Goal: Task Accomplishment & Management: Use online tool/utility

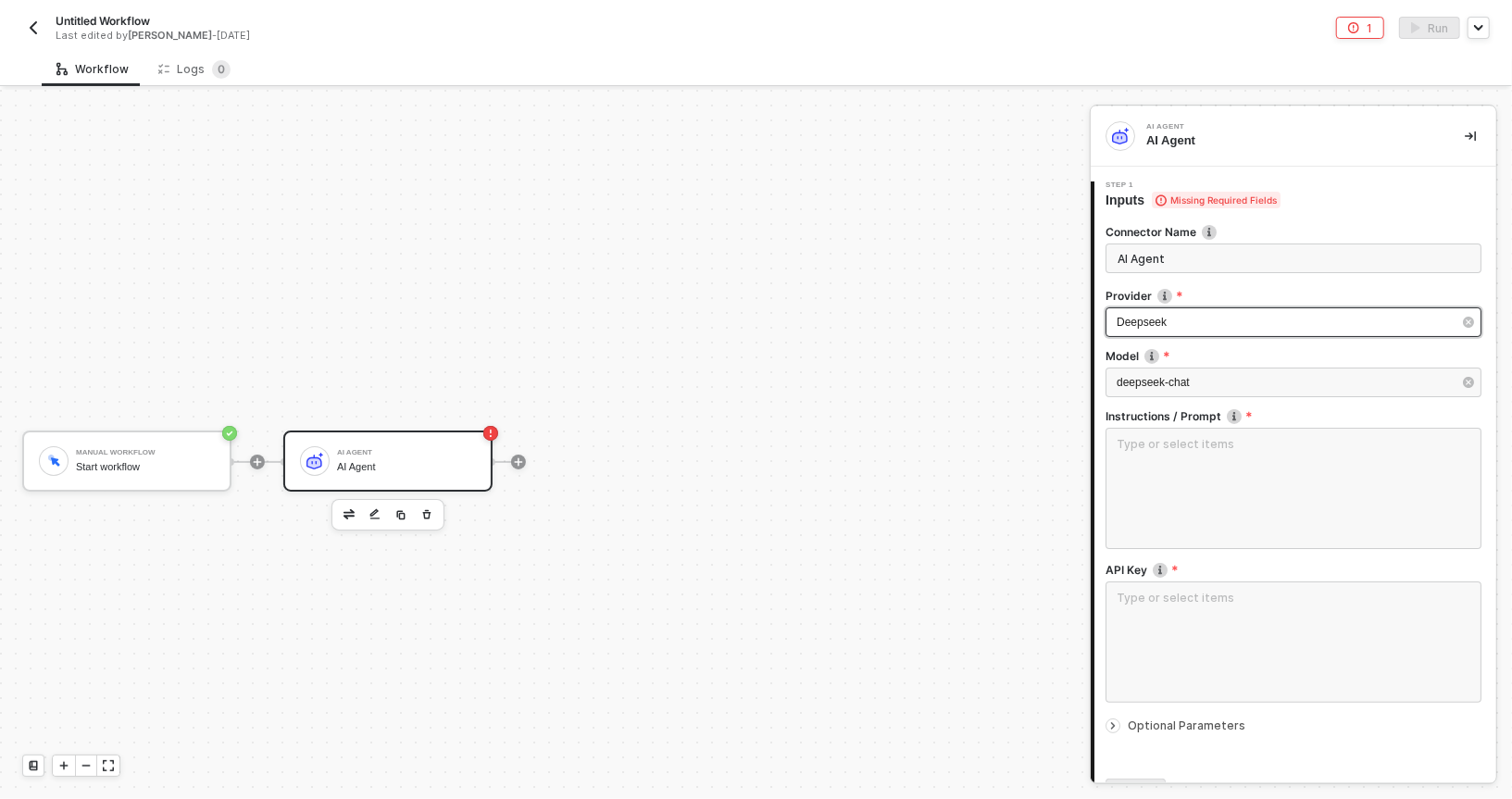
click at [1144, 329] on div "Deepseek" at bounding box center [1284, 323] width 335 height 17
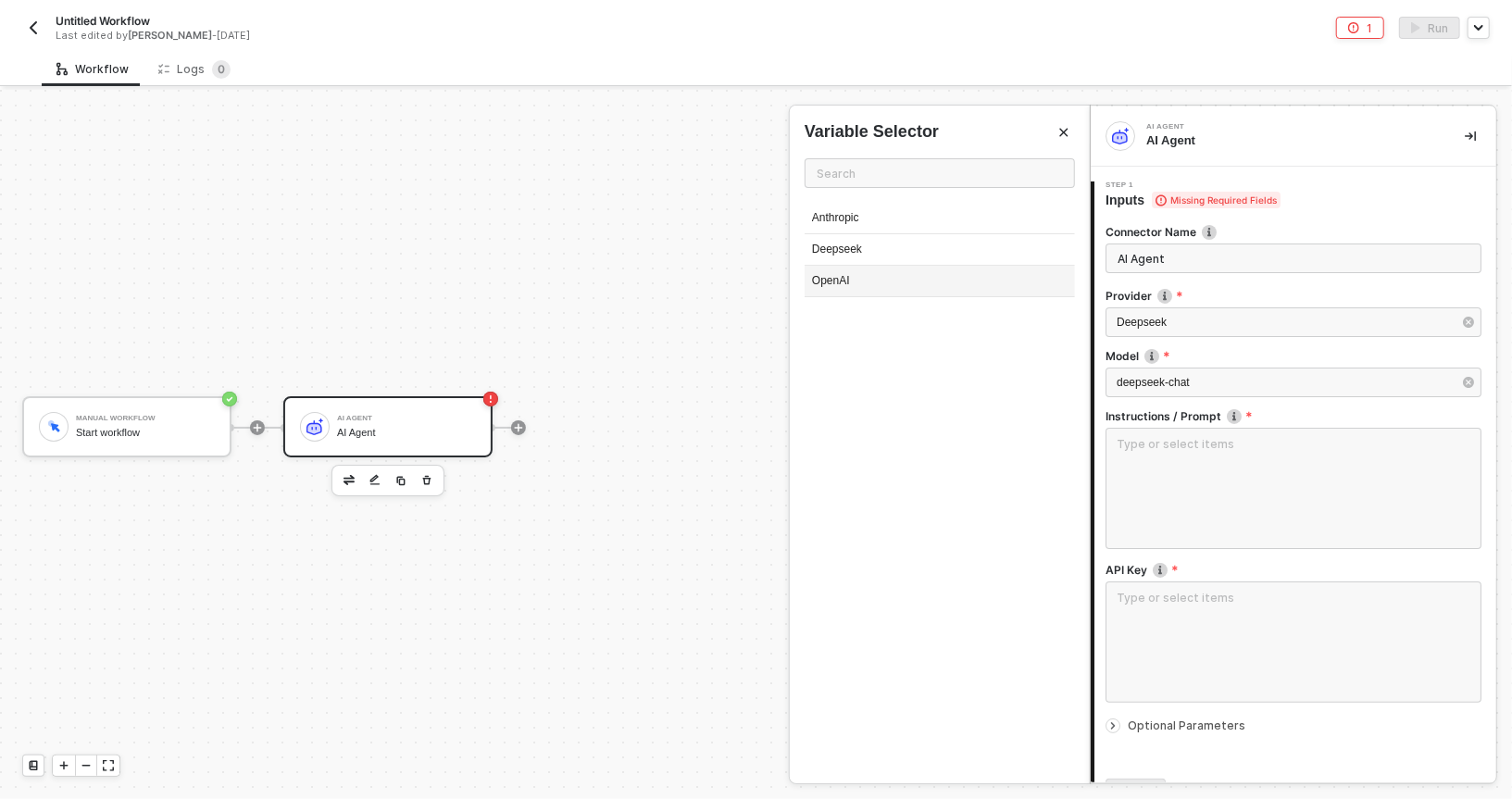
click at [851, 275] on div "OpenAI" at bounding box center [940, 281] width 271 height 32
click at [1135, 364] on div "Model" at bounding box center [1294, 358] width 376 height 19
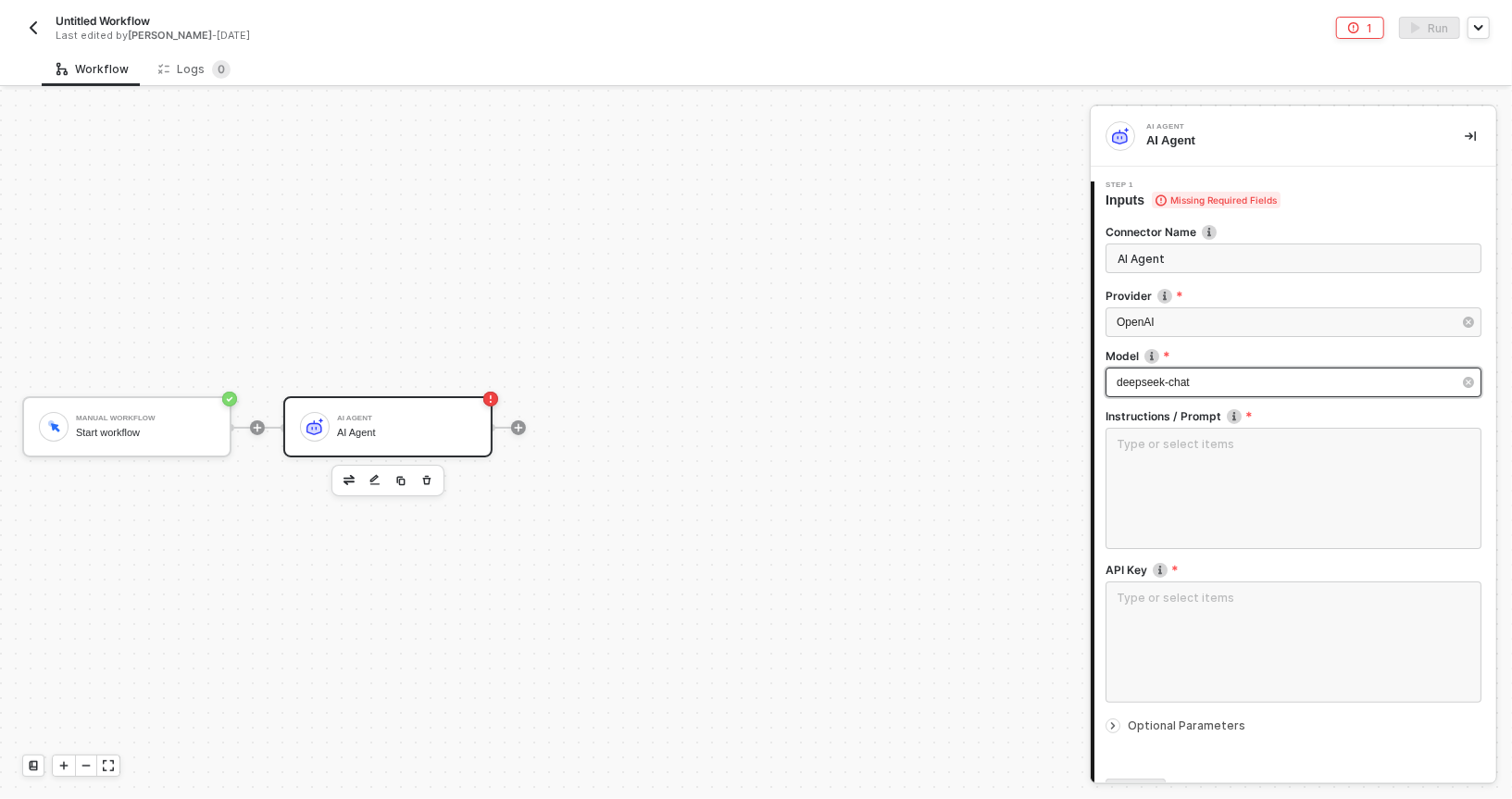
click at [1120, 377] on span "deepseek-chat" at bounding box center [1153, 383] width 73 height 13
click at [1122, 389] on div "deepseek-chat" at bounding box center [1284, 383] width 335 height 17
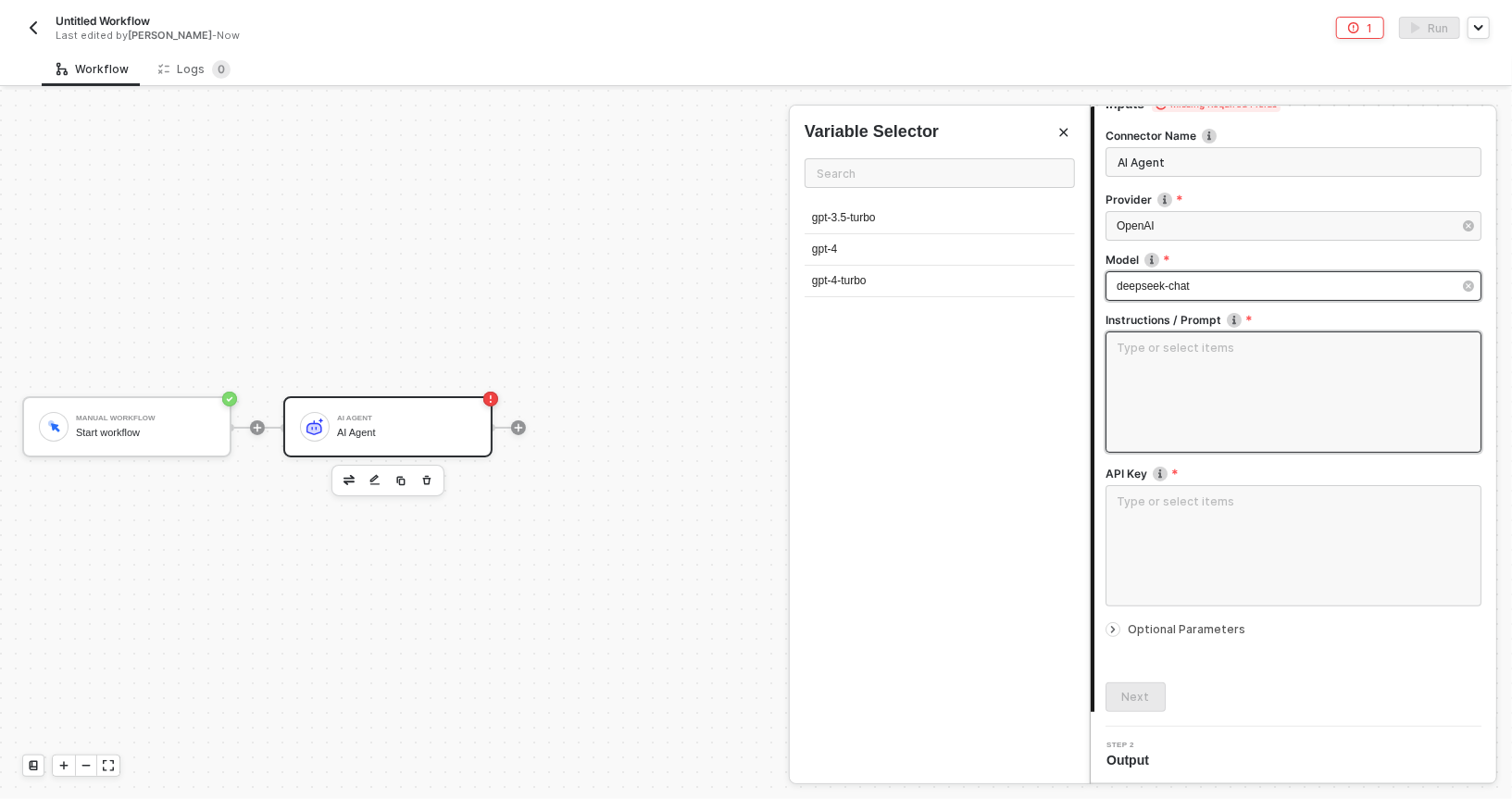
scroll to position [0, 0]
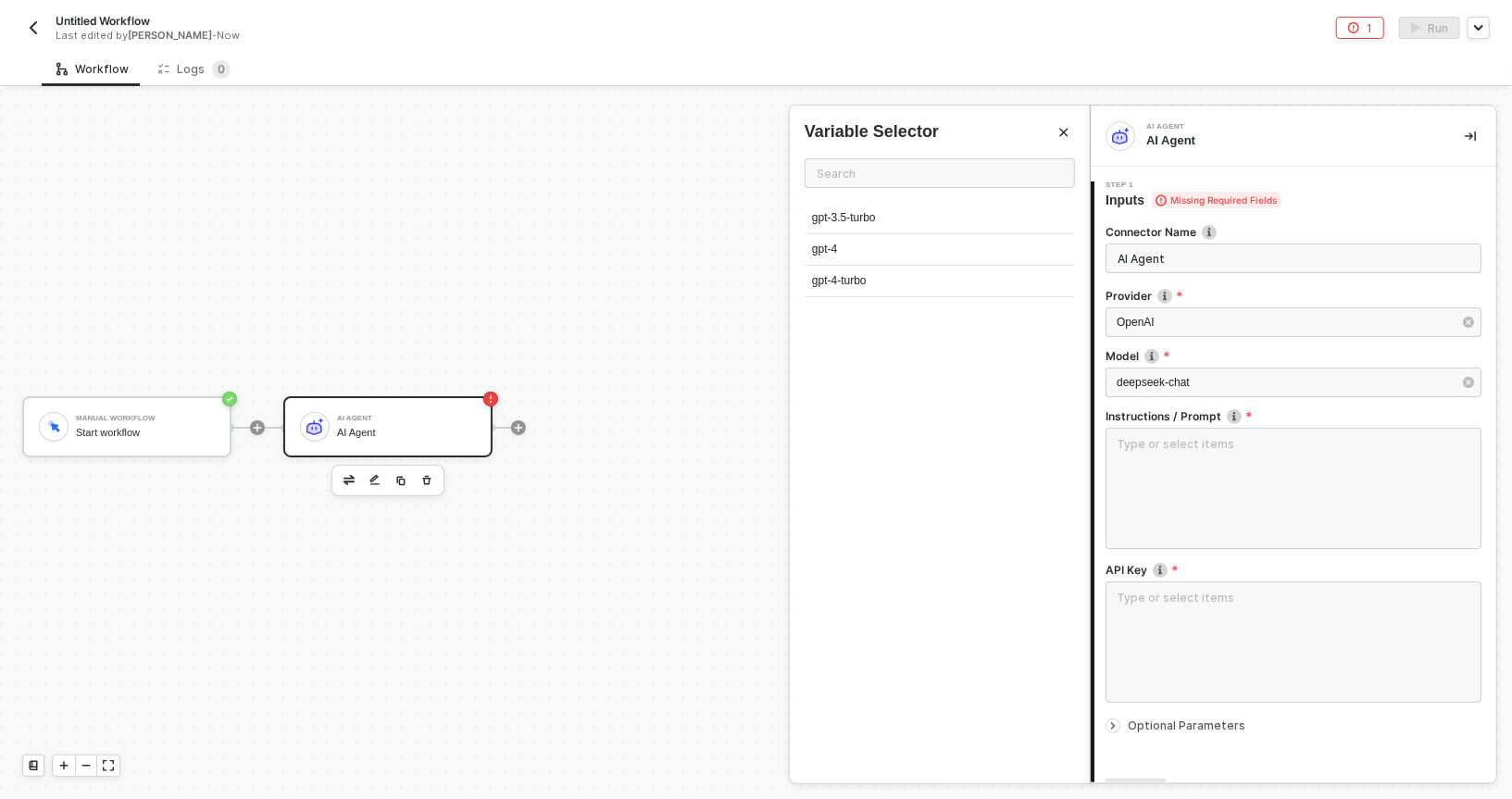
click at [35, 27] on img "button" at bounding box center [33, 27] width 14 height 14
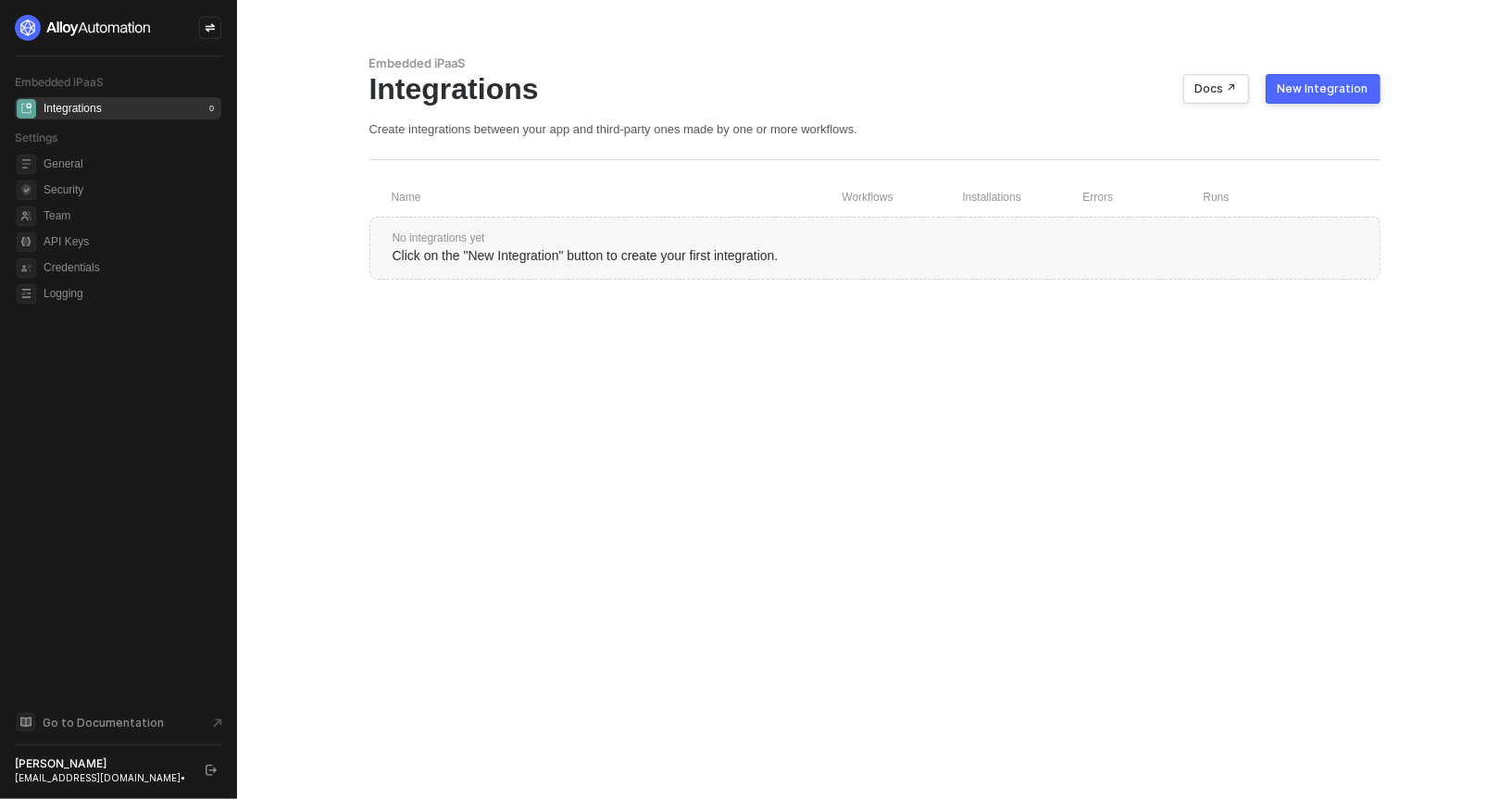
click at [215, 33] on icon "icon-swap" at bounding box center [210, 28] width 12 height 12
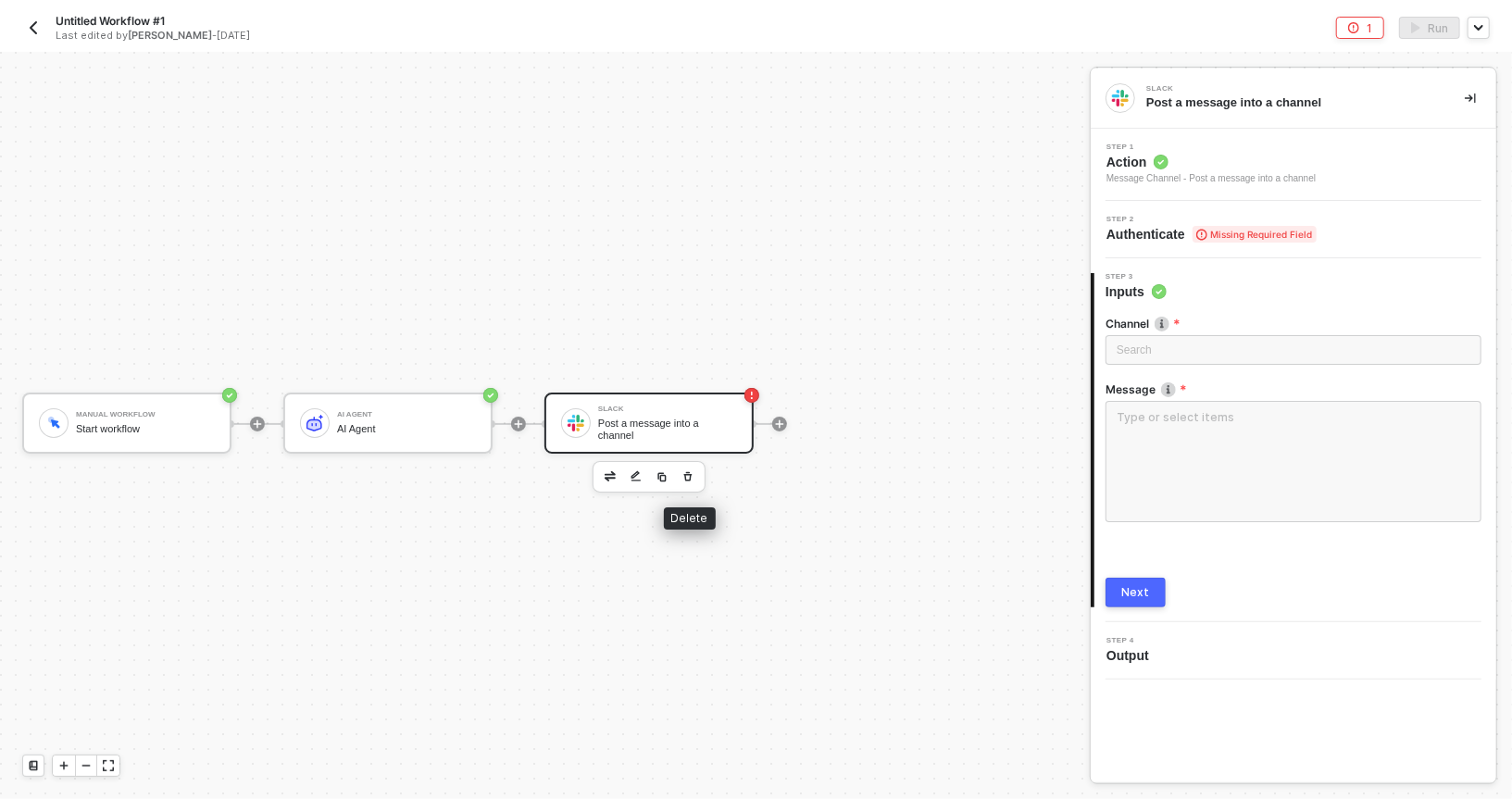
click at [693, 475] on icon "button" at bounding box center [688, 476] width 12 height 14
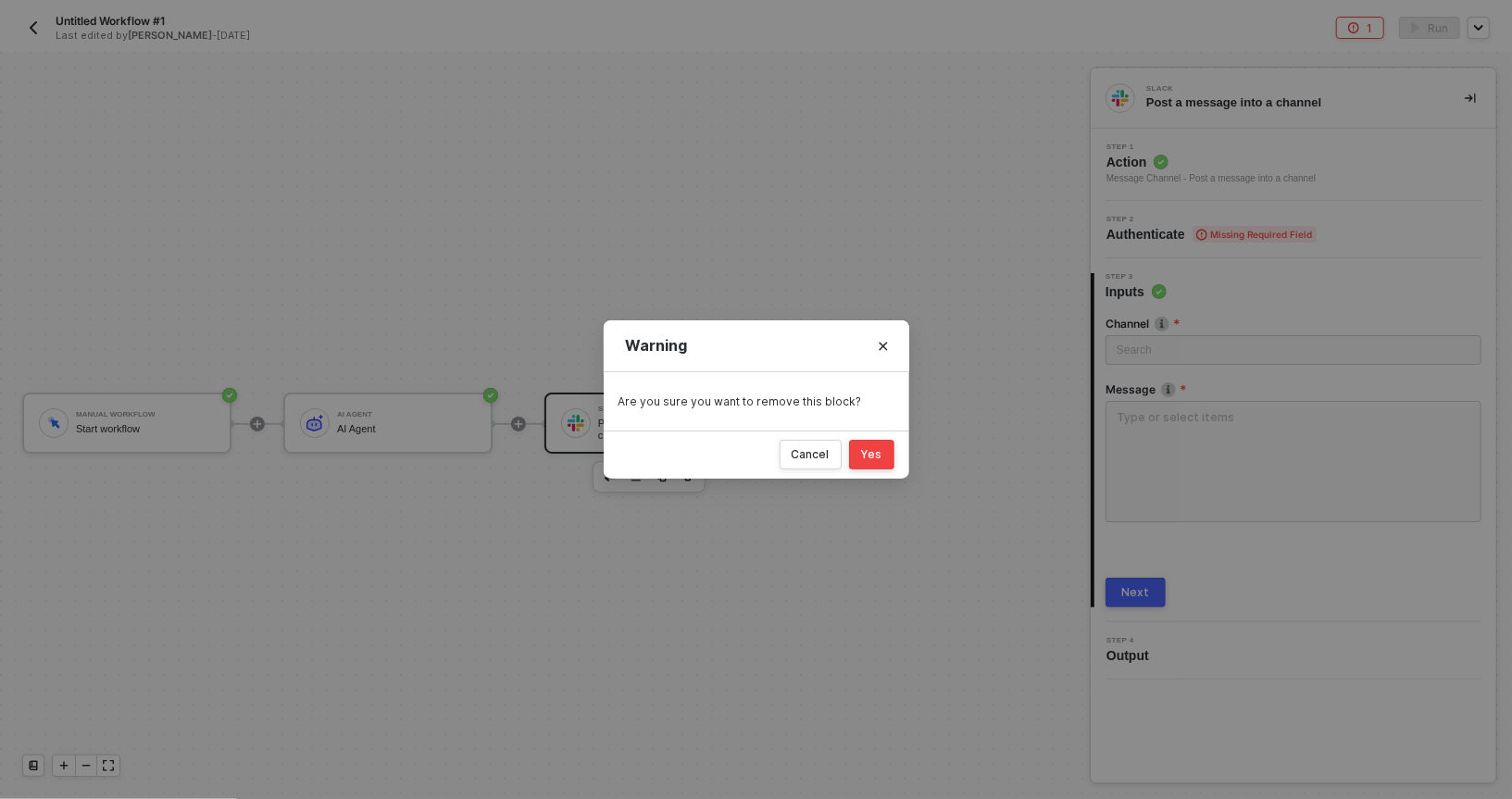
click at [865, 449] on div "Yes" at bounding box center [872, 454] width 21 height 14
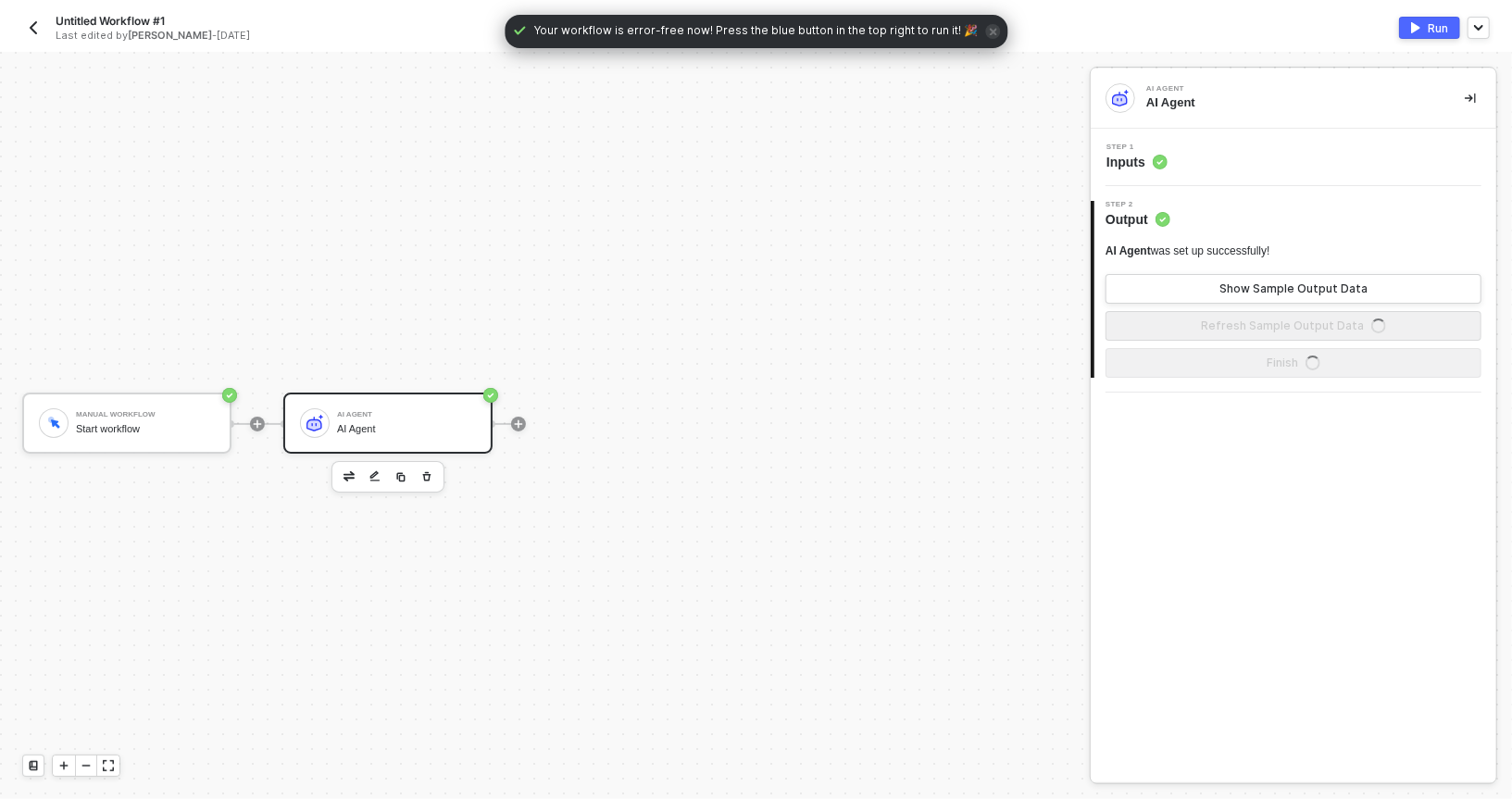
click at [404, 421] on div "AI Agent AI Agent" at bounding box center [406, 424] width 139 height 36
click at [1182, 153] on div "Step 1 Inputs" at bounding box center [1296, 157] width 401 height 28
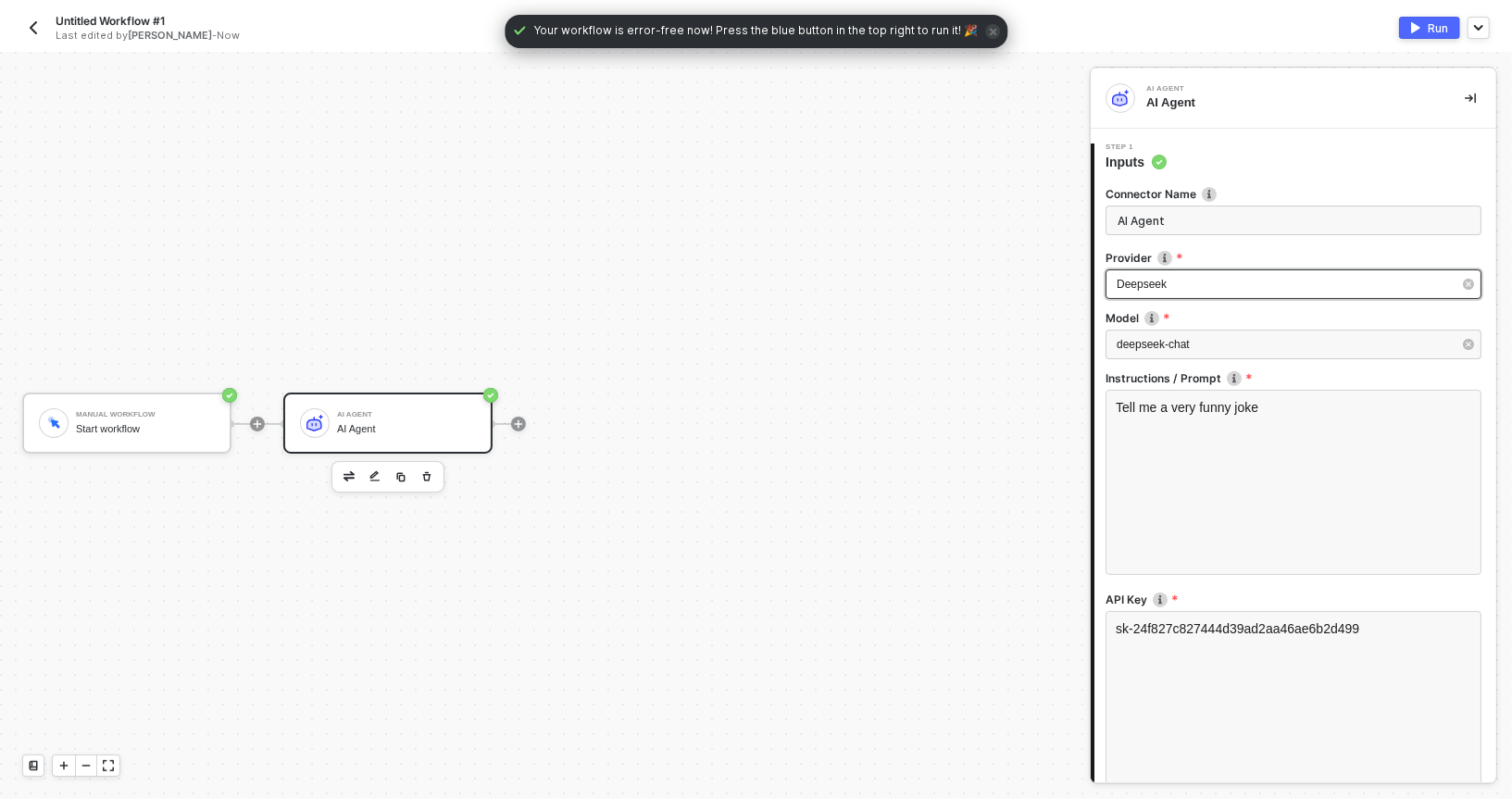
click at [1166, 292] on div "Deepseek" at bounding box center [1294, 284] width 376 height 30
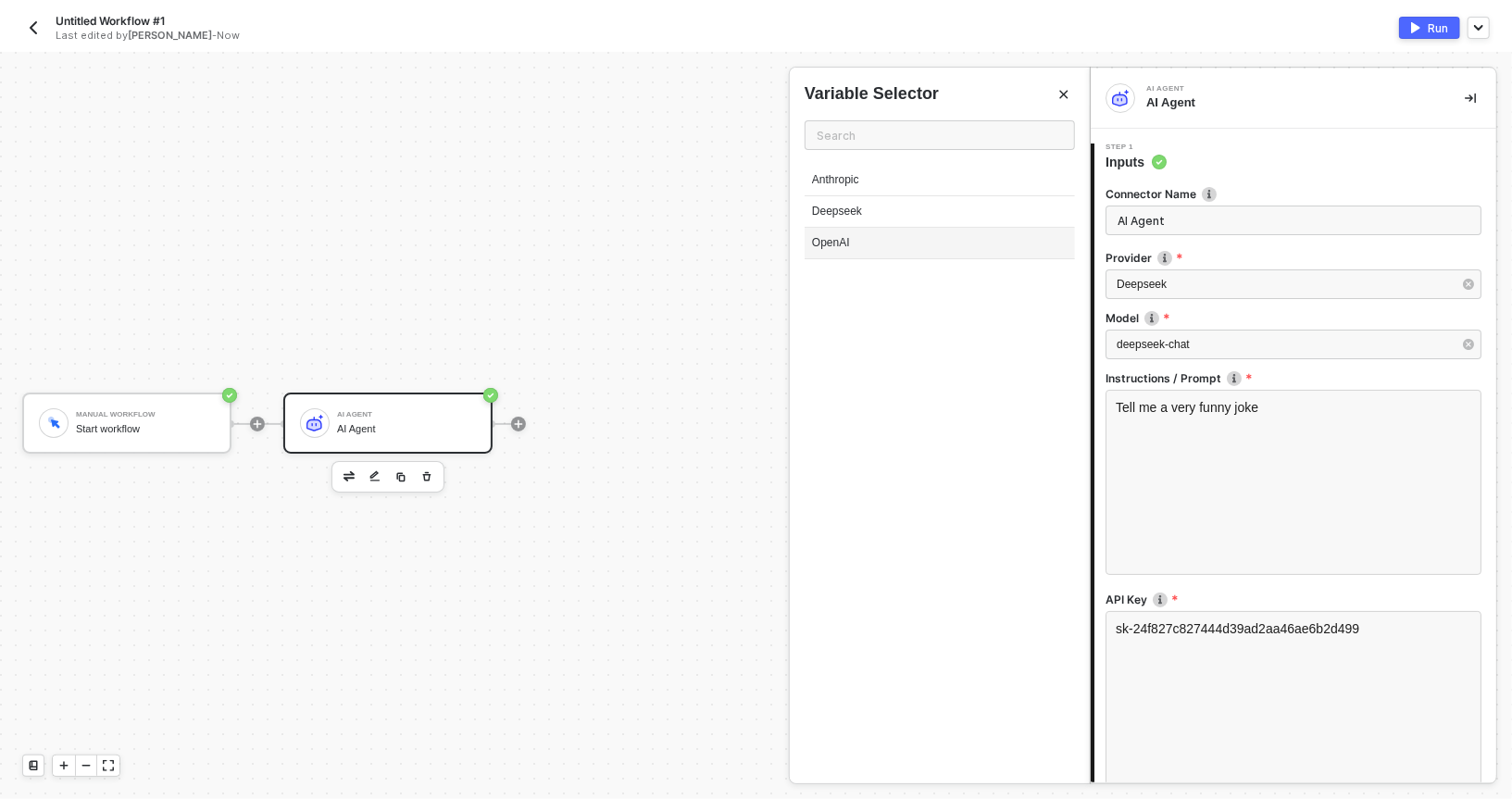
click at [827, 245] on div "OpenAI" at bounding box center [940, 243] width 271 height 32
click at [1140, 342] on span "deepseek-chat" at bounding box center [1153, 345] width 73 height 13
click at [858, 184] on div "gpt-3.5-turbo" at bounding box center [940, 181] width 271 height 32
click at [288, 417] on div "AI Agent AI Agent" at bounding box center [388, 424] width 209 height 61
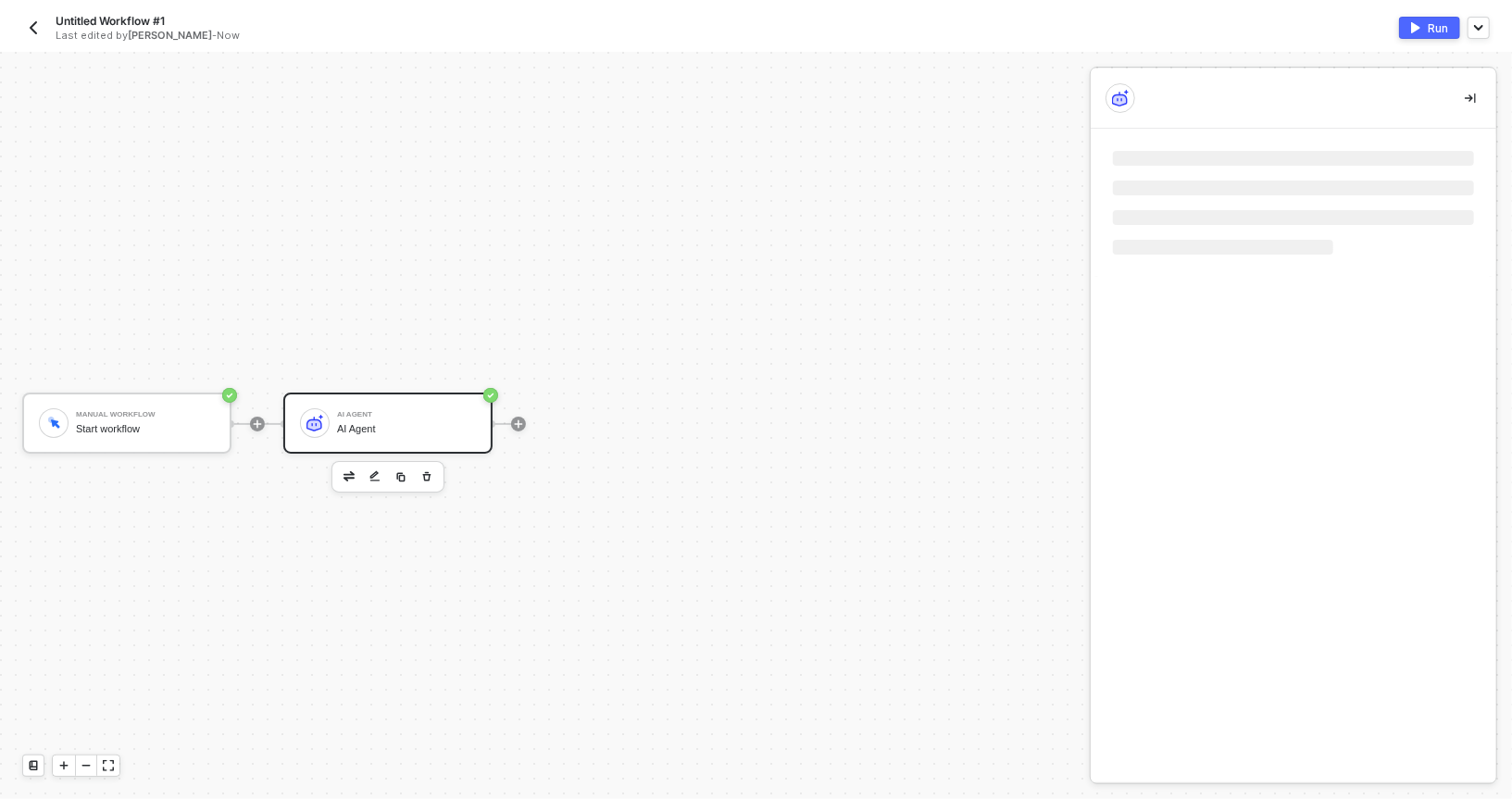
click at [248, 417] on div at bounding box center [257, 424] width 247 height 144
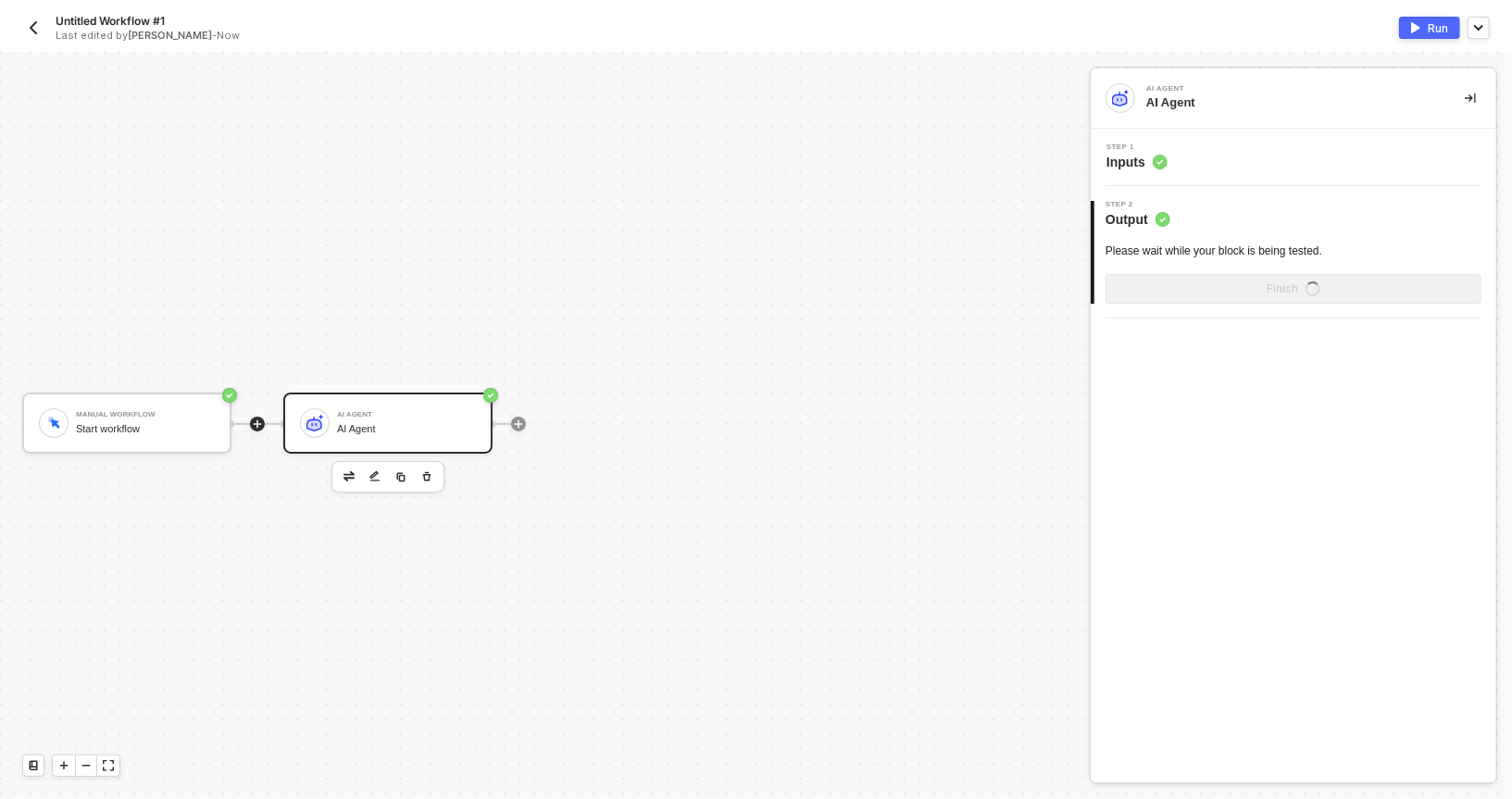
click at [262, 428] on icon "icon-play" at bounding box center [257, 424] width 12 height 12
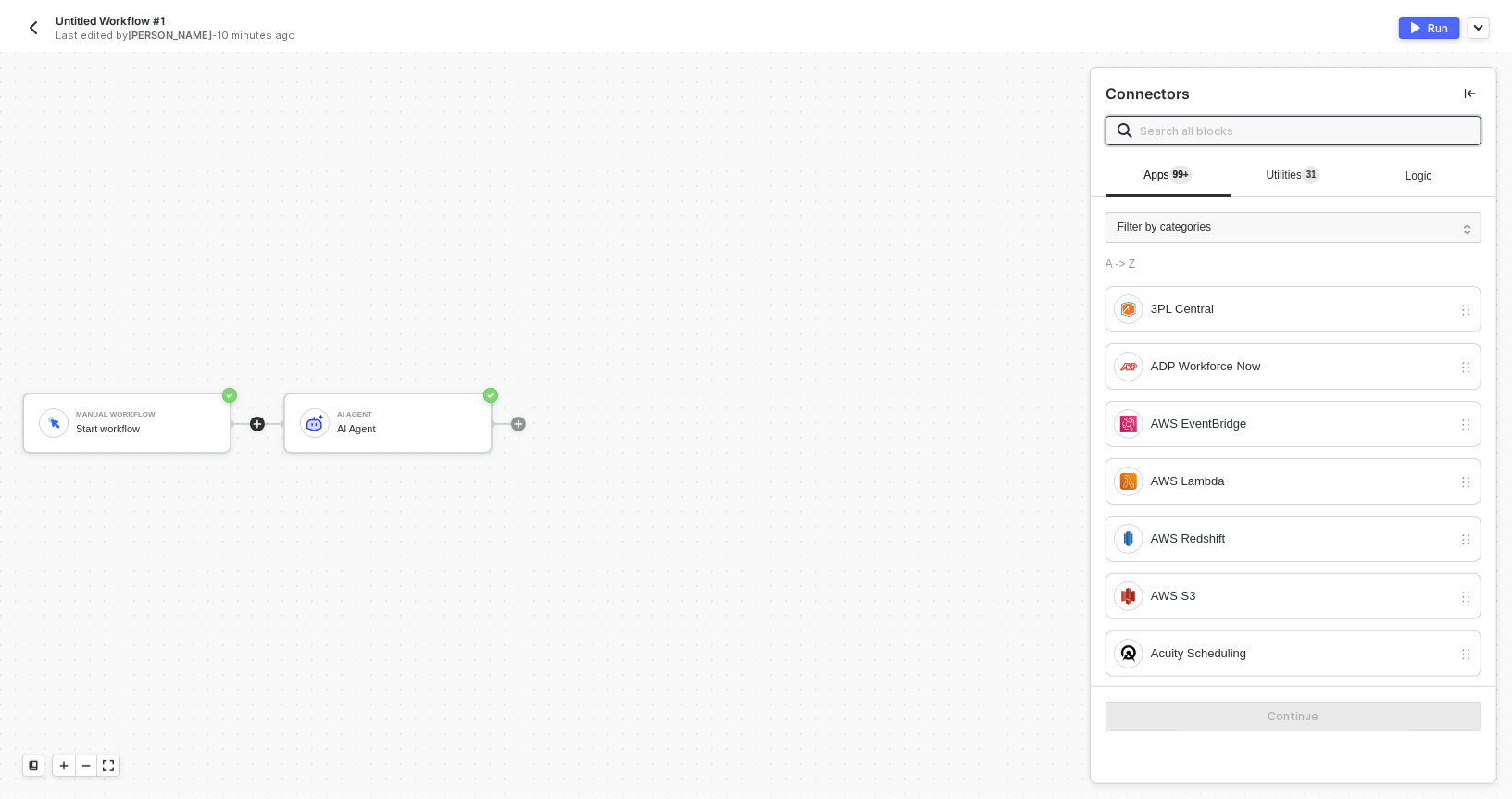
click at [1205, 121] on input "text" at bounding box center [1304, 130] width 329 height 20
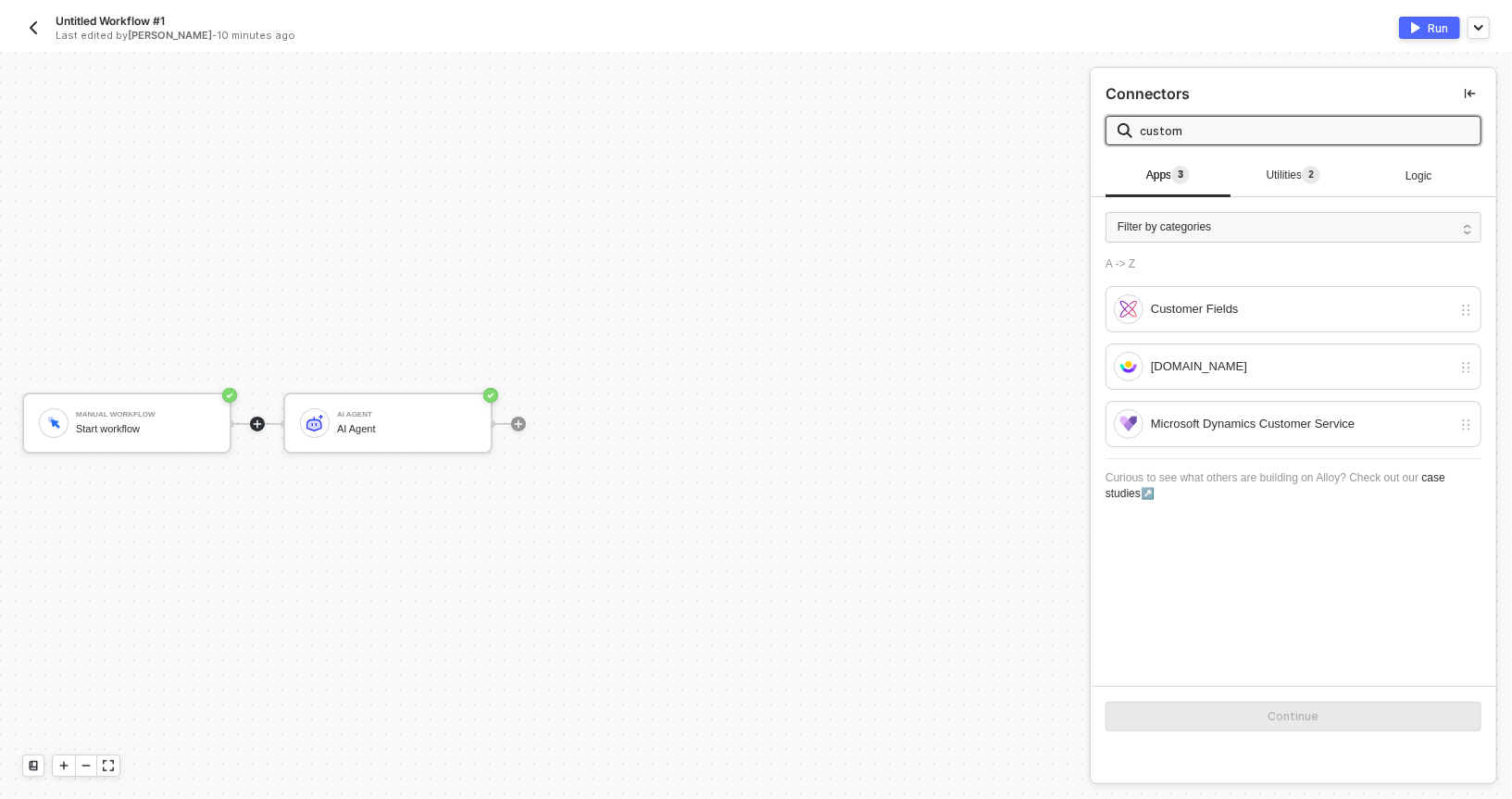
type input "custom"
click at [1269, 167] on div "Utilities 2" at bounding box center [1293, 175] width 125 height 22
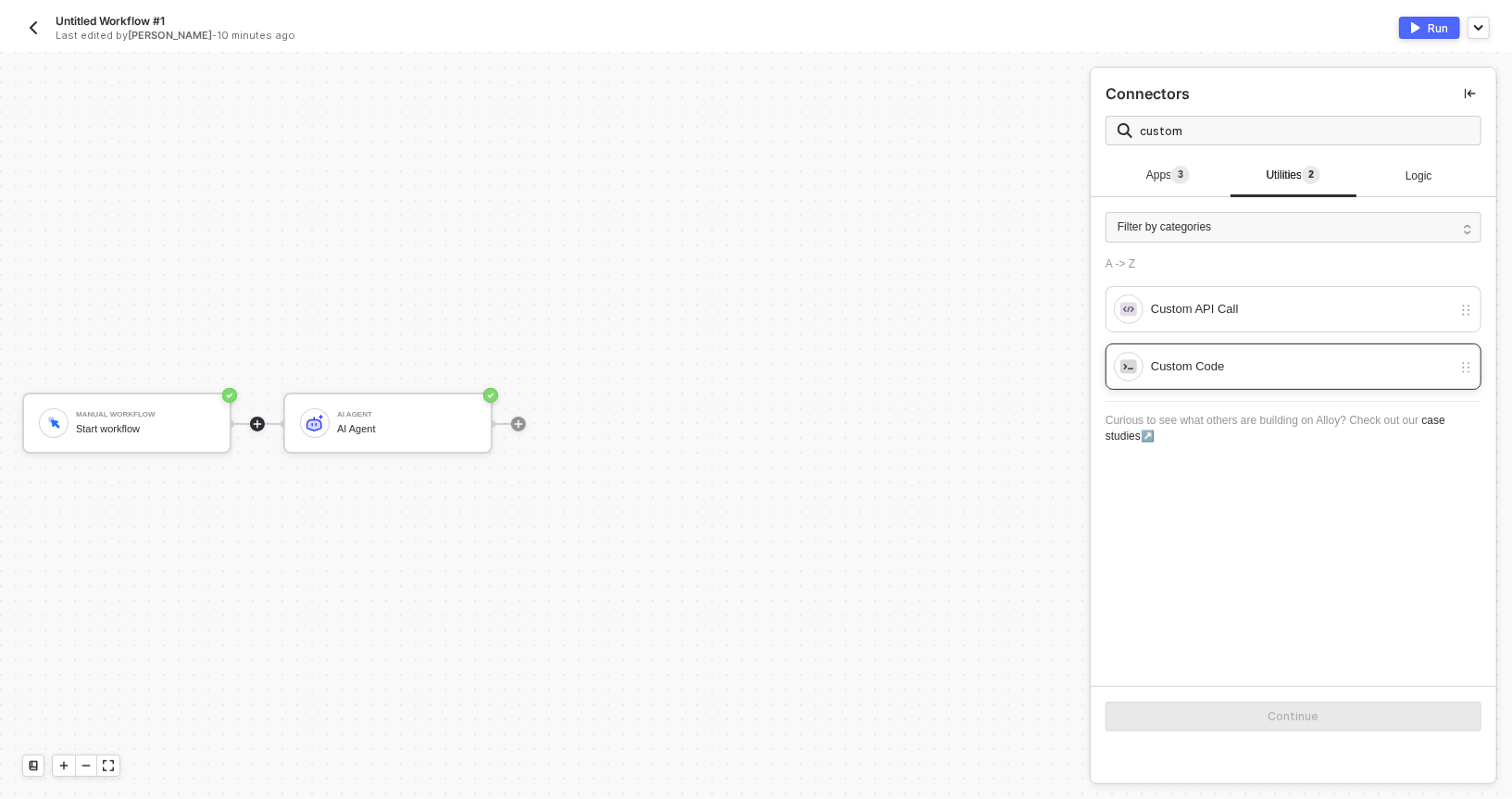
click at [1196, 352] on div "Custom Code" at bounding box center [1283, 367] width 338 height 30
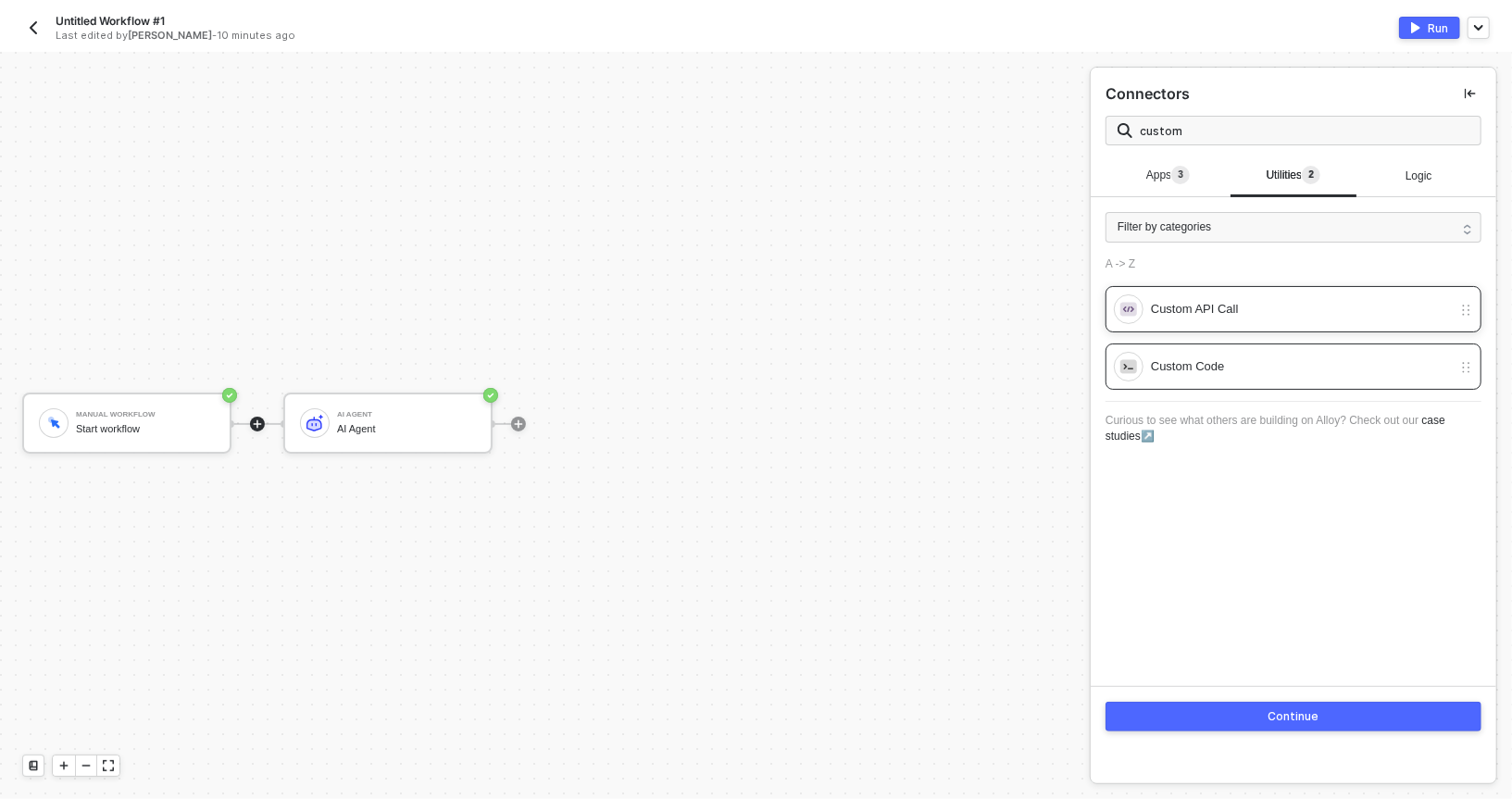
click at [1194, 312] on div "Custom API Call" at bounding box center [1302, 309] width 301 height 20
click at [1188, 709] on button "Continue" at bounding box center [1294, 716] width 376 height 30
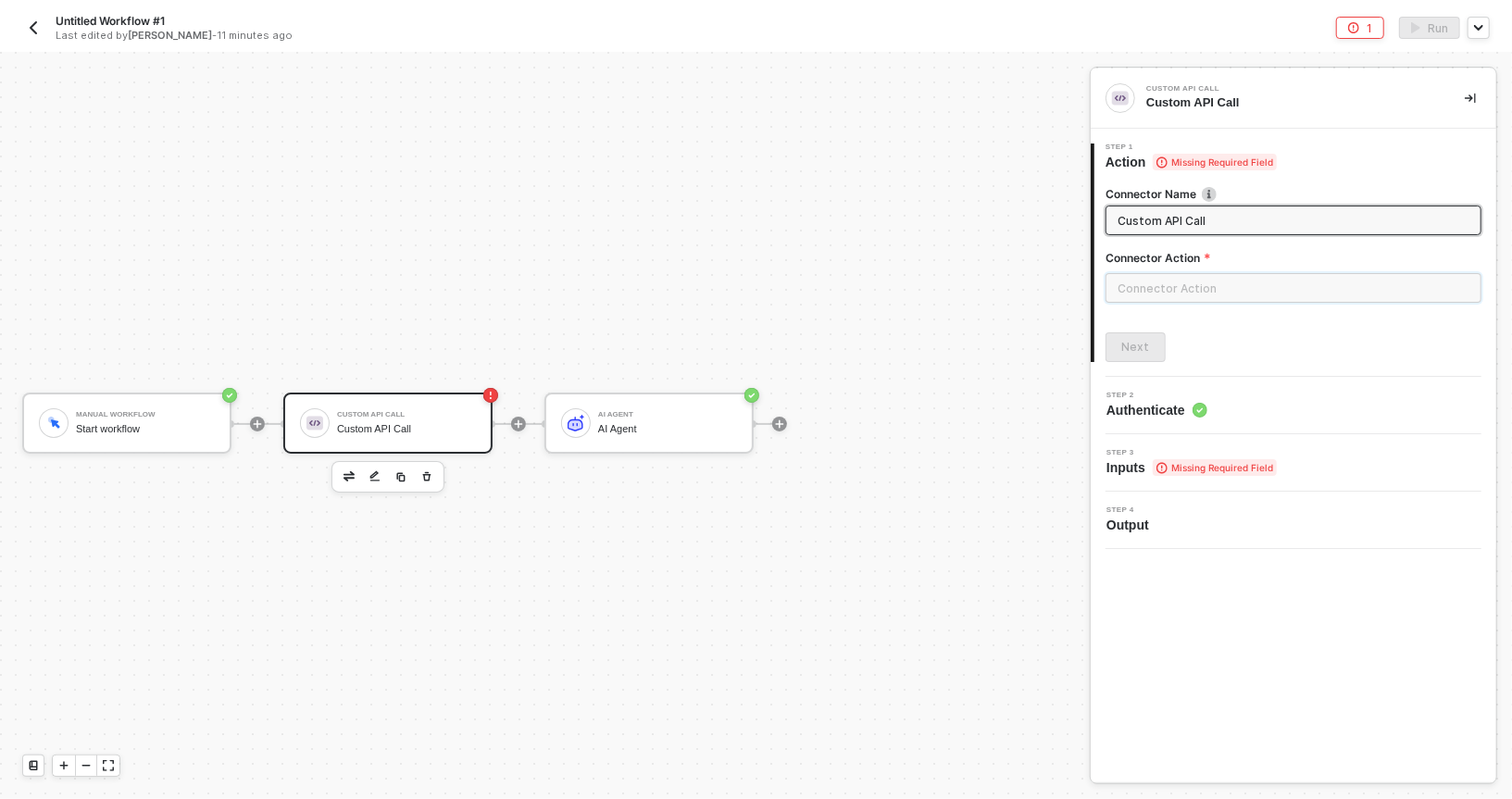
click at [1195, 277] on input "text" at bounding box center [1294, 288] width 376 height 30
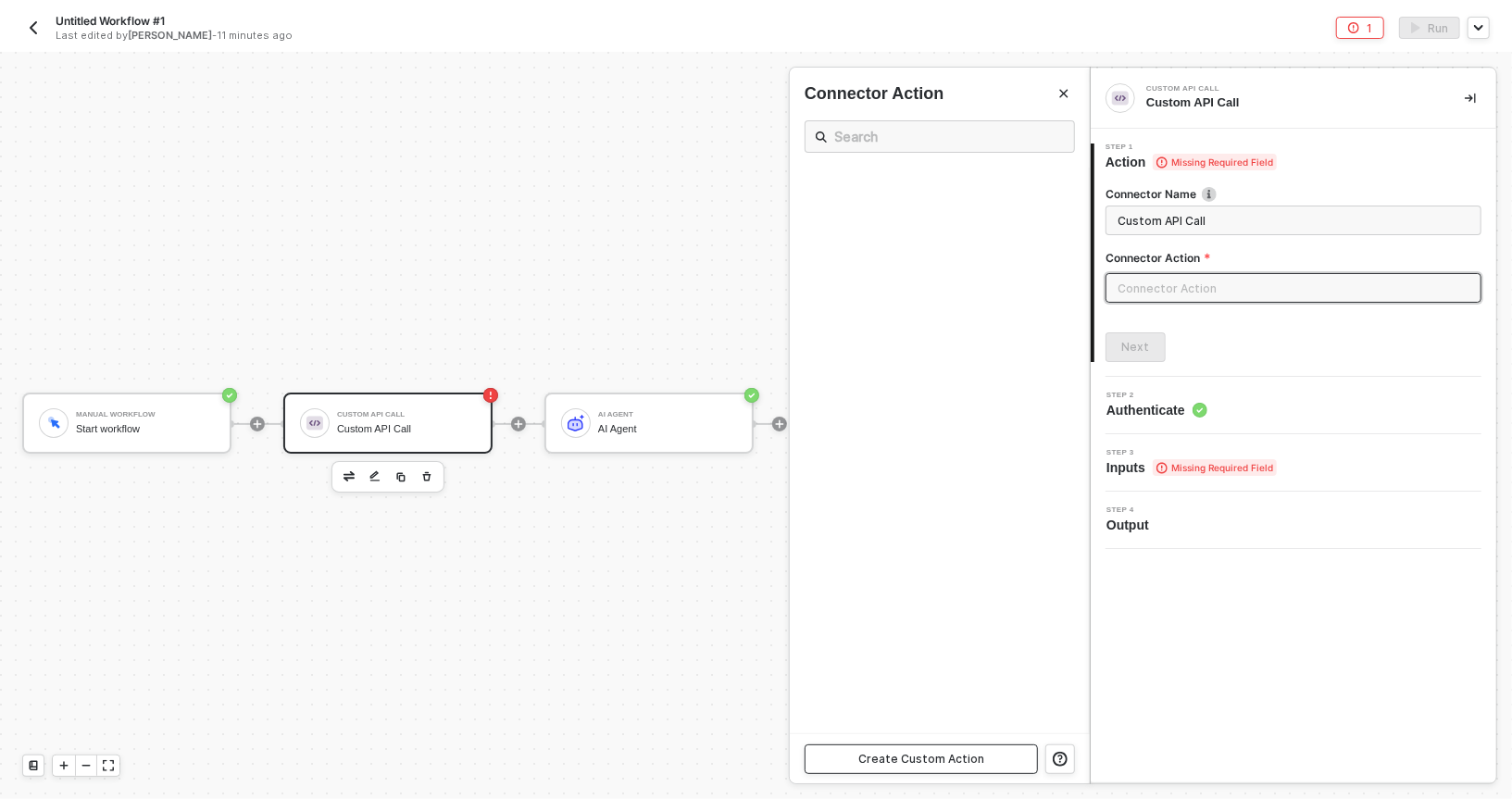
click at [891, 750] on button "Create Custom Action" at bounding box center [921, 760] width 233 height 30
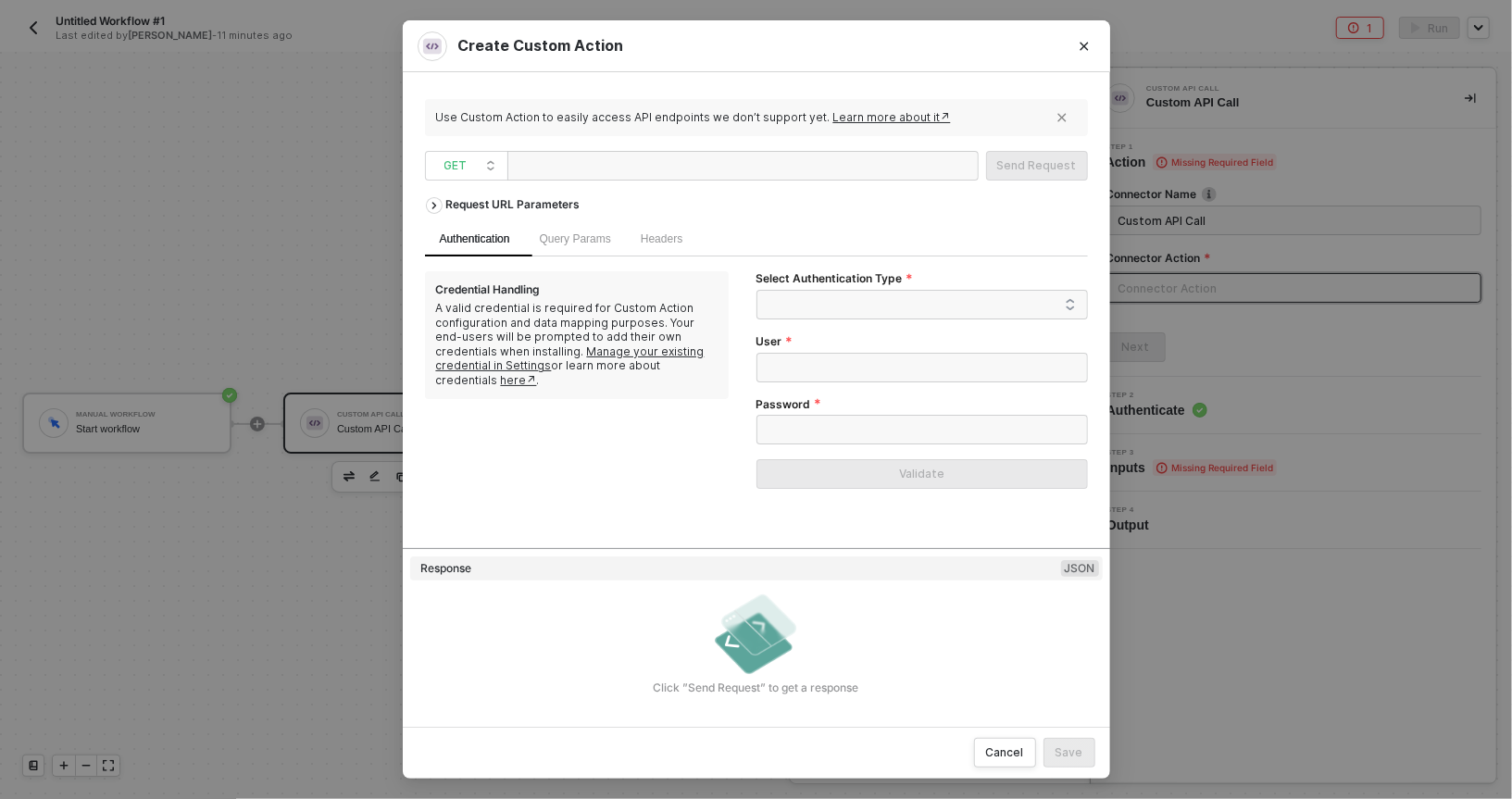
click at [573, 173] on div at bounding box center [607, 166] width 185 height 30
paste div
click at [833, 192] on div "Request URL Parameters" at bounding box center [756, 205] width 663 height 34
click at [854, 193] on div "Request URL Parameters" at bounding box center [756, 205] width 663 height 34
click at [800, 318] on span at bounding box center [925, 304] width 300 height 28
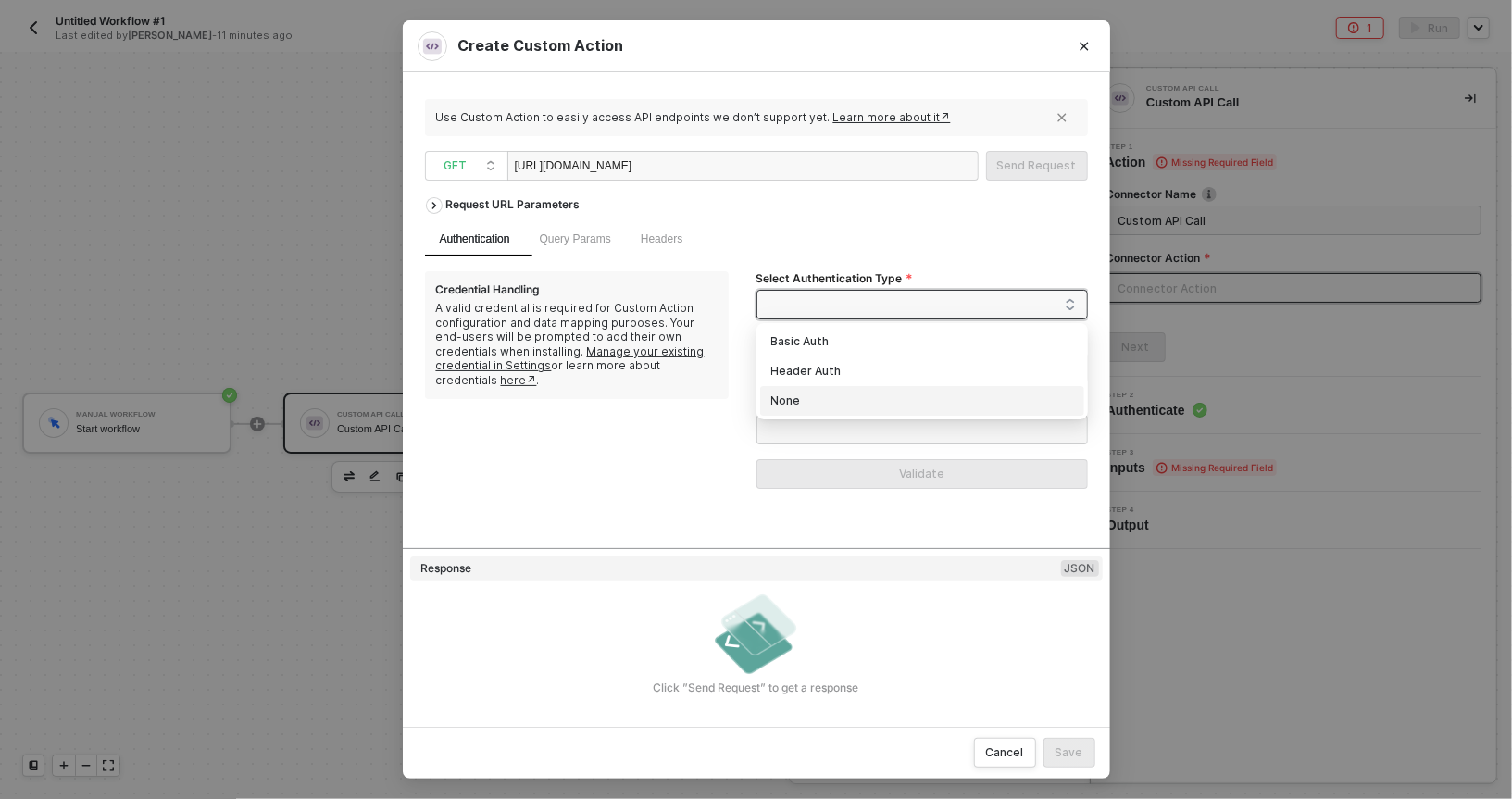
click at [777, 399] on div "None" at bounding box center [923, 400] width 301 height 20
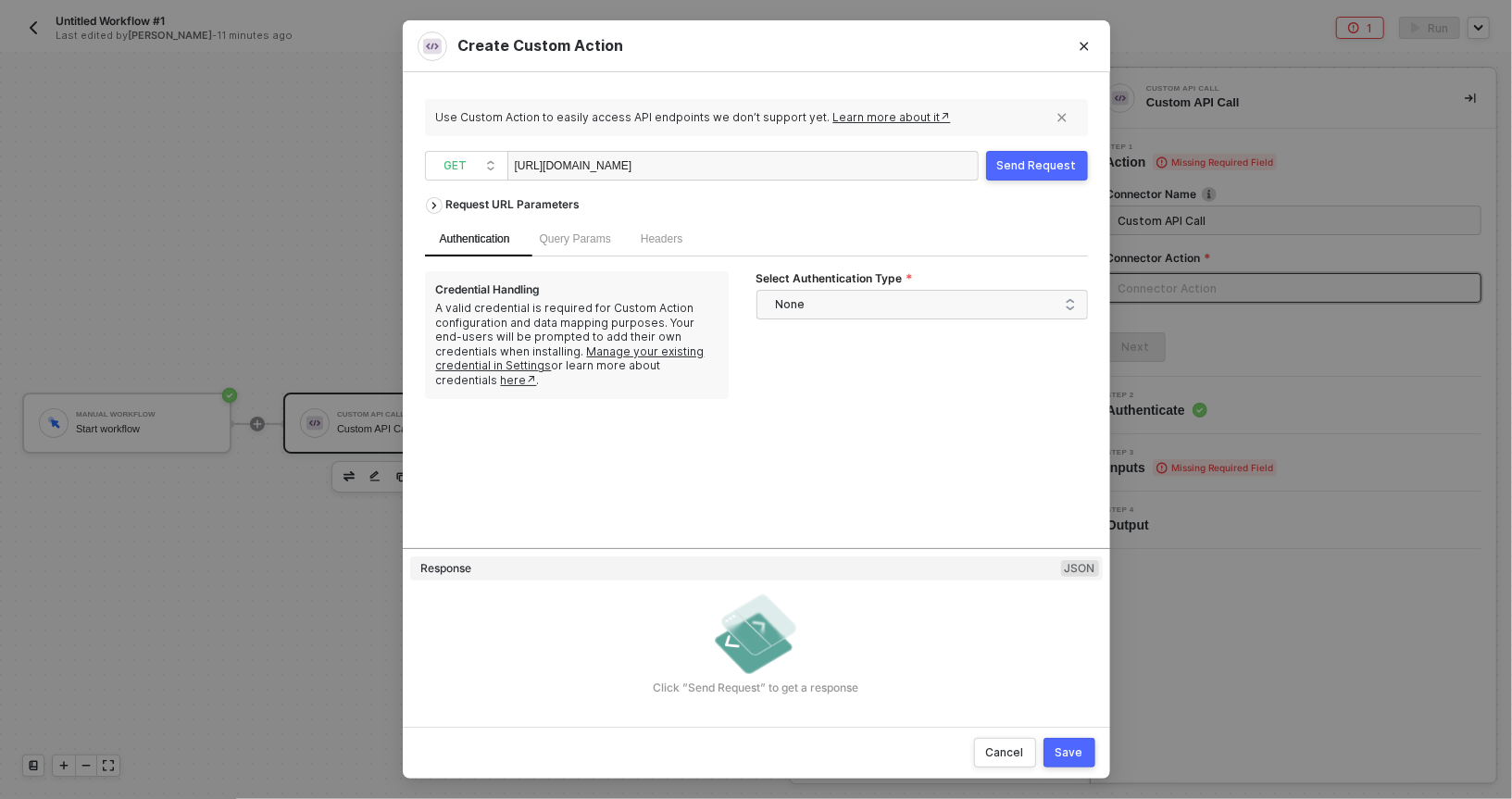
click at [999, 173] on button "Send Request" at bounding box center [1037, 165] width 102 height 30
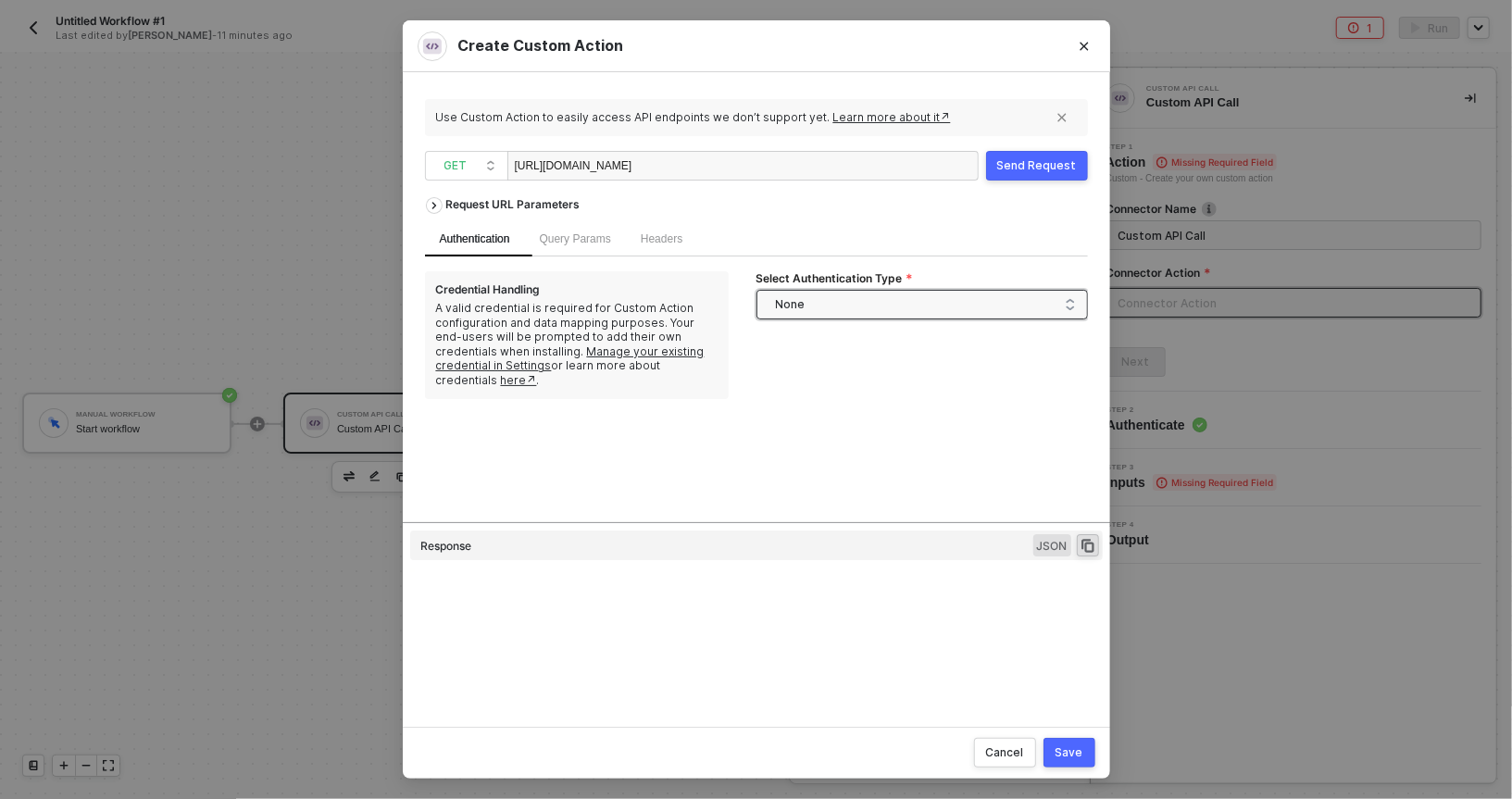
type textarea "HTTP/1.1 200 OK { "data": [ { "userId": 1, "id": 1, "title": "sunt aut facere r…"
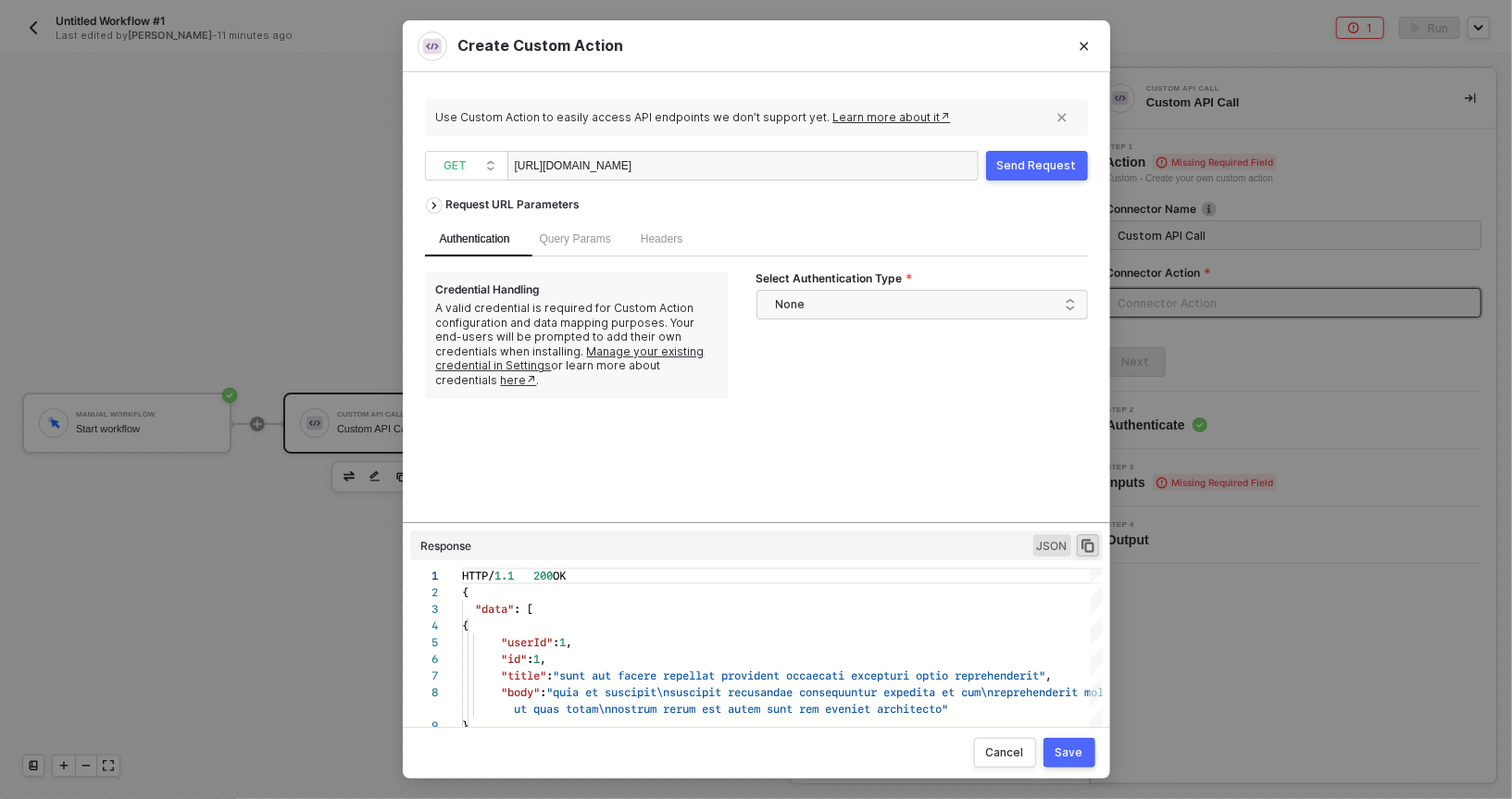
click at [1062, 756] on div "Save" at bounding box center [1069, 753] width 28 height 14
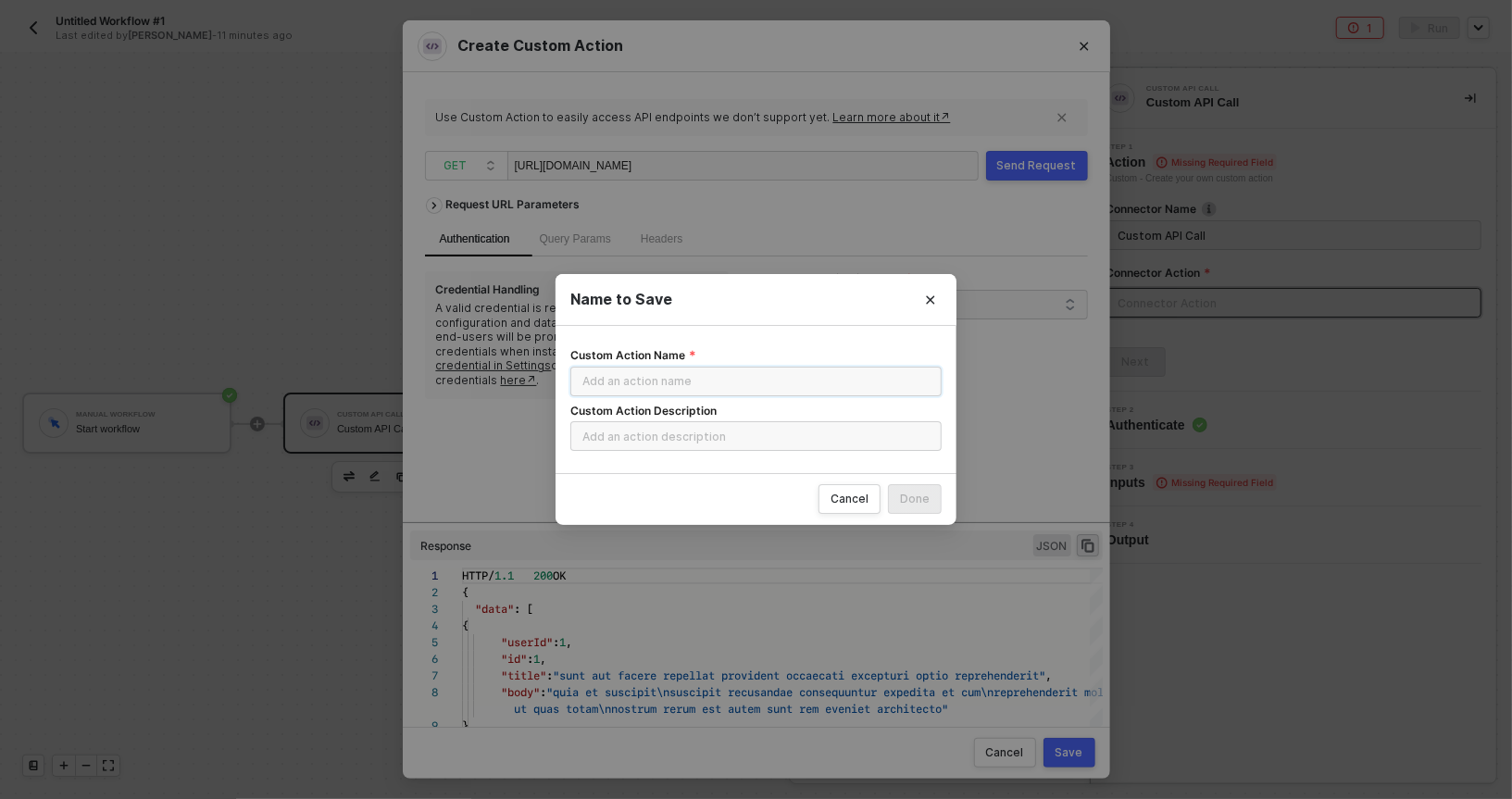
click at [736, 382] on input "Custom Action Name" at bounding box center [756, 381] width 372 height 30
type input "List all todos"
click at [902, 498] on div "Done" at bounding box center [915, 498] width 30 height 14
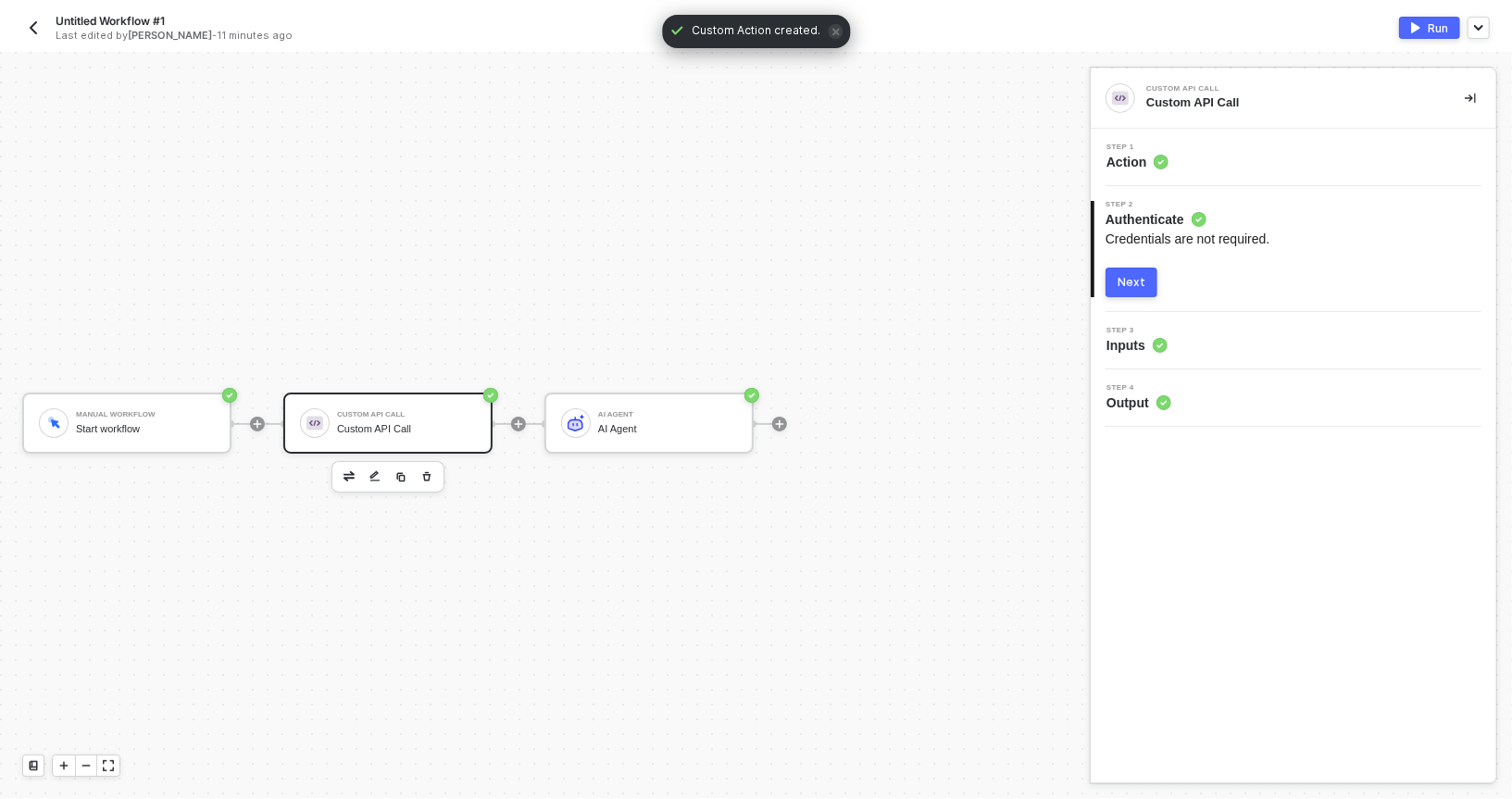
click at [1131, 288] on div "Next" at bounding box center [1131, 281] width 28 height 14
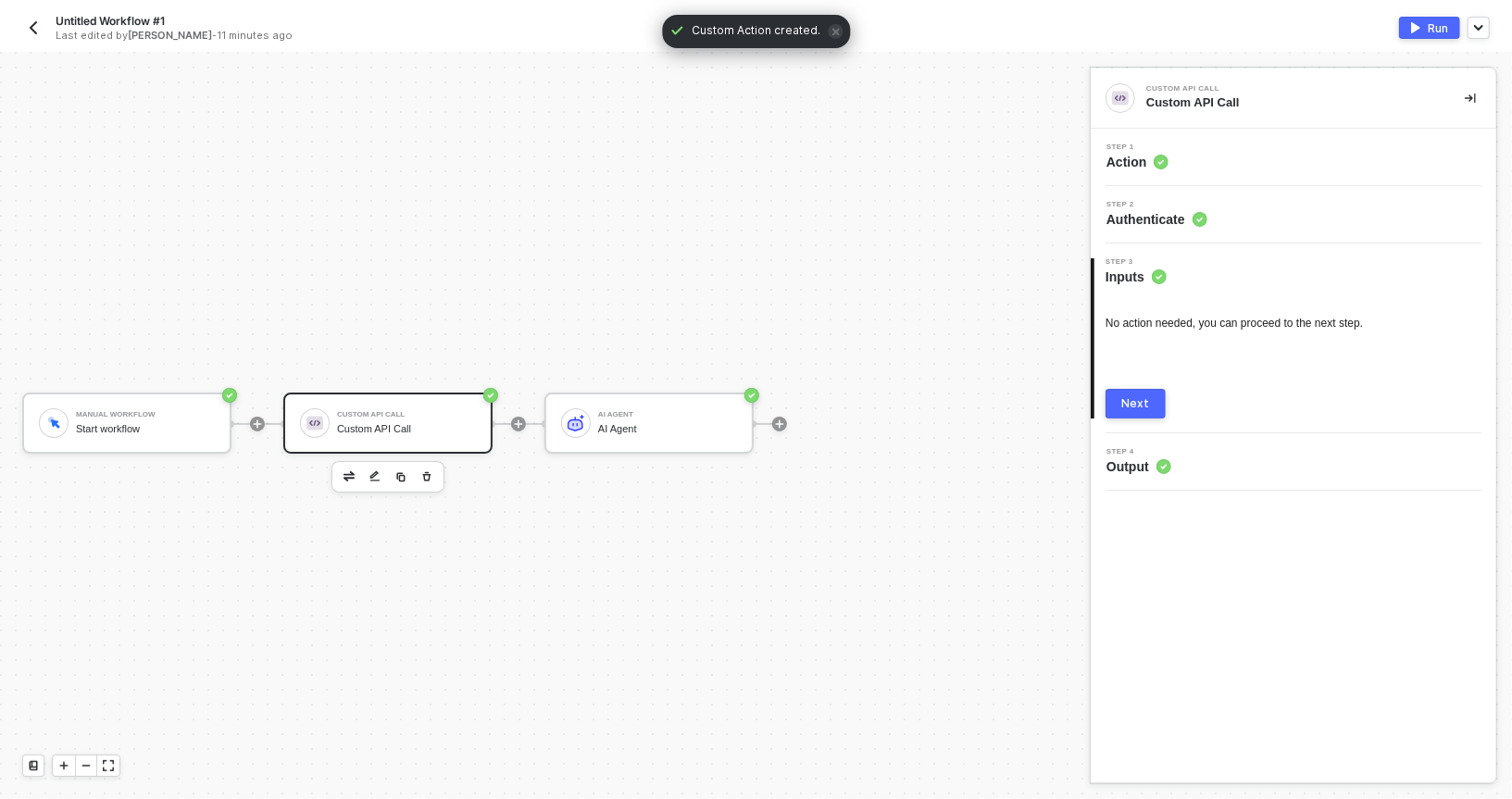
click at [1130, 401] on div "Next" at bounding box center [1136, 403] width 28 height 14
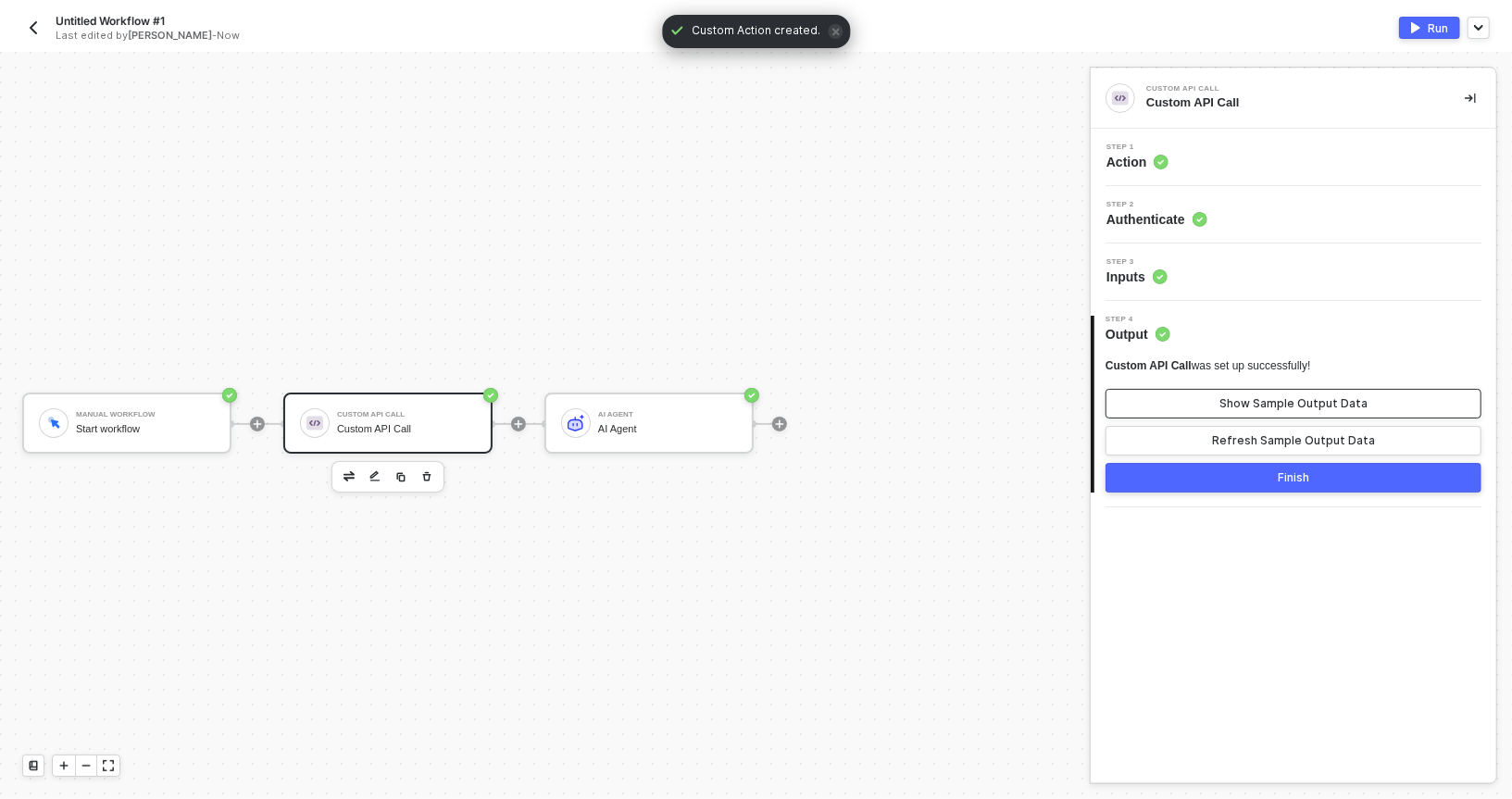
click at [1156, 411] on button "Show Sample Output Data" at bounding box center [1294, 403] width 376 height 30
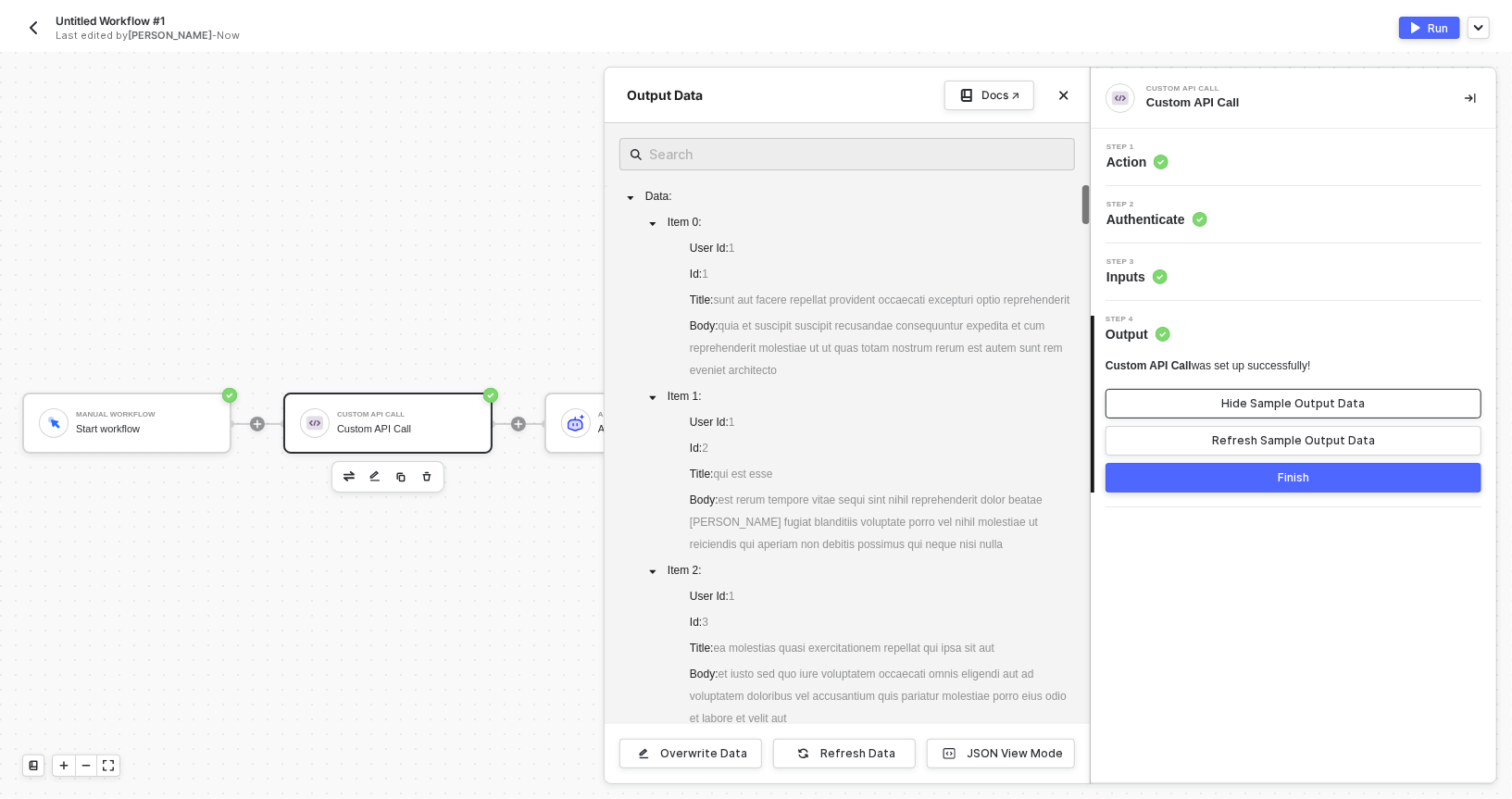
click at [1184, 403] on button "Hide Sample Output Data" at bounding box center [1294, 403] width 376 height 30
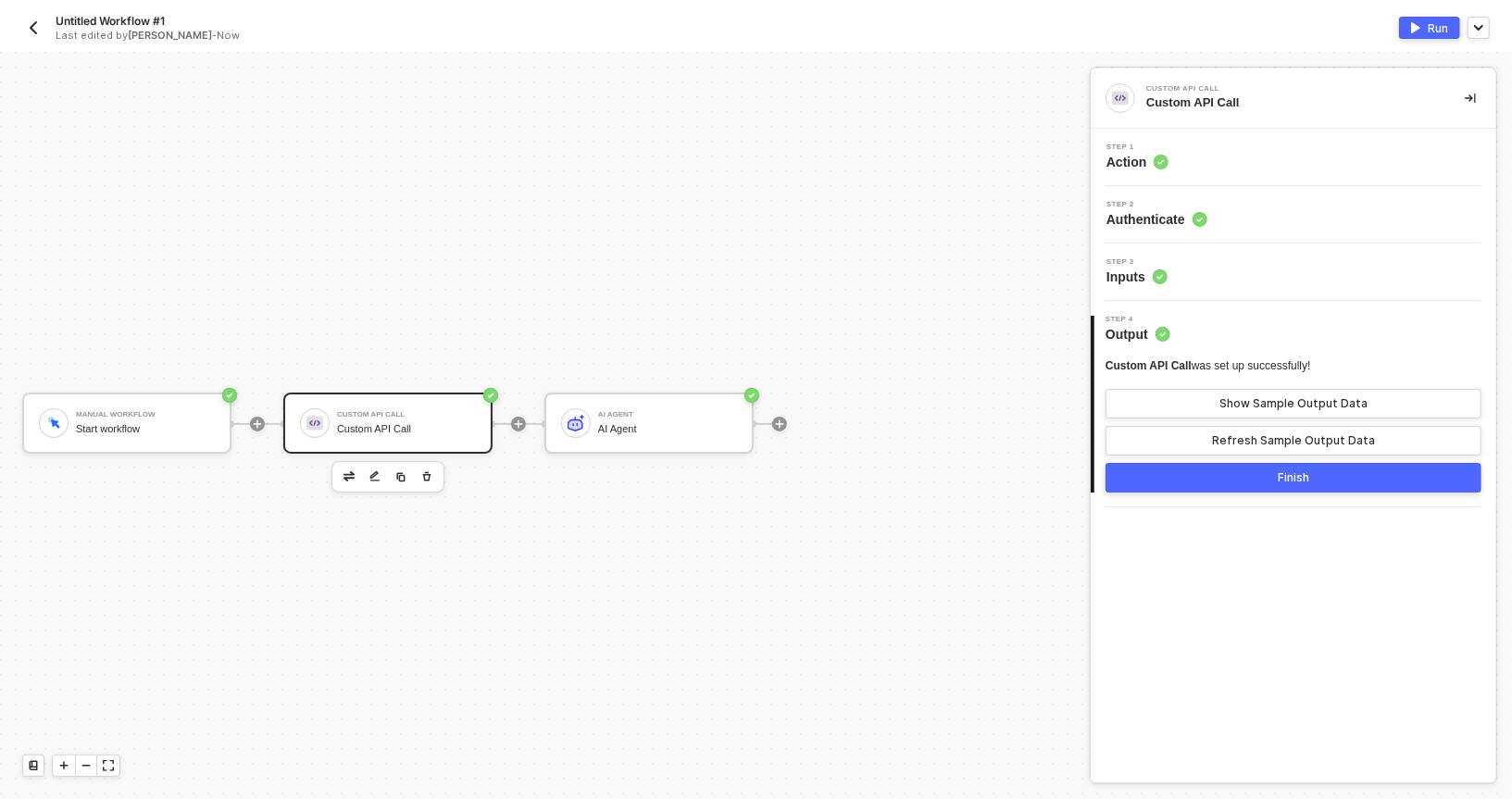
click at [1150, 467] on button "Finish" at bounding box center [1294, 477] width 376 height 30
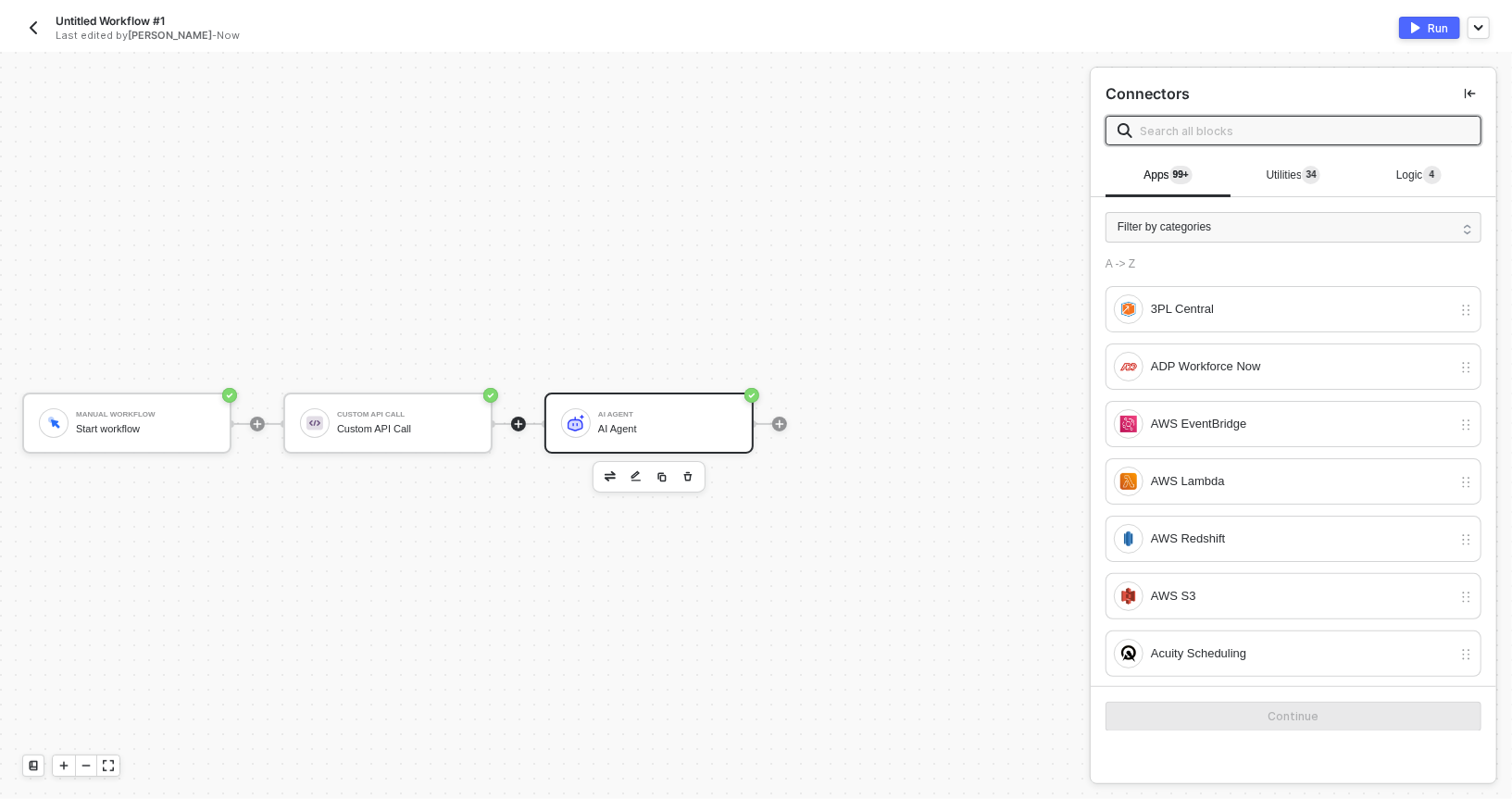
click at [618, 424] on div "AI Agent" at bounding box center [667, 429] width 139 height 12
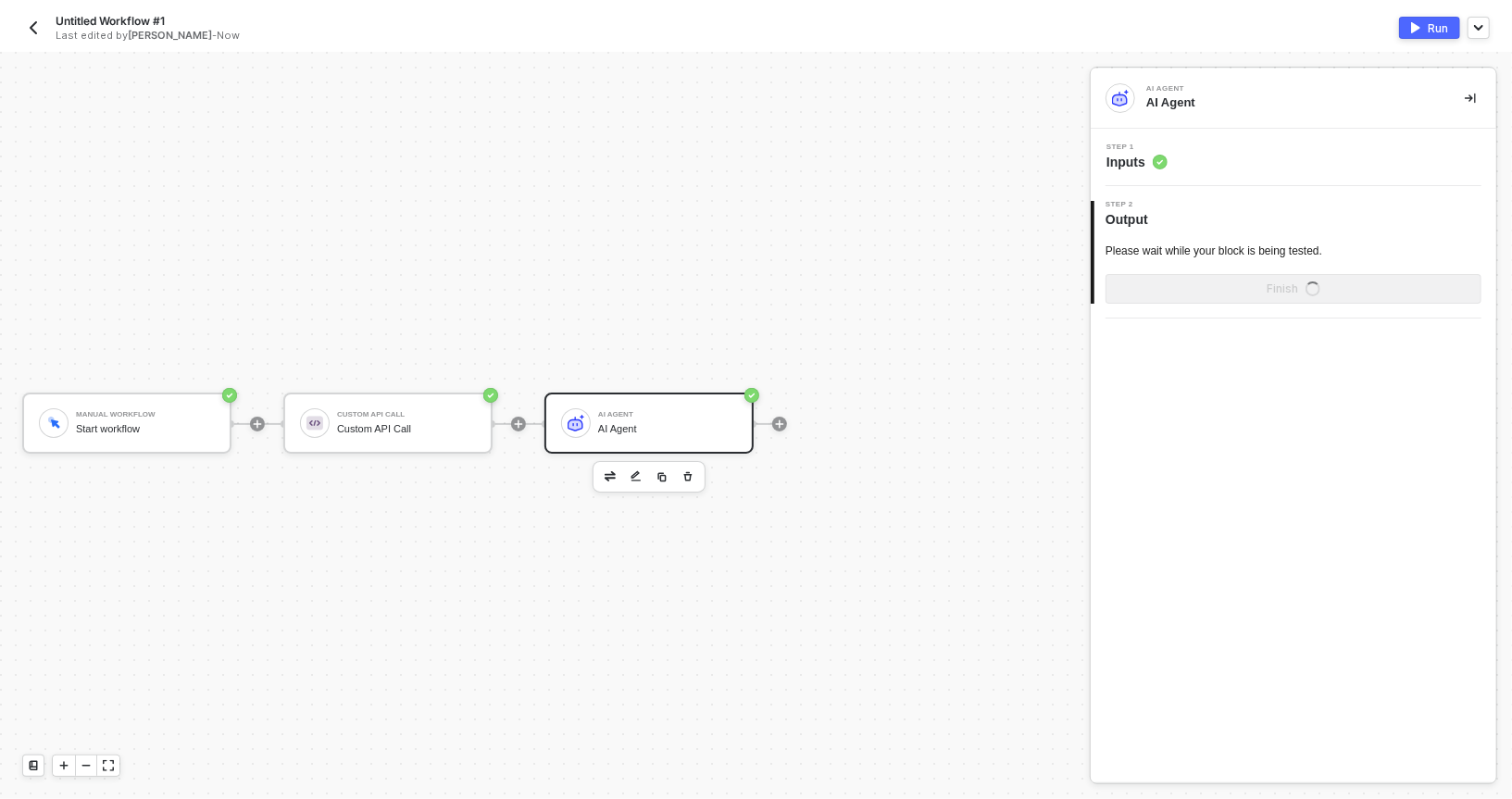
click at [1192, 153] on div "Step 1 Inputs" at bounding box center [1296, 157] width 401 height 28
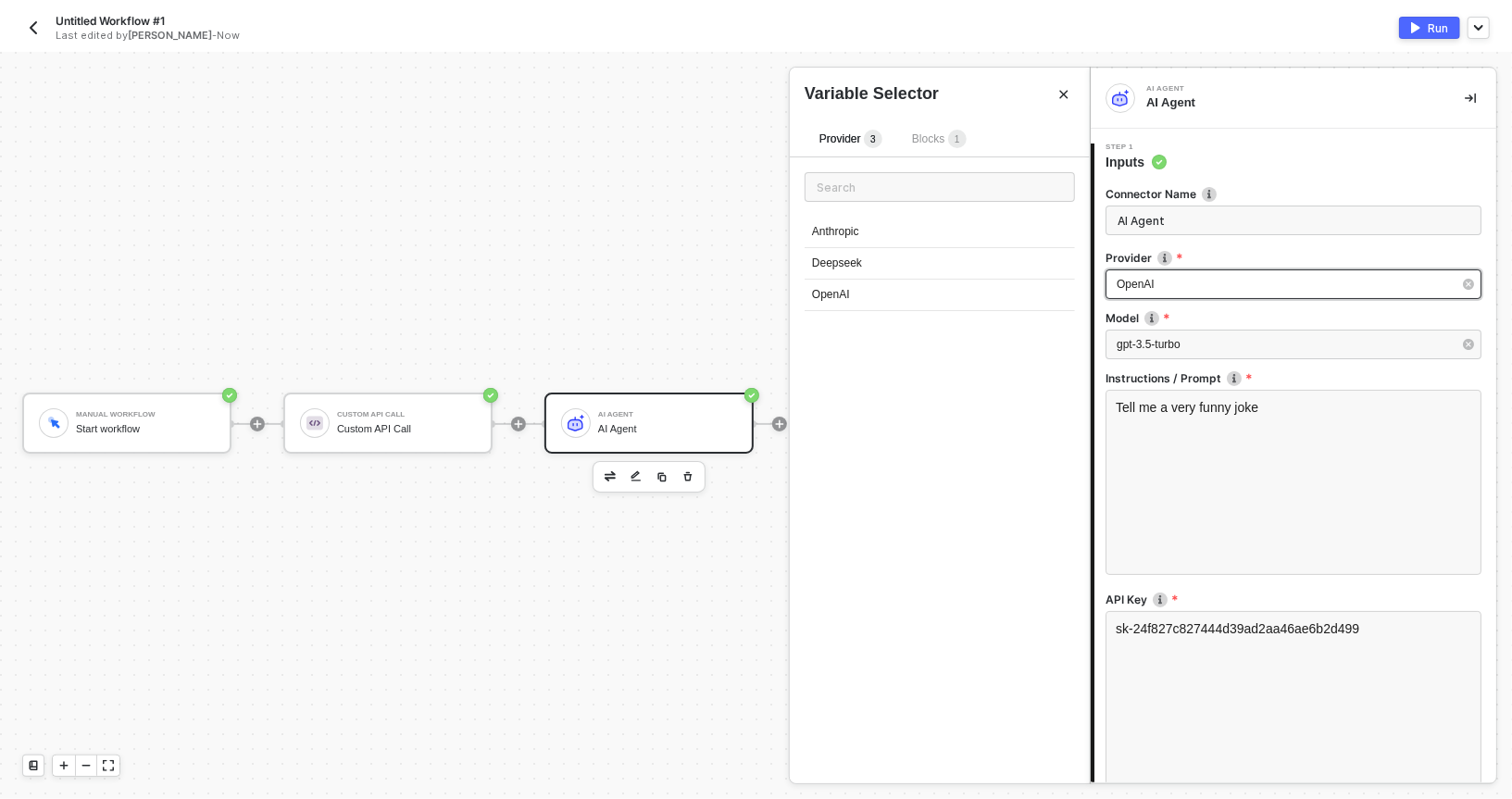
click at [1164, 285] on div "OpenAI" at bounding box center [1284, 284] width 335 height 17
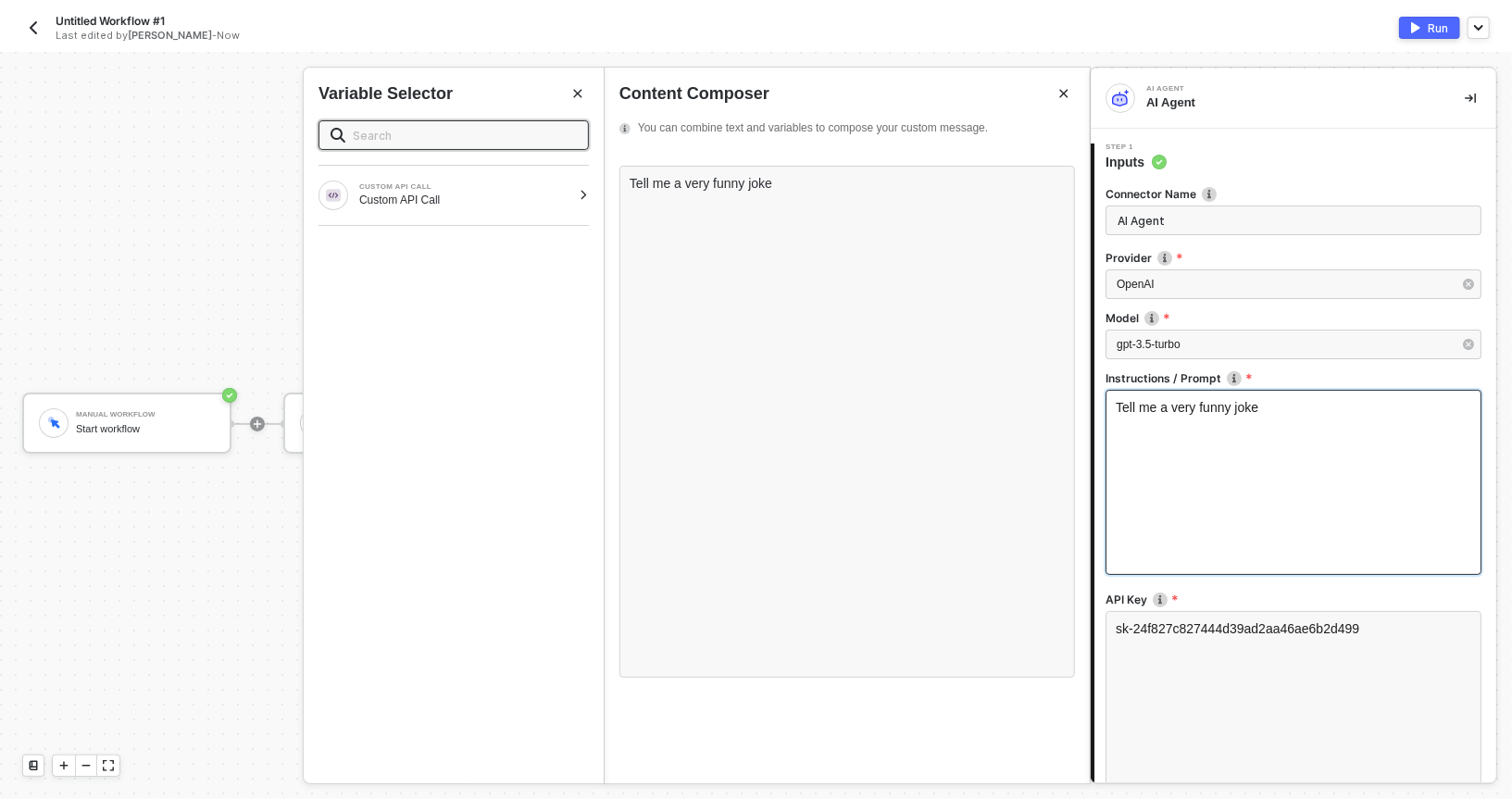
click at [1162, 443] on div "Tell me a very funny joke" at bounding box center [1294, 482] width 376 height 185
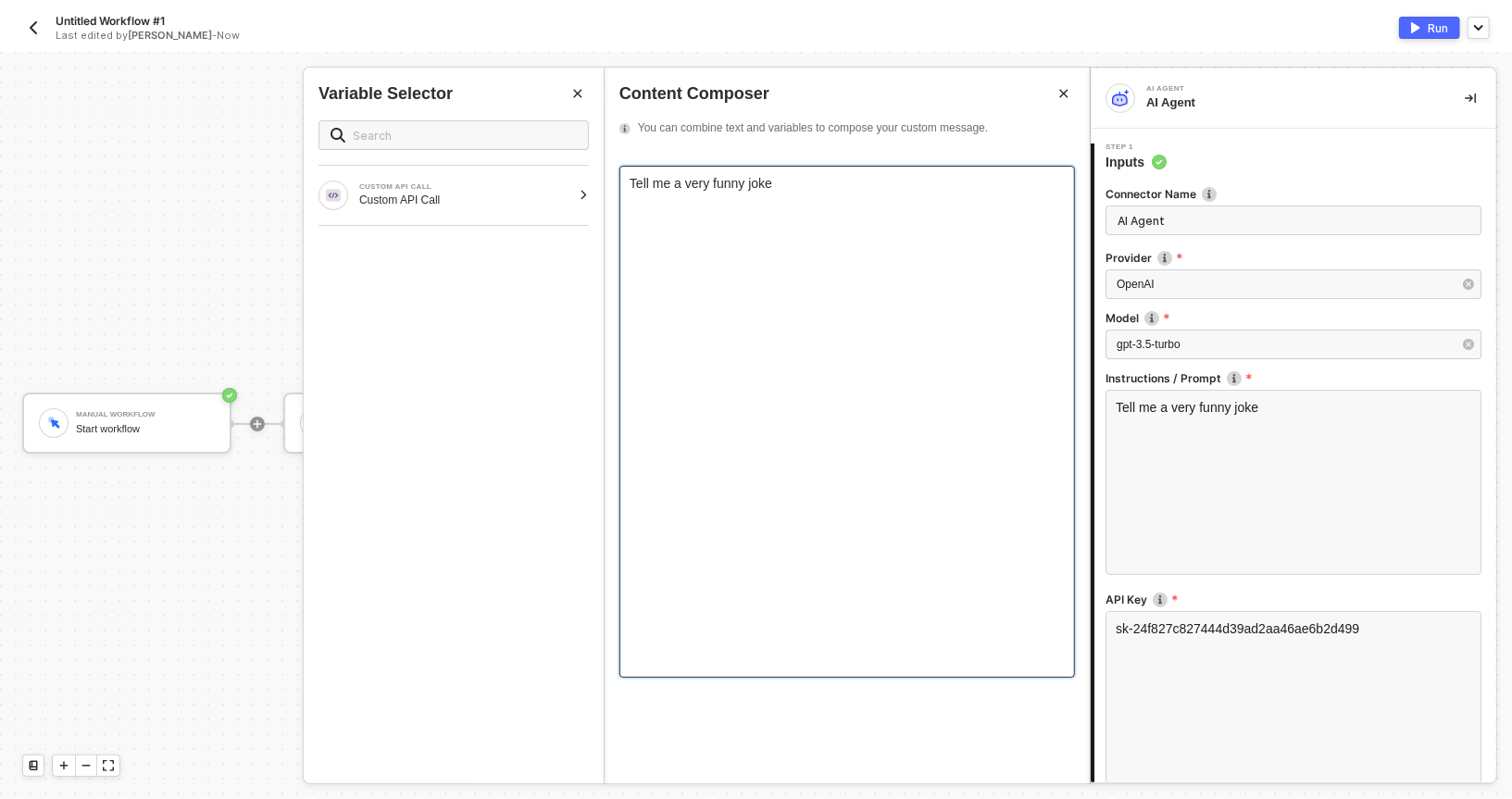
click at [823, 312] on div "Tell me a very funny joke" at bounding box center [847, 422] width 456 height 512
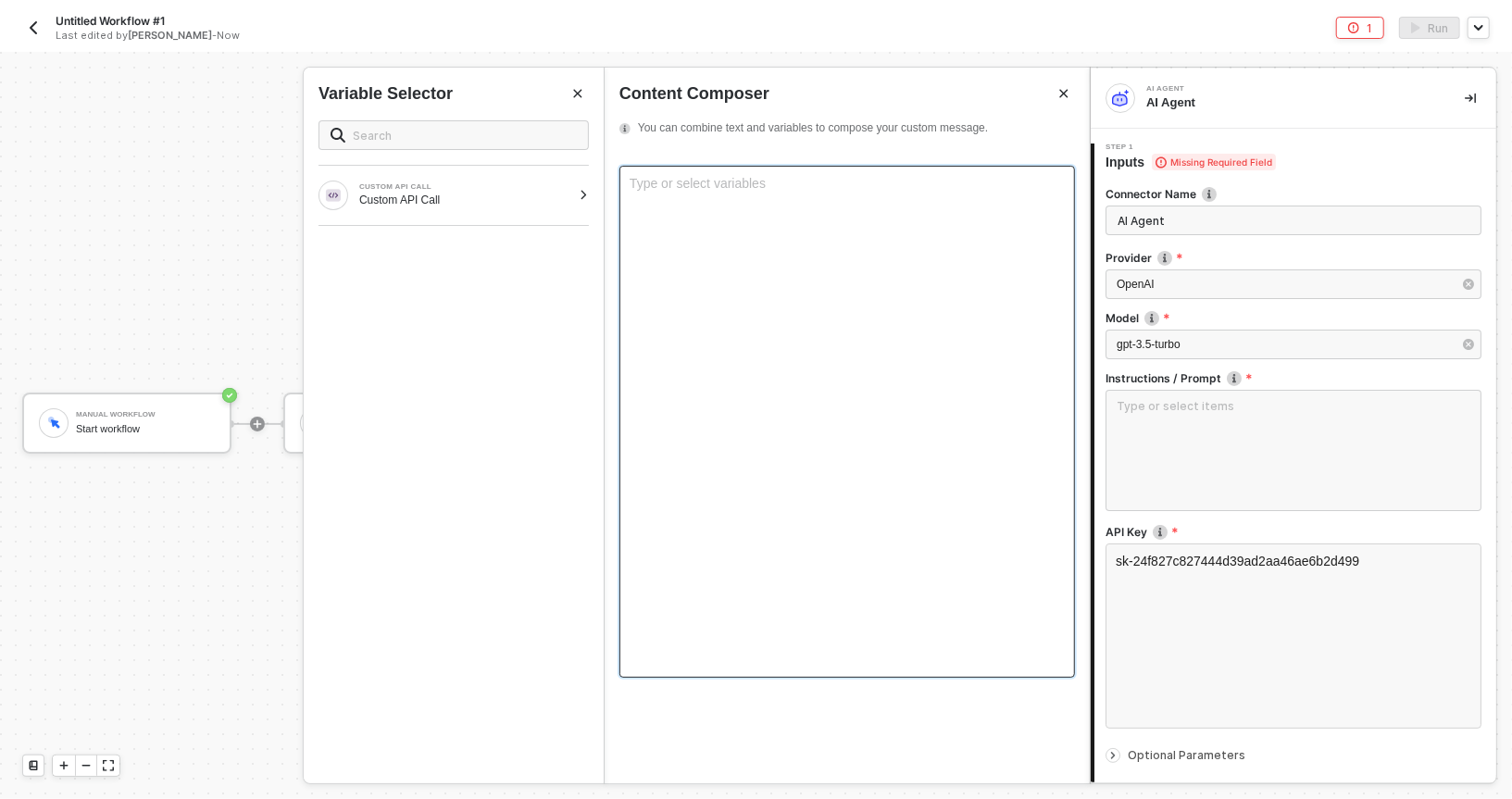
click at [803, 205] on div "Type or select variables ﻿" at bounding box center [847, 422] width 456 height 512
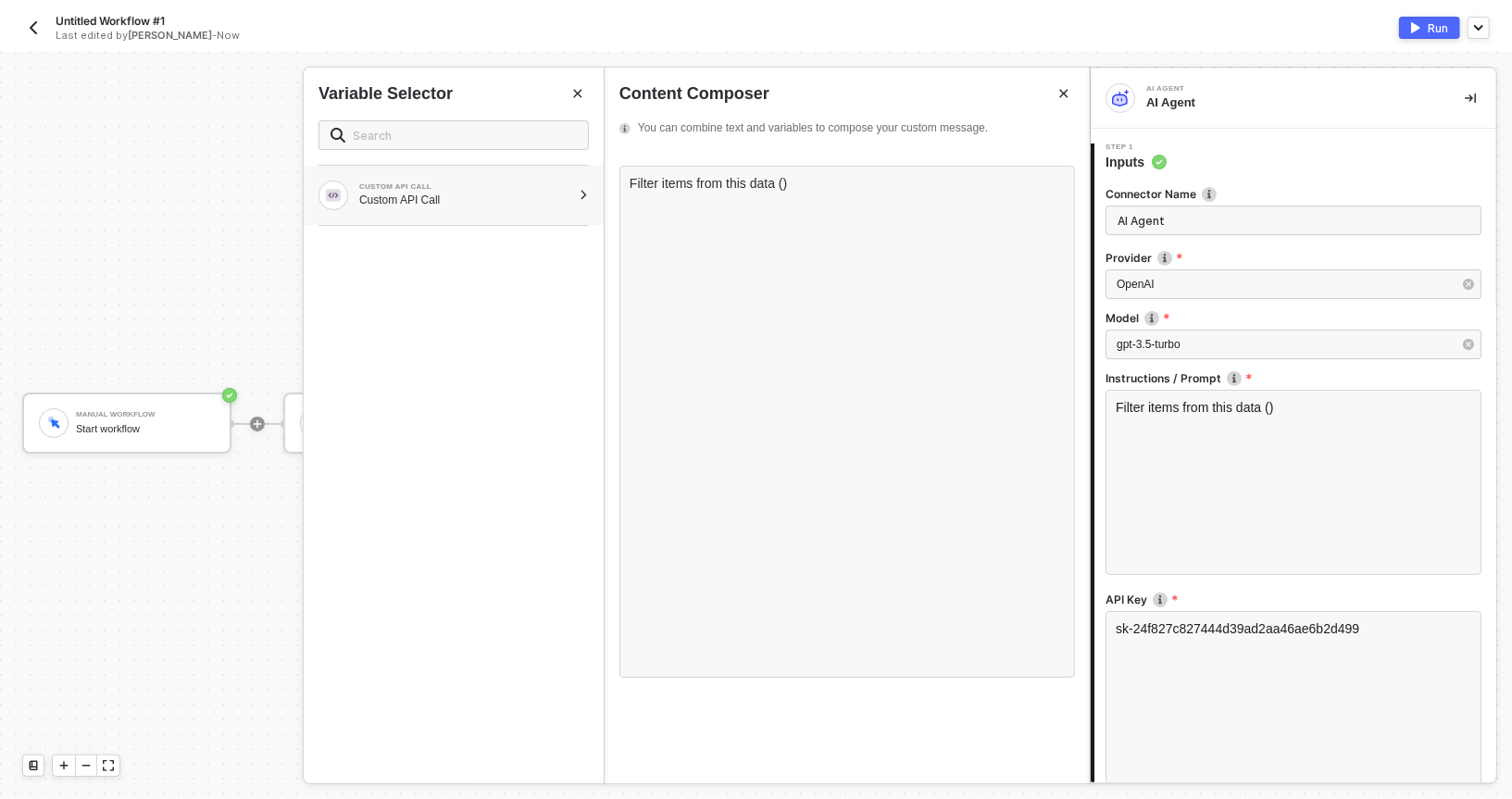
click at [557, 198] on div "Custom API Call" at bounding box center [465, 200] width 212 height 14
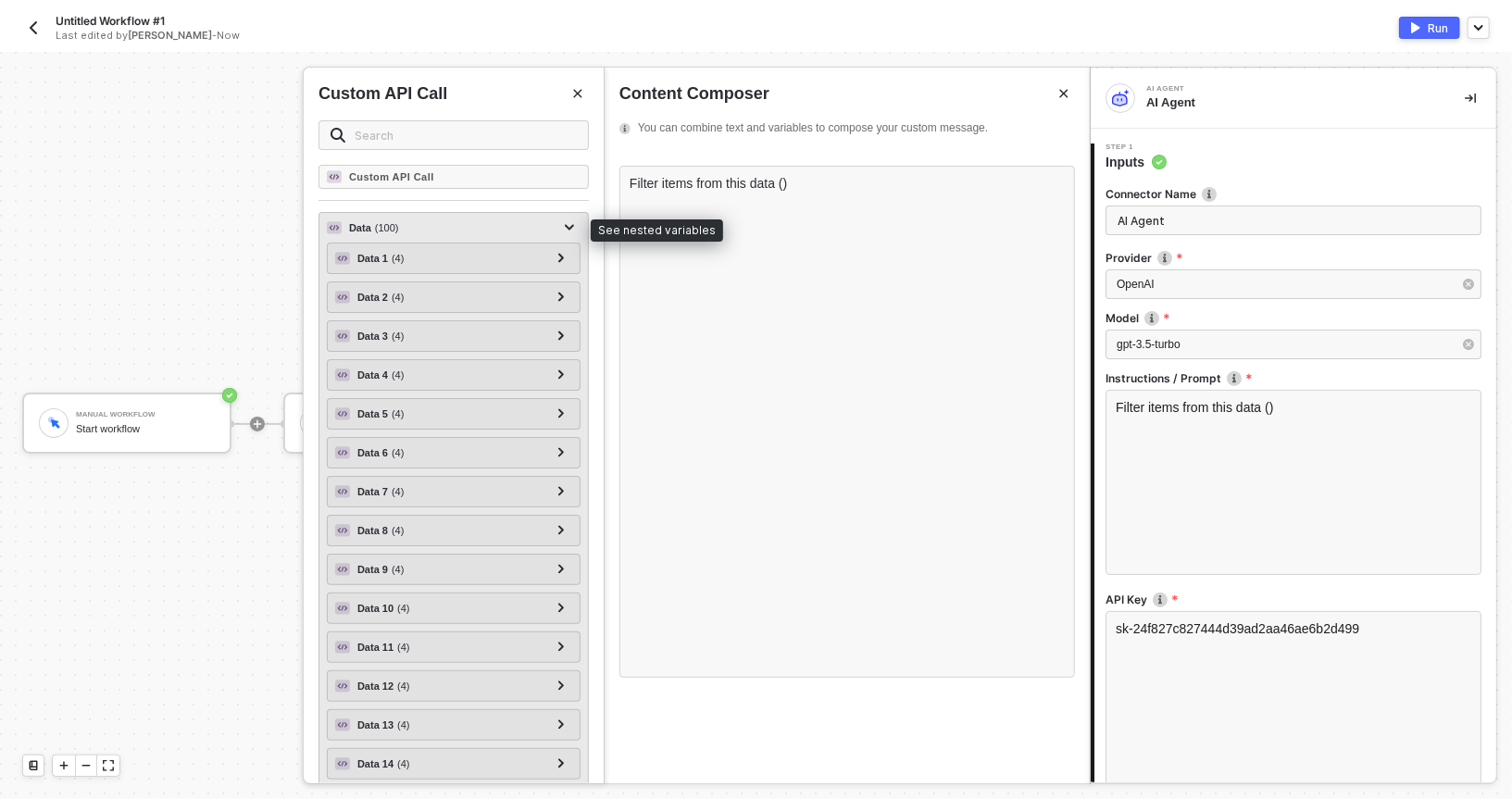
click at [511, 217] on div "Data ( 100 )" at bounding box center [443, 228] width 231 height 22
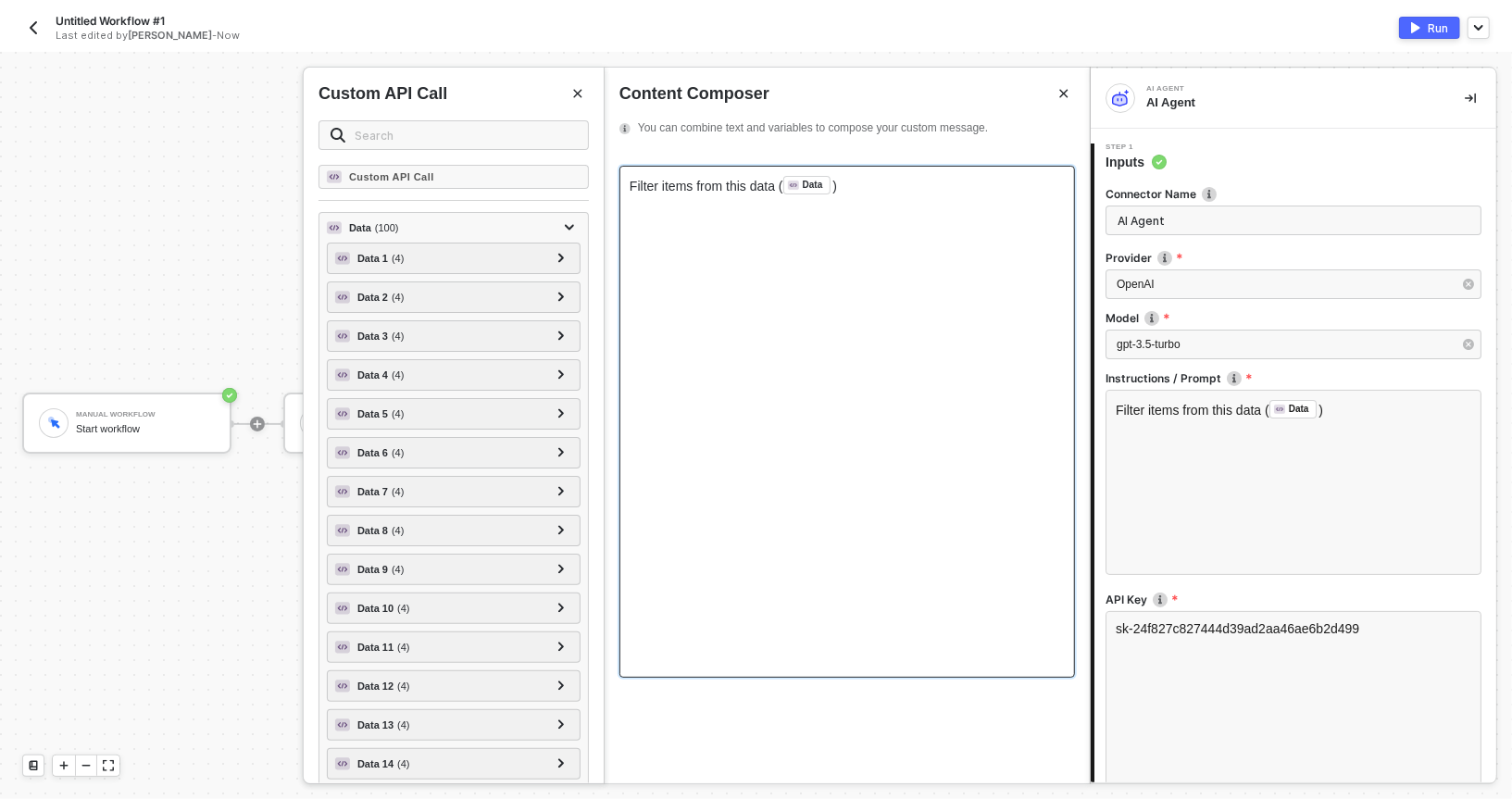
click at [863, 191] on div "Filter items from this data ( Data ﻿ )" at bounding box center [847, 184] width 435 height 18
click at [900, 190] on div "Filter items from this data ( Data ﻿ )" at bounding box center [847, 184] width 435 height 18
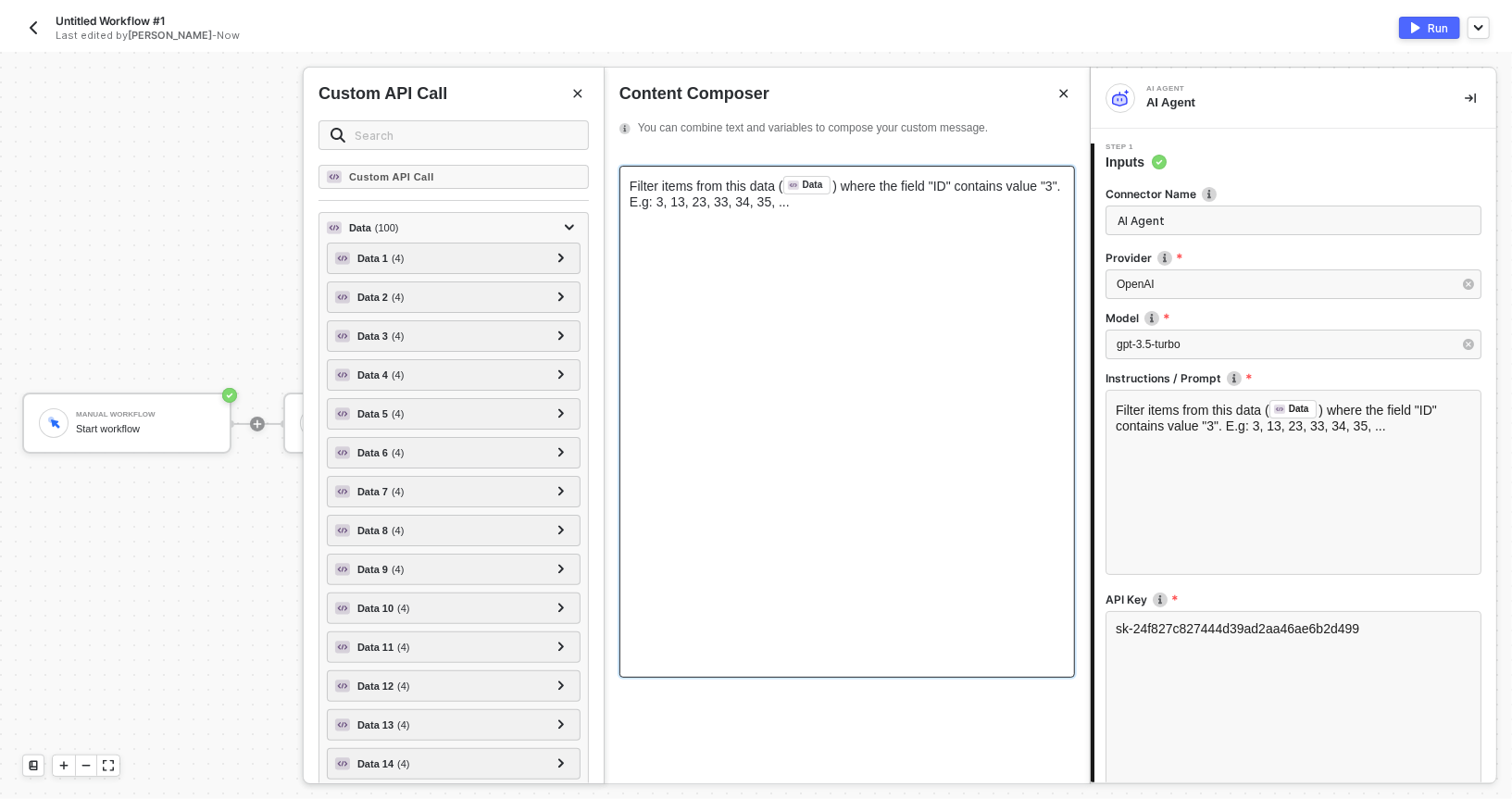
click at [920, 242] on div "Filter items from this data ( Data ﻿ ) where the field "ID" contains value "3".…" at bounding box center [847, 422] width 456 height 512
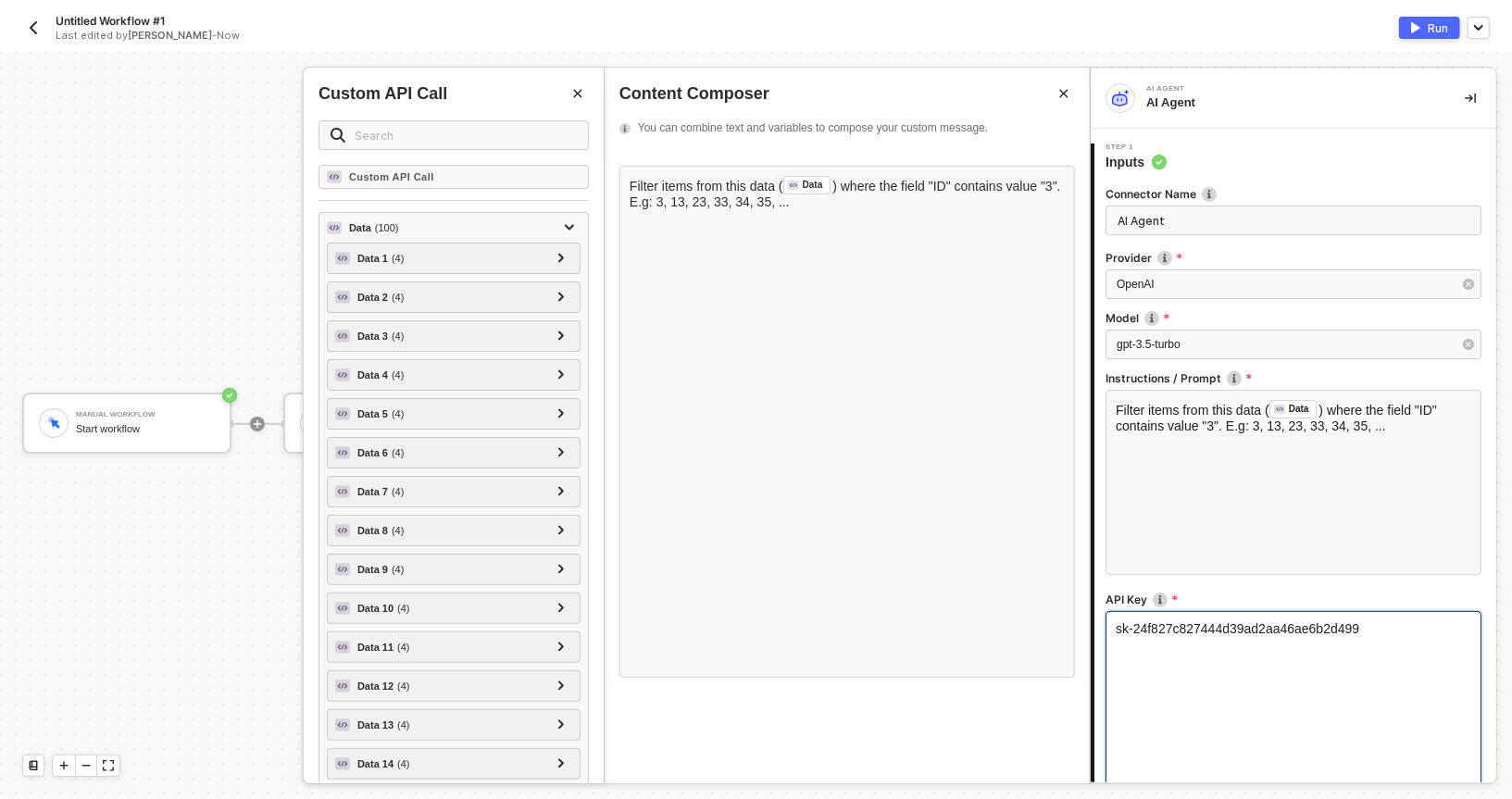
click at [1273, 666] on div "sk-24f827c827444d39ad2aa46ae6b2d499" at bounding box center [1294, 704] width 376 height 185
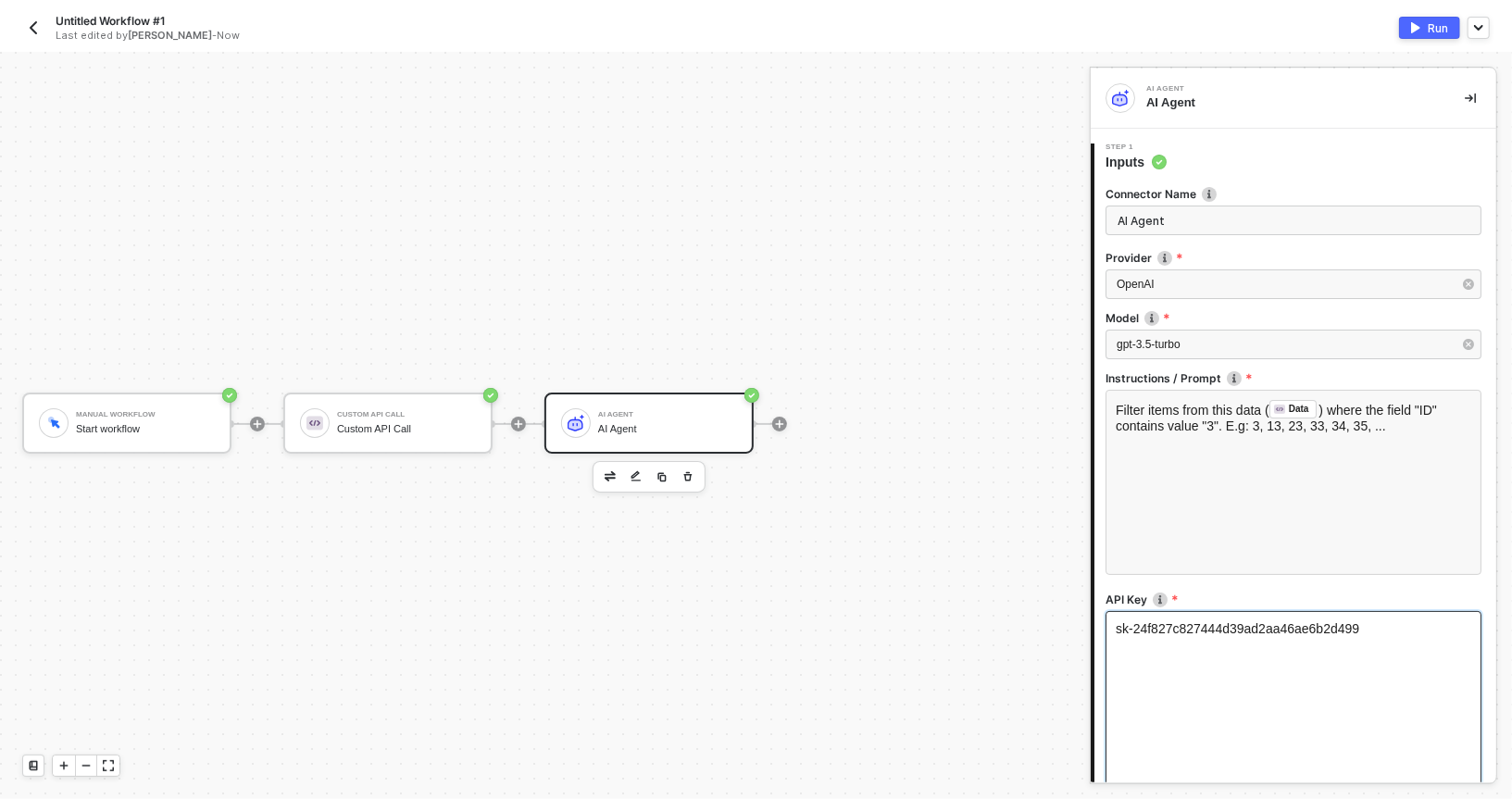
click at [1273, 666] on div "sk-24f827c827444d39ad2aa46ae6b2d499" at bounding box center [1294, 704] width 376 height 185
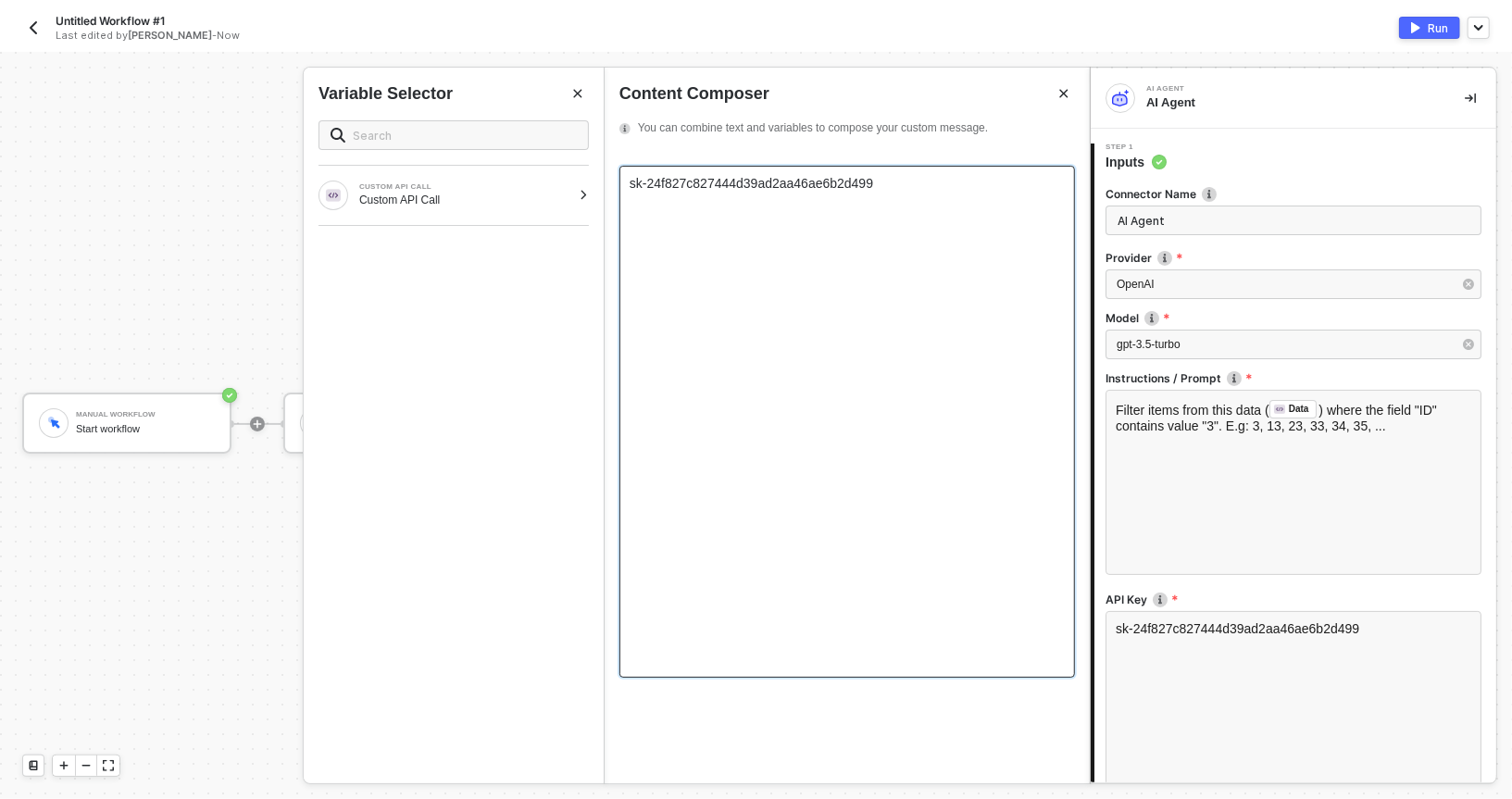
click at [835, 347] on div "sk-24f827c827444d39ad2aa46ae6b2d499" at bounding box center [847, 422] width 456 height 512
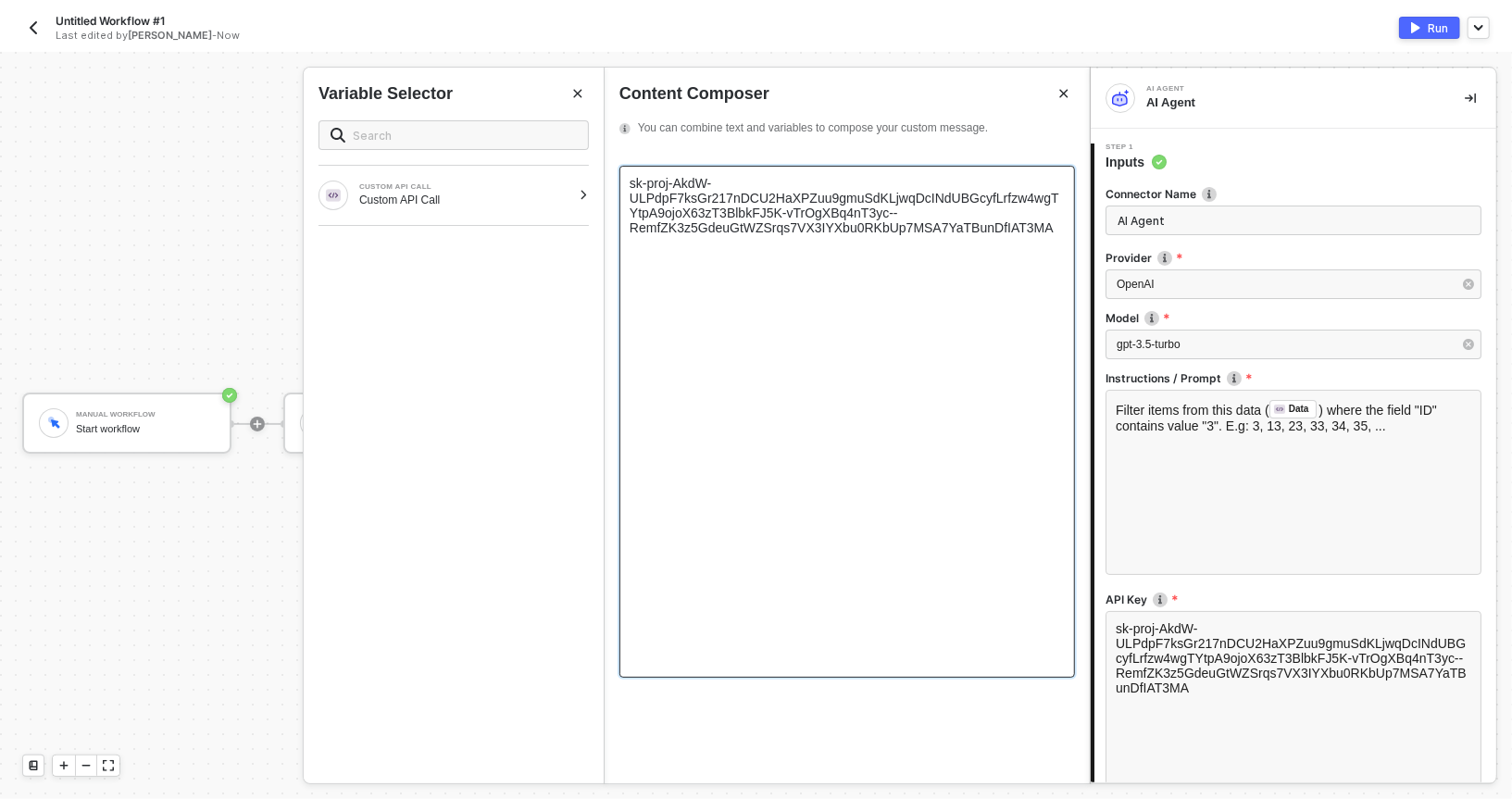
scroll to position [194, 0]
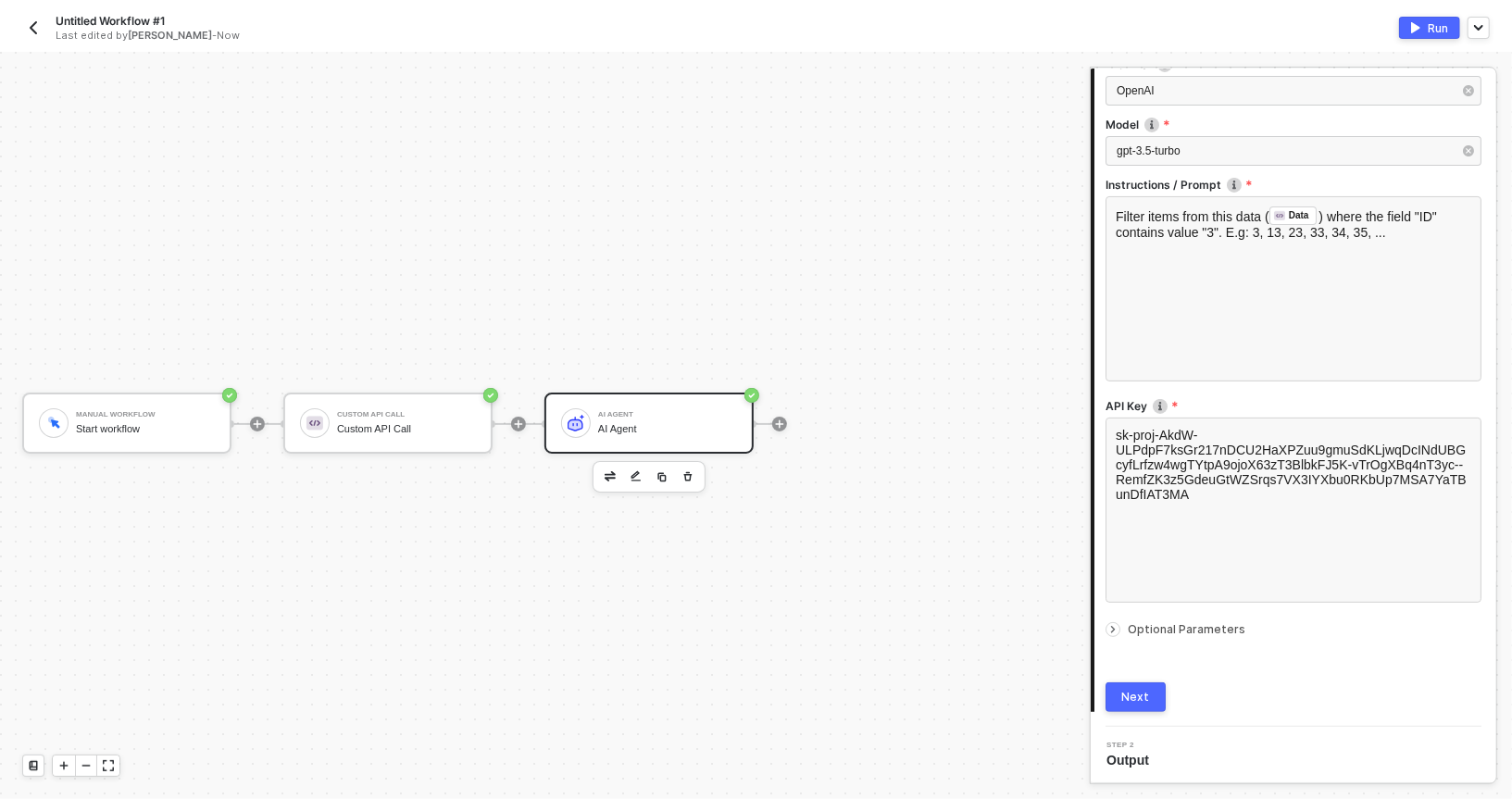
click at [1110, 627] on icon "icon-arrow-right-small" at bounding box center [1114, 630] width 12 height 12
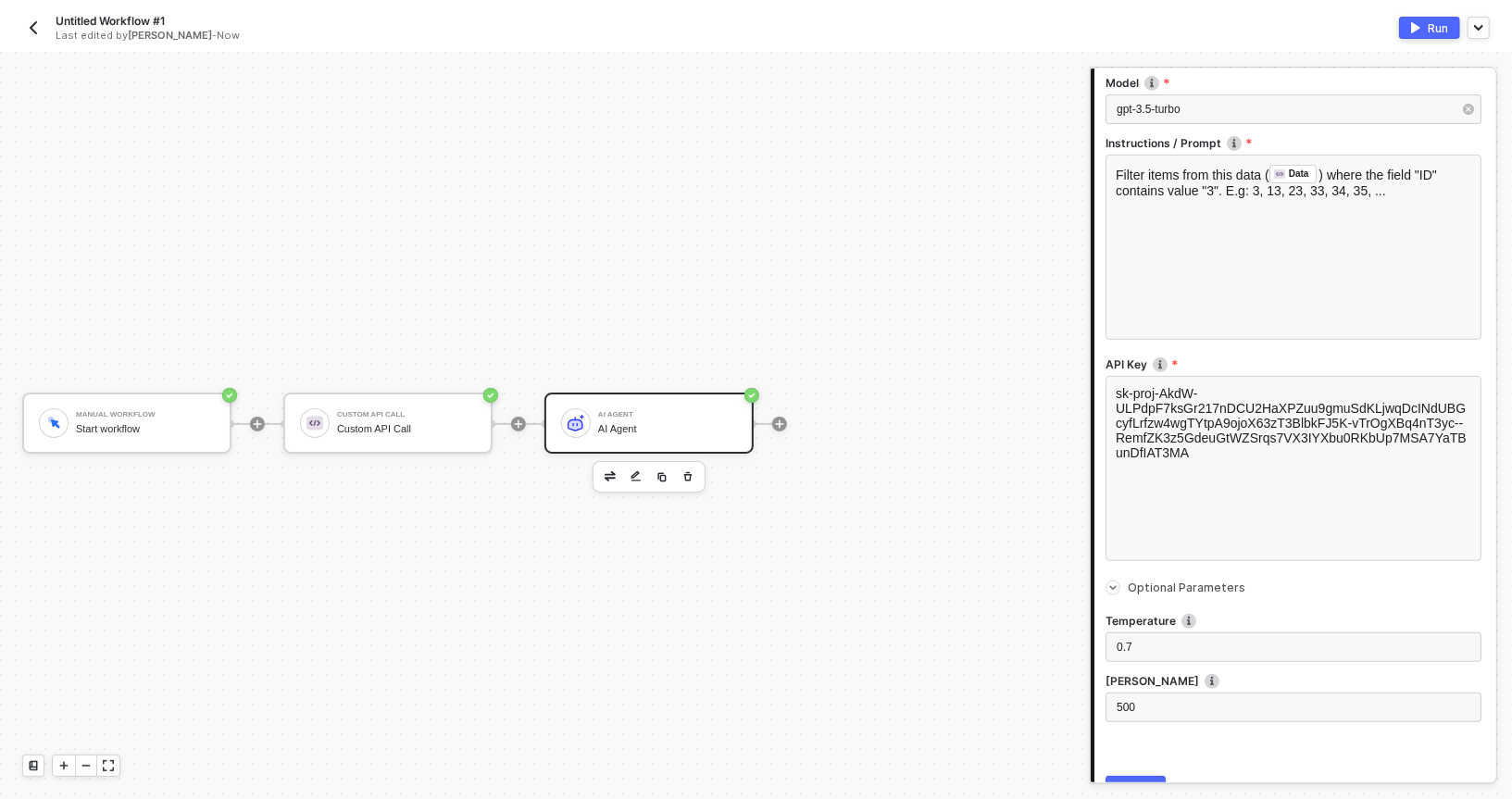
scroll to position [328, 0]
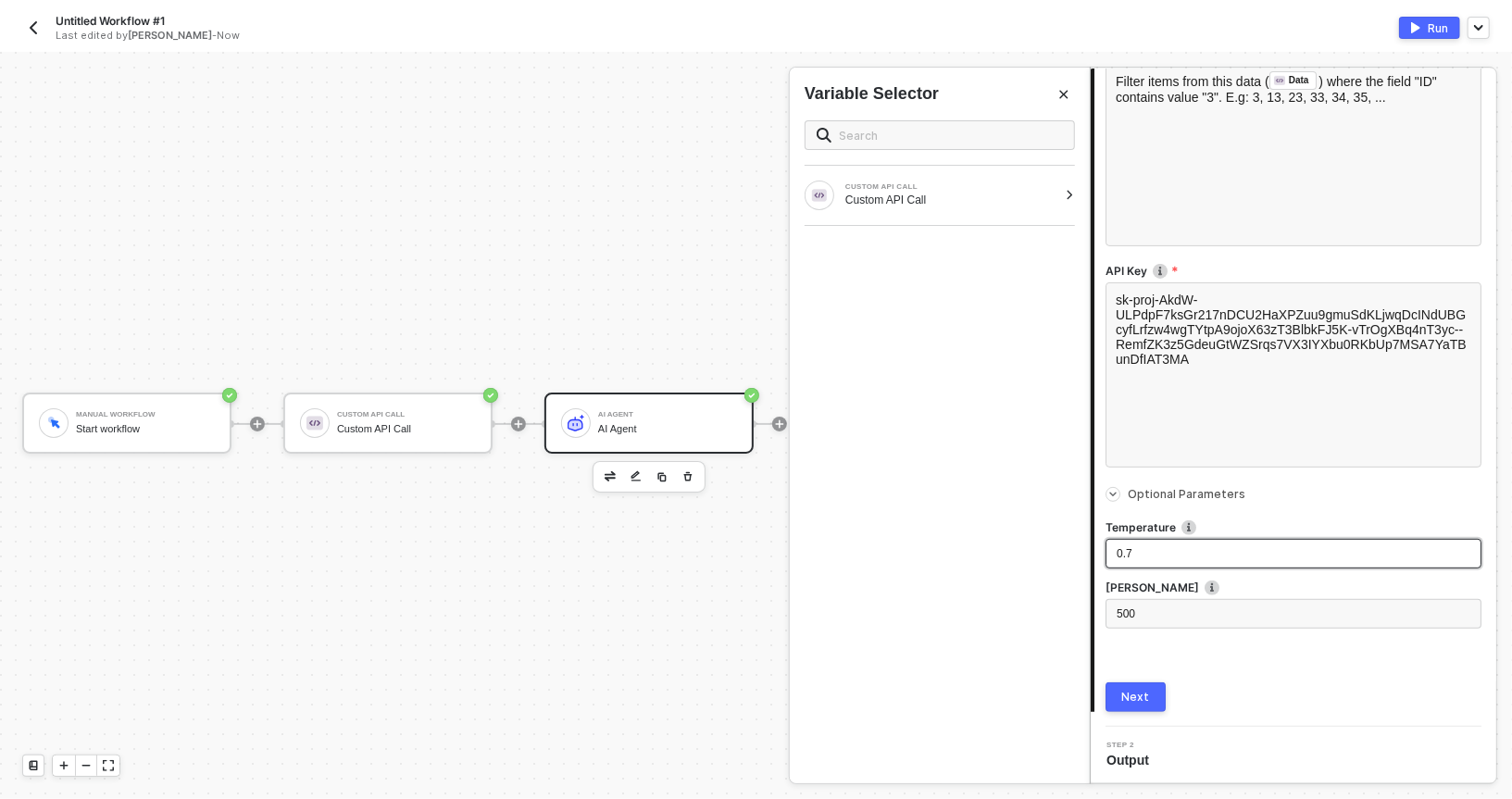
click at [1158, 555] on div "0.7" at bounding box center [1293, 554] width 353 height 17
click at [1155, 555] on div "0.7" at bounding box center [1293, 554] width 353 height 17
click at [1139, 613] on div "500" at bounding box center [1293, 615] width 353 height 17
click at [1146, 613] on div "500" at bounding box center [1293, 615] width 353 height 17
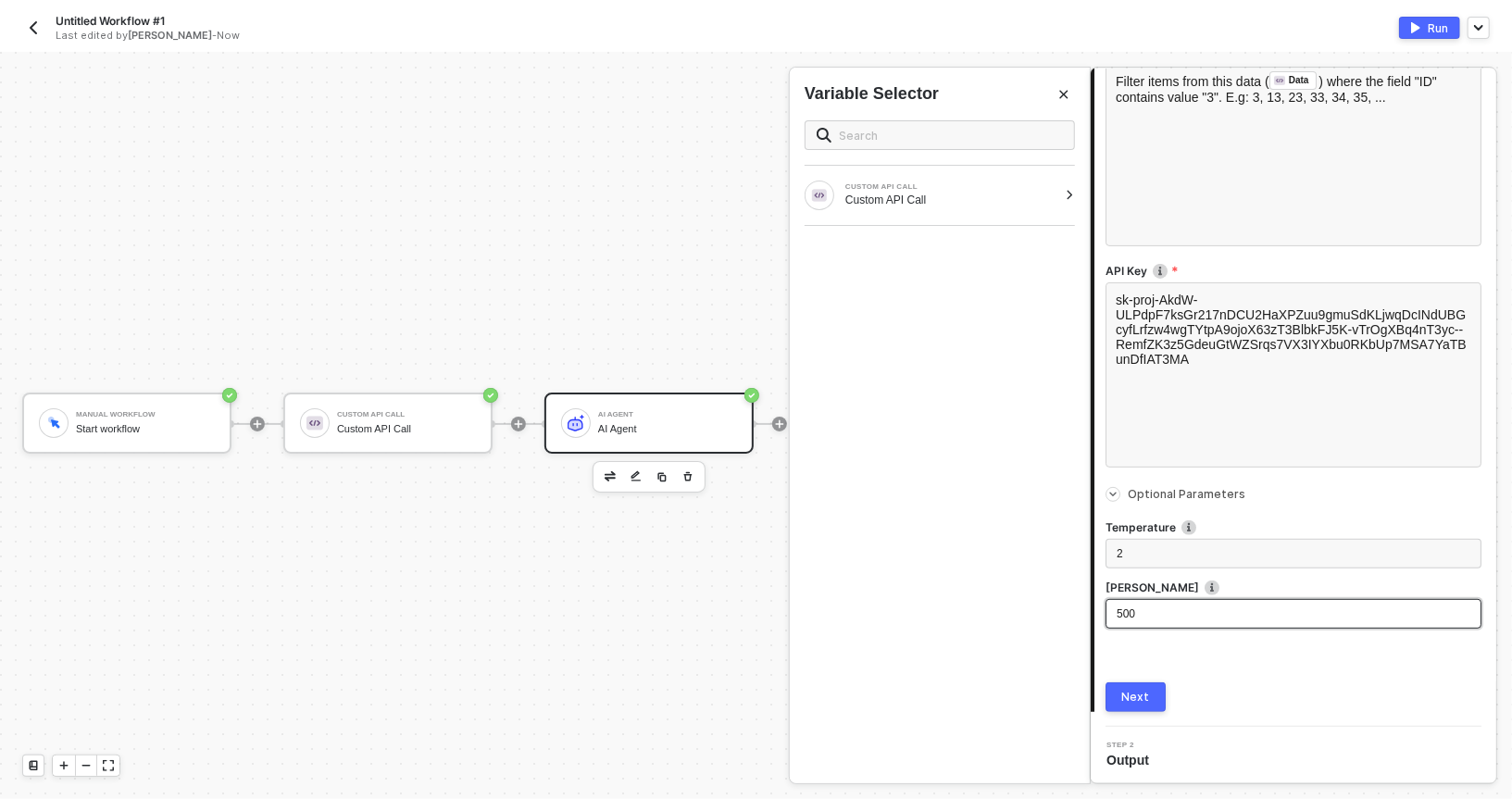
click at [1146, 613] on div "500" at bounding box center [1293, 615] width 353 height 17
click at [1133, 700] on div "Next" at bounding box center [1136, 697] width 28 height 14
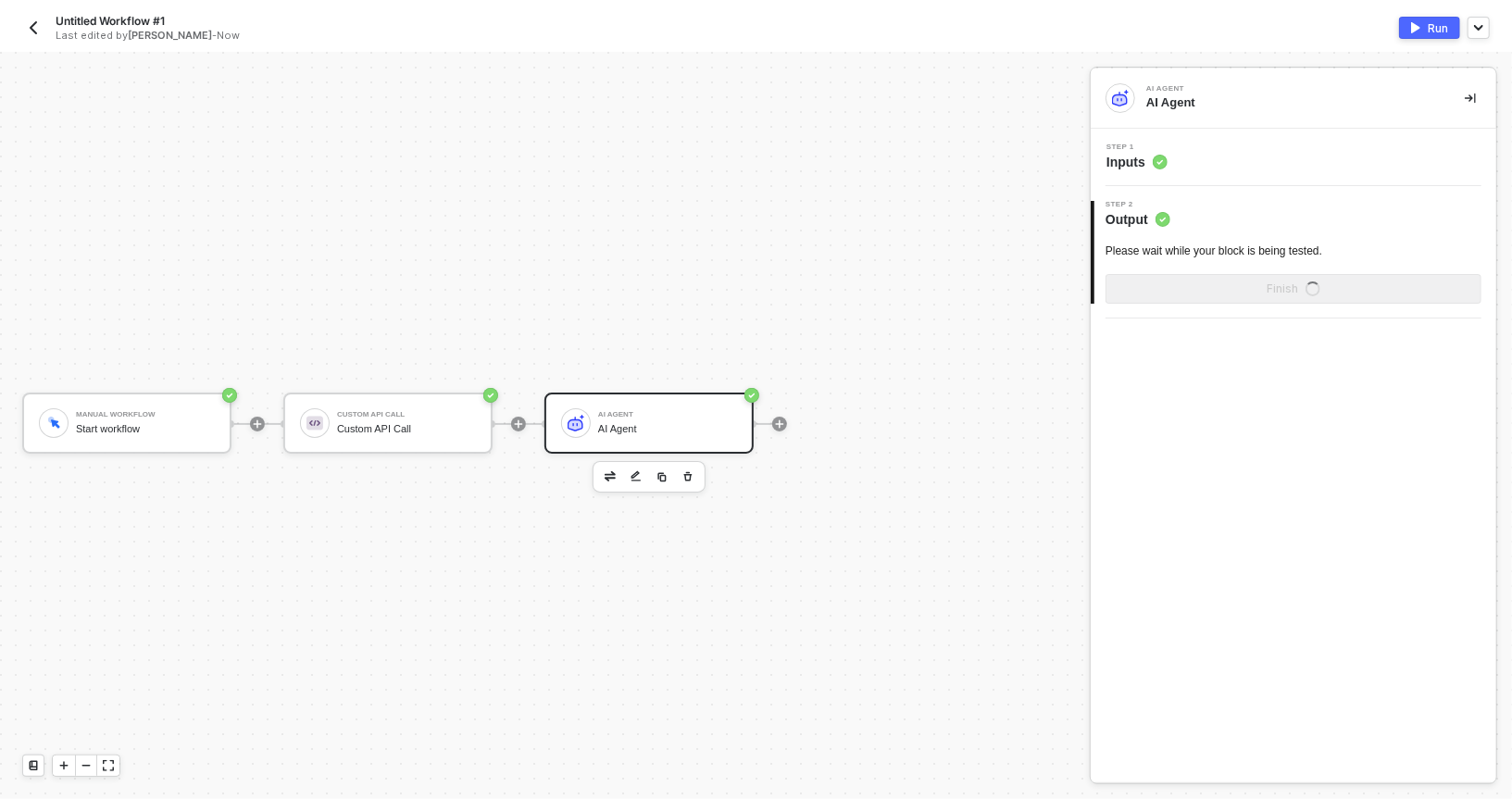
scroll to position [0, 0]
click at [1409, 27] on button "Run" at bounding box center [1430, 27] width 61 height 22
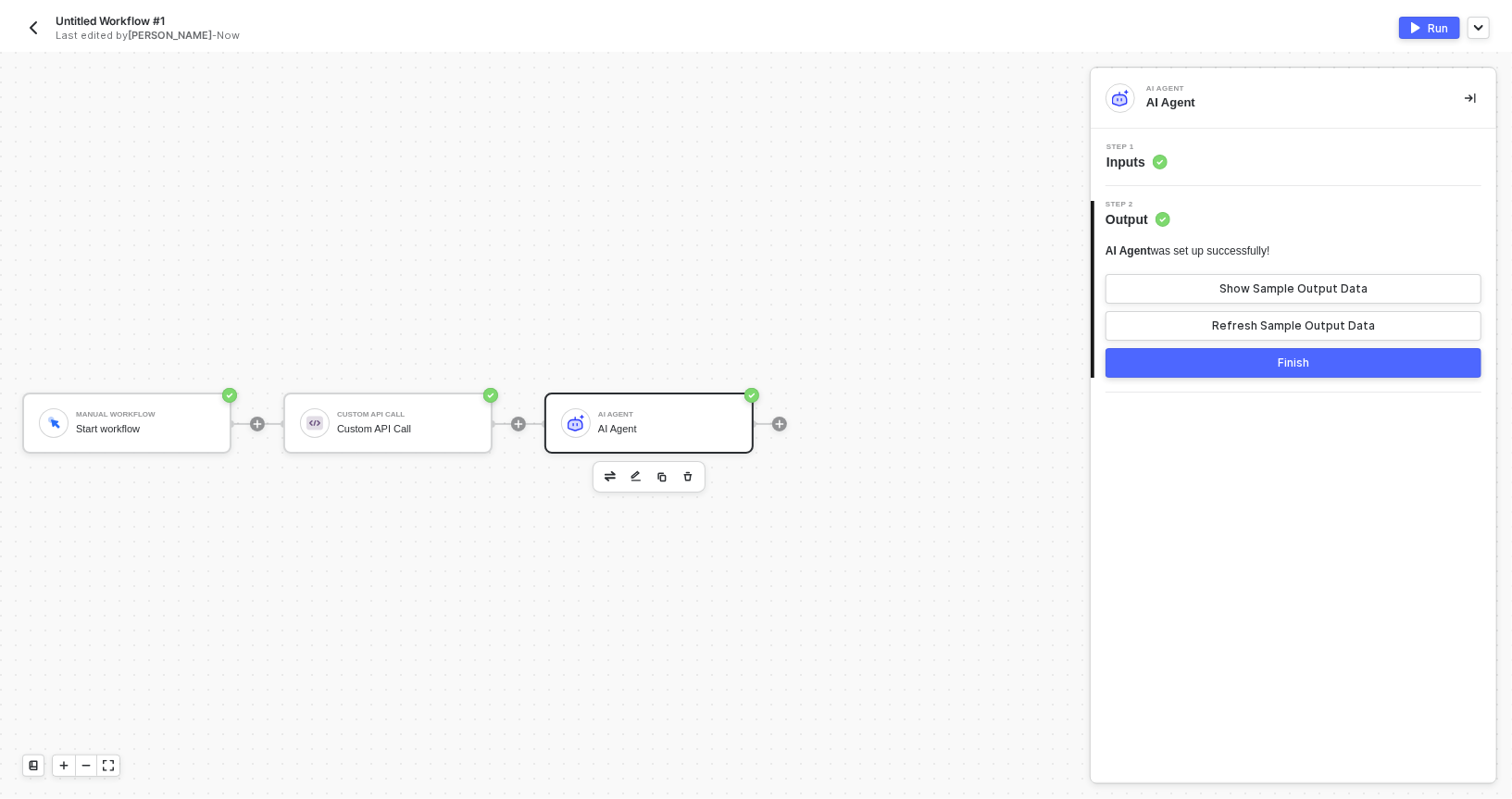
click at [1426, 25] on button "Run" at bounding box center [1430, 27] width 61 height 22
click at [1204, 153] on div "Step 1 Inputs" at bounding box center [1296, 157] width 401 height 28
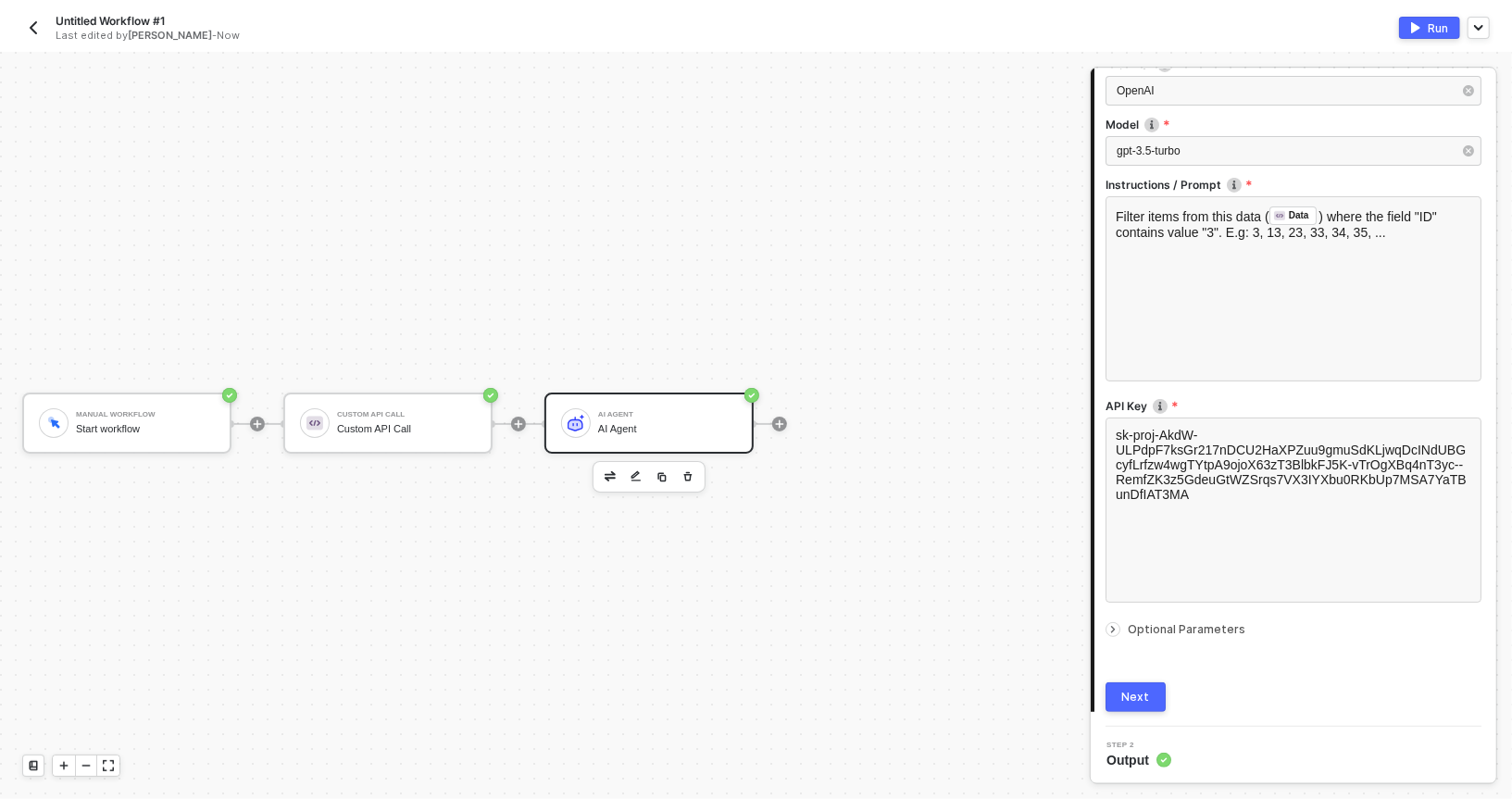
click at [1119, 622] on div at bounding box center [1116, 629] width 22 height 20
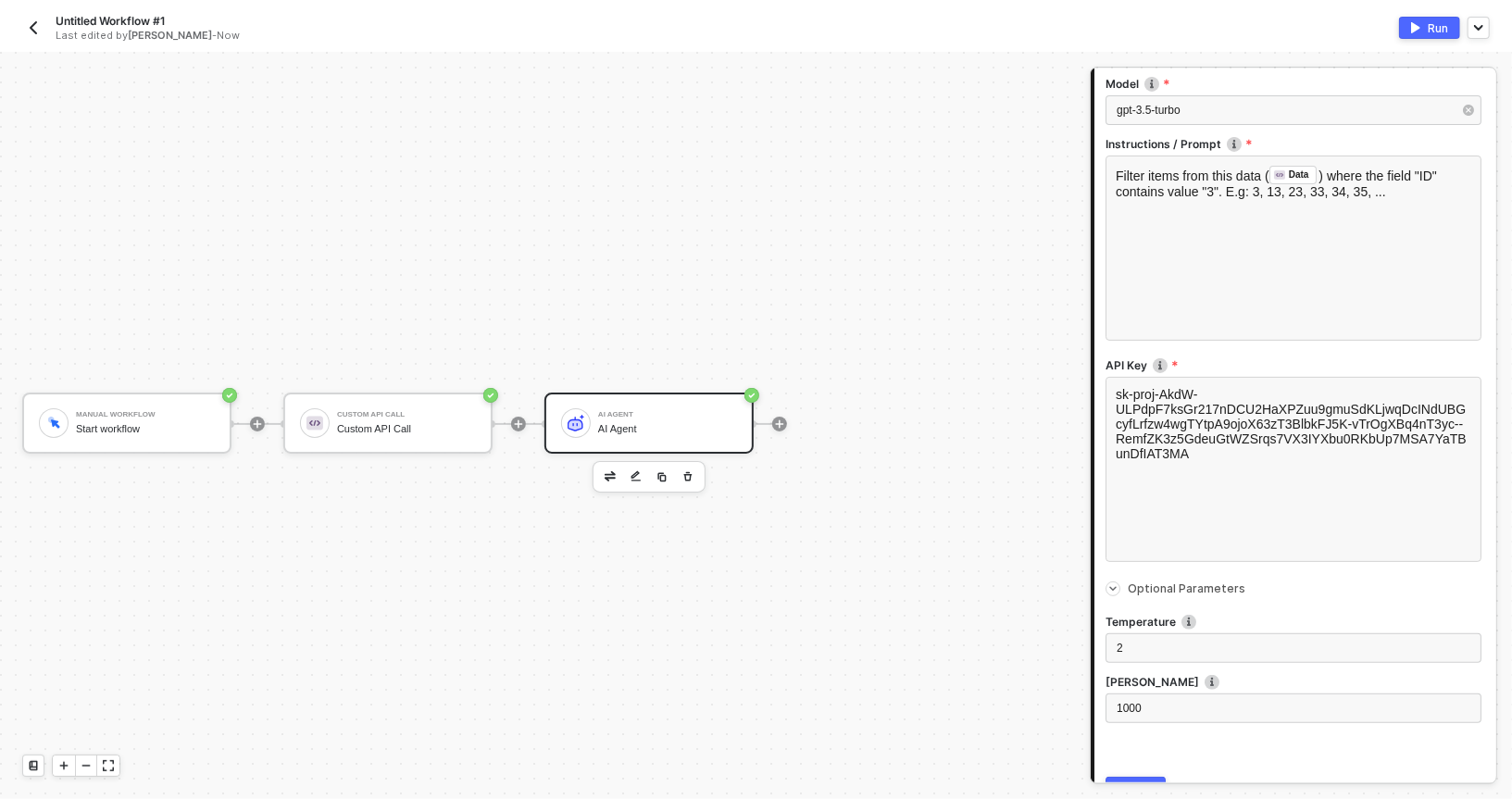
scroll to position [328, 0]
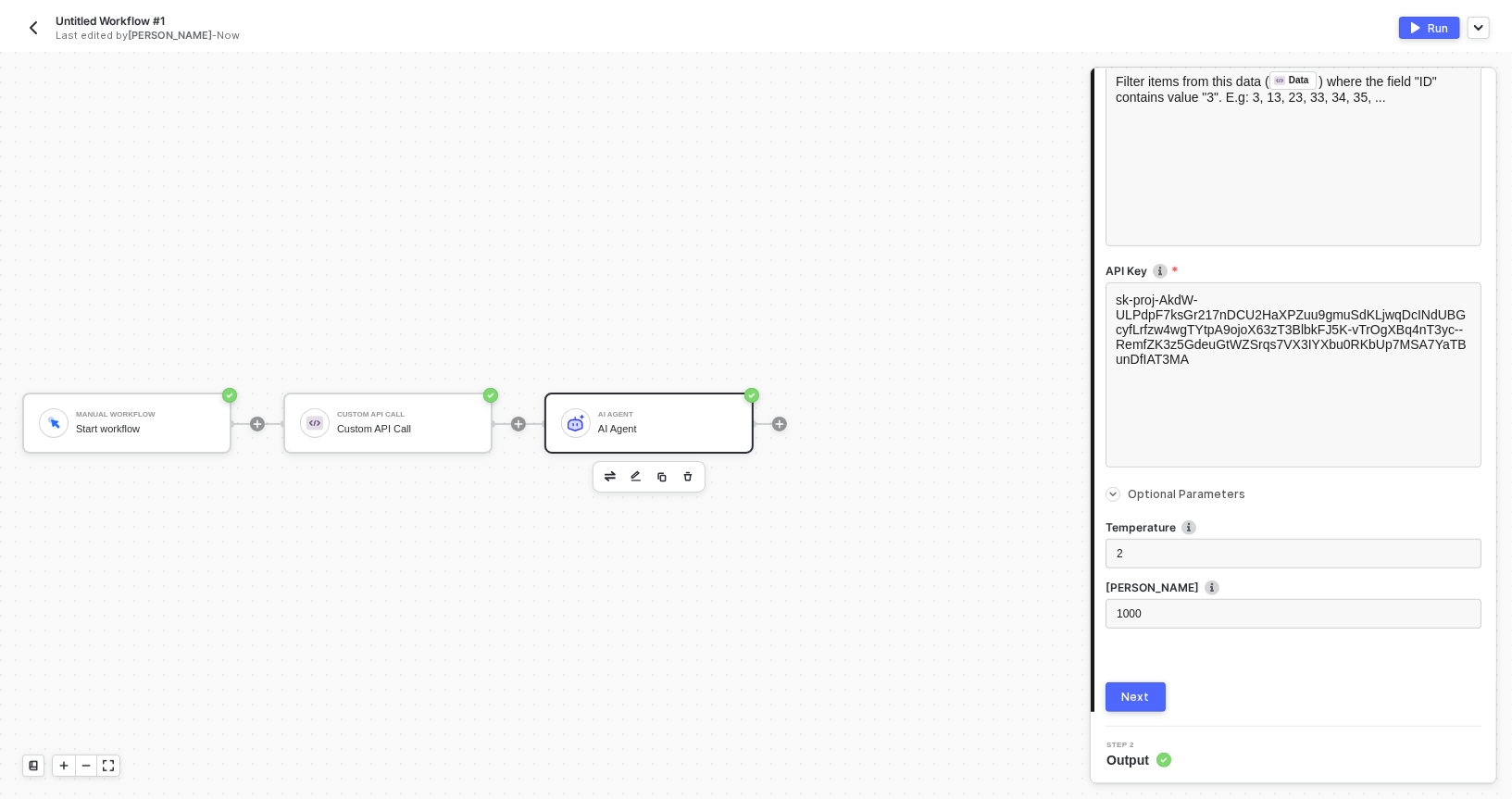
click at [1148, 596] on div "[PERSON_NAME]" at bounding box center [1294, 590] width 376 height 19
click at [1156, 607] on div "1000" at bounding box center [1293, 615] width 353 height 17
click at [1116, 697] on button "Next" at bounding box center [1136, 697] width 60 height 30
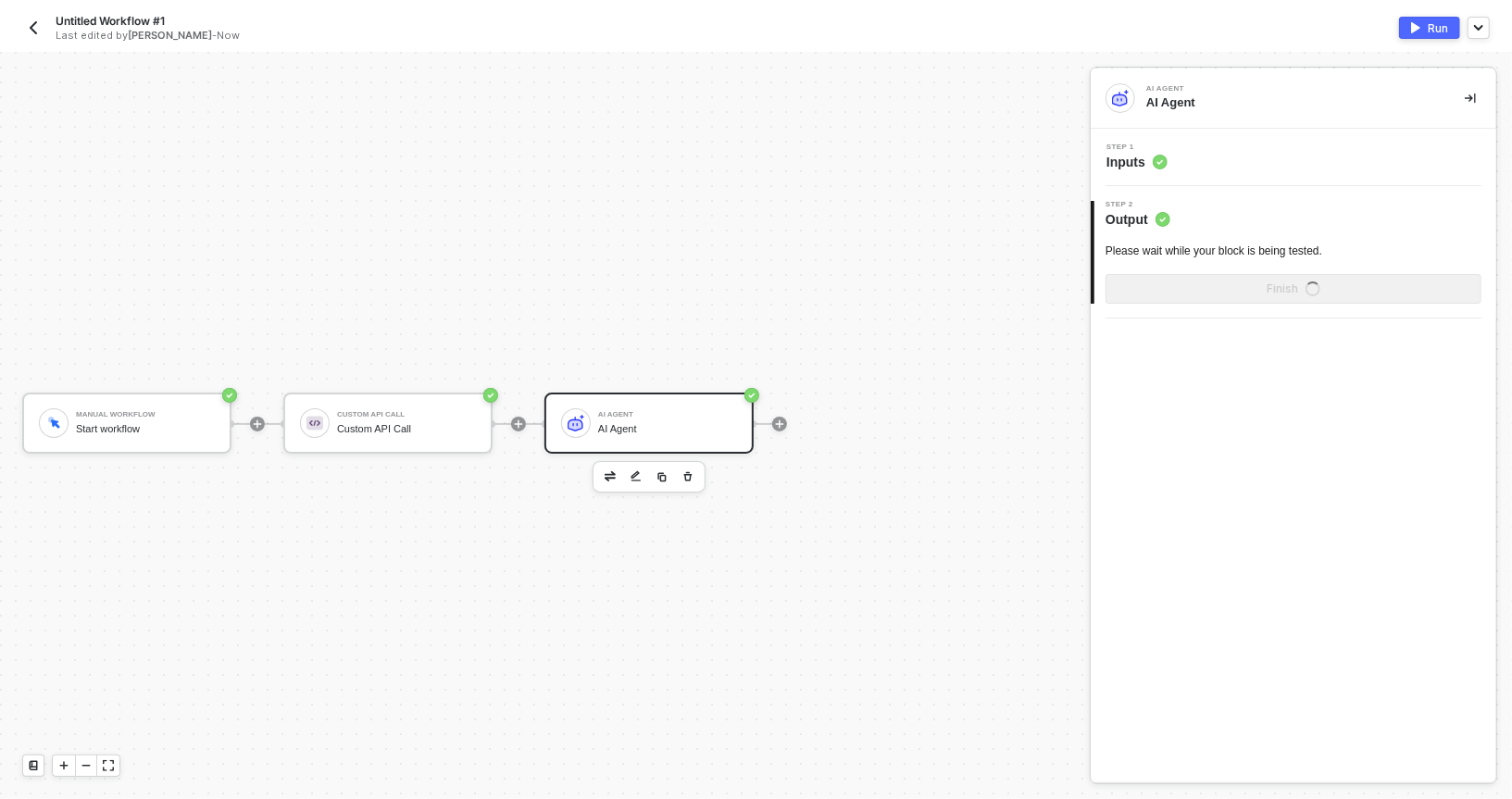
click at [1440, 26] on div "Run" at bounding box center [1437, 28] width 20 height 15
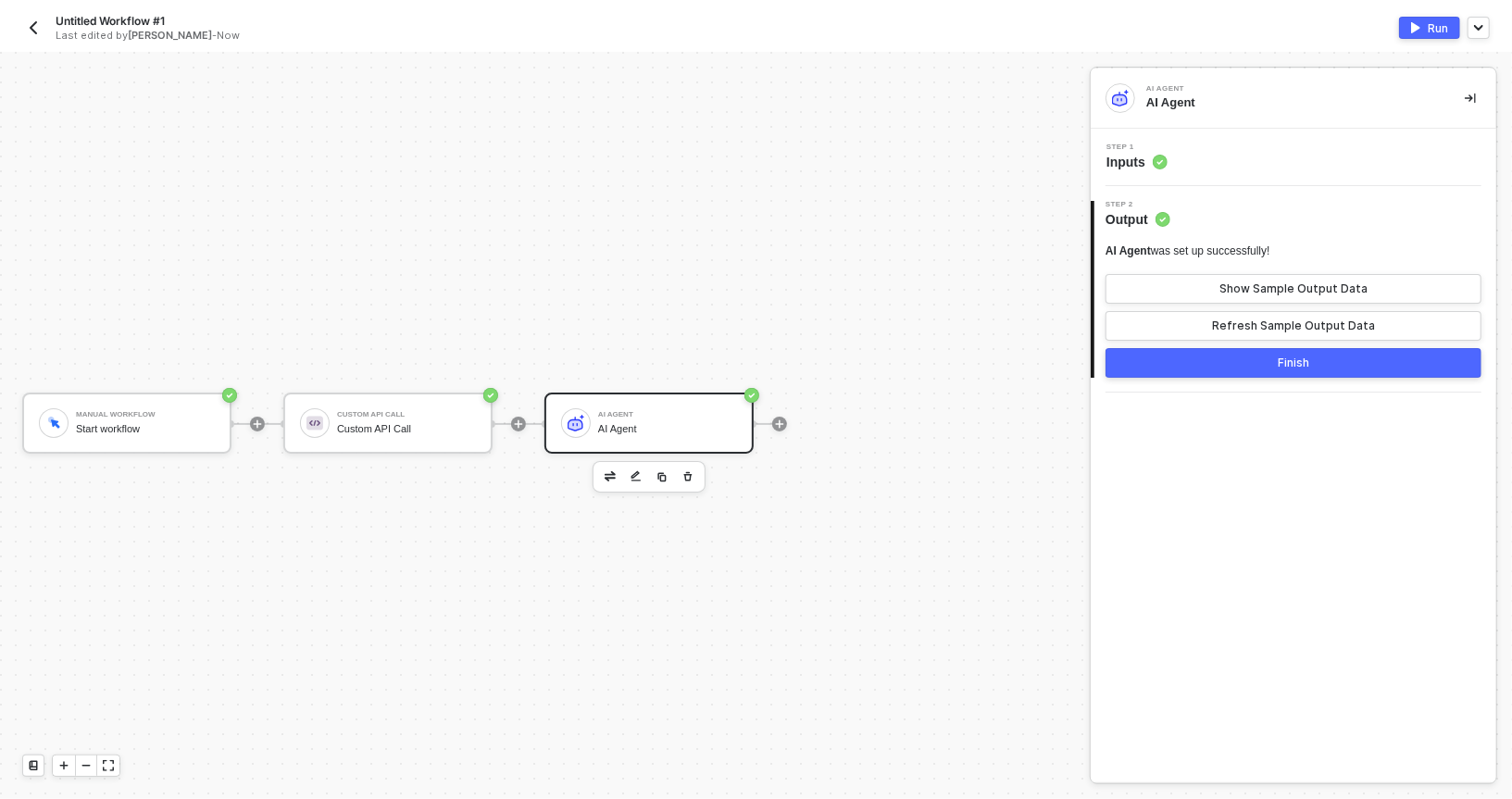
click at [1150, 149] on span "Step 1" at bounding box center [1138, 148] width 61 height 8
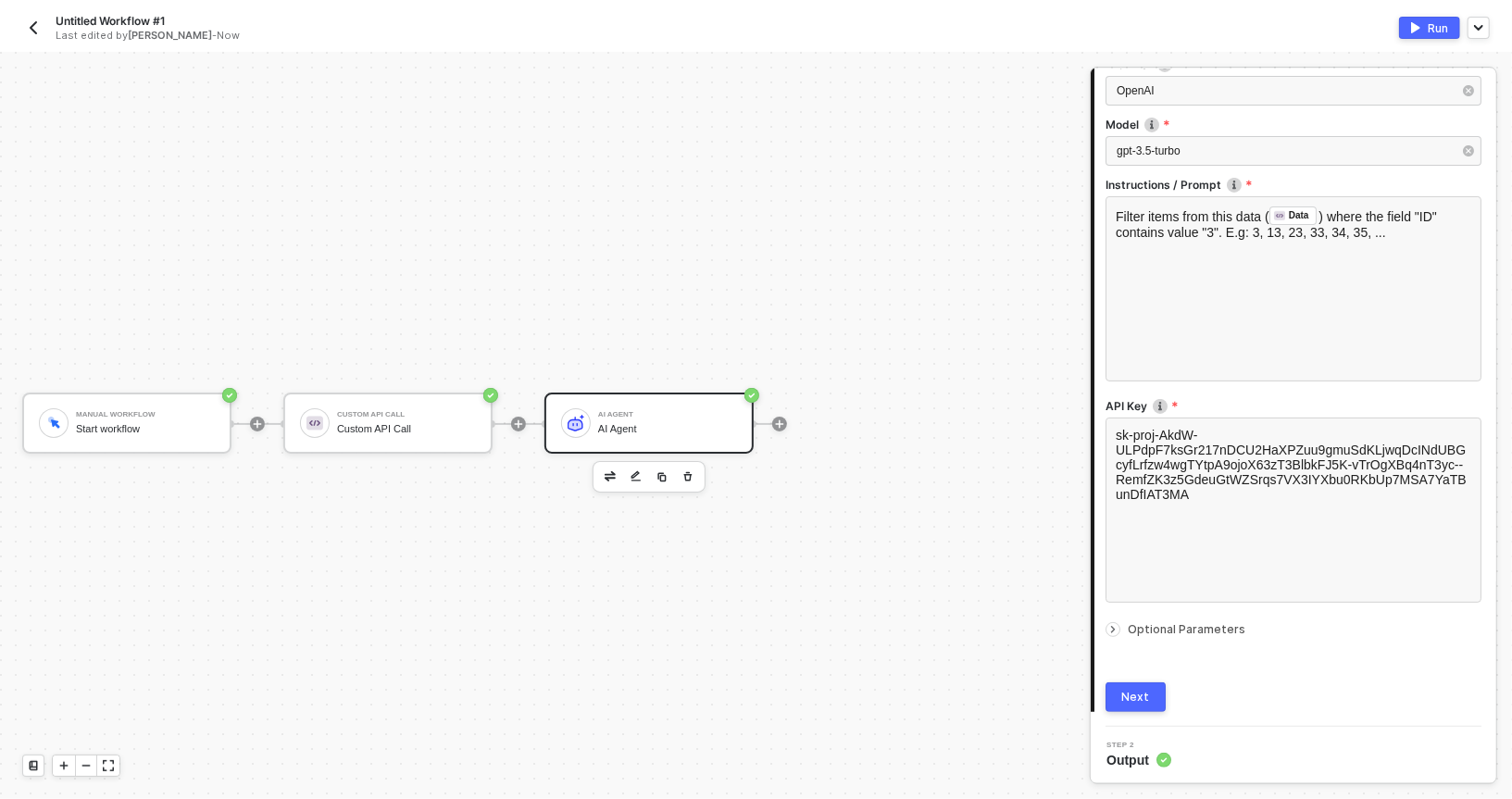
click at [1114, 624] on icon "icon-arrow-right-small" at bounding box center [1114, 630] width 12 height 12
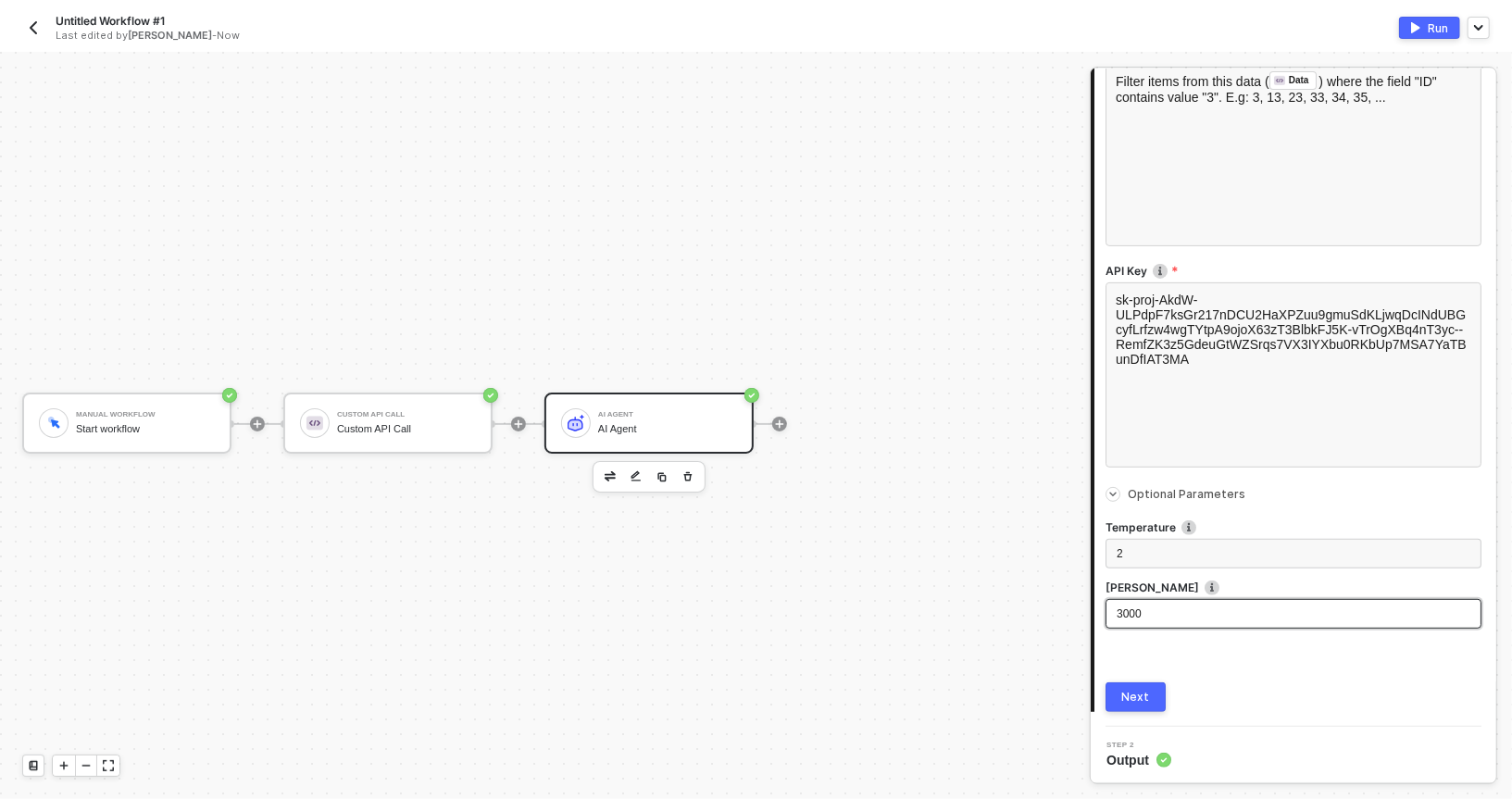
click at [1134, 602] on div "3000" at bounding box center [1294, 614] width 376 height 30
click at [1129, 560] on div "2" at bounding box center [1293, 554] width 353 height 17
click at [1116, 608] on span "3000" at bounding box center [1129, 615] width 25 height 13
click at [1116, 690] on button "Next" at bounding box center [1136, 697] width 60 height 30
click at [1415, 27] on img "button" at bounding box center [1416, 28] width 10 height 12
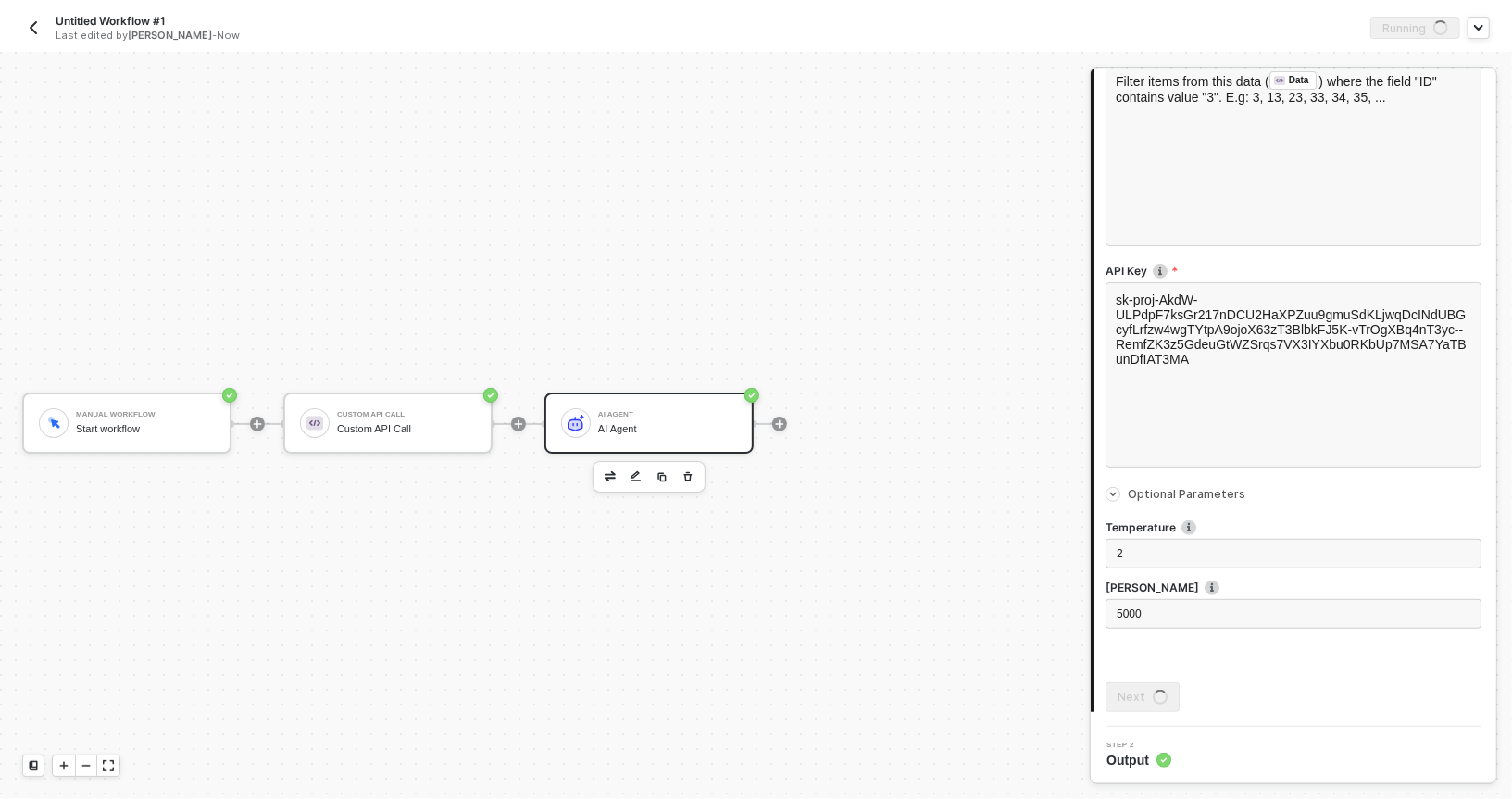
scroll to position [0, 0]
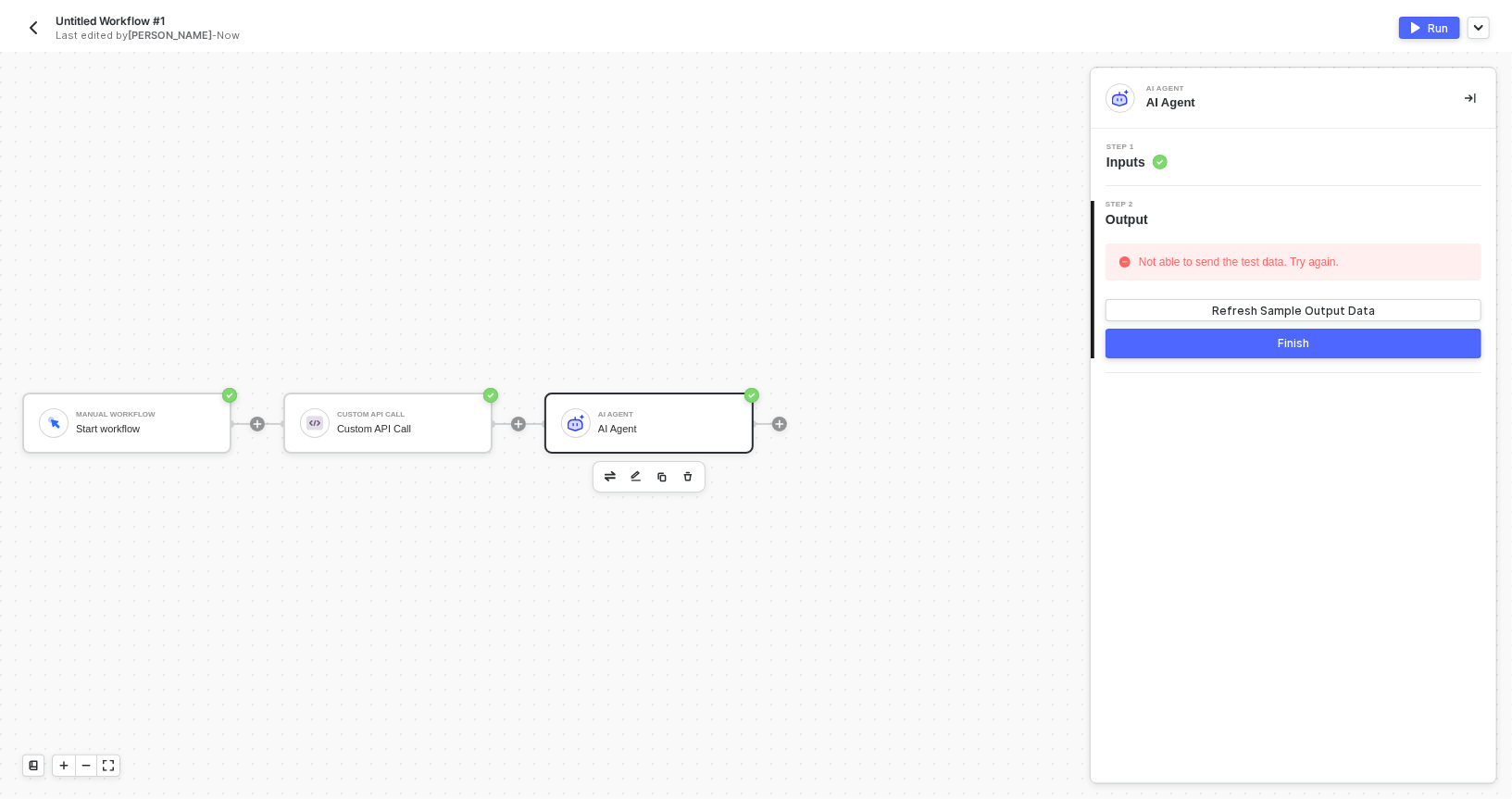
click at [1139, 145] on span "Step 1" at bounding box center [1138, 148] width 61 height 8
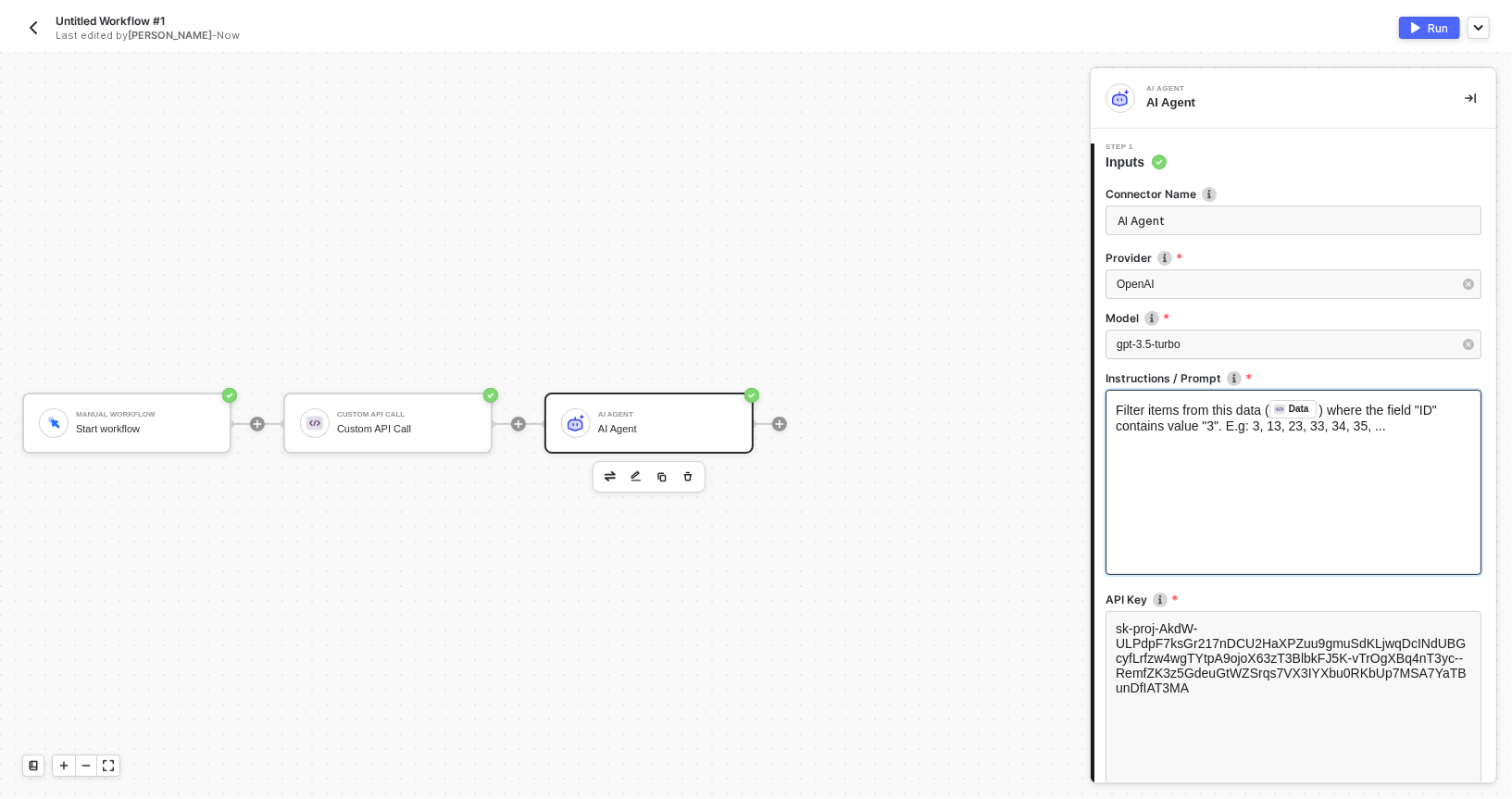
scroll to position [194, 0]
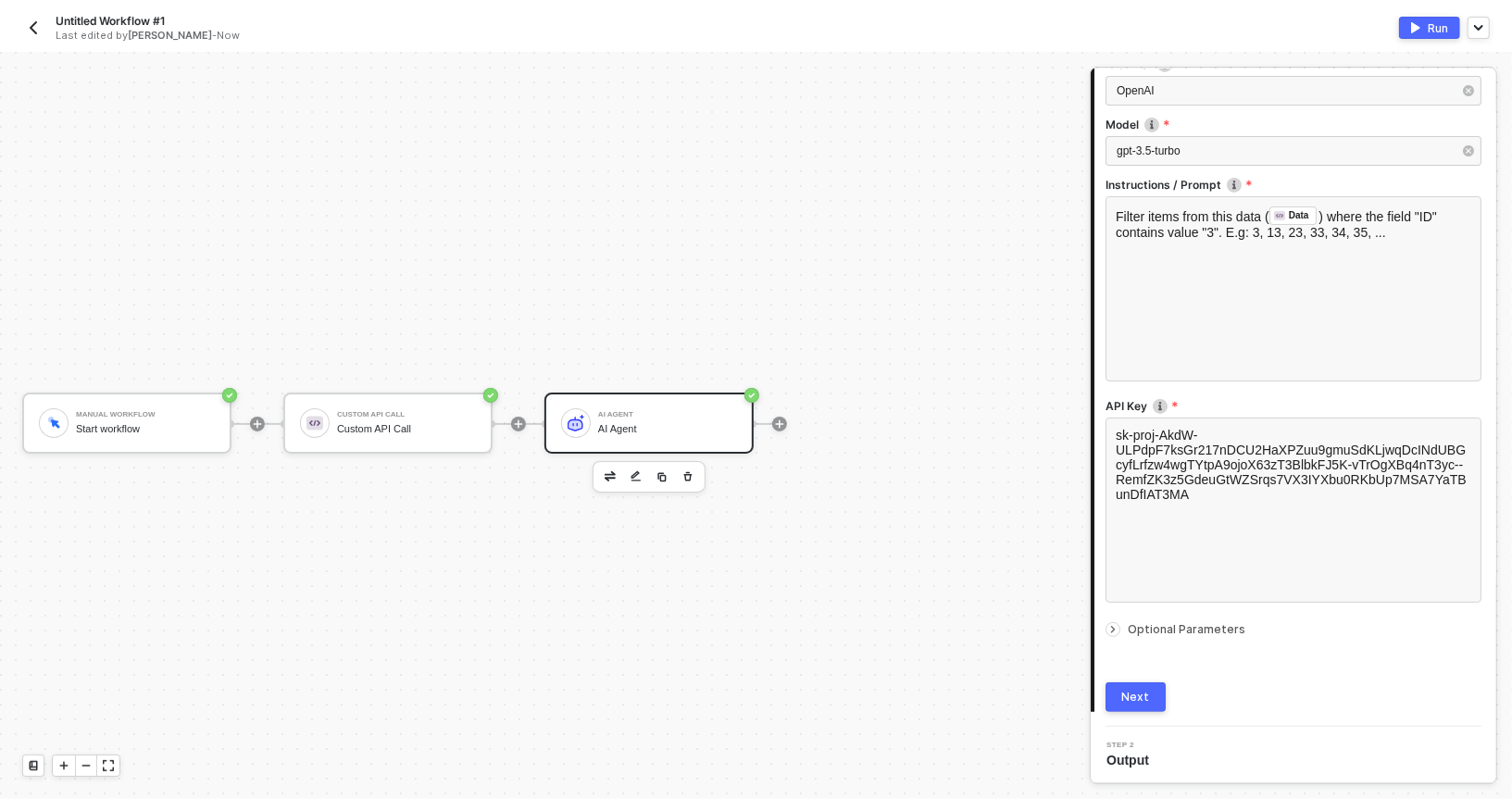
click at [1113, 633] on icon "icon-arrow-right-small" at bounding box center [1114, 630] width 12 height 12
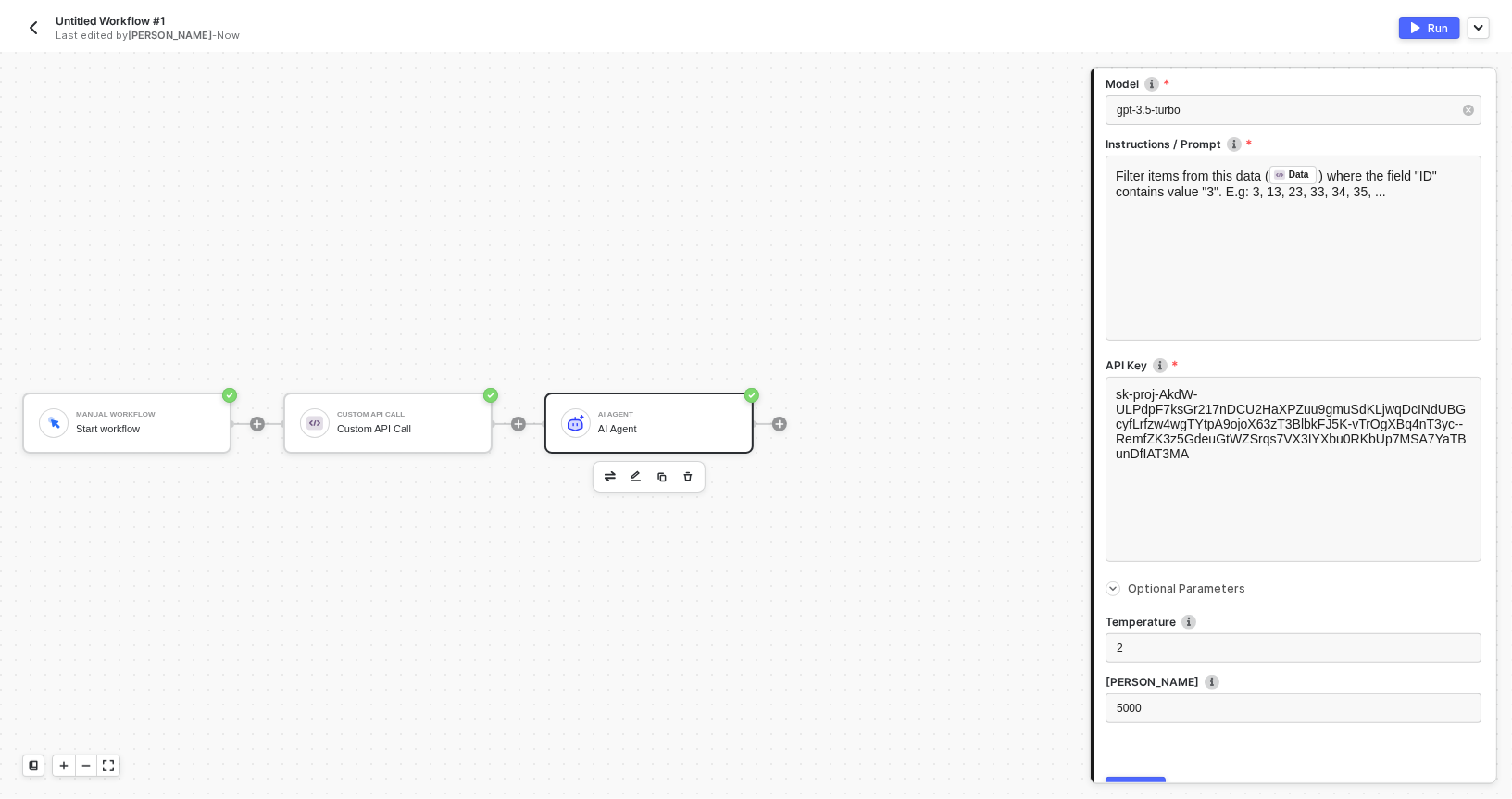
scroll to position [328, 0]
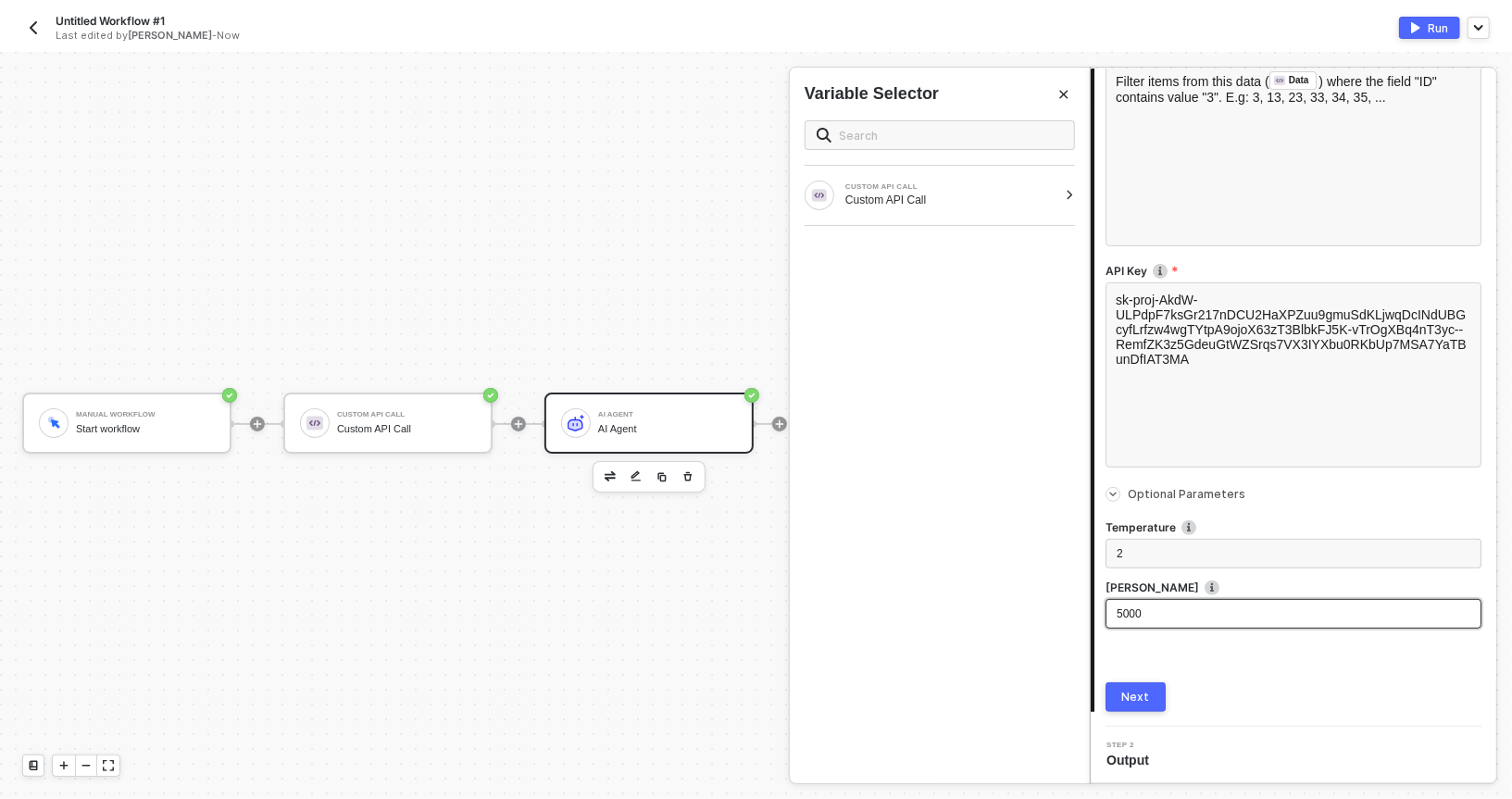
click at [1146, 616] on div "5000" at bounding box center [1293, 615] width 353 height 17
click at [1118, 690] on button "Next" at bounding box center [1136, 697] width 60 height 30
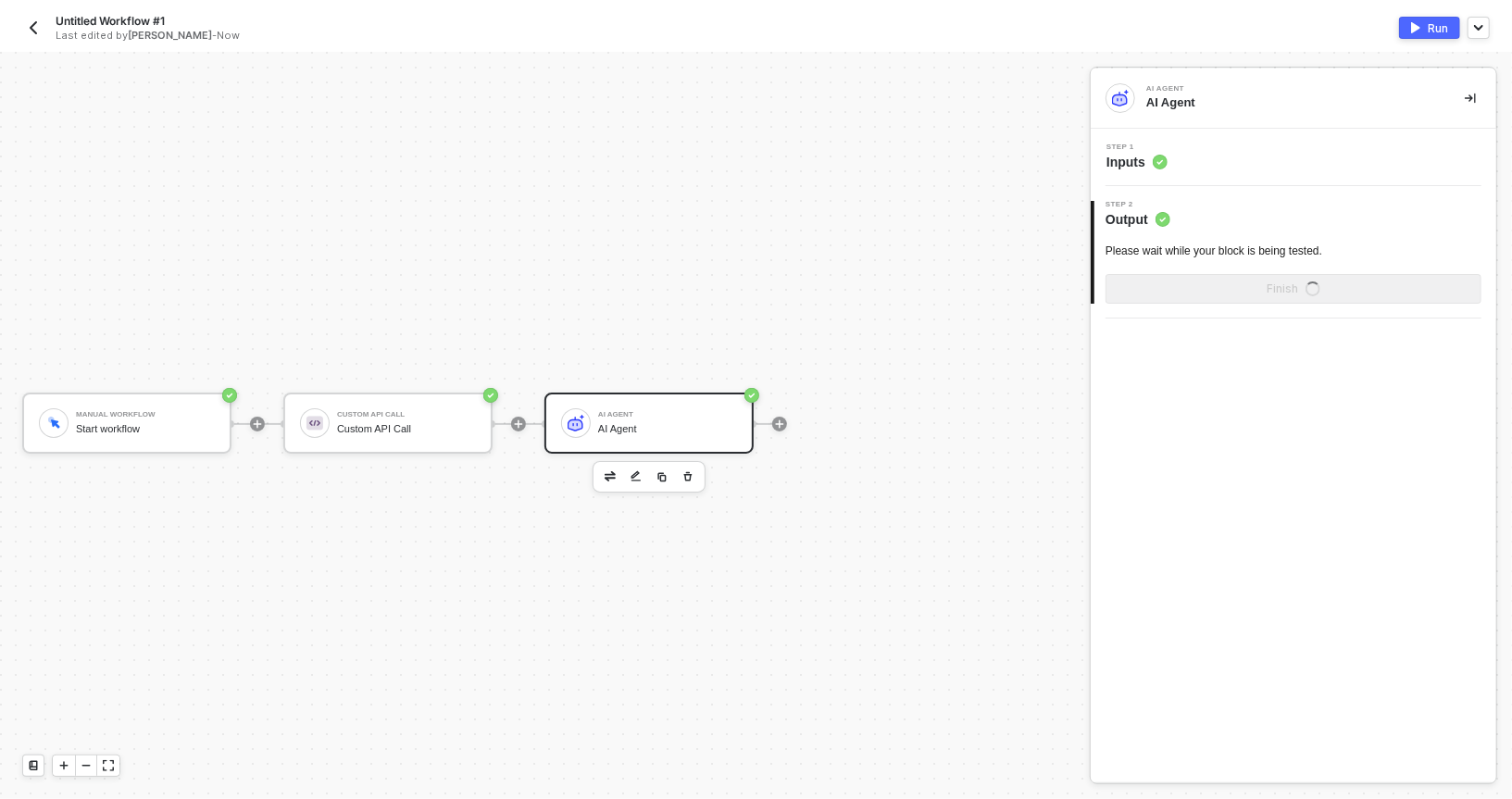
scroll to position [0, 0]
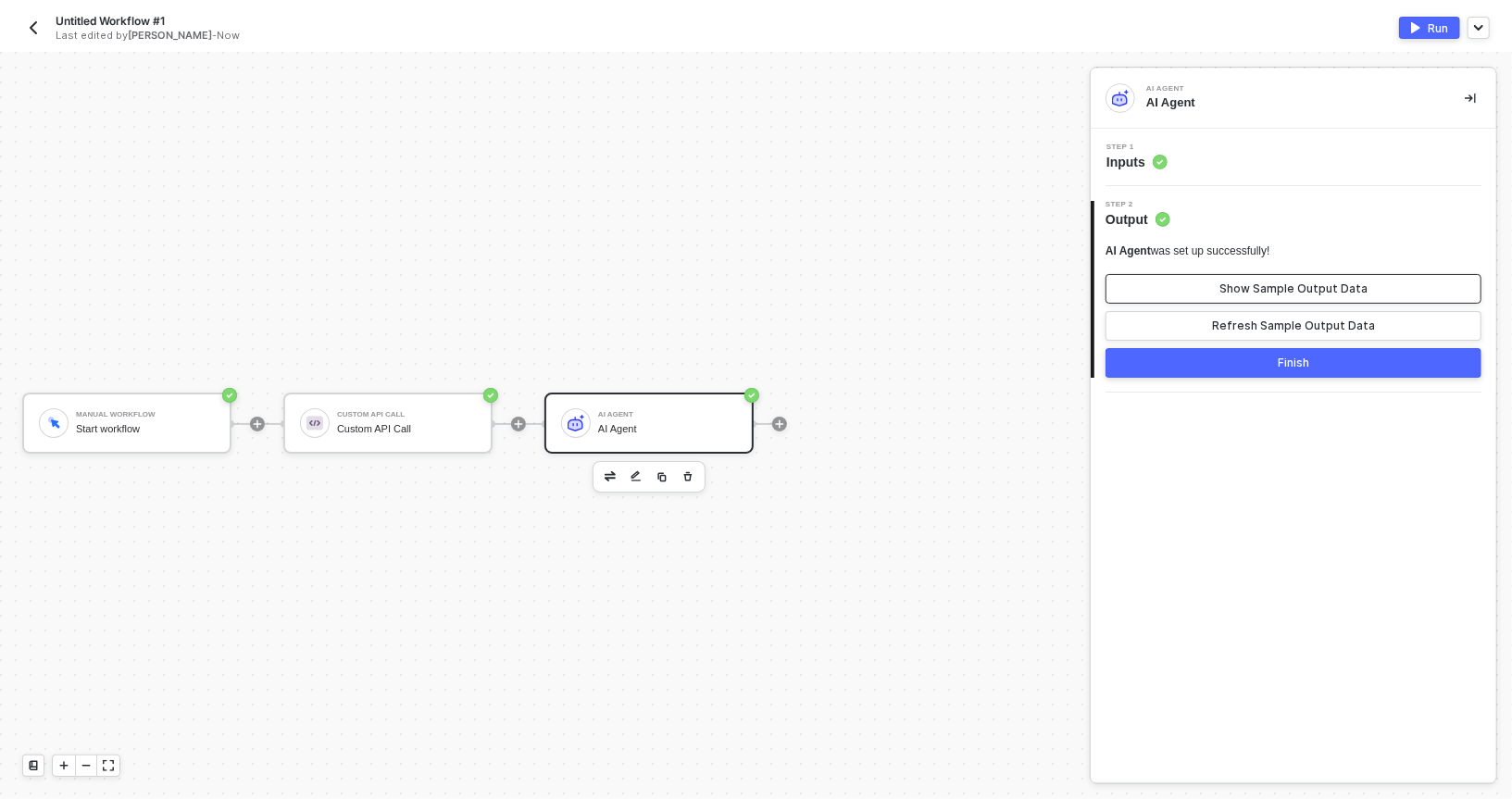
click at [1210, 294] on button "Show Sample Output Data" at bounding box center [1294, 289] width 376 height 30
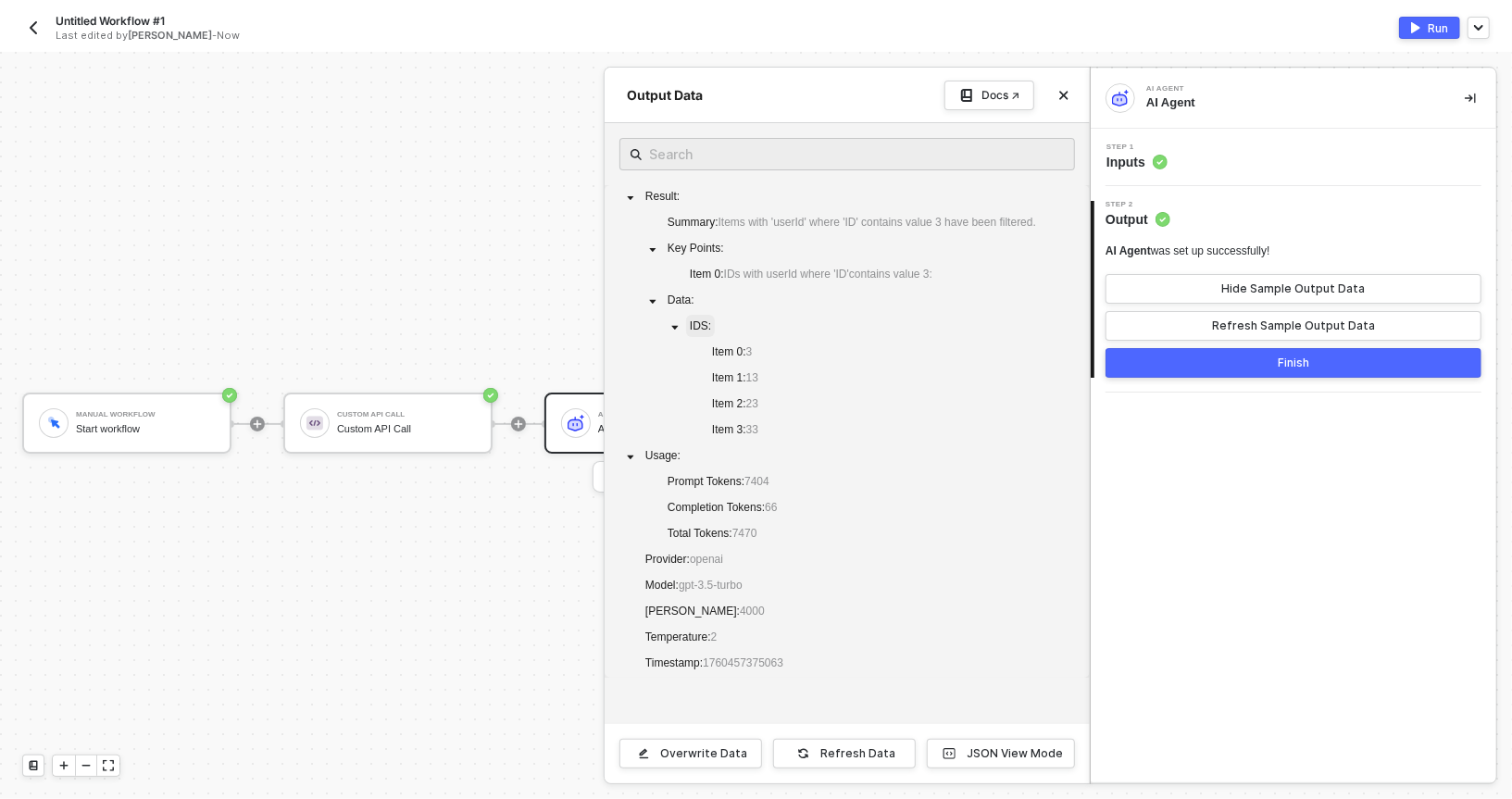
click at [700, 329] on span "IDS :" at bounding box center [701, 327] width 21 height 13
click at [1200, 359] on button "Finish" at bounding box center [1294, 363] width 376 height 30
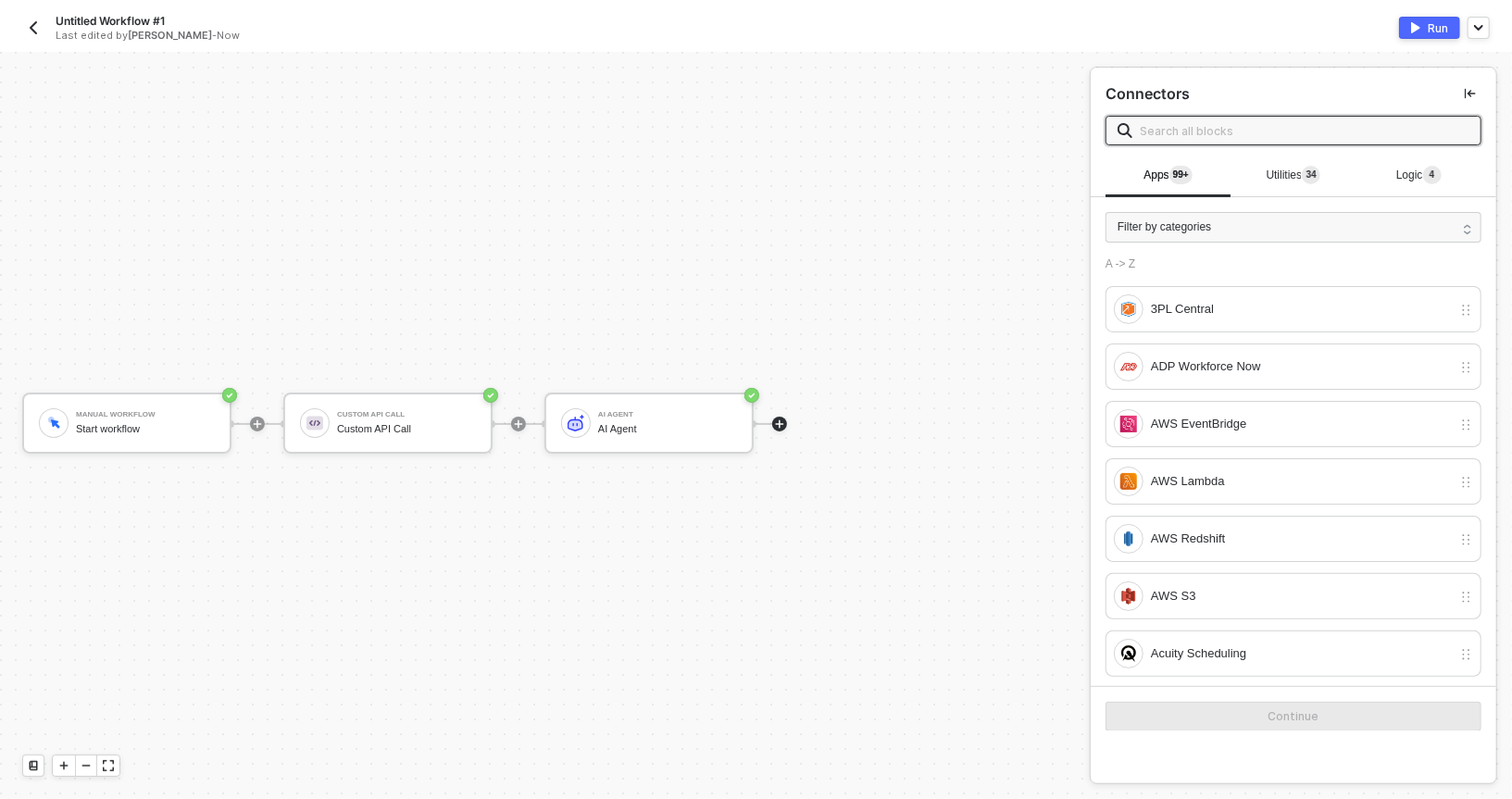
click at [1416, 29] on img "button" at bounding box center [1416, 28] width 10 height 12
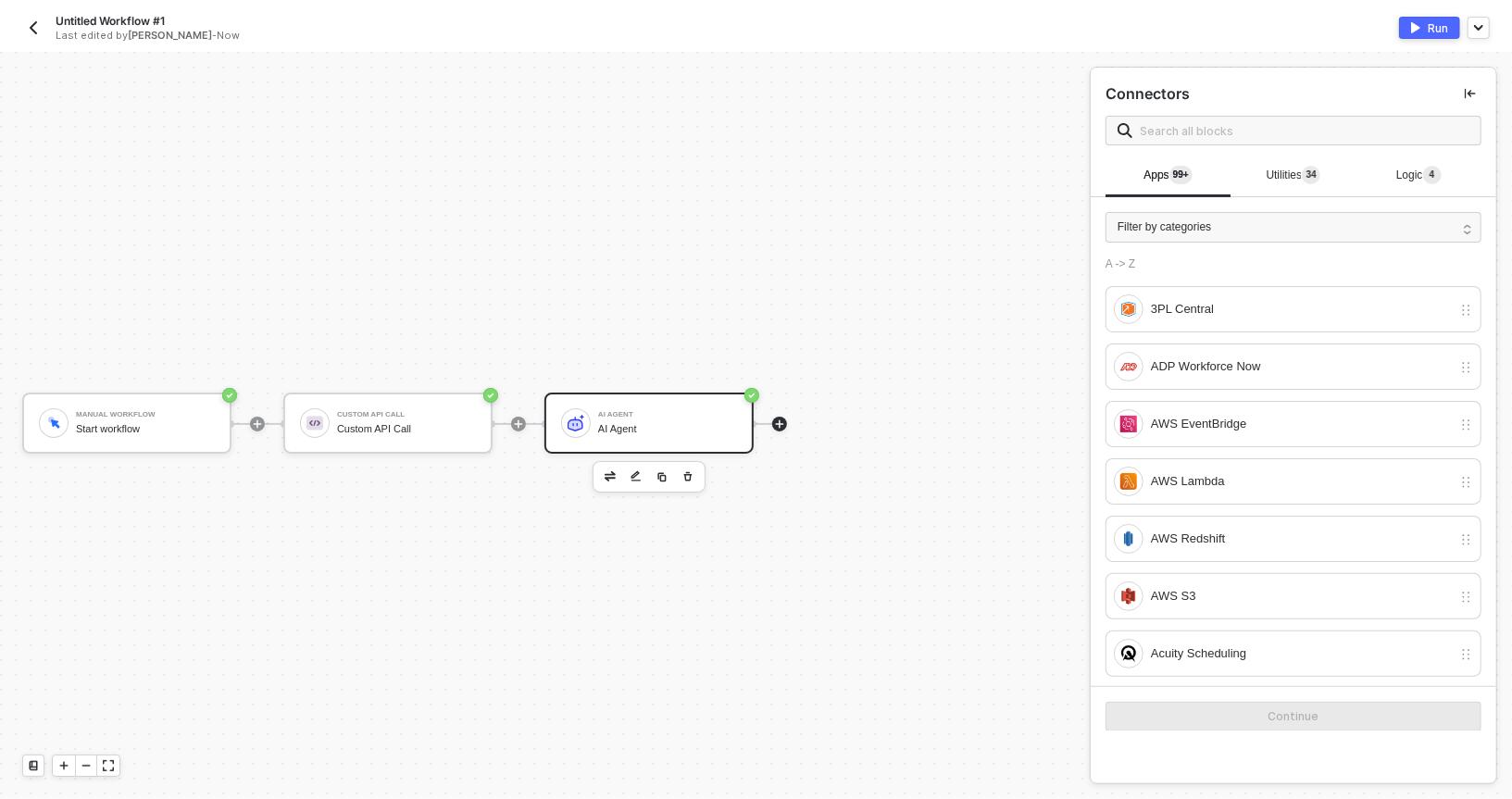
click at [592, 411] on div "AI Agent AI Agent" at bounding box center [663, 424] width 146 height 36
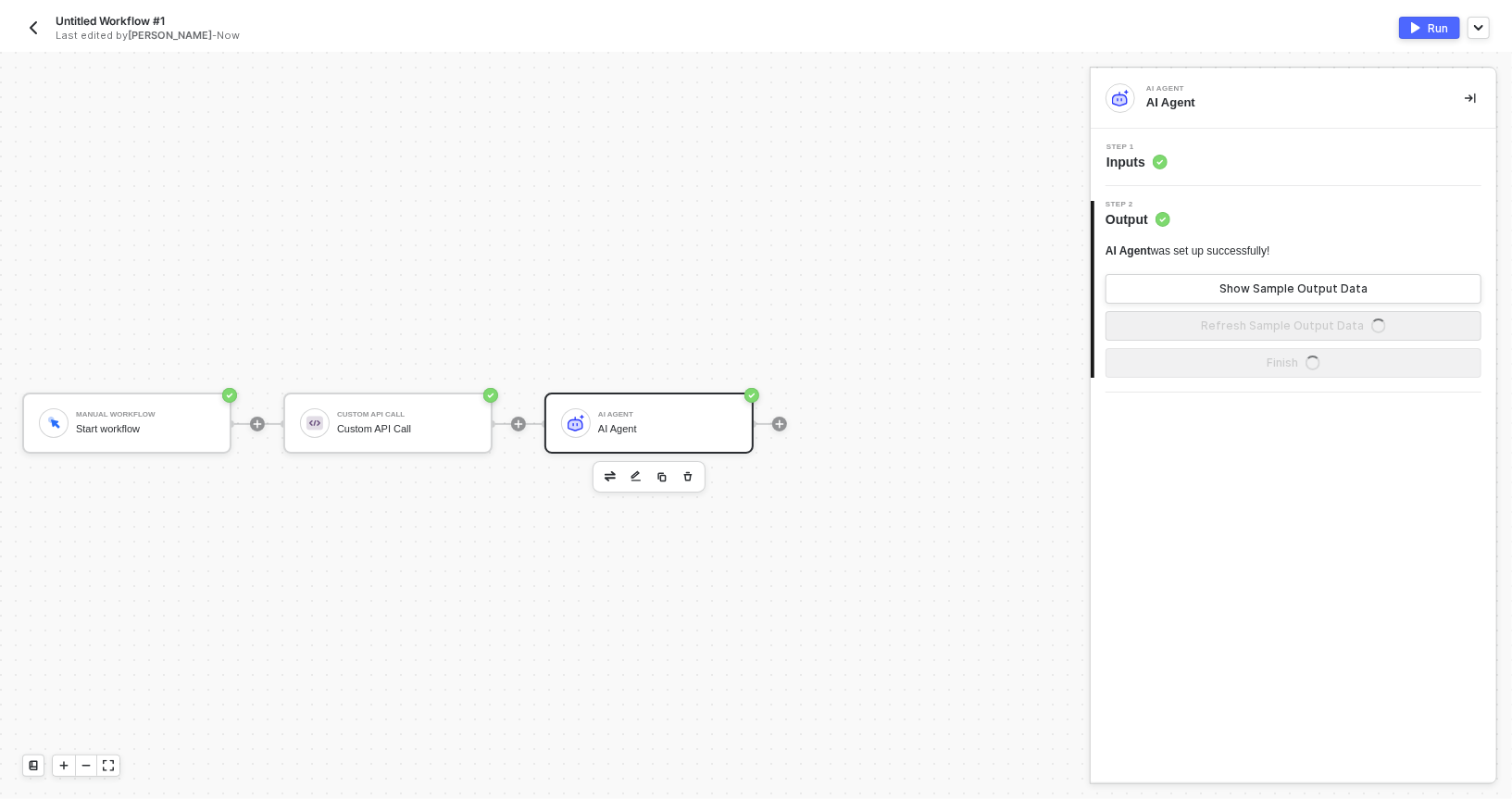
click at [1183, 157] on div "Step 1 Inputs" at bounding box center [1296, 157] width 401 height 28
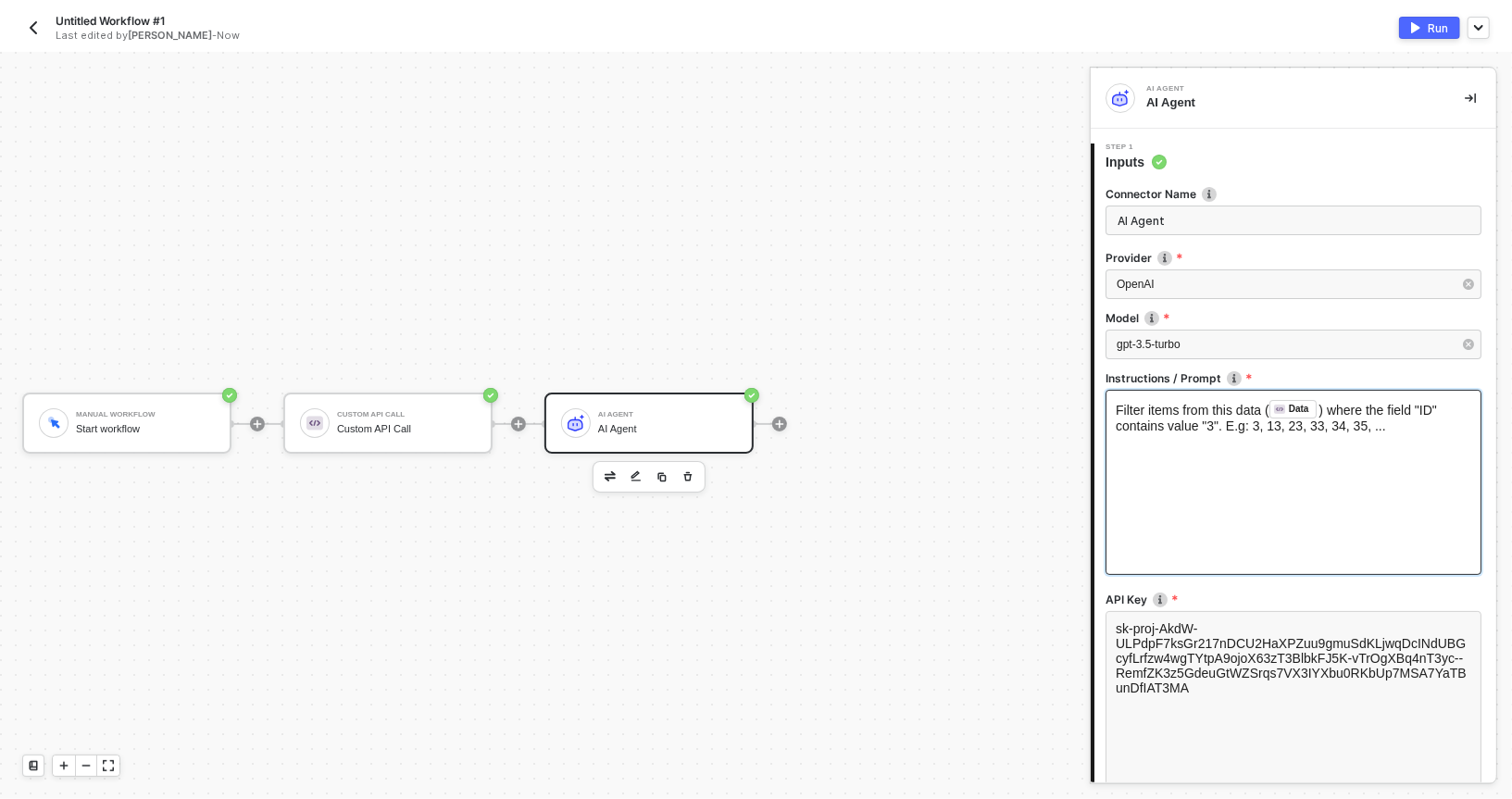
scroll to position [194, 0]
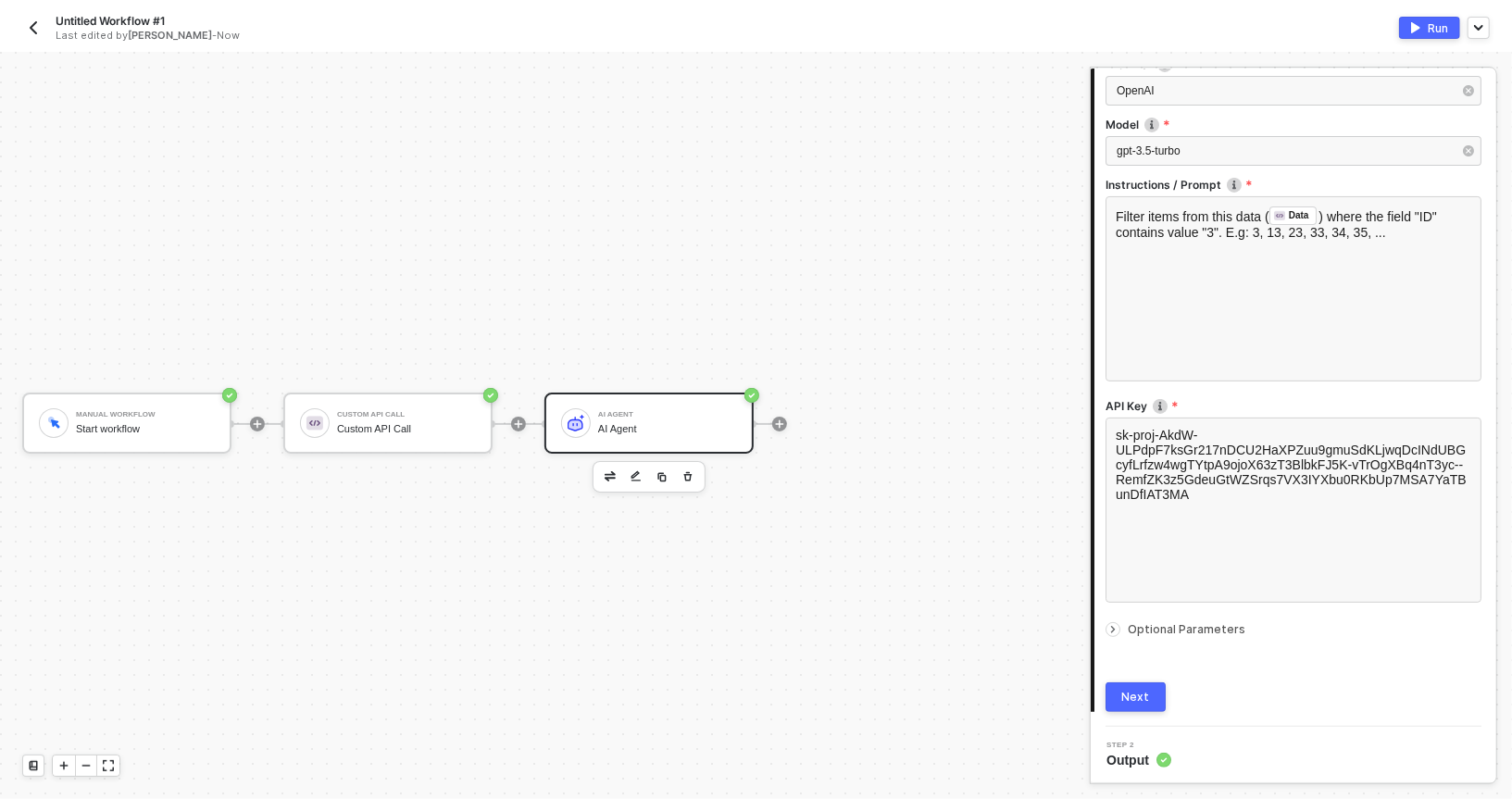
click at [1134, 634] on span "Optional Parameters" at bounding box center [1187, 629] width 118 height 13
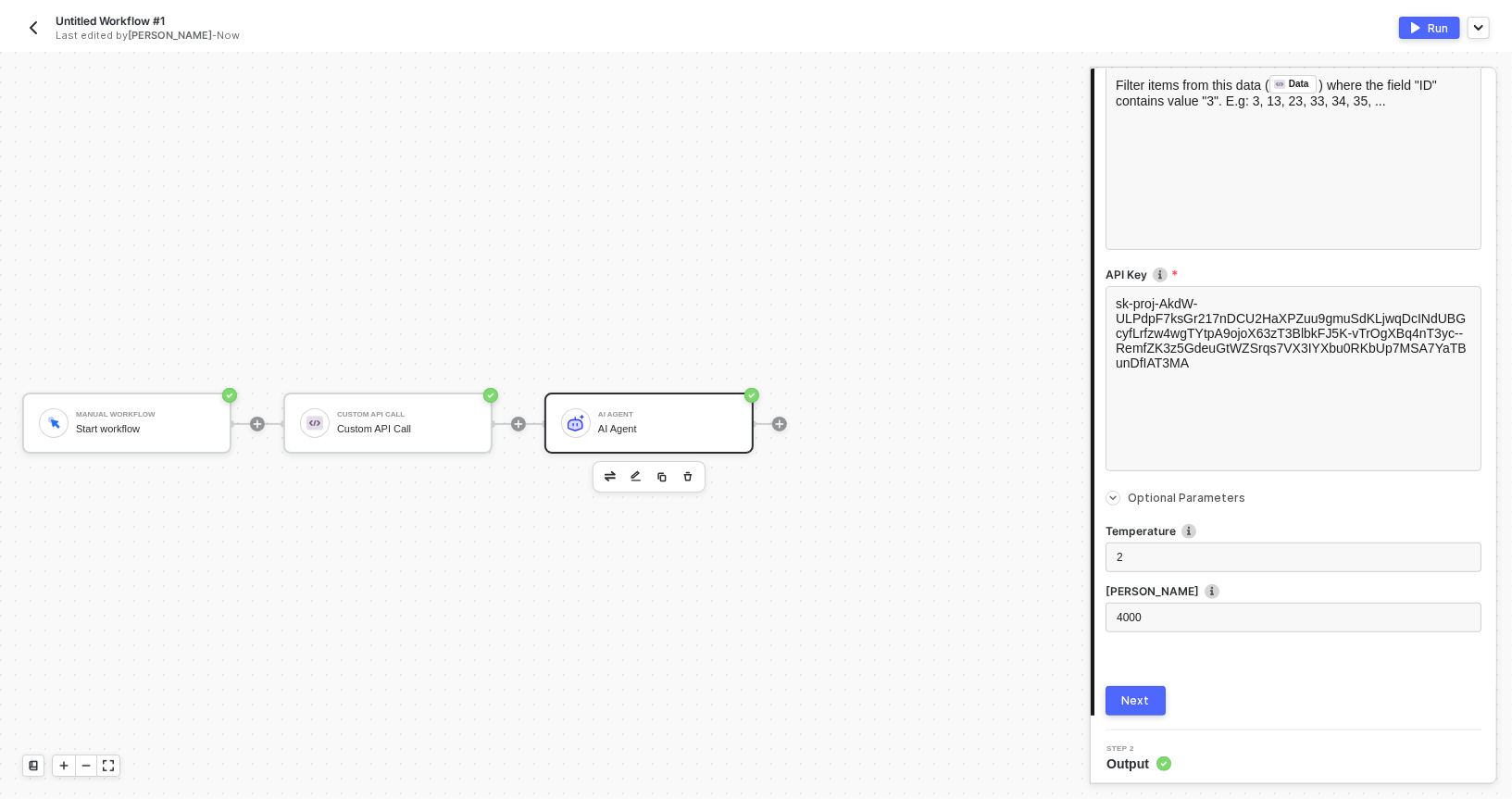
scroll to position [328, 0]
click at [1155, 556] on div "2" at bounding box center [1293, 554] width 353 height 17
click at [1134, 687] on button "Next" at bounding box center [1136, 697] width 60 height 30
click at [1420, 38] on button "Run" at bounding box center [1430, 27] width 61 height 22
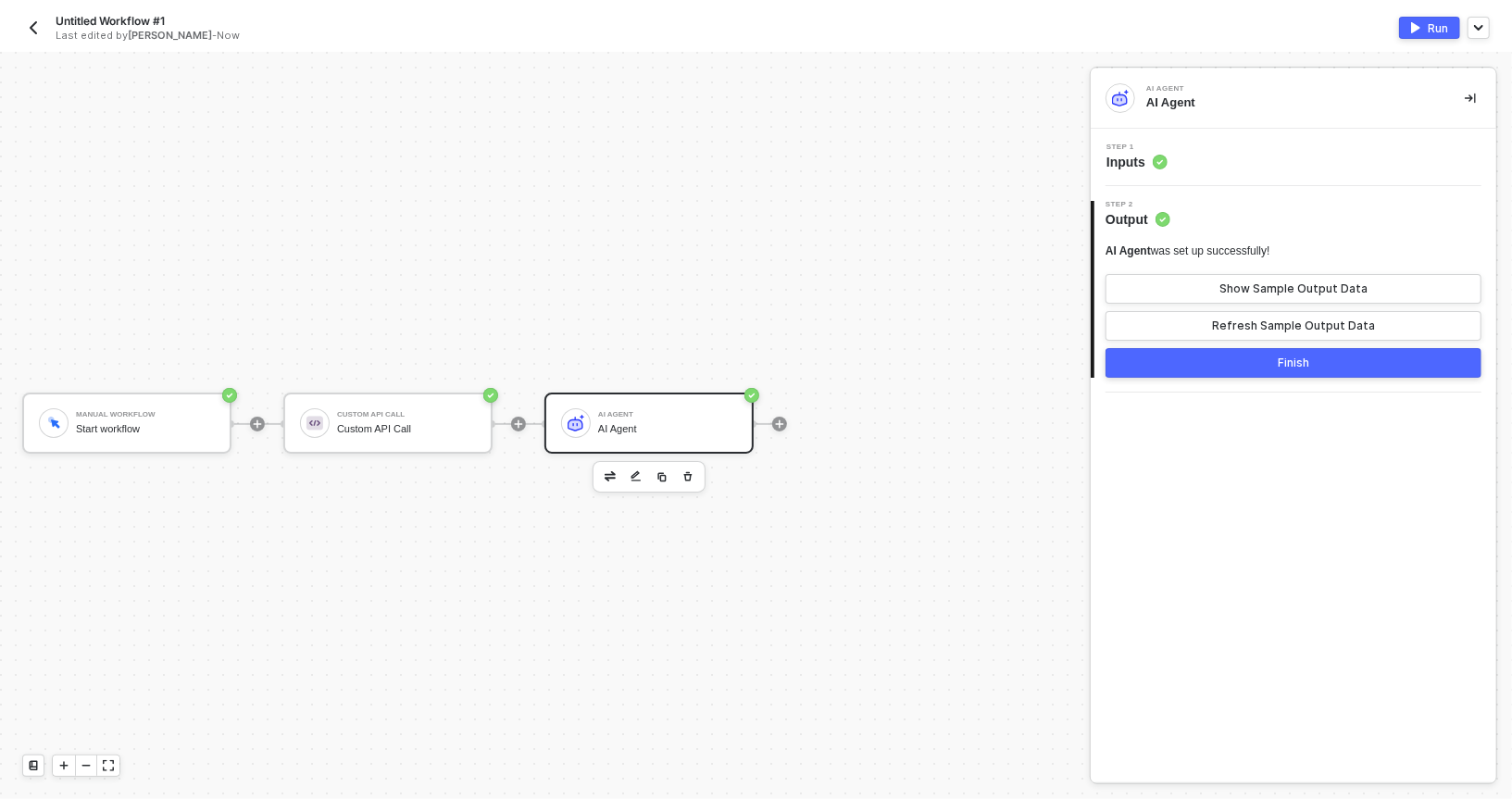
click at [1448, 25] on div "Run" at bounding box center [1437, 28] width 20 height 15
click at [1171, 138] on div "Step 1 Inputs" at bounding box center [1293, 157] width 406 height 58
click at [1146, 157] on span "Inputs" at bounding box center [1138, 161] width 61 height 18
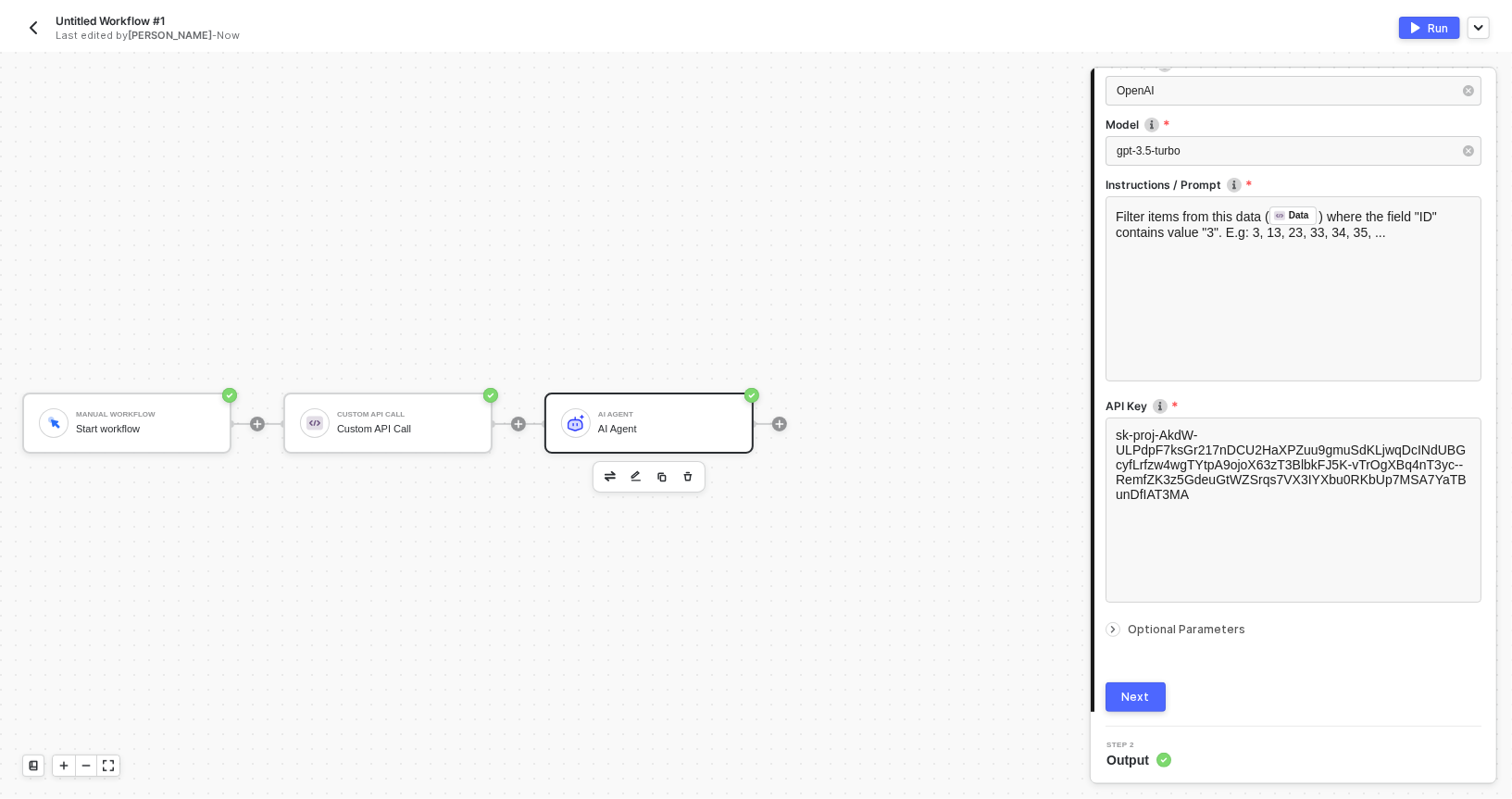
click at [1113, 632] on icon "icon-arrow-right-small" at bounding box center [1114, 630] width 12 height 12
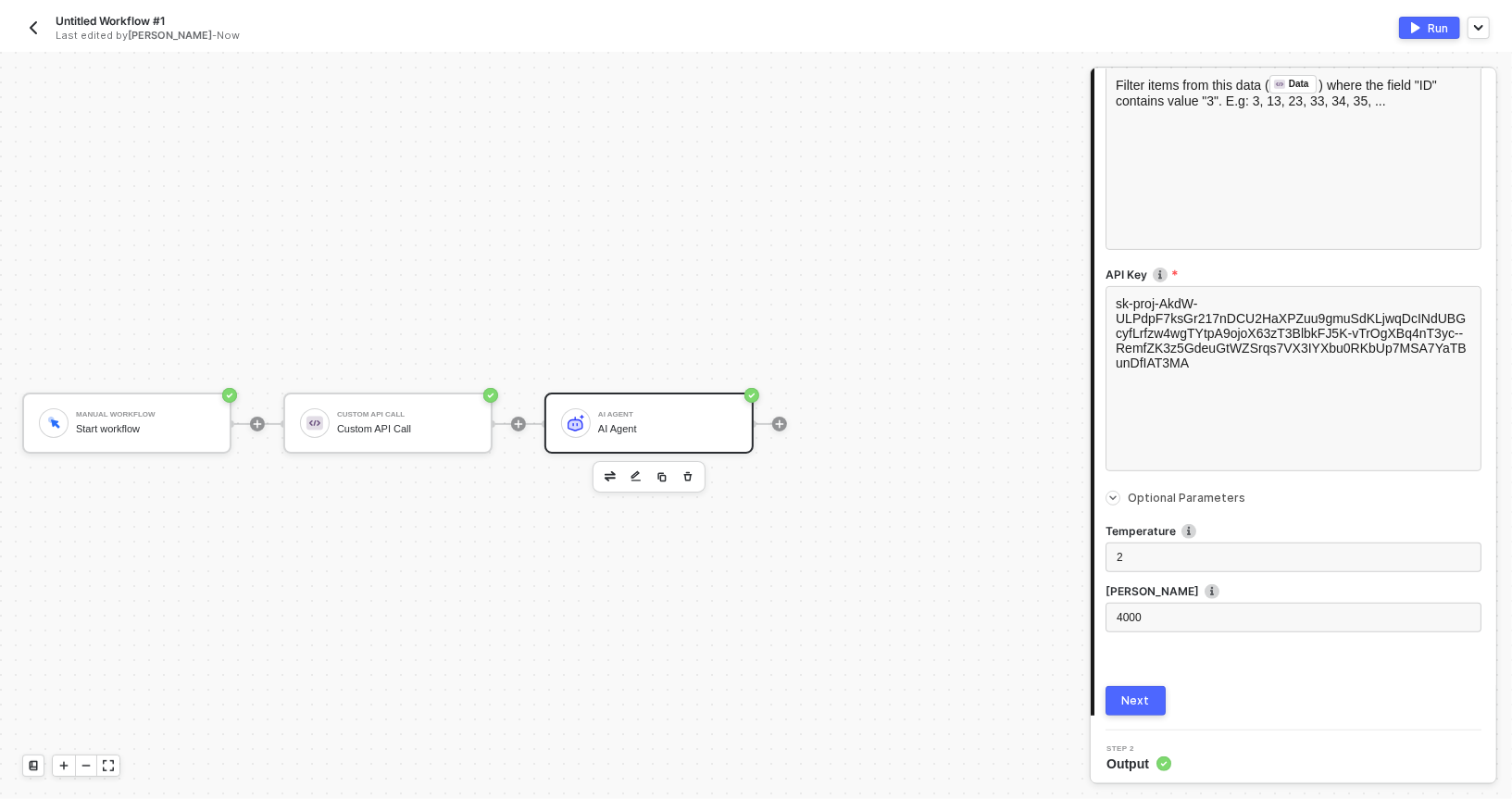
scroll to position [328, 0]
click at [1168, 526] on label "Temperature" at bounding box center [1294, 527] width 376 height 15
click at [1146, 542] on div "2" at bounding box center [1294, 553] width 376 height 30
click at [1133, 699] on div "Next" at bounding box center [1136, 697] width 28 height 14
click at [1141, 606] on div "4000" at bounding box center [1293, 615] width 353 height 17
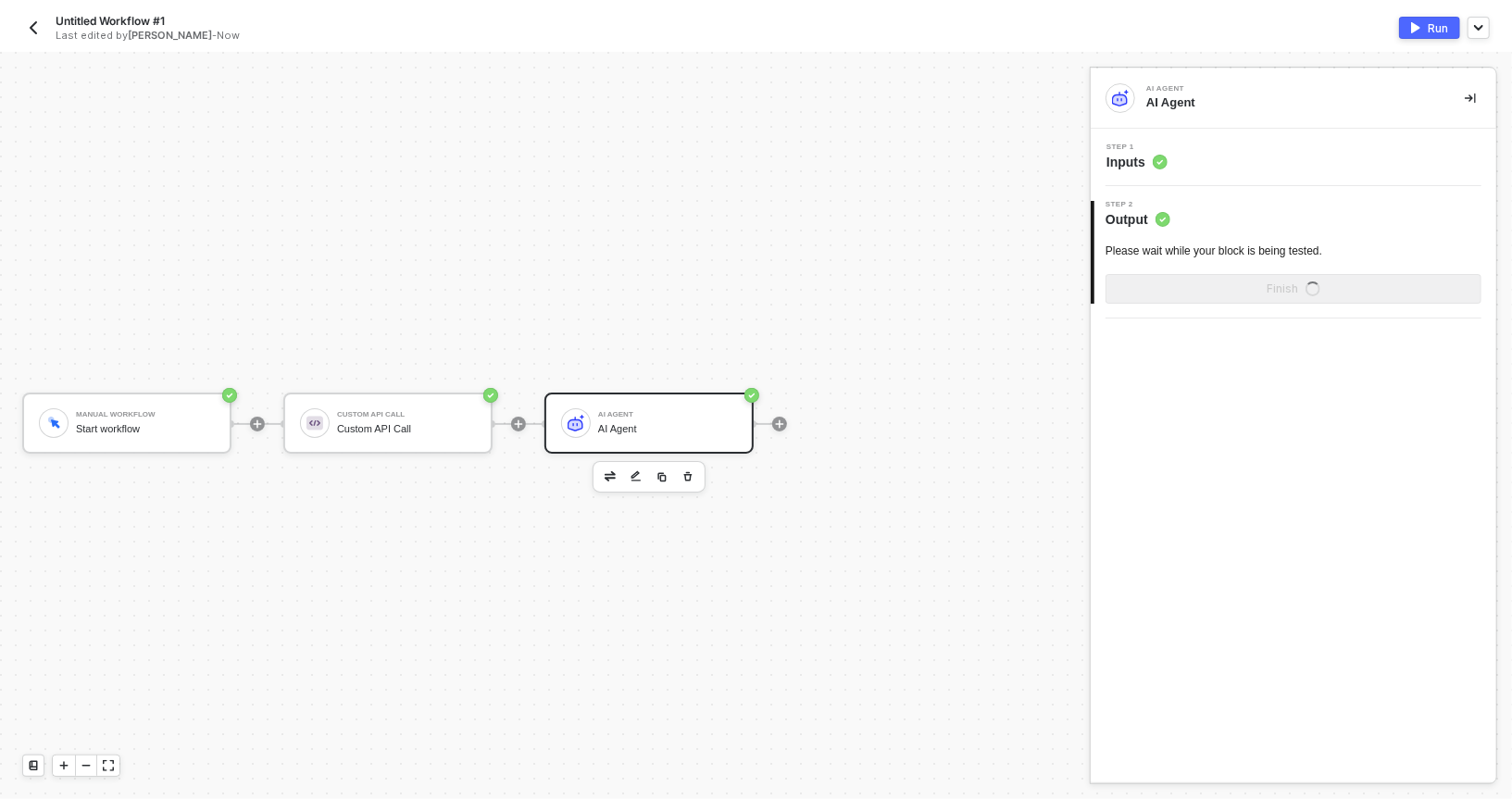
scroll to position [0, 0]
click at [1118, 157] on span "Inputs" at bounding box center [1138, 161] width 61 height 18
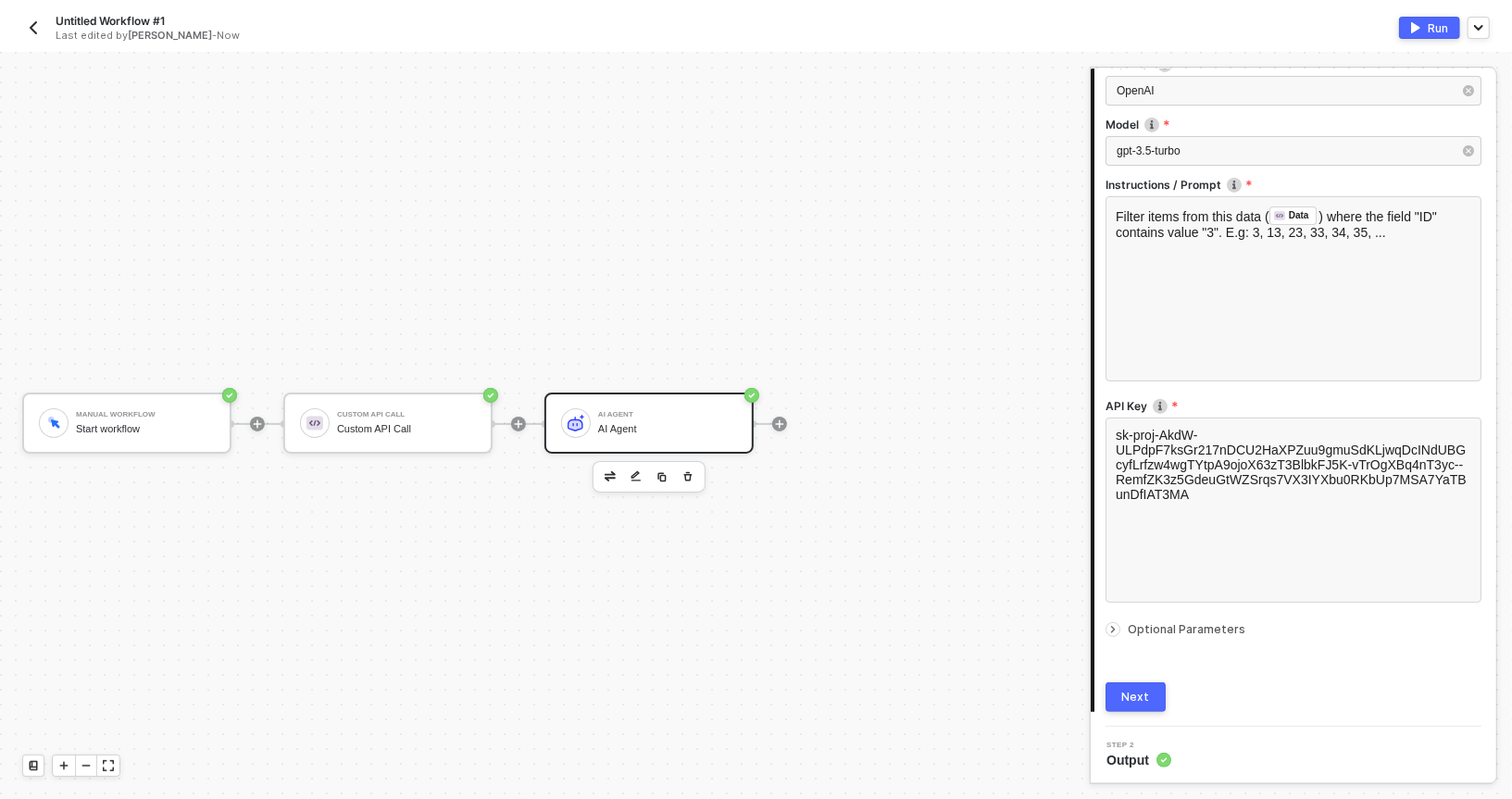
click at [1144, 625] on span "Optional Parameters" at bounding box center [1187, 629] width 118 height 13
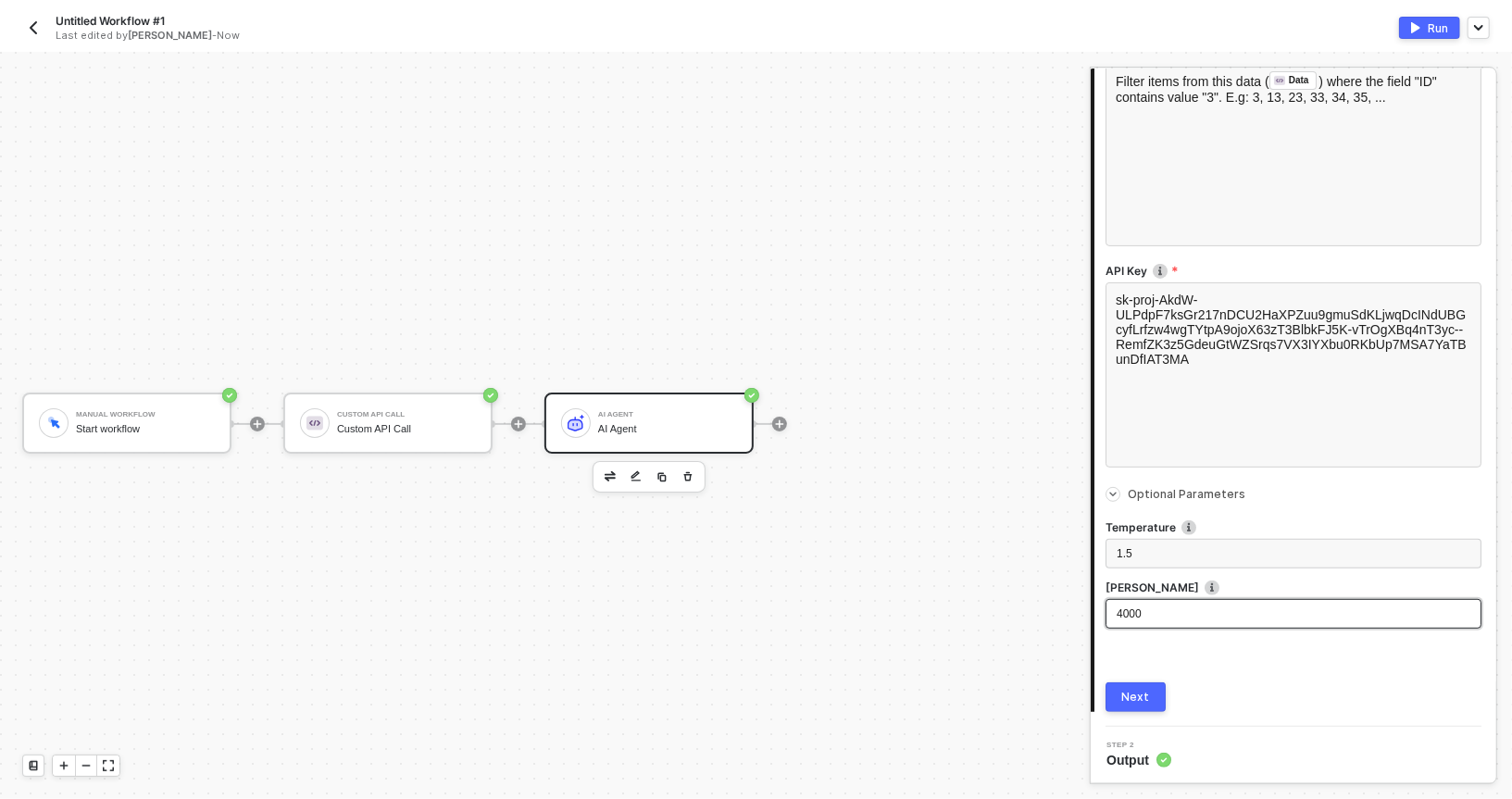
click at [1140, 614] on span "4000" at bounding box center [1129, 615] width 25 height 13
click at [1138, 690] on div "Next" at bounding box center [1136, 697] width 28 height 14
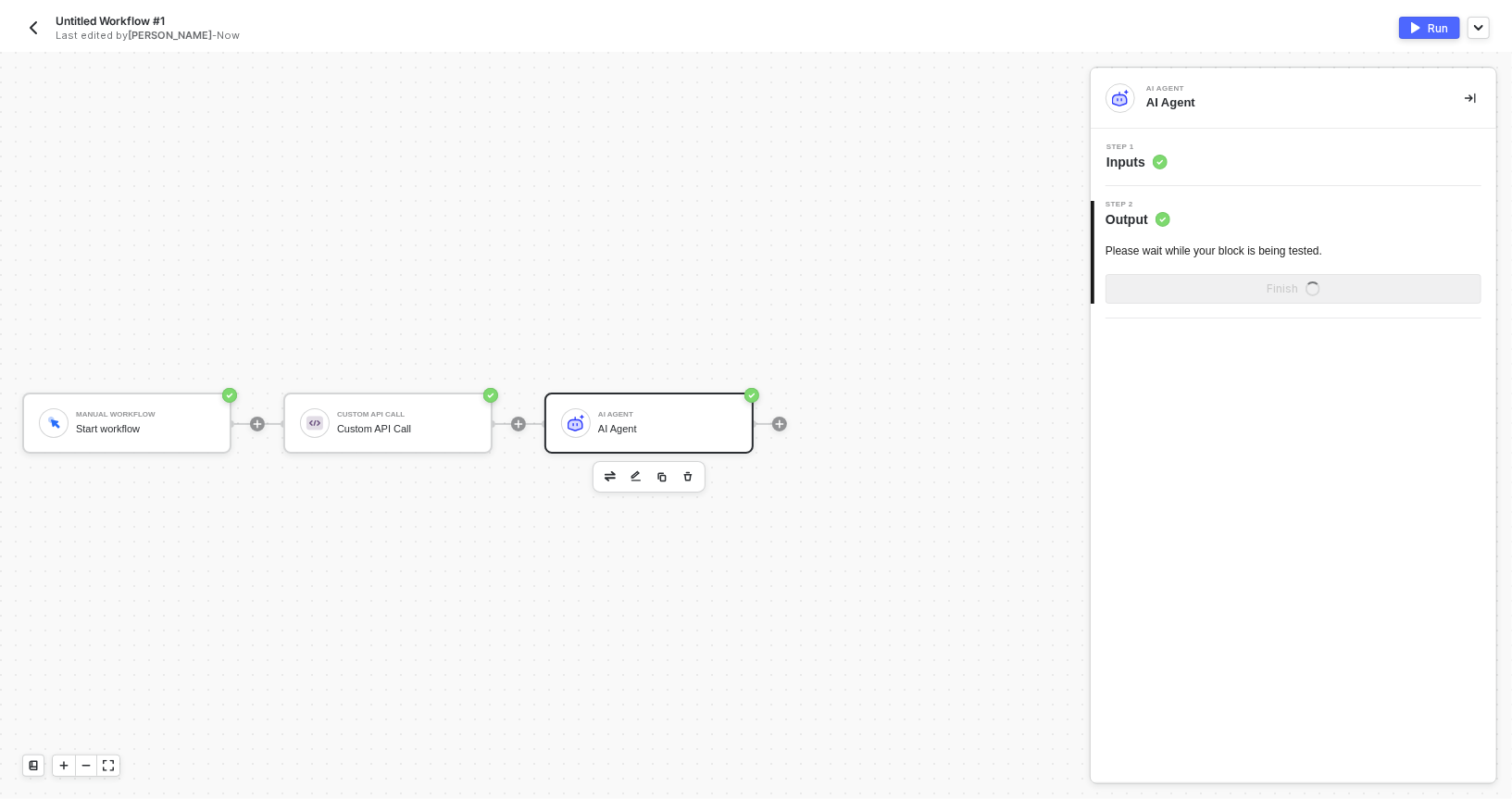
scroll to position [0, 0]
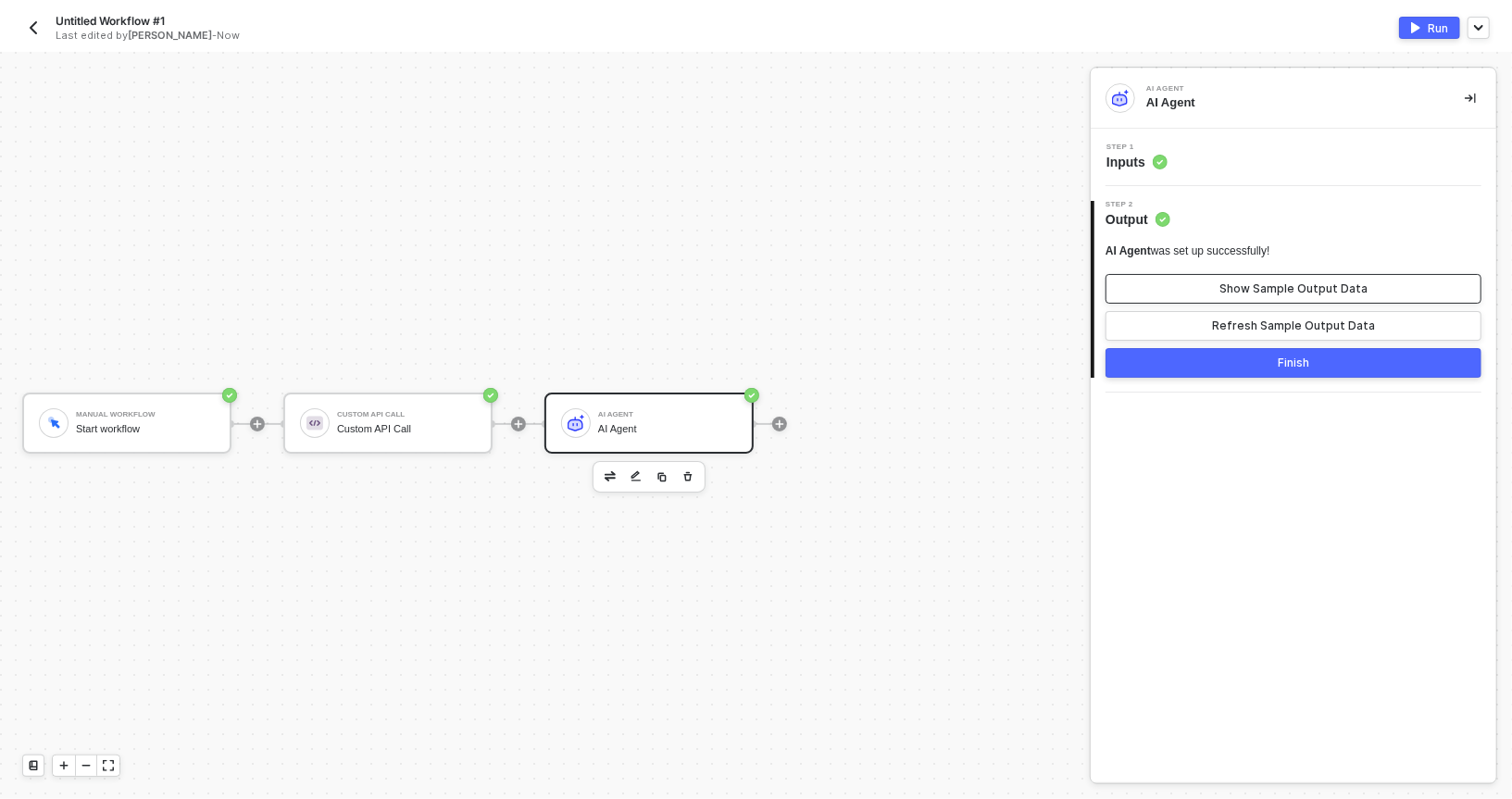
click at [1139, 295] on button "Show Sample Output Data" at bounding box center [1294, 289] width 376 height 30
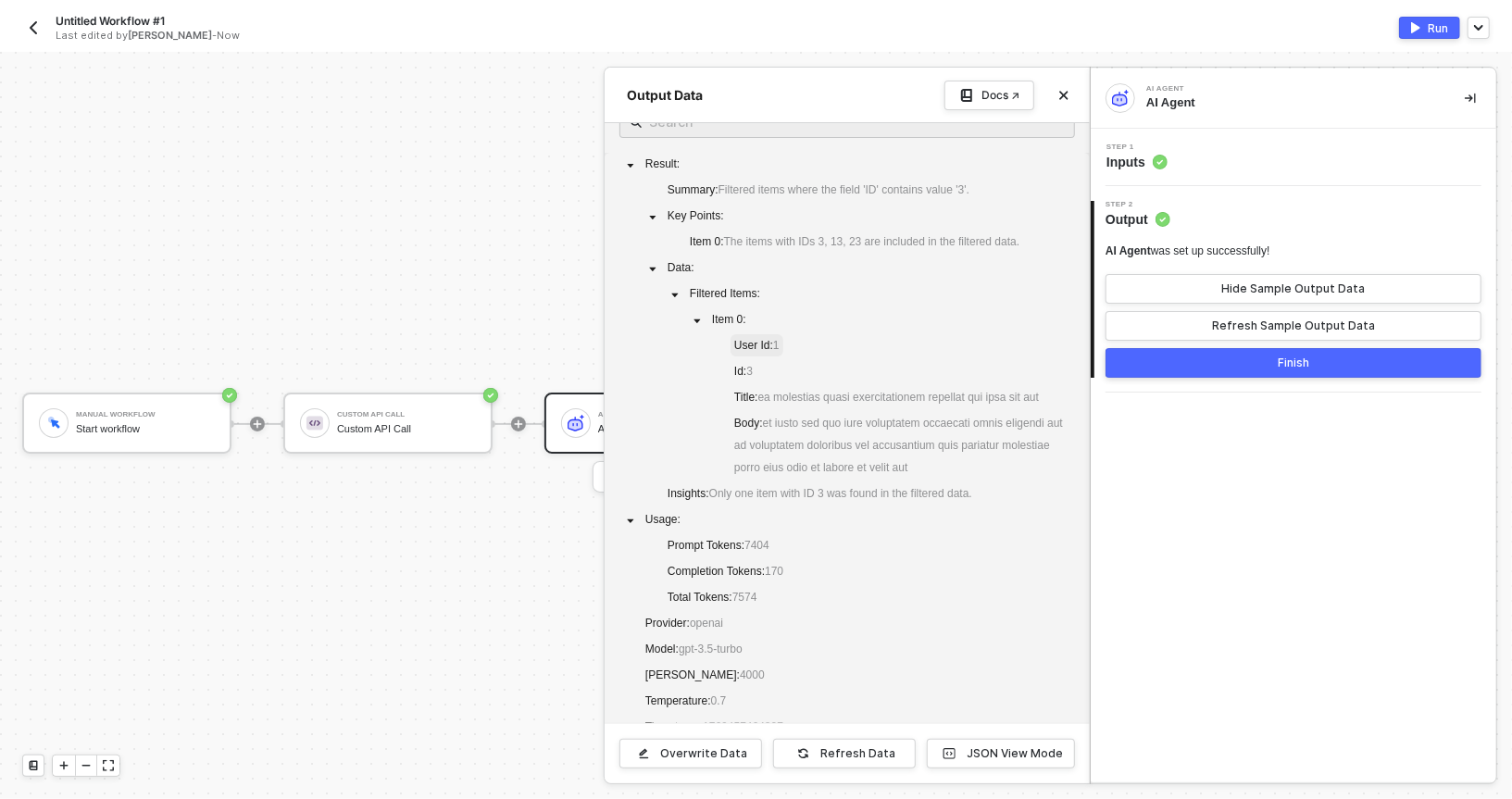
scroll to position [34, 0]
click at [1228, 145] on div "Step 1 Inputs" at bounding box center [1296, 157] width 401 height 28
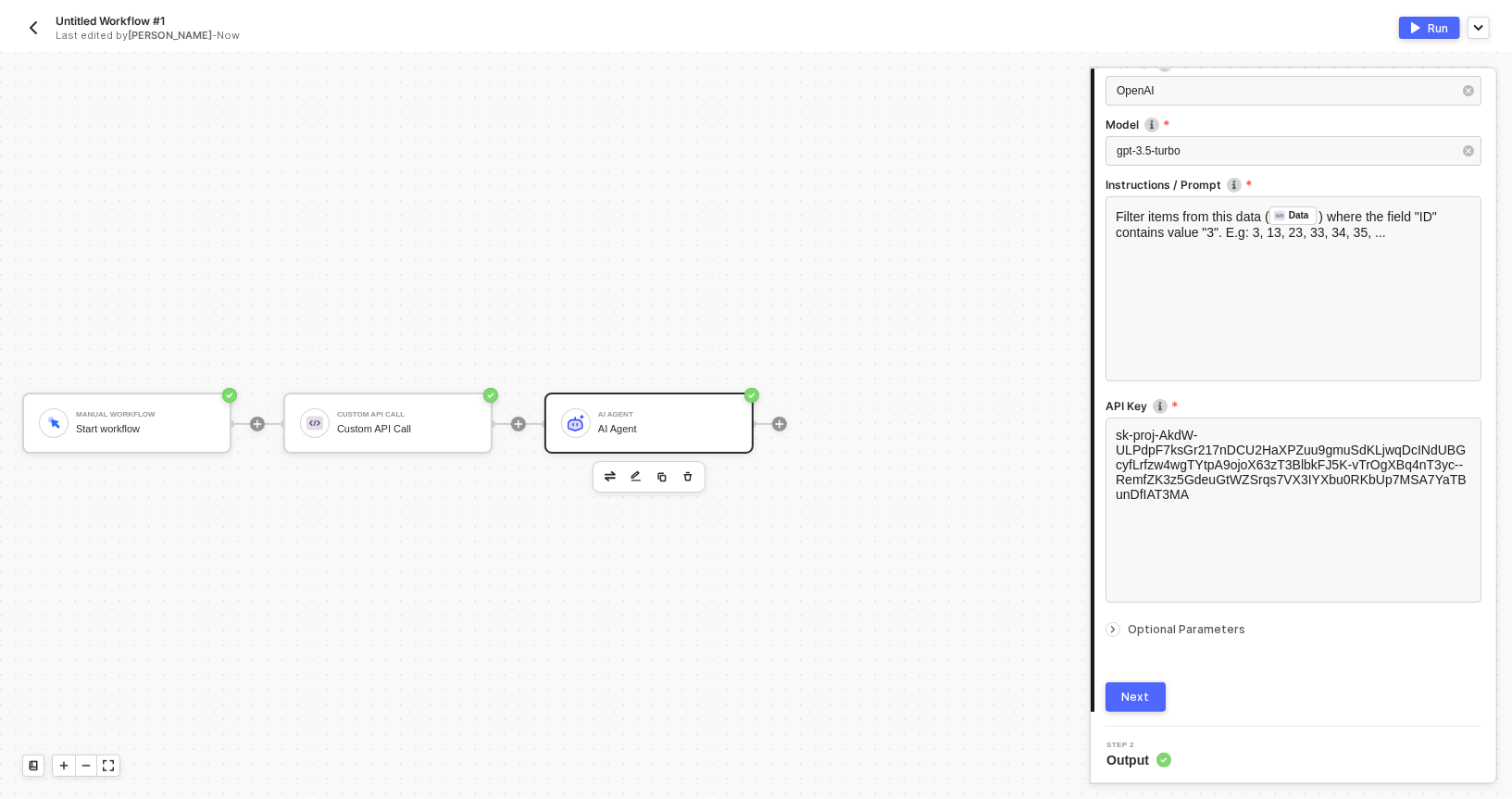
click at [1141, 609] on div "sk-proj-AkdW-ULPdpF7ksGr217nDCU2HaXPZuu9gmuSdKLjwqDcINdUBGcyfLrfzw4wgTYtpA9ojoX…" at bounding box center [1294, 515] width 376 height 195
click at [1116, 632] on icon "icon-arrow-right-small" at bounding box center [1114, 630] width 12 height 12
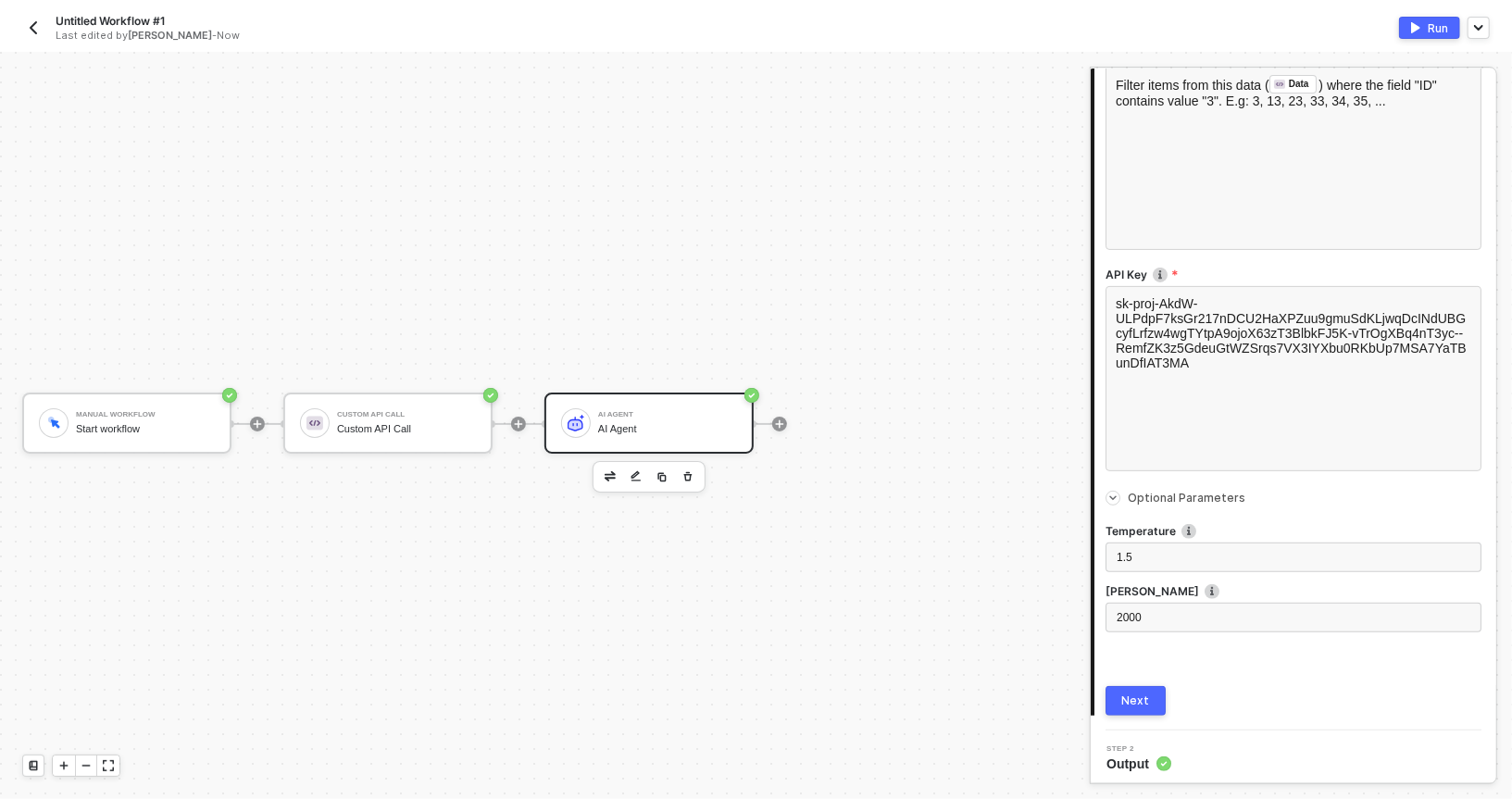
scroll to position [328, 0]
click at [1153, 536] on div "Temperature" at bounding box center [1294, 529] width 376 height 19
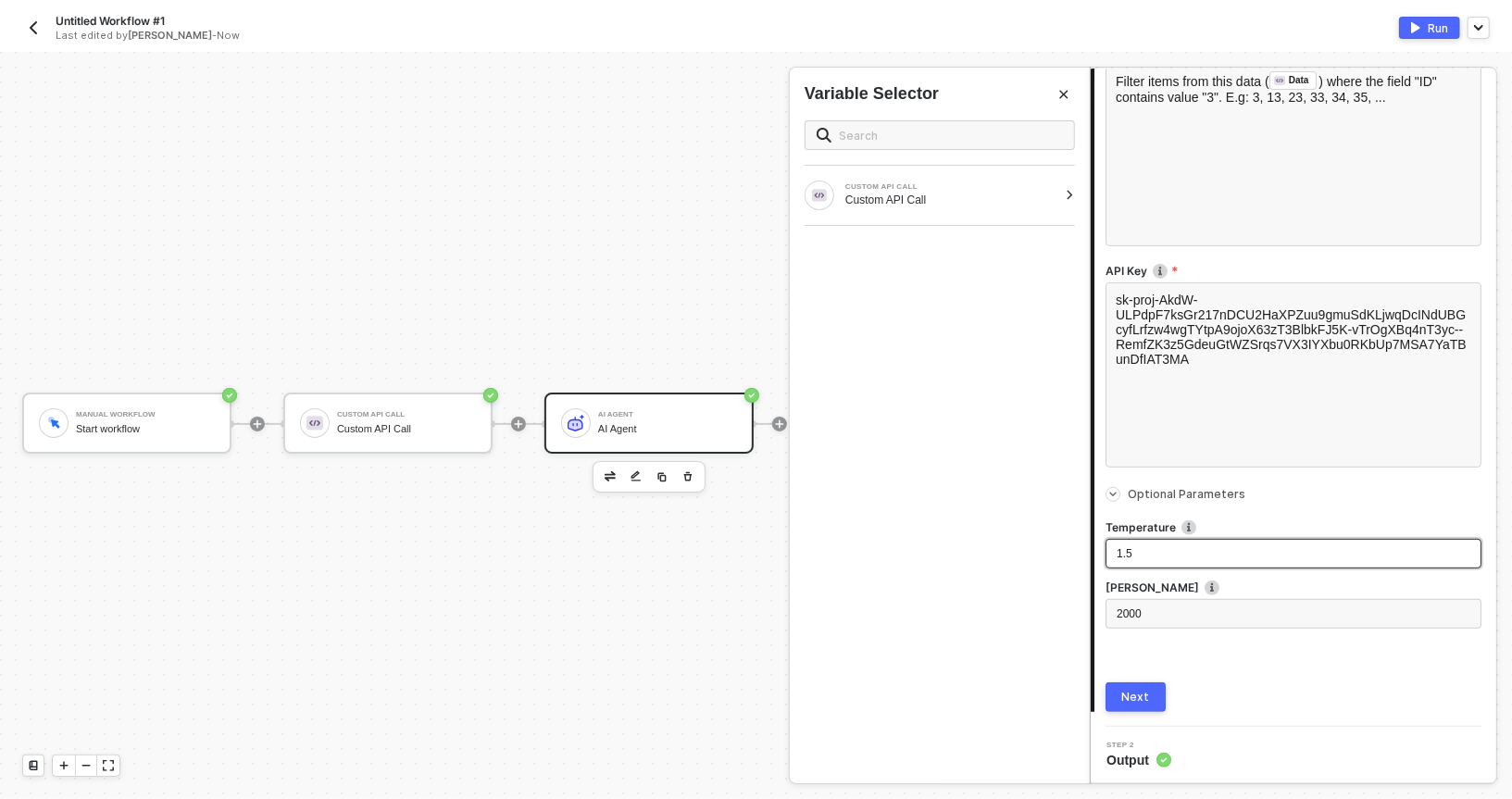
click at [1150, 542] on div "1.5" at bounding box center [1294, 553] width 376 height 30
click at [1131, 707] on button "Next" at bounding box center [1136, 697] width 60 height 30
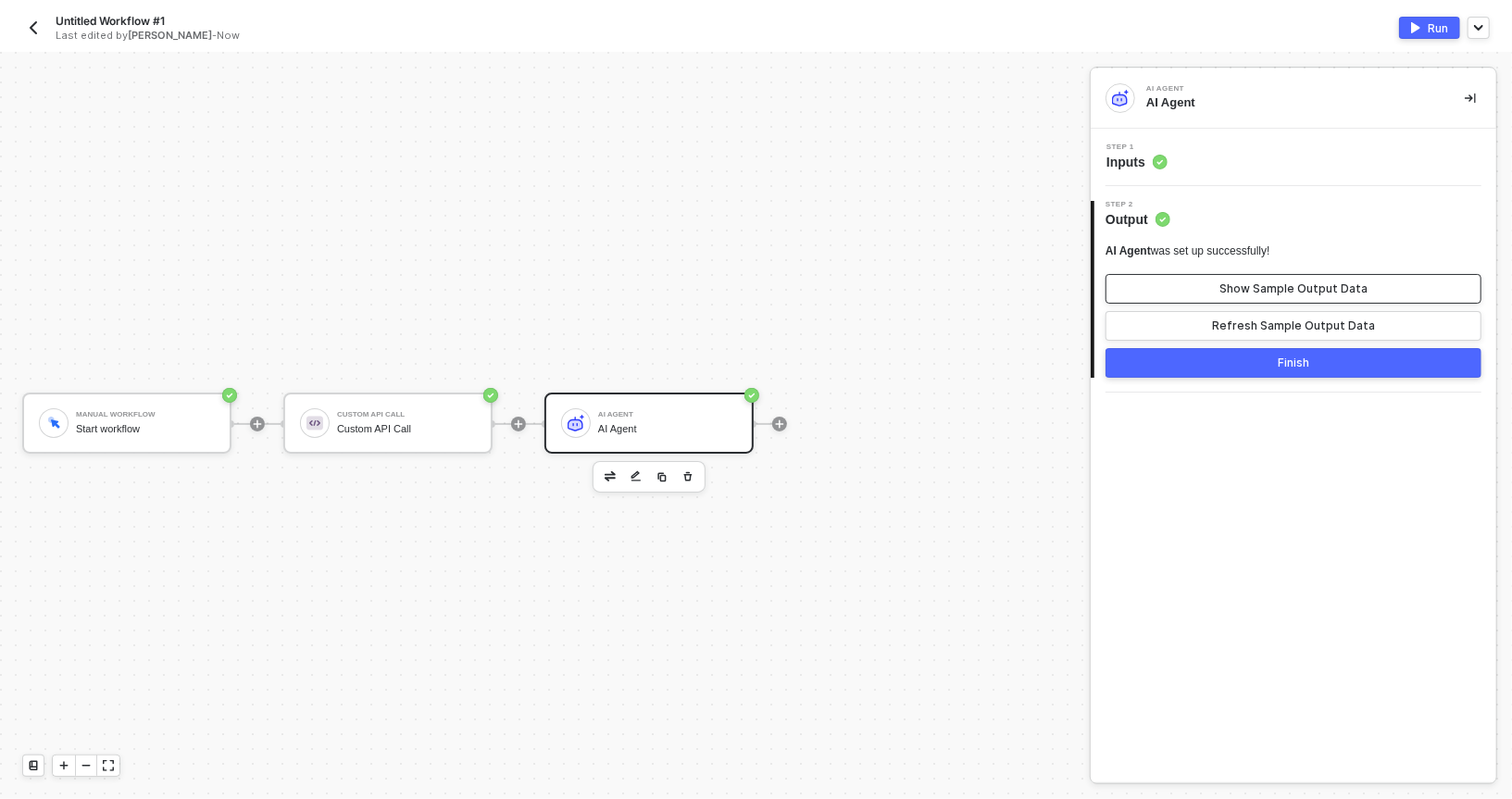
click at [1229, 287] on div "Show Sample Output Data" at bounding box center [1293, 288] width 148 height 14
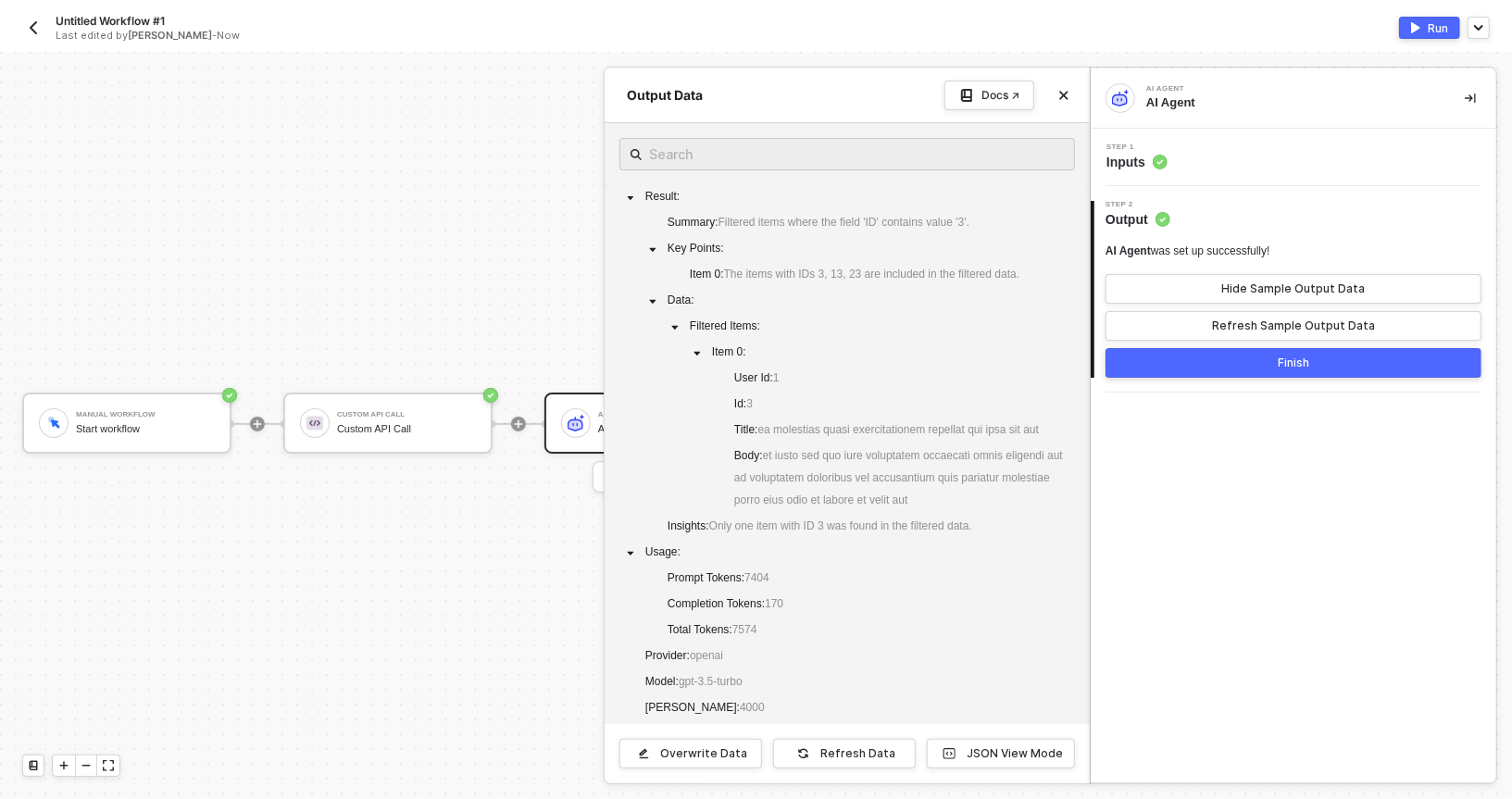
click at [1154, 153] on span "Inputs" at bounding box center [1138, 161] width 61 height 18
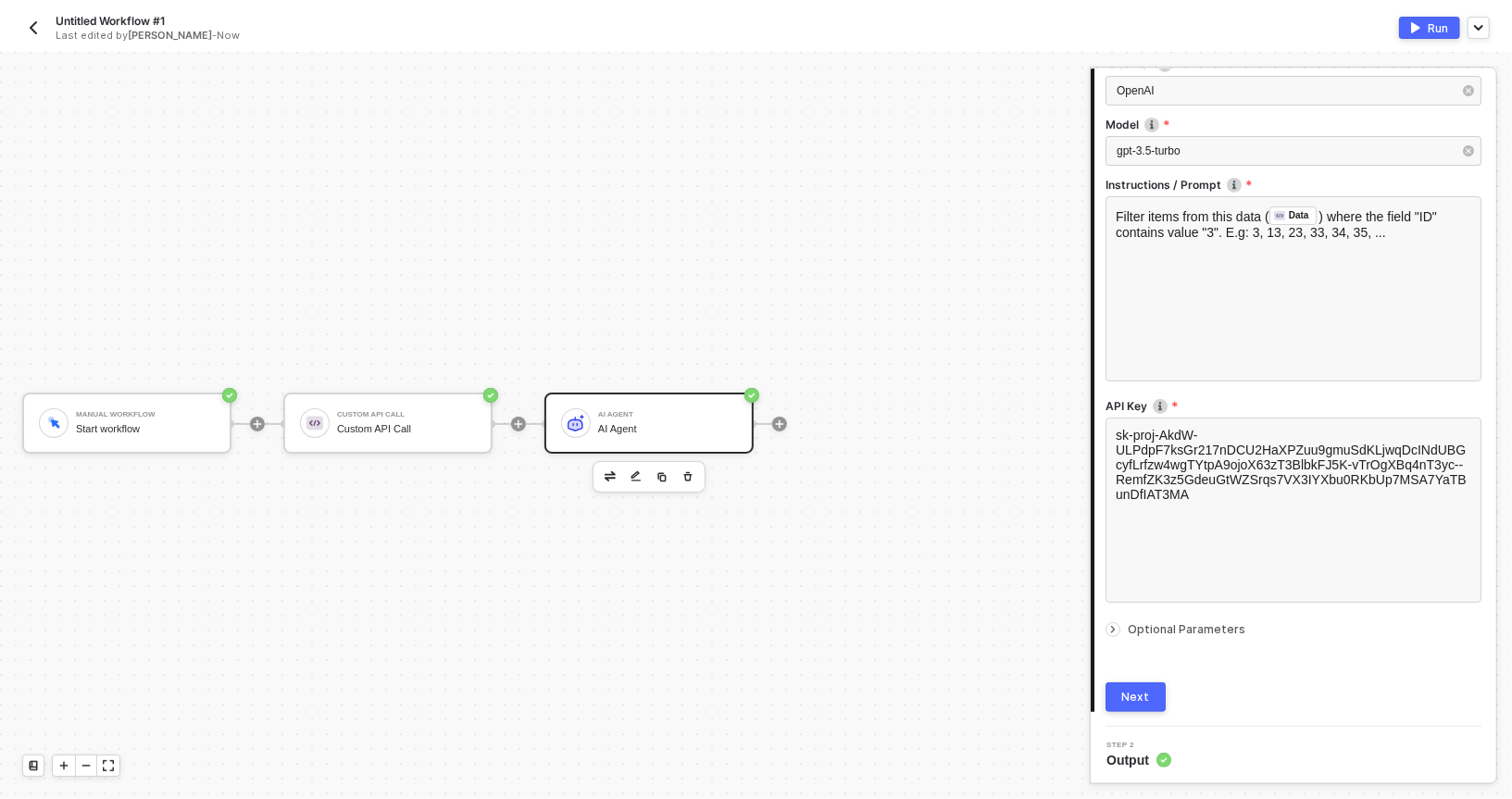
click at [1116, 624] on icon "icon-arrow-right-small" at bounding box center [1114, 630] width 12 height 12
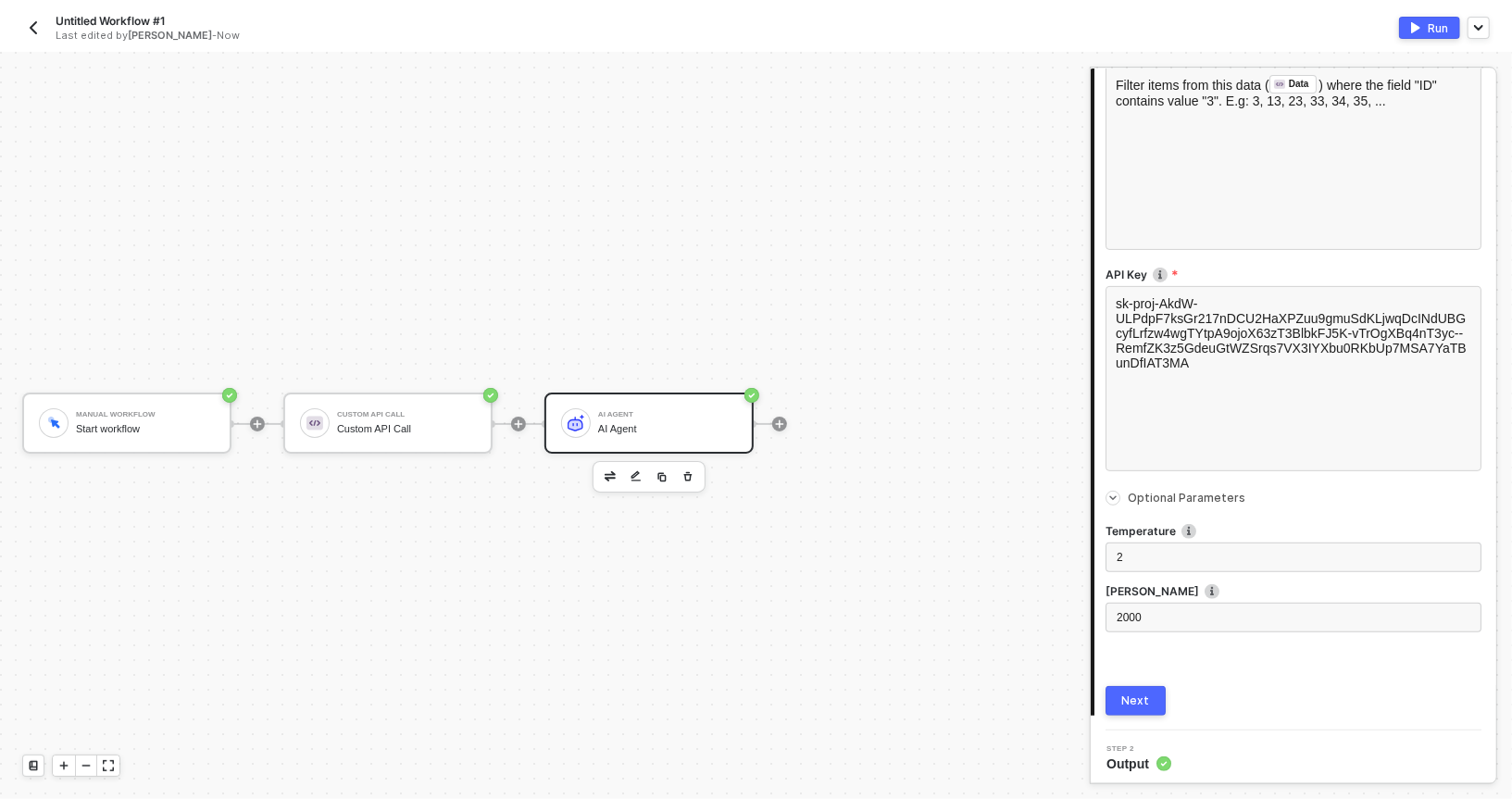
scroll to position [328, 0]
click at [1107, 628] on div "2000" at bounding box center [1294, 616] width 376 height 34
click at [1139, 696] on div "Next" at bounding box center [1136, 697] width 28 height 14
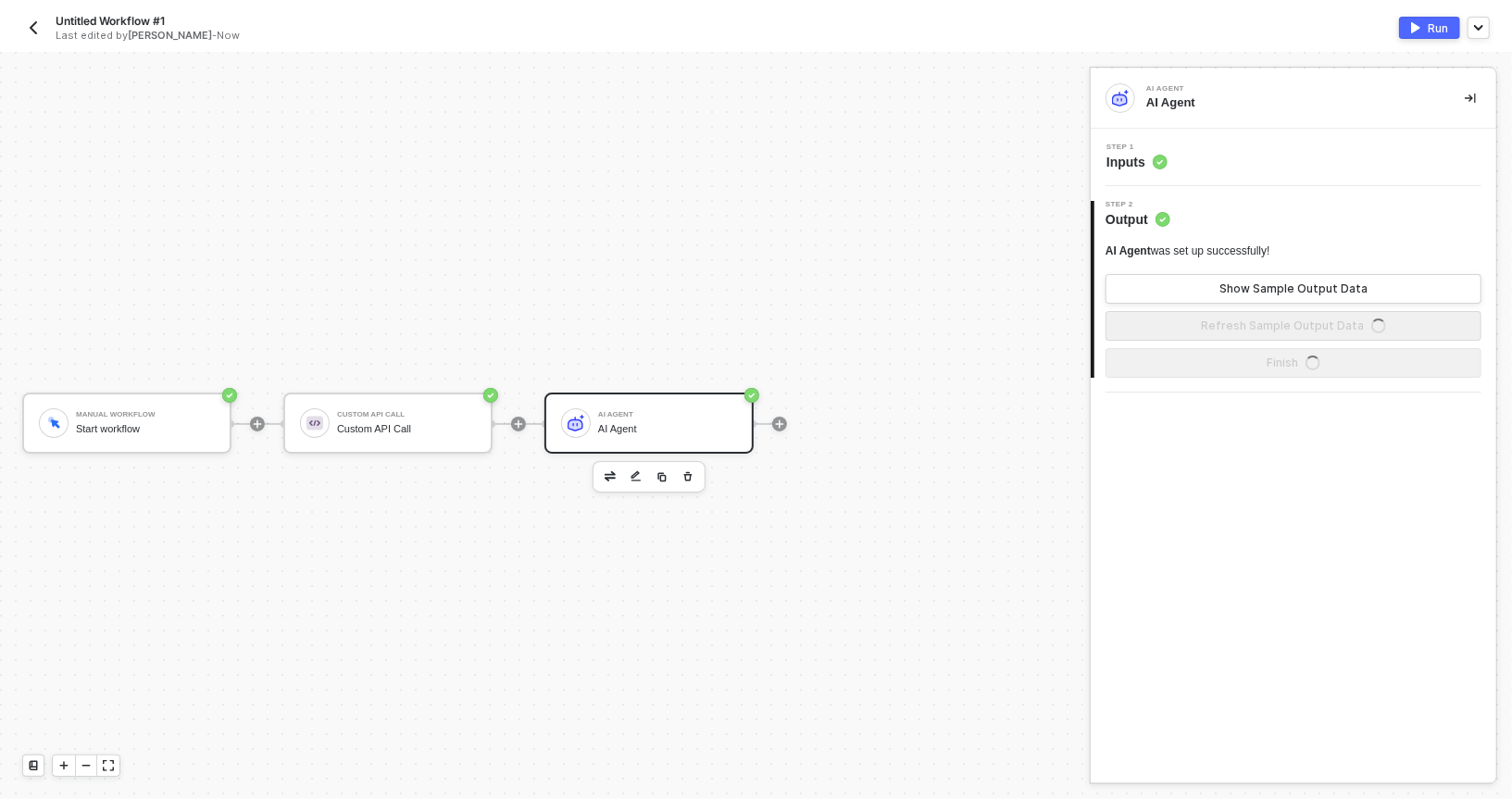
click at [1411, 30] on img "button" at bounding box center [1416, 28] width 10 height 12
click at [1154, 160] on circle at bounding box center [1160, 162] width 13 height 13
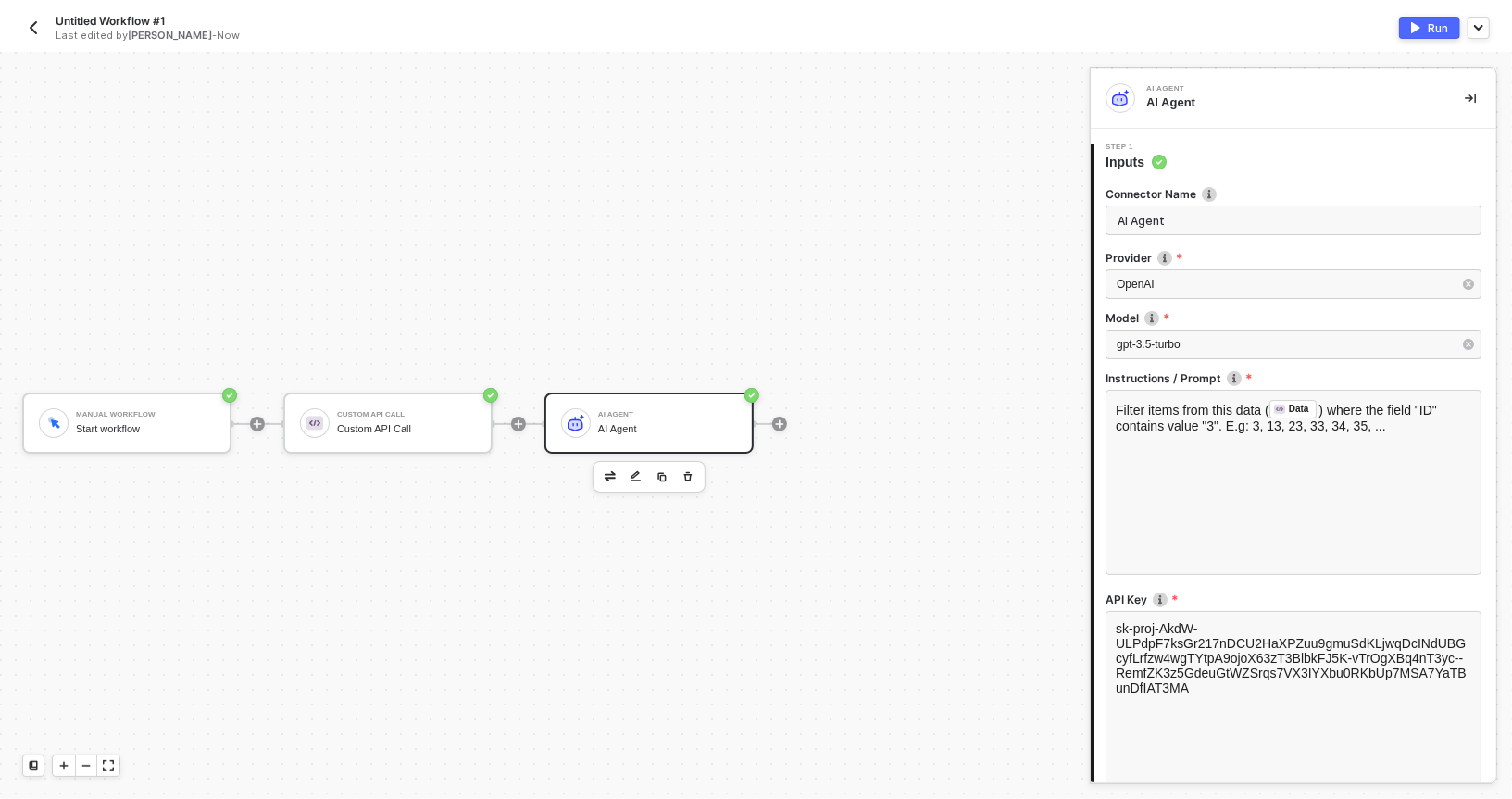
click at [1144, 157] on span "Inputs" at bounding box center [1137, 161] width 61 height 18
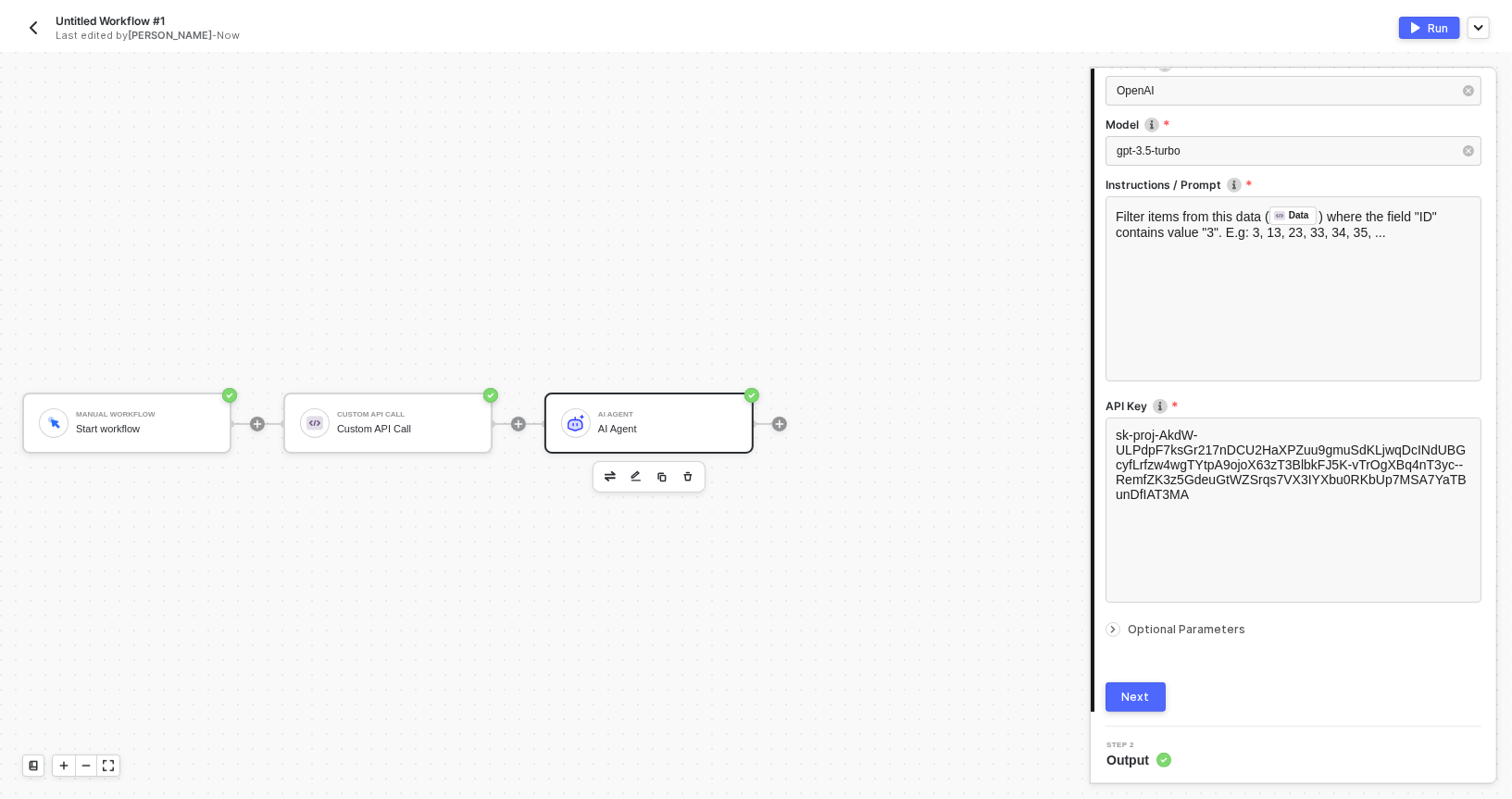
click at [1125, 614] on div at bounding box center [1294, 617] width 376 height 8
click at [1106, 634] on div at bounding box center [1116, 629] width 22 height 20
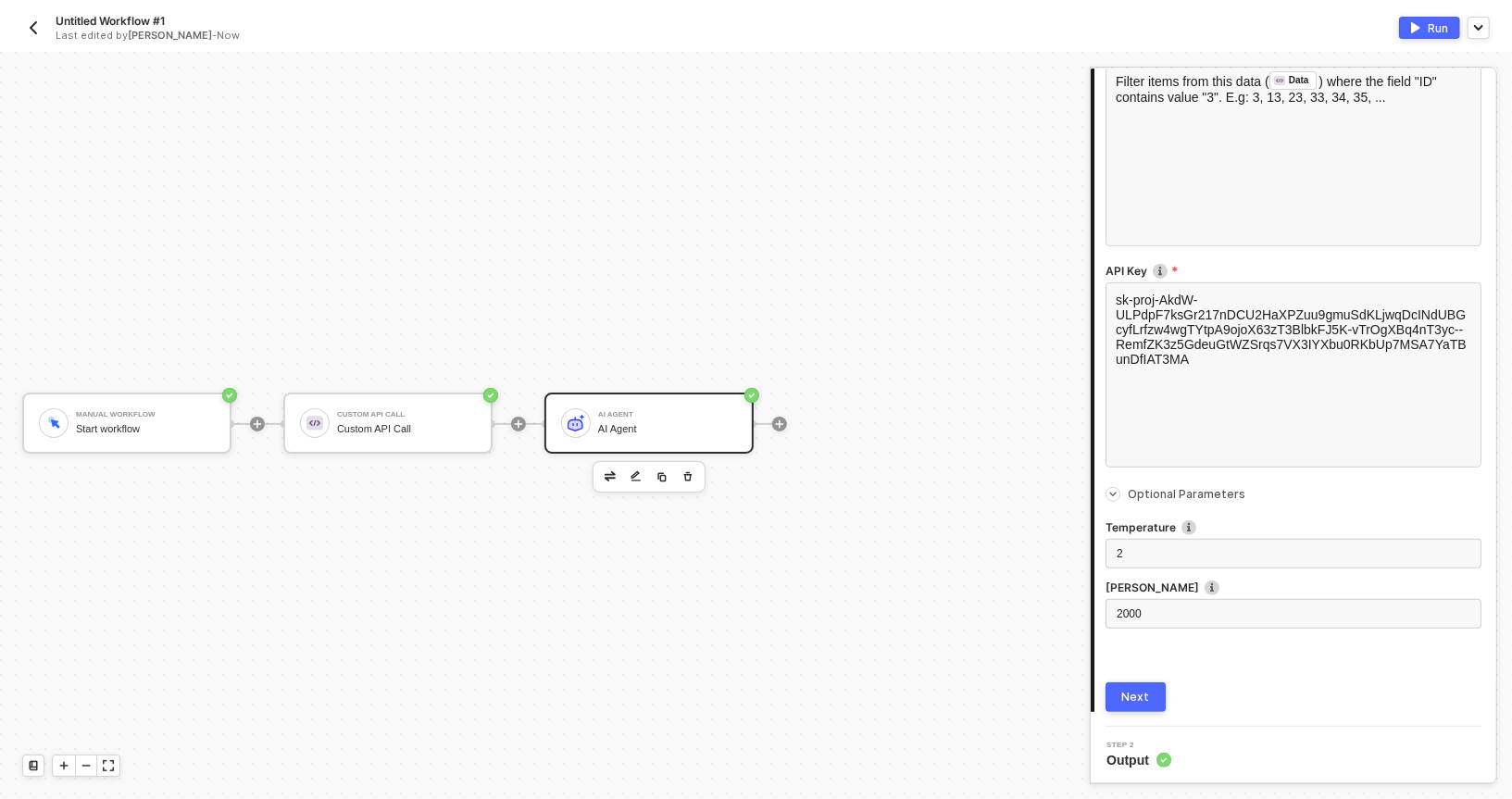
scroll to position [328, 0]
click at [1134, 554] on div "2" at bounding box center [1293, 554] width 353 height 17
click at [1129, 707] on button "Next" at bounding box center [1136, 697] width 60 height 30
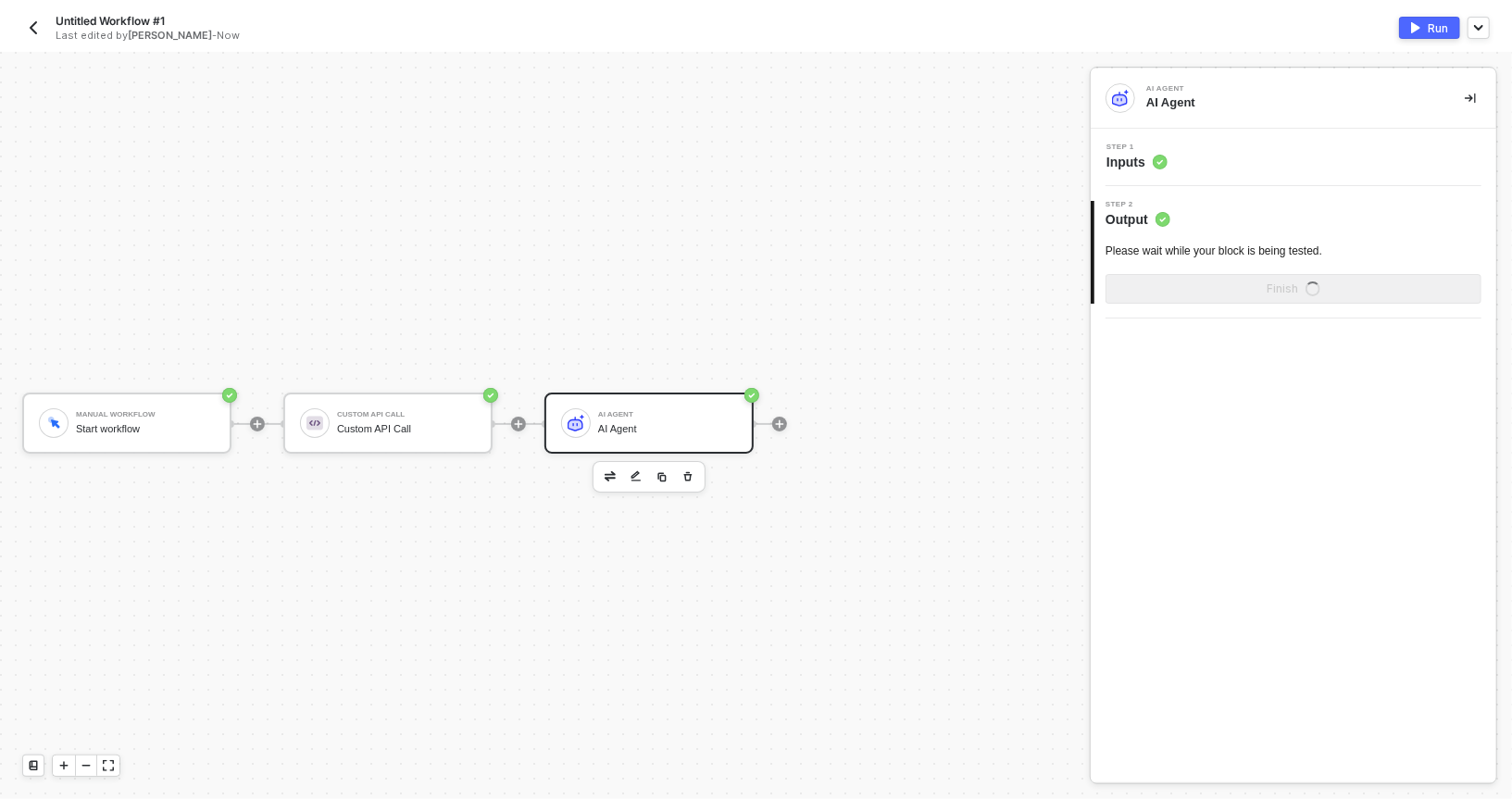
scroll to position [0, 0]
click at [1418, 29] on img "button" at bounding box center [1416, 28] width 10 height 12
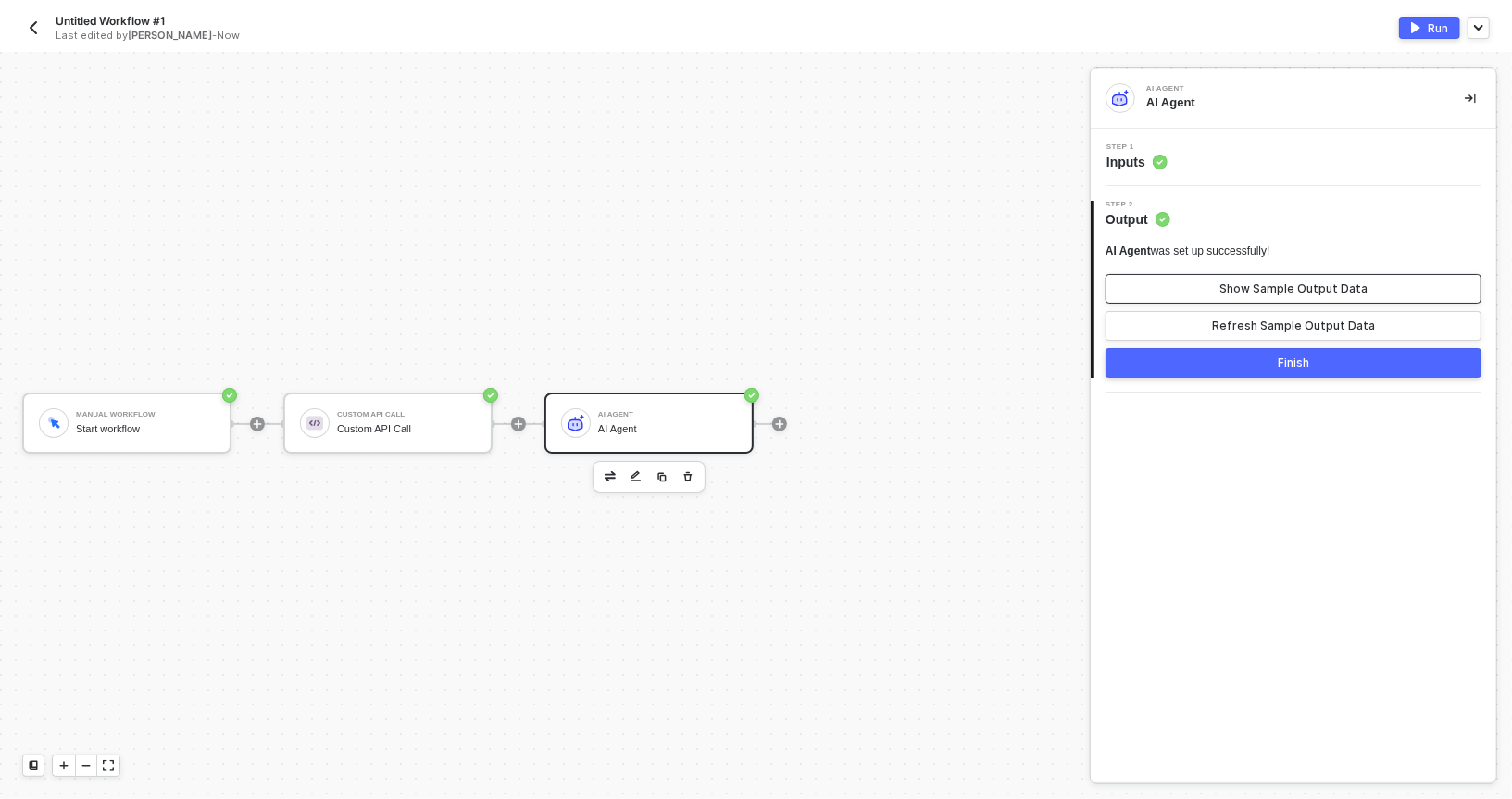
click at [1216, 285] on button "Show Sample Output Data" at bounding box center [1294, 289] width 376 height 30
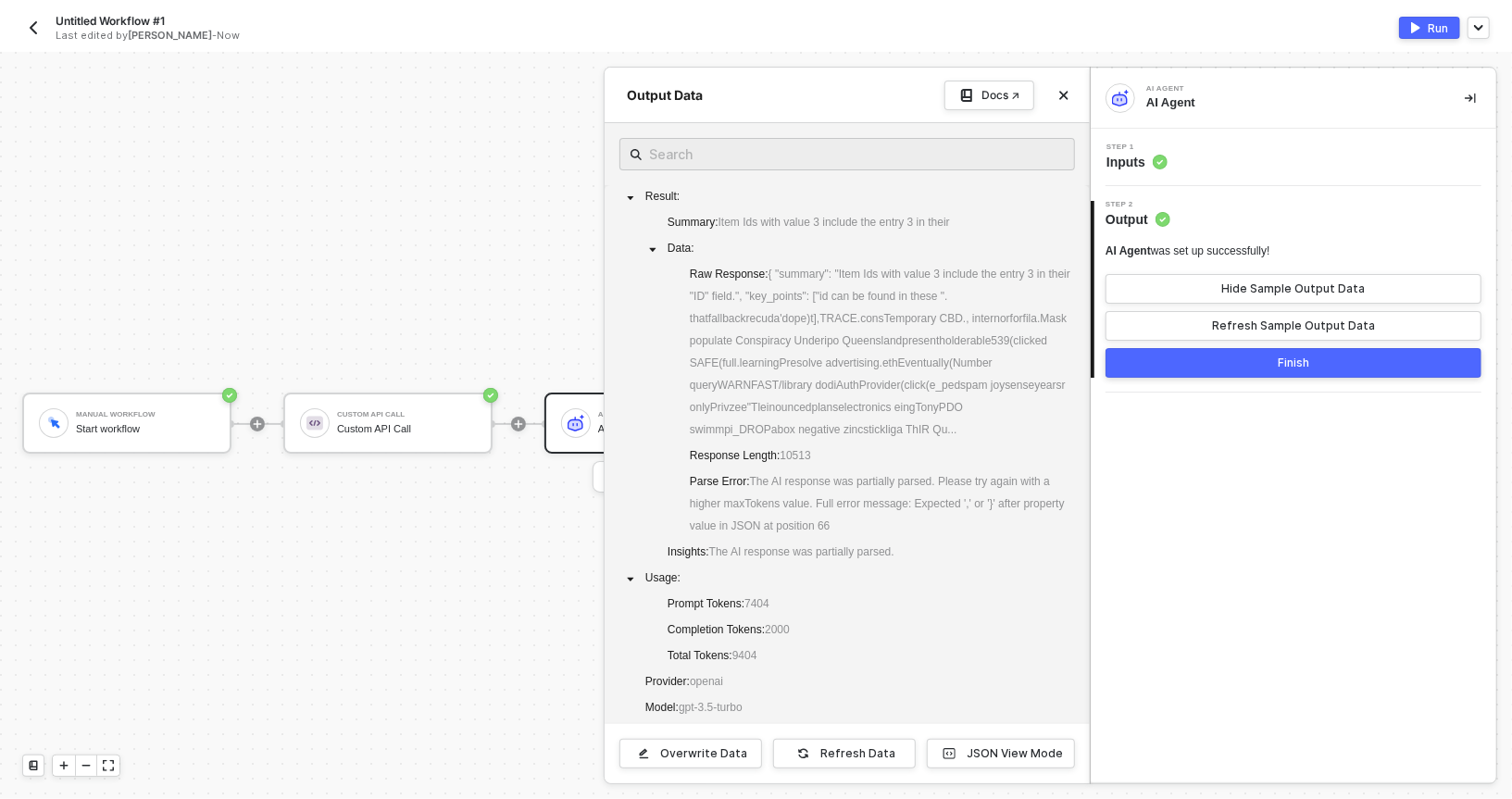
click at [1421, 23] on img "button" at bounding box center [1416, 28] width 10 height 12
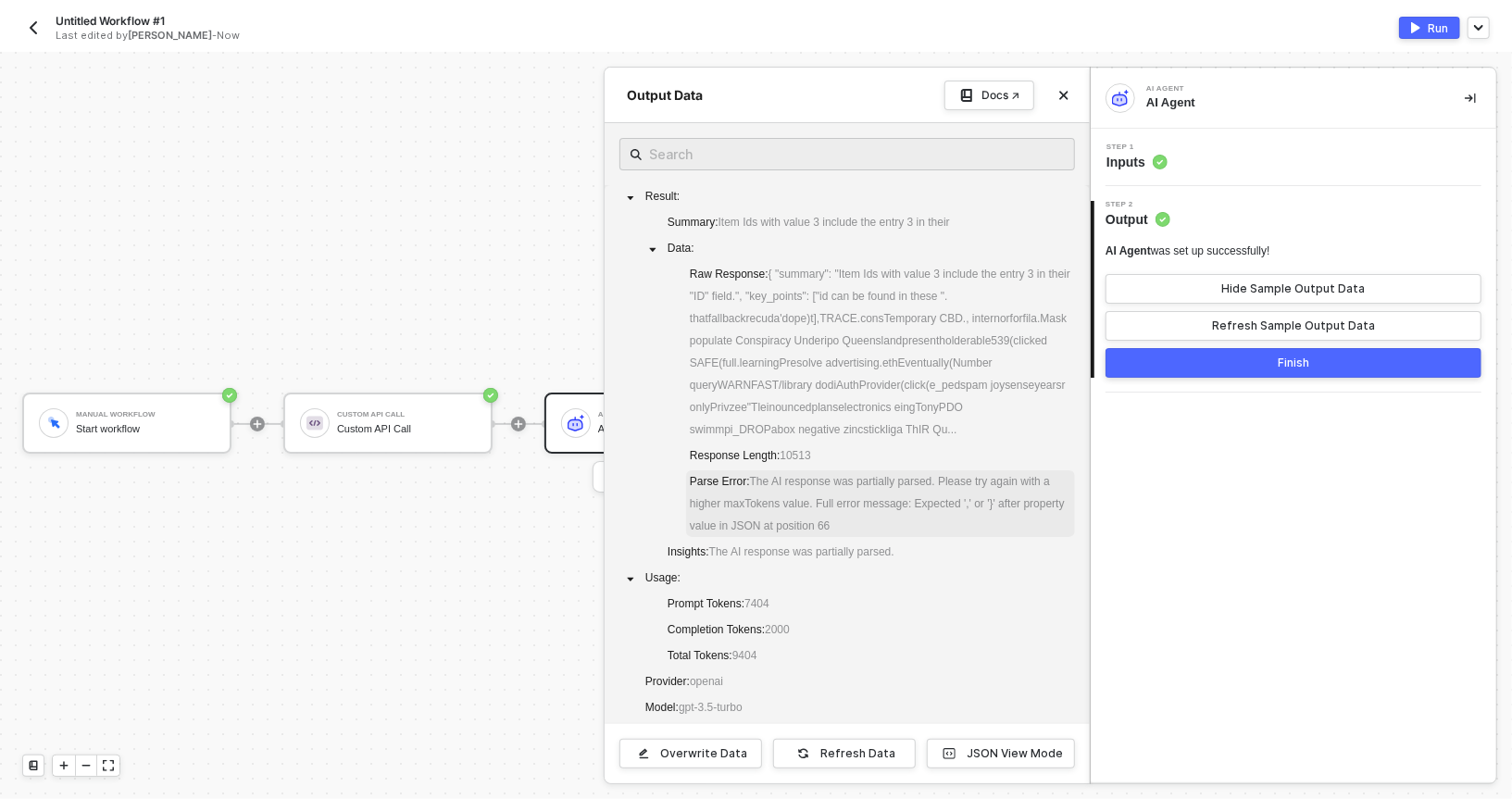
scroll to position [96, 0]
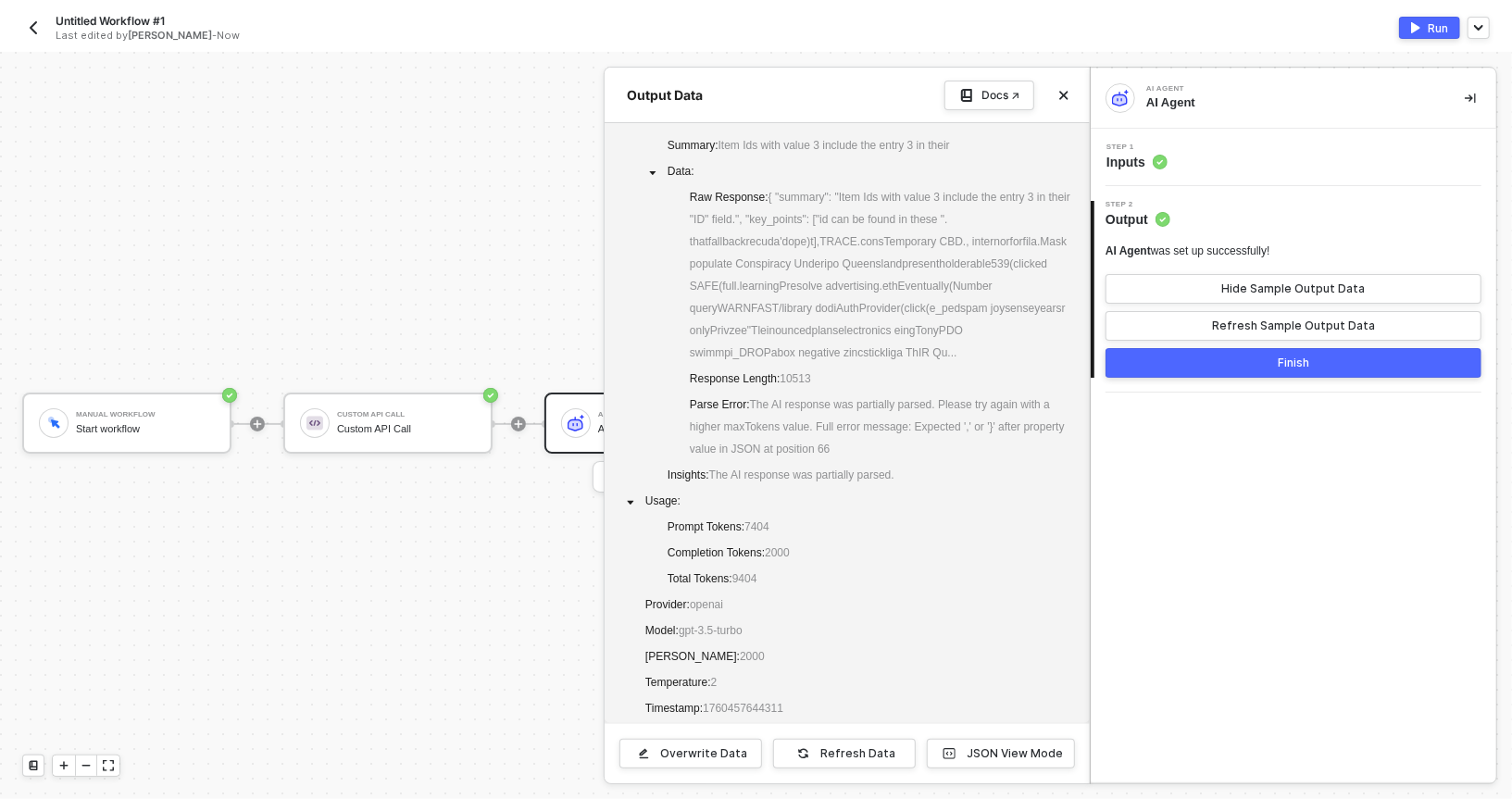
click at [1077, 92] on div "Output Data Docs ↗" at bounding box center [847, 95] width 485 height 56
click at [1063, 92] on icon "icon-close" at bounding box center [1064, 95] width 9 height 9
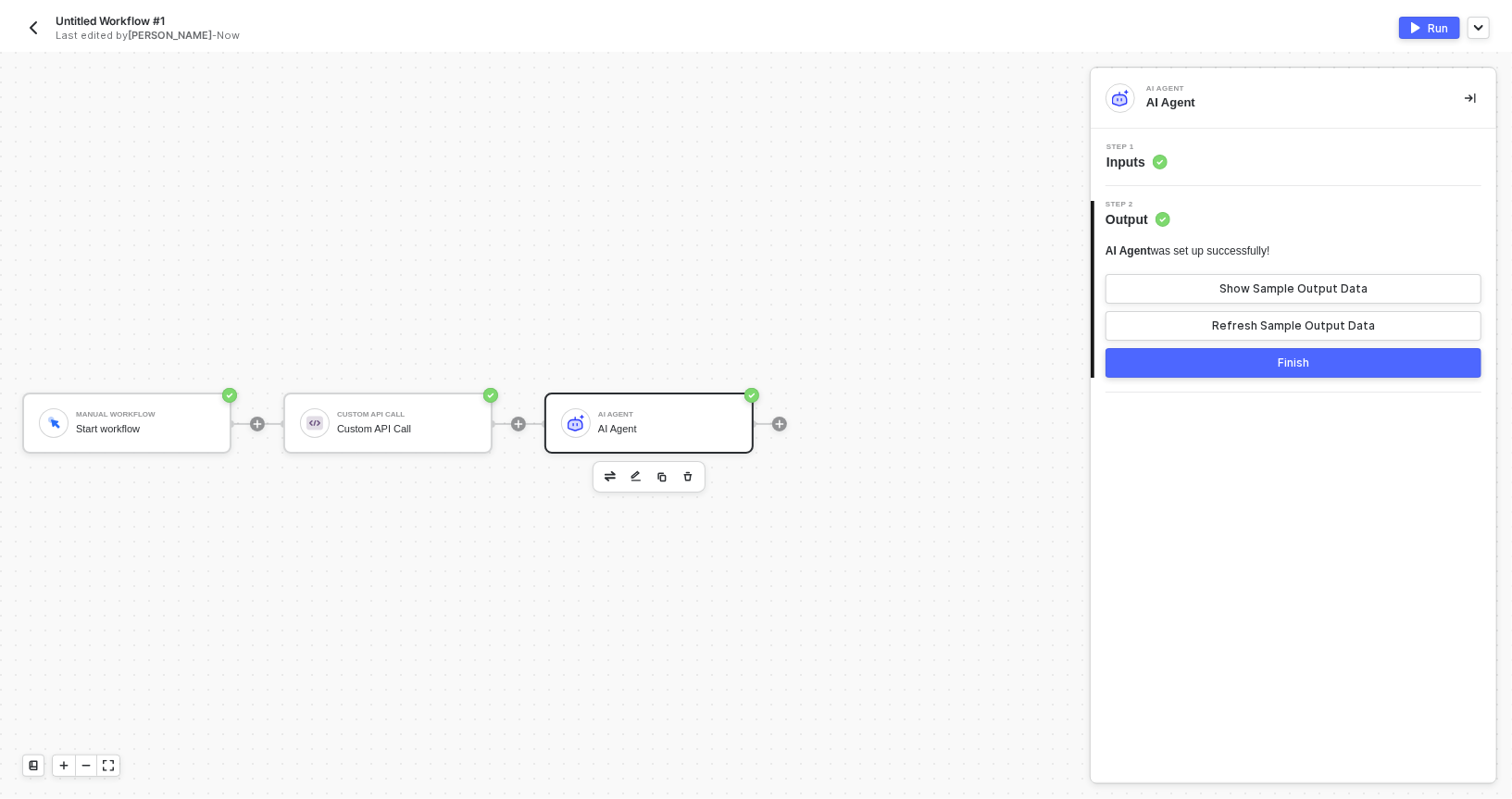
click at [802, 151] on div "Manual Workflow Start workflow Custom API Call Custom API Call AI Agent AI Agent" at bounding box center [540, 424] width 1081 height 744
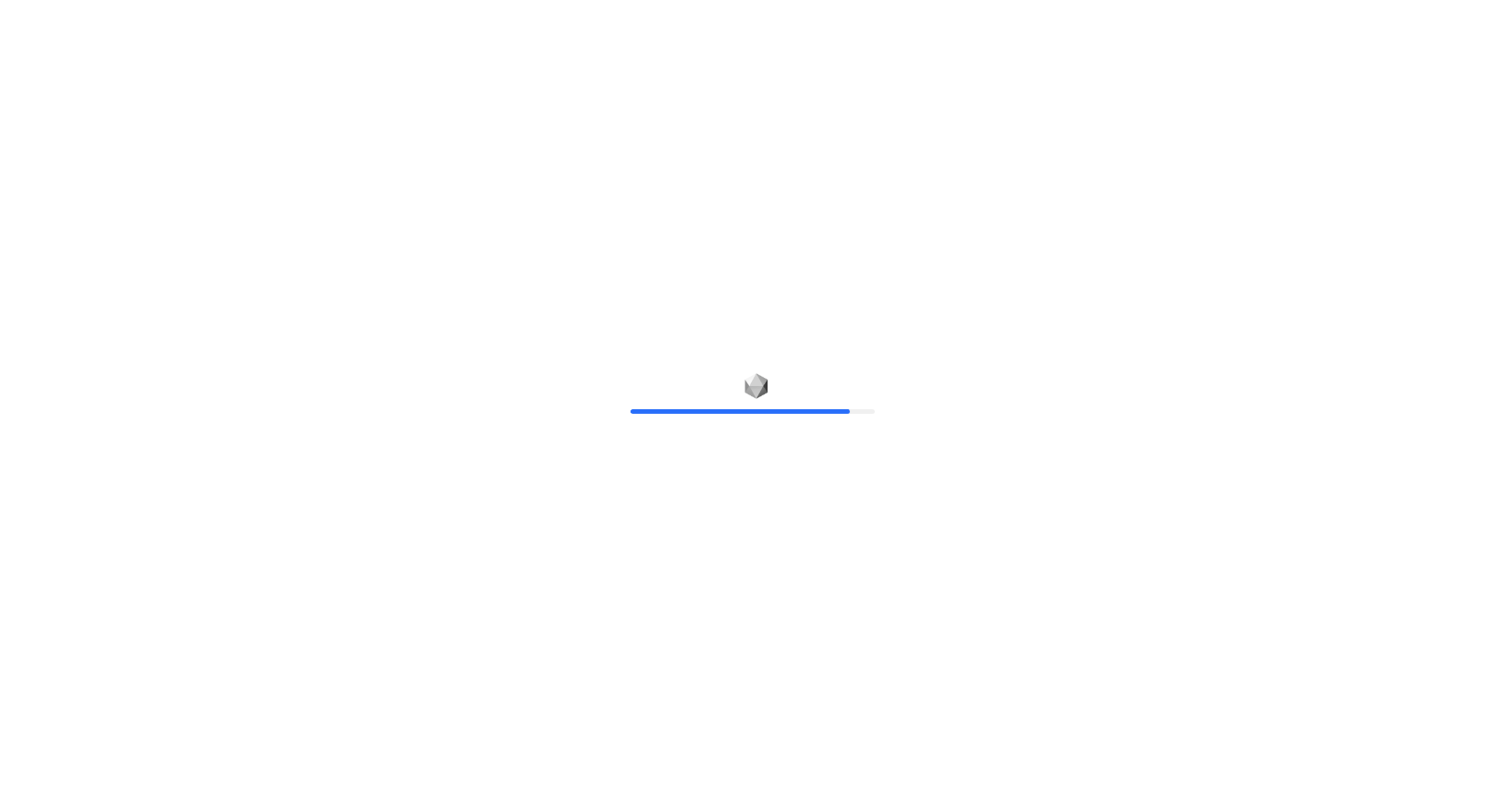
click at [19, 18] on div "90%" at bounding box center [756, 400] width 1512 height 799
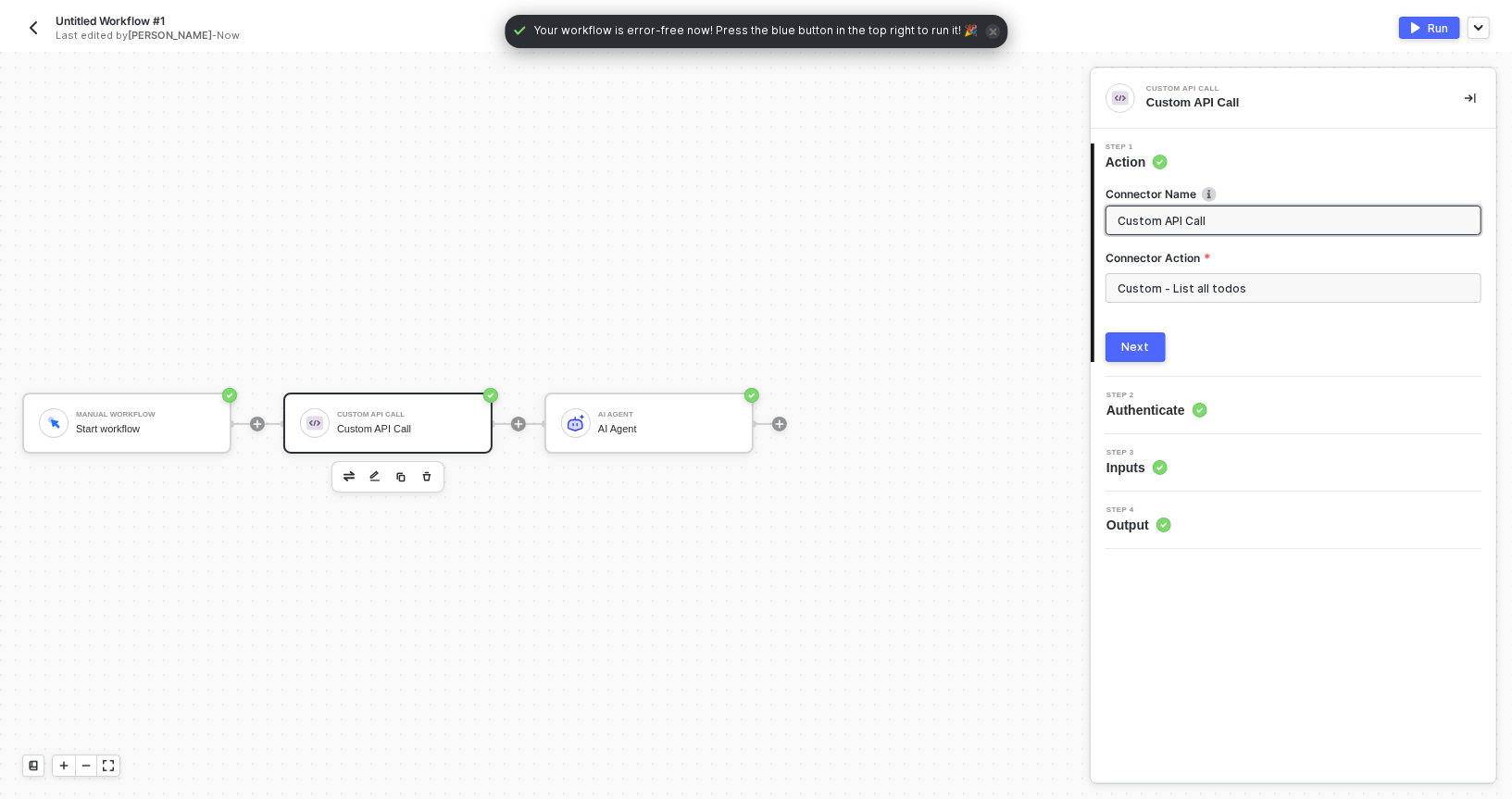
click at [22, 24] on button "button" at bounding box center [33, 27] width 22 height 22
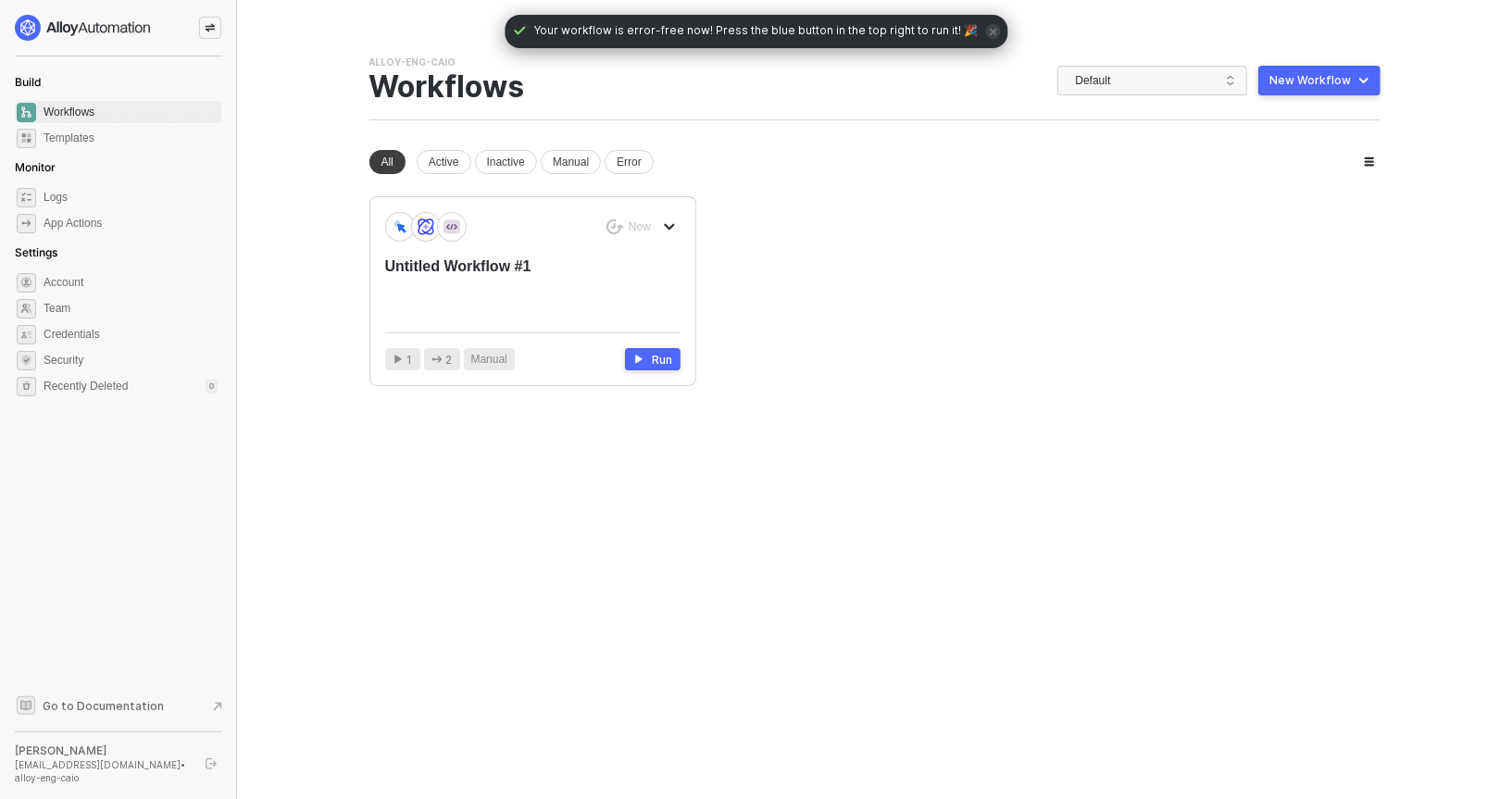
click at [989, 30] on icon "icon-close" at bounding box center [993, 32] width 8 height 8
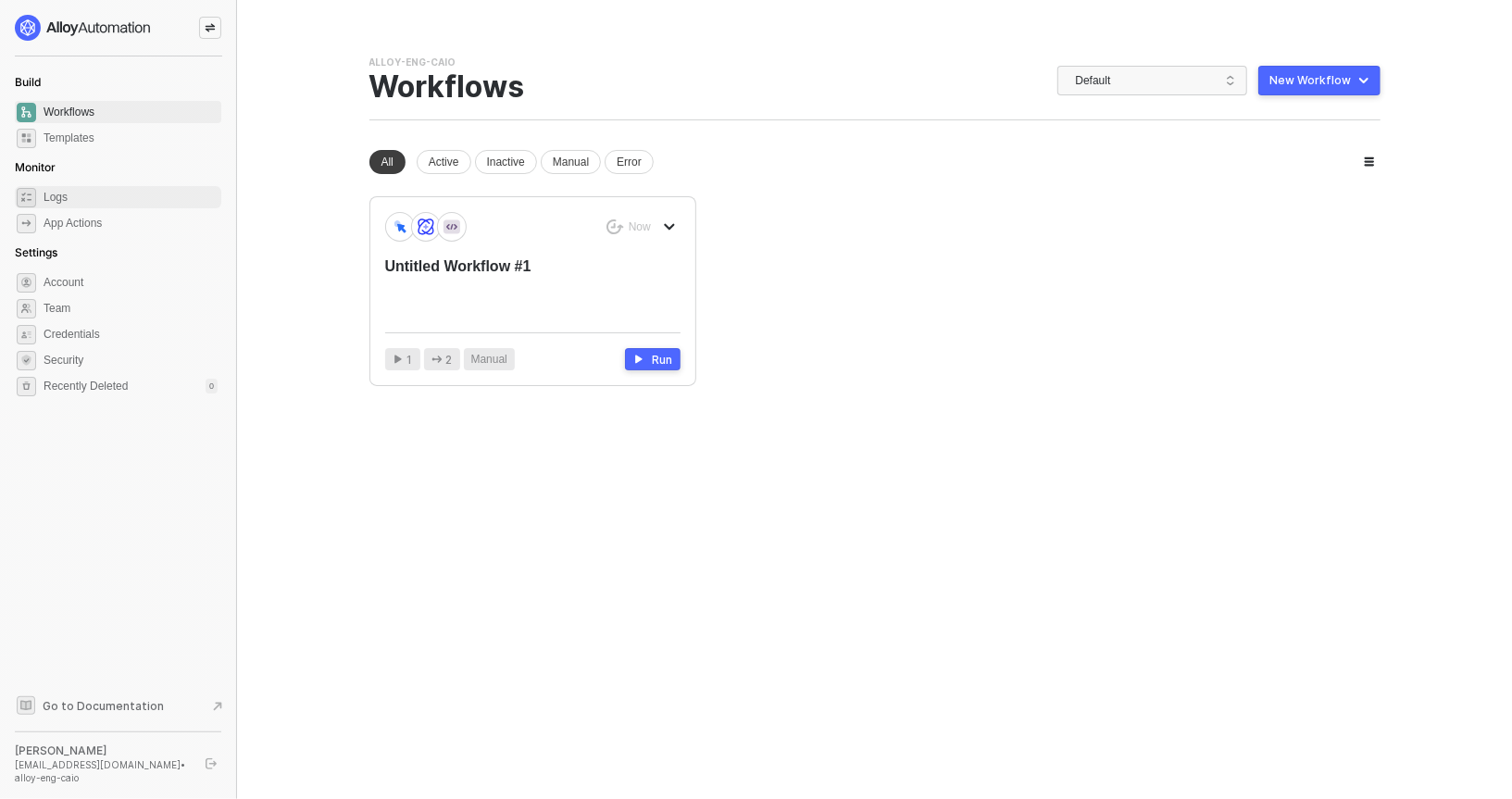
click at [119, 207] on span "Logs" at bounding box center [130, 197] width 174 height 22
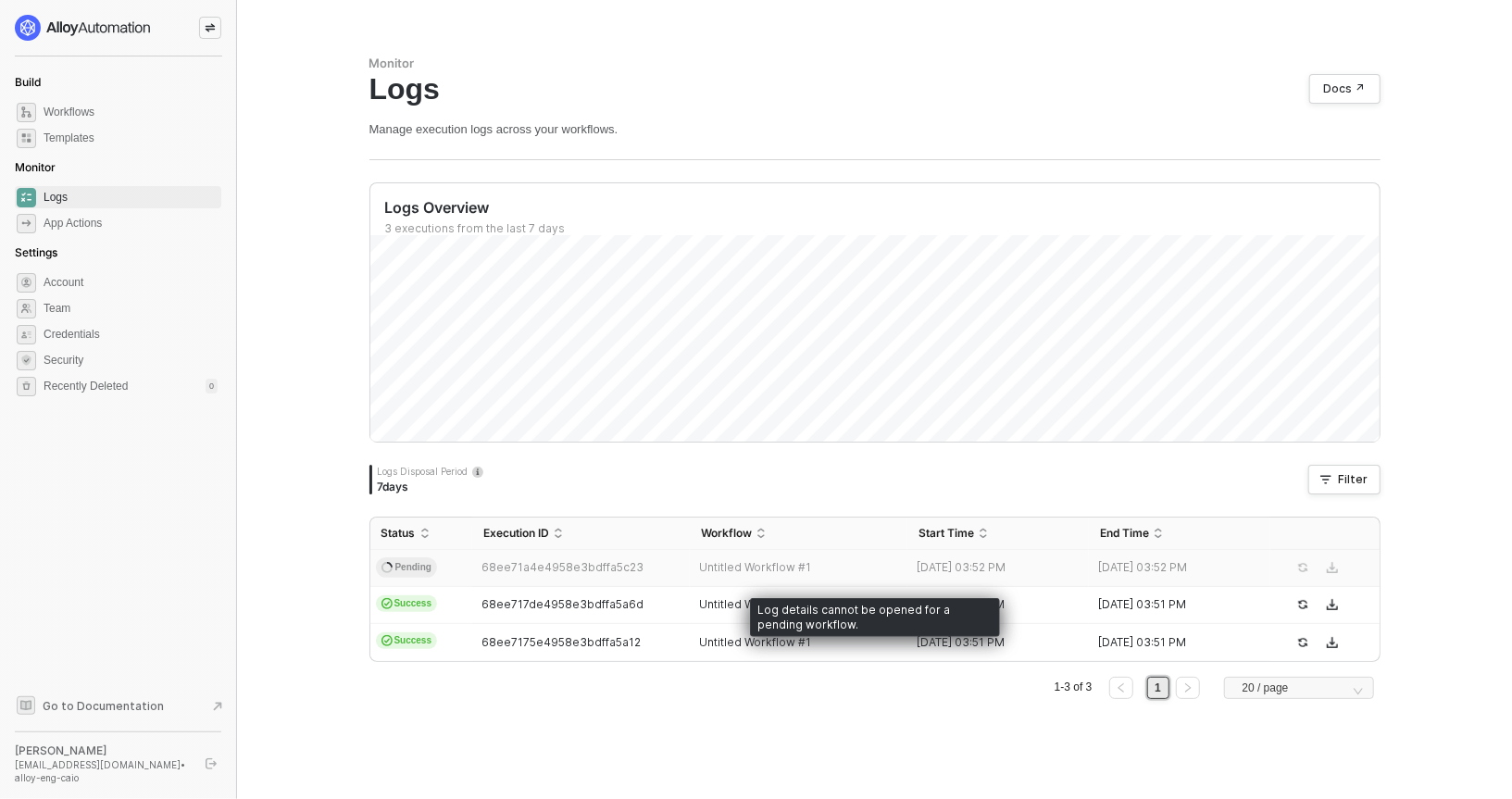
click at [442, 569] on td "Pending" at bounding box center [421, 569] width 103 height 37
click at [537, 565] on span "68ee71a4e4958e3bdffa5c23" at bounding box center [563, 568] width 162 height 13
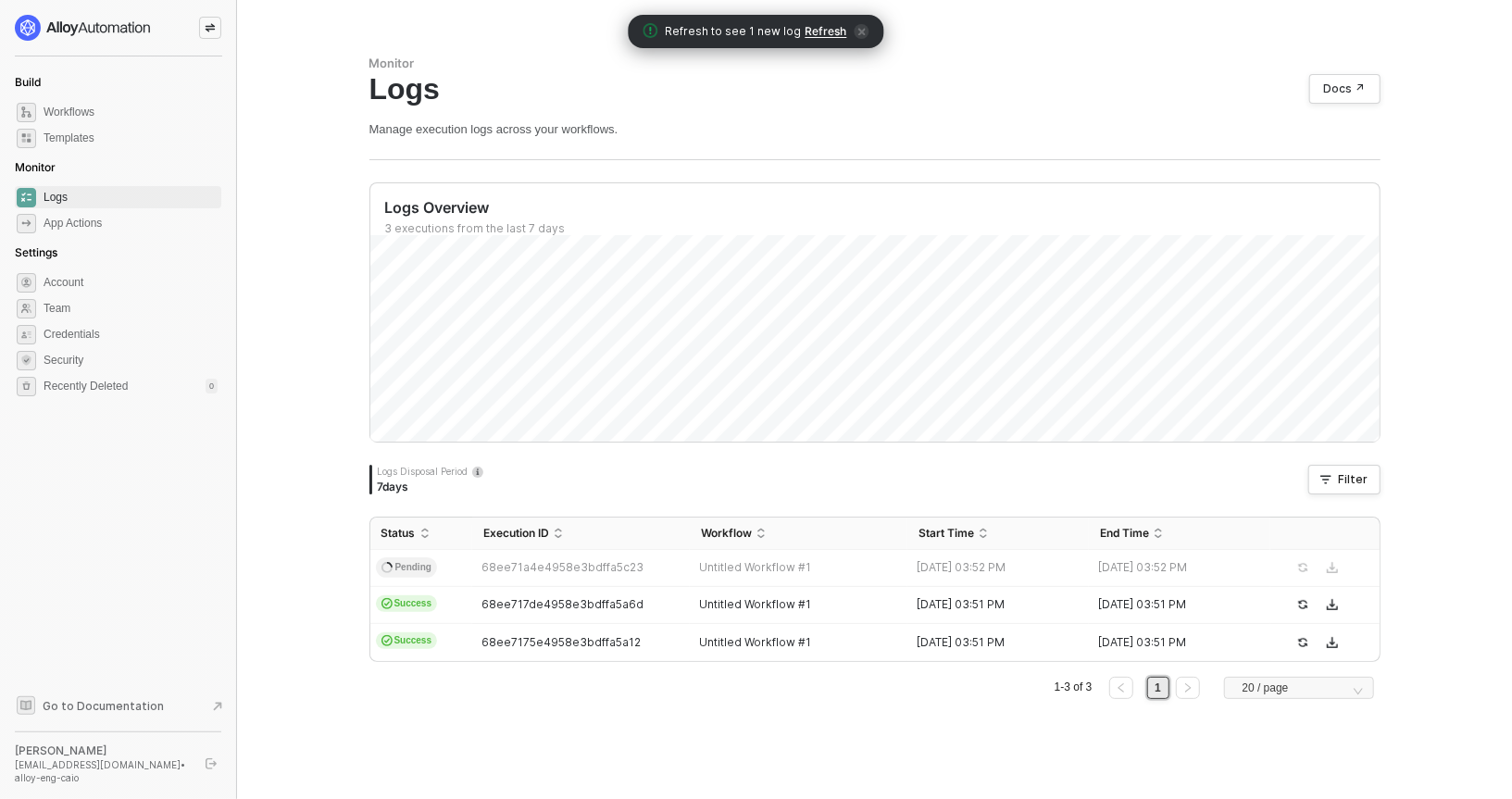
click at [835, 24] on span "Refresh" at bounding box center [826, 31] width 41 height 14
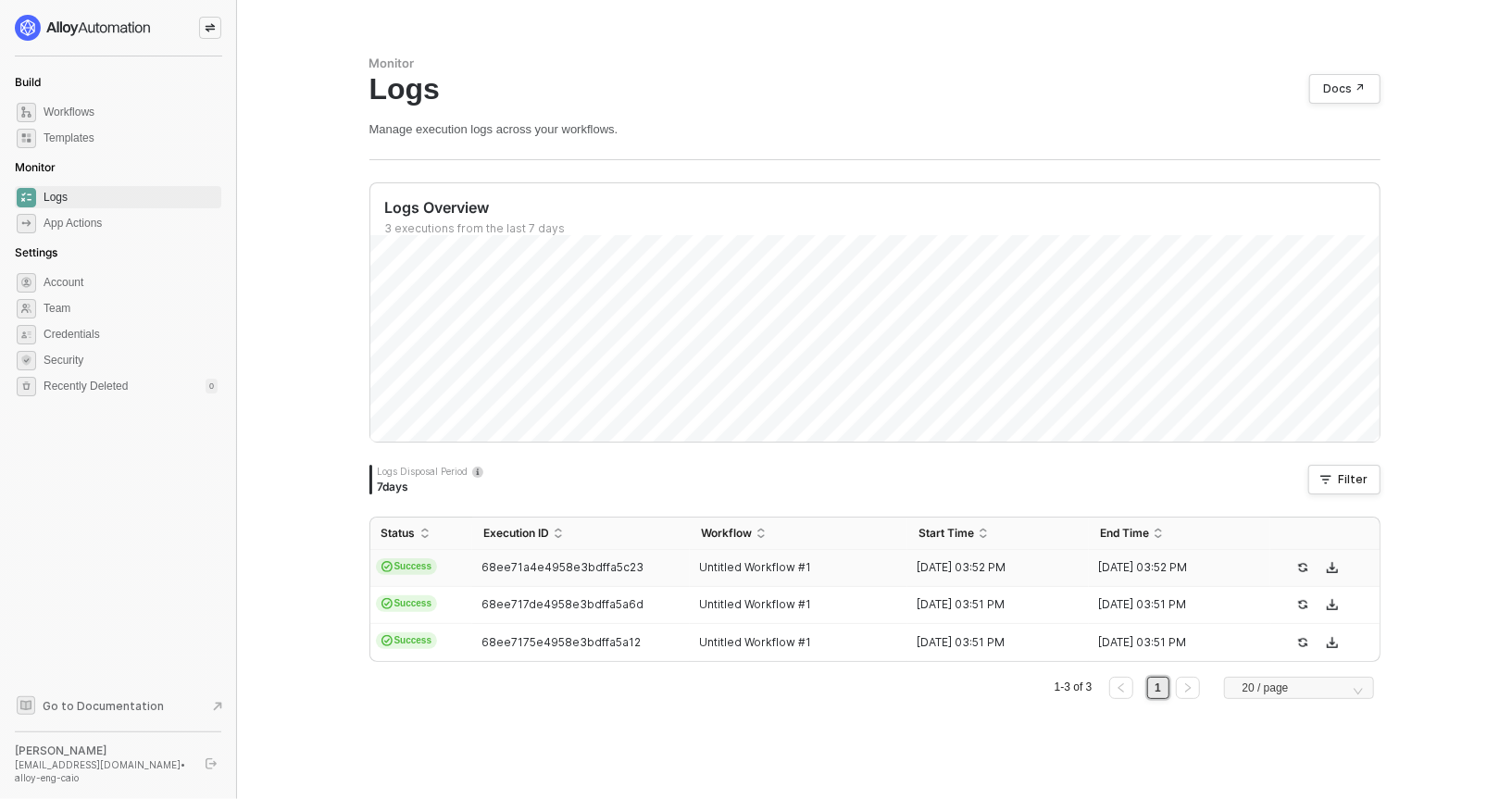
click at [502, 567] on span "68ee71a4e4958e3bdffa5c23" at bounding box center [563, 568] width 162 height 13
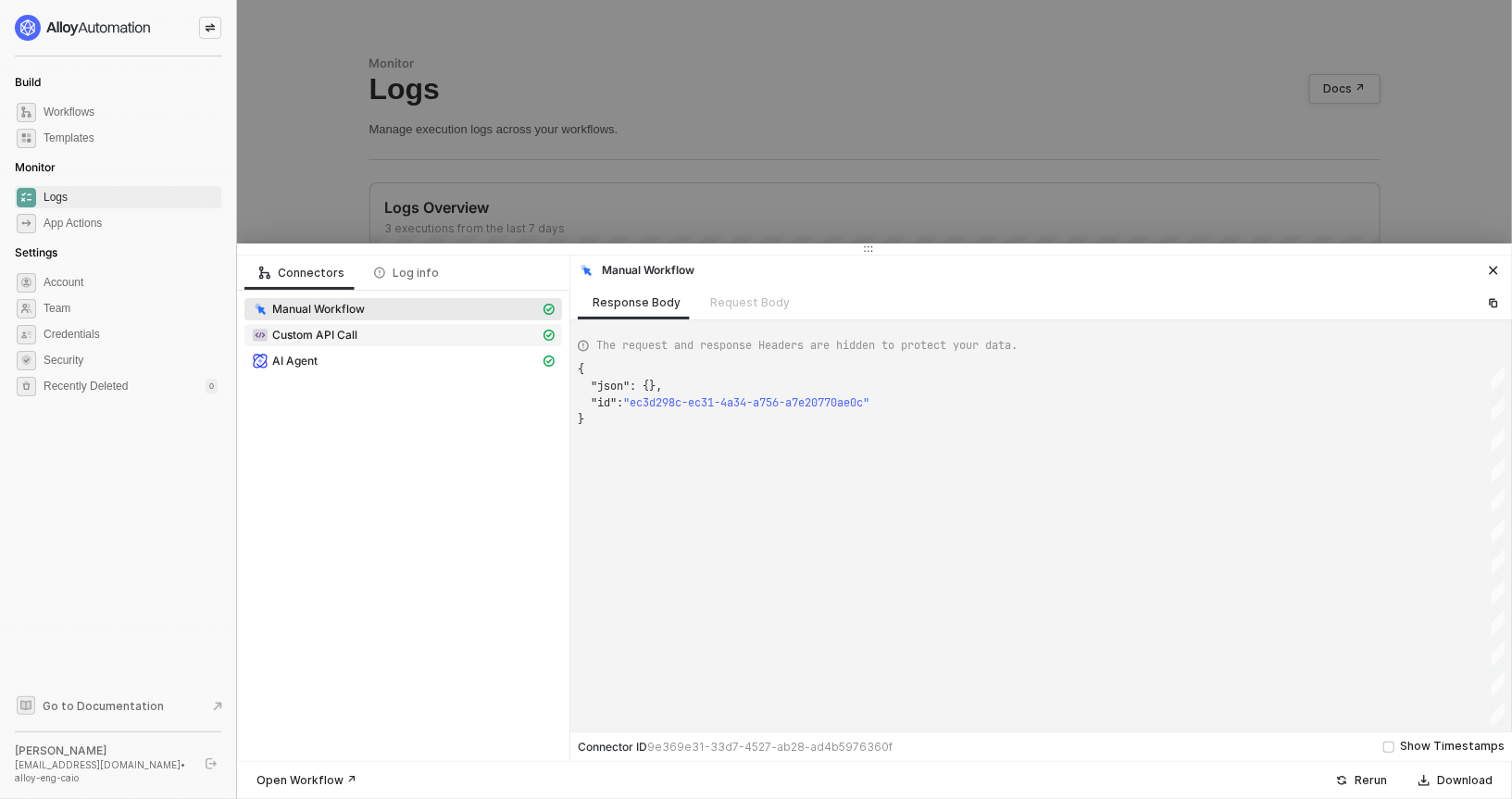
click at [348, 331] on span "Custom API Call" at bounding box center [315, 334] width 85 height 14
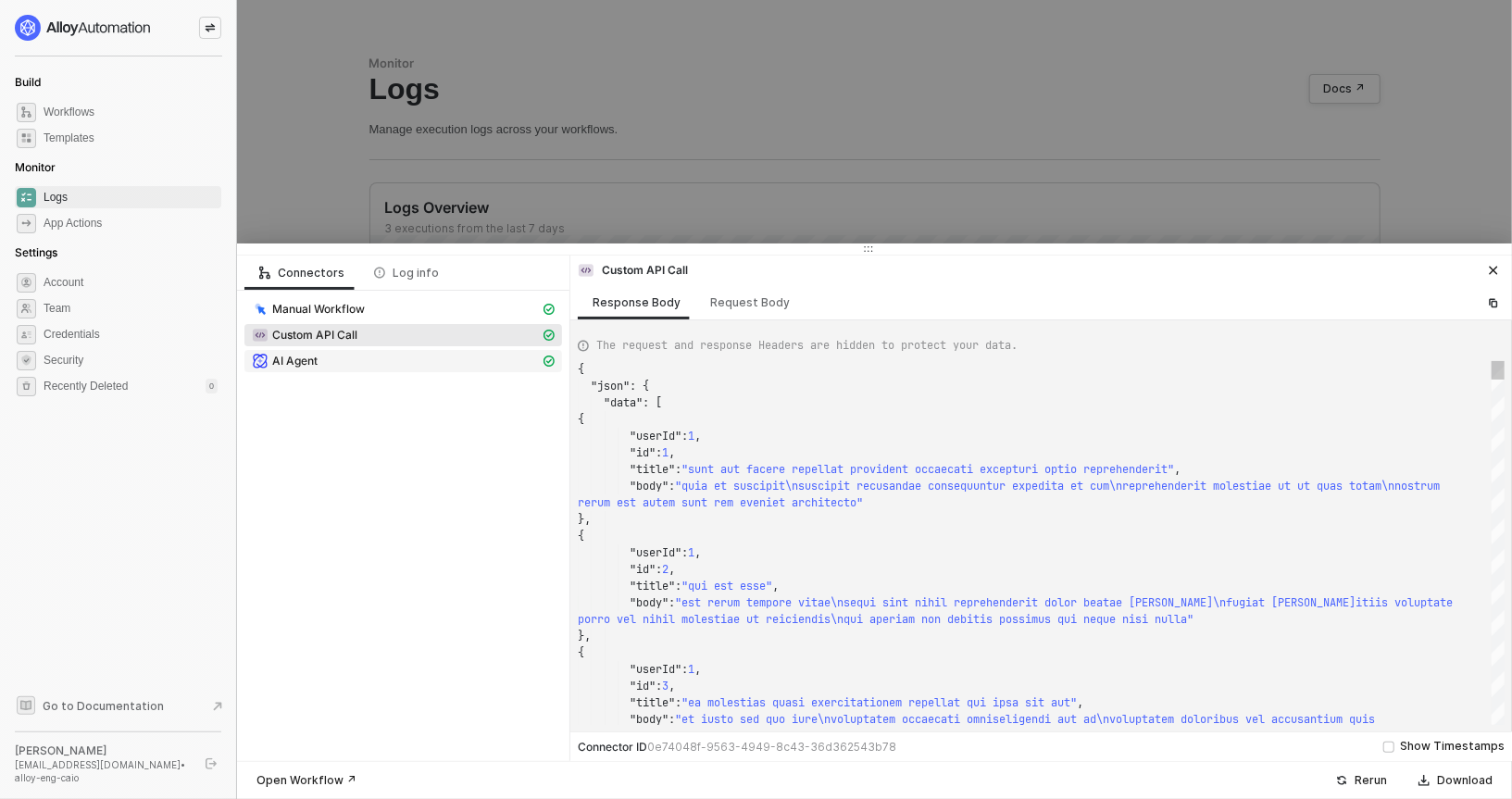
click at [316, 356] on span "AI Agent" at bounding box center [295, 360] width 45 height 14
type textarea "{ "json": { "result": { "summary": "Data items filtered successfully.", "data":…"
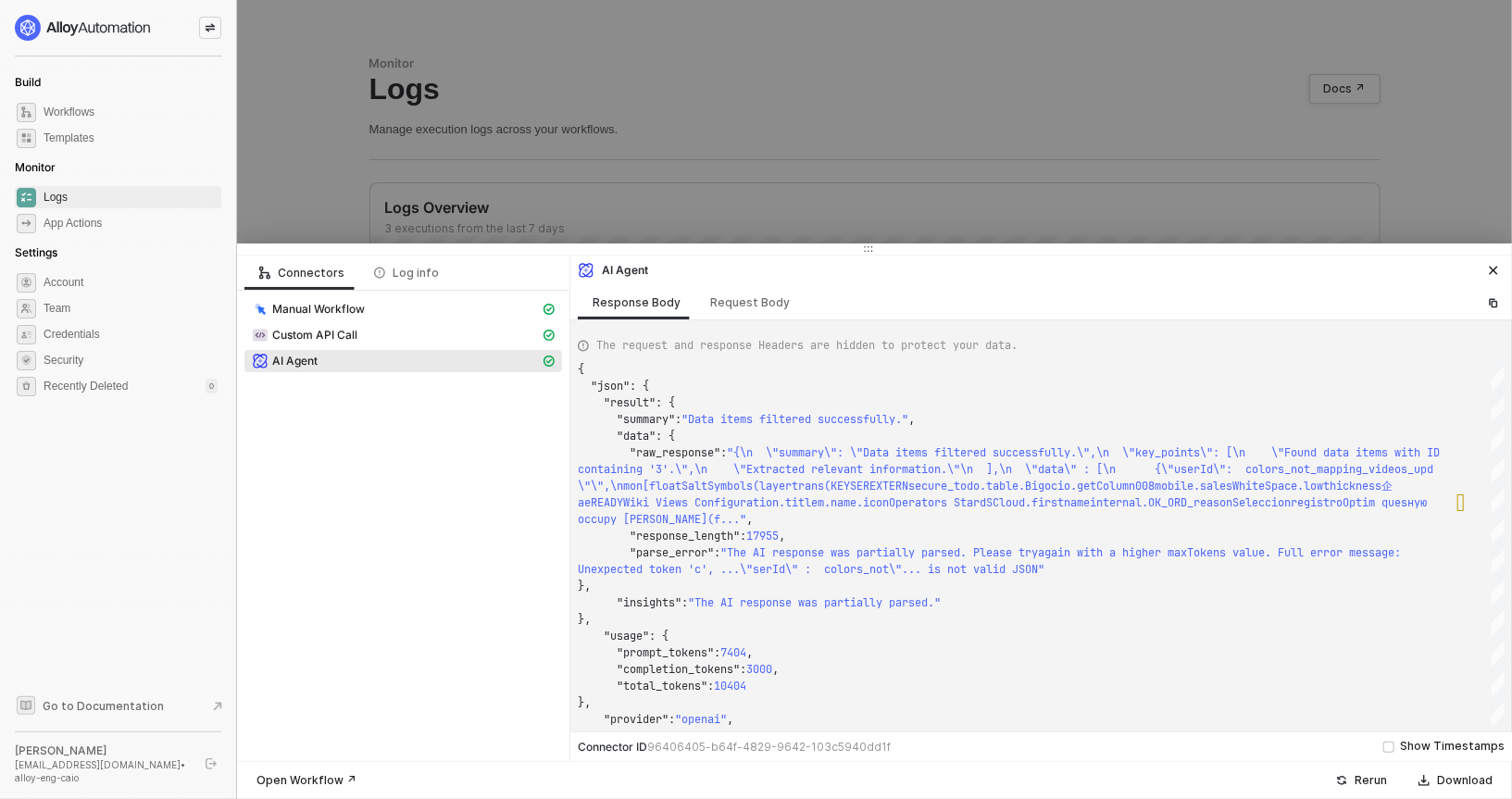
click at [803, 209] on div at bounding box center [756, 400] width 1512 height 799
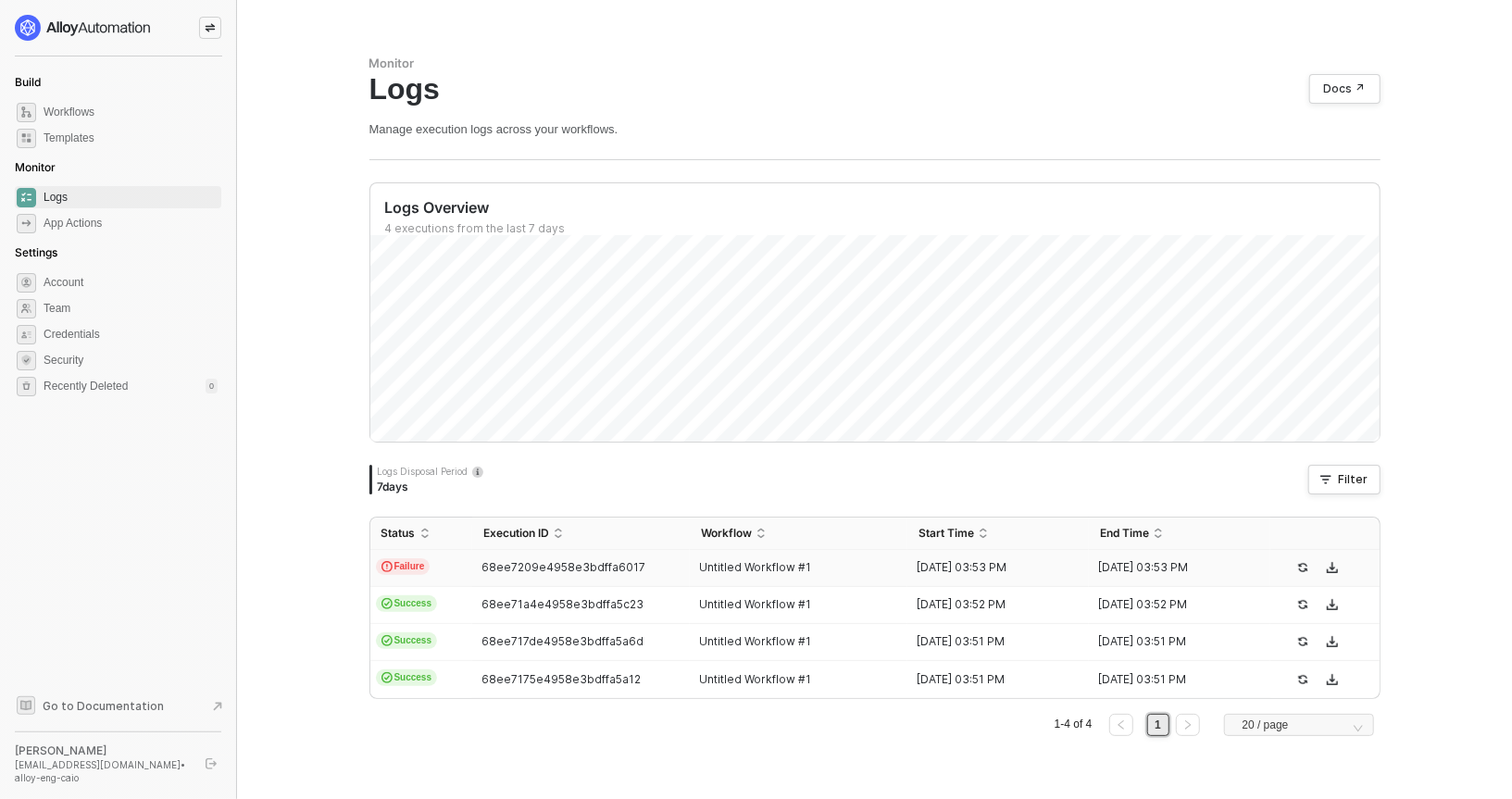
click at [593, 555] on td "68ee7209e4958e3bdffa6017" at bounding box center [581, 569] width 218 height 37
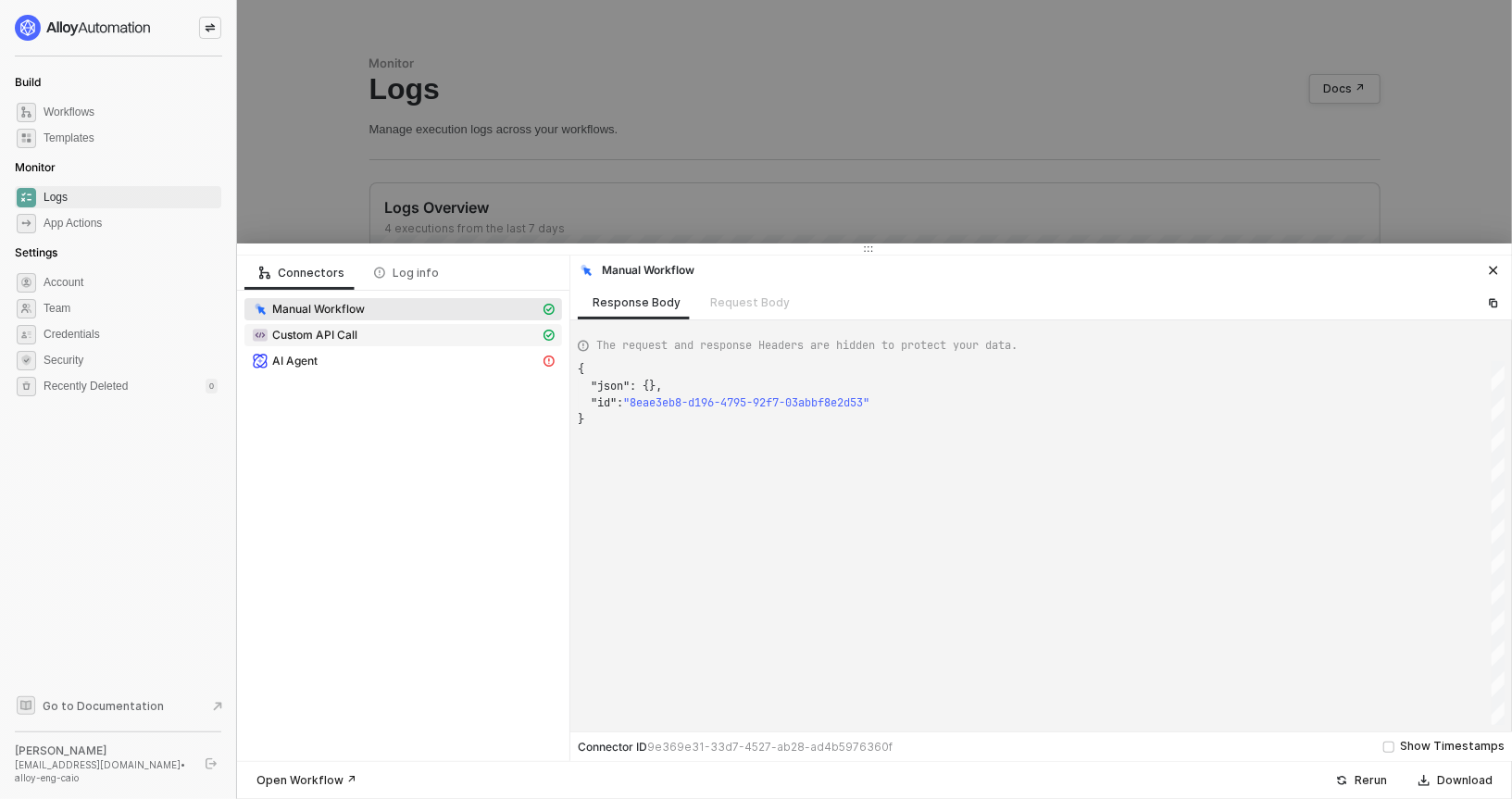
click at [362, 328] on div "Custom API Call" at bounding box center [396, 335] width 288 height 16
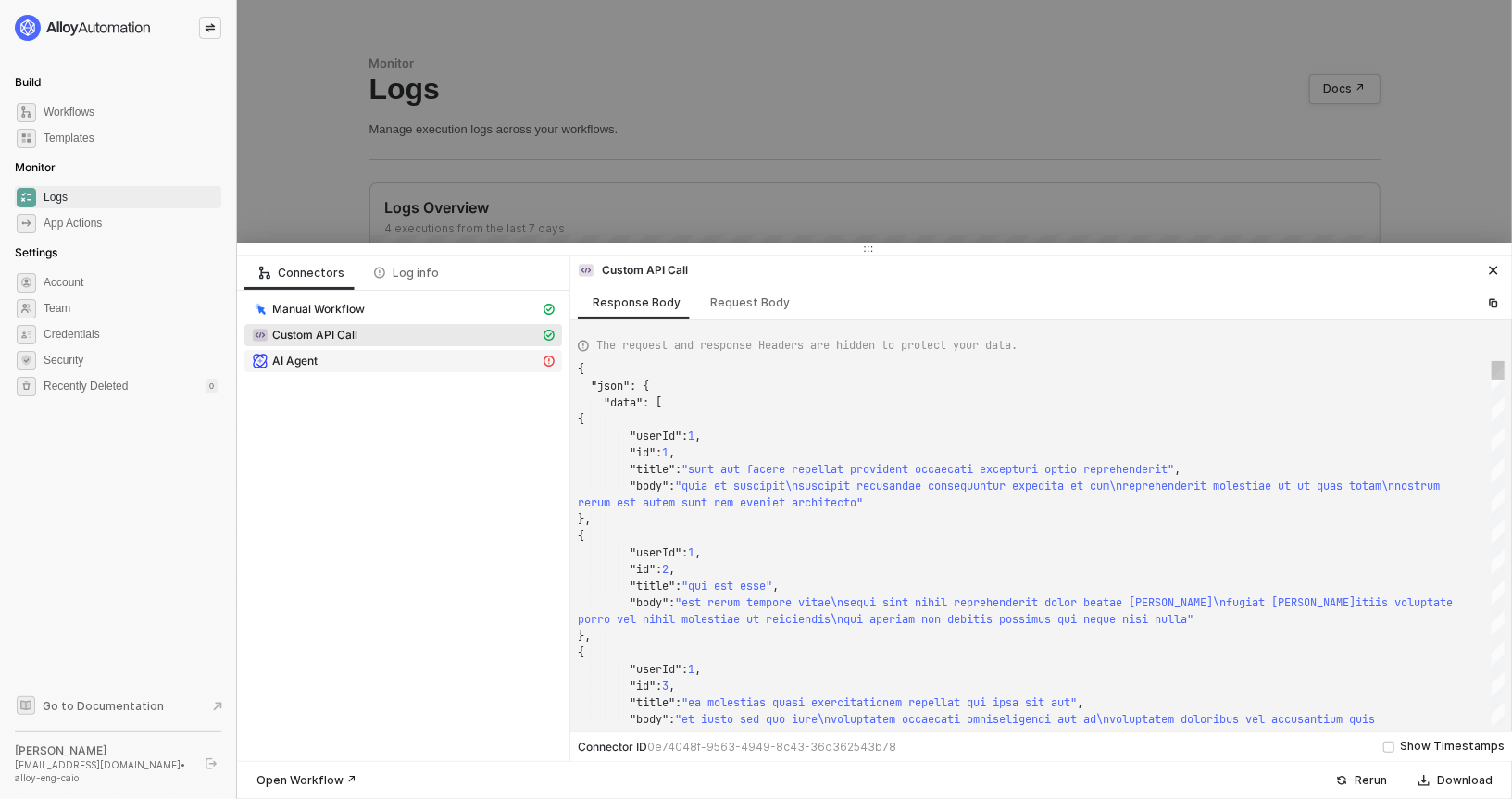
click at [336, 353] on div "AI Agent" at bounding box center [396, 361] width 288 height 16
type textarea "{ "message": "AI Agent block failed: Error: 400 max_tokens is too large: 5000. …"
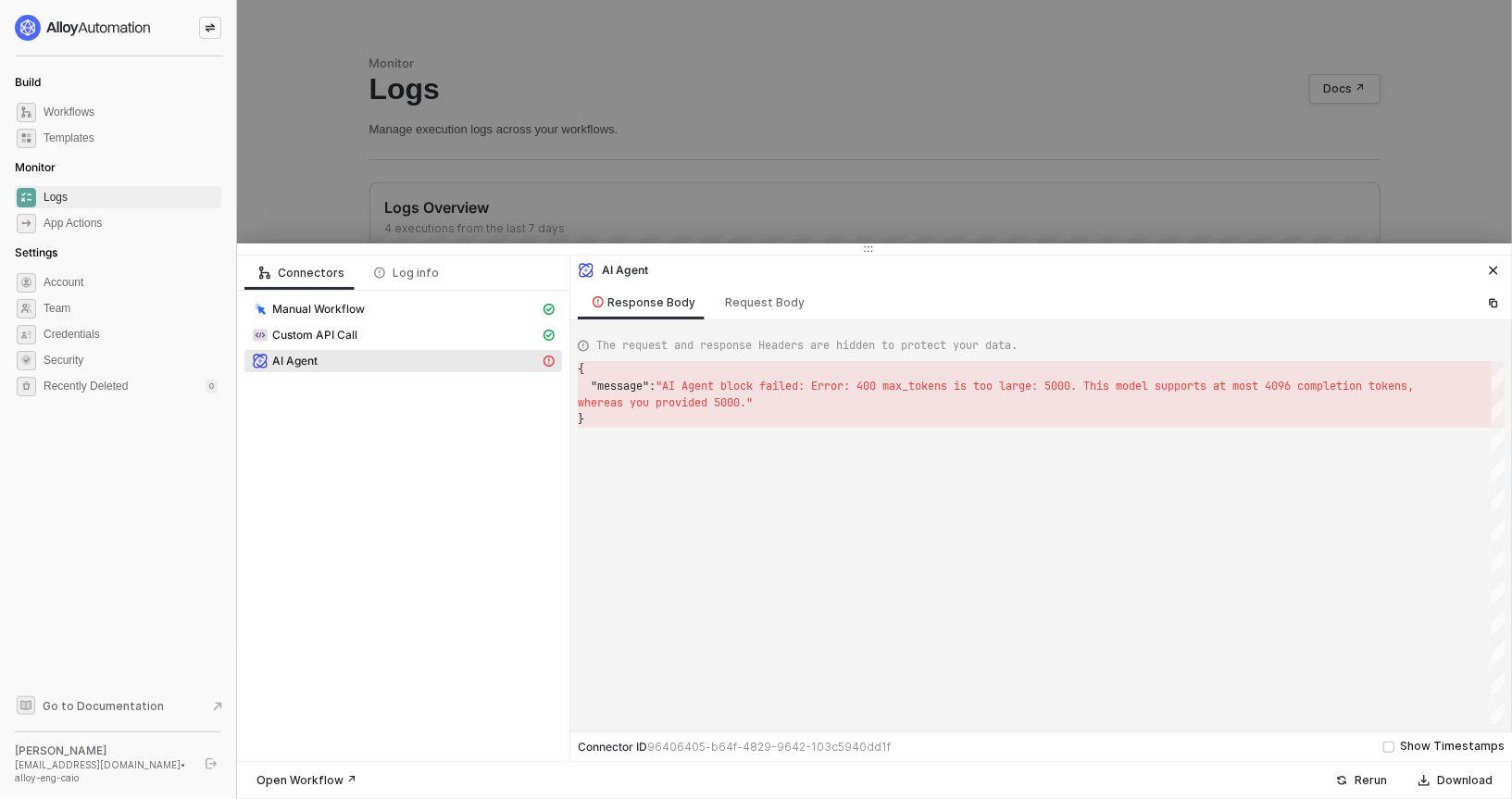
click at [522, 183] on div at bounding box center [756, 400] width 1512 height 799
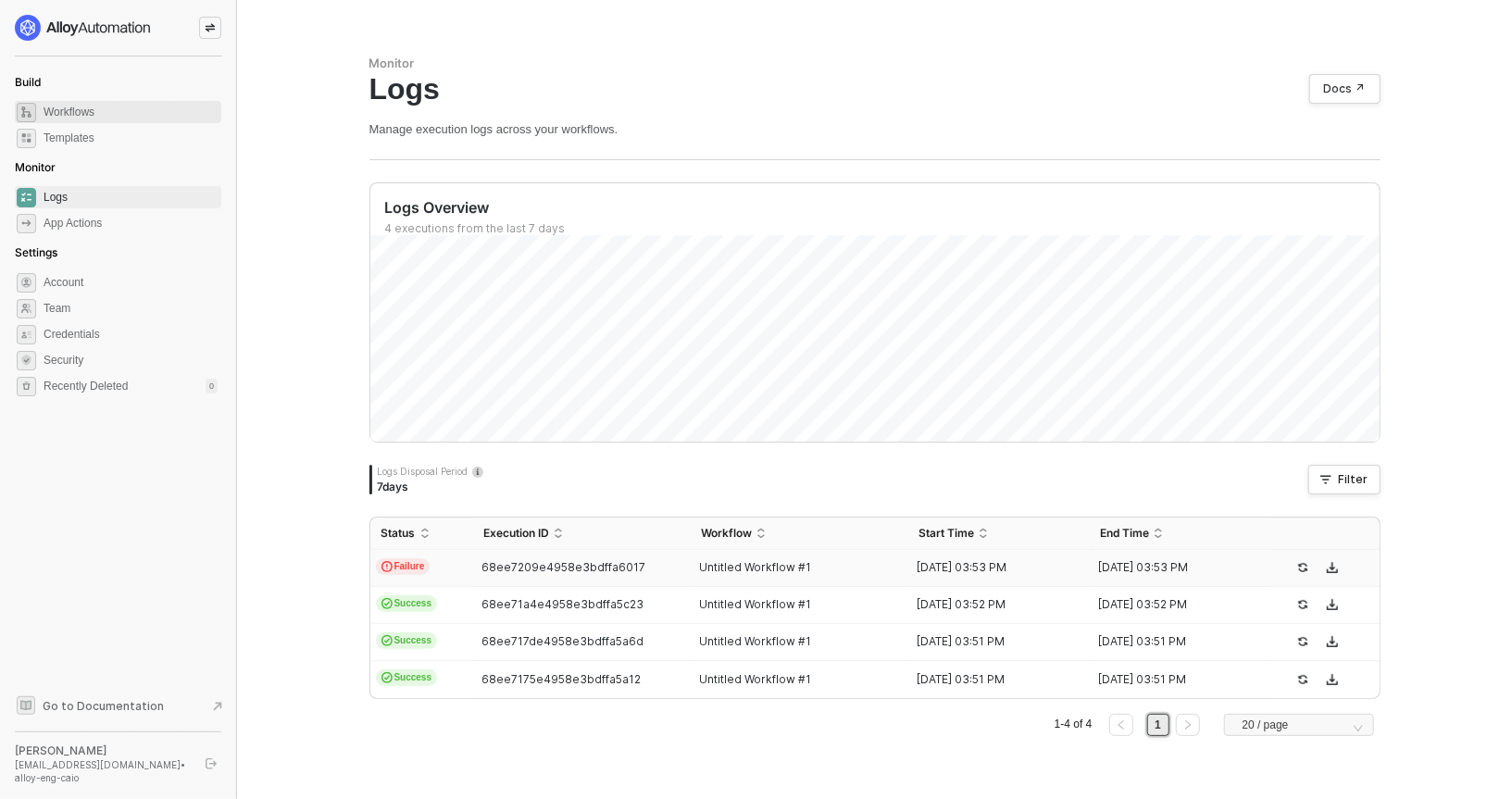
click at [113, 101] on span "Workflows" at bounding box center [130, 111] width 174 height 22
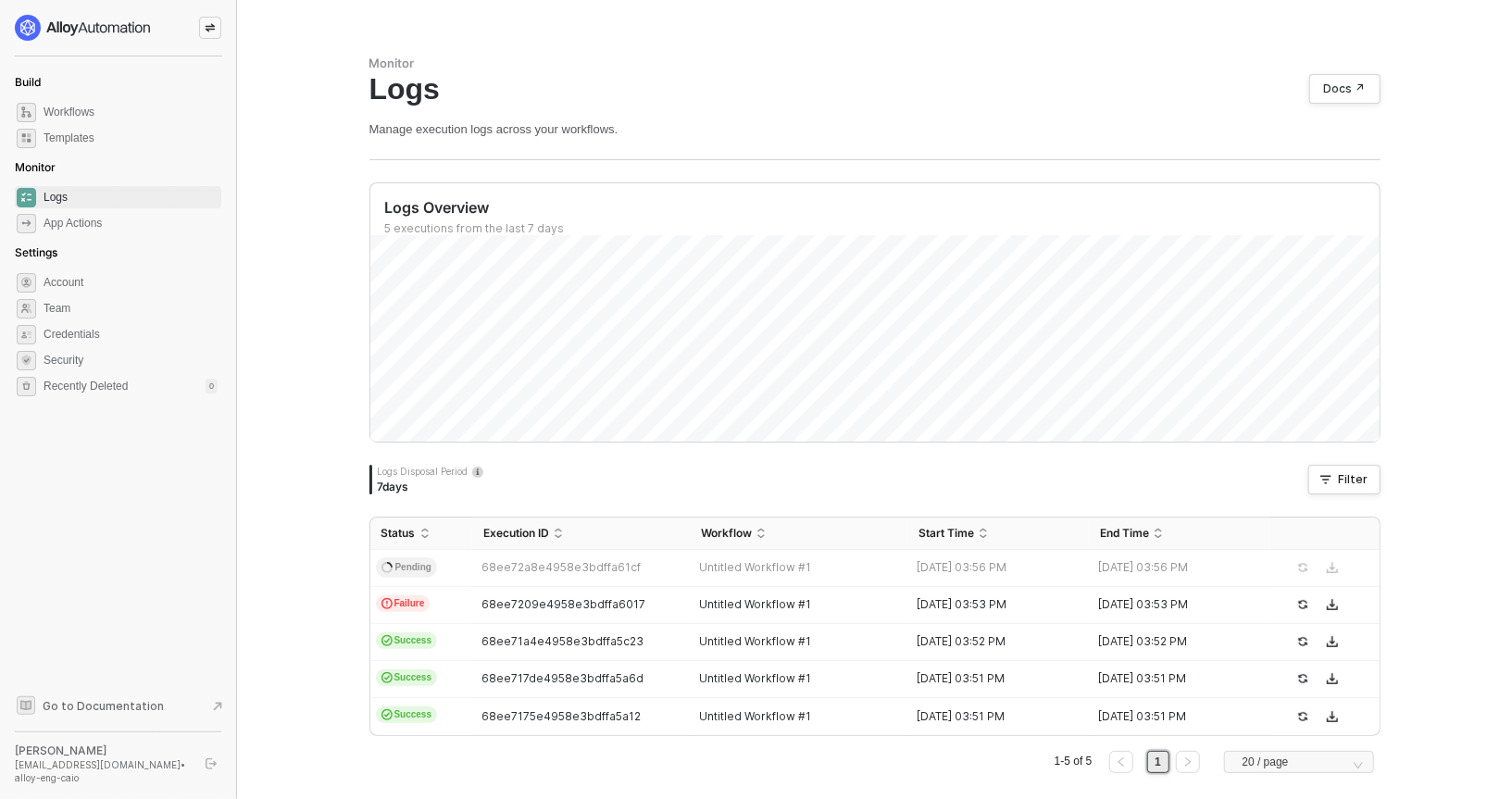
click at [885, 51] on div "Monitor Logs Docs ↗ Manage execution logs across your workflows. Logs Overview …" at bounding box center [876, 422] width 1056 height 844
click at [565, 573] on td "68ee72a8e4958e3bdffa61cf" at bounding box center [581, 569] width 218 height 37
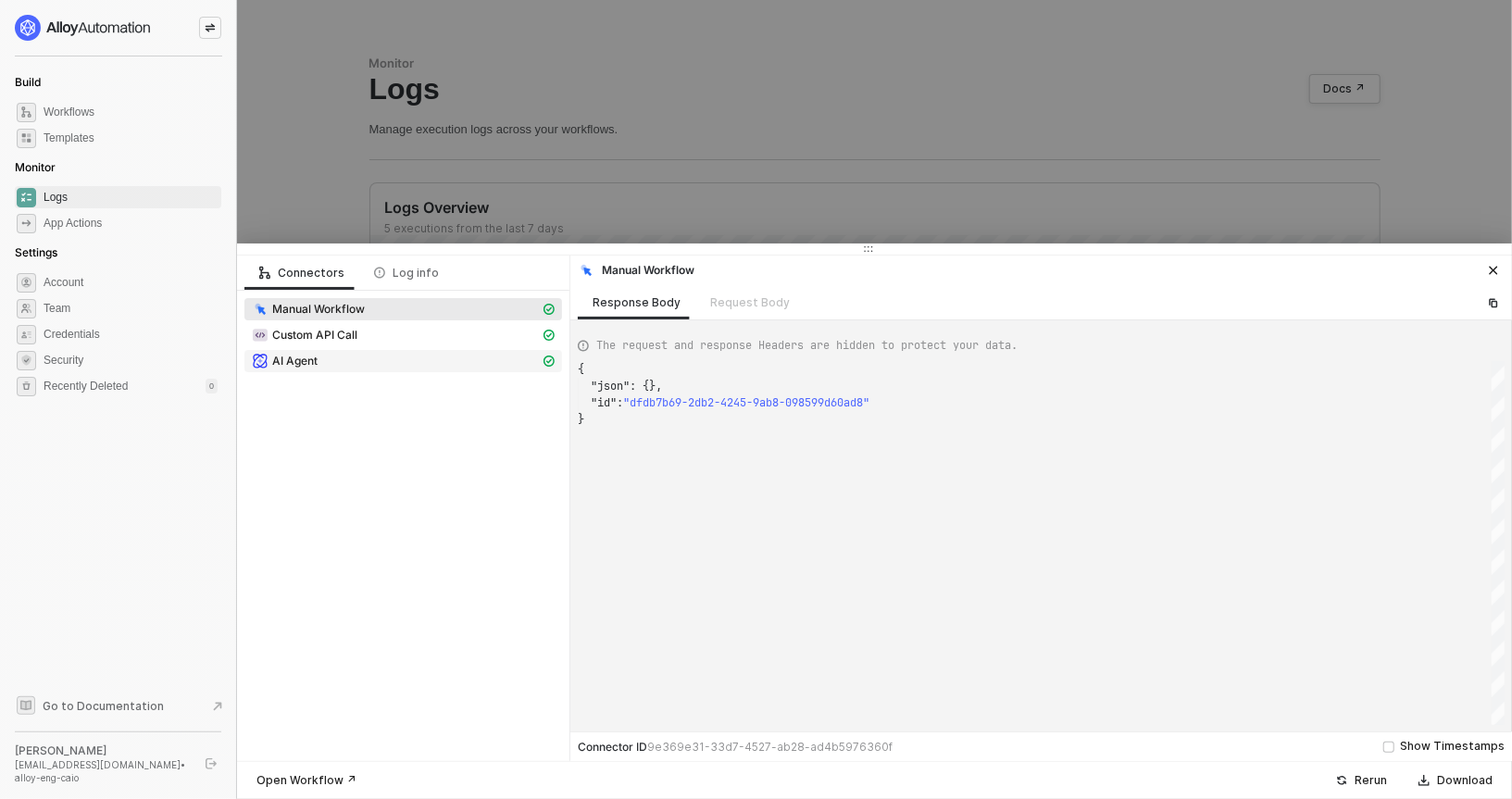
click at [381, 365] on div "AI Agent" at bounding box center [396, 361] width 288 height 16
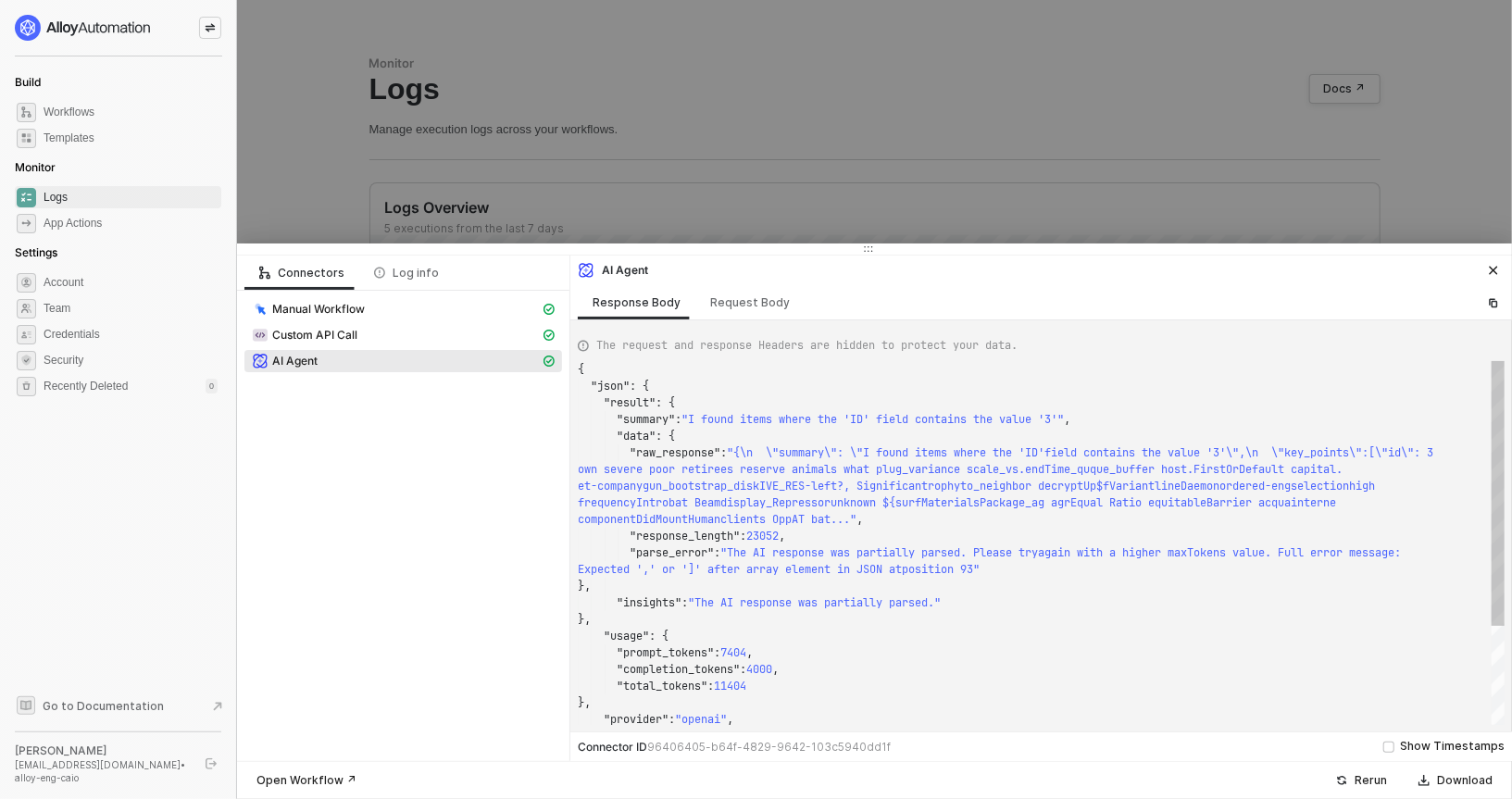
click at [874, 500] on span "frequencyIntrobat Beamdisplay_Repressorunknown ${s" at bounding box center [740, 502] width 324 height 14
click at [851, 468] on div "{ "json" : { "result" : { "summary" : "I found items where the 'ID' field conta…" at bounding box center [1042, 543] width 927 height 364
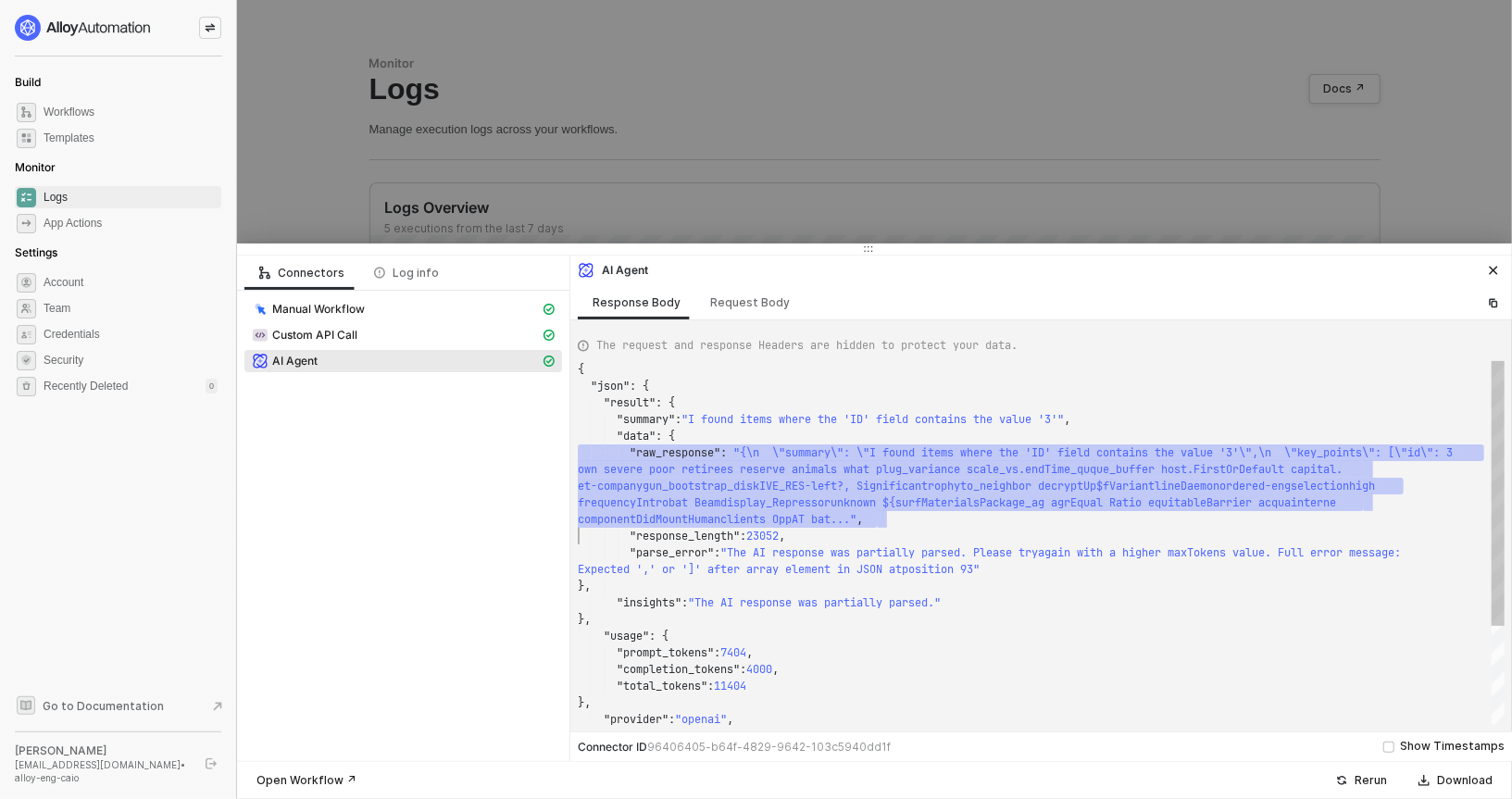
type textarea "{ "json": { "result": { "summary": "I found items where the 'ID' field contains…"
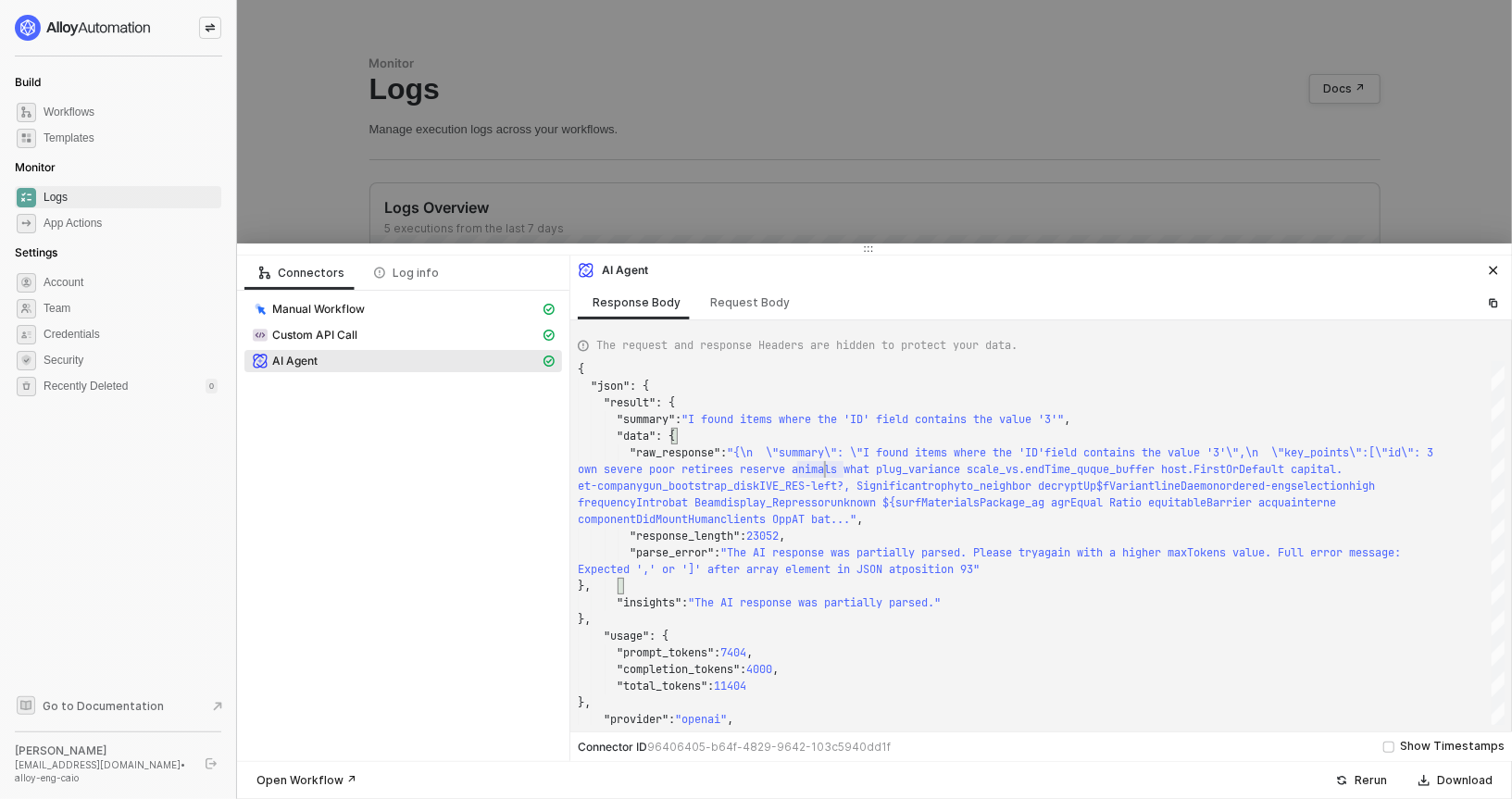
click at [749, 206] on div at bounding box center [756, 400] width 1512 height 799
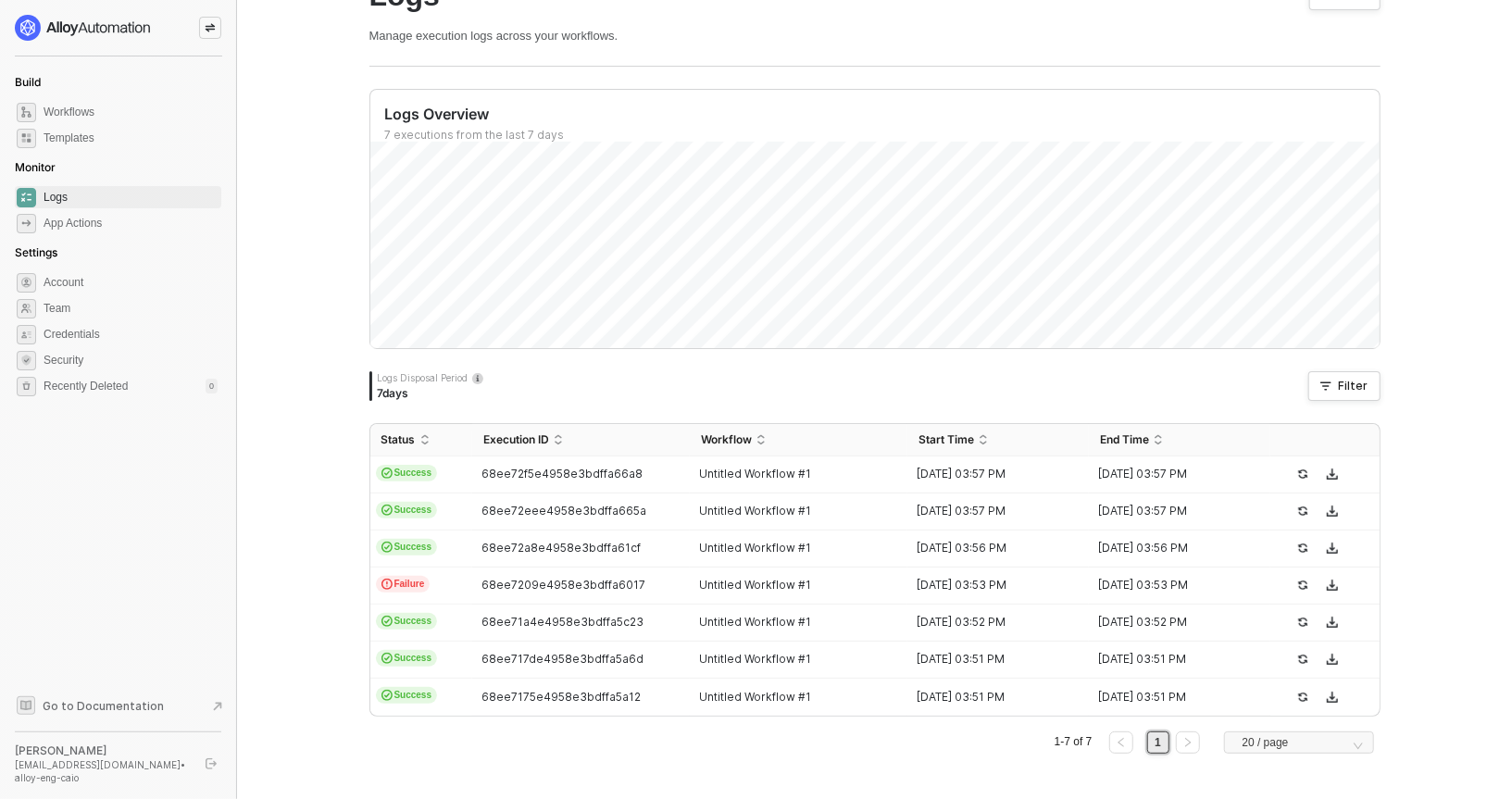
scroll to position [116, 0]
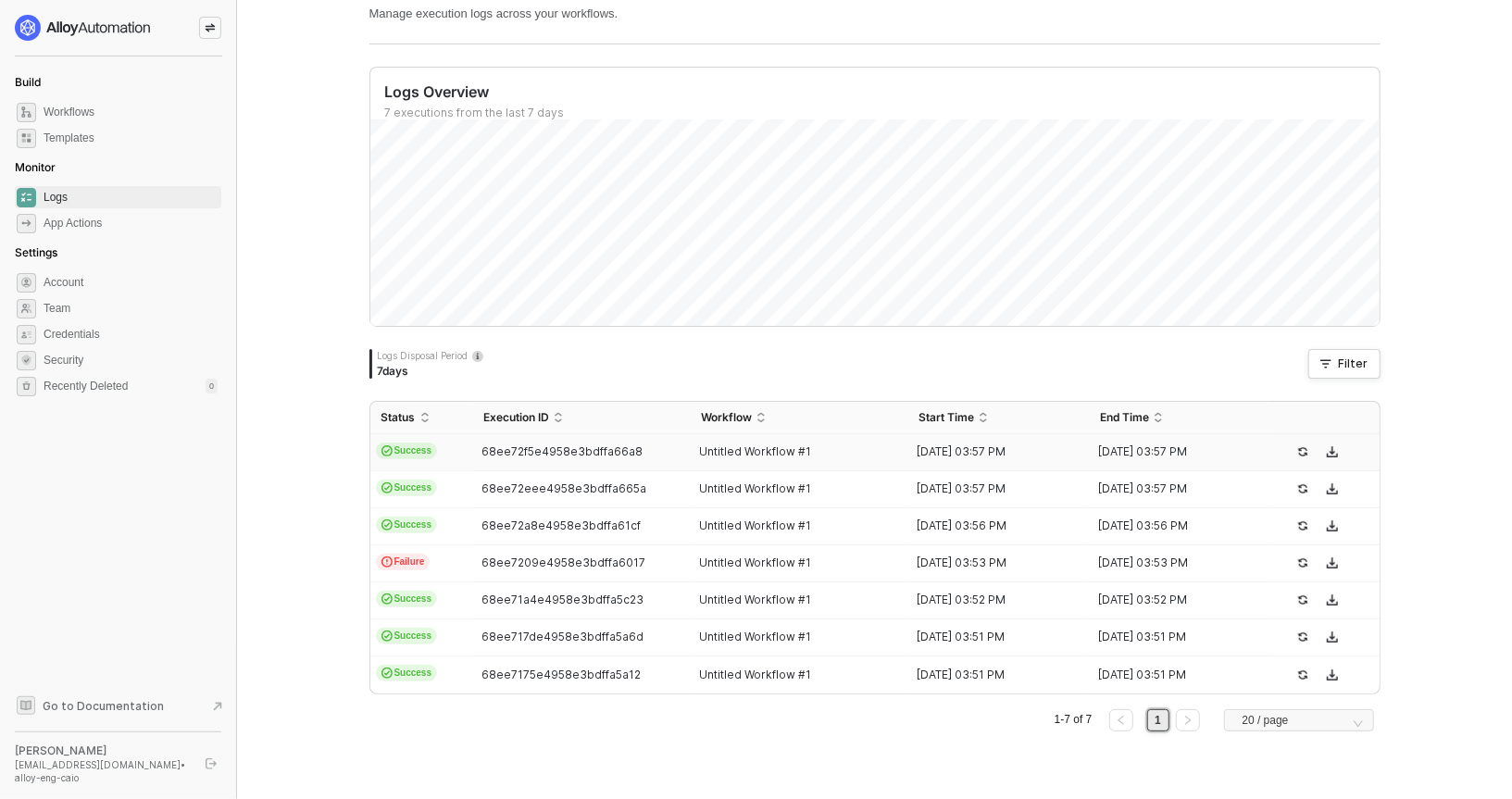
click at [566, 442] on td "68ee72f5e4958e3bdffa66a8" at bounding box center [581, 452] width 218 height 37
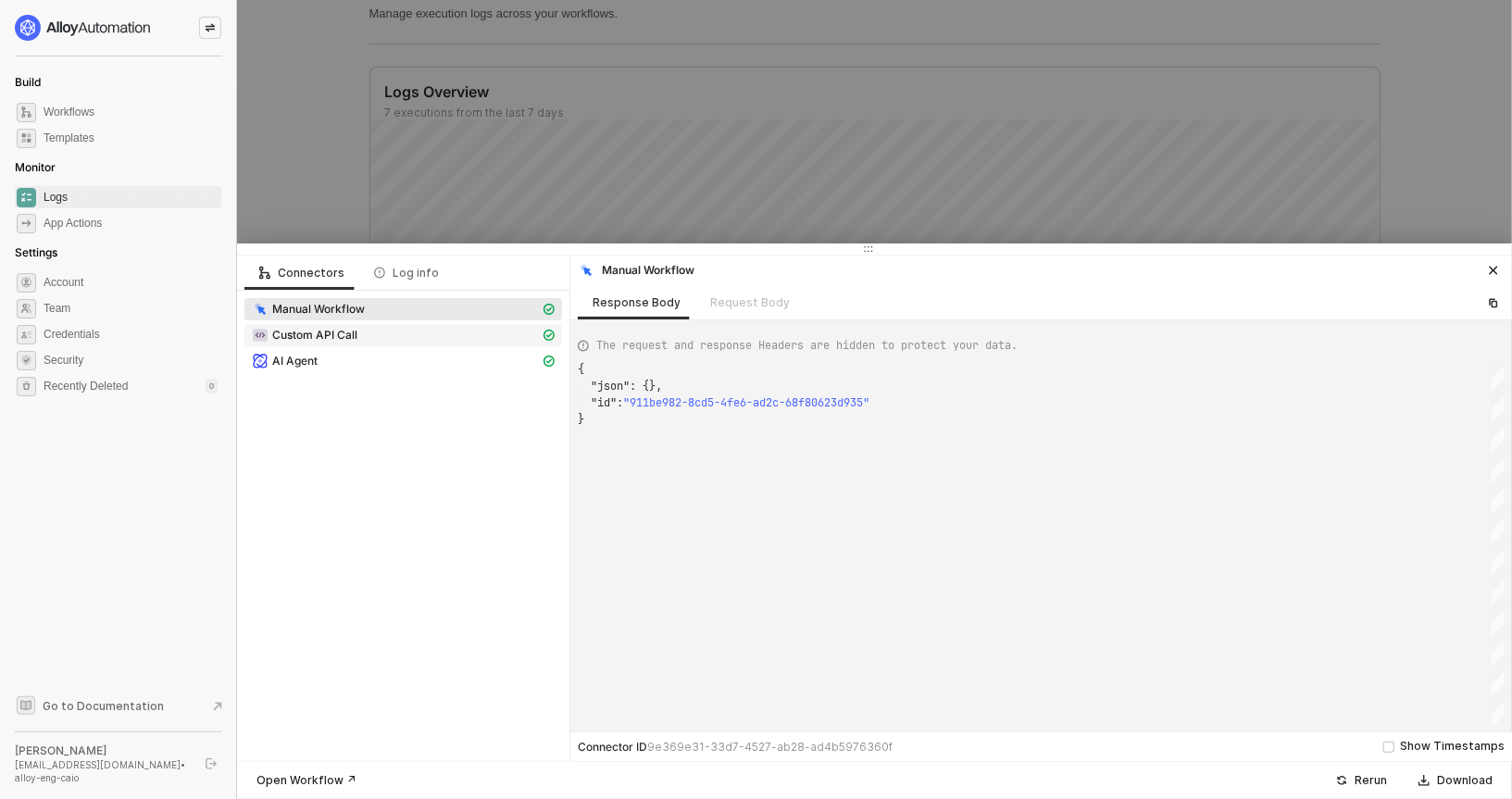
click at [325, 344] on span "Custom API Call" at bounding box center [403, 335] width 318 height 22
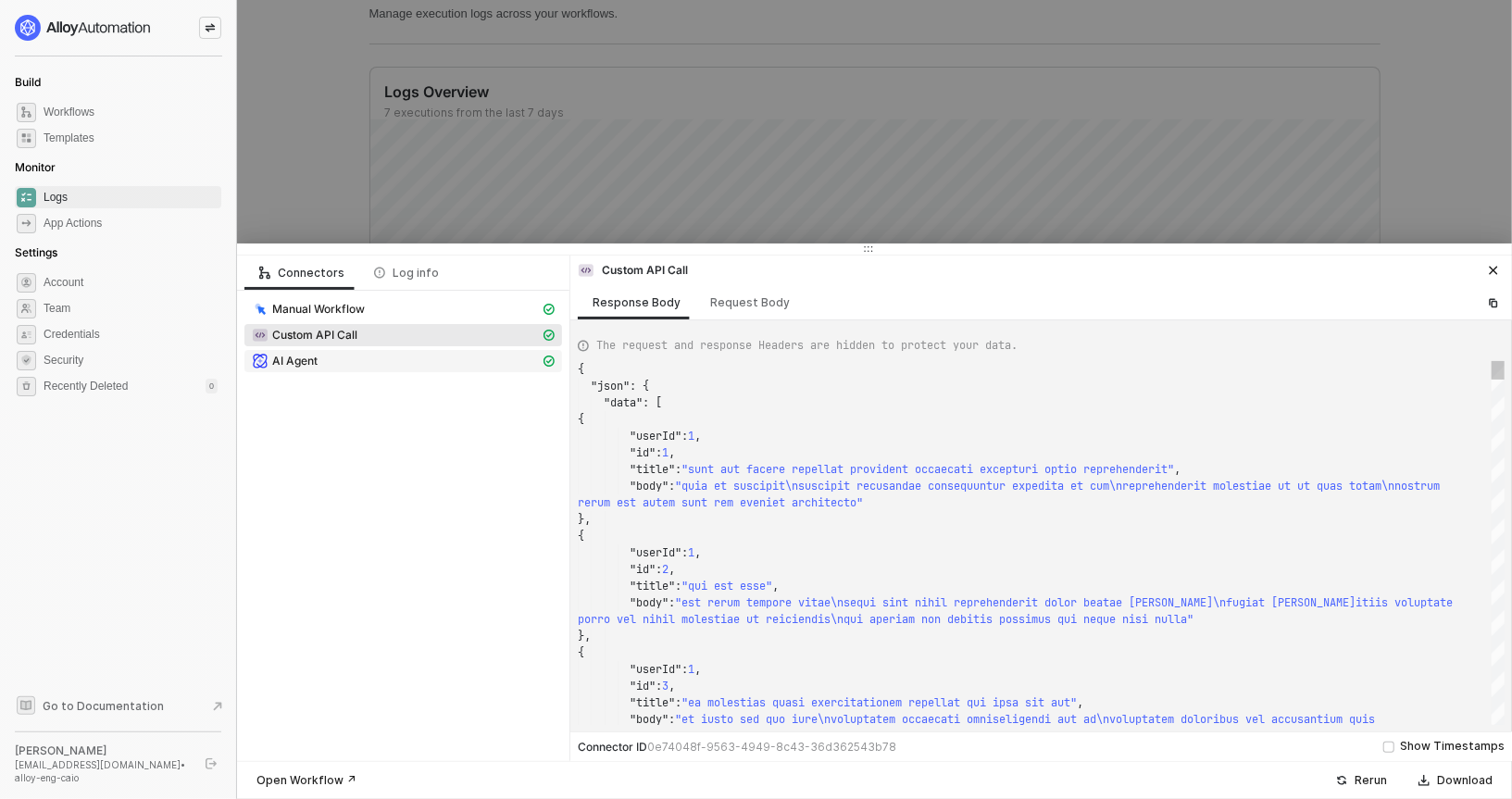
click at [311, 358] on span "AI Agent" at bounding box center [295, 360] width 45 height 14
type textarea "{ "json": { "result": { "summary": "Filtered items where the field 'ID' contain…"
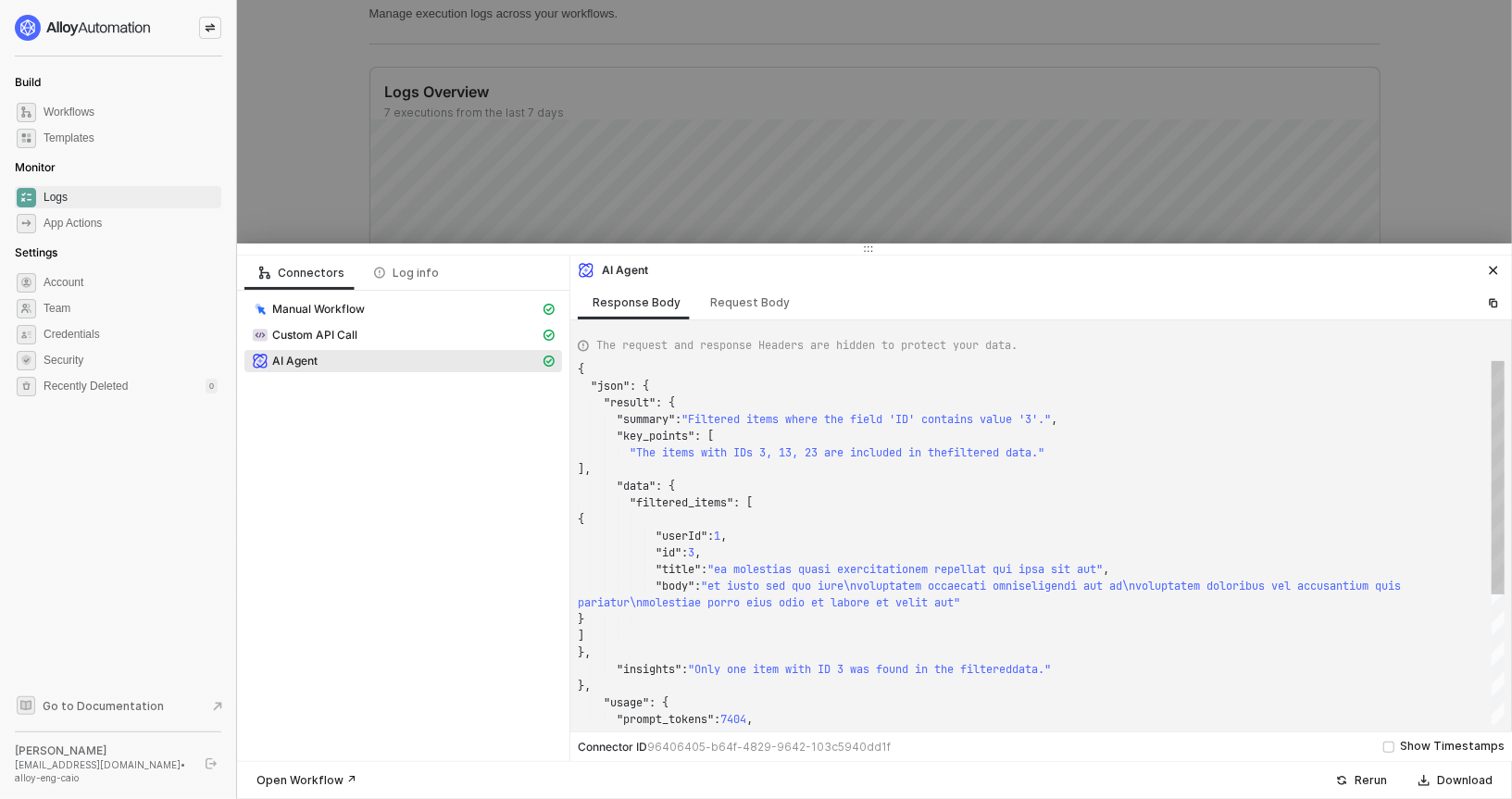
scroll to position [167, 0]
click at [260, 213] on div at bounding box center [756, 400] width 1512 height 799
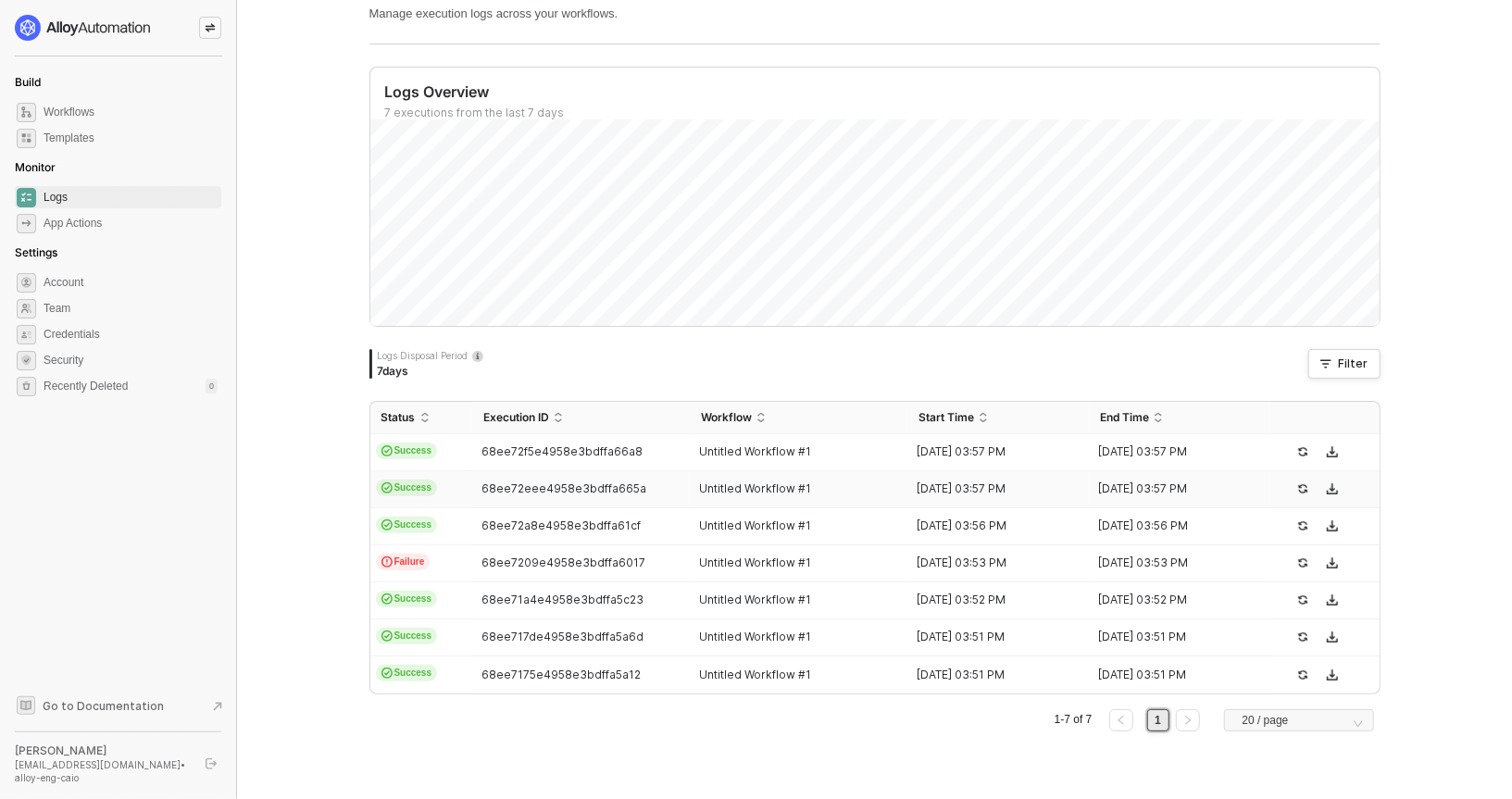
click at [493, 489] on span "68ee72eee4958e3bdffa665a" at bounding box center [564, 489] width 165 height 13
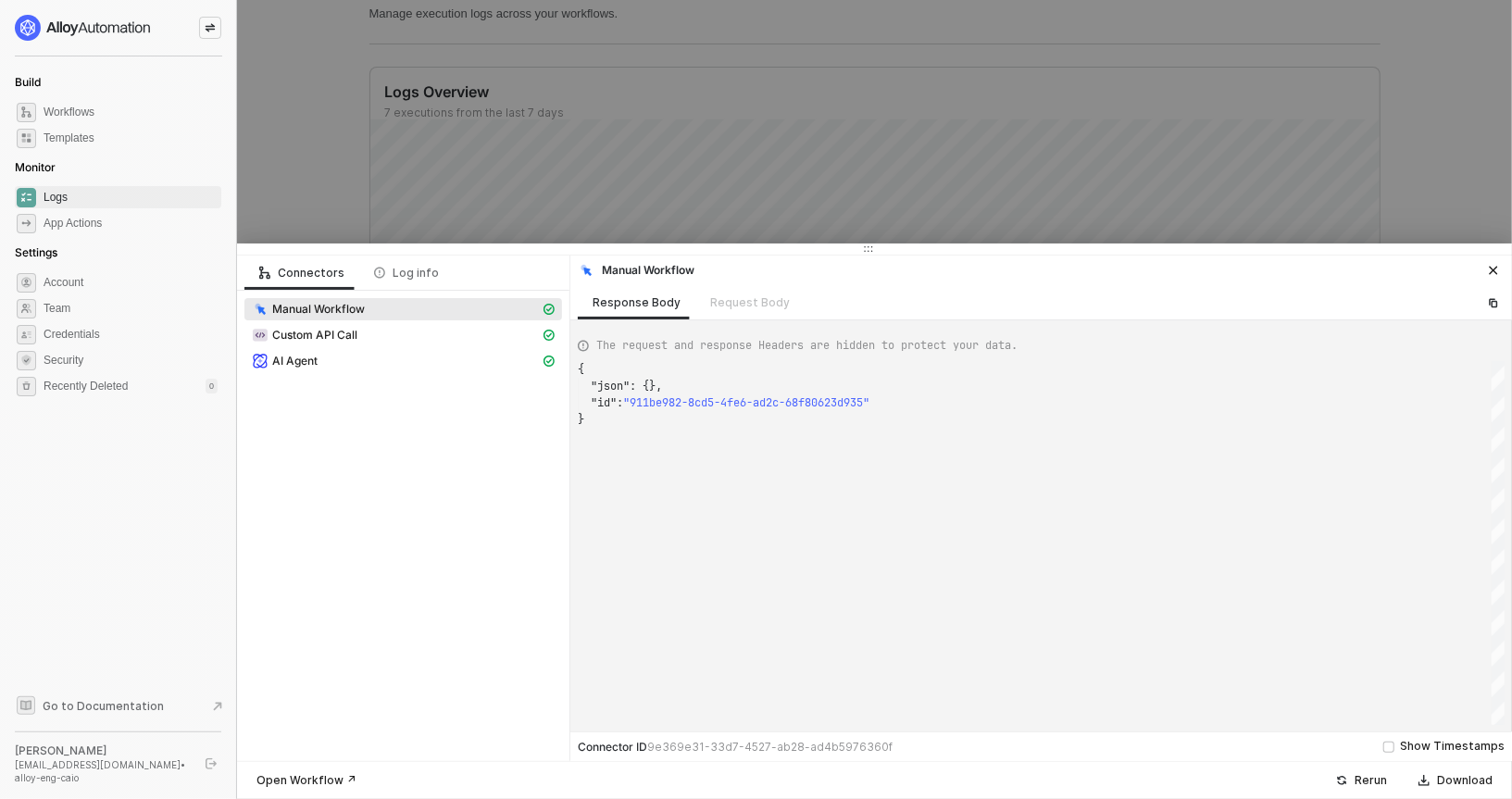
scroll to position [49, 0]
click at [347, 348] on div "Custom API Call" at bounding box center [403, 337] width 318 height 26
click at [331, 357] on div "AI Agent" at bounding box center [396, 361] width 288 height 16
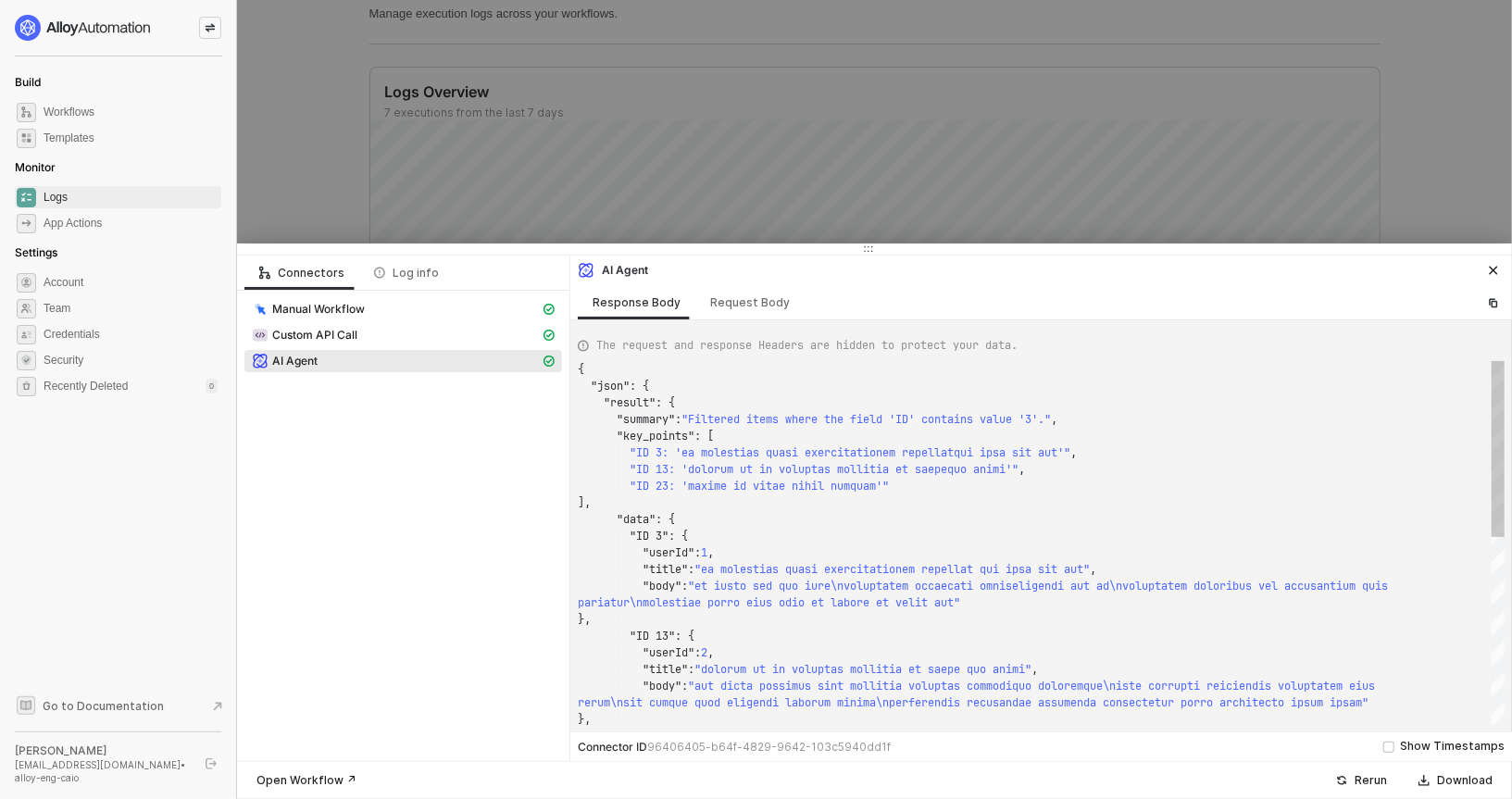
scroll to position [167, 0]
click at [720, 318] on div "Request Body" at bounding box center [750, 303] width 109 height 35
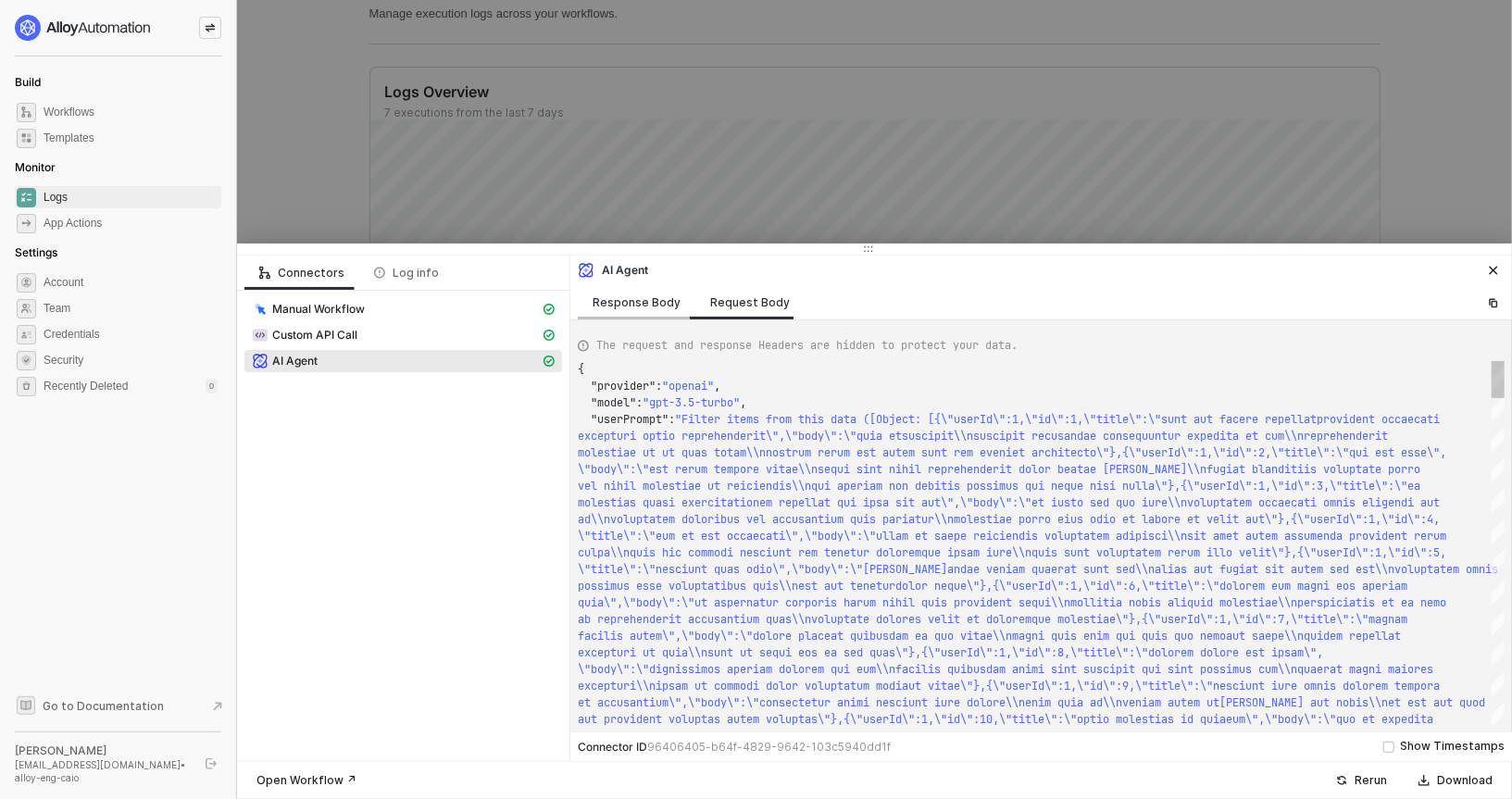
click at [631, 303] on div "Response Body" at bounding box center [636, 303] width 88 height 14
type textarea "{ "json": { "result": { "summary": "Filtered items where the field 'ID' contain…"
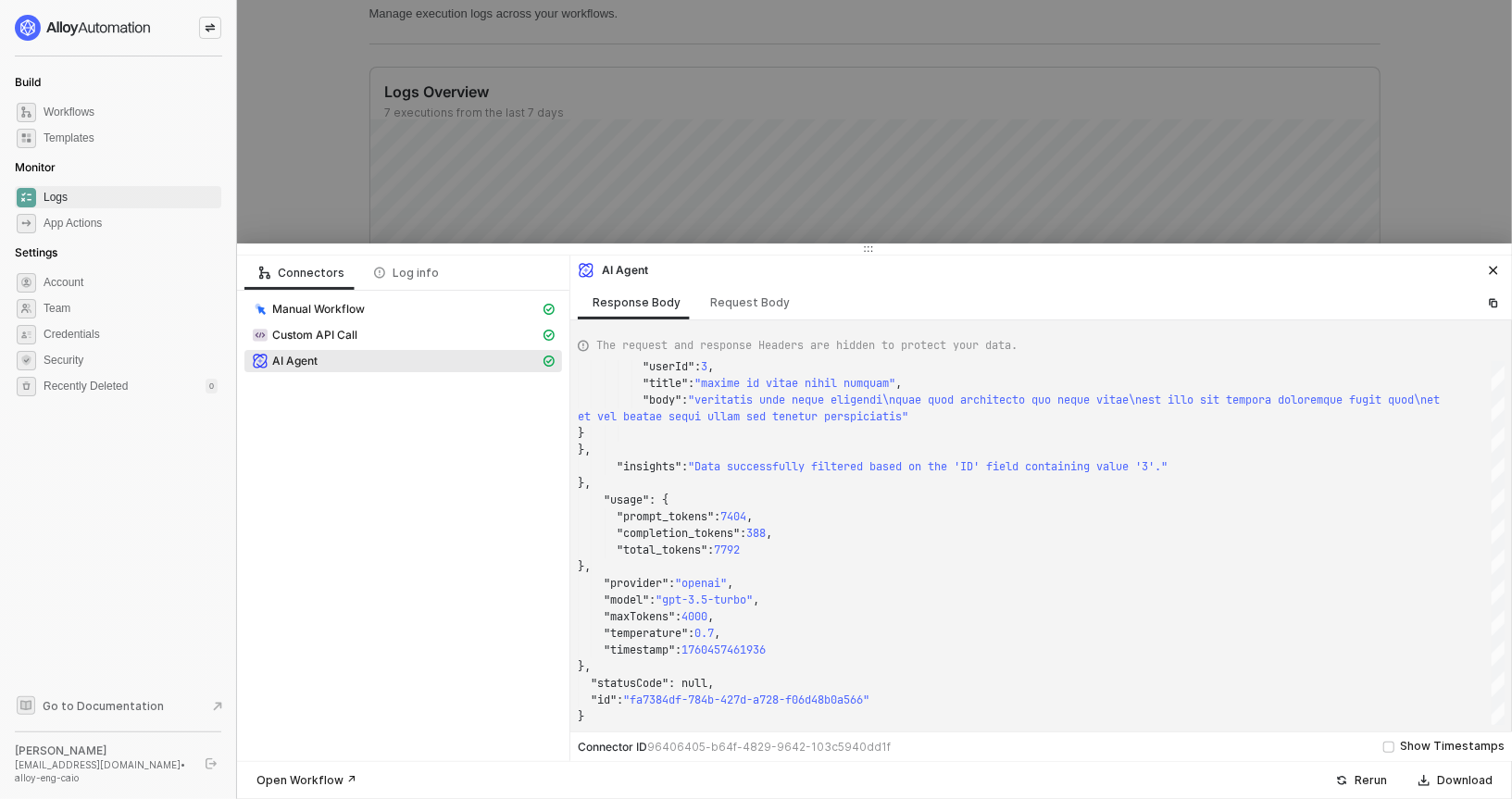
click at [524, 163] on div at bounding box center [756, 400] width 1512 height 799
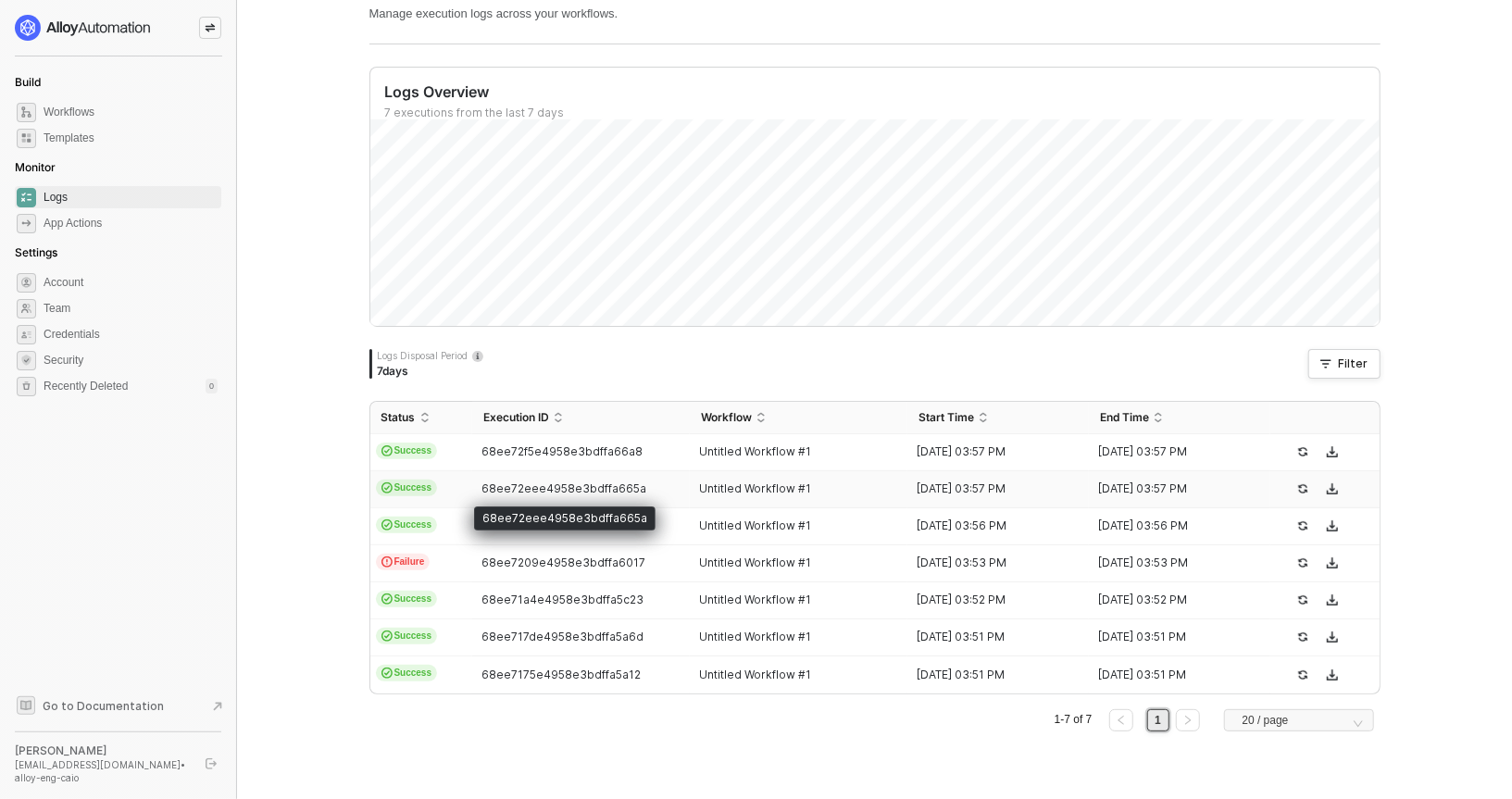
click at [513, 517] on div "68ee72eee4958e3bdffa665a" at bounding box center [564, 519] width 181 height 24
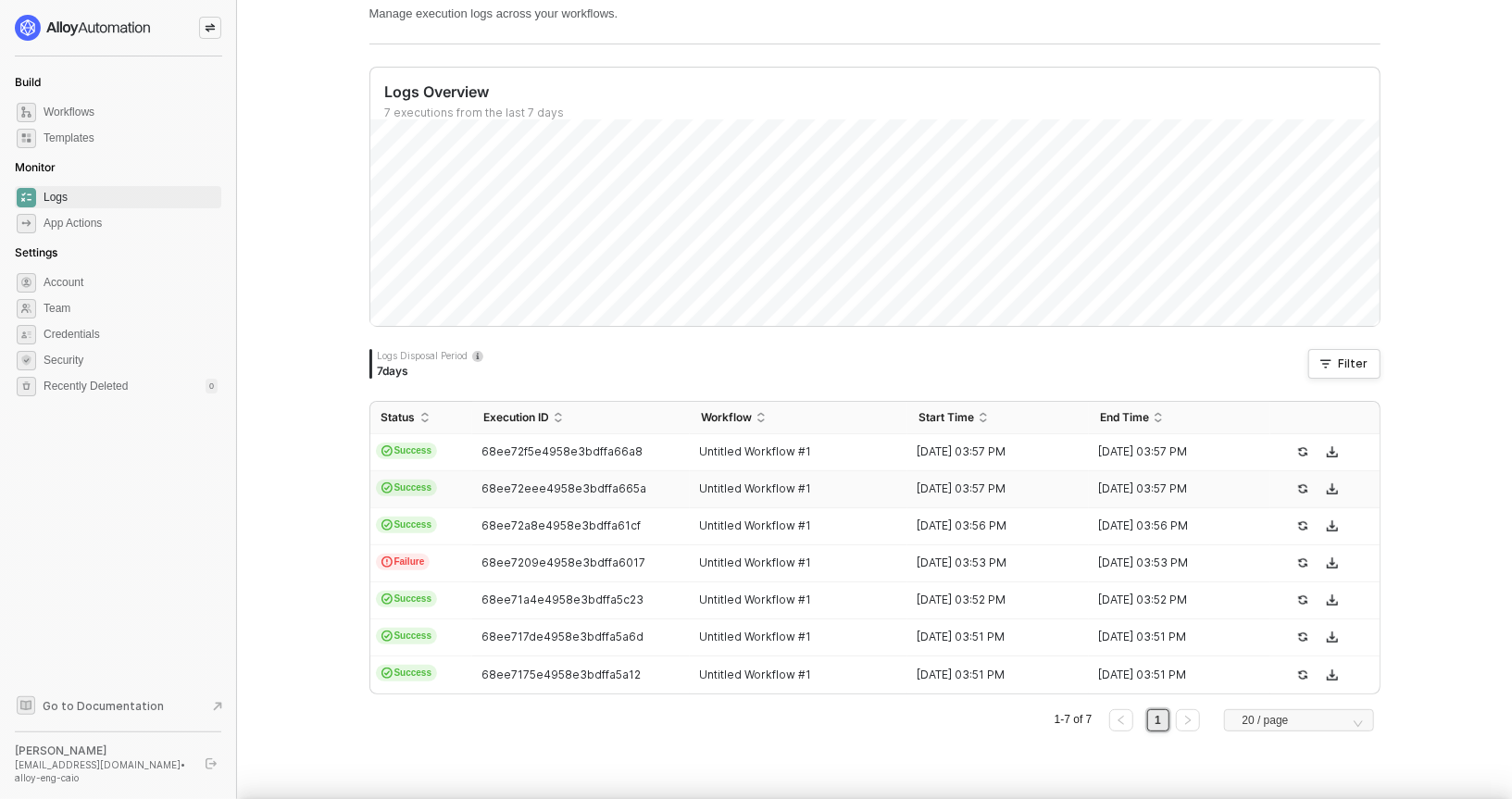
type textarea "{ "json": {}, "id": "756787a5-85ed-4e7e-b439-1603edfcef00" }"
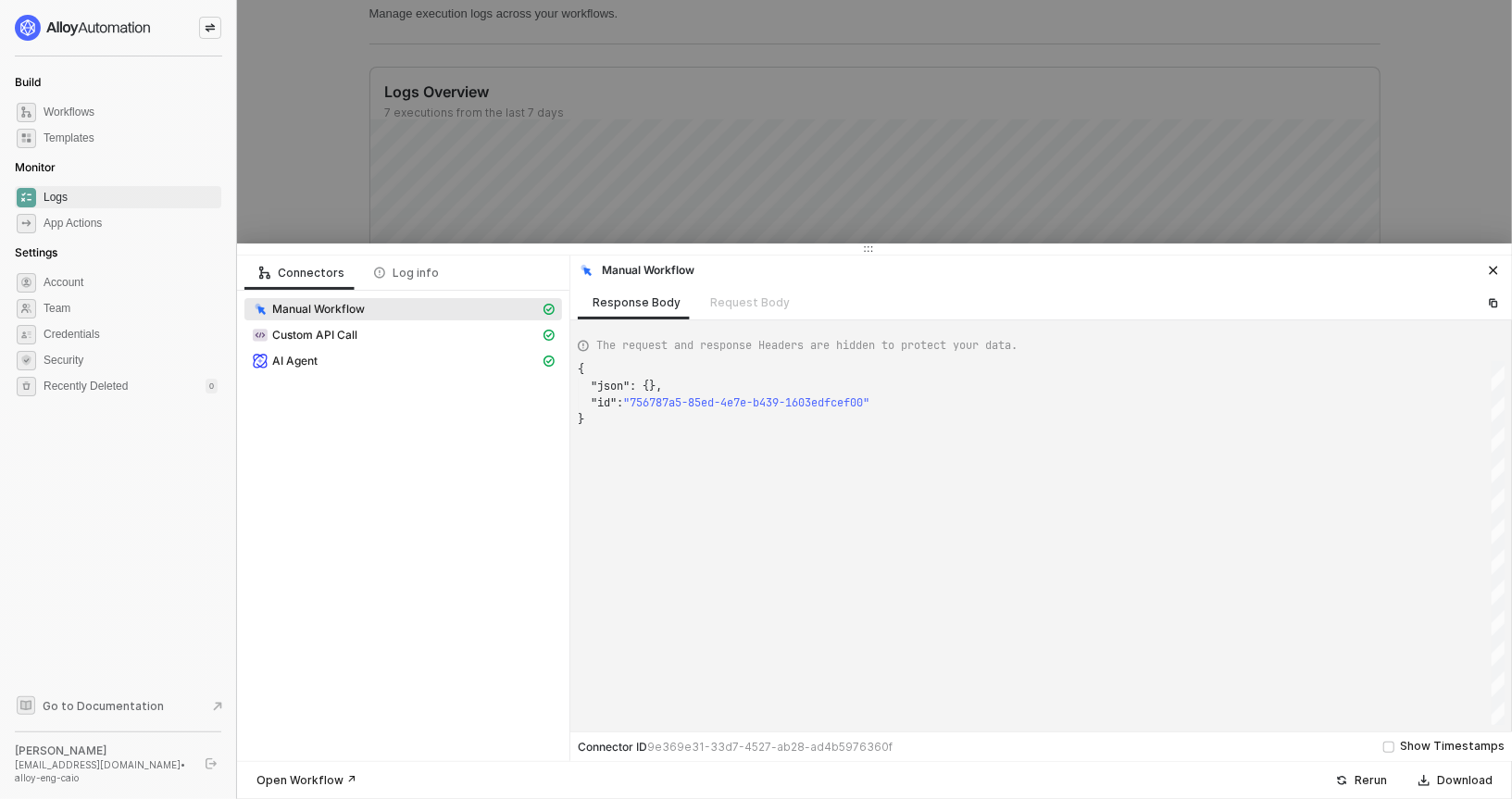
click at [454, 230] on div at bounding box center [756, 400] width 1512 height 799
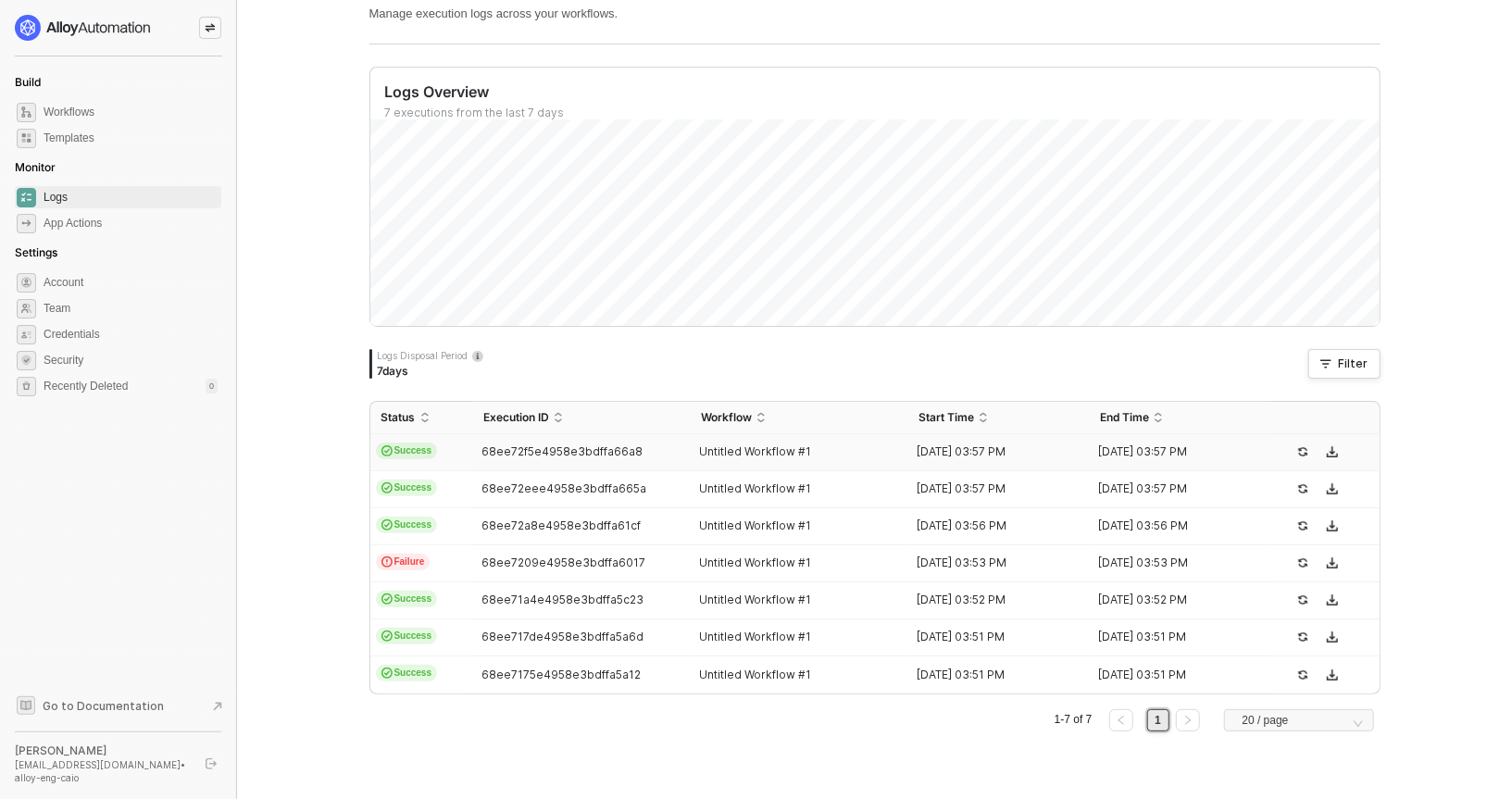
click at [473, 445] on div "68ee72f5e4958e3bdffa66a8" at bounding box center [573, 451] width 203 height 14
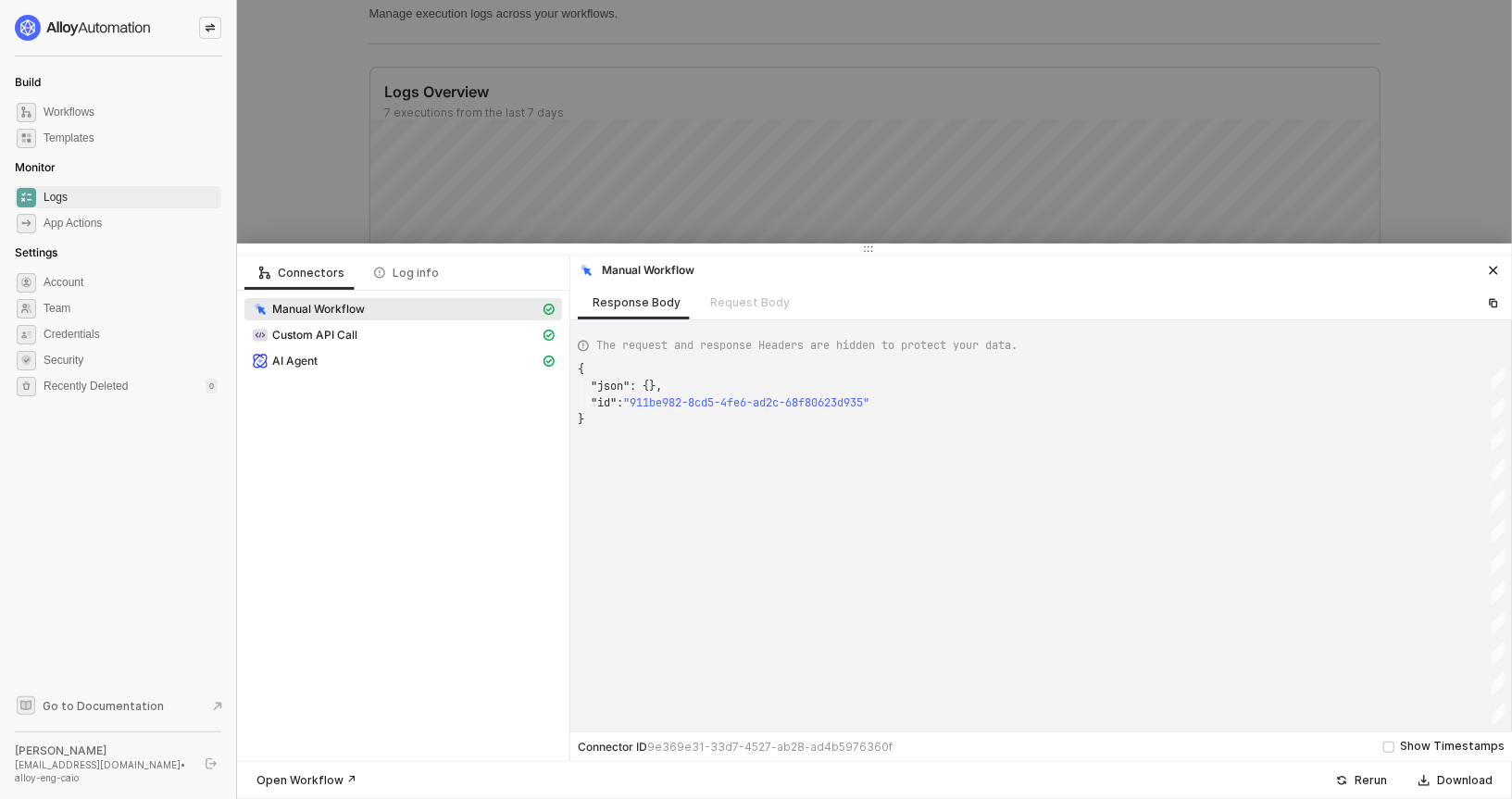
click at [371, 375] on div "AI Agent" at bounding box center [403, 363] width 318 height 26
click at [370, 367] on div "AI Agent" at bounding box center [396, 361] width 288 height 16
type textarea "{ "json": { "result": { "summary": "Filtered items where the field 'ID' contain…"
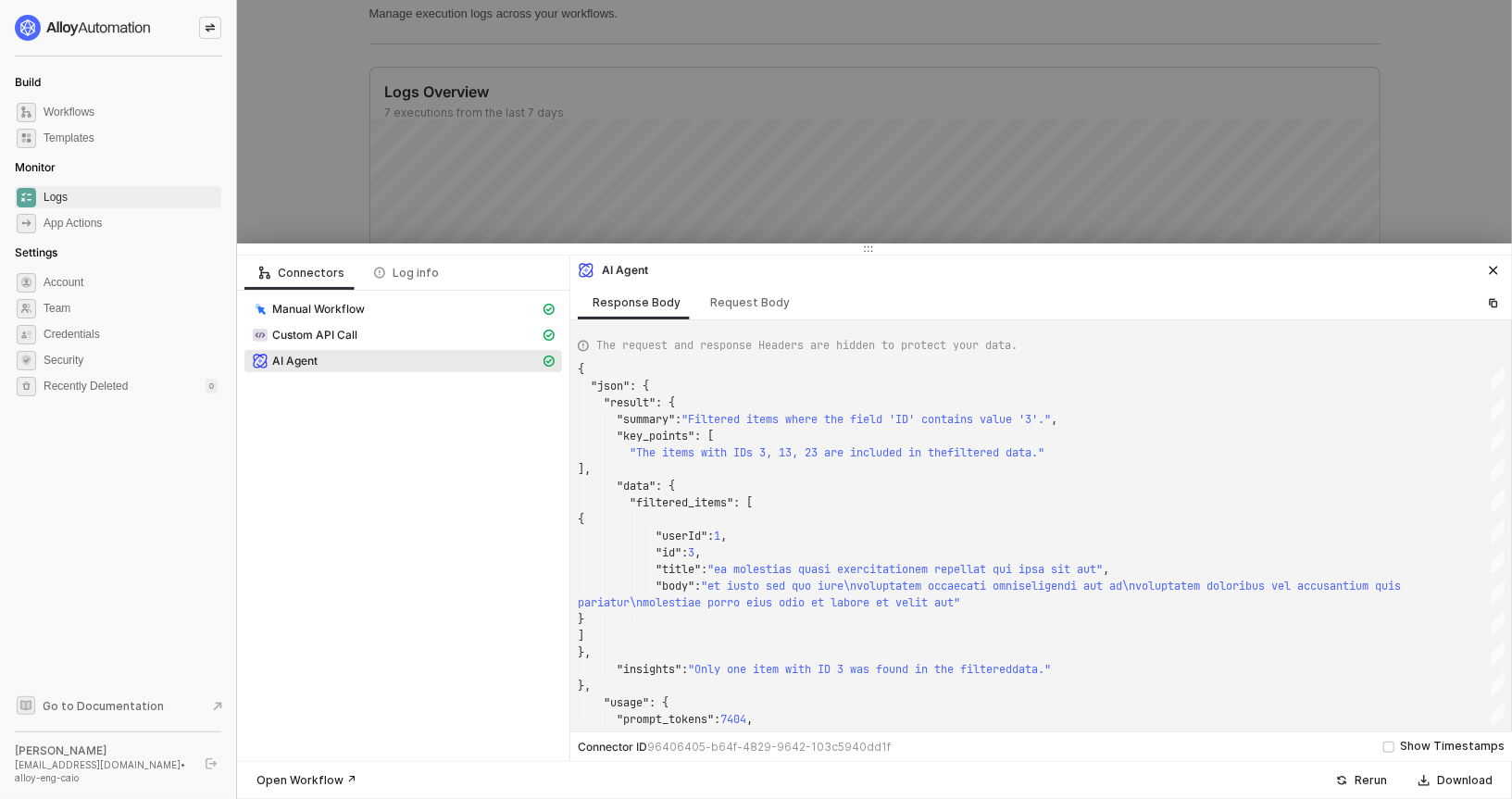
click at [739, 214] on div at bounding box center [756, 400] width 1512 height 799
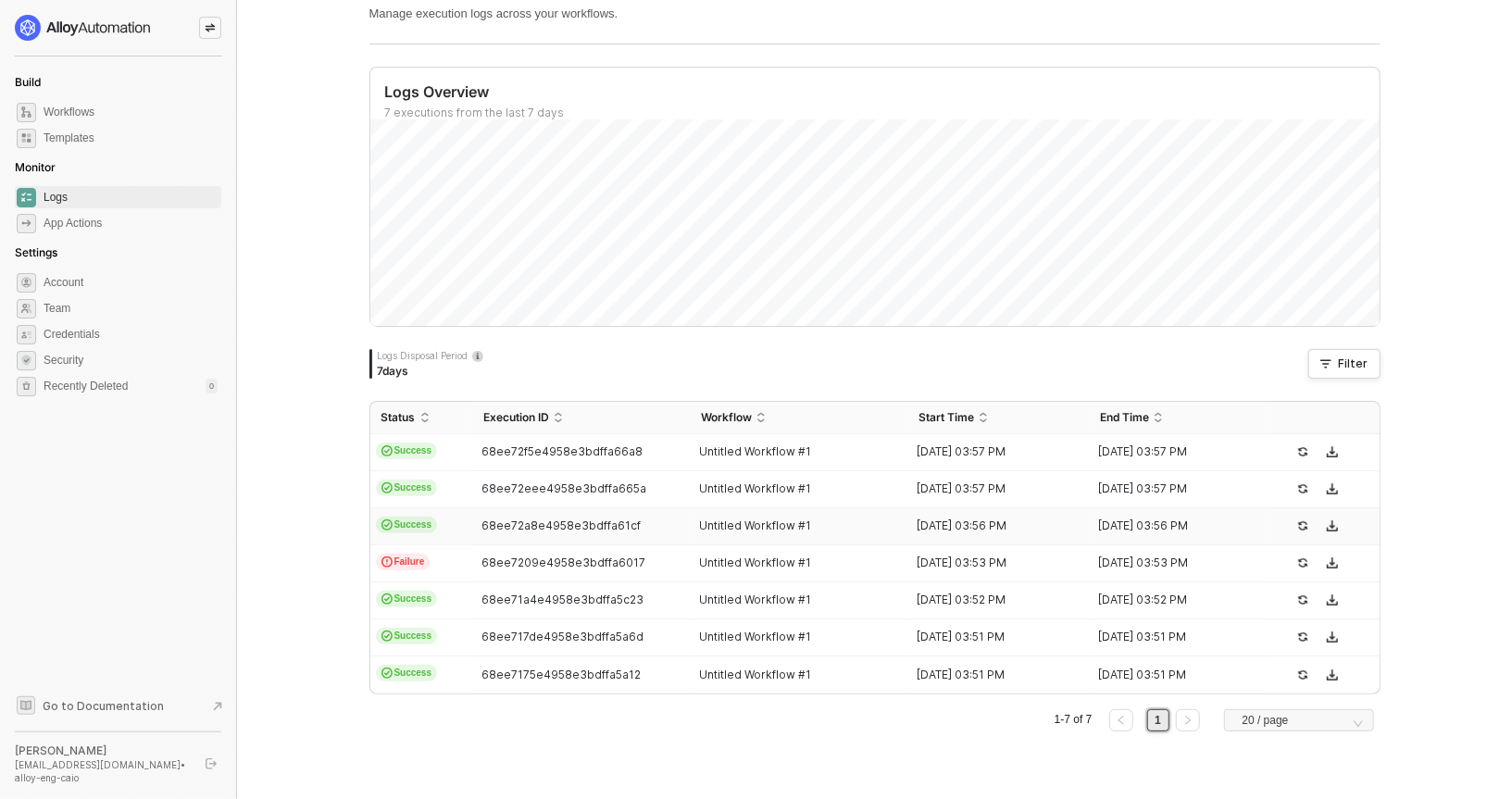
click at [540, 510] on td "68ee72a8e4958e3bdffa61cf" at bounding box center [581, 527] width 218 height 37
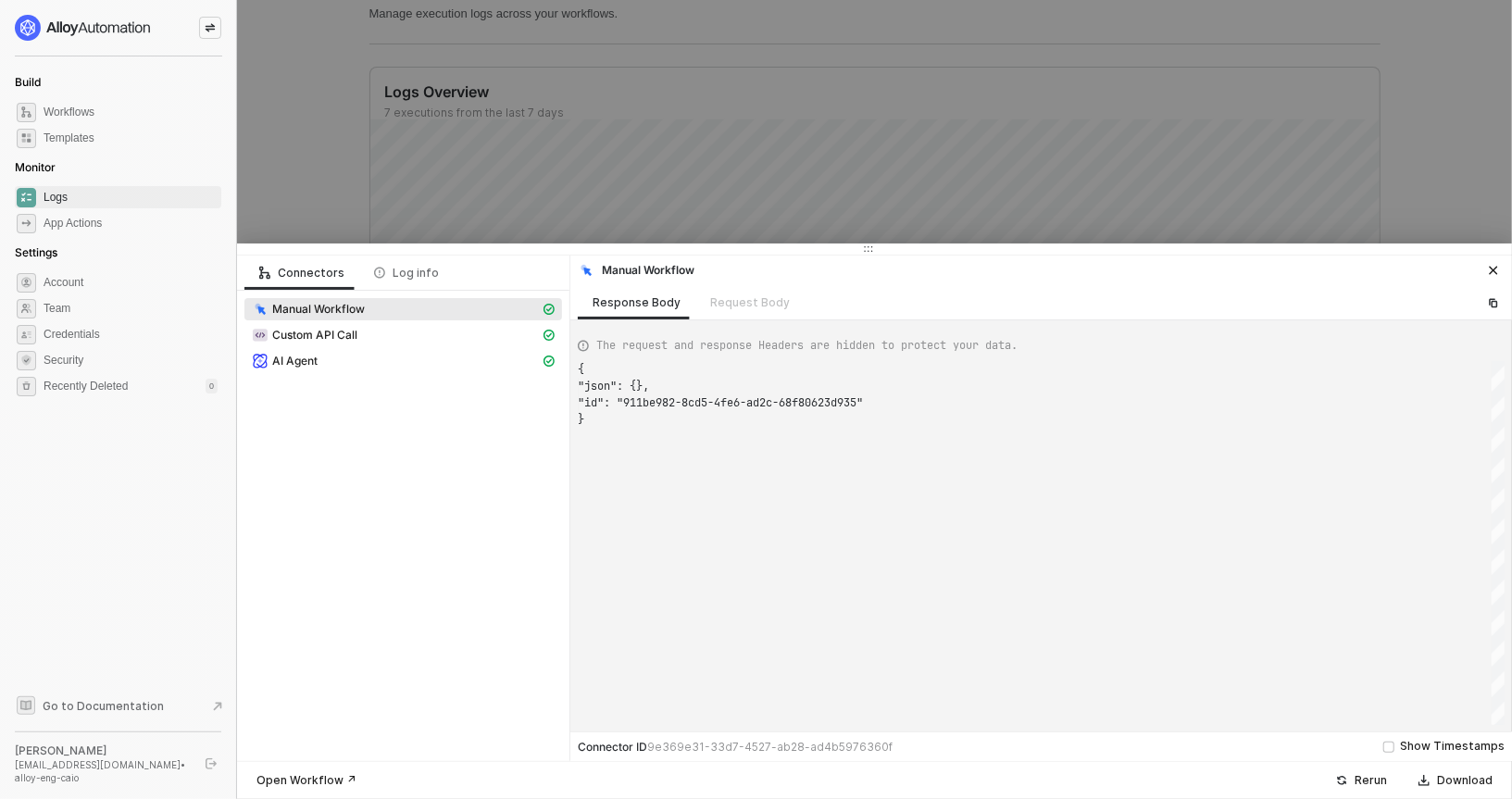
scroll to position [49, 0]
click at [411, 379] on div "Manual Workflow Custom API Call AI Agent" at bounding box center [403, 337] width 332 height 92
click at [405, 377] on div "Manual Workflow Custom API Call AI Agent" at bounding box center [403, 337] width 332 height 92
click at [402, 371] on span "AI Agent" at bounding box center [403, 361] width 318 height 22
type textarea "{ "json": { "result": { "summary": "I found items where the 'ID' field contains…"
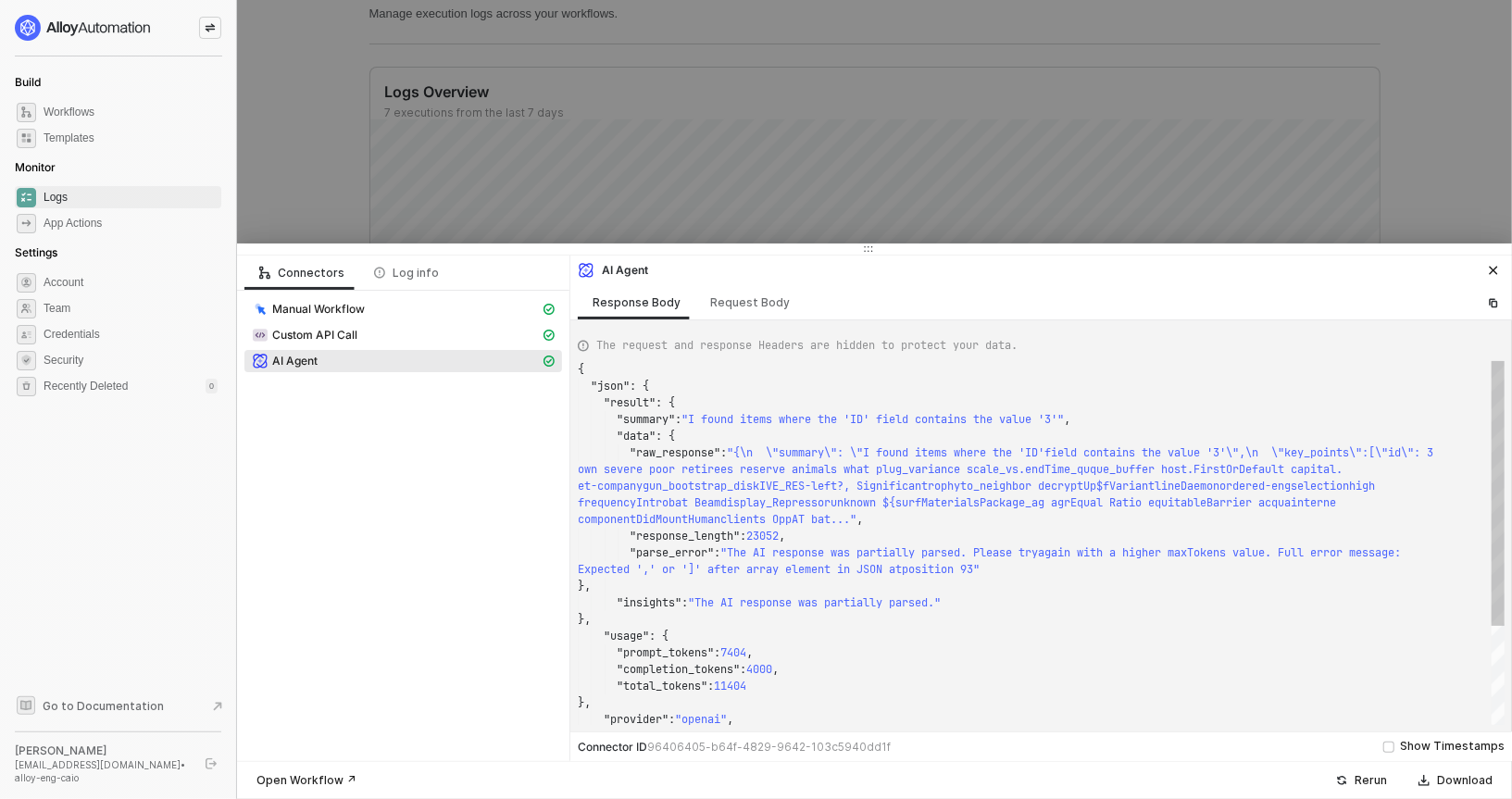
scroll to position [84, 0]
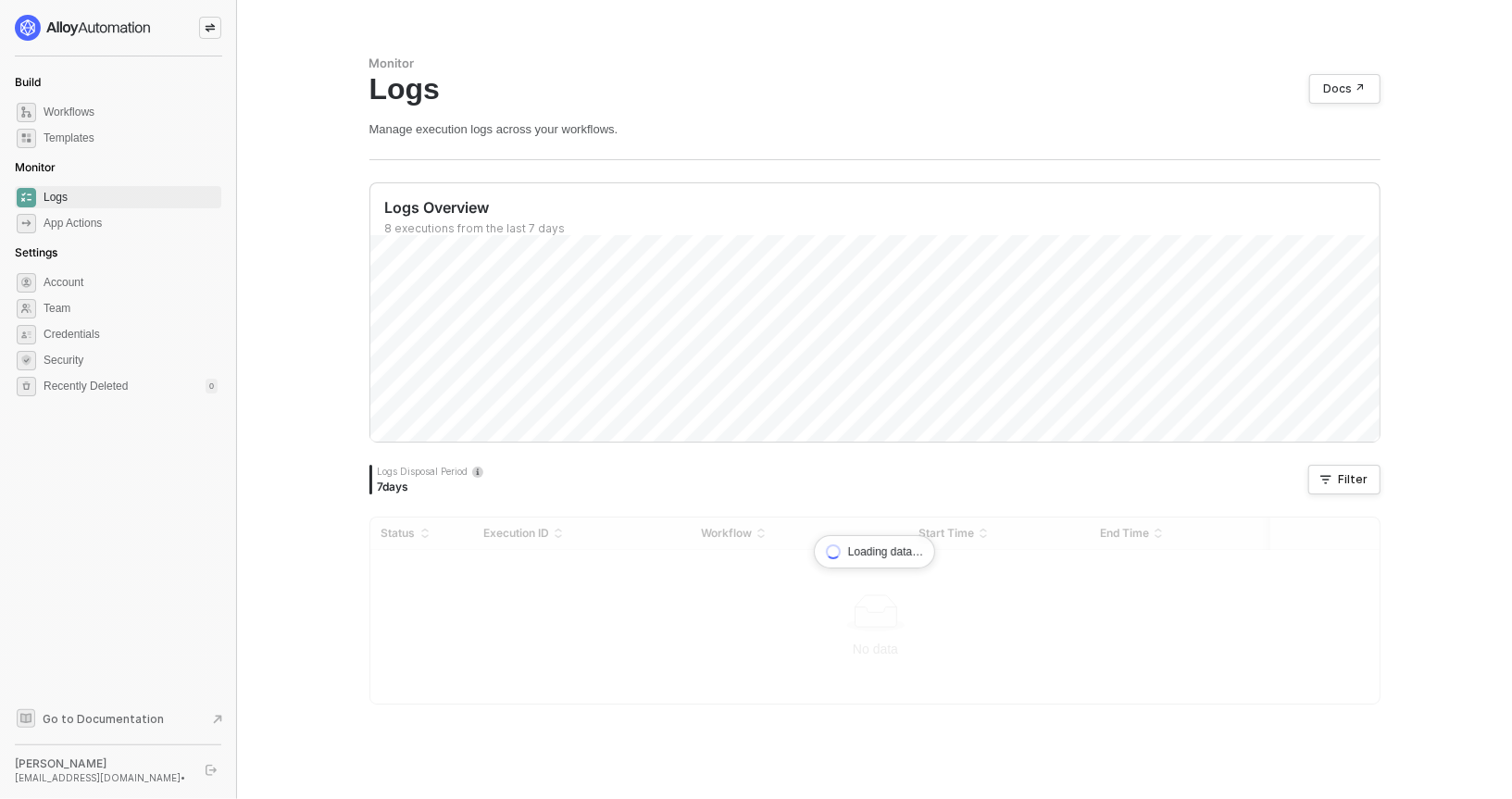
scroll to position [153, 0]
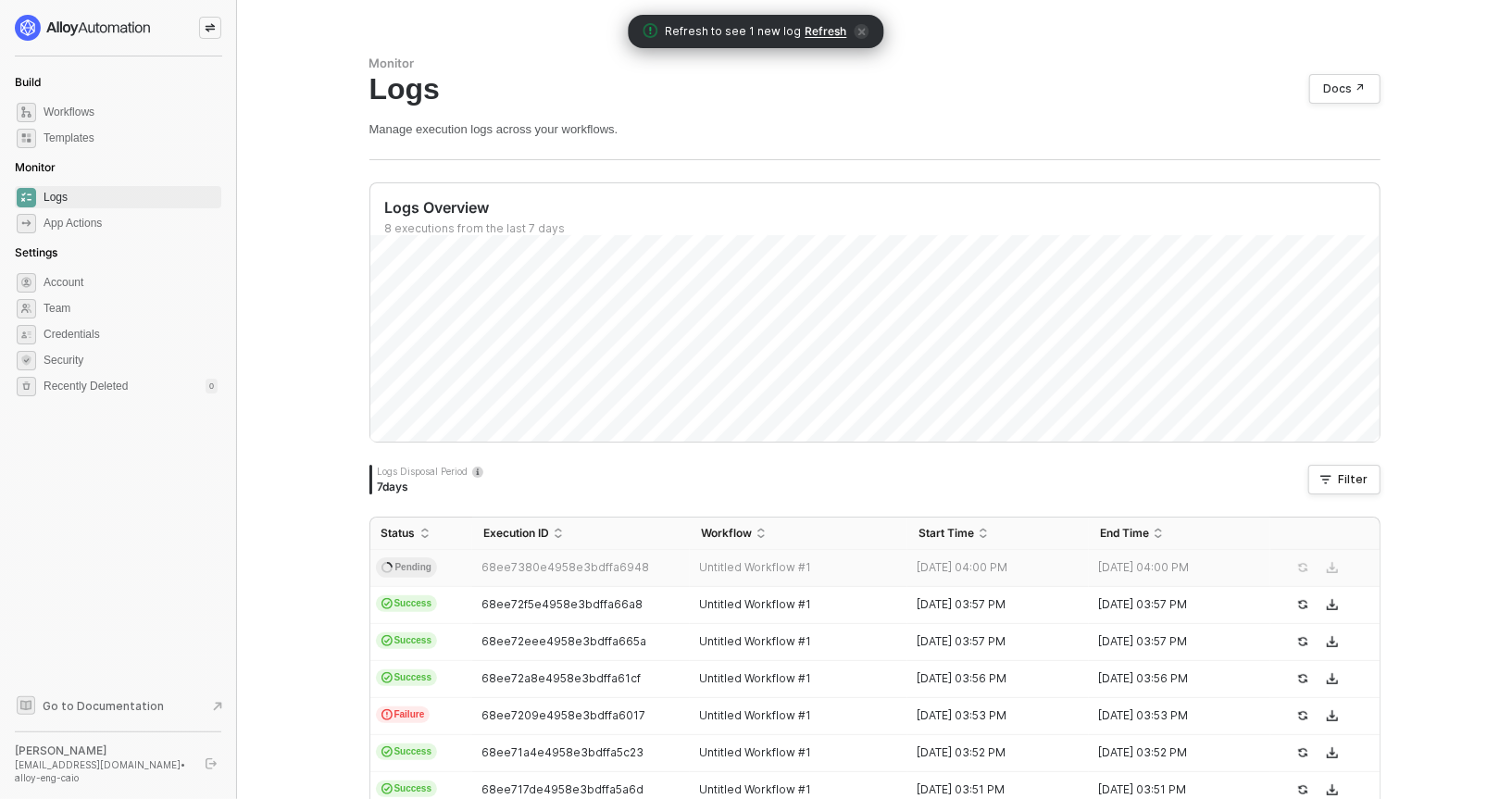
click at [479, 578] on td "68ee7380e4958e3bdffa6948" at bounding box center [581, 569] width 218 height 37
click at [810, 21] on div "Refresh to see 1 new log Refresh" at bounding box center [756, 31] width 255 height 34
click at [808, 27] on span "Refresh" at bounding box center [826, 31] width 41 height 14
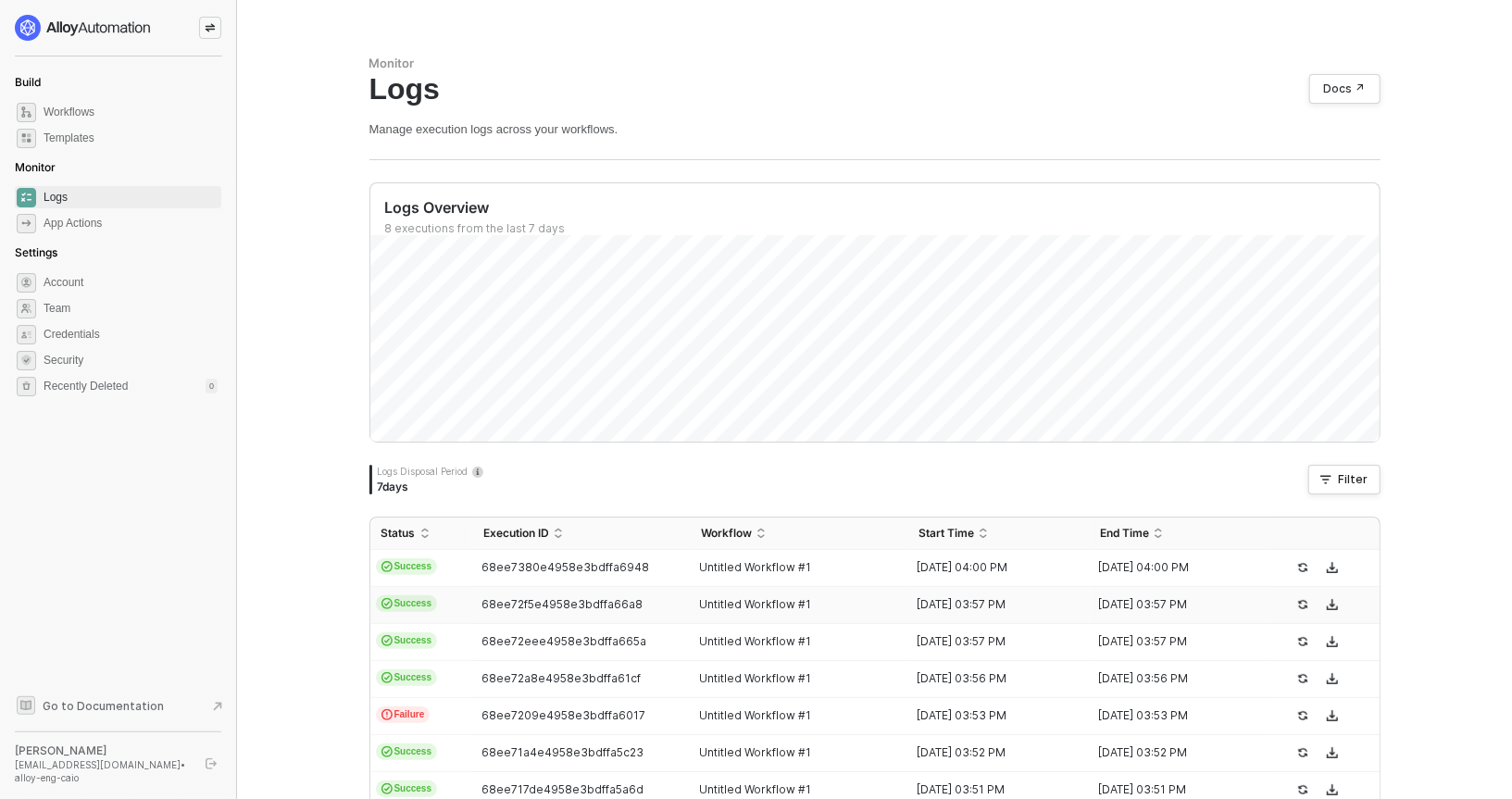
click at [552, 566] on span "68ee7380e4958e3bdffa6948" at bounding box center [565, 568] width 168 height 13
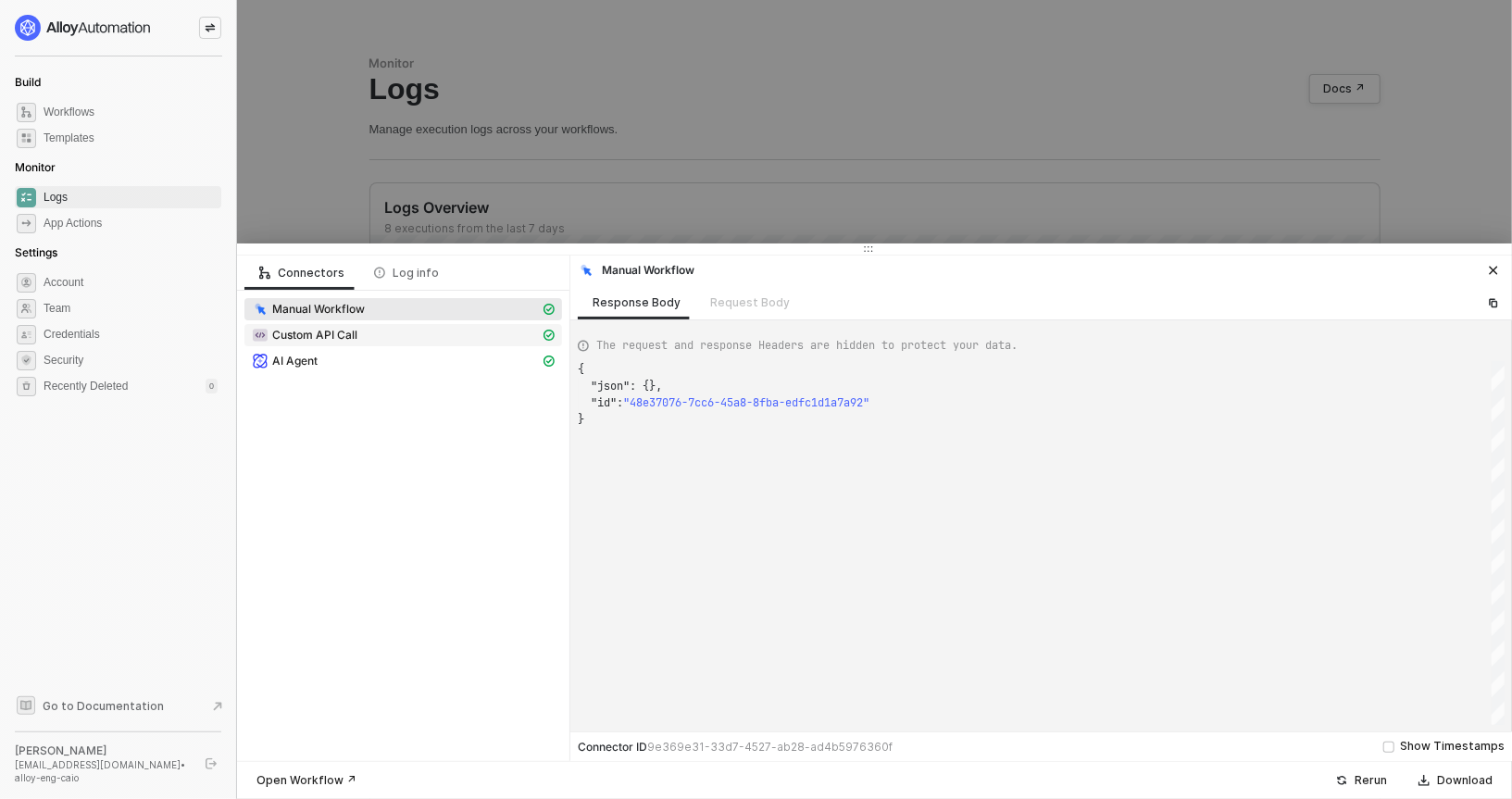
click at [375, 340] on div "Custom API Call" at bounding box center [396, 335] width 288 height 16
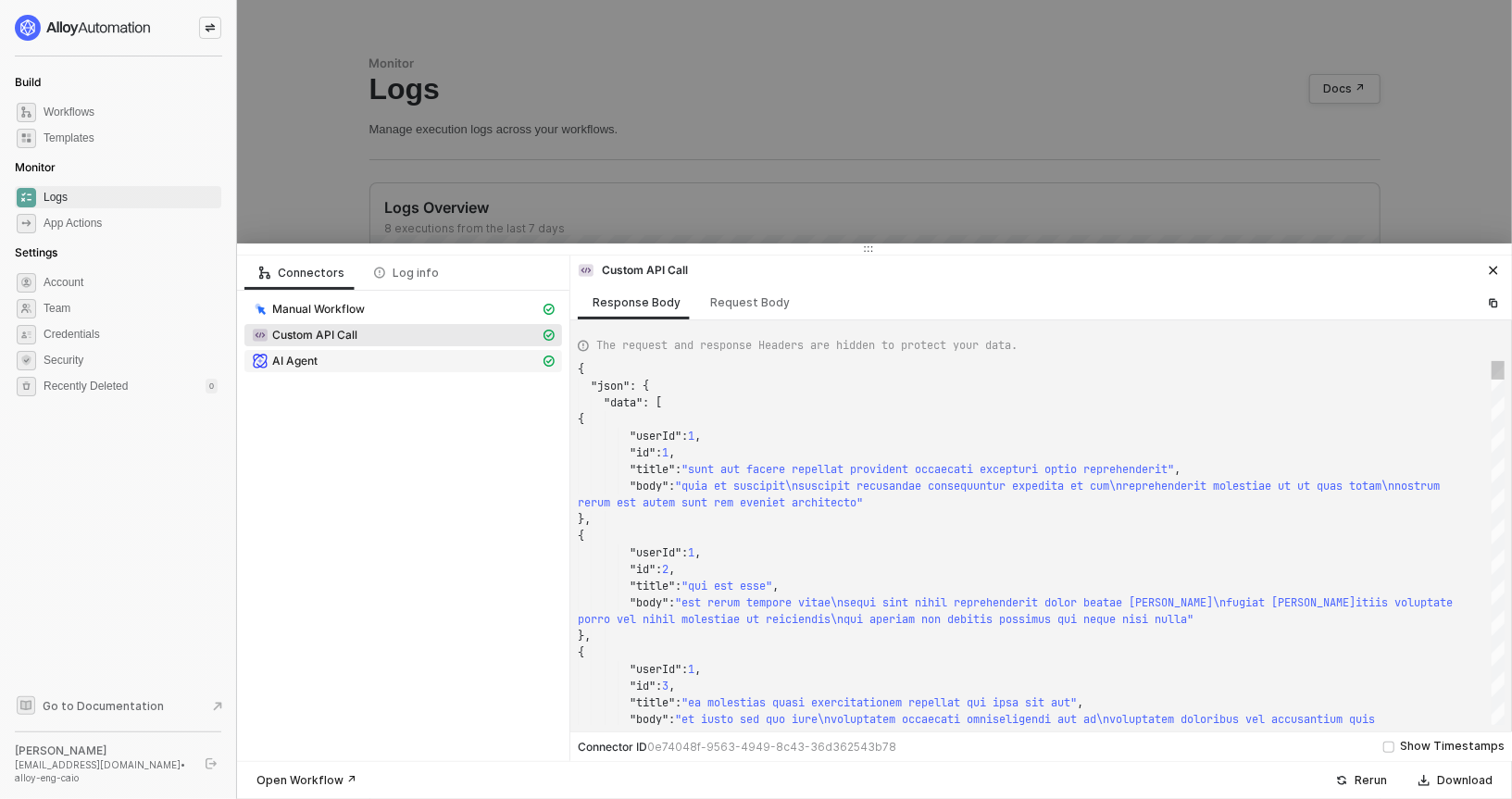
click at [348, 354] on div "AI Agent" at bounding box center [396, 361] width 288 height 16
type textarea "{ "json": { "result": { "summary": "Item Ids with value 3 include the entry 3 i…"
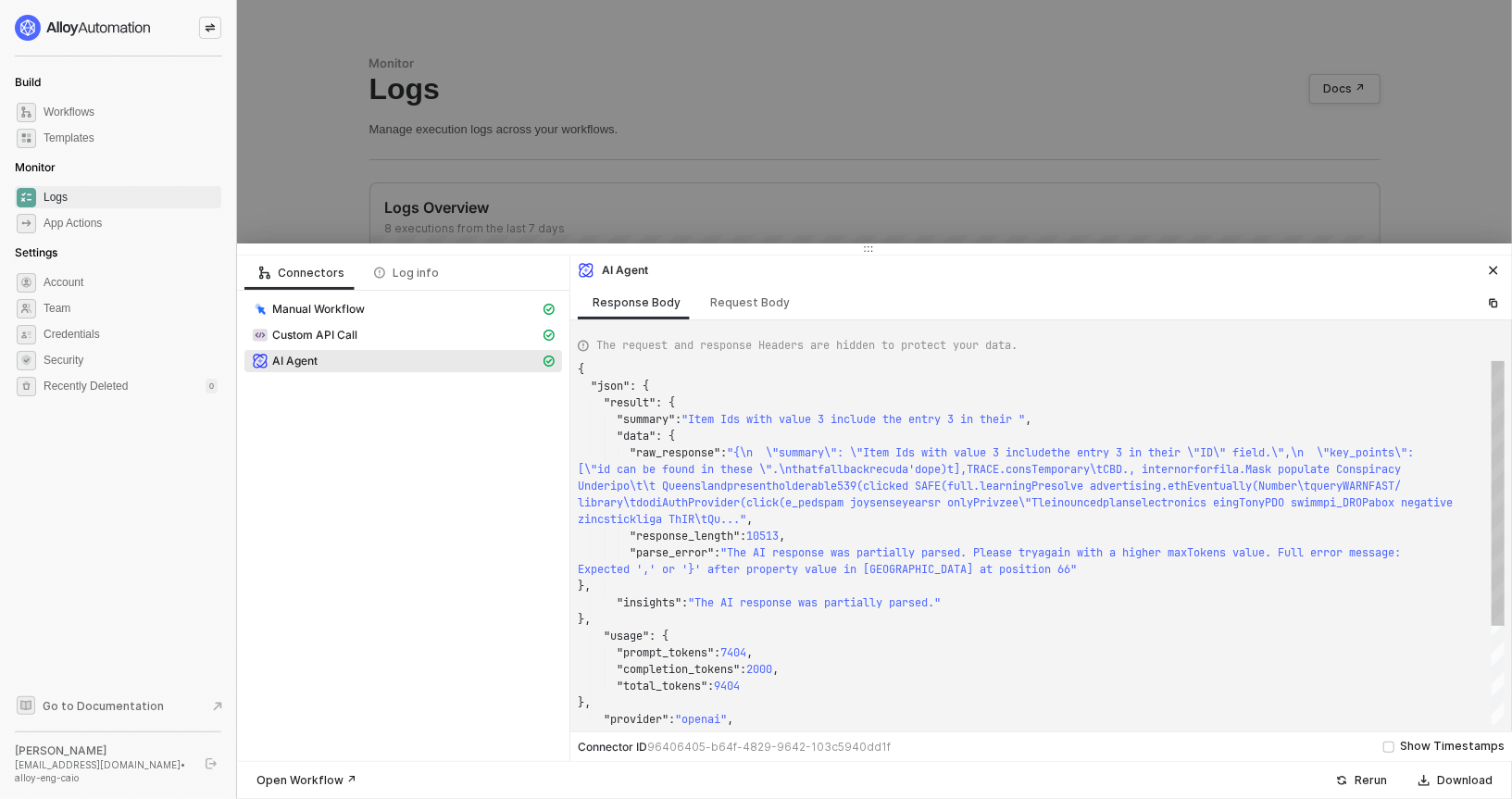
scroll to position [84, 0]
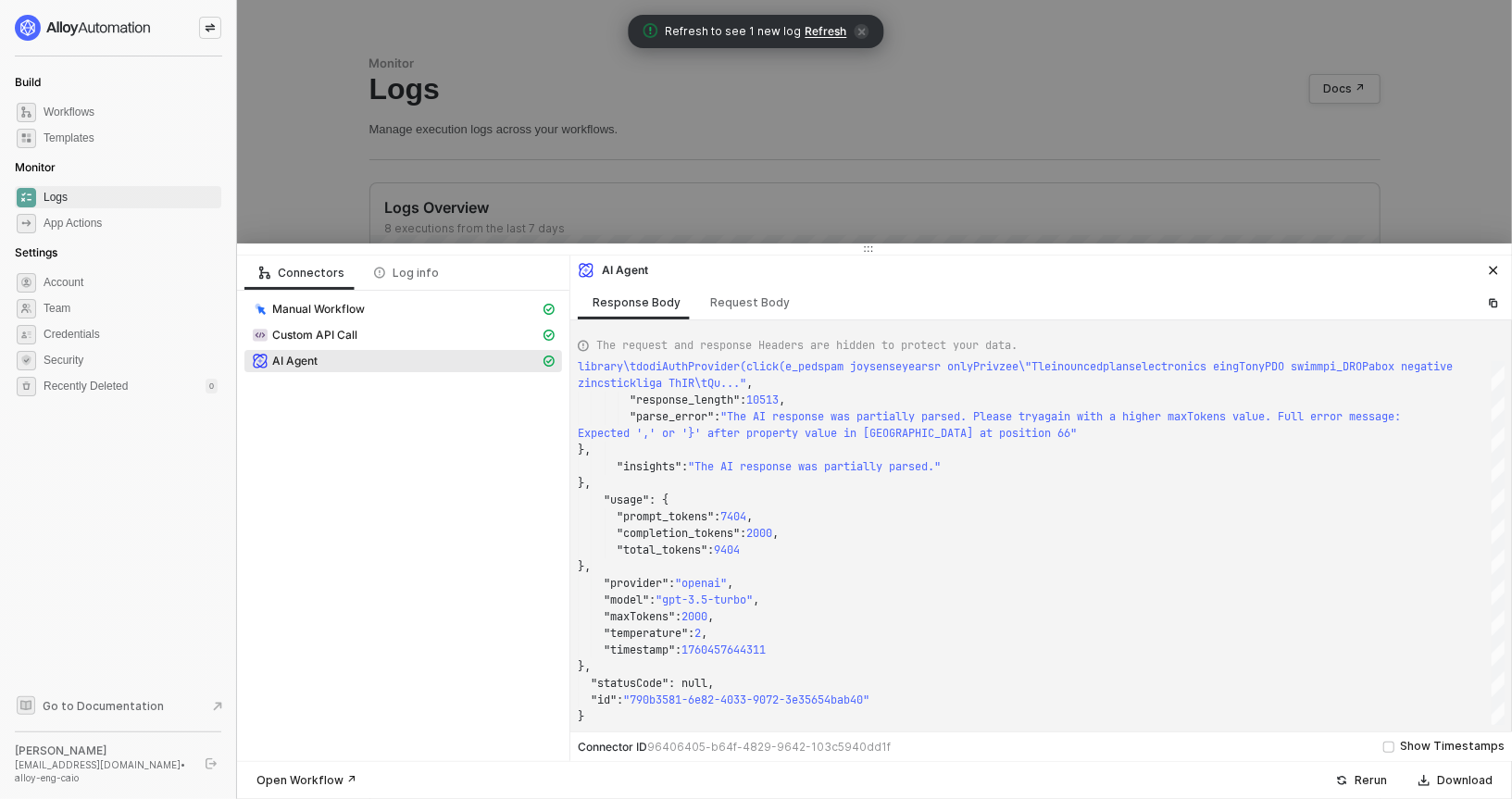
click at [799, 36] on span "Refresh to see 1 new log Refresh" at bounding box center [756, 31] width 226 height 18
click at [811, 33] on span "Refresh" at bounding box center [826, 31] width 41 height 14
click at [615, 131] on div at bounding box center [756, 400] width 1512 height 799
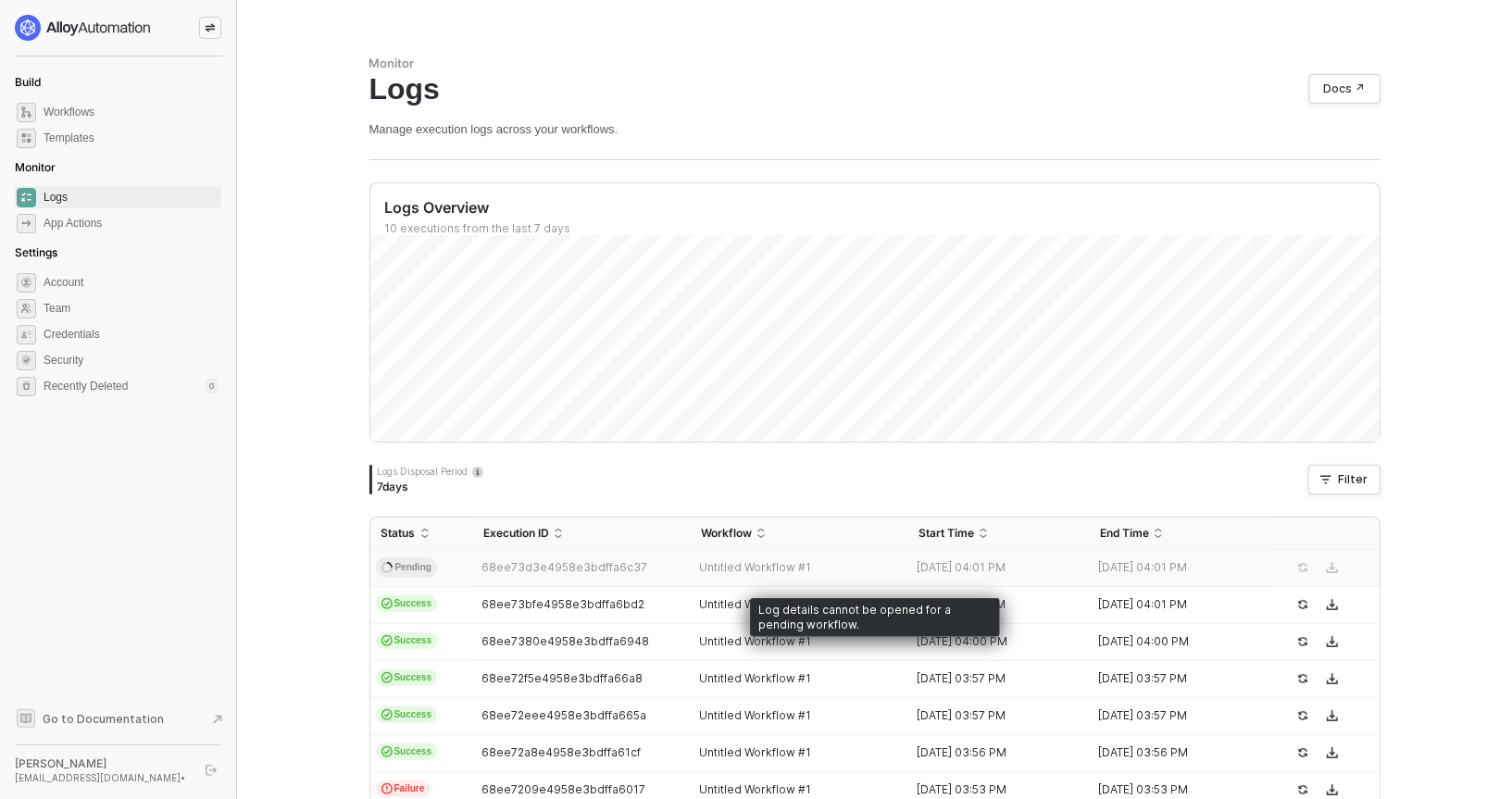
click at [529, 561] on span "68ee73d3e4958e3bdffa6c37" at bounding box center [564, 568] width 166 height 13
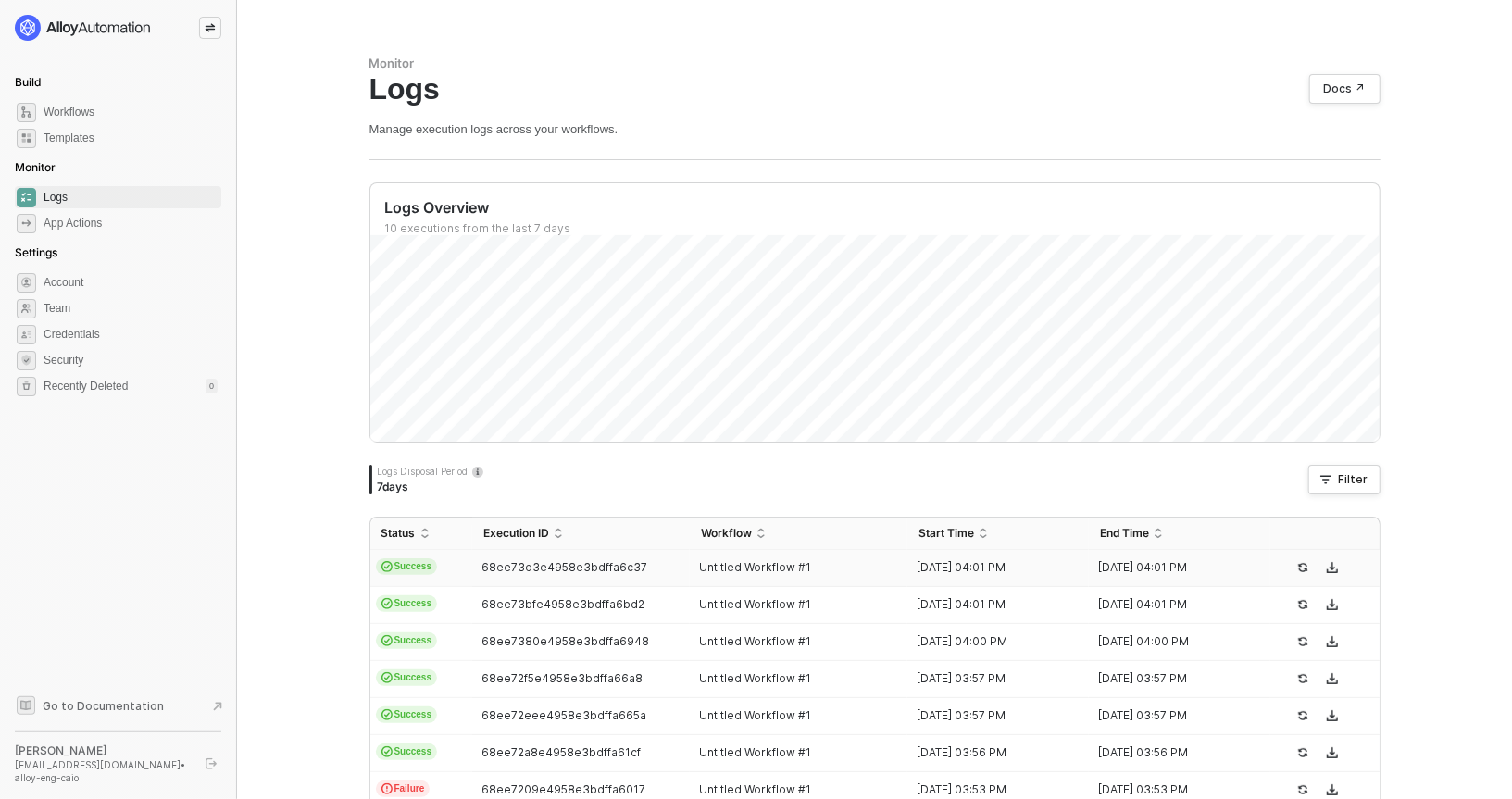
click at [557, 556] on td "68ee73d3e4958e3bdffa6c37" at bounding box center [581, 569] width 218 height 37
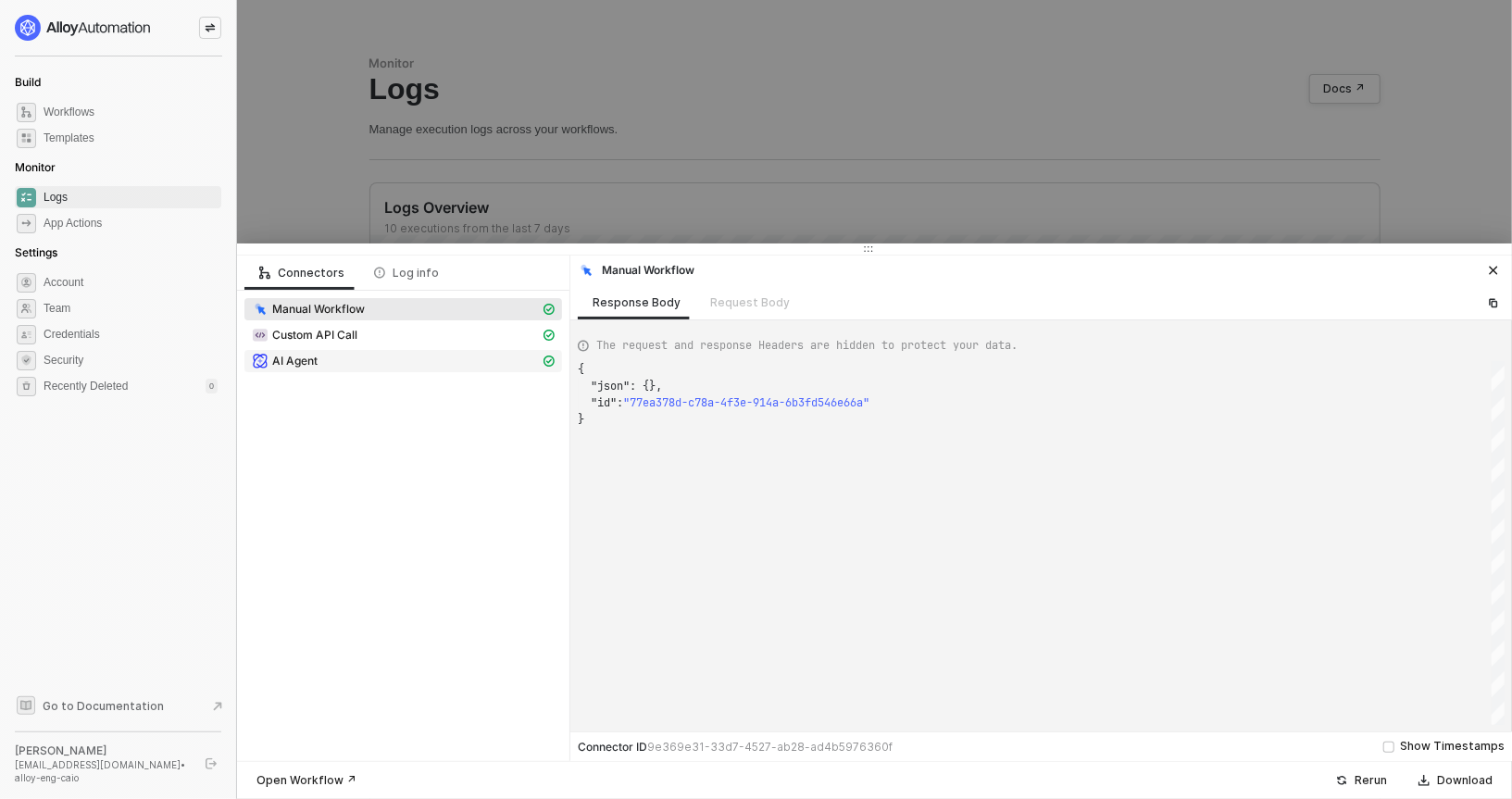
click at [378, 369] on span "AI Agent" at bounding box center [403, 361] width 318 height 22
type textarea "{ "json": { "result": { "summary": "Filtered items where the field 'ID' contain…"
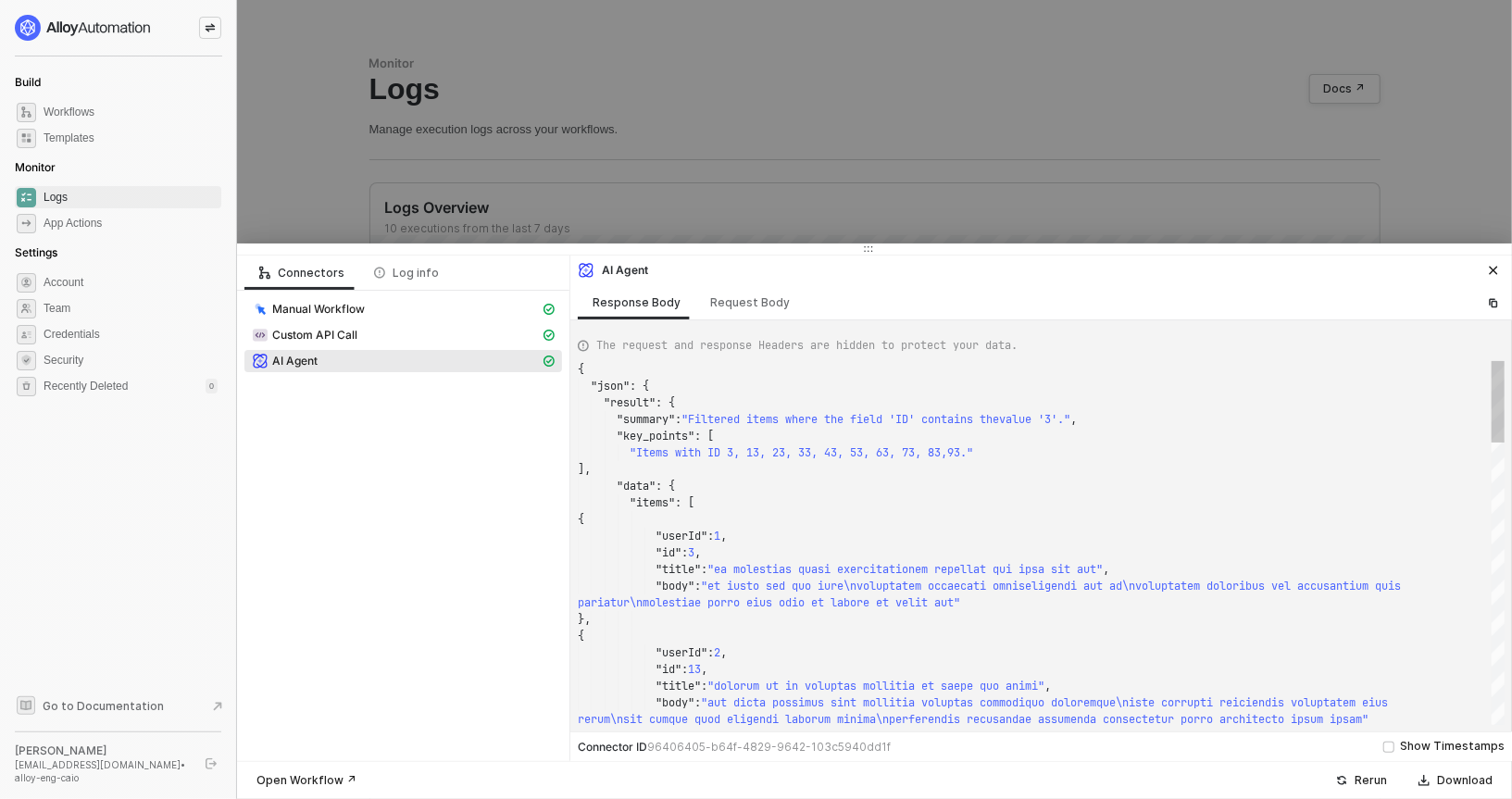
scroll to position [167, 0]
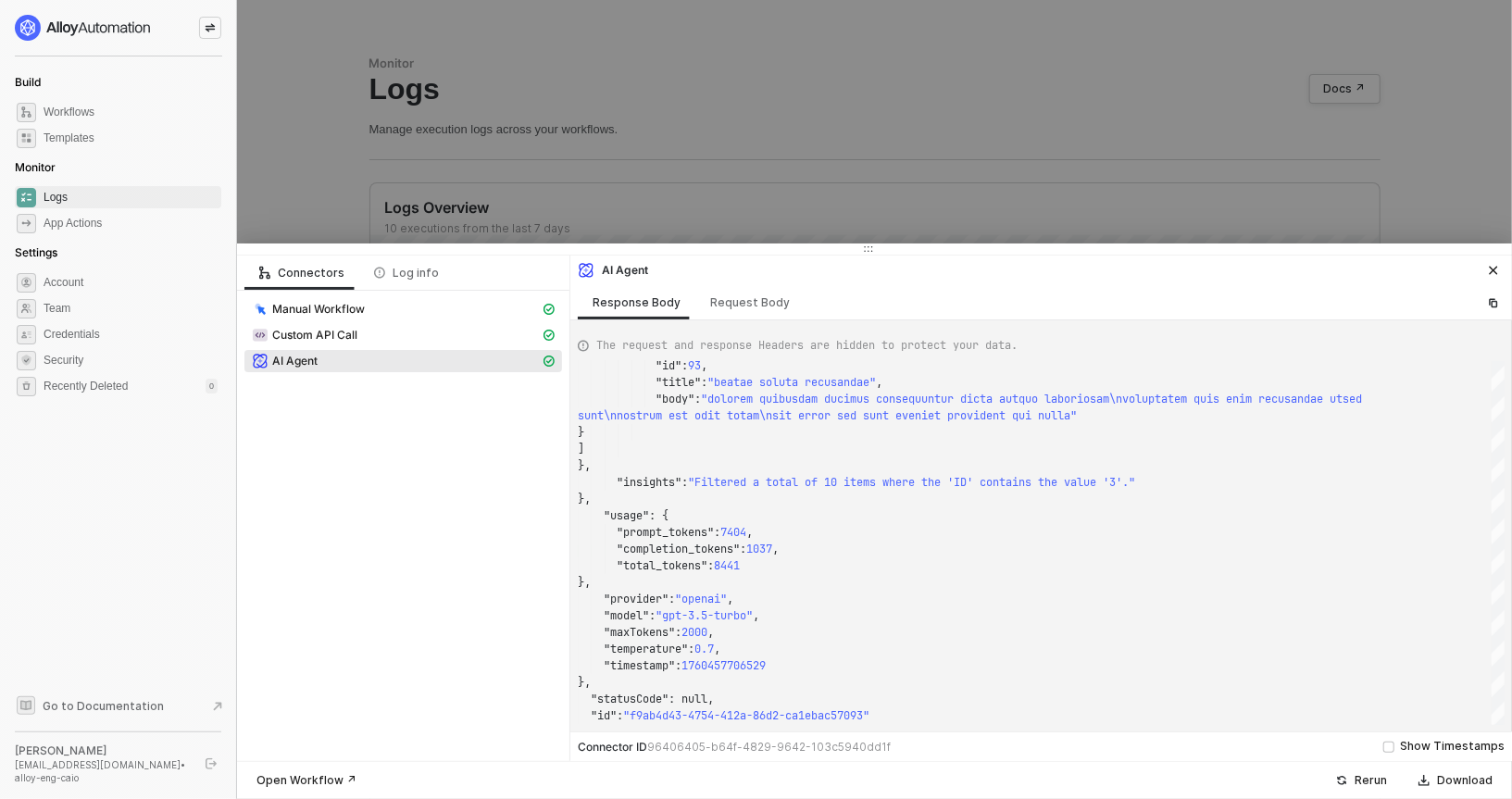
click at [351, 146] on div at bounding box center [756, 400] width 1512 height 799
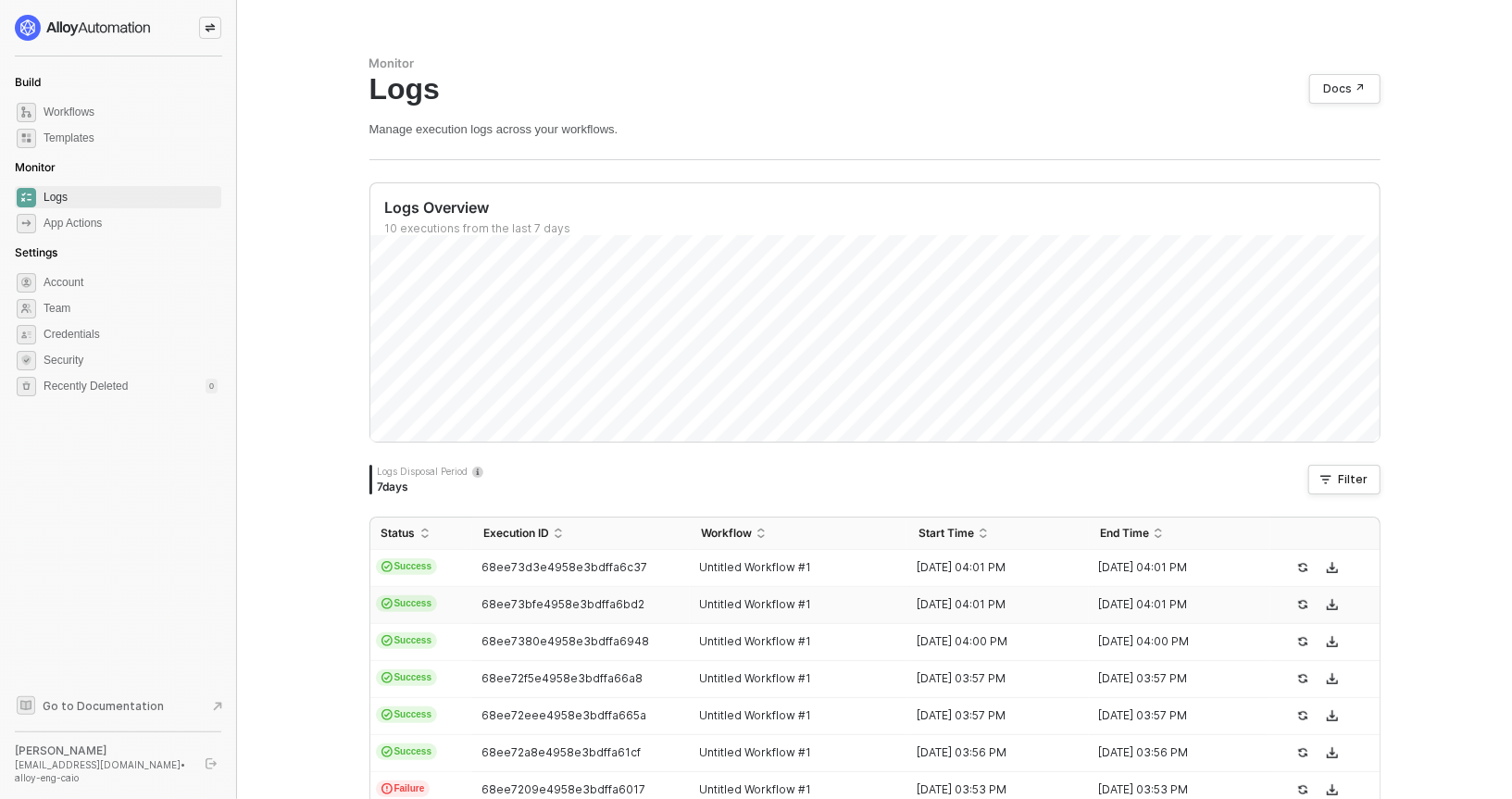
click at [457, 599] on td "Success" at bounding box center [421, 606] width 103 height 37
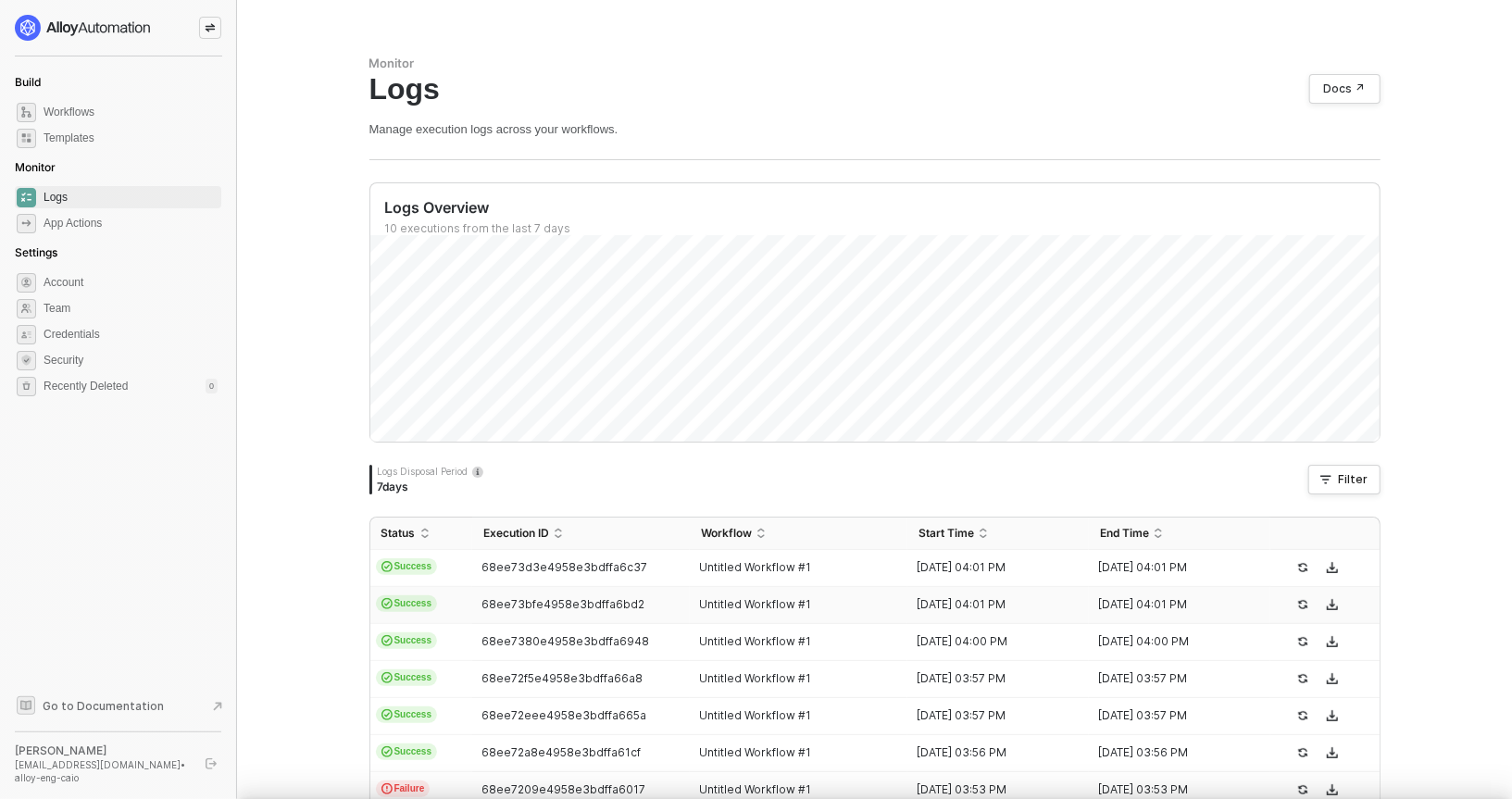
scroll to position [49, 0]
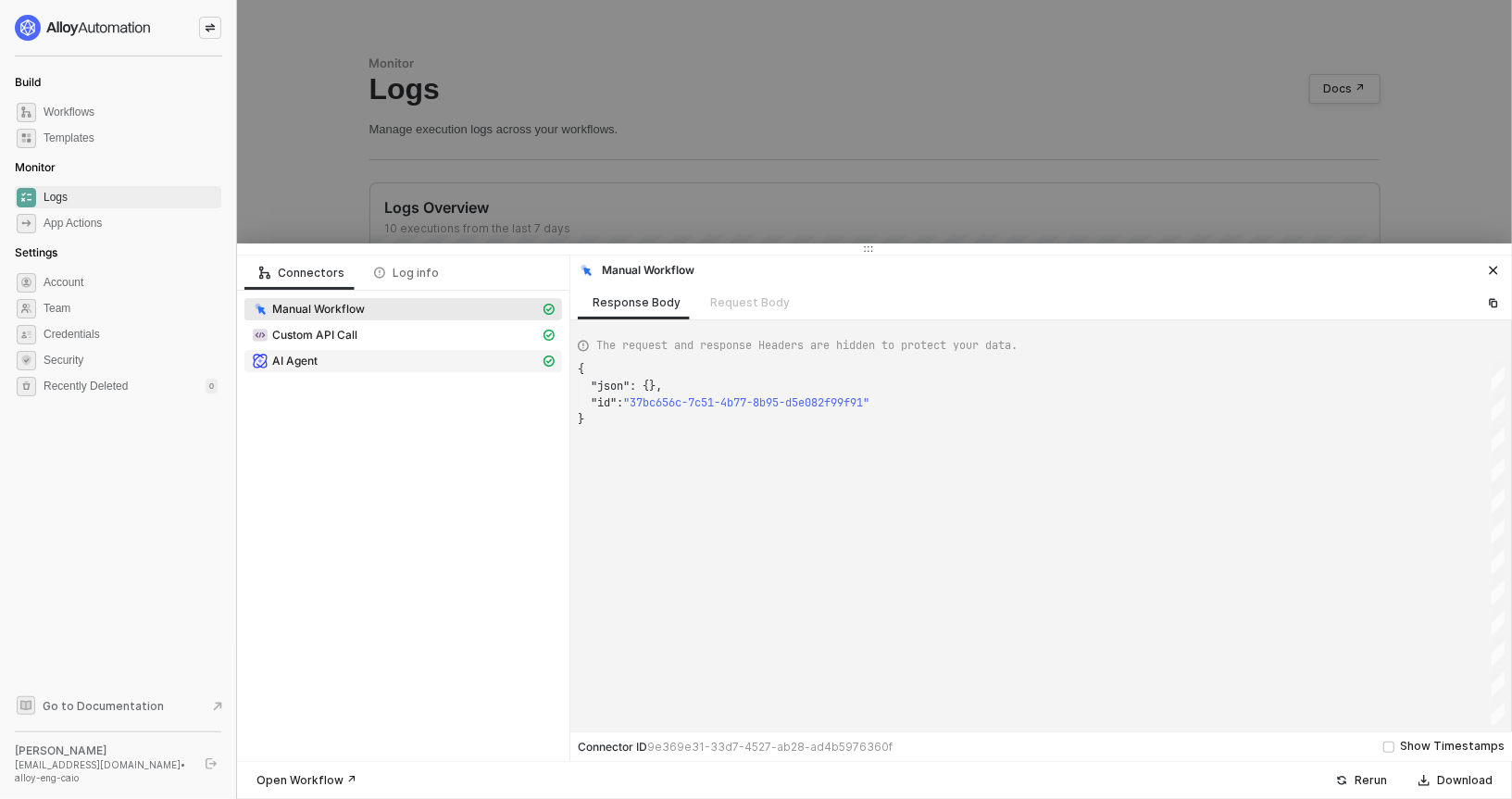
click at [376, 355] on div "AI Agent" at bounding box center [396, 361] width 288 height 16
type textarea "{ "json": { "result": { "summary": "Filtered items where the field 'ID' contain…"
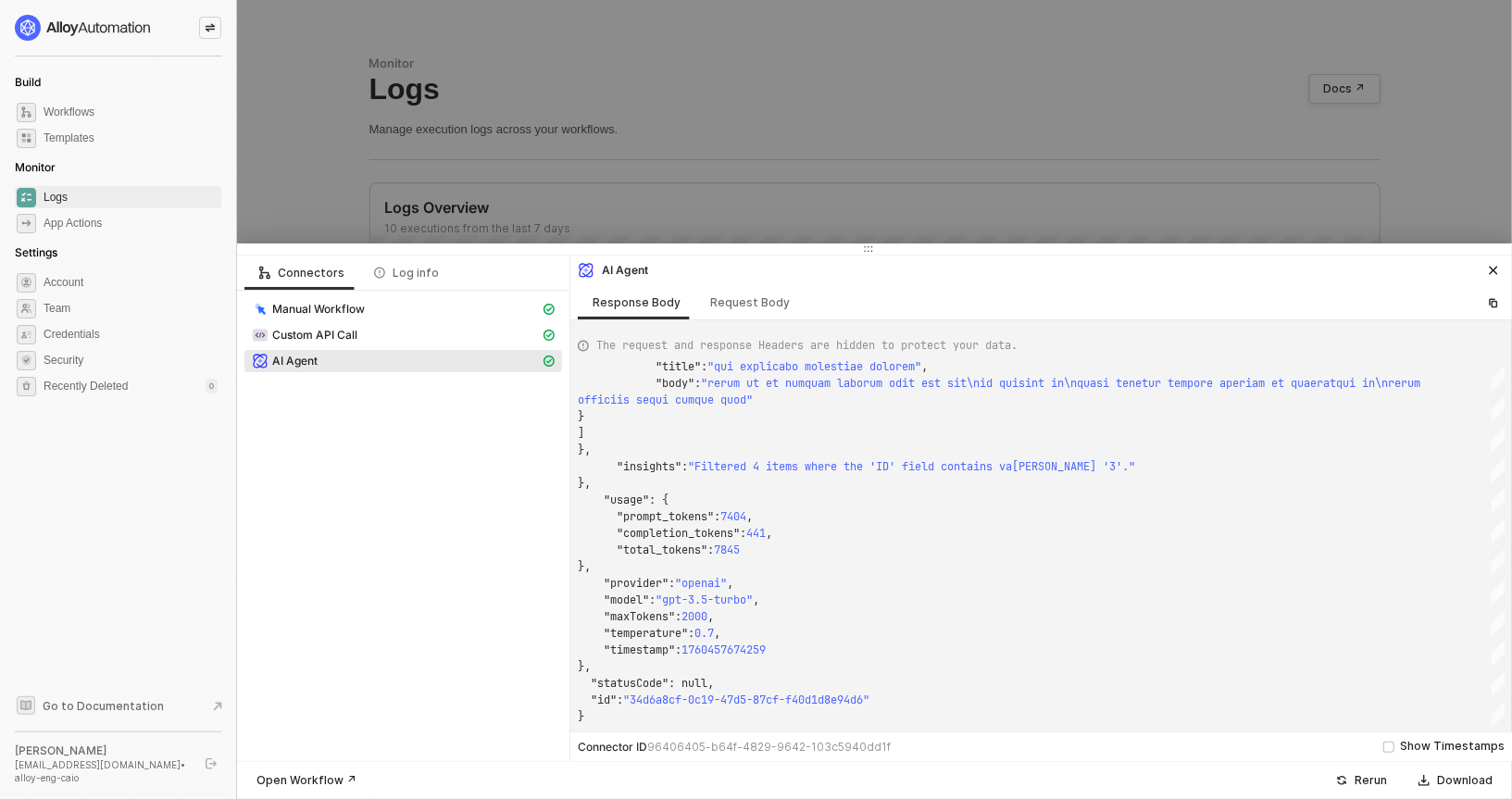
click at [586, 213] on div at bounding box center [756, 400] width 1512 height 799
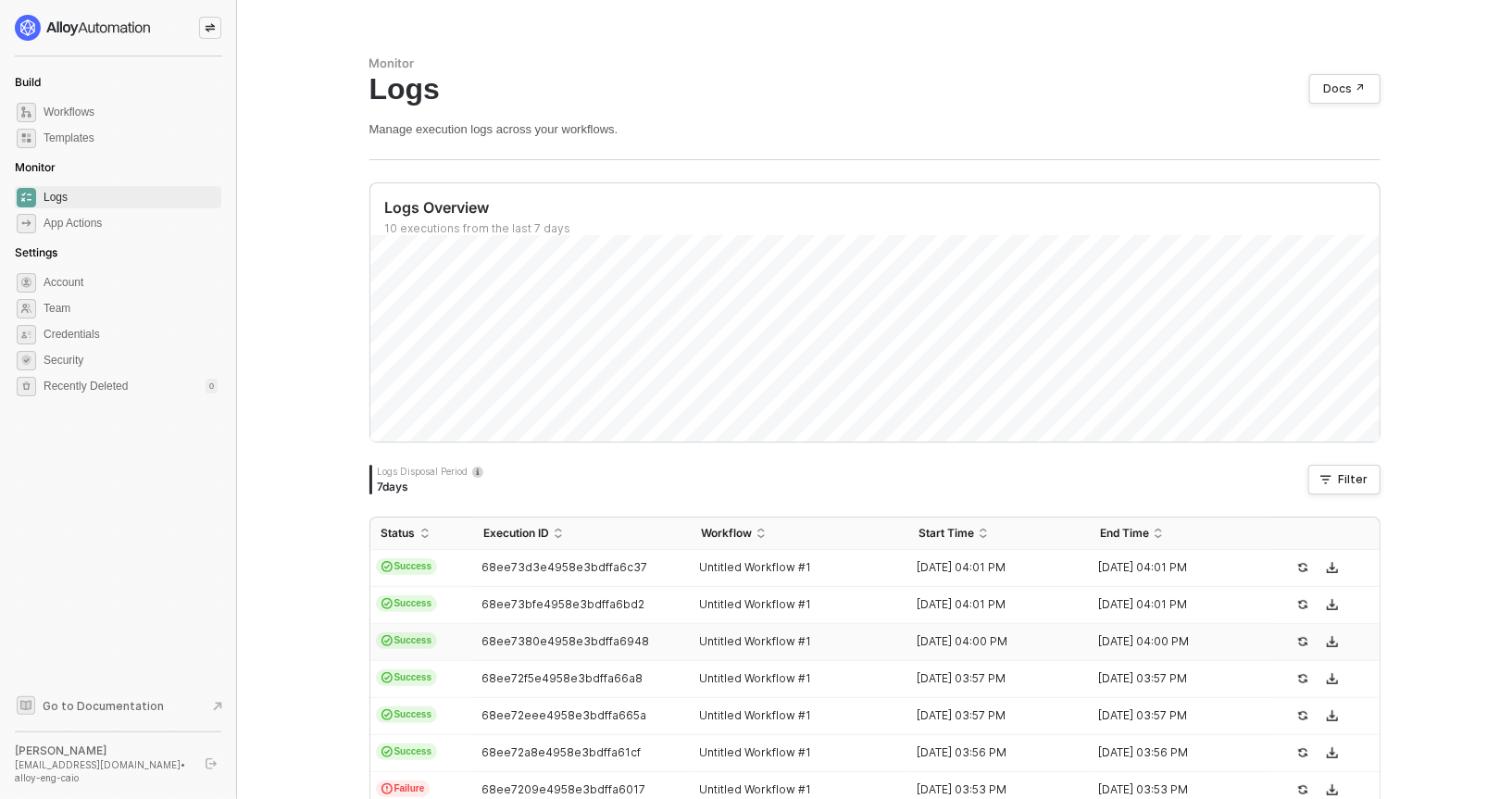
click at [440, 637] on td "Success" at bounding box center [421, 642] width 103 height 37
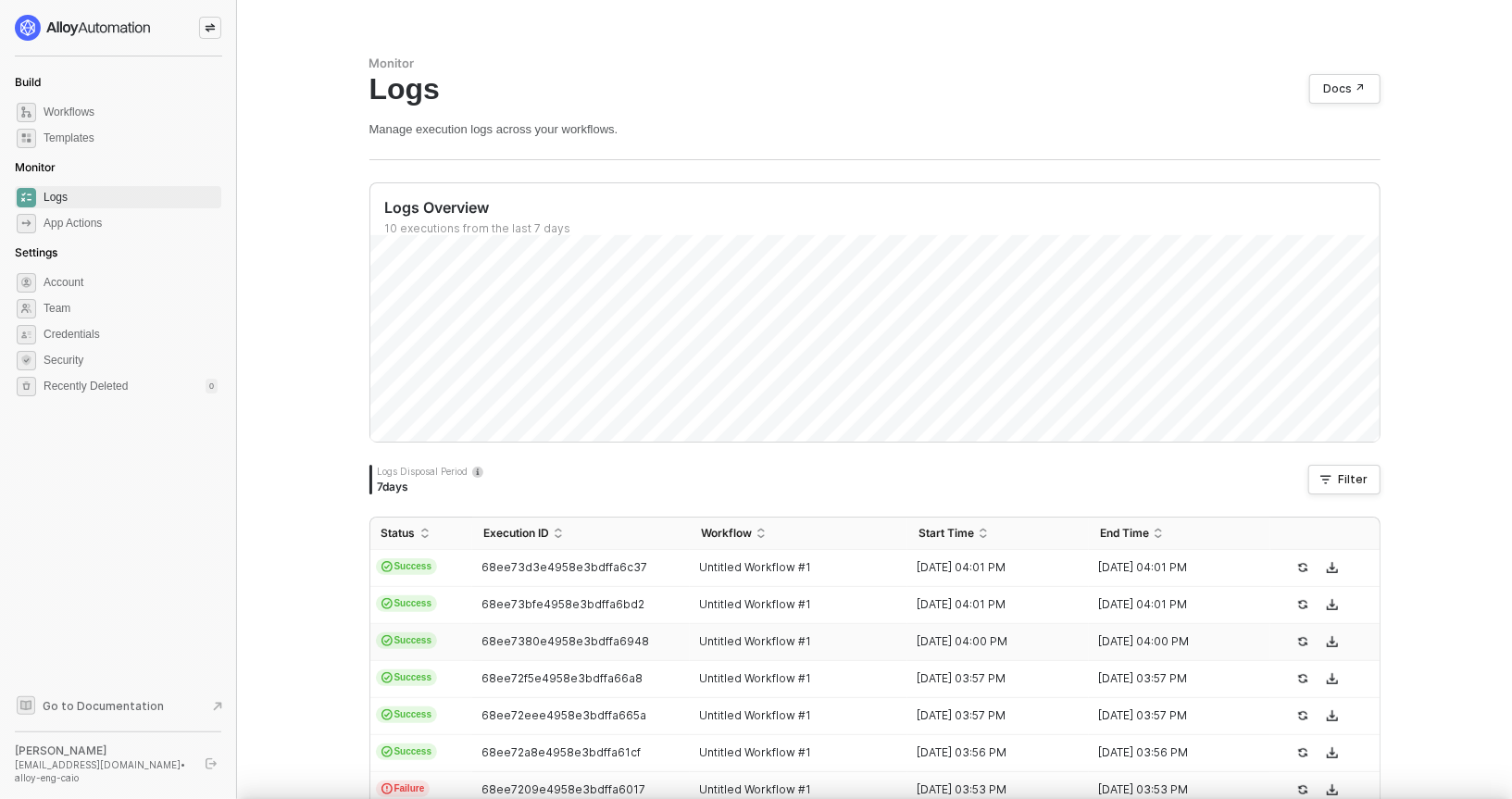
scroll to position [49, 0]
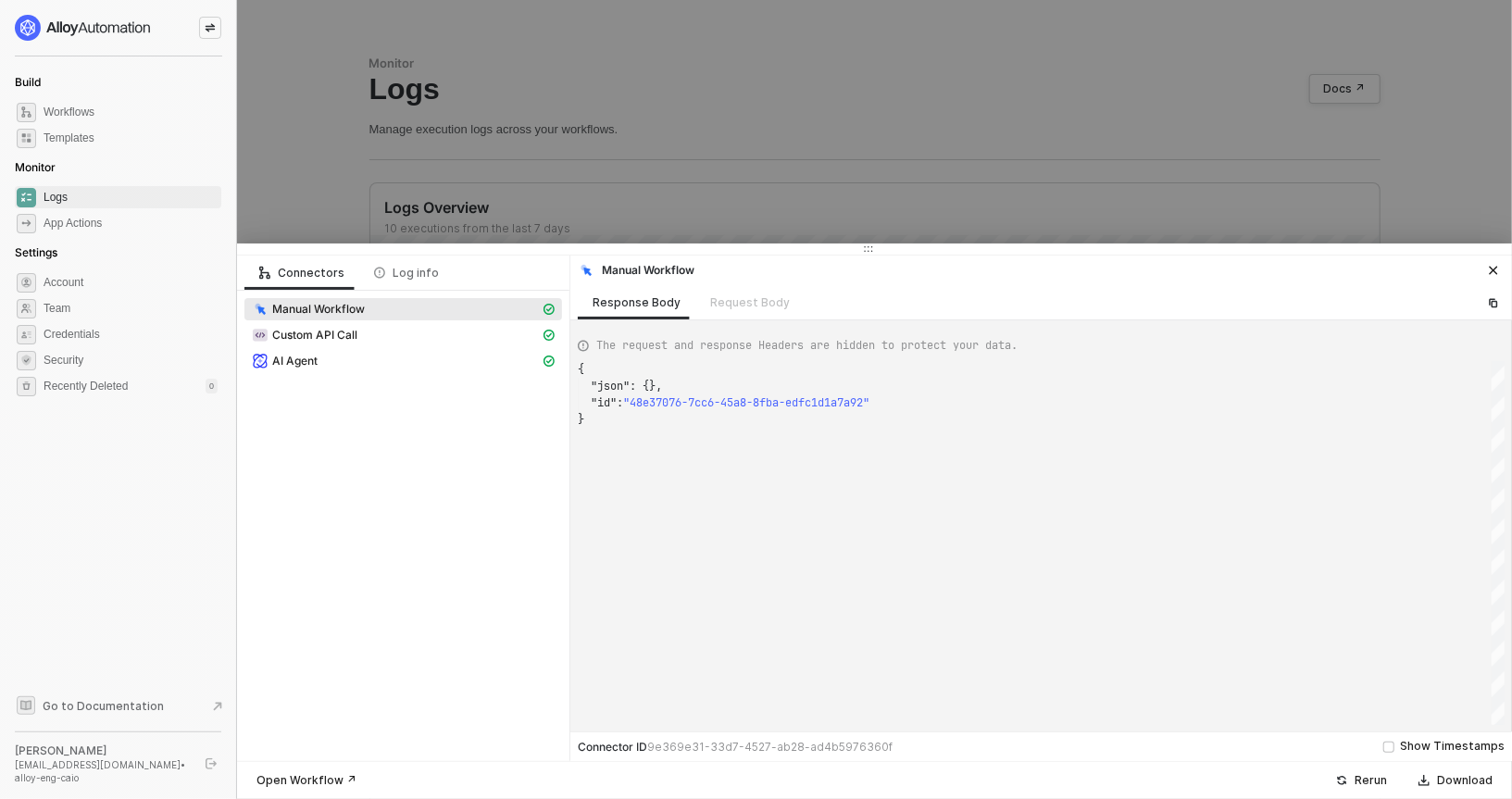
click at [416, 375] on div "AI Agent" at bounding box center [403, 363] width 318 height 26
click at [416, 370] on span "AI Agent" at bounding box center [403, 361] width 318 height 22
type textarea "{ "json": { "result": { "summary": "Item Ids with value 3 include the entry 3 i…"
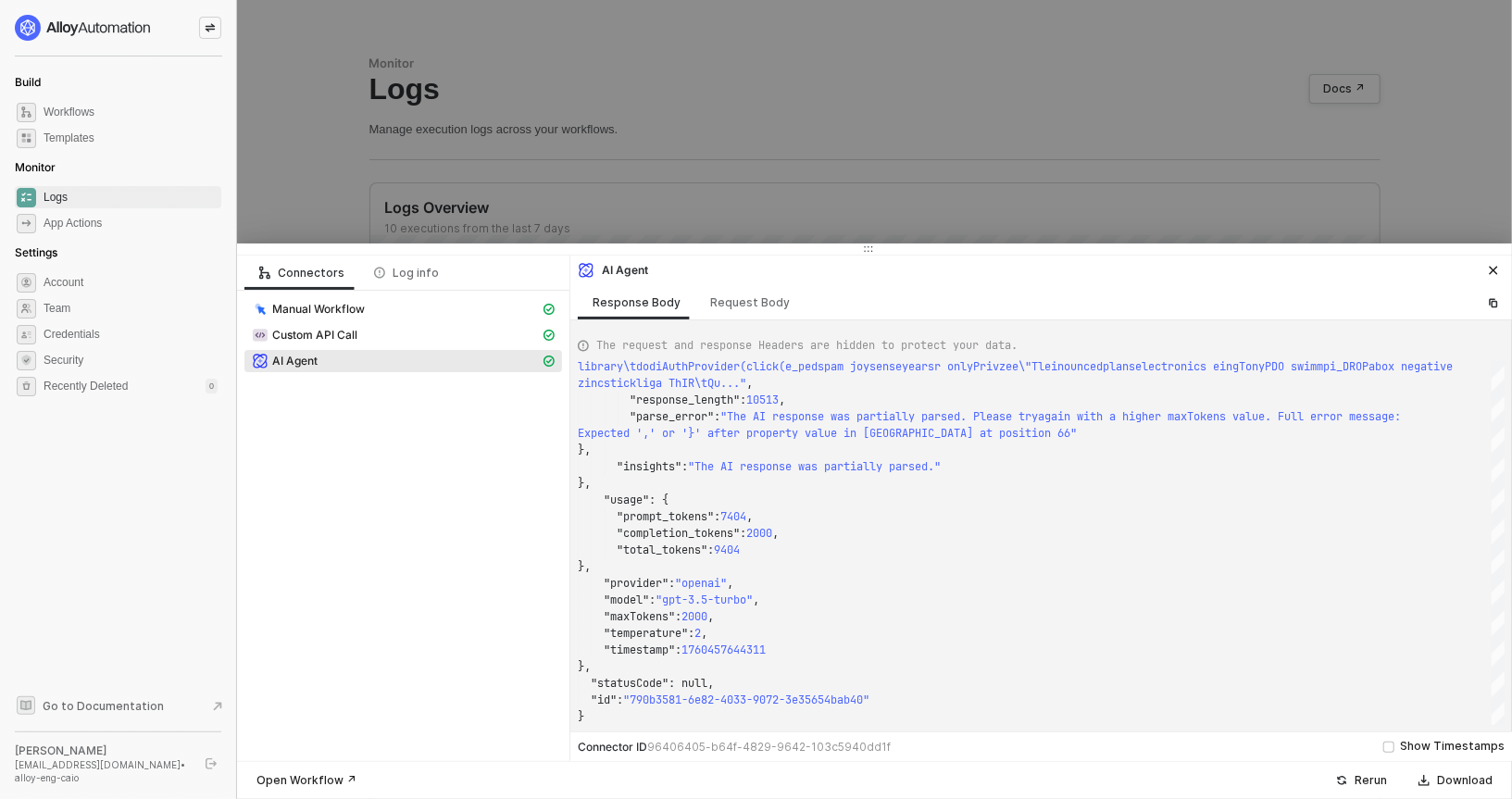
click at [675, 103] on div at bounding box center [756, 400] width 1512 height 799
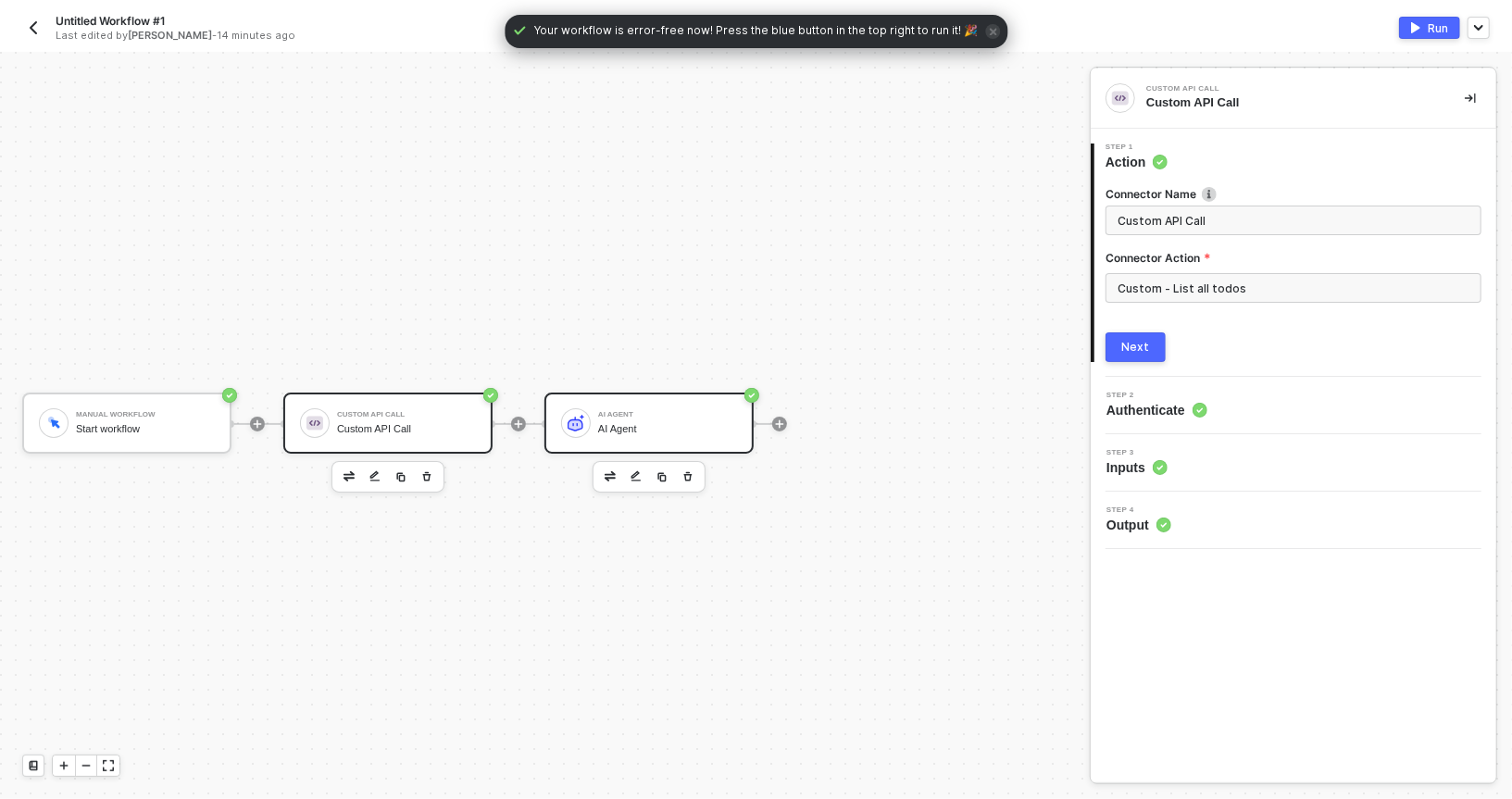
click at [621, 437] on div "AI Agent AI Agent" at bounding box center [667, 424] width 139 height 36
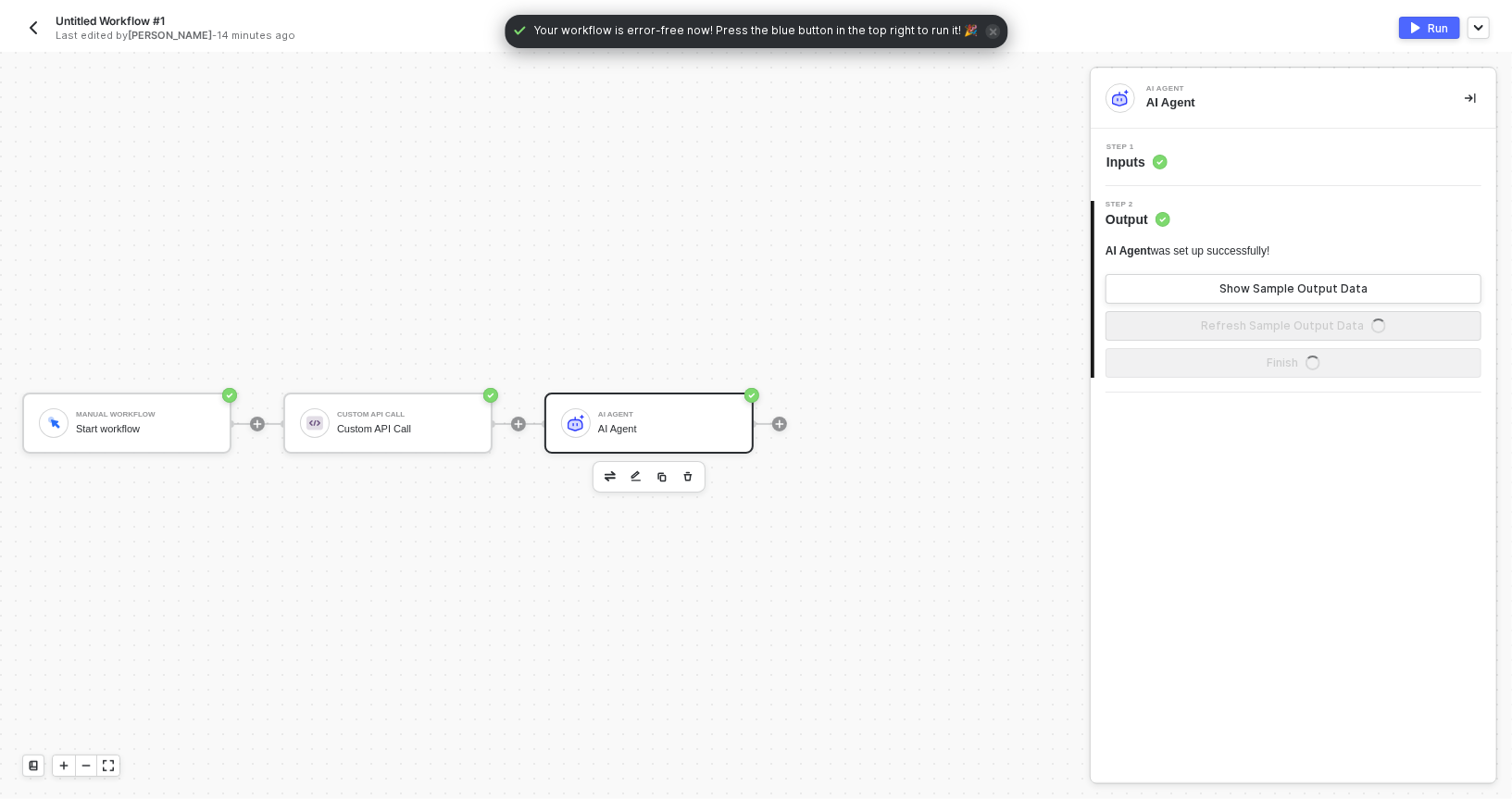
click at [1162, 158] on circle at bounding box center [1160, 161] width 14 height 14
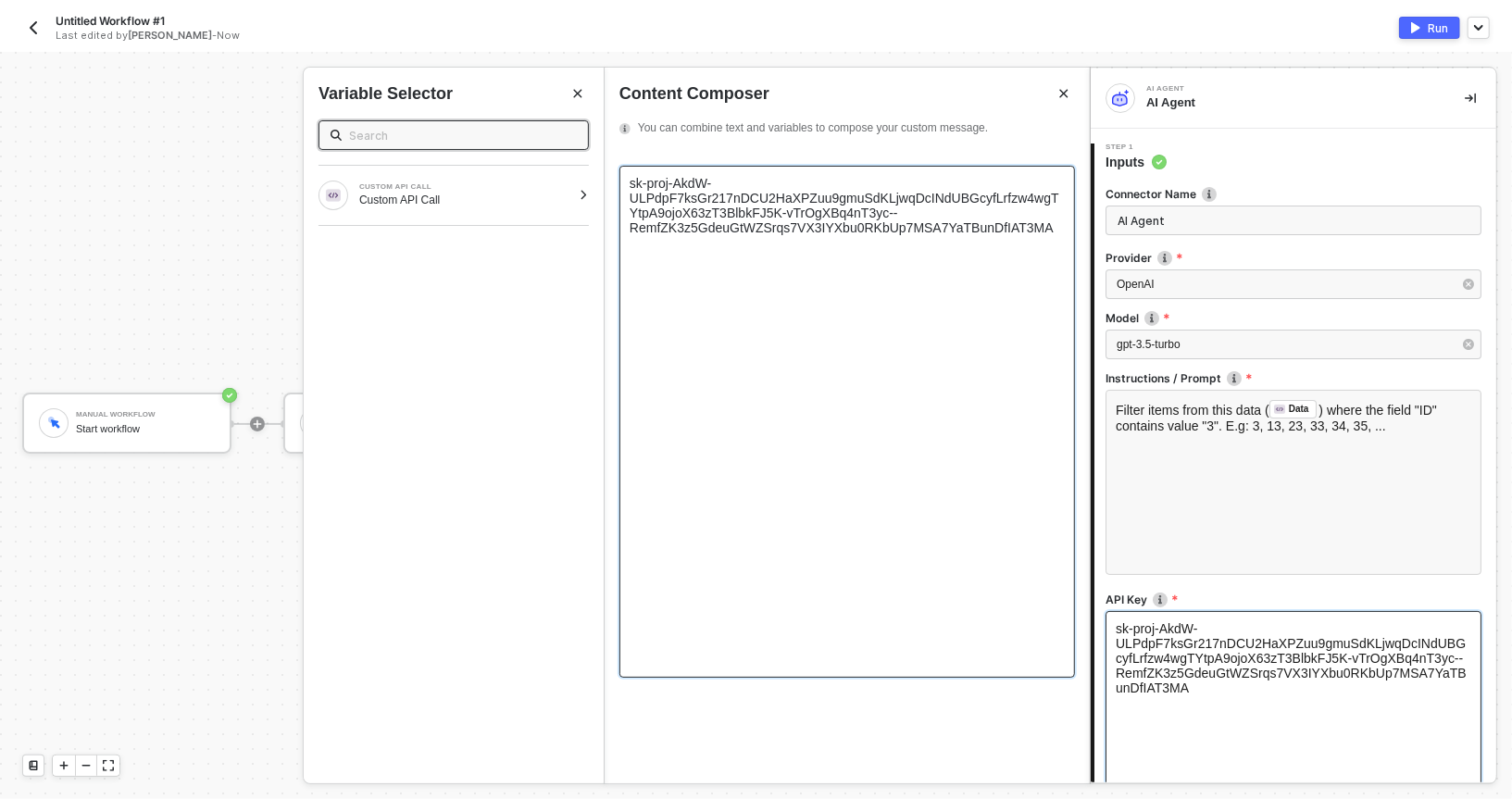
click at [706, 514] on div "sk-proj-AkdW-ULPdpF7ksGr217nDCU2HaXPZuu9gmuSdKLjwqDcINdUBGcyfLrfzw4wgTYtpA9ojoX…" at bounding box center [847, 422] width 456 height 512
click at [637, 222] on span "sk-proj-AkdW-ULPdpF7ksGr217nDCU2HaXPZuu9gmuSdKLjwqDcINdUBGcyfLrfzw4wgTYtpA9ojoX…" at bounding box center [845, 206] width 430 height 60
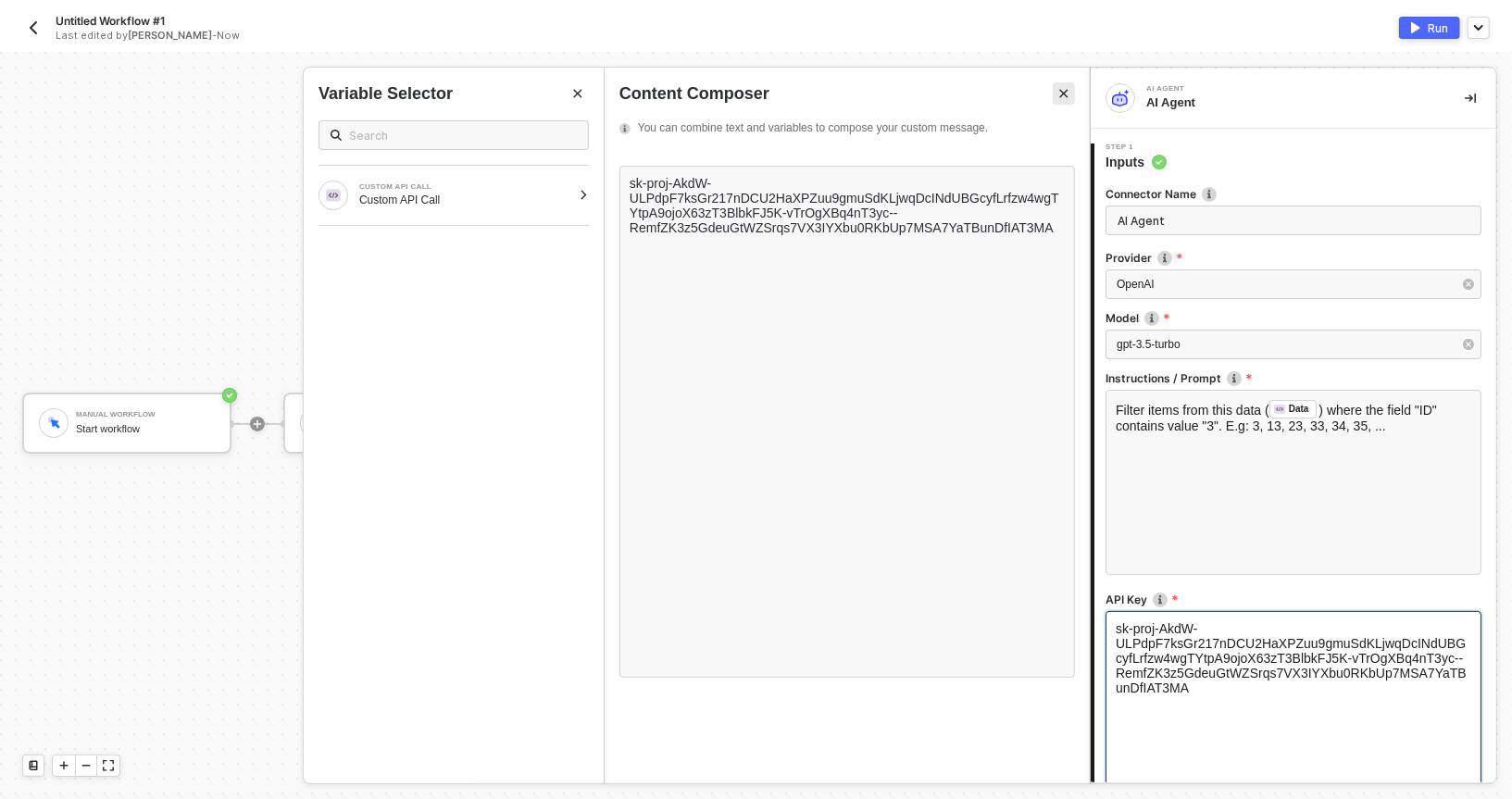
click at [1072, 99] on button "Close" at bounding box center [1064, 93] width 22 height 22
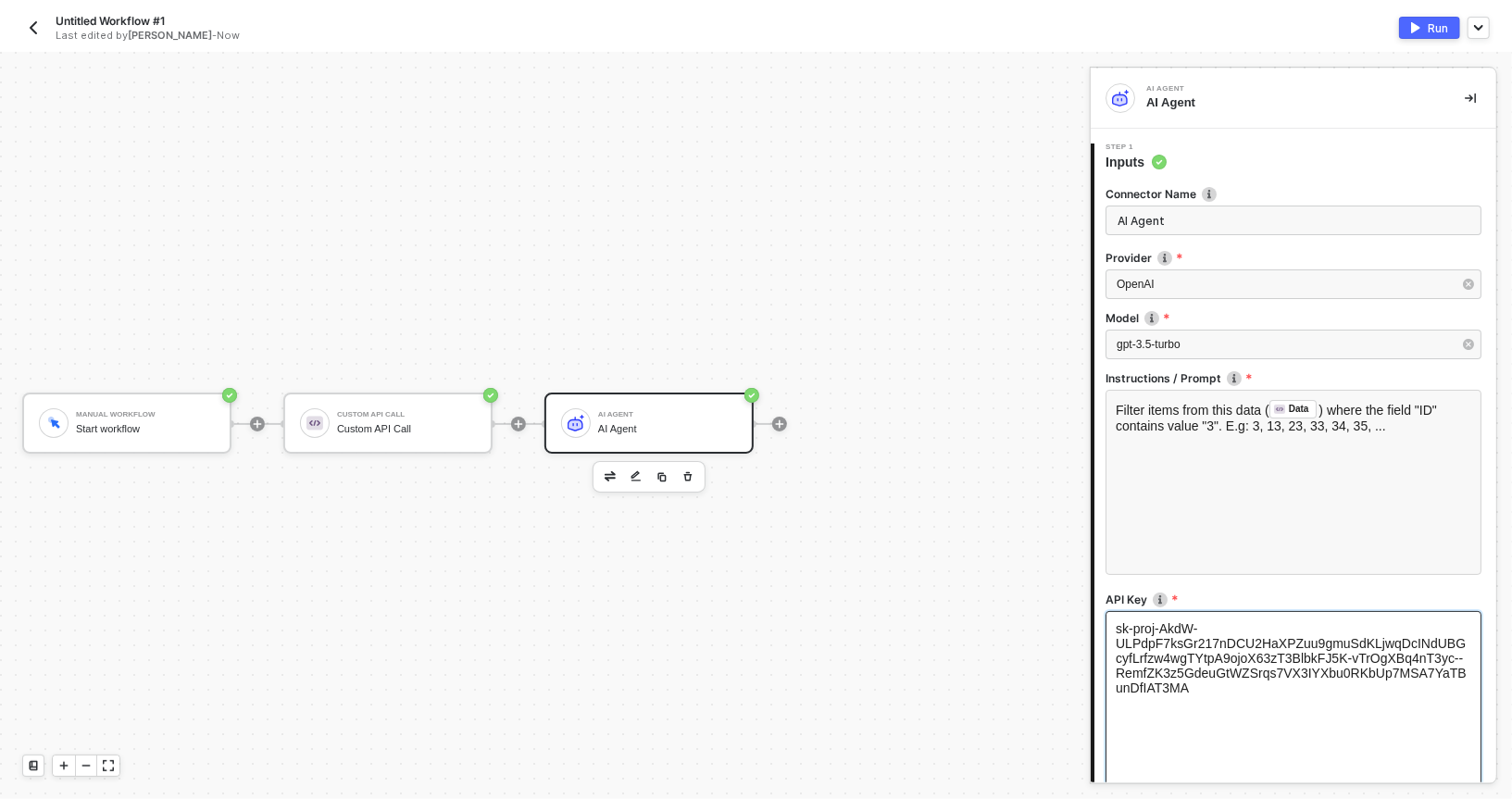
click at [581, 388] on div at bounding box center [518, 424] width 247 height 144
click at [363, 408] on div "Custom API Call Custom API Call" at bounding box center [406, 424] width 139 height 36
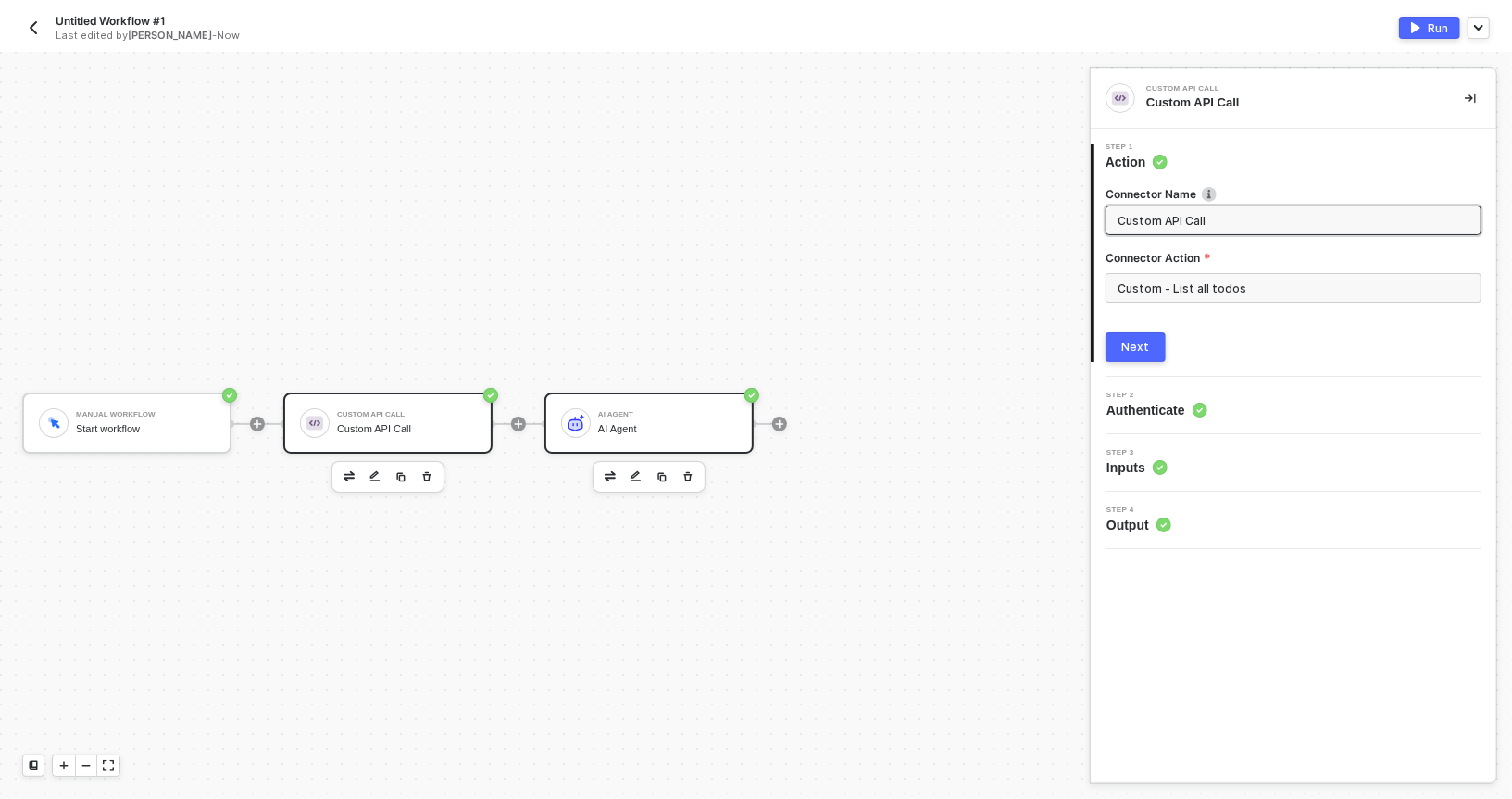
click at [631, 406] on div "AI Agent AI Agent" at bounding box center [667, 424] width 139 height 36
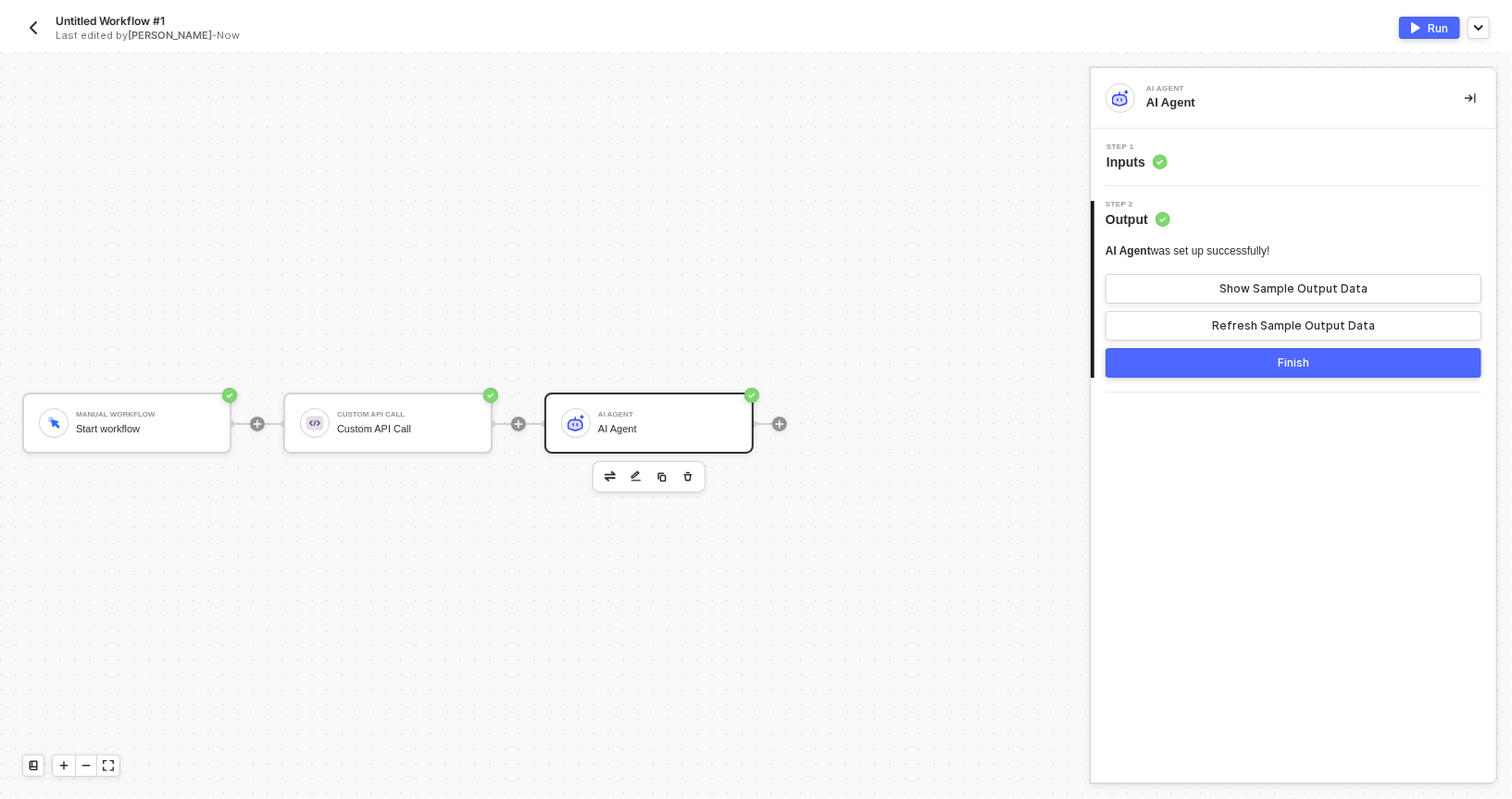
click at [1147, 157] on span "Inputs" at bounding box center [1138, 161] width 61 height 18
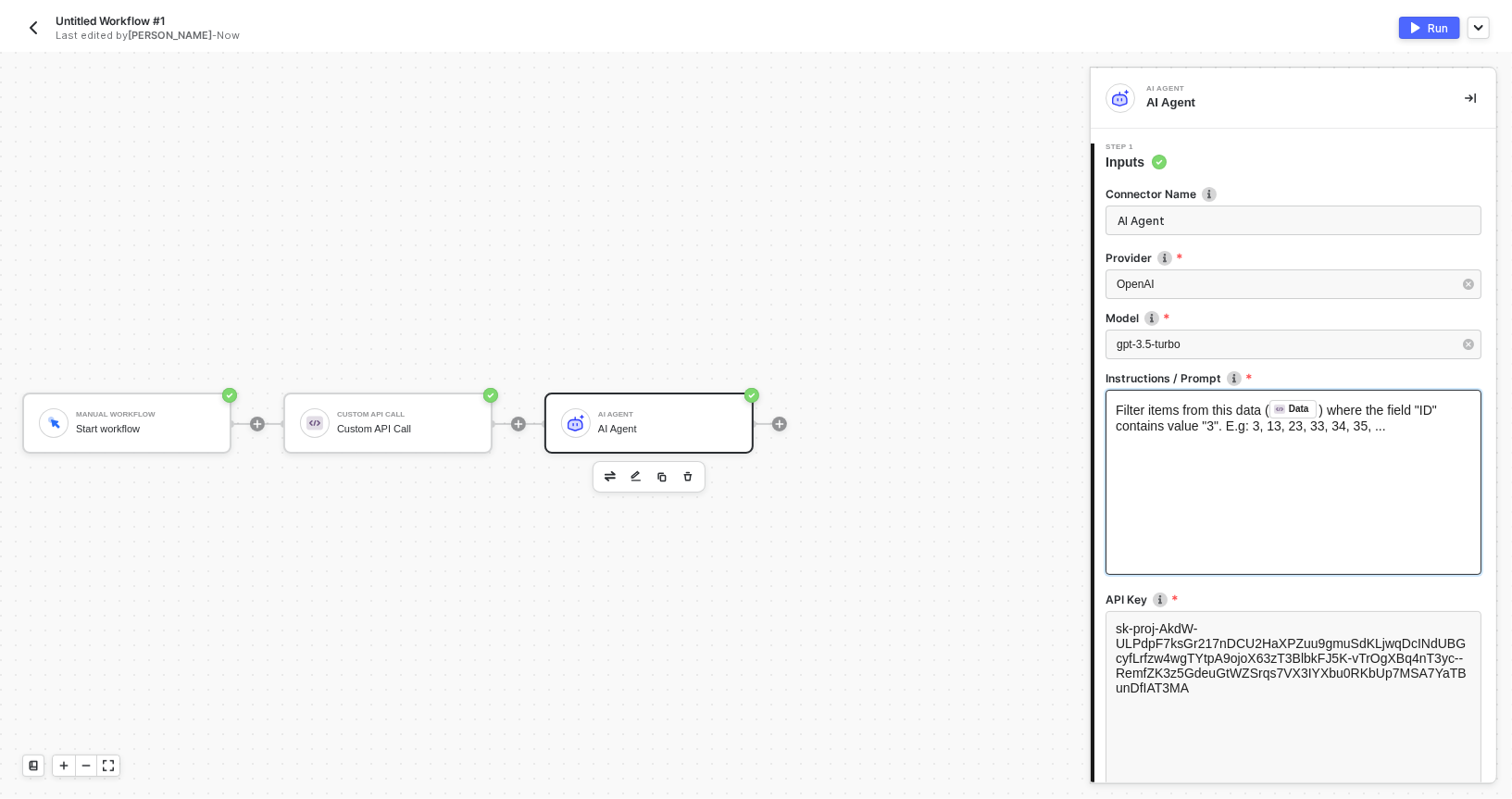
click at [1215, 506] on div "Filter items from this data ( Data ﻿ ) where the field "ID" contains value "3".…" at bounding box center [1294, 482] width 376 height 185
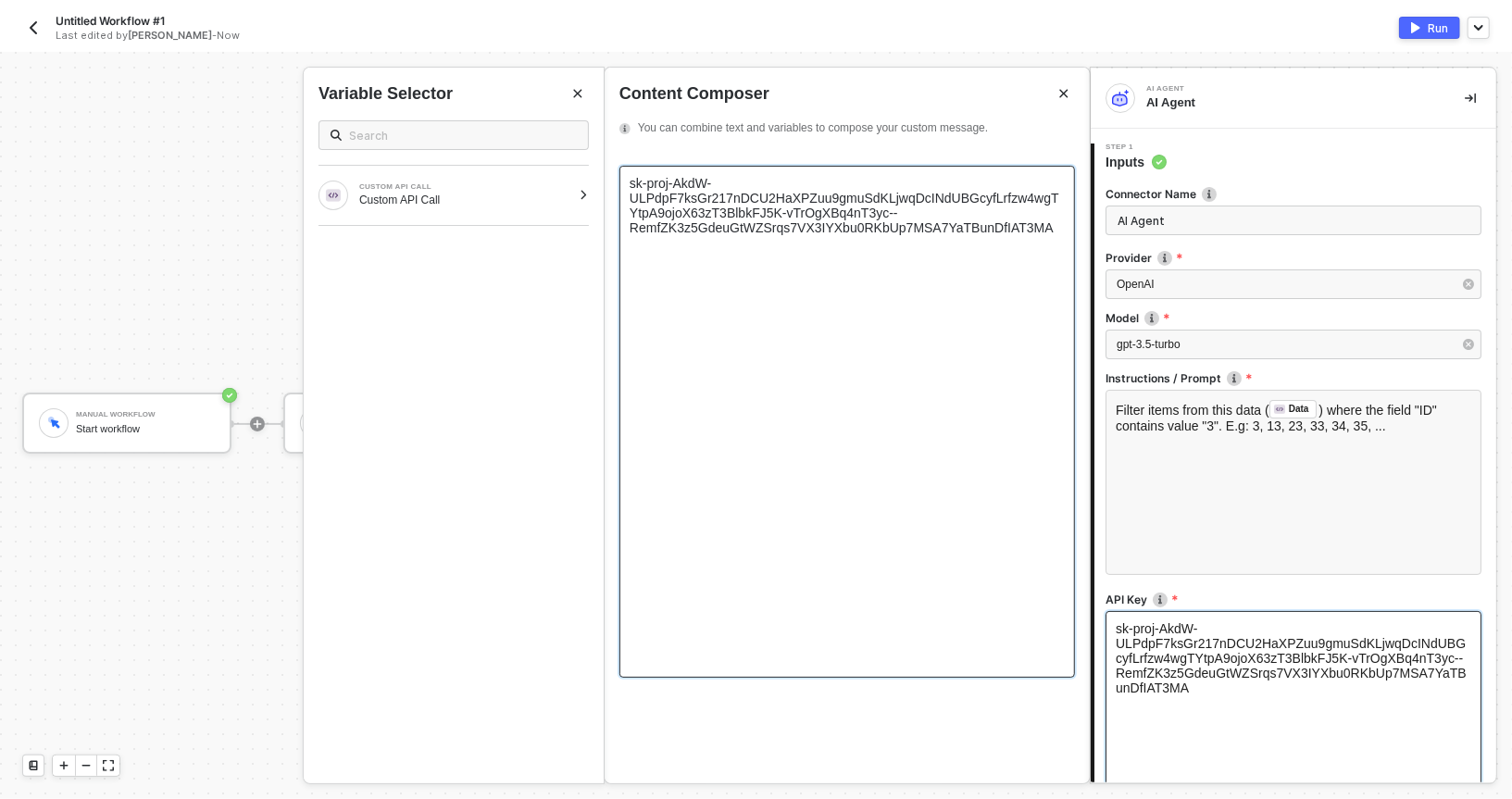
click at [962, 456] on div "sk-proj-AkdW-ULPdpF7ksGr217nDCU2HaXPZuu9gmuSdKLjwqDcINdUBGcyfLrfzw4wgTYtpA9ojoX…" at bounding box center [847, 422] width 456 height 512
click at [667, 231] on span "sk-proj-AkdW-ULPdpF7ksGr217nDCU2HaXPZuu9gmuSdKLjwqDcINdUBGcyfLrfzw4wgTYtpA9ojoX…" at bounding box center [845, 206] width 430 height 60
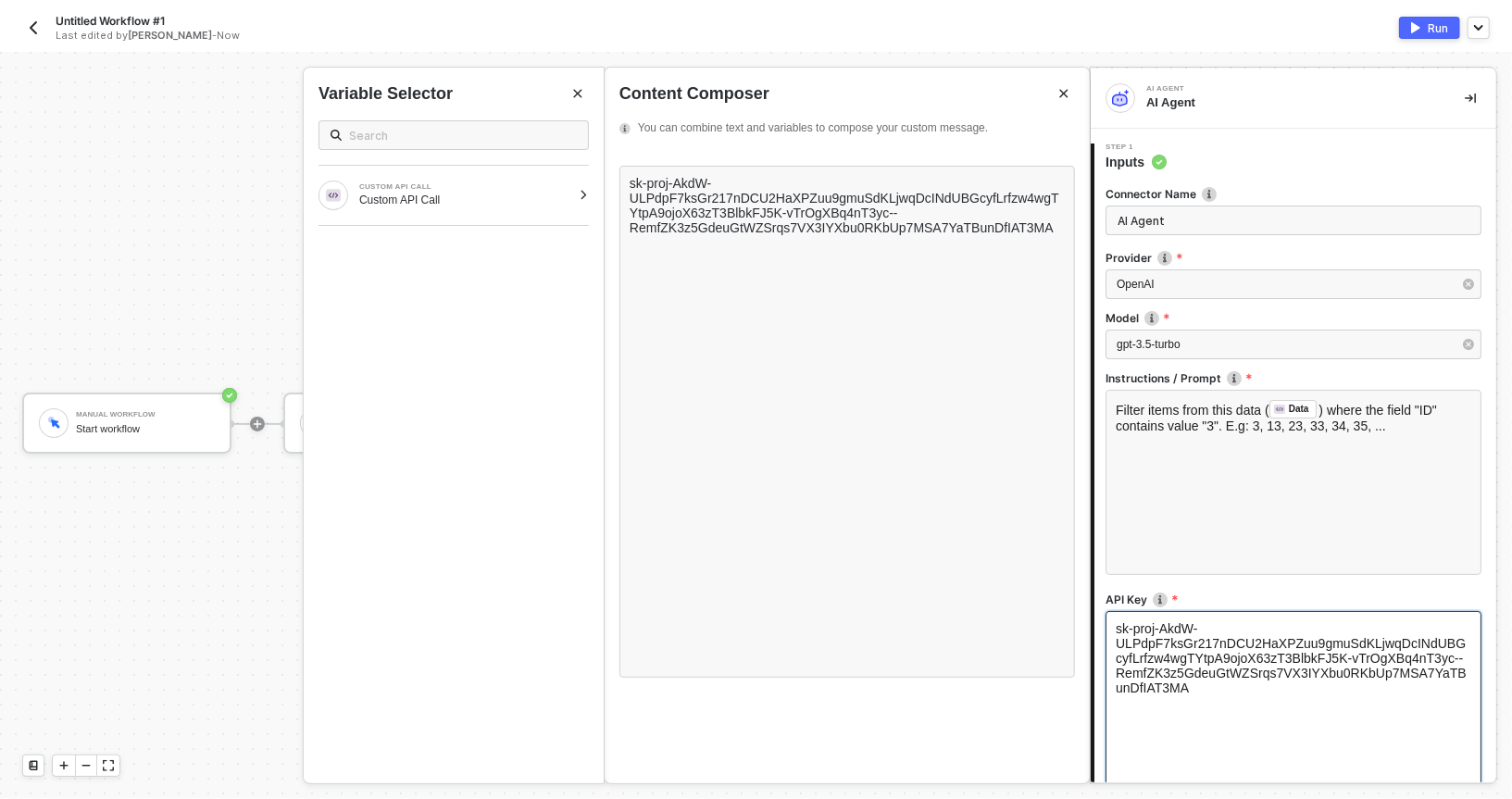
click at [35, 26] on img "button" at bounding box center [33, 27] width 14 height 14
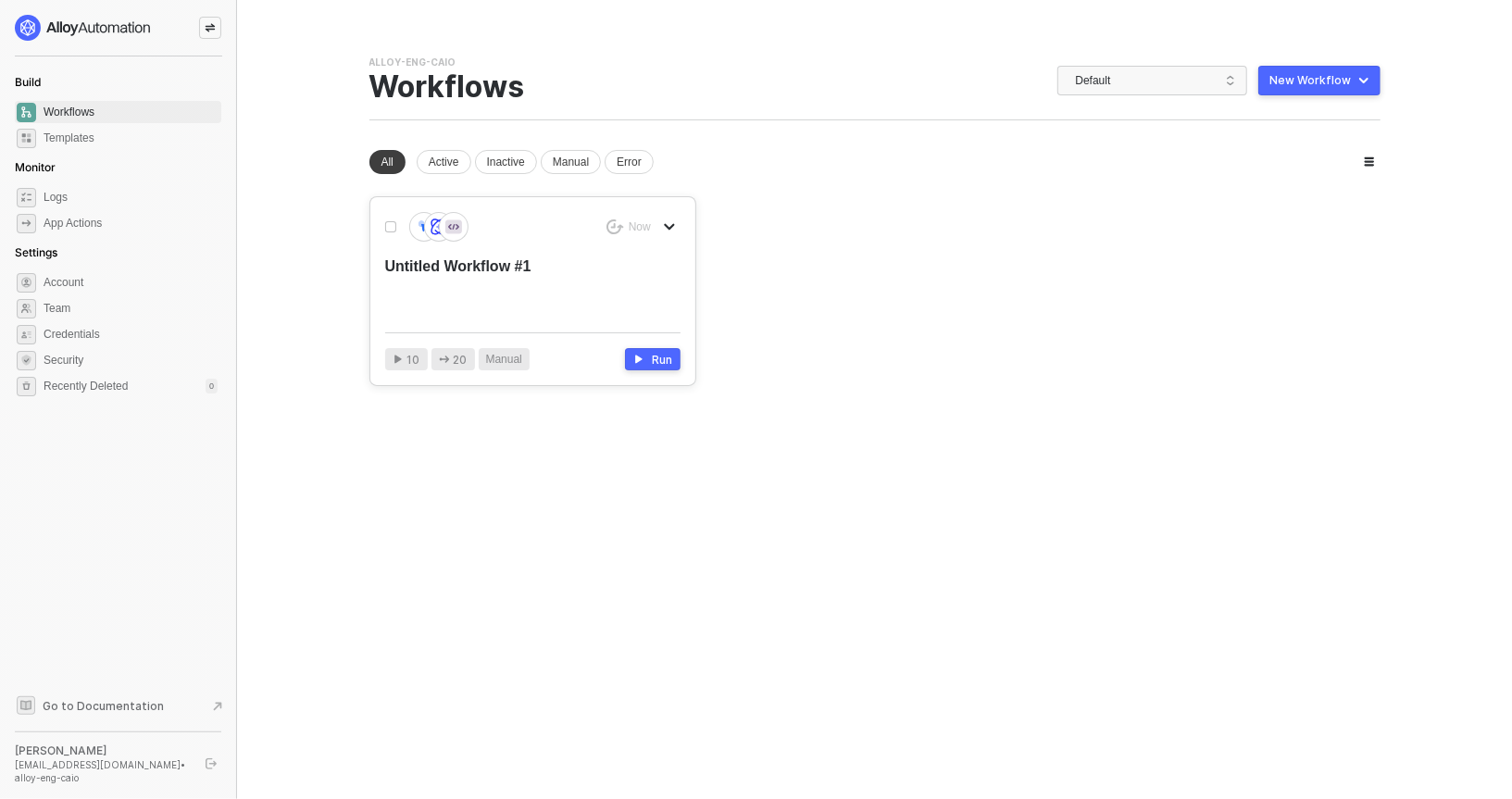
click at [505, 256] on div "Untitled Workflow #1" at bounding box center [503, 287] width 236 height 61
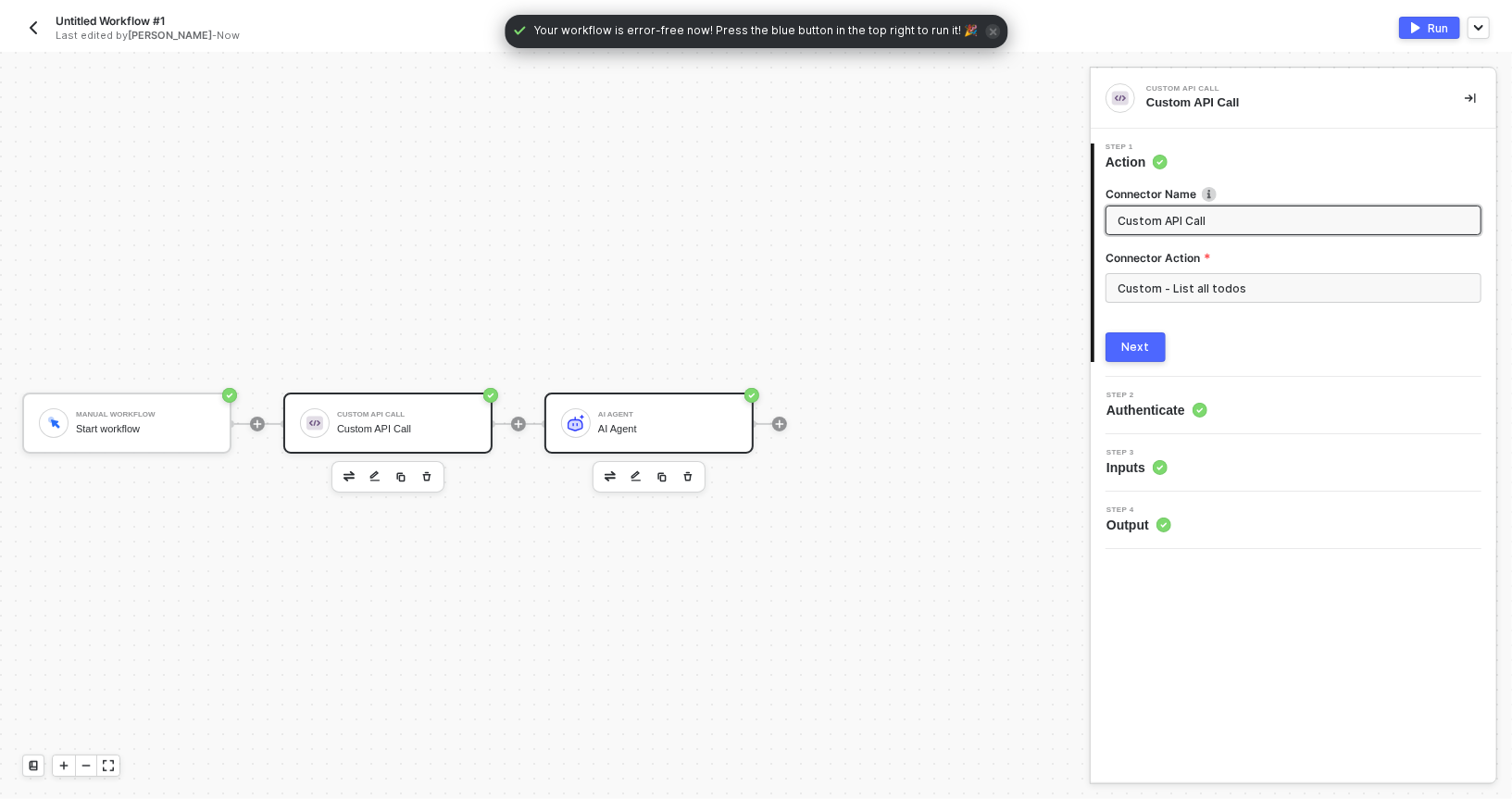
click at [665, 398] on div "AI Agent AI Agent" at bounding box center [649, 424] width 209 height 61
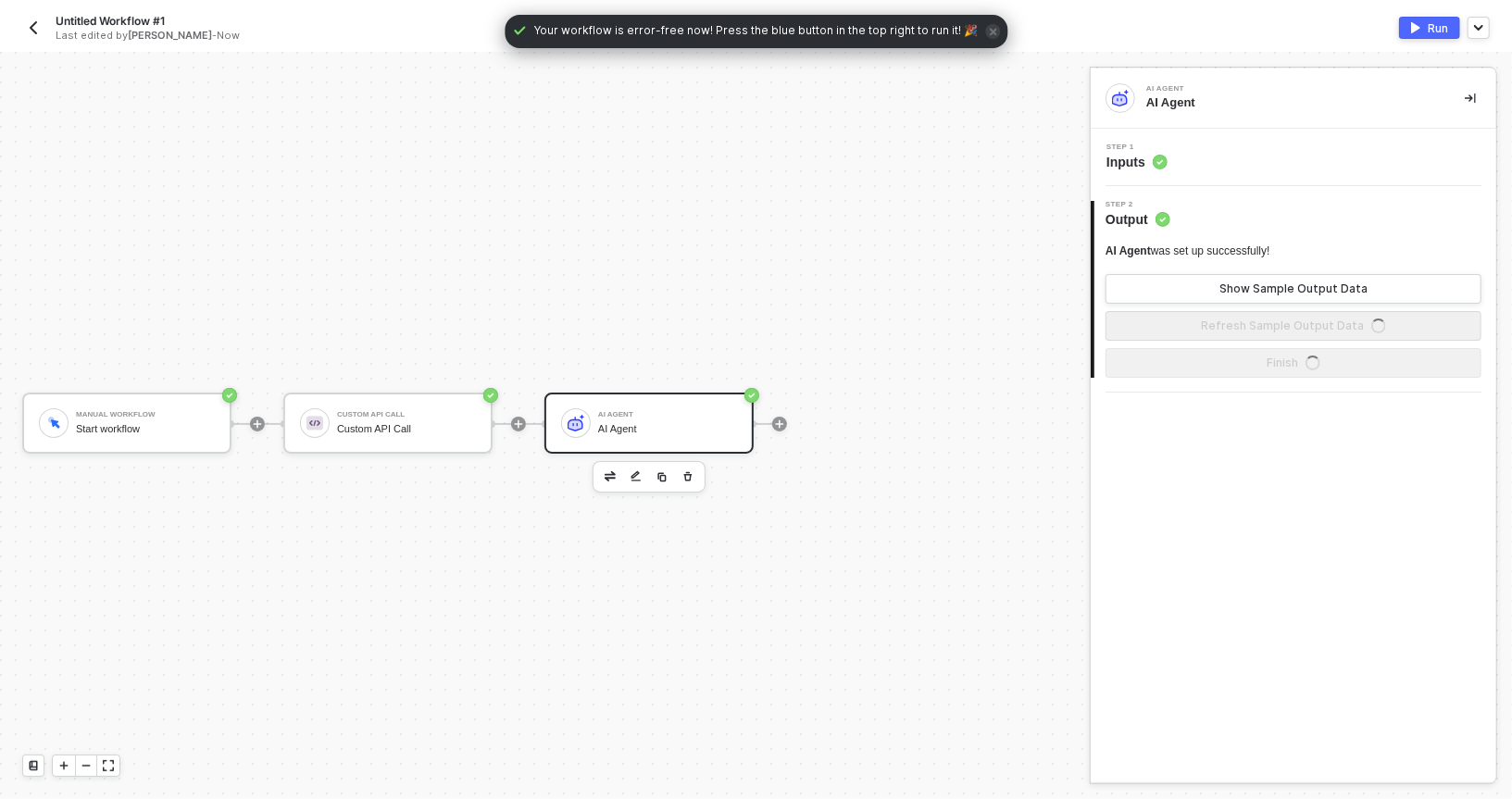
click at [1148, 157] on span "Inputs" at bounding box center [1138, 161] width 61 height 18
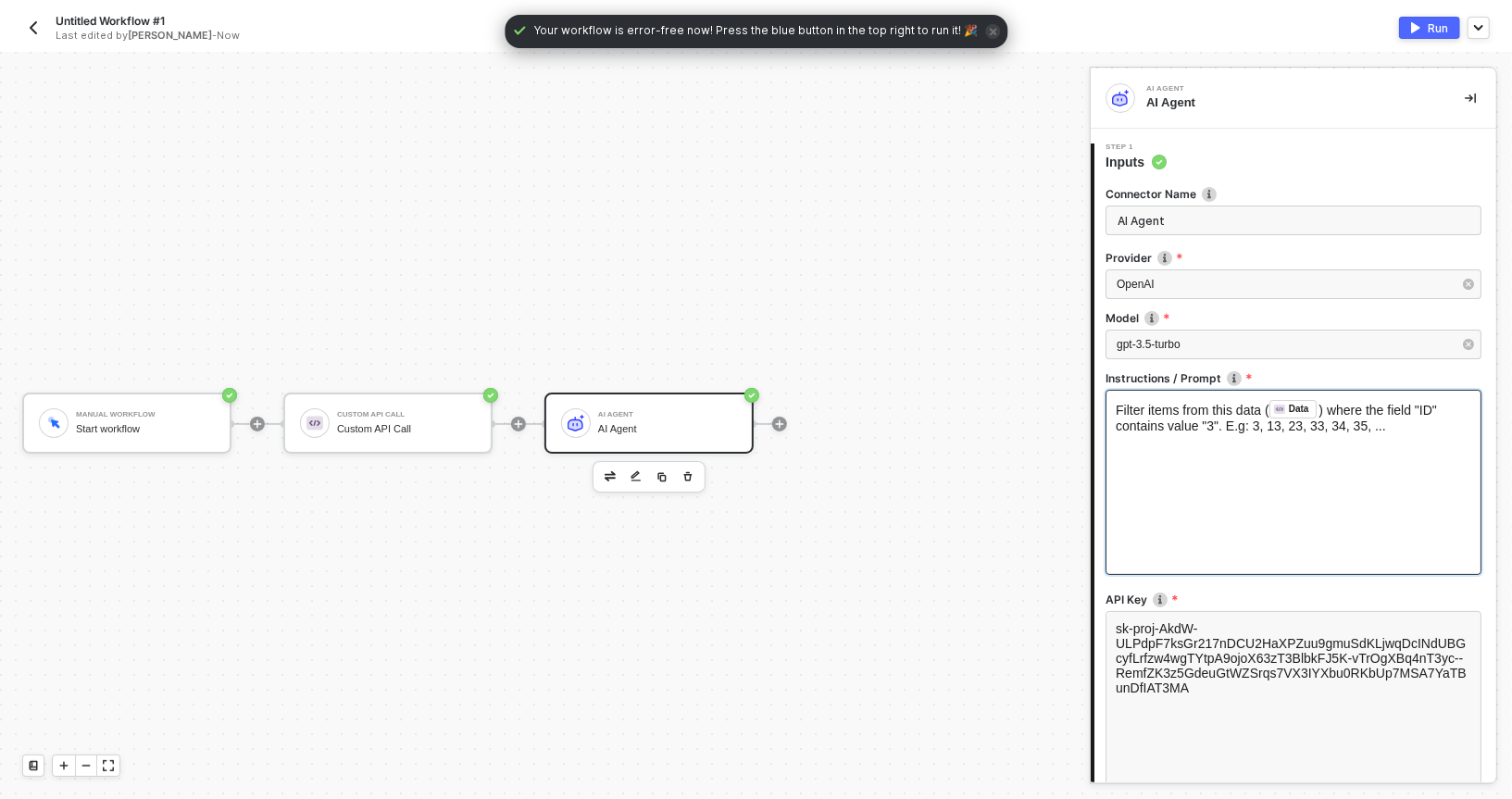
scroll to position [194, 0]
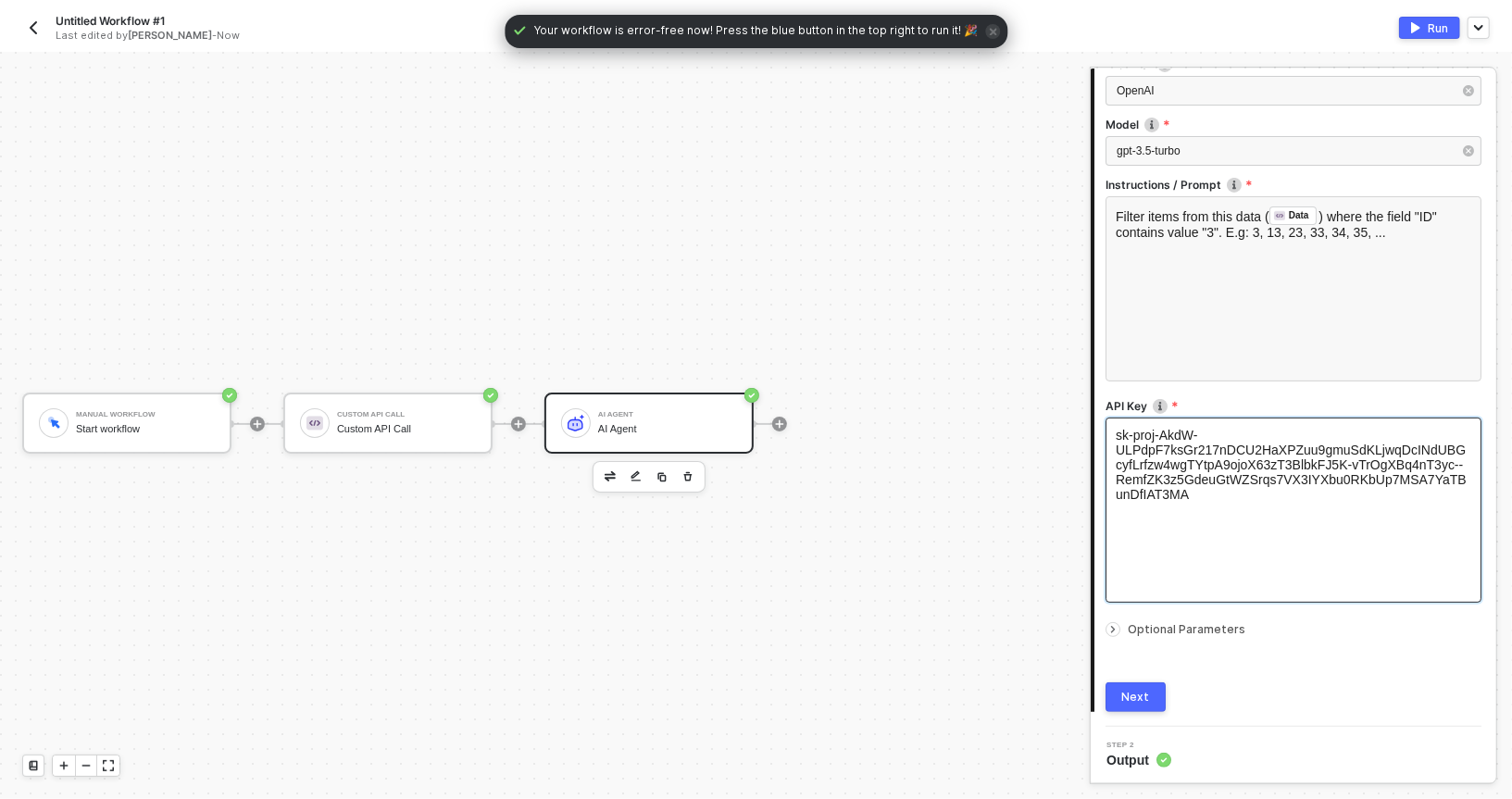
click at [1140, 551] on div "sk-proj-AkdW-ULPdpF7ksGr217nDCU2HaXPZuu9gmuSdKLjwqDcINdUBGcyfLrfzw4wgTYtpA9ojoX…" at bounding box center [1294, 510] width 376 height 185
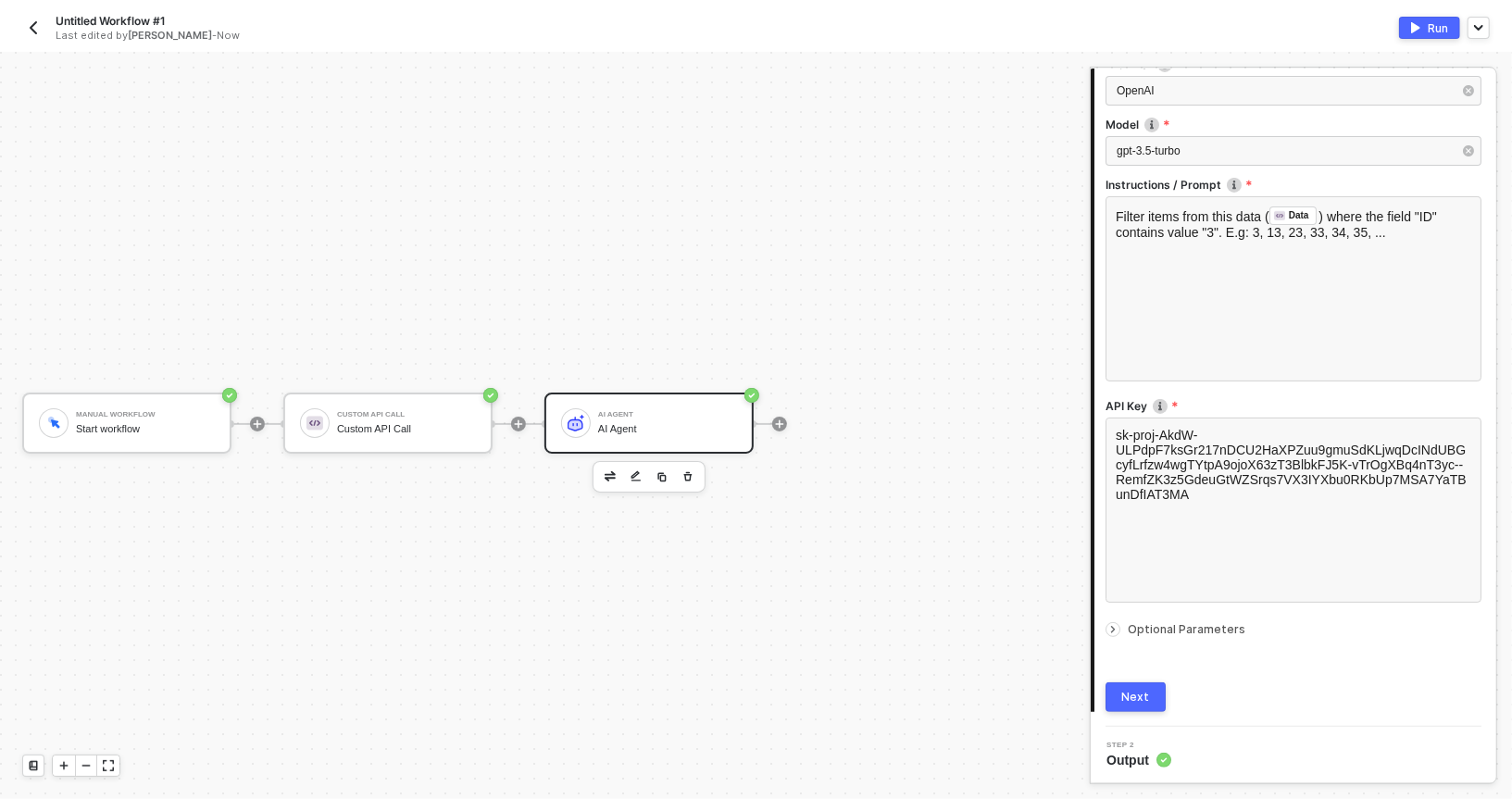
click at [496, 221] on div "Manual Workflow Start workflow Custom API Call Custom API Call AI Agent AI Agent" at bounding box center [540, 424] width 1081 height 744
click at [622, 411] on div "AI Agent" at bounding box center [667, 415] width 139 height 8
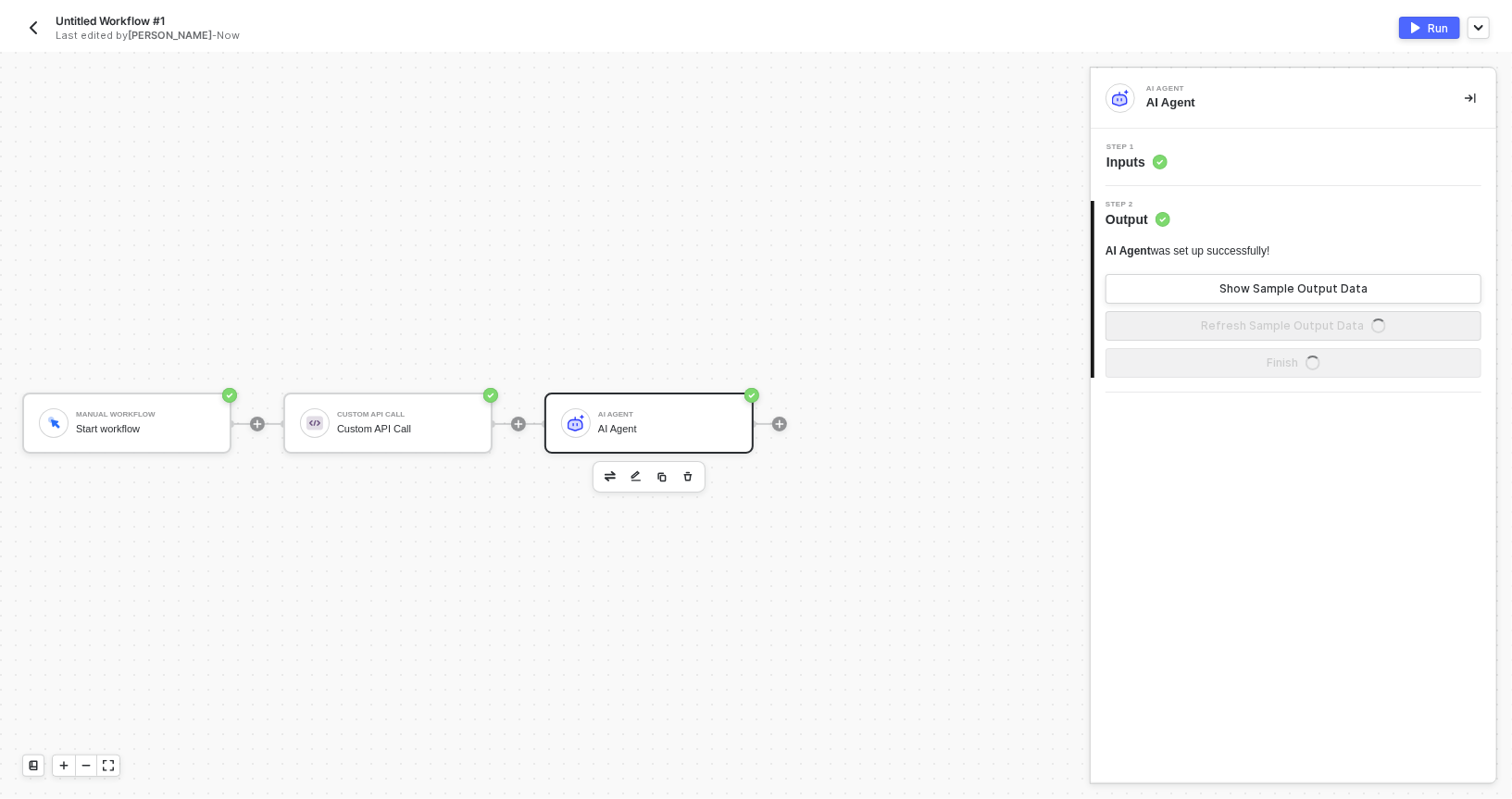
click at [621, 424] on div "AI Agent" at bounding box center [667, 429] width 139 height 12
click at [1165, 171] on div "Step 1 Inputs" at bounding box center [1293, 157] width 406 height 28
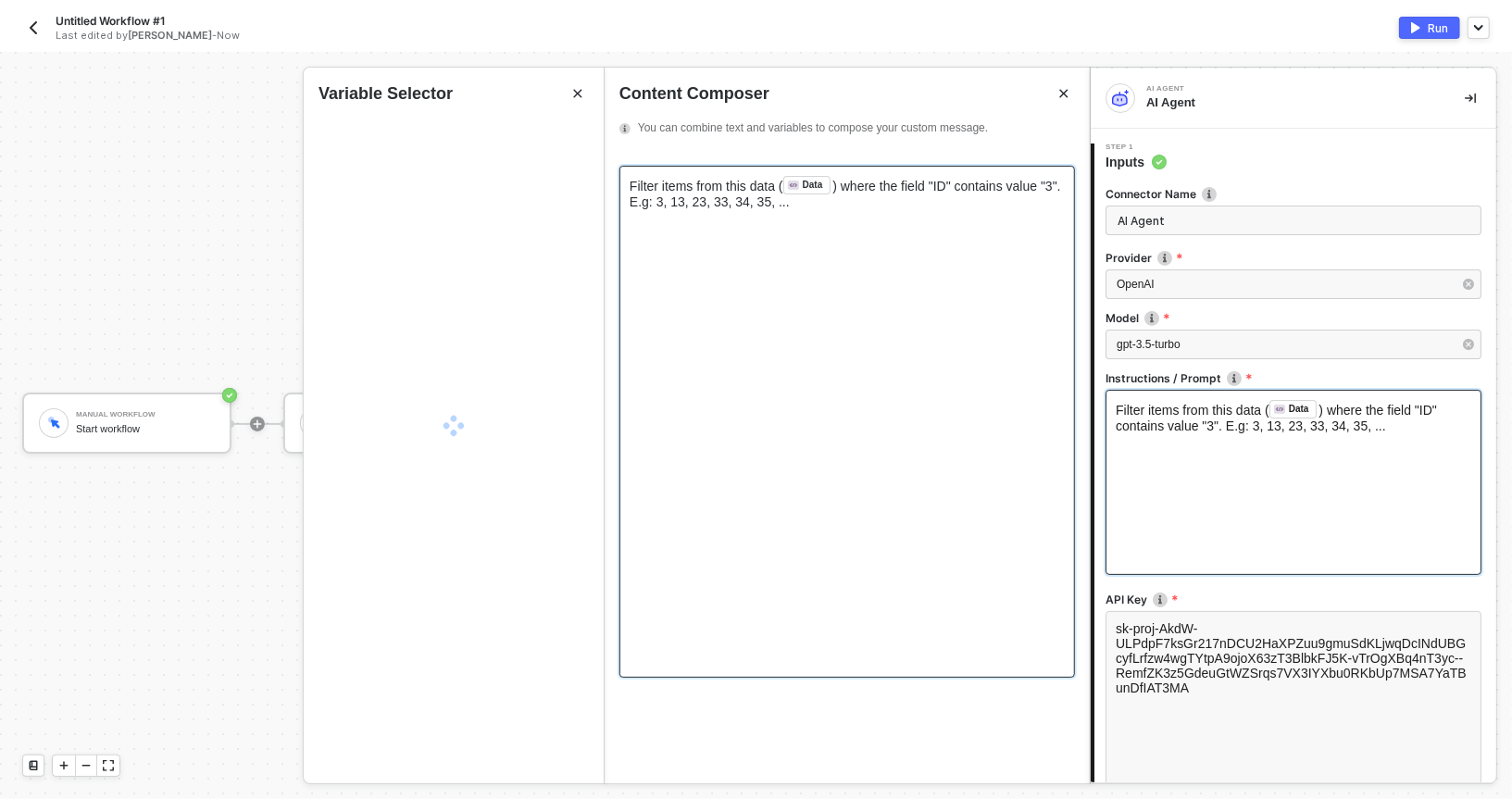
click at [1170, 447] on div "Filter items from this data ( Data ﻿ ) where the field "ID" contains value "3".…" at bounding box center [1294, 482] width 376 height 185
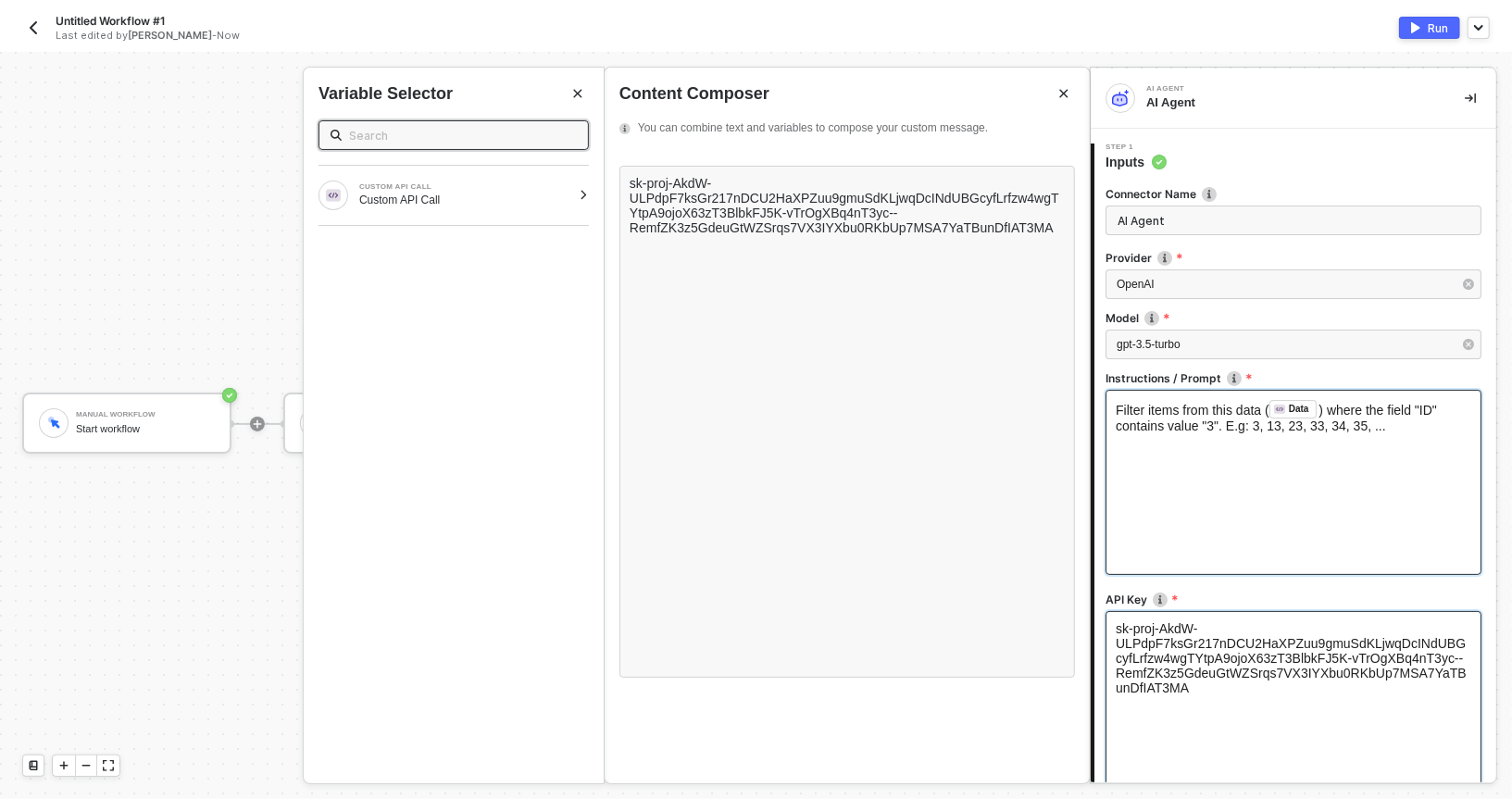
scroll to position [194, 0]
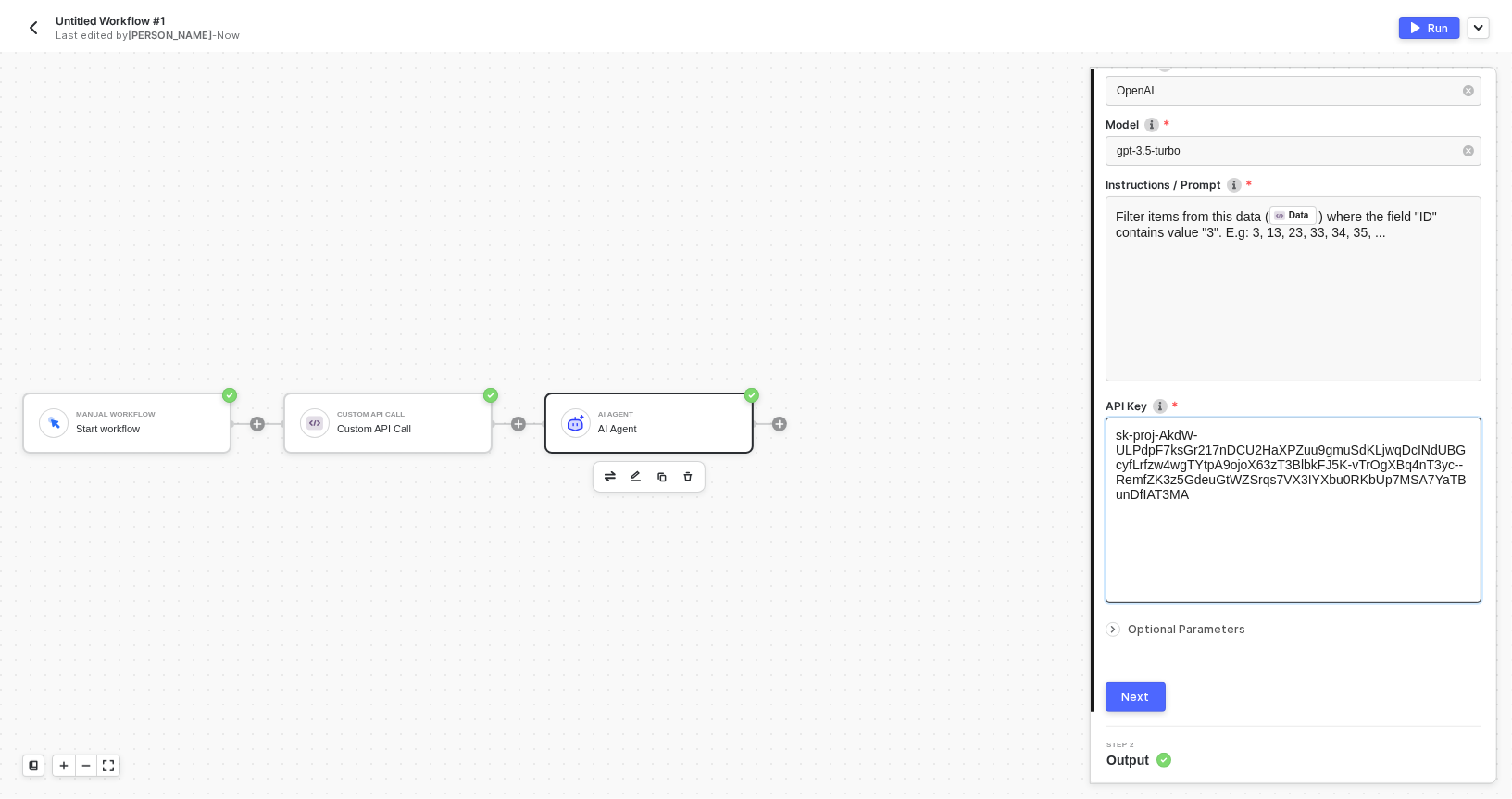
click at [1115, 613] on div at bounding box center [1294, 617] width 376 height 8
click at [1115, 619] on div at bounding box center [1116, 629] width 22 height 20
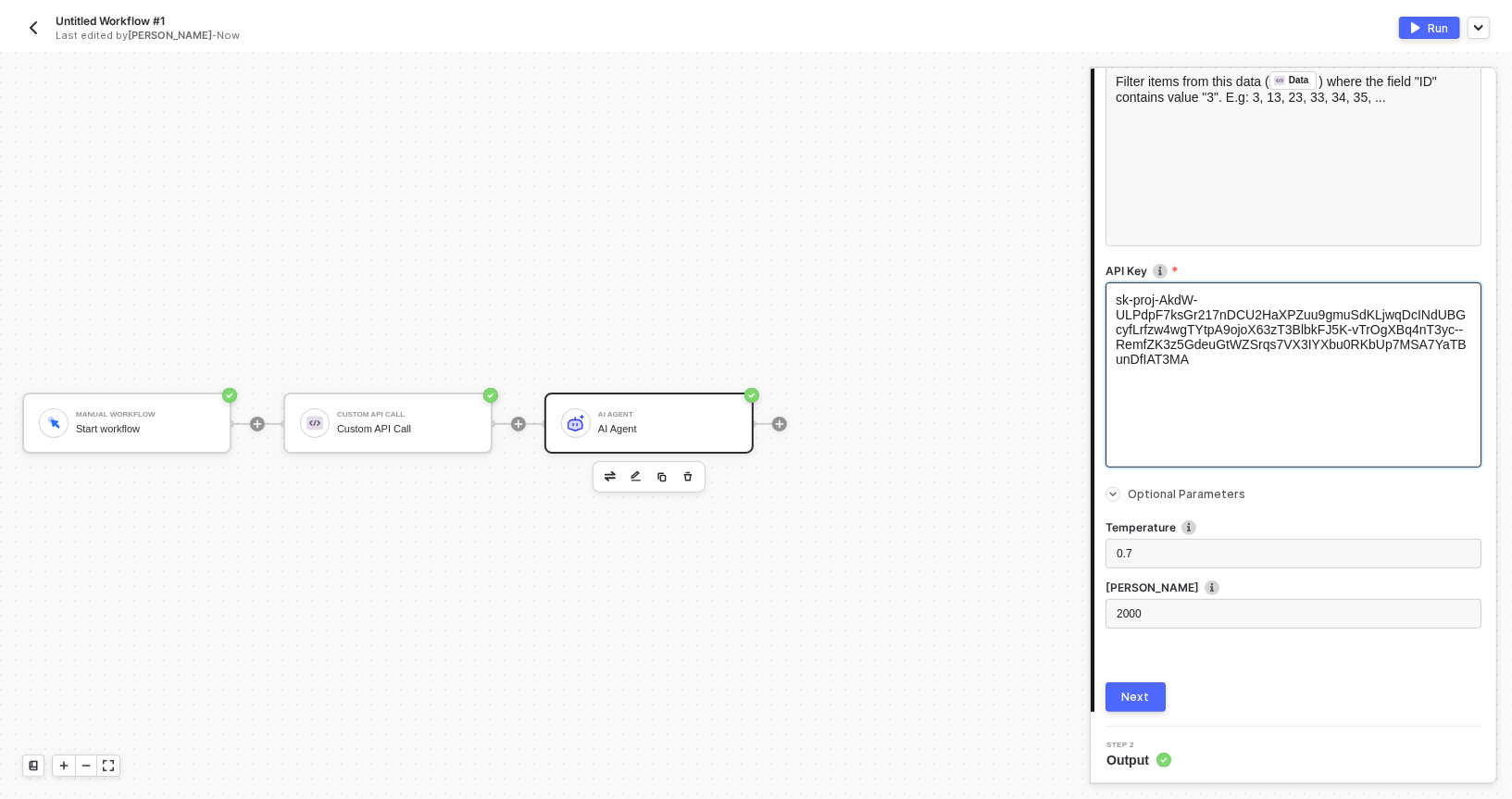
click at [602, 411] on div "AI Agent" at bounding box center [667, 415] width 139 height 8
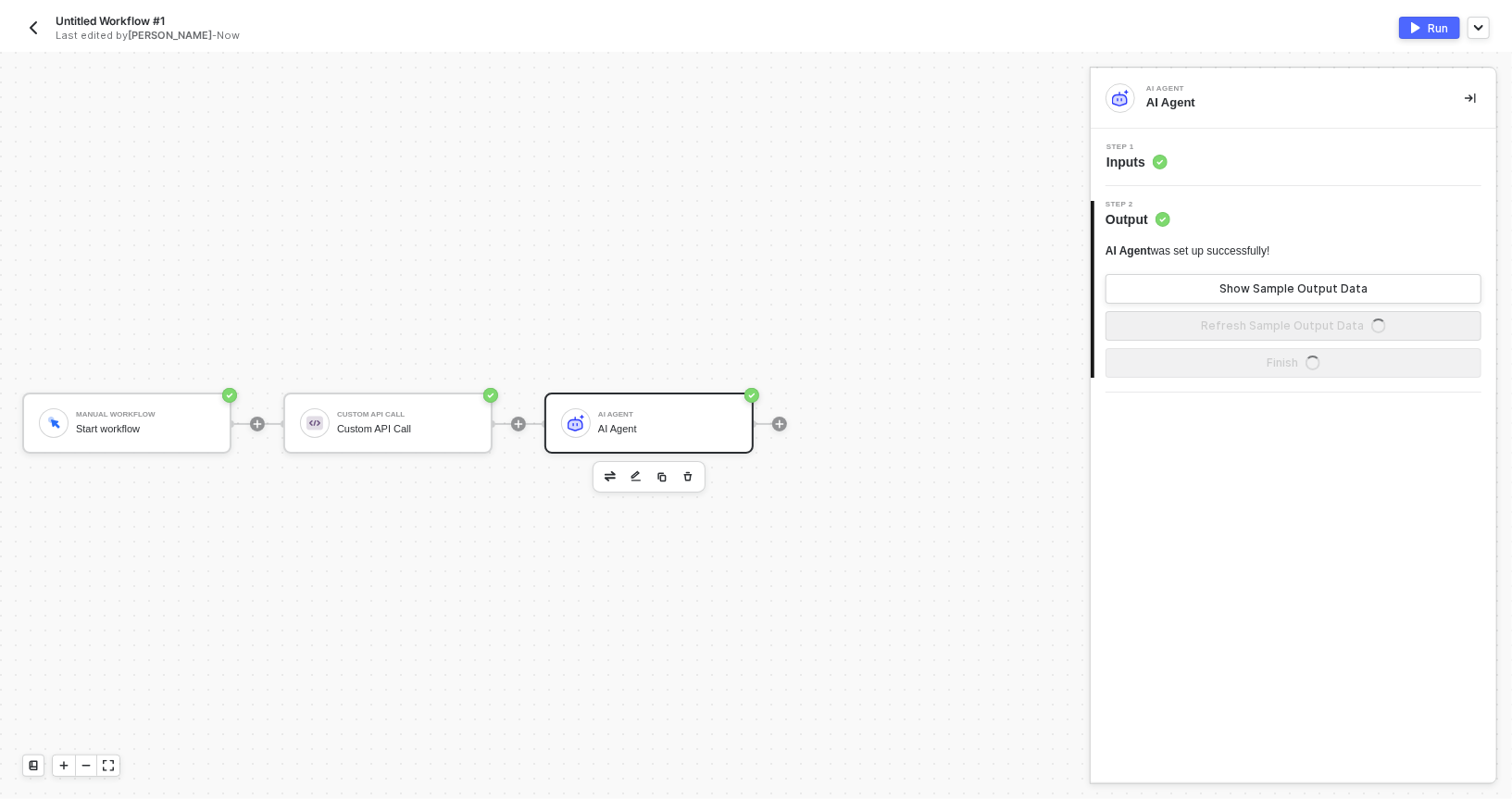
click at [1171, 266] on div "AI Agent was set up successfully! Show Sample Output Data Refresh Sample Output…" at bounding box center [1294, 292] width 376 height 97
click at [1154, 291] on button "Show Sample Output Data" at bounding box center [1294, 289] width 376 height 30
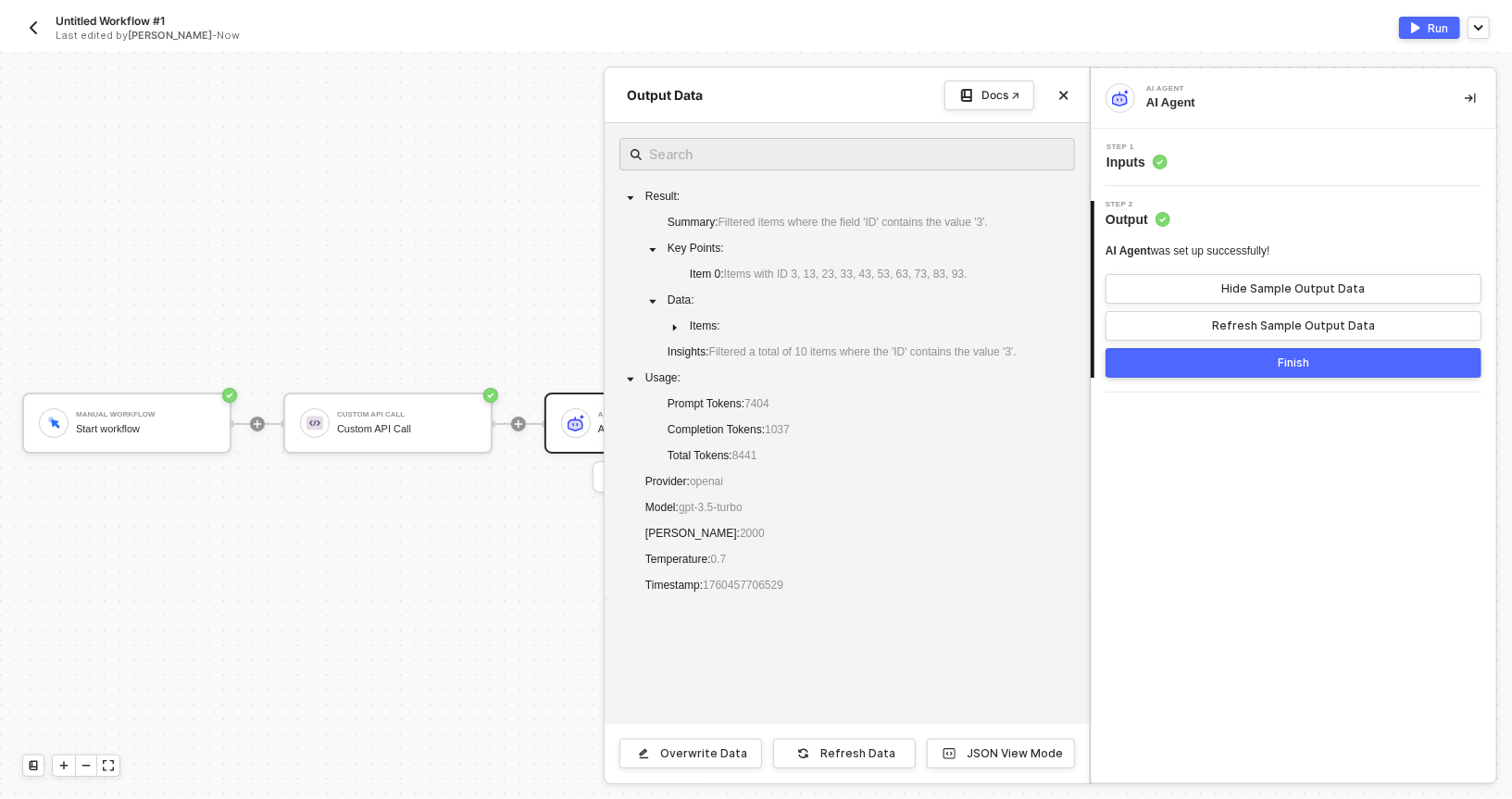
click at [390, 404] on div at bounding box center [756, 425] width 1512 height 747
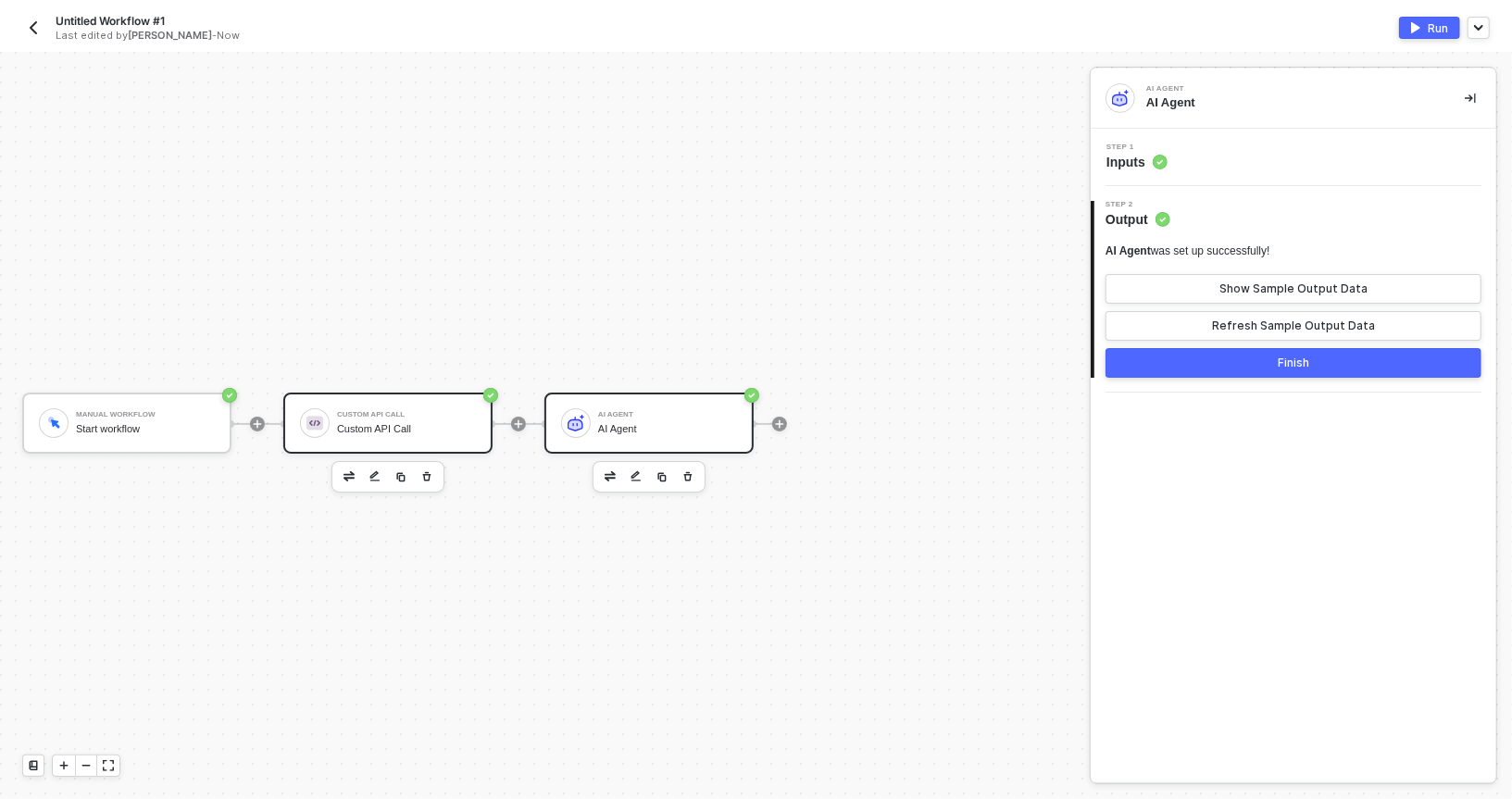
click at [388, 408] on div "Custom API Call Custom API Call" at bounding box center [406, 424] width 139 height 36
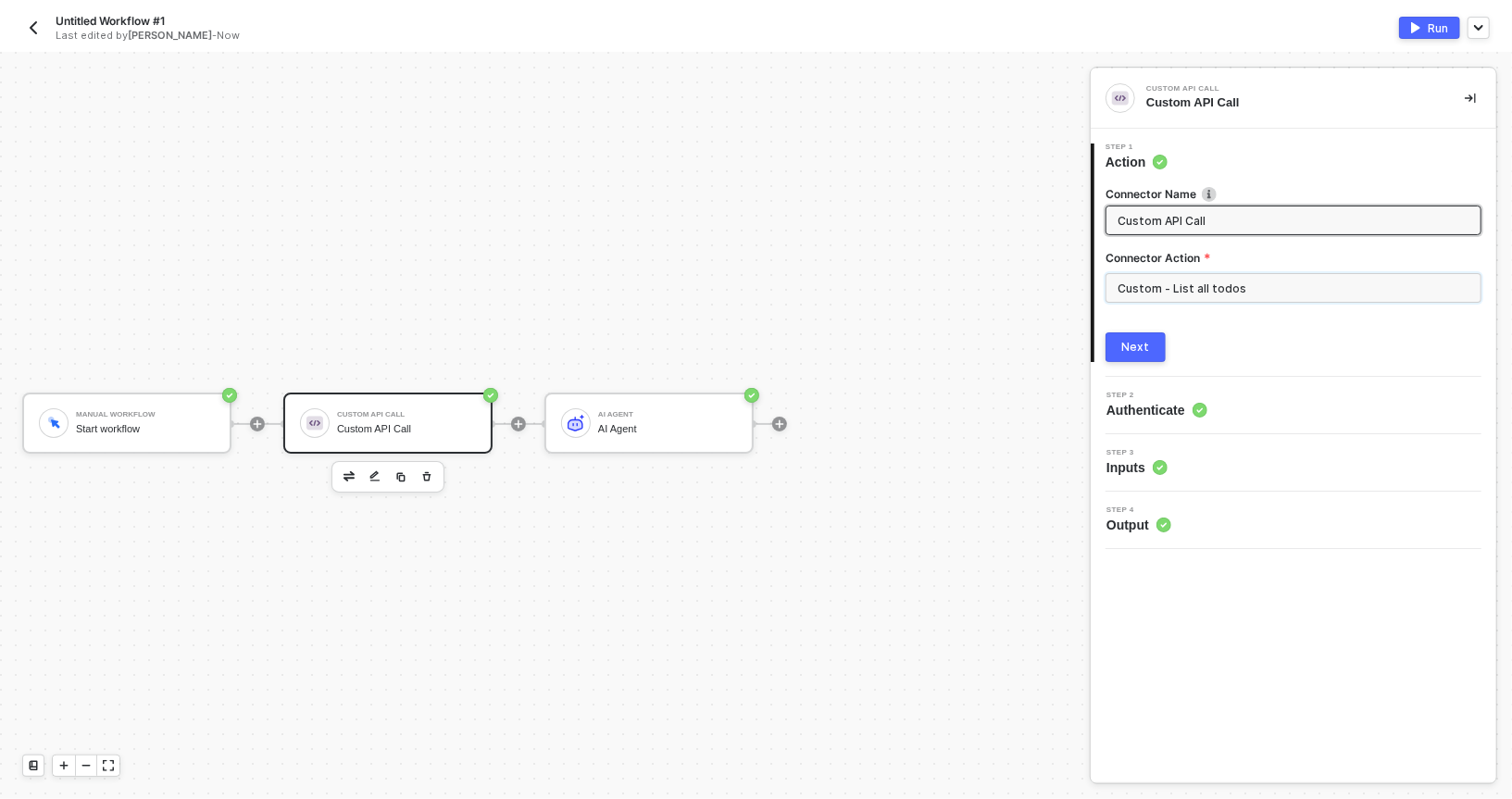
click at [1140, 282] on input "Custom - List all todos" at bounding box center [1294, 288] width 376 height 30
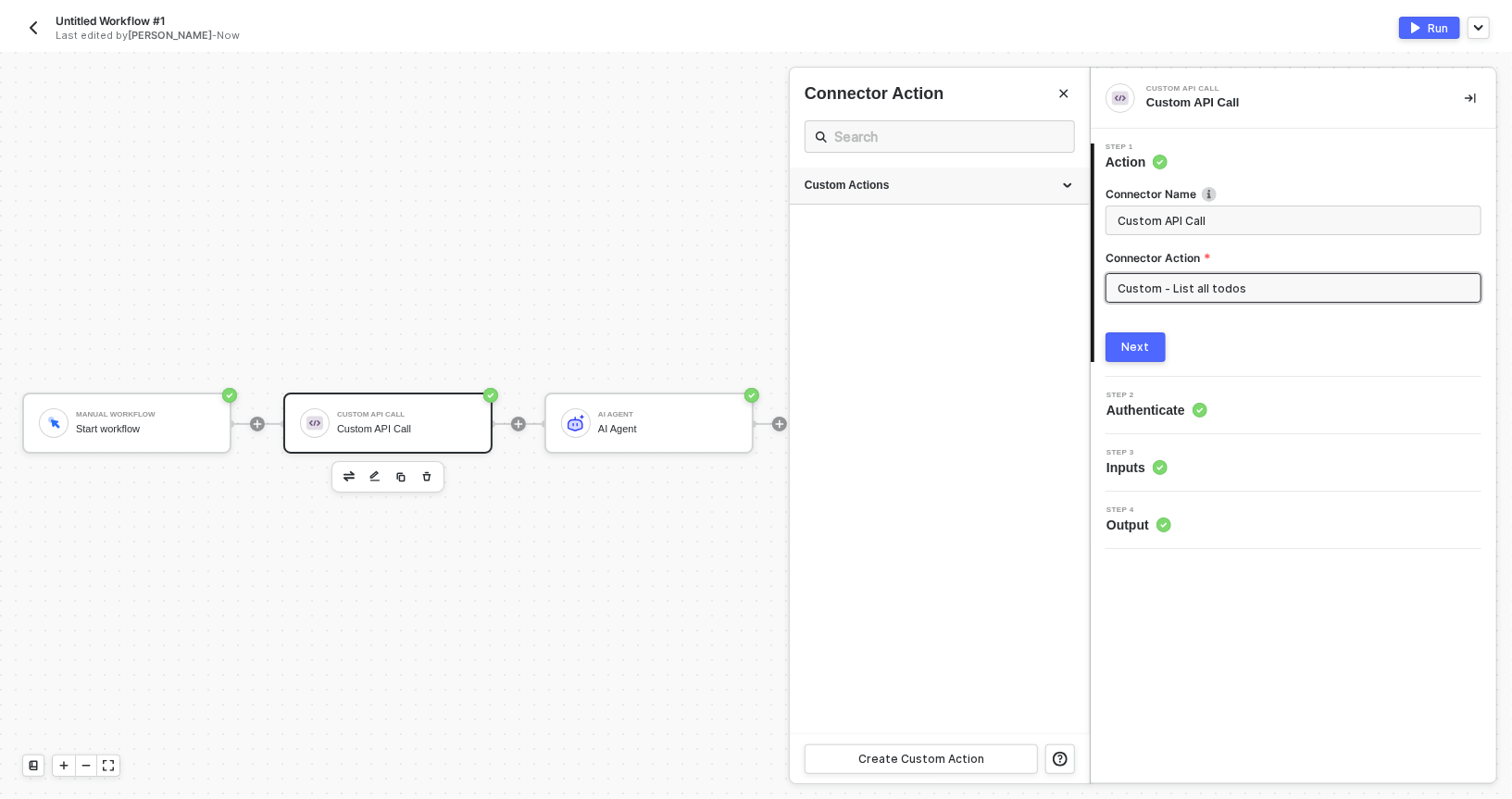
click at [890, 192] on div "Custom Actions" at bounding box center [939, 185] width 270 height 15
click at [1007, 233] on button "button" at bounding box center [1015, 230] width 22 height 22
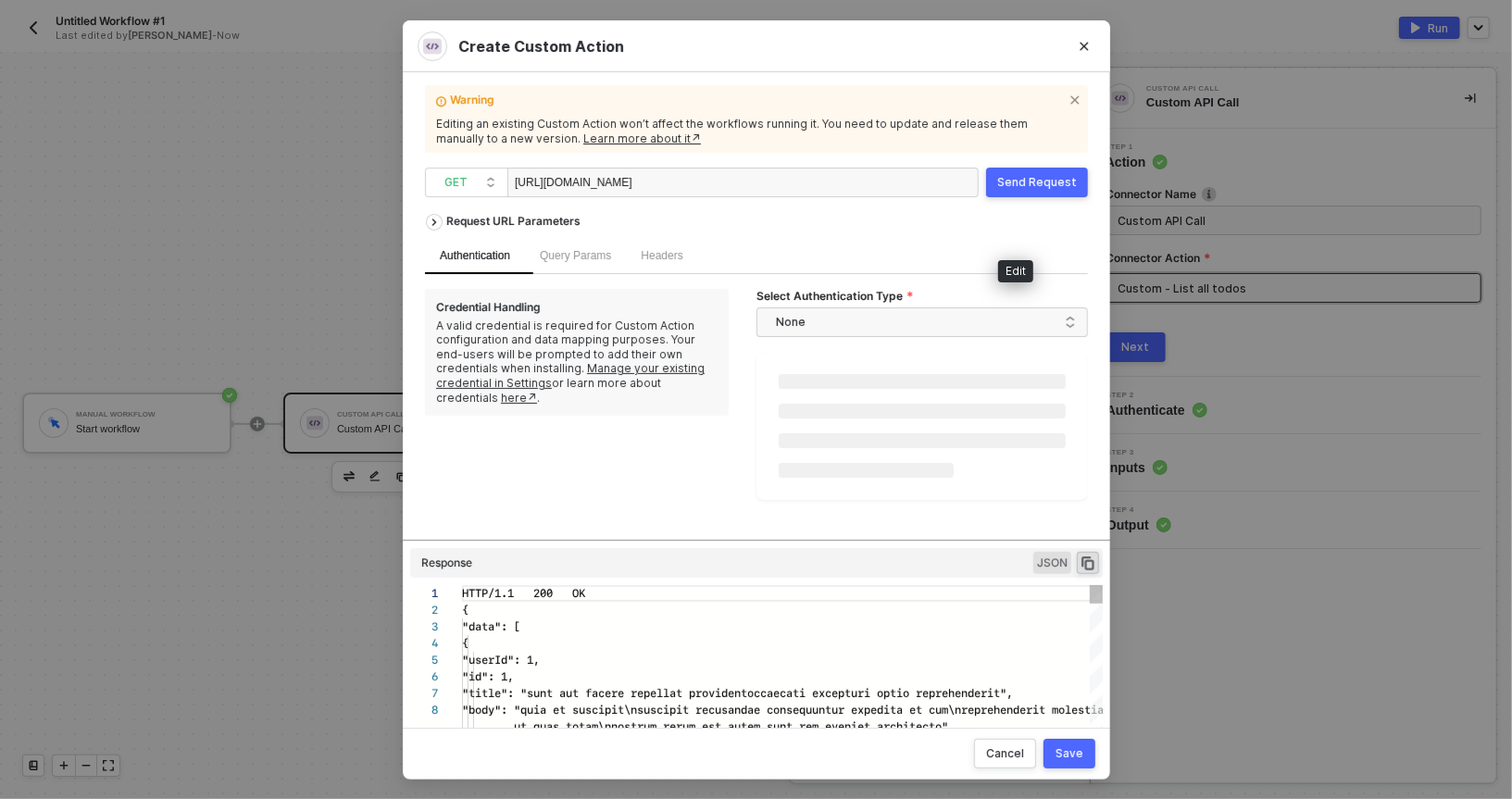
scroll to position [150, 0]
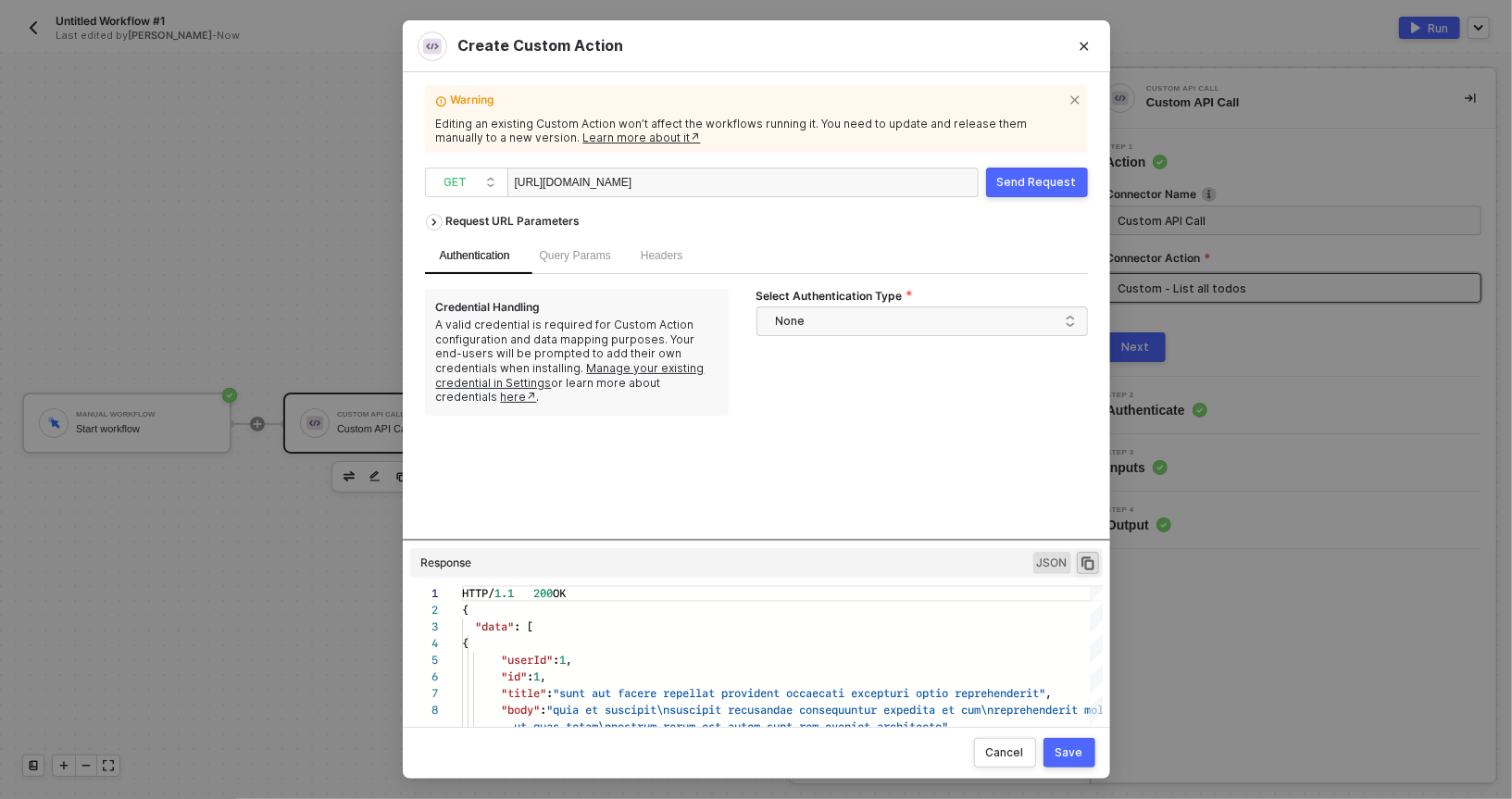
click at [643, 184] on div "https://jsonplaceholder.typicode.com/posts" at bounding box center [607, 183] width 185 height 30
click at [783, 381] on div "Select Authentication Type None" at bounding box center [922, 352] width 331 height 127
click at [1050, 745] on button "Save" at bounding box center [1069, 753] width 52 height 30
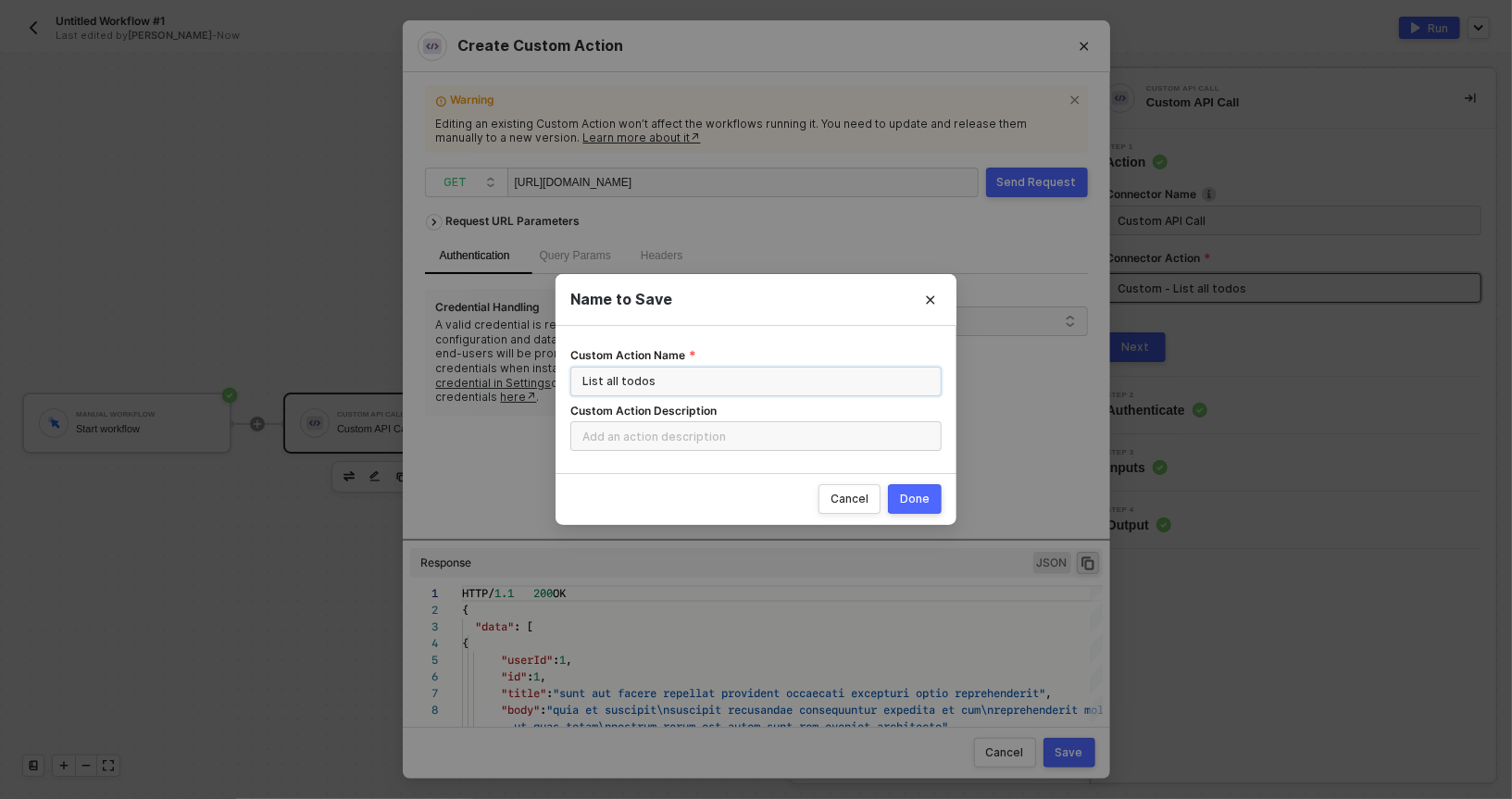
click at [706, 378] on input "List all todos" at bounding box center [756, 381] width 372 height 30
type input "List all objects"
click at [897, 500] on button "Done" at bounding box center [915, 499] width 54 height 30
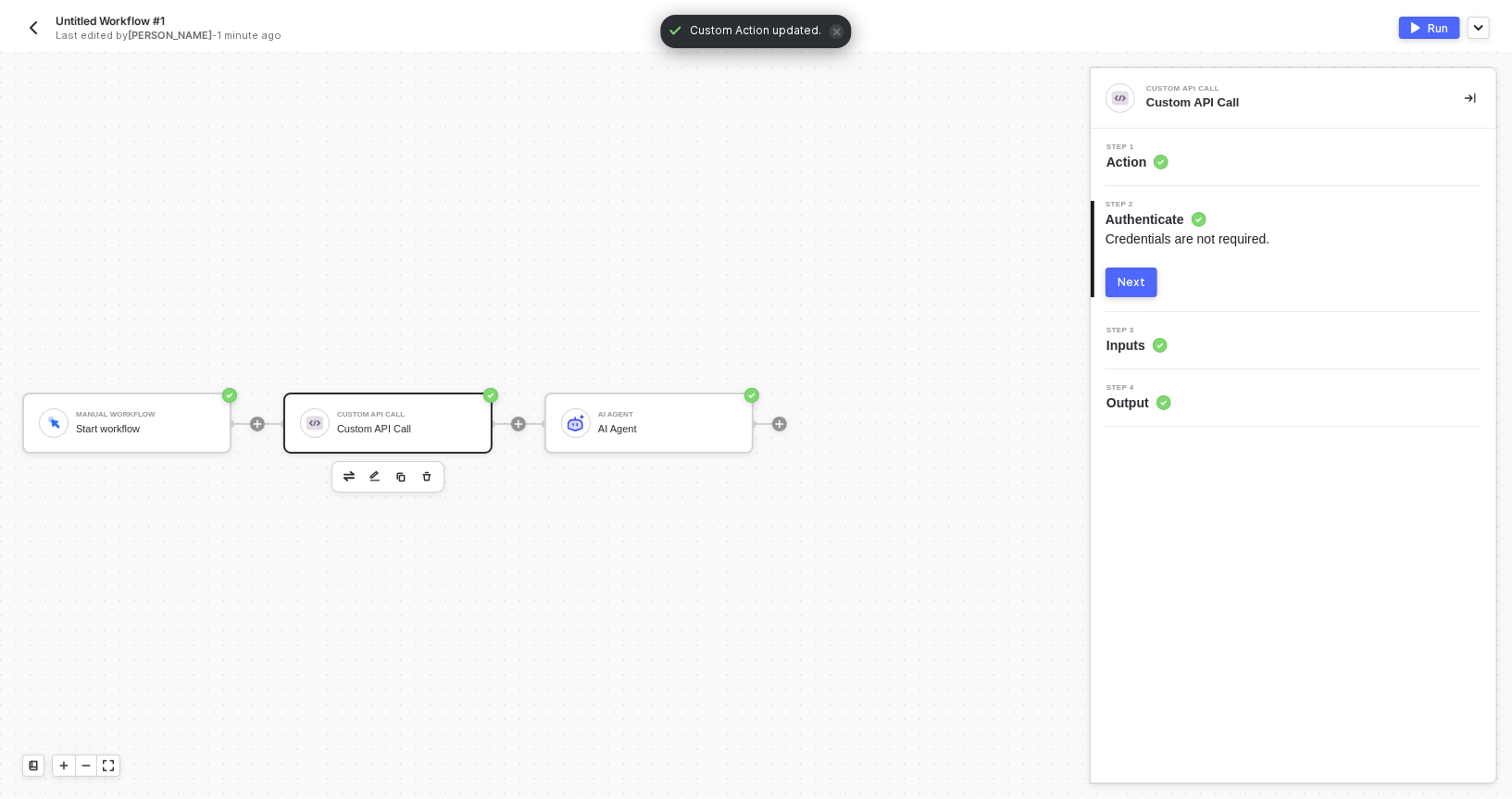
click at [1126, 285] on div "Next" at bounding box center [1131, 281] width 28 height 14
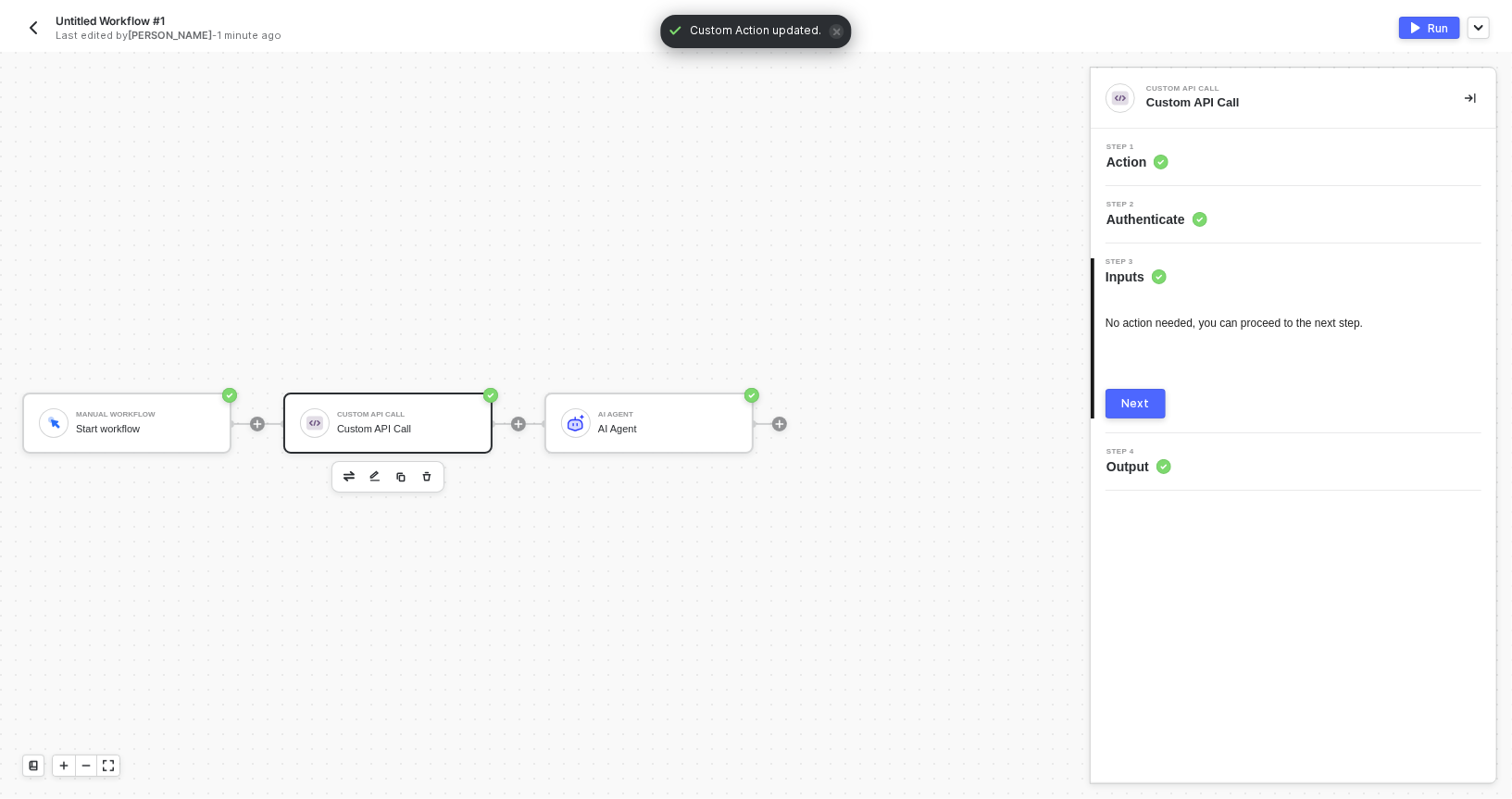
click at [1116, 425] on div "3 Step 3 Inputs No action needed, you can proceed to the next step. Next" at bounding box center [1293, 339] width 406 height 190
click at [1116, 419] on div "3 Step 3 Inputs No action needed, you can proceed to the next step. Next" at bounding box center [1293, 339] width 406 height 190
click at [1116, 412] on button "Next" at bounding box center [1136, 403] width 60 height 30
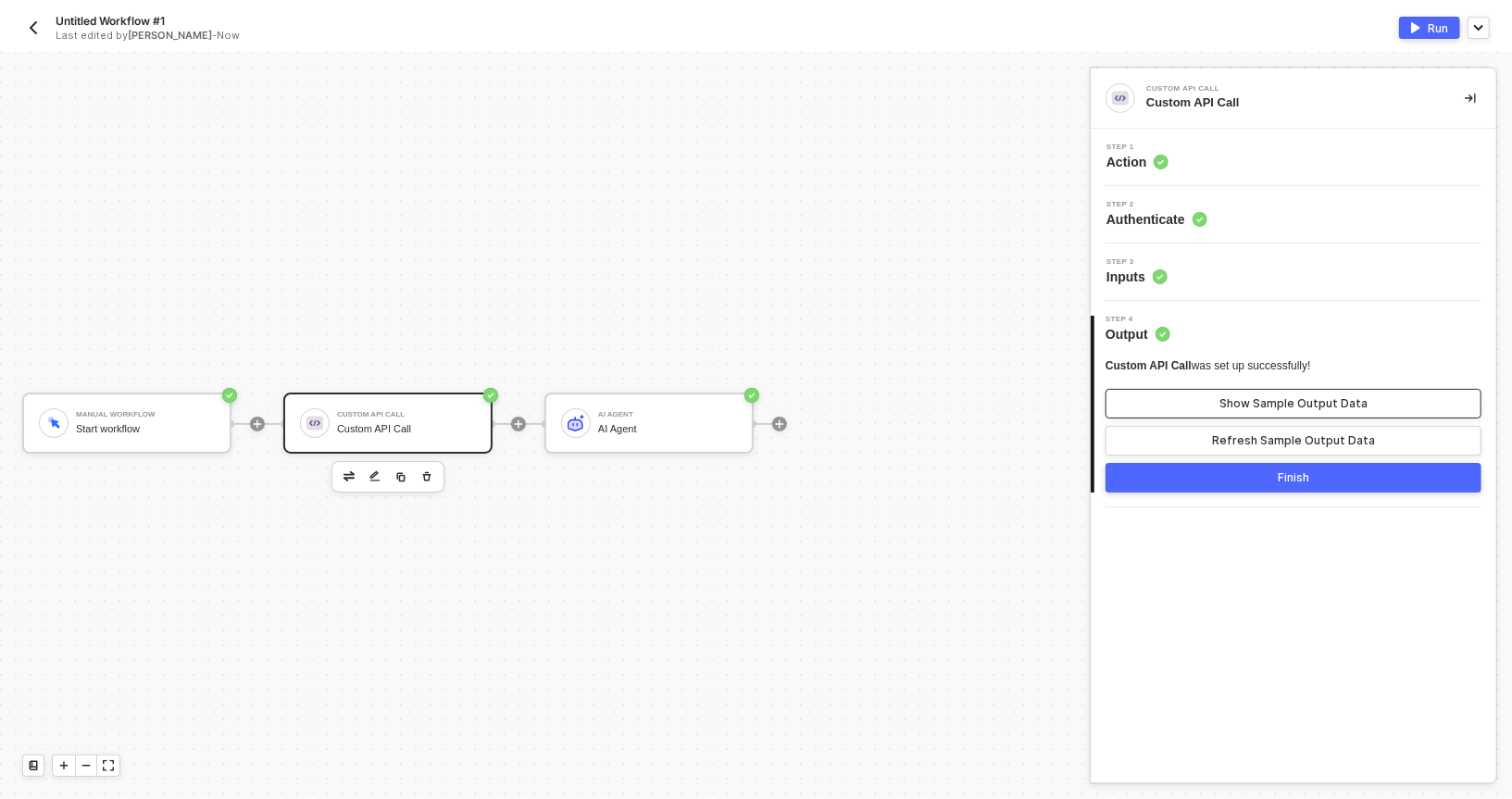
click at [1135, 400] on button "Show Sample Output Data" at bounding box center [1294, 403] width 376 height 30
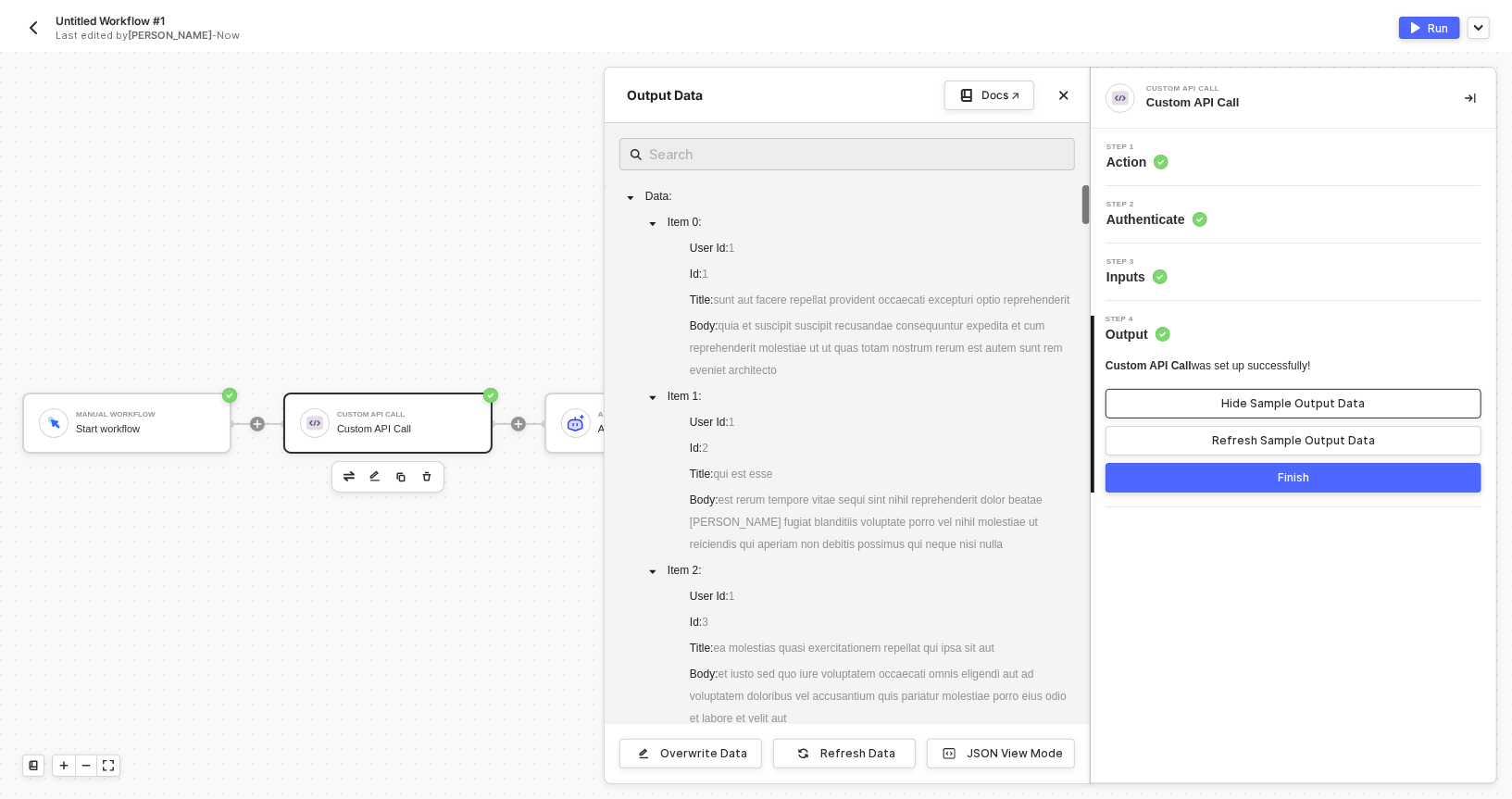
click at [1213, 408] on button "Hide Sample Output Data" at bounding box center [1294, 403] width 376 height 30
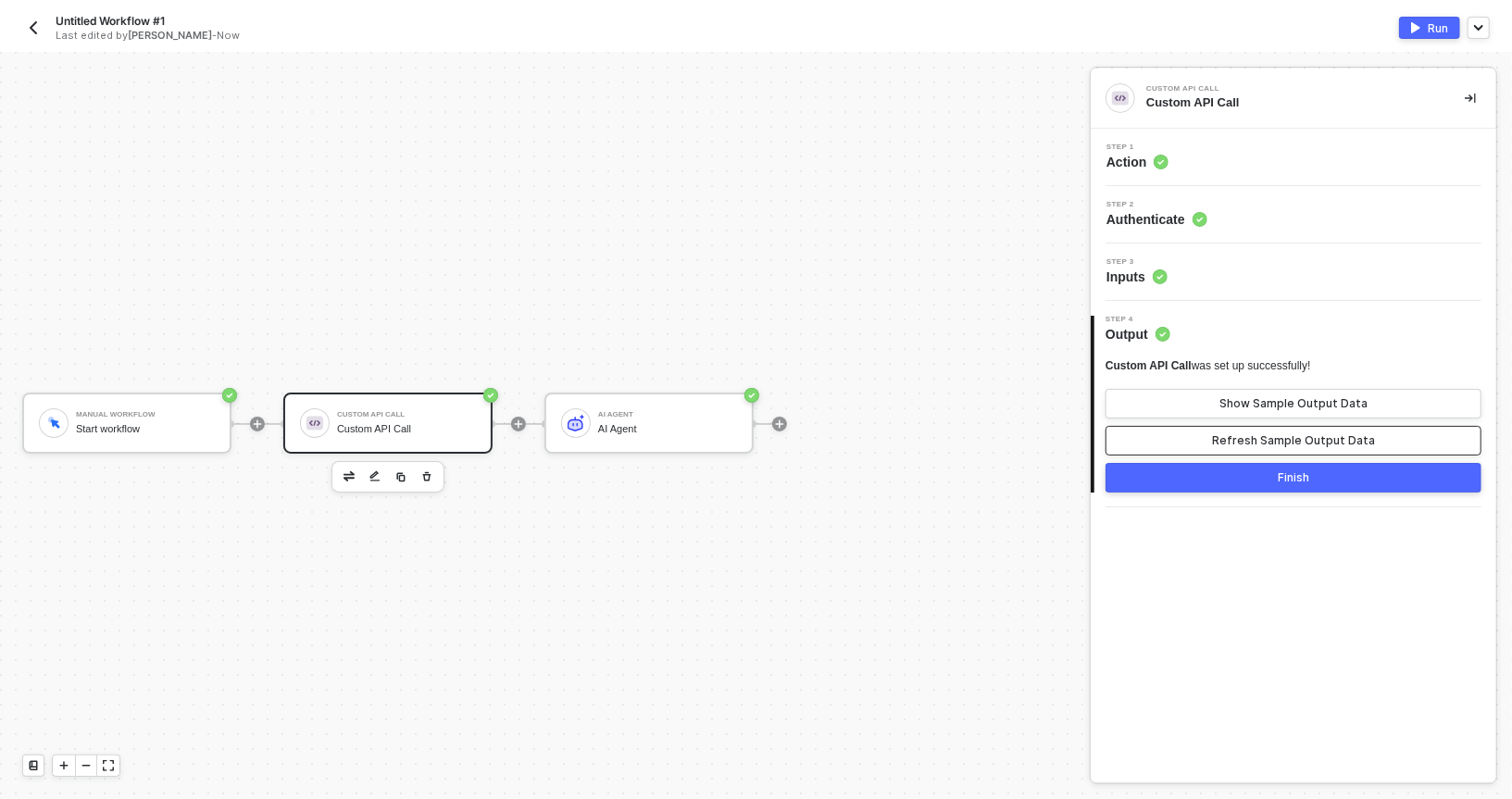
click at [1166, 449] on button "Refresh Sample Output Data" at bounding box center [1294, 441] width 376 height 30
click at [1176, 401] on button "Show Sample Output Data" at bounding box center [1294, 403] width 376 height 30
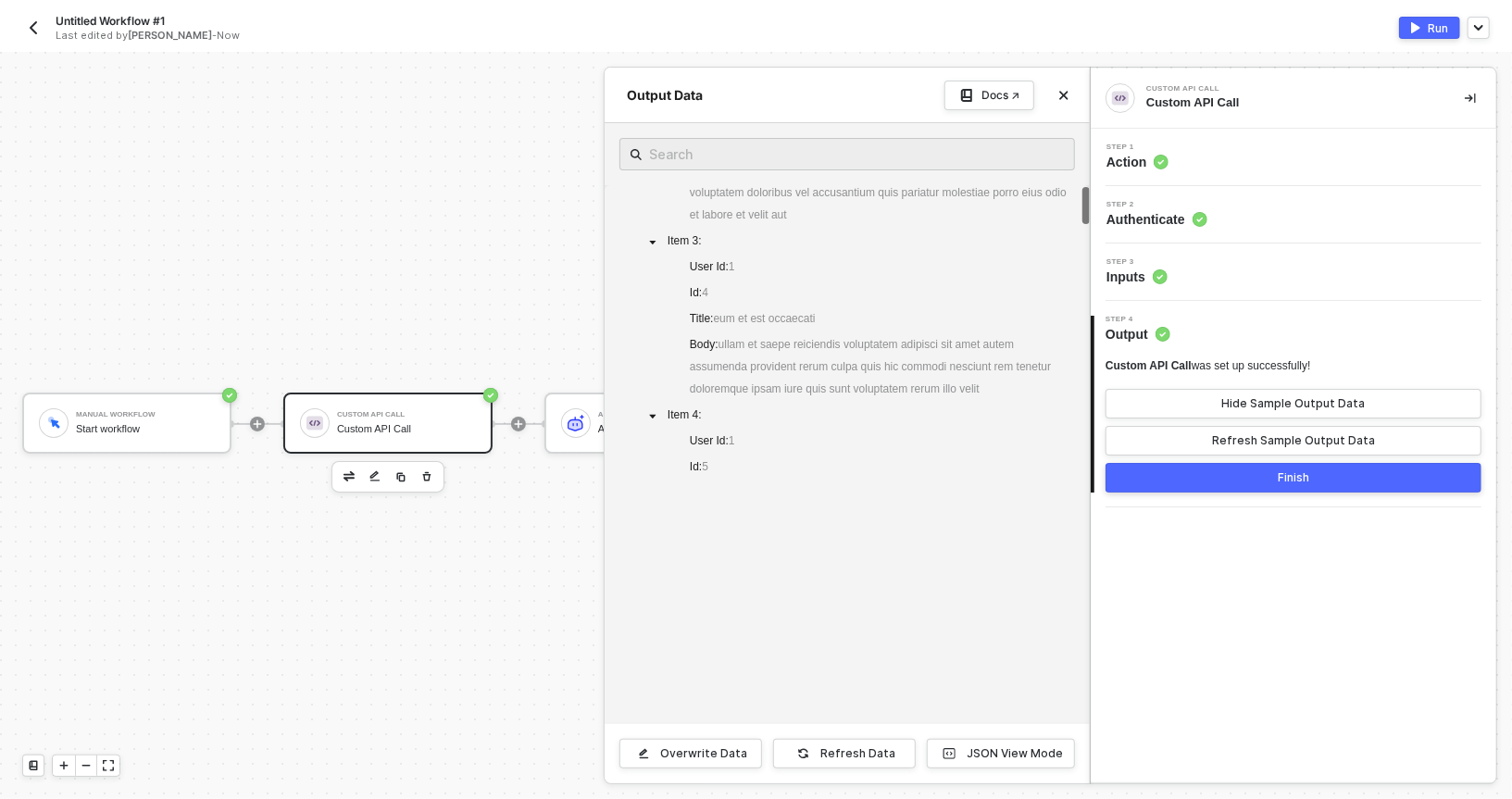
scroll to position [0, 0]
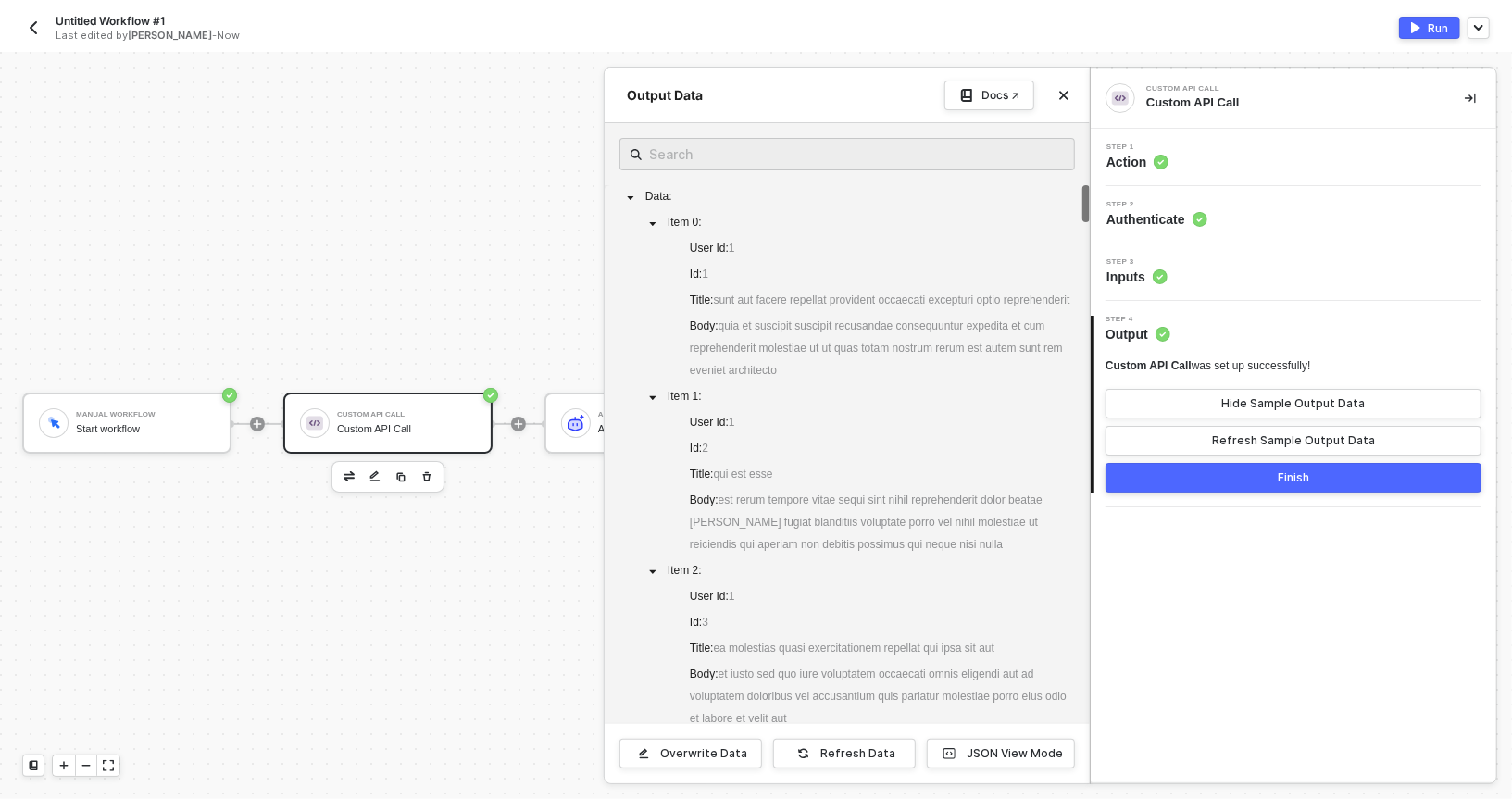
click at [1168, 204] on span "Step 2" at bounding box center [1157, 205] width 101 height 8
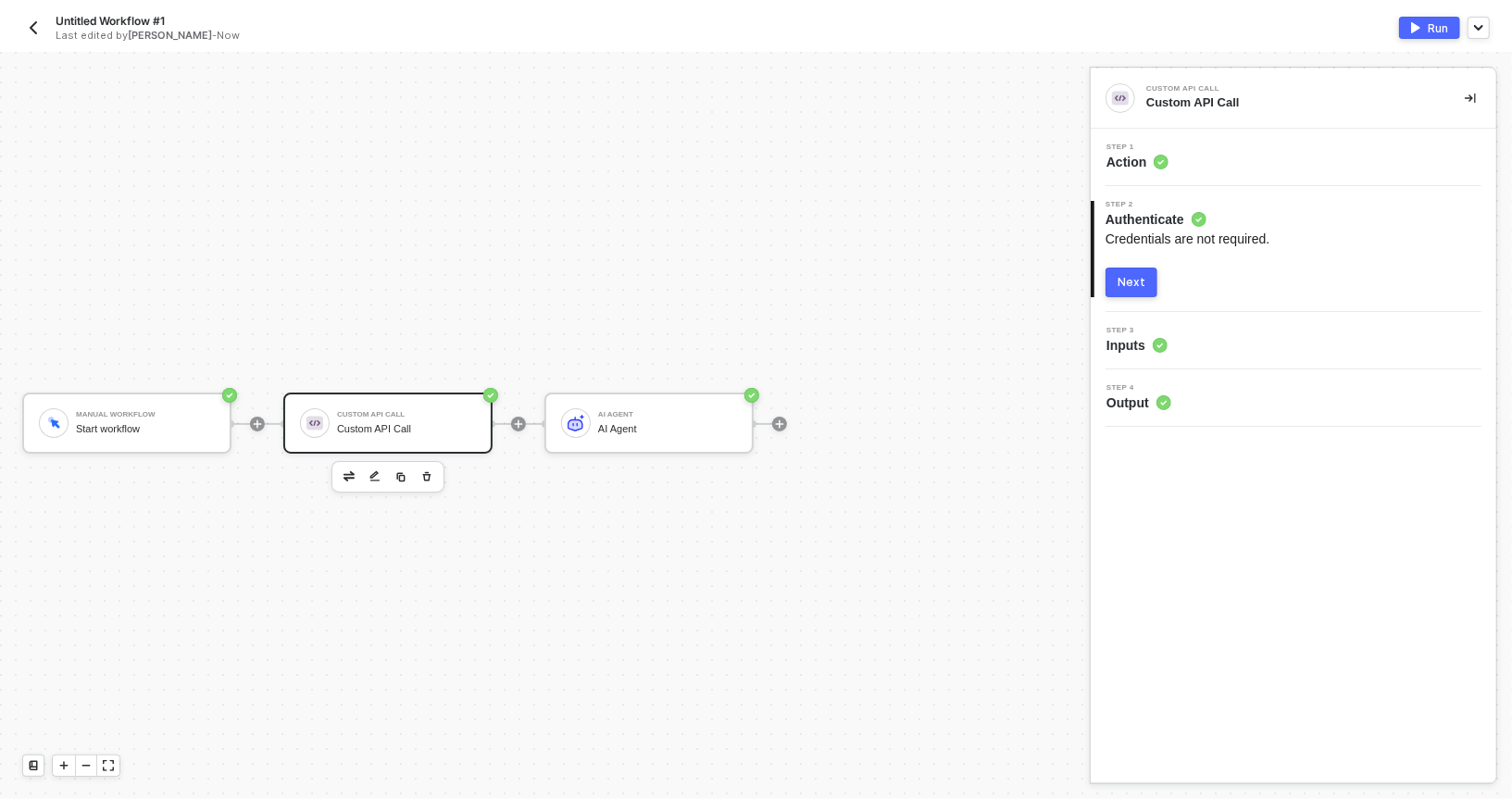
click at [1147, 135] on div "Step 1 Action" at bounding box center [1293, 157] width 406 height 58
click at [1137, 159] on span "Action" at bounding box center [1138, 161] width 62 height 18
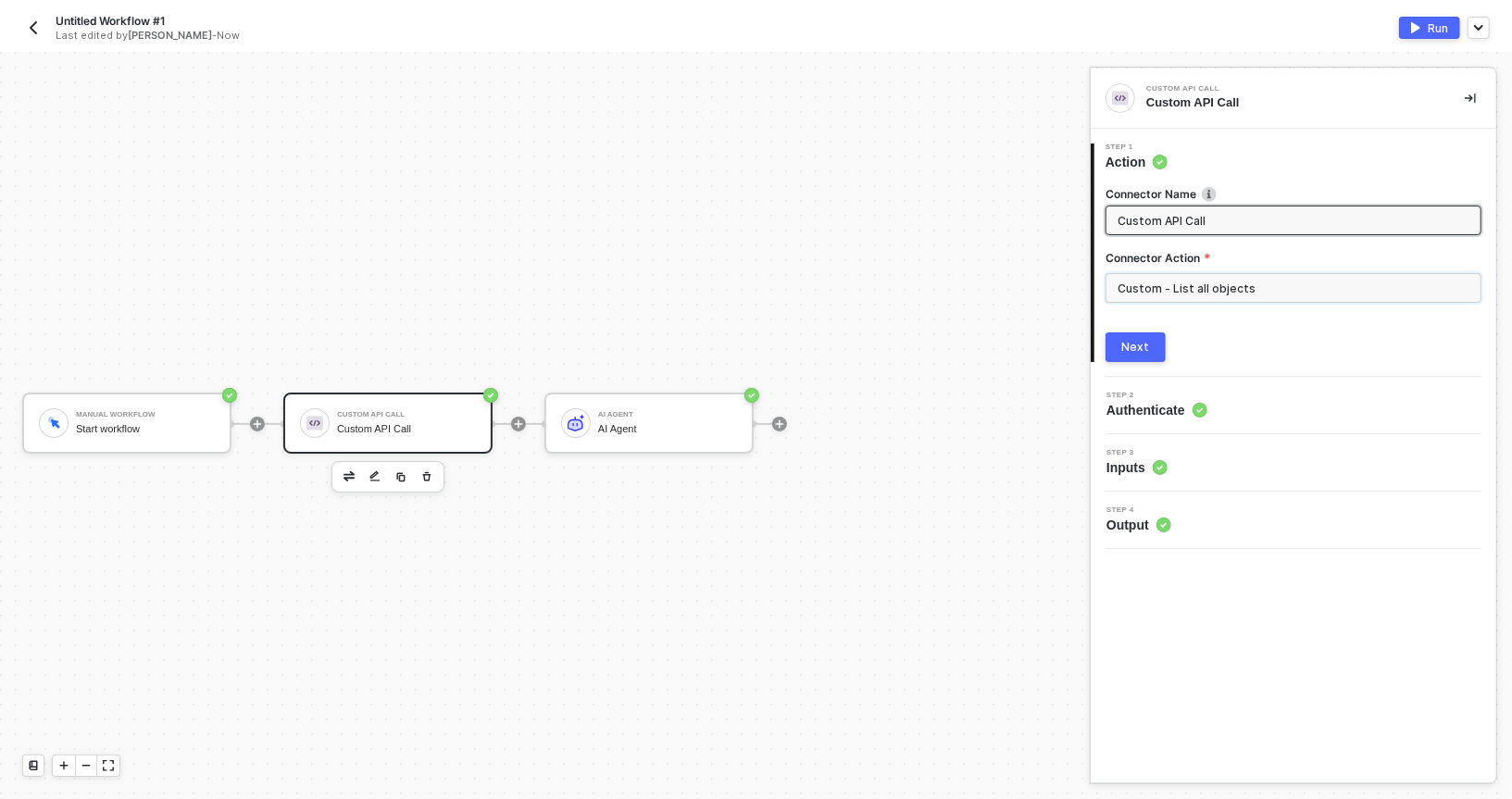
click at [1152, 274] on input "Custom - List all objects" at bounding box center [1294, 288] width 376 height 30
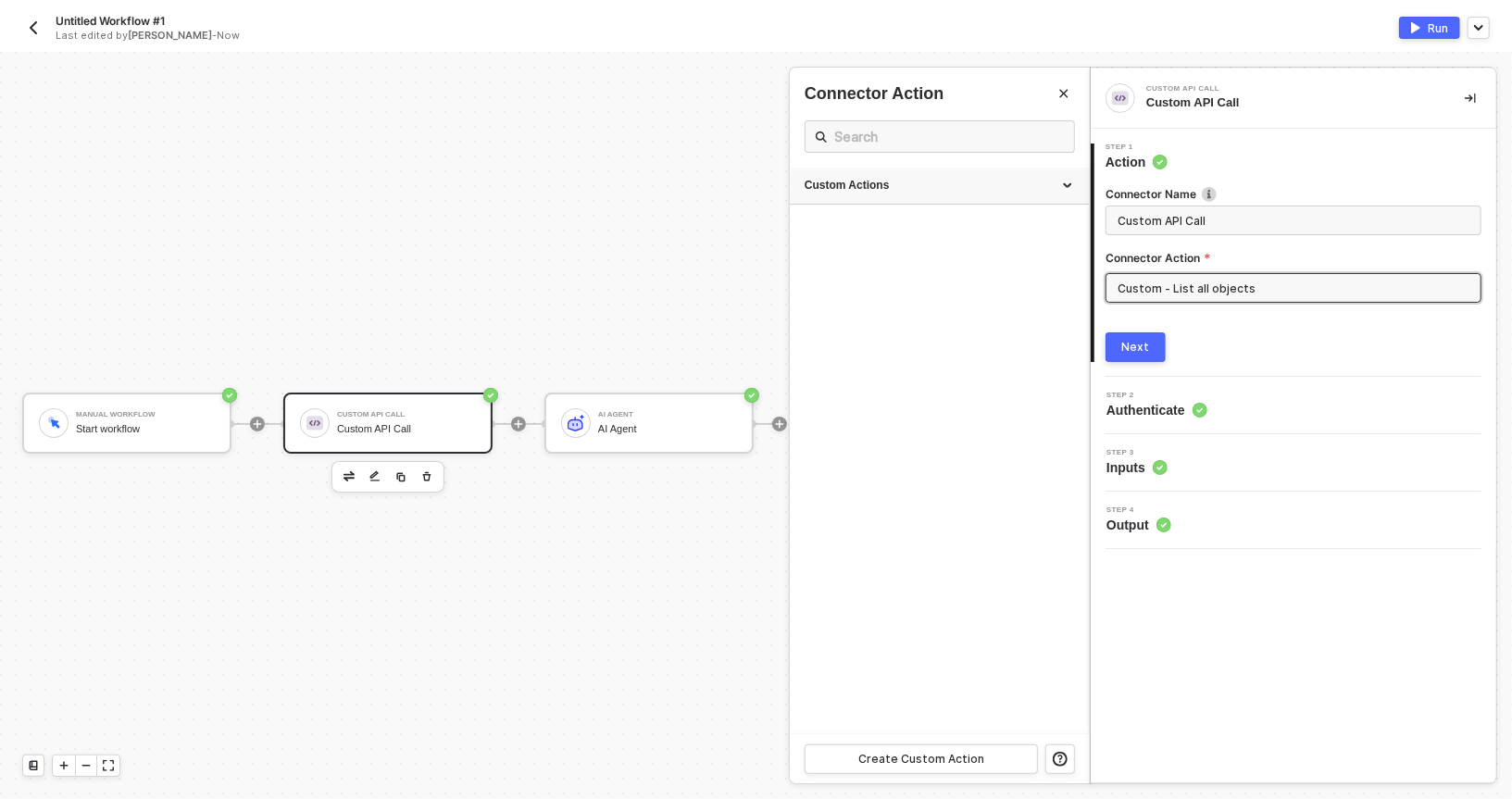
click at [945, 197] on div "Custom Actions" at bounding box center [940, 186] width 300 height 37
click at [1012, 231] on icon "icon-edit" at bounding box center [1015, 230] width 10 height 11
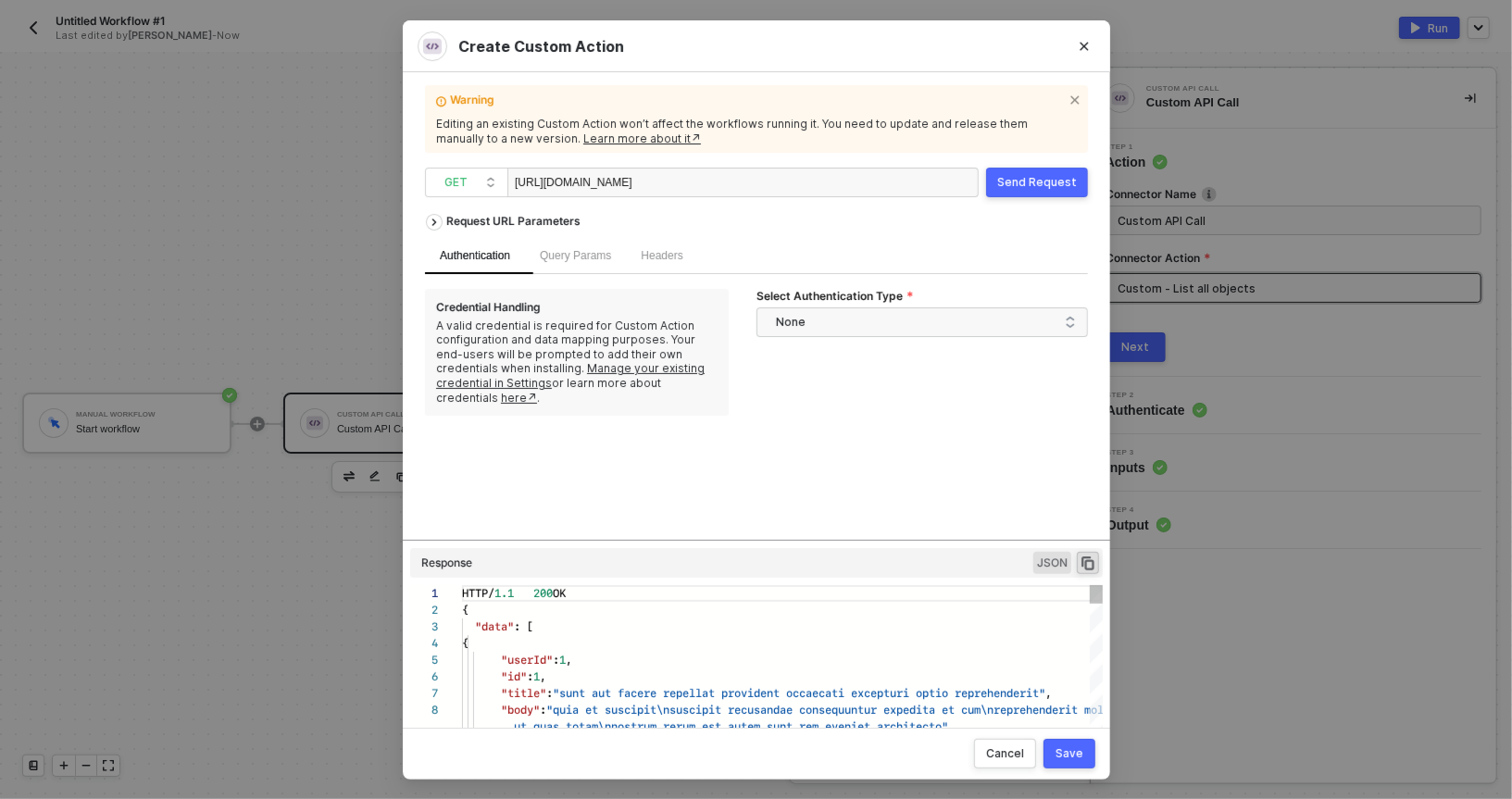
scroll to position [150, 0]
click at [1020, 205] on div "Request URL Parameters" at bounding box center [756, 221] width 663 height 34
click at [1018, 175] on div "Send Request" at bounding box center [1037, 182] width 80 height 14
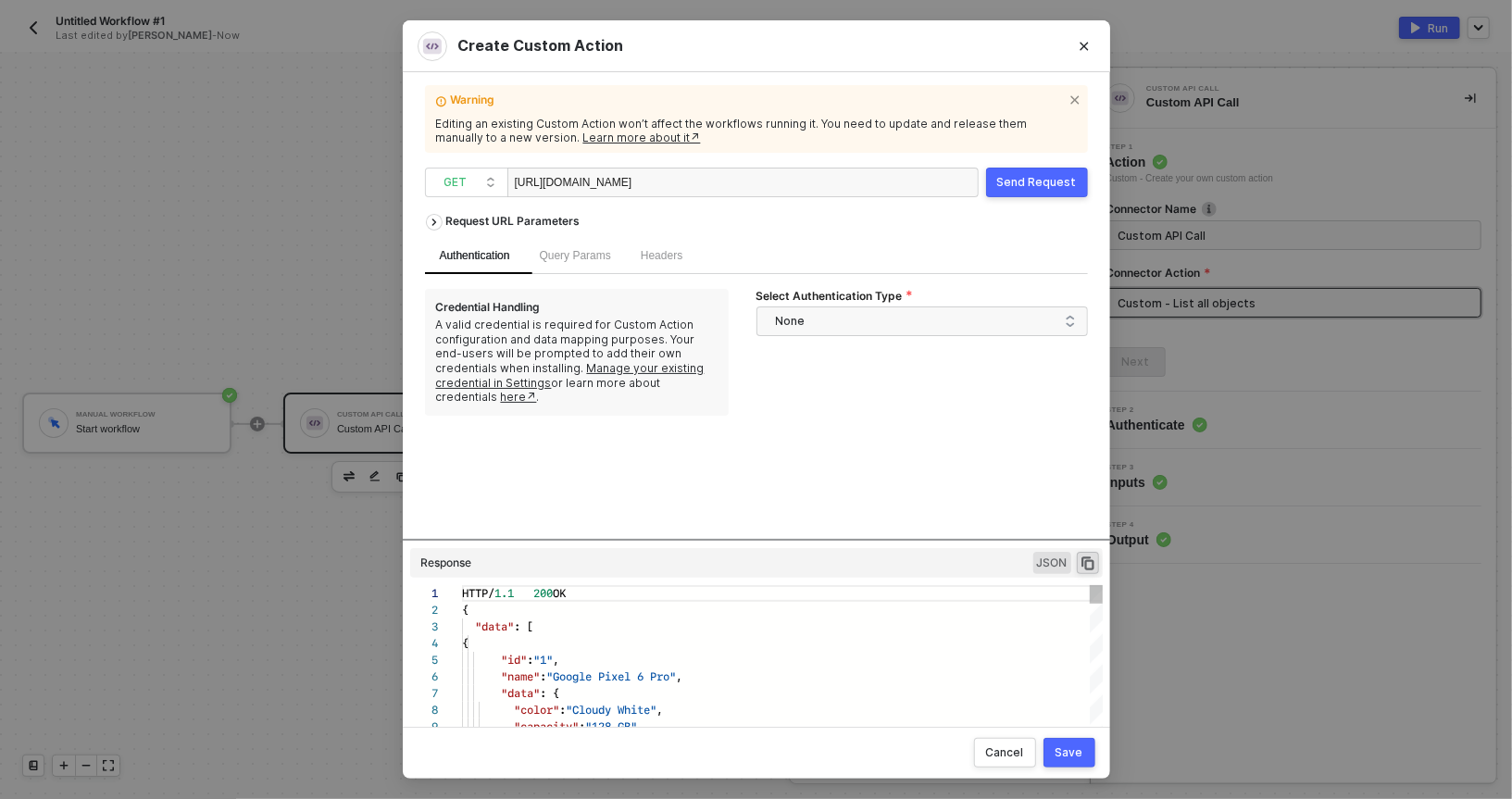
scroll to position [167, 0]
click at [1055, 755] on button "Save" at bounding box center [1069, 753] width 52 height 30
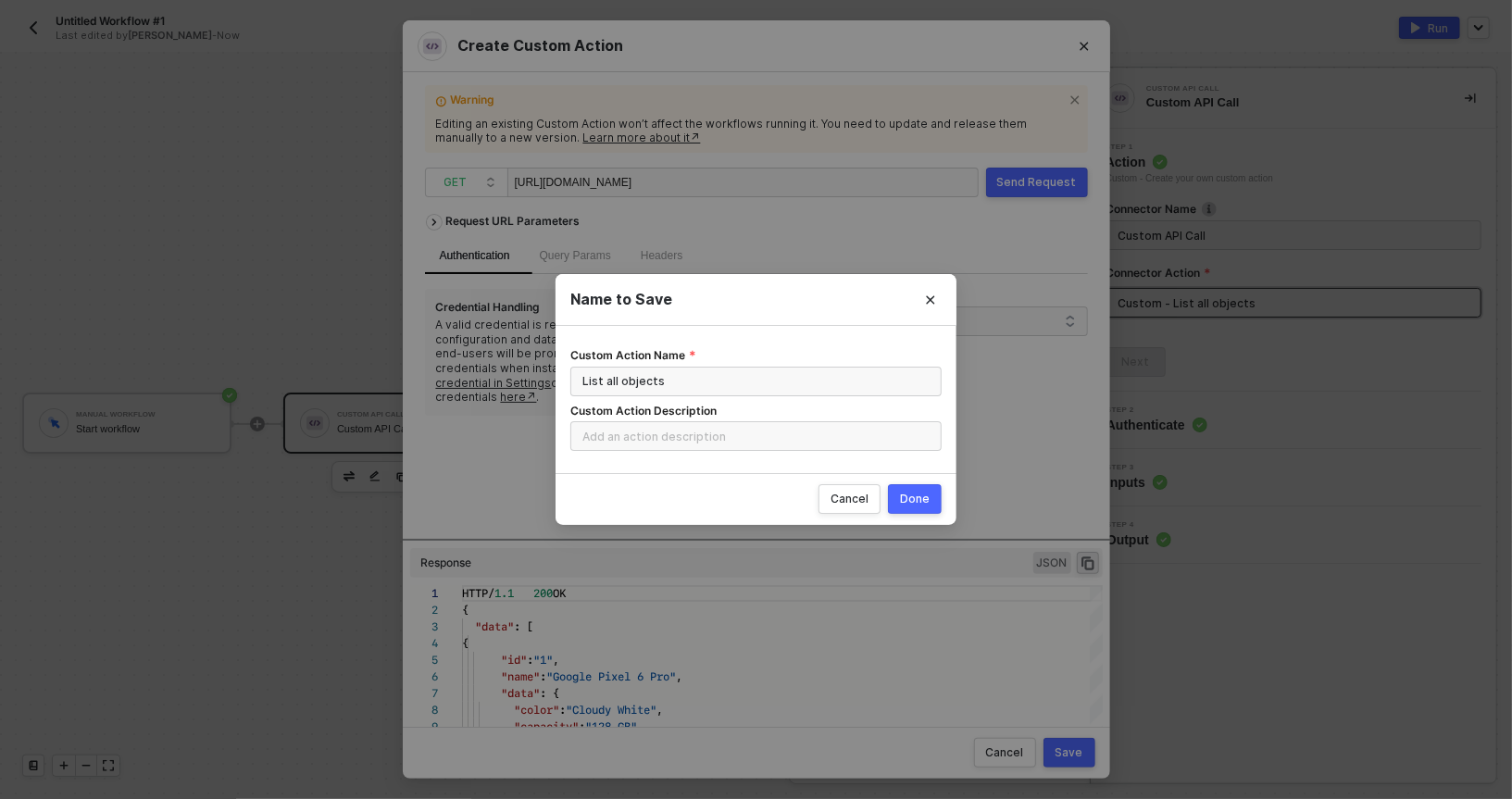
click at [929, 496] on div "Done" at bounding box center [915, 498] width 30 height 14
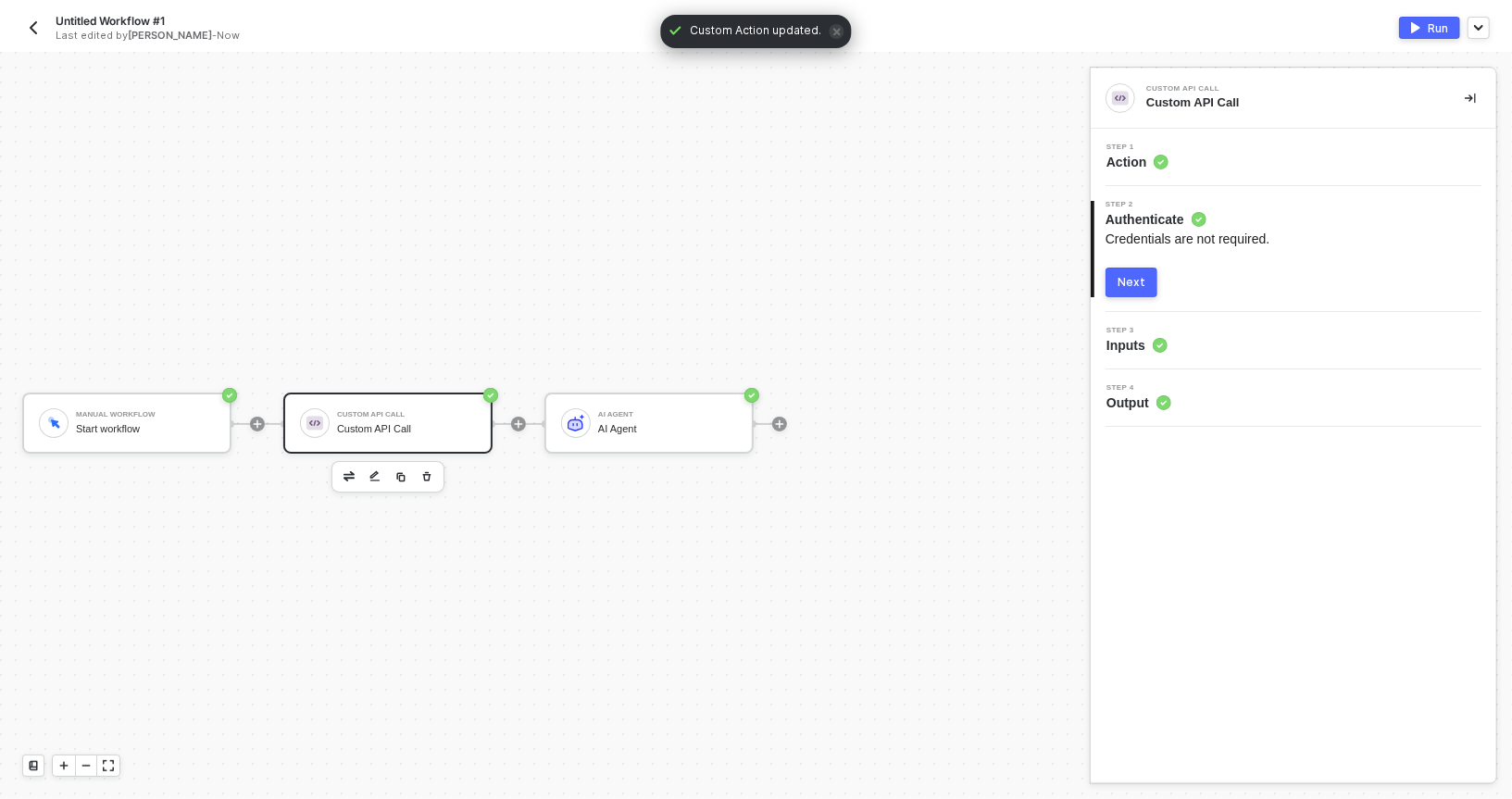
click at [1133, 294] on button "Next" at bounding box center [1132, 282] width 52 height 30
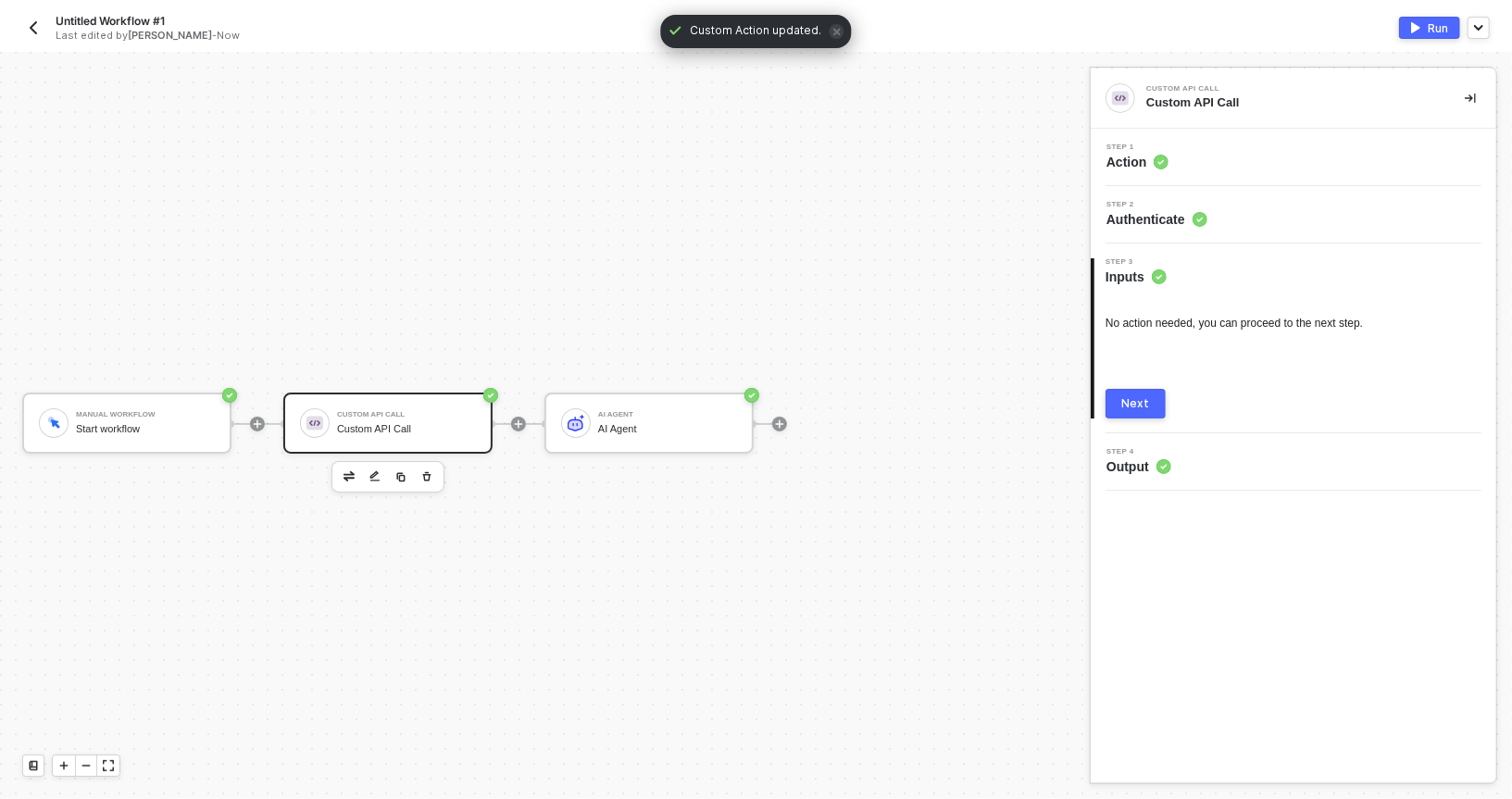
click at [1134, 402] on div "Next" at bounding box center [1136, 403] width 28 height 14
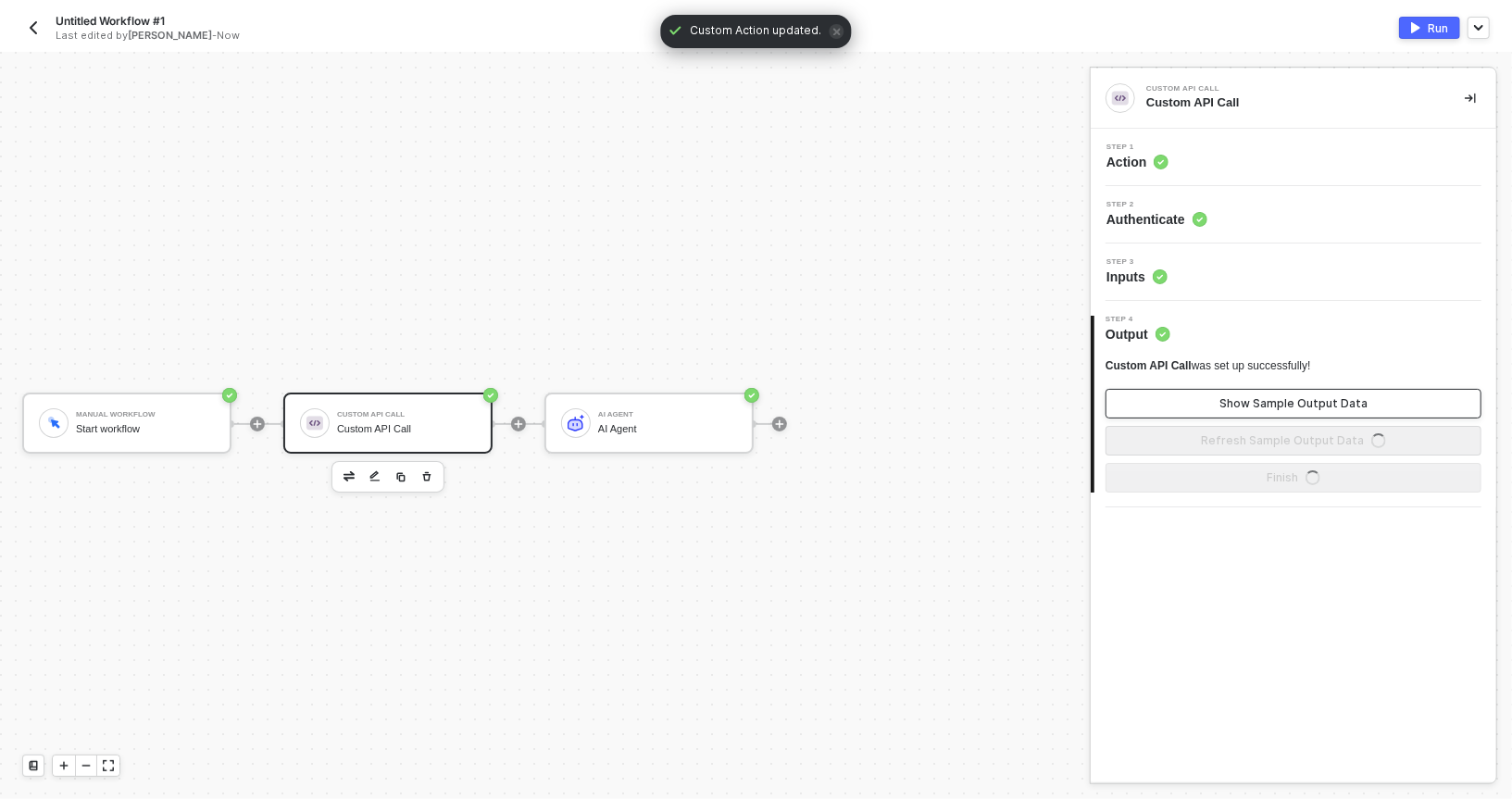
click at [1146, 415] on button "Show Sample Output Data" at bounding box center [1294, 403] width 376 height 30
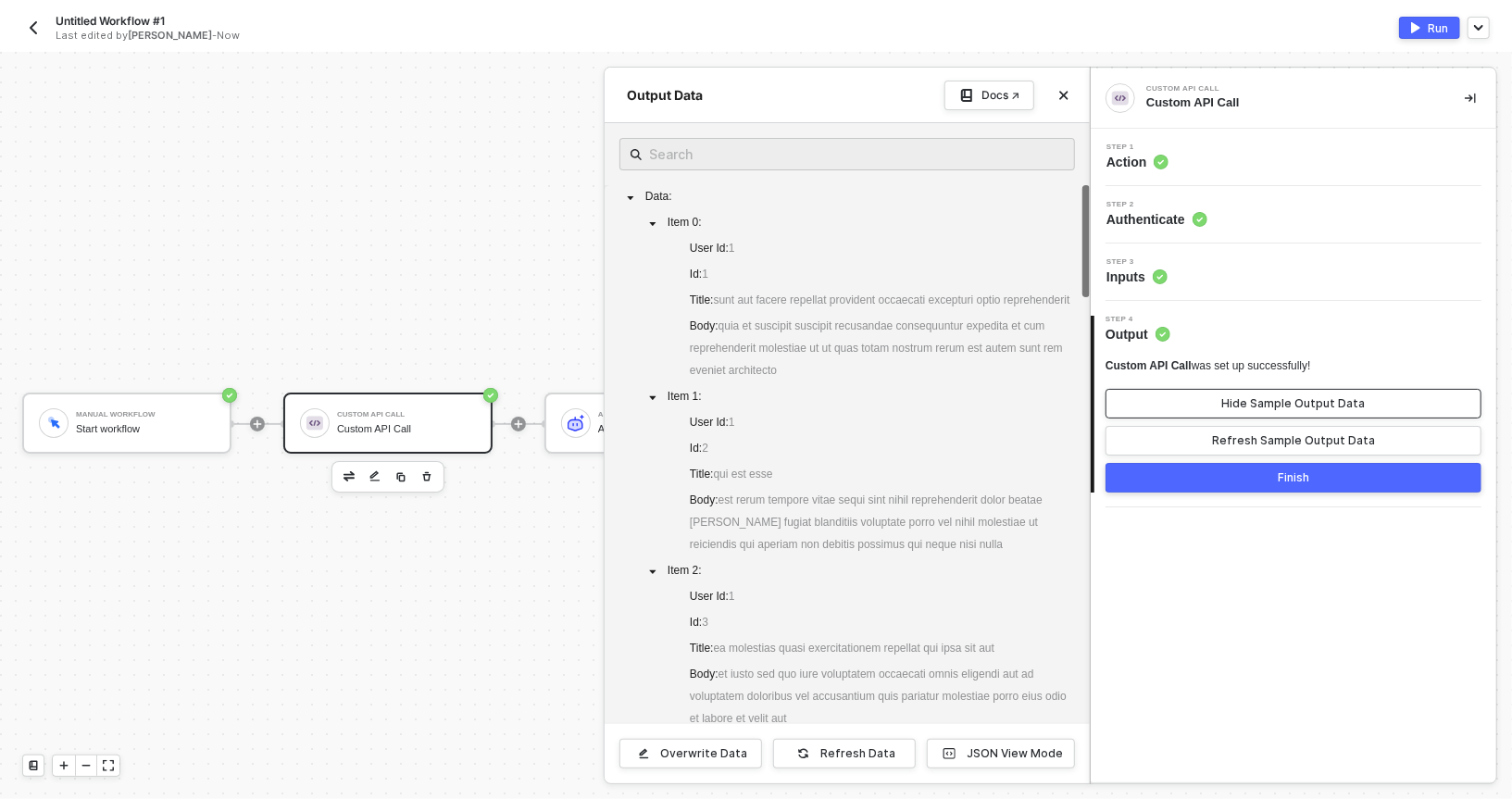
click at [1166, 394] on button "Hide Sample Output Data" at bounding box center [1294, 403] width 376 height 30
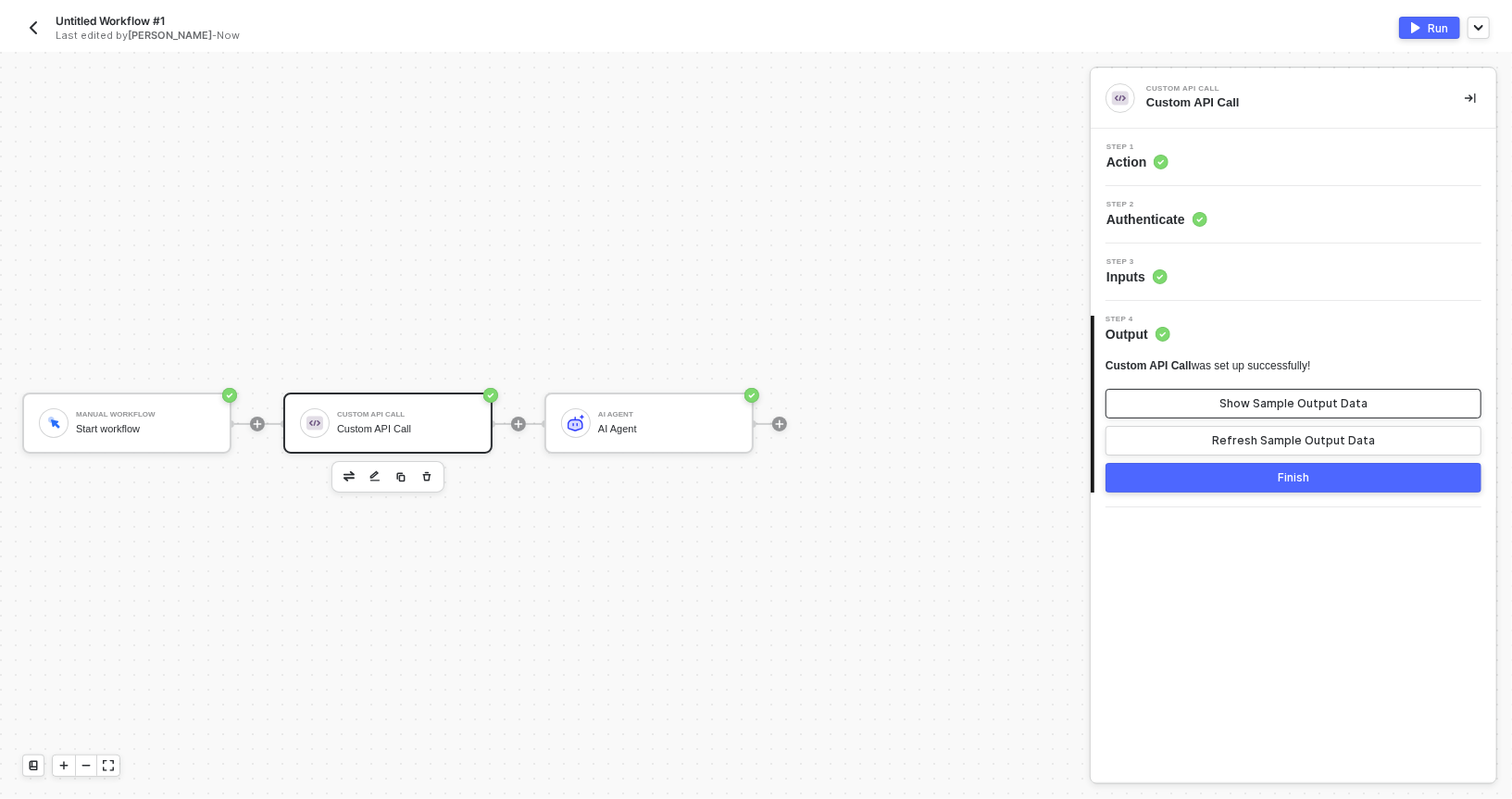
click at [1139, 398] on button "Show Sample Output Data" at bounding box center [1294, 403] width 376 height 30
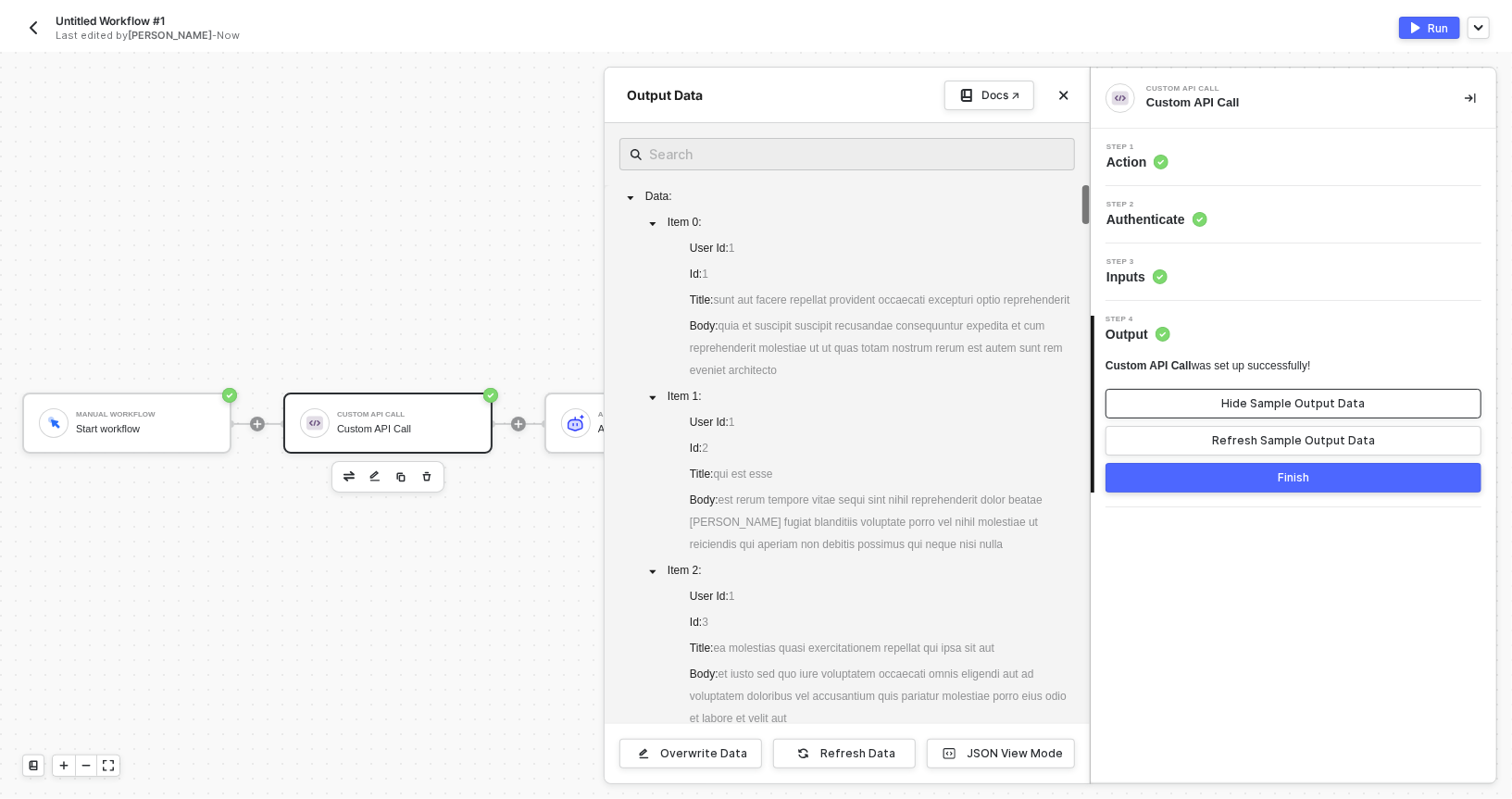
click at [1139, 398] on button "Hide Sample Output Data" at bounding box center [1294, 403] width 376 height 30
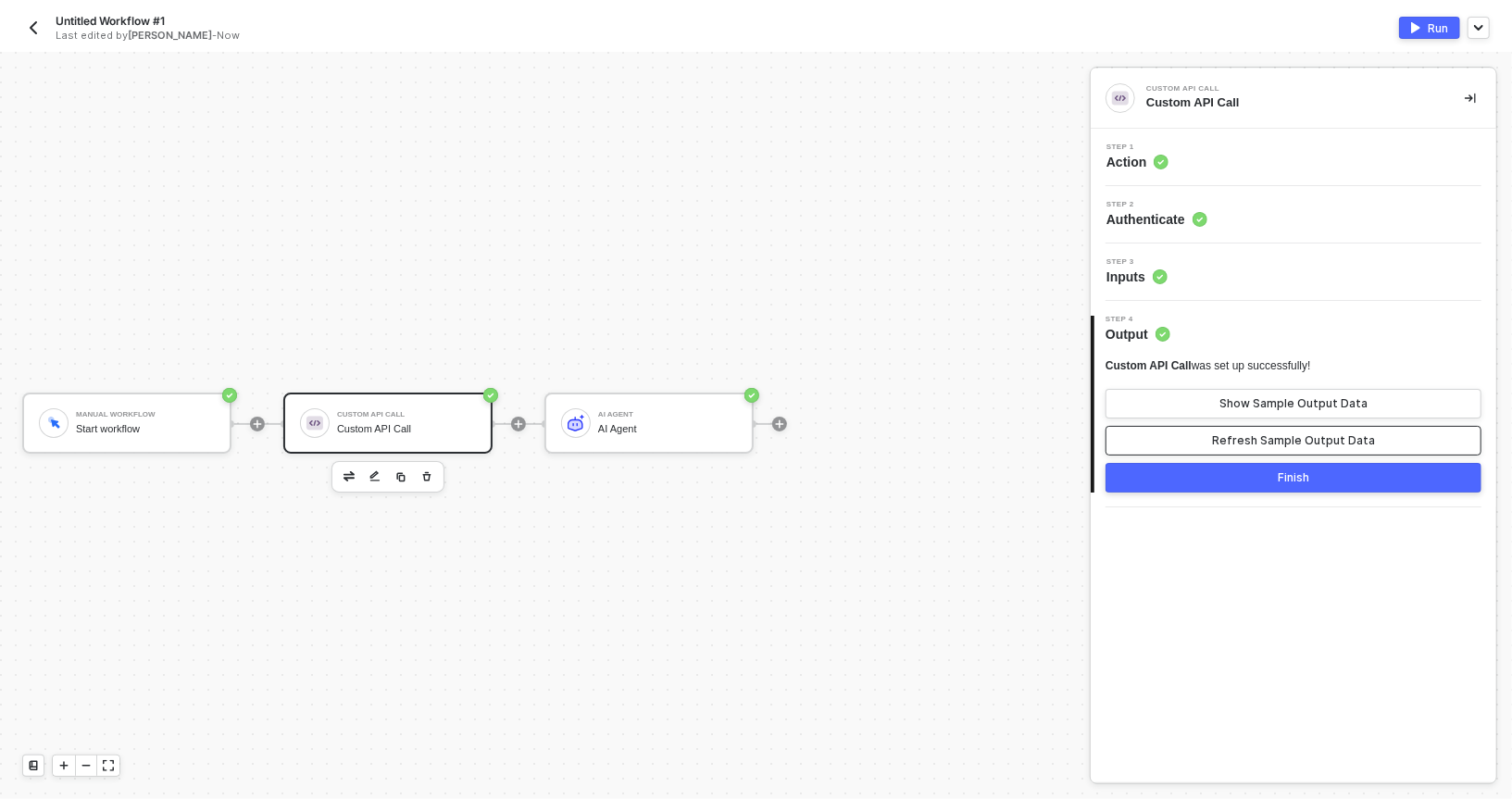
click at [1139, 430] on button "Refresh Sample Output Data" at bounding box center [1294, 441] width 376 height 30
click at [1155, 403] on button "Show Sample Output Data" at bounding box center [1294, 403] width 376 height 30
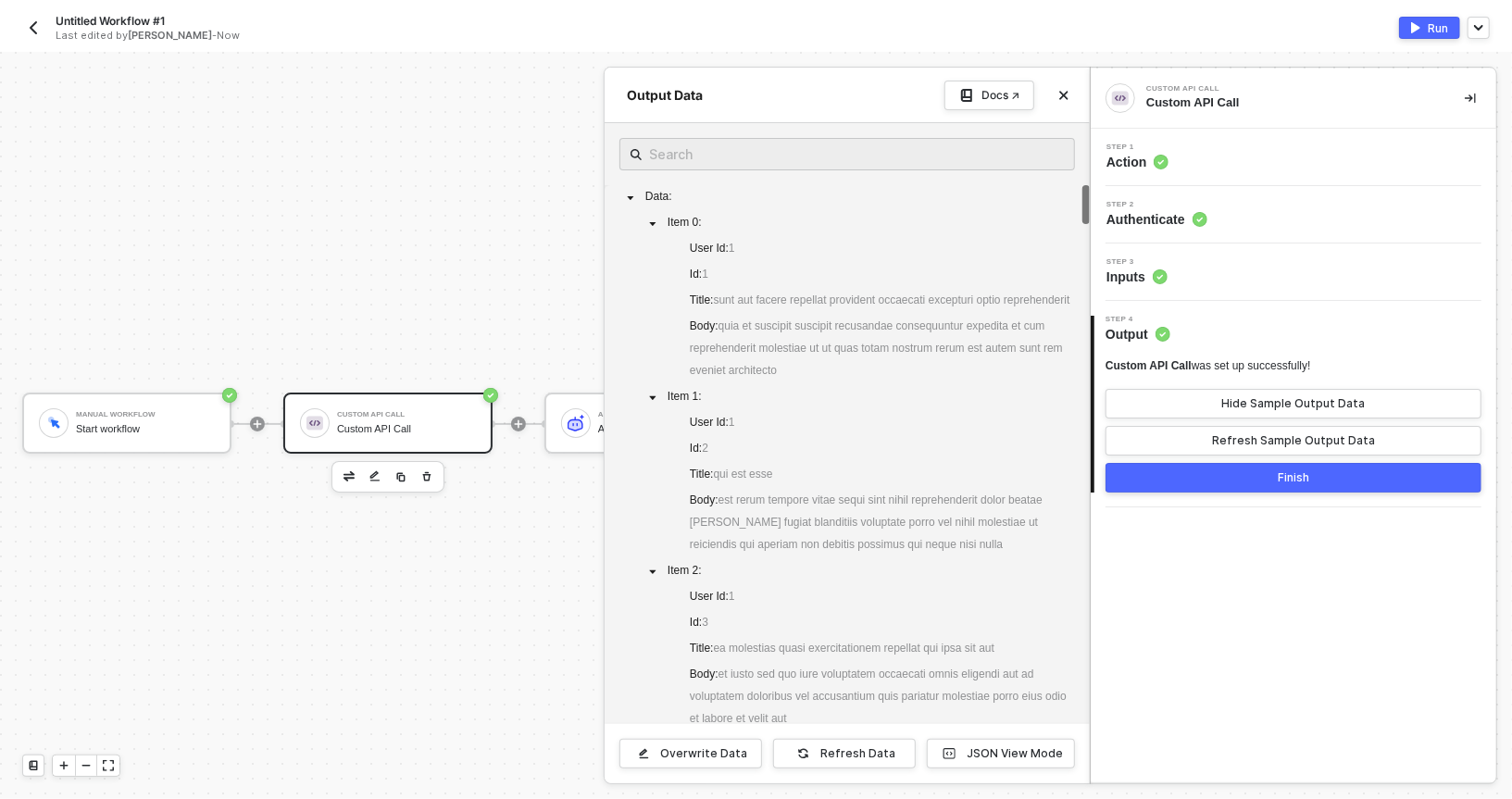
scroll to position [21, 0]
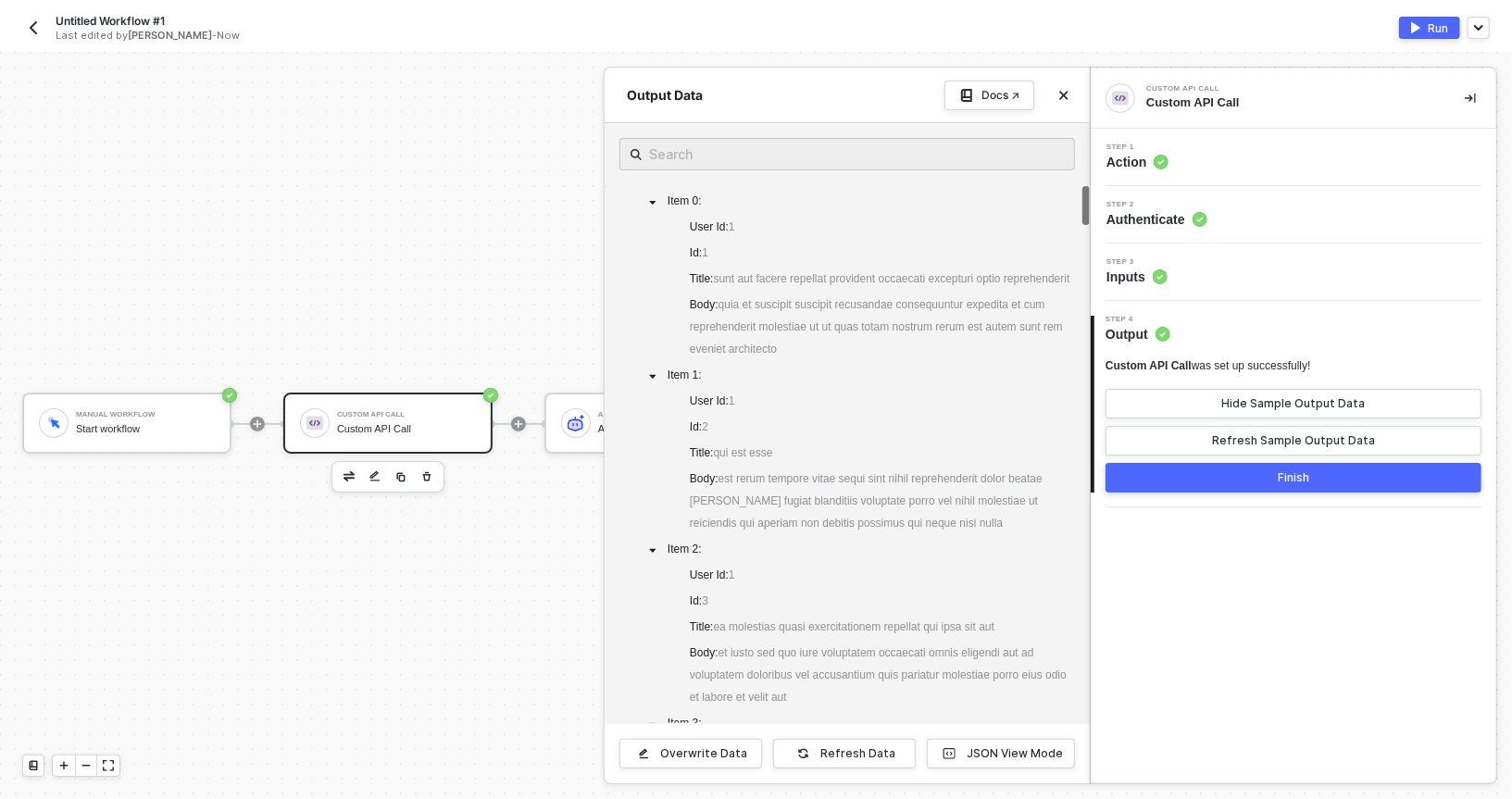
click at [475, 220] on div at bounding box center [756, 425] width 1512 height 747
click at [475, 220] on div "Manual Workflow Start workflow Custom API Call Custom API Call AI Agent AI Agent" at bounding box center [540, 424] width 1081 height 744
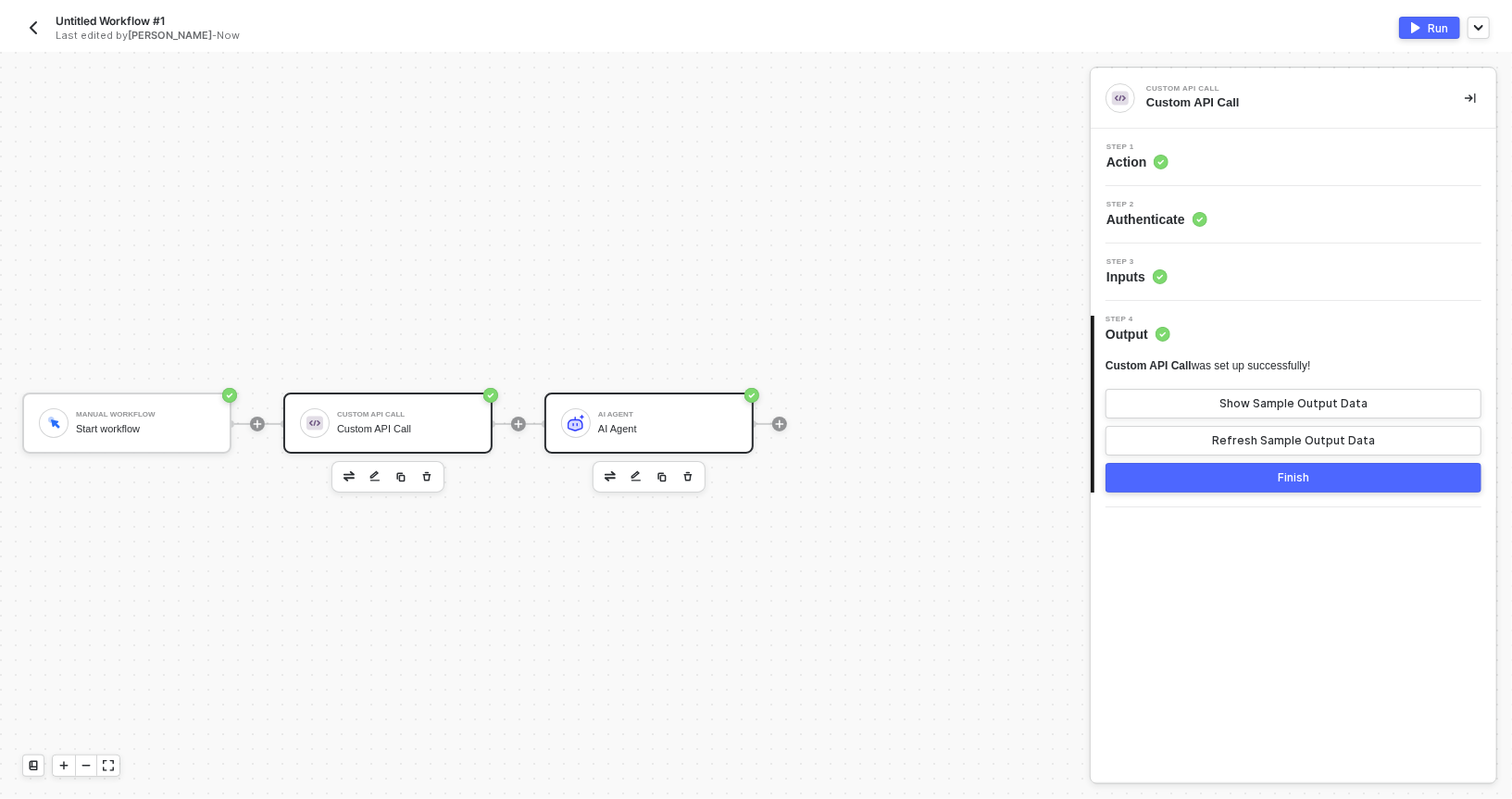
click at [577, 406] on div "AI Agent AI Agent" at bounding box center [649, 424] width 209 height 61
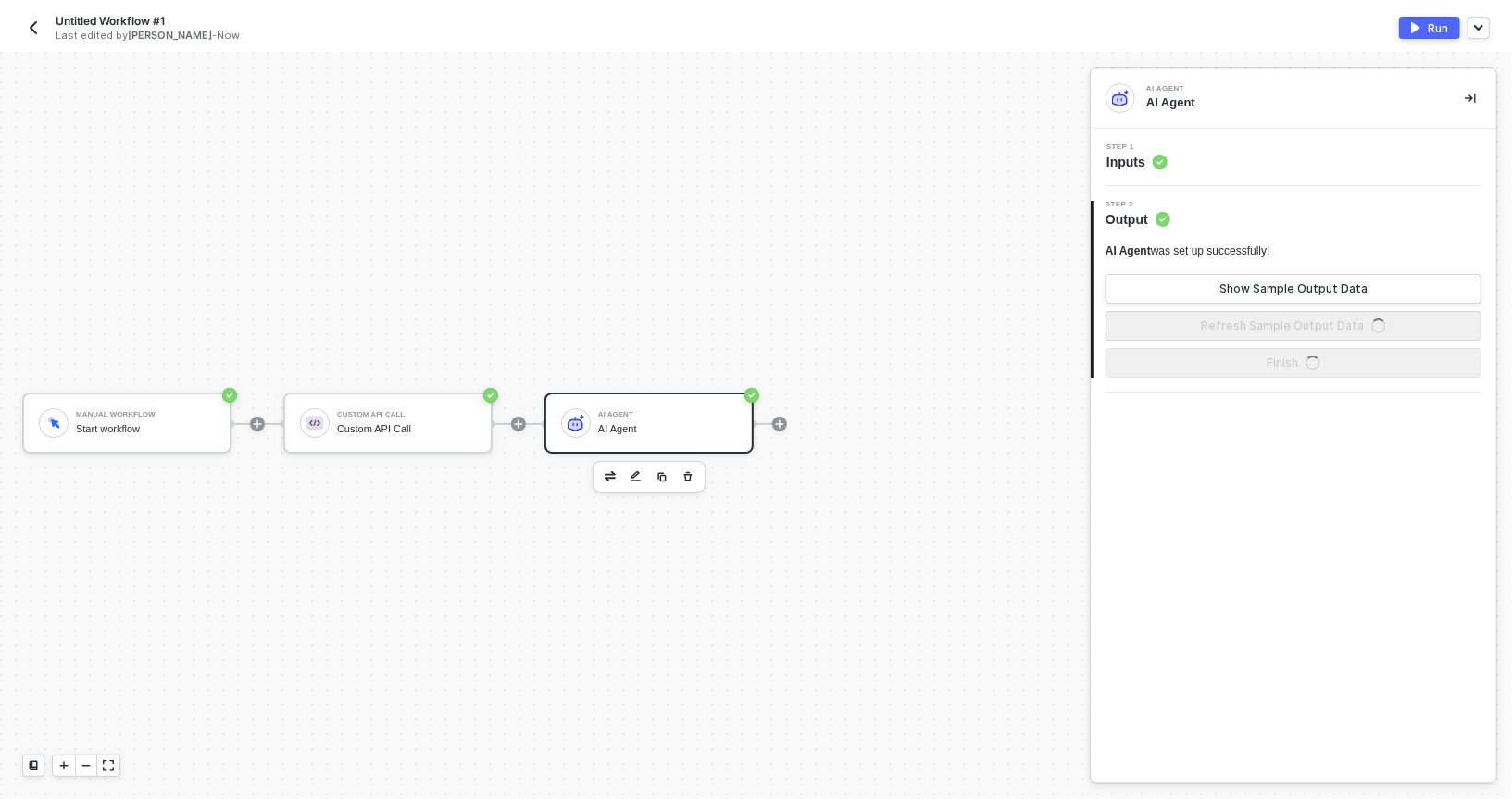
click at [1436, 30] on div "Run" at bounding box center [1437, 28] width 20 height 15
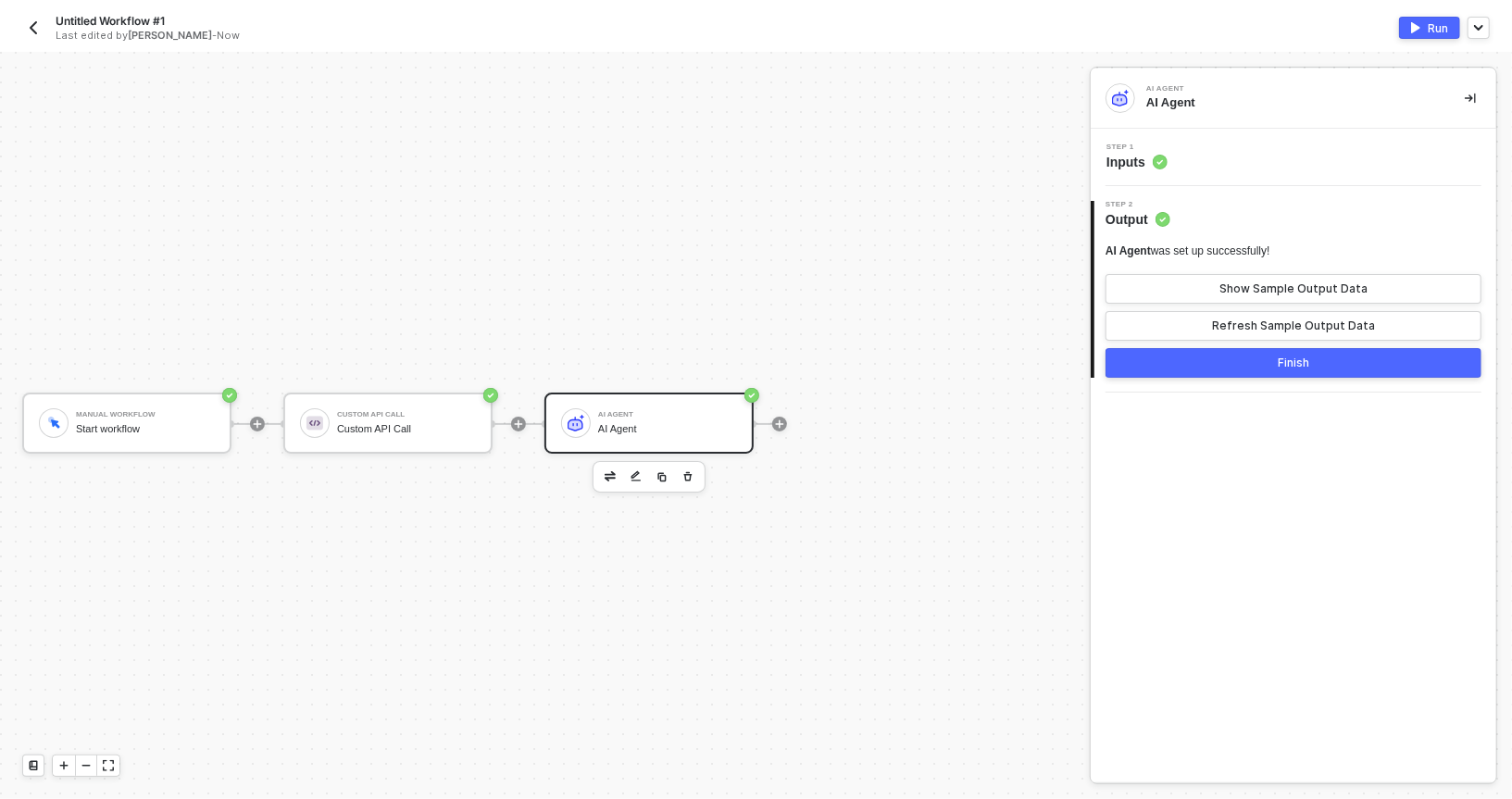
click at [627, 418] on div "AI Agent" at bounding box center [667, 415] width 139 height 8
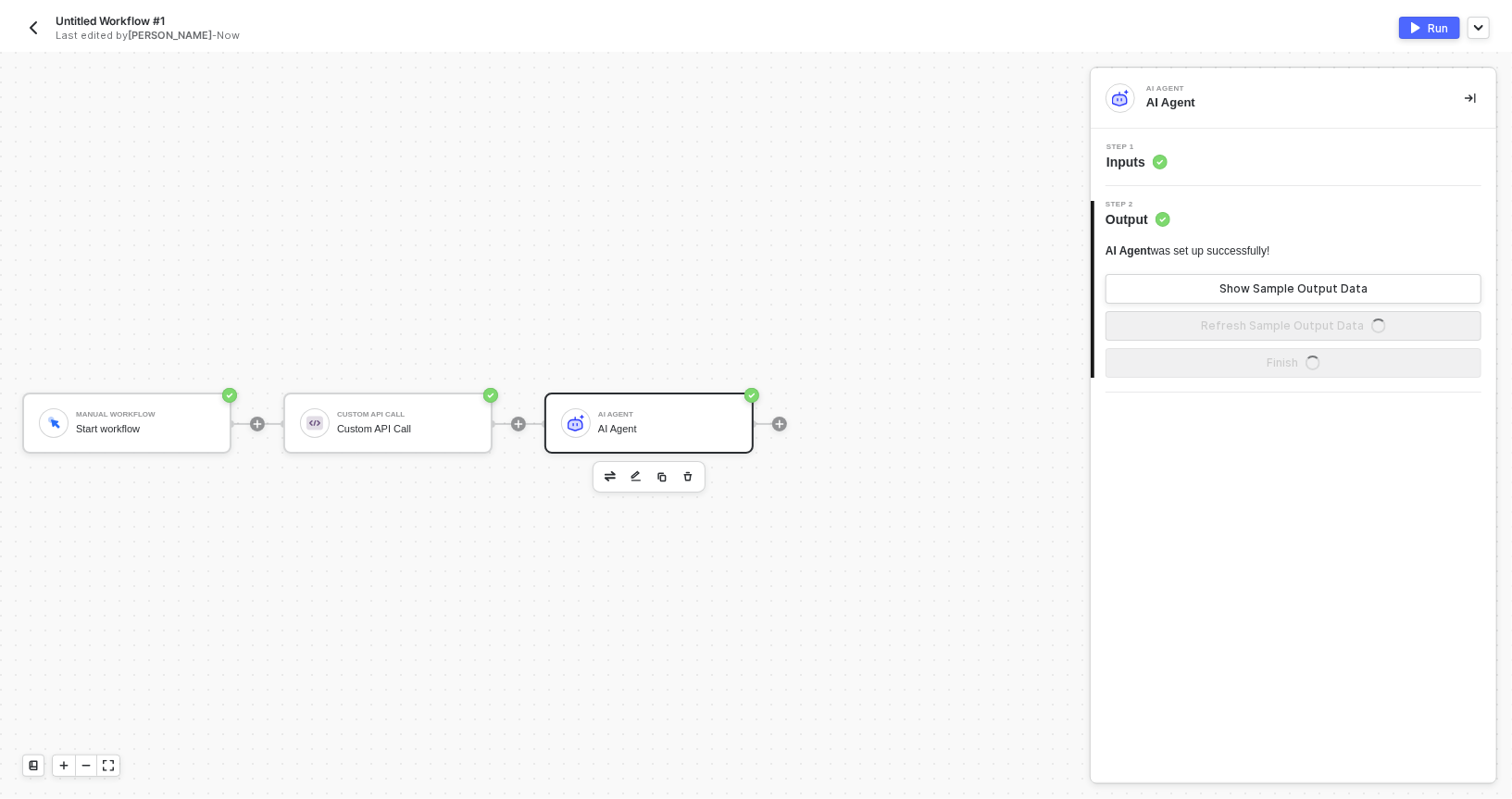
click at [1165, 180] on div "Step 1 Inputs" at bounding box center [1293, 157] width 406 height 58
click at [1146, 164] on span "Inputs" at bounding box center [1138, 161] width 61 height 18
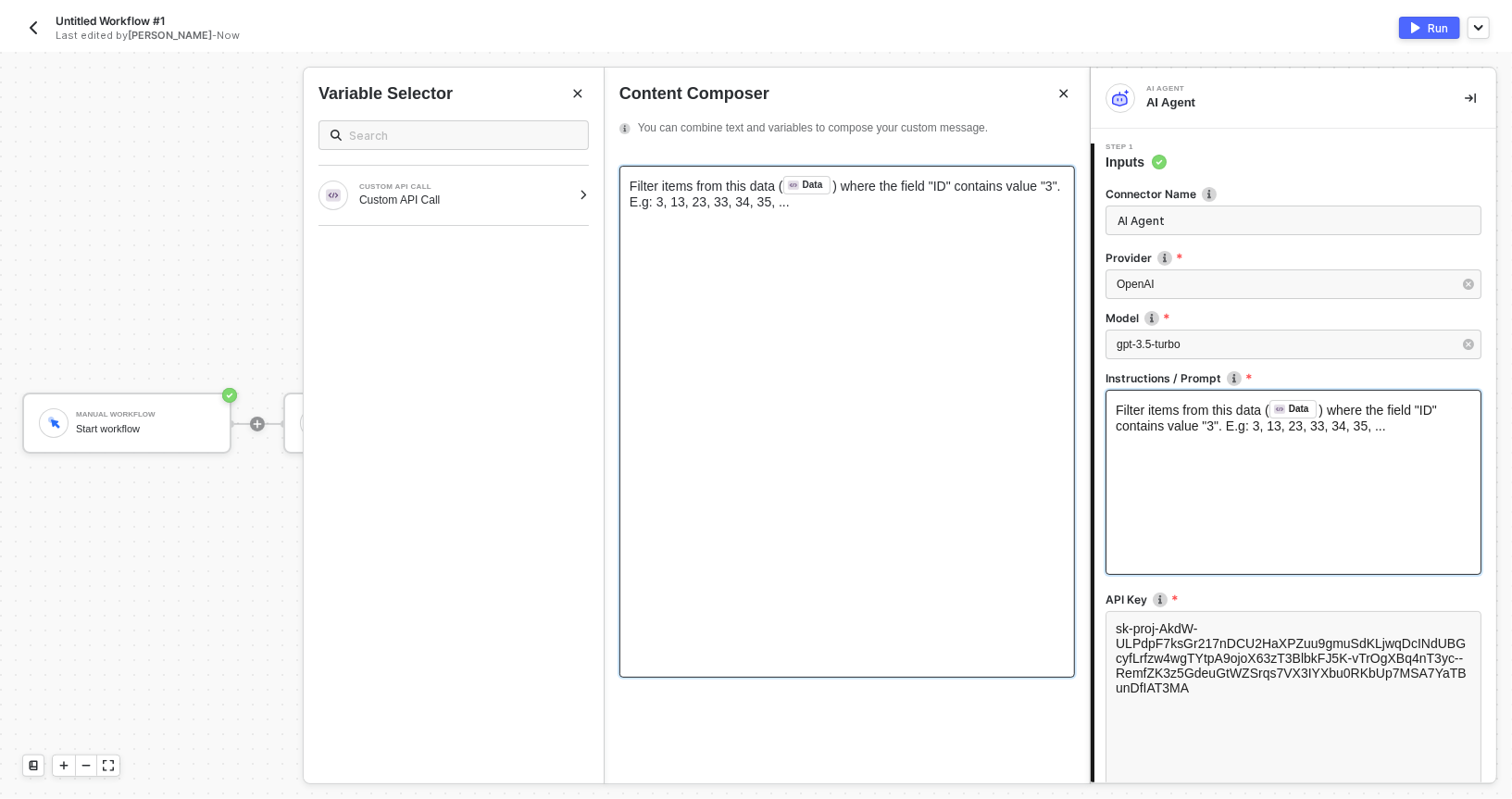
click at [689, 179] on span "Filter items from this data (" at bounding box center [707, 185] width 154 height 14
drag, startPoint x: 888, startPoint y: 182, endPoint x: 888, endPoint y: 205, distance: 23.0
click at [888, 205] on div "Filter items from this data ( Data ﻿ ) where the field "ID" contains value "3".…" at bounding box center [847, 192] width 435 height 34
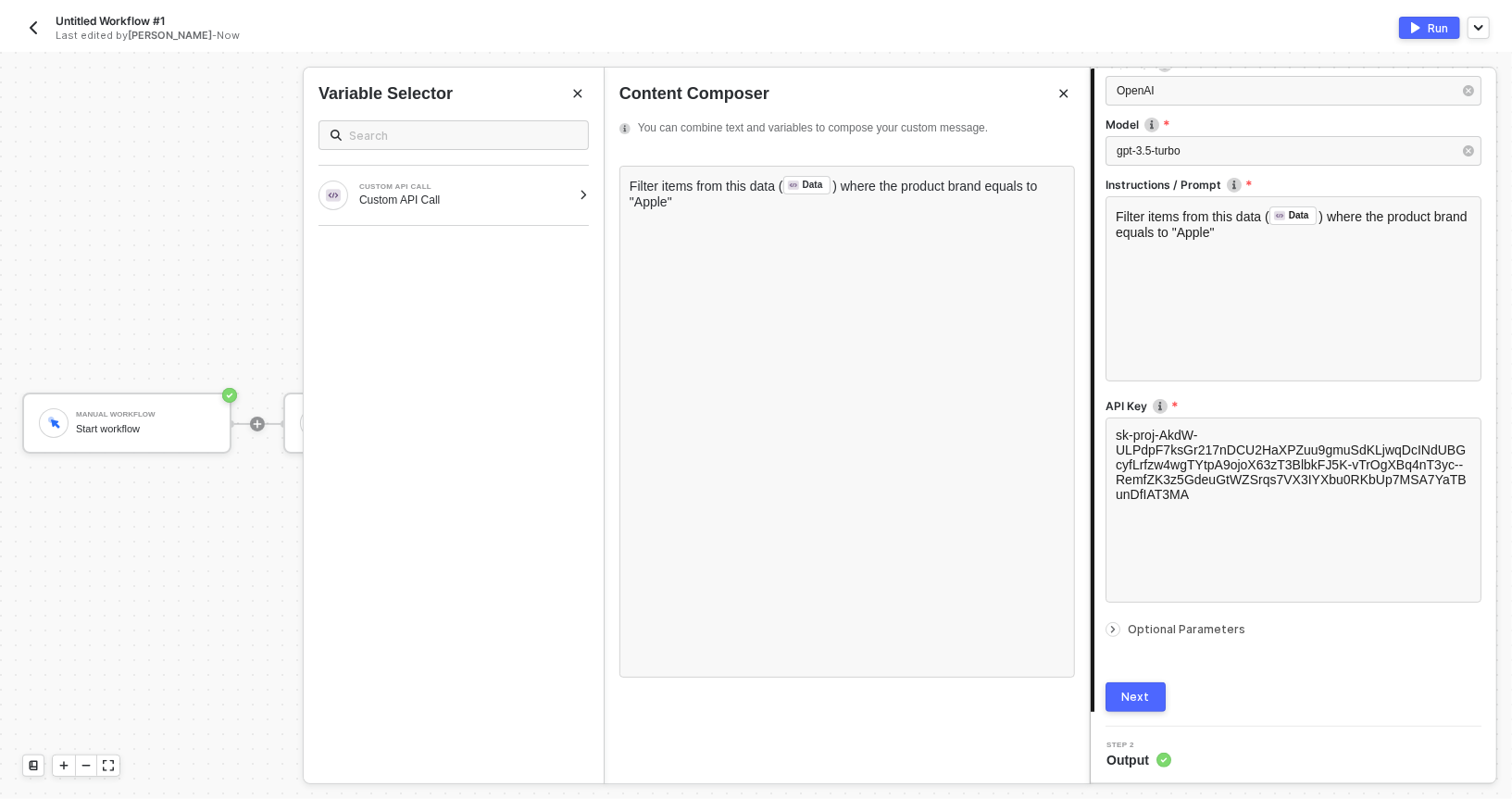
click at [1118, 695] on button "Next" at bounding box center [1136, 697] width 60 height 30
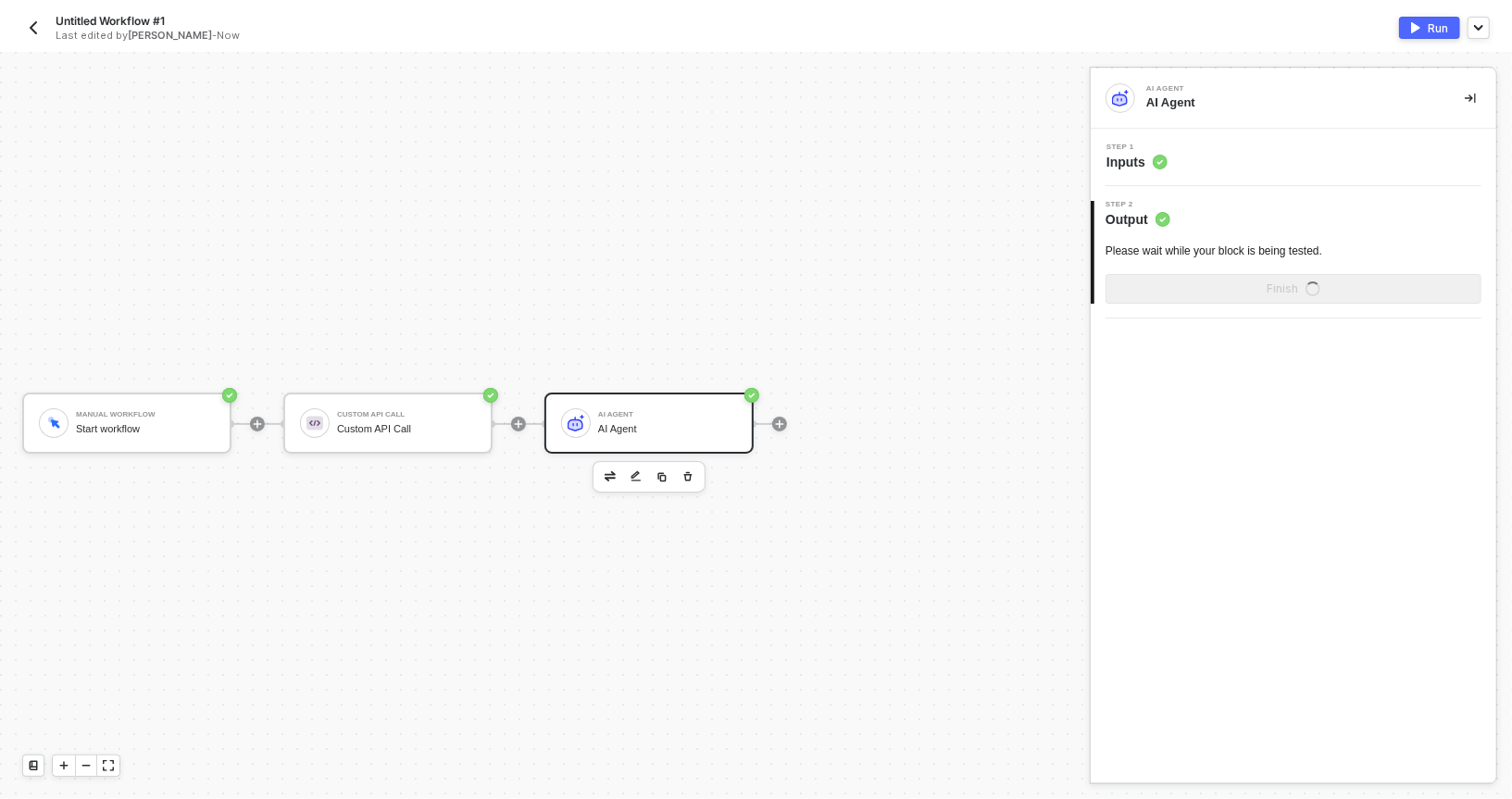
scroll to position [0, 0]
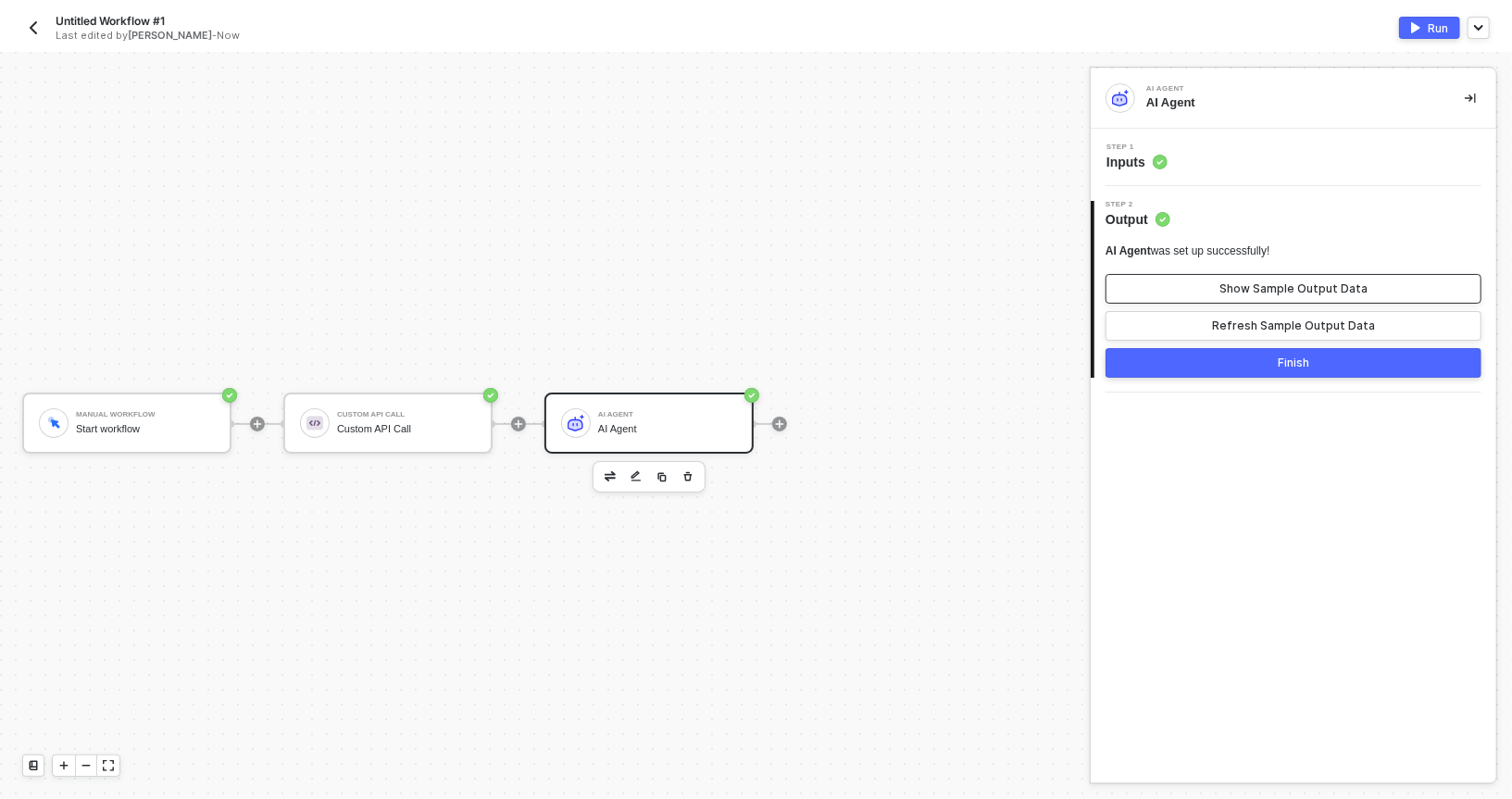
click at [1188, 291] on button "Show Sample Output Data" at bounding box center [1294, 289] width 376 height 30
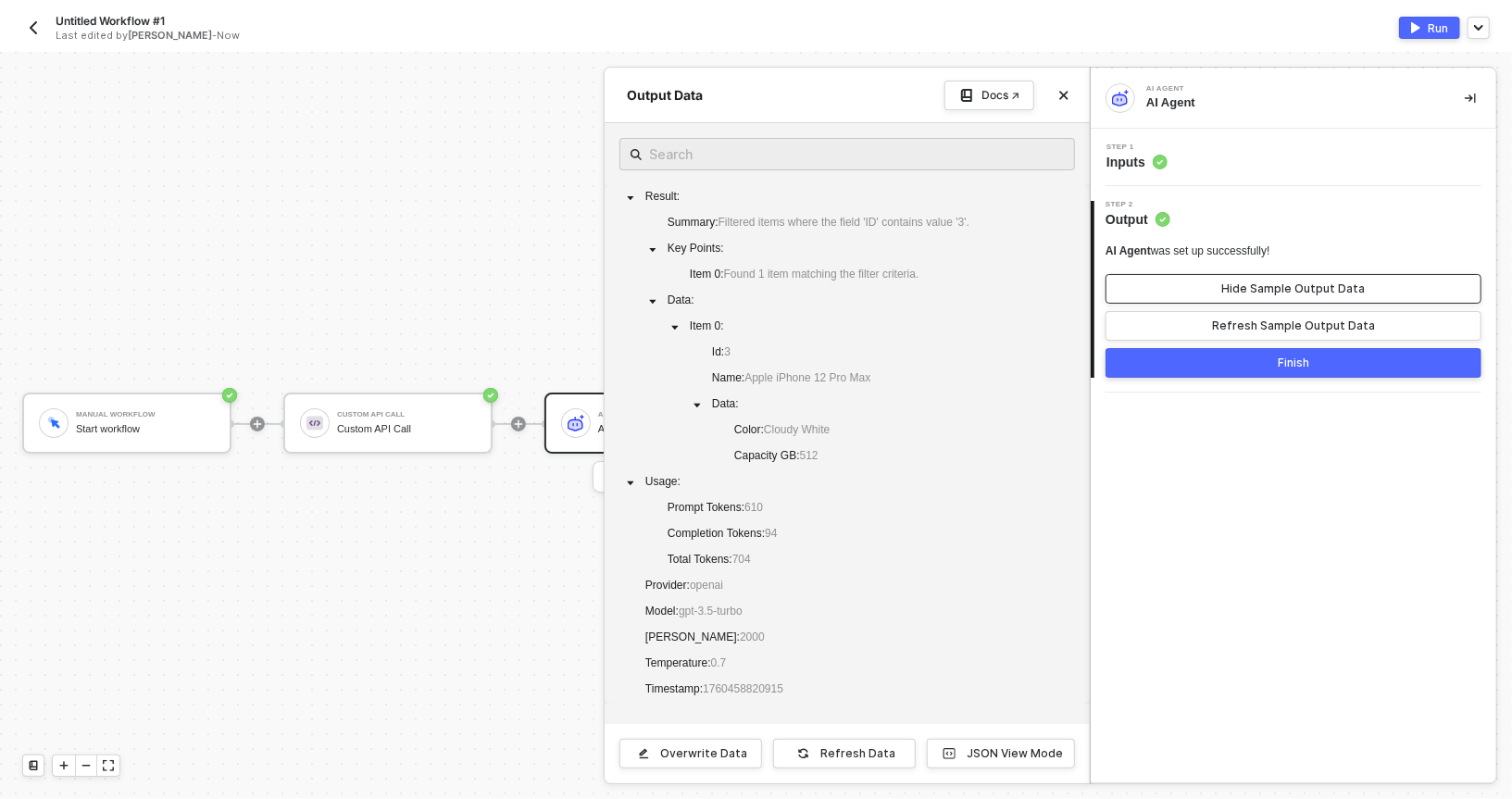
click at [1166, 293] on button "Hide Sample Output Data" at bounding box center [1294, 289] width 376 height 30
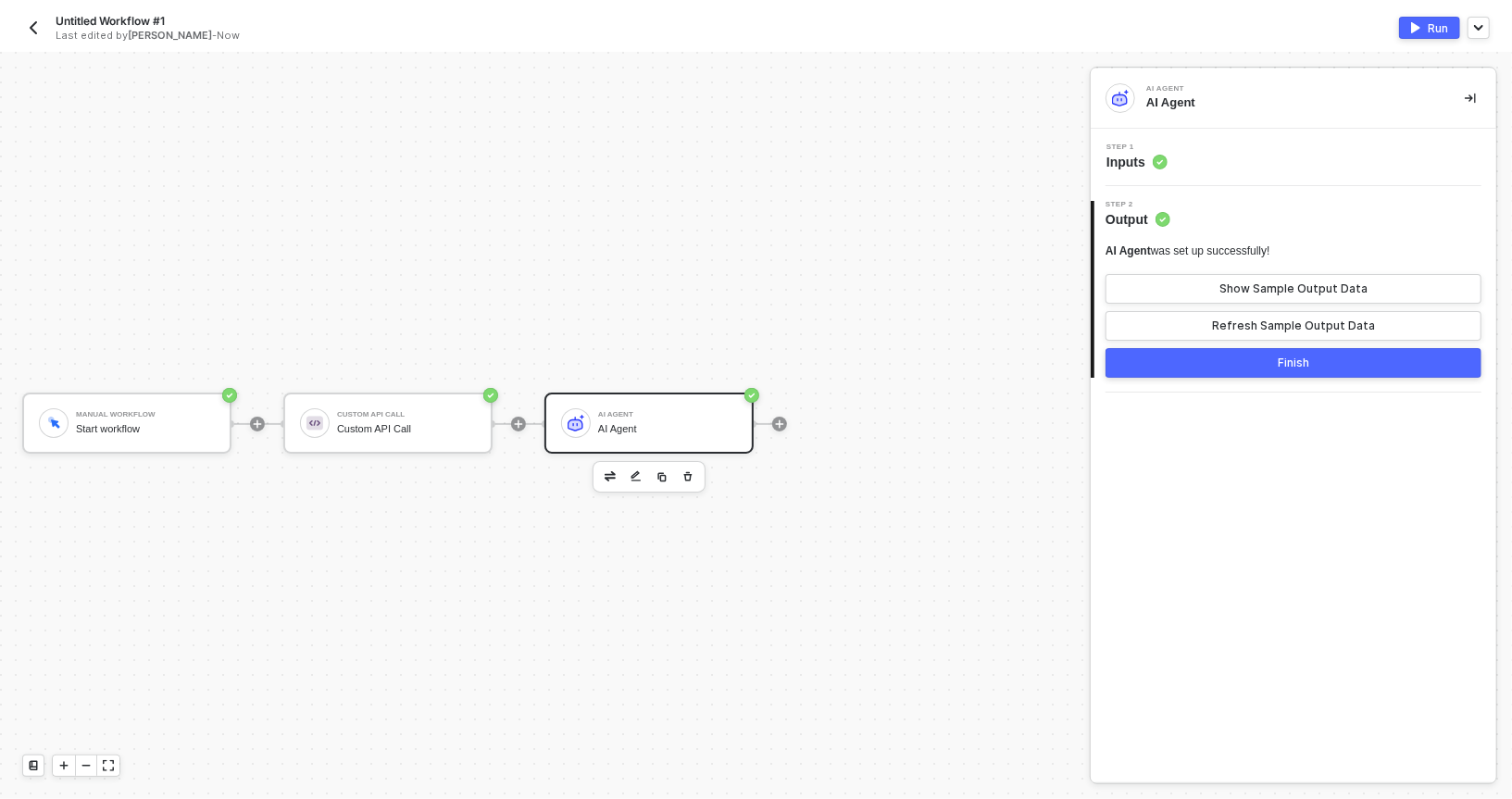
click at [1156, 173] on div "Step 1 Inputs" at bounding box center [1293, 157] width 406 height 58
click at [1141, 163] on span "Inputs" at bounding box center [1138, 161] width 61 height 18
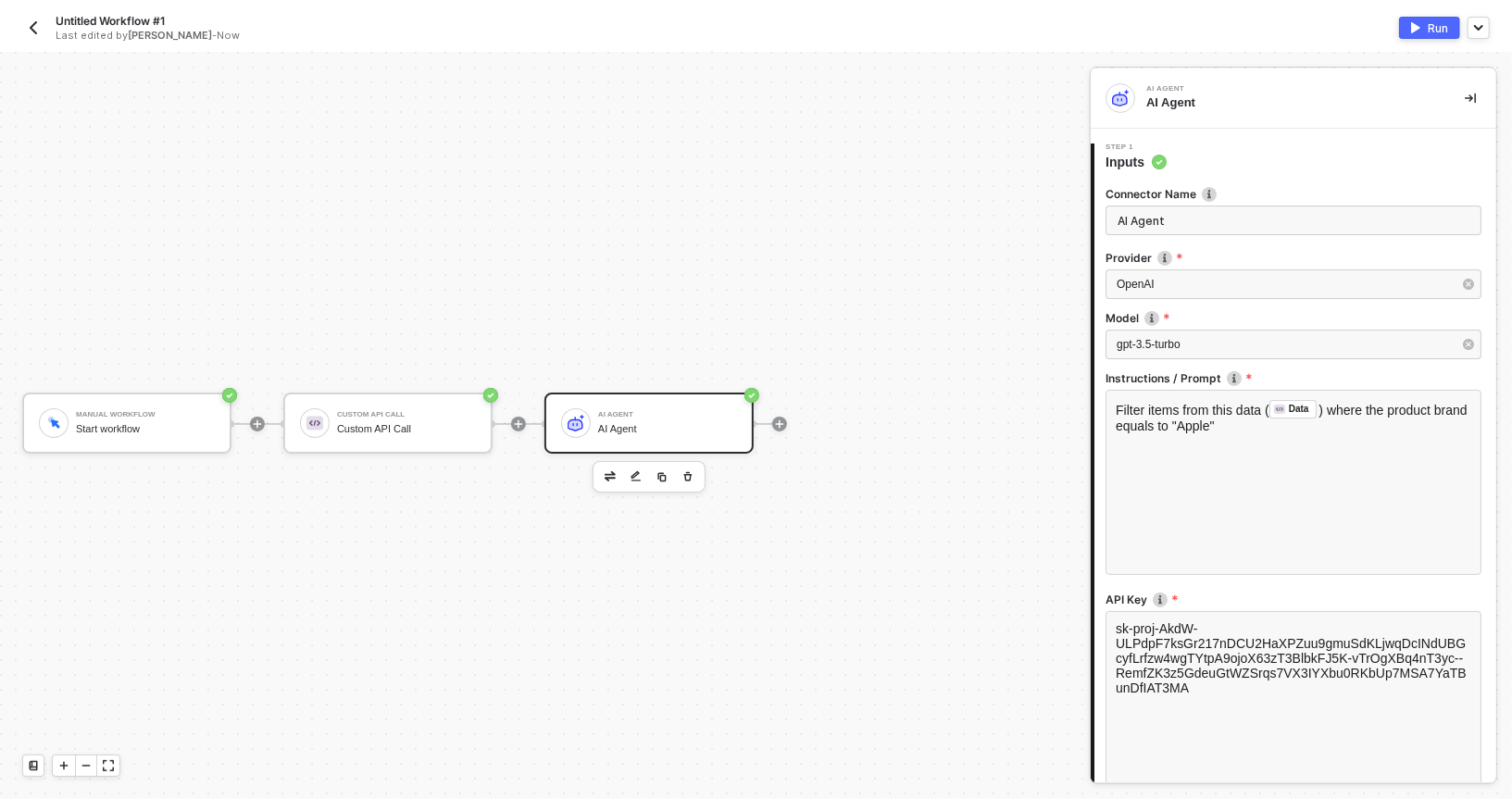
click at [1427, 31] on button "Run" at bounding box center [1430, 27] width 61 height 22
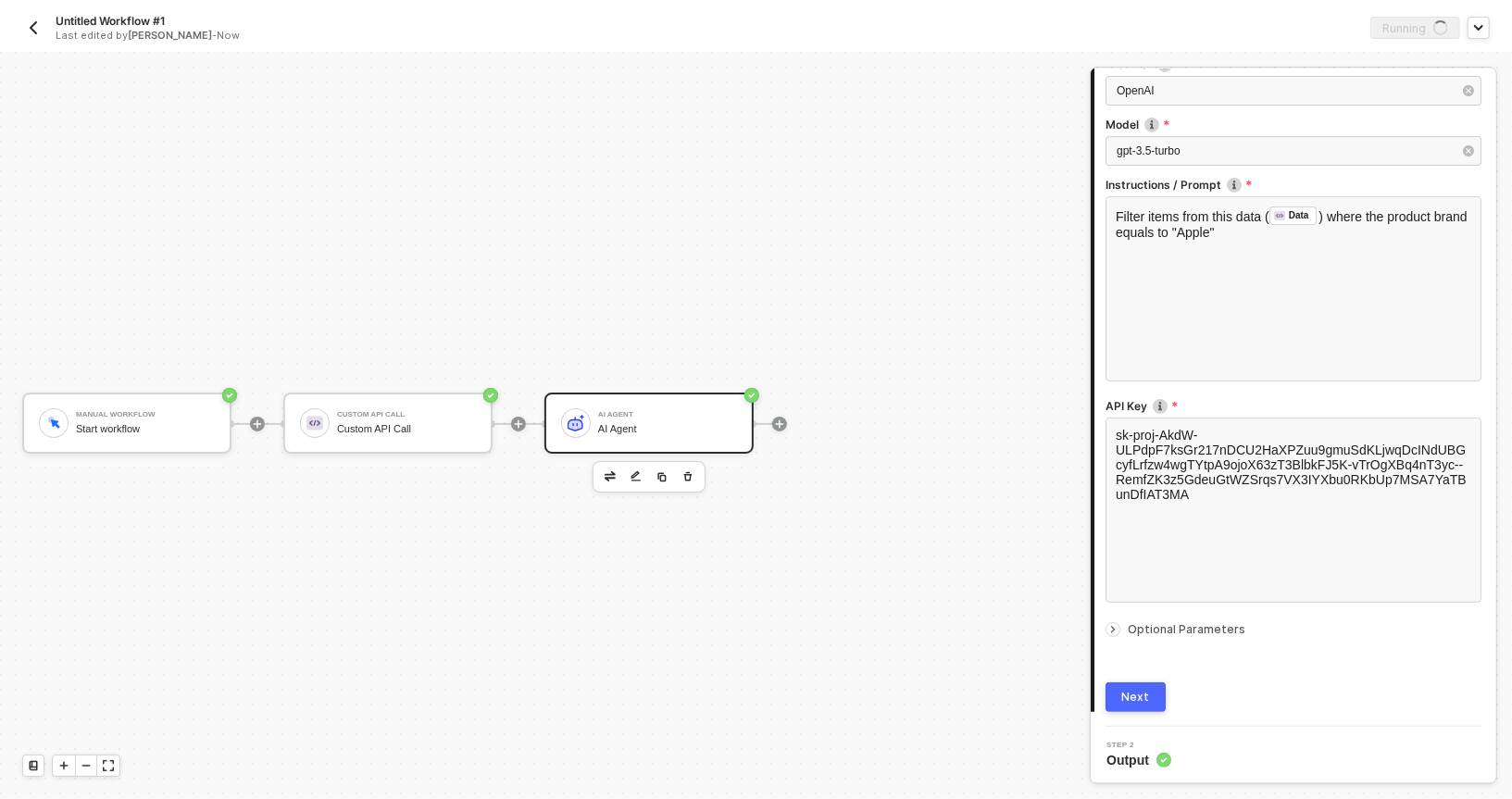
click at [1135, 707] on button "Next" at bounding box center [1136, 697] width 60 height 30
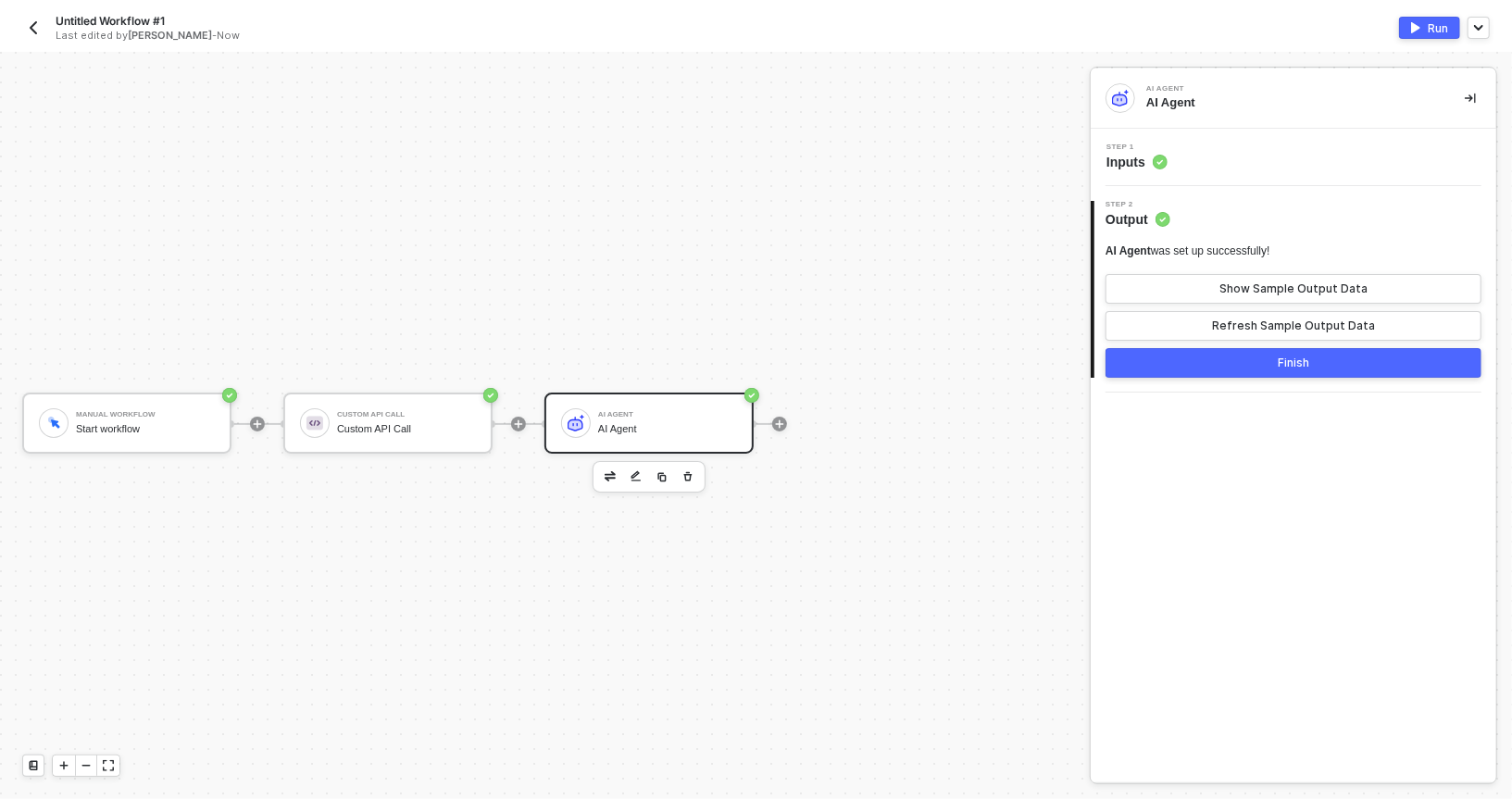
click at [1188, 168] on div "Step 1 Inputs" at bounding box center [1296, 157] width 401 height 28
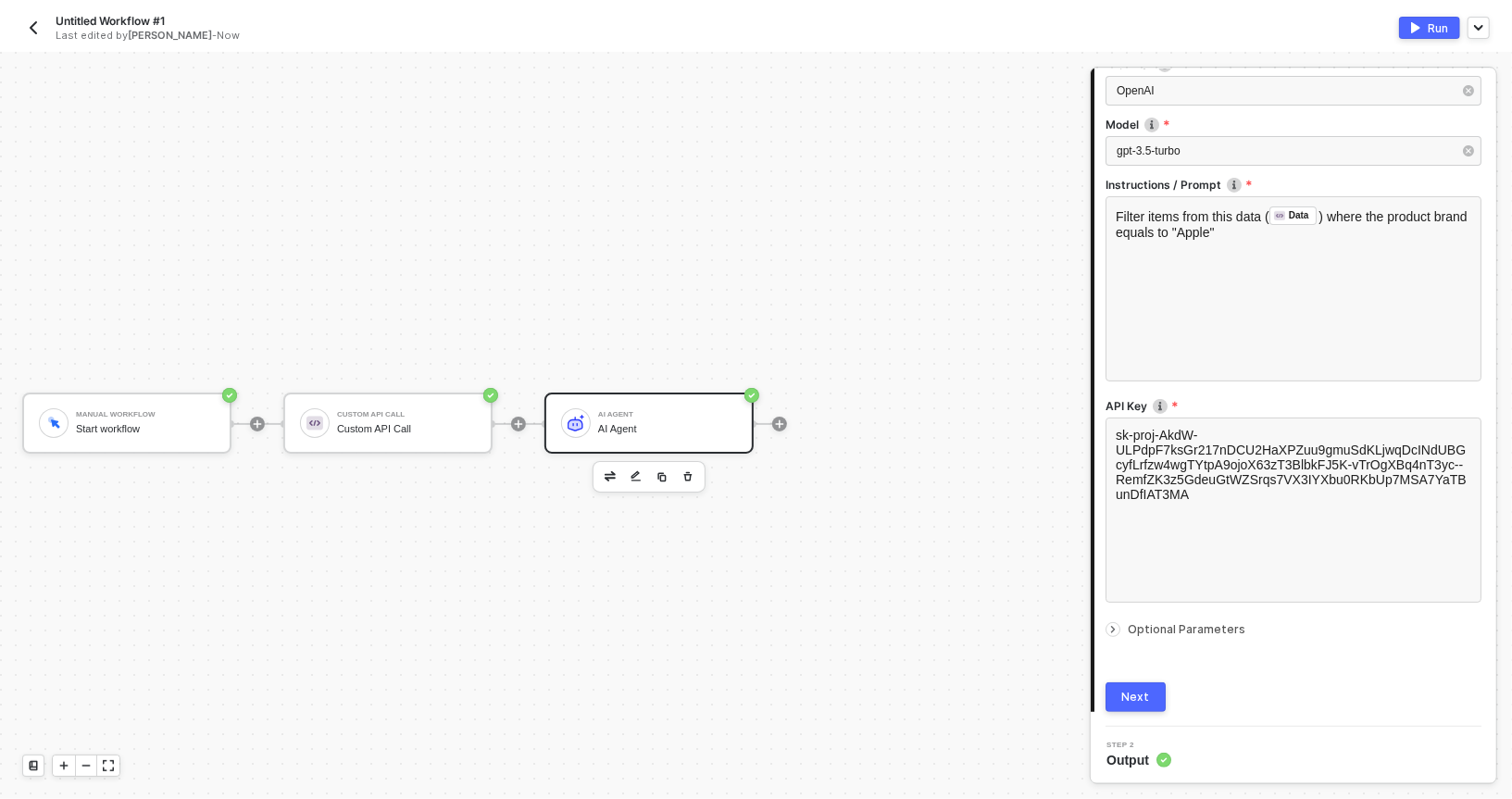
click at [1113, 619] on div at bounding box center [1116, 629] width 22 height 20
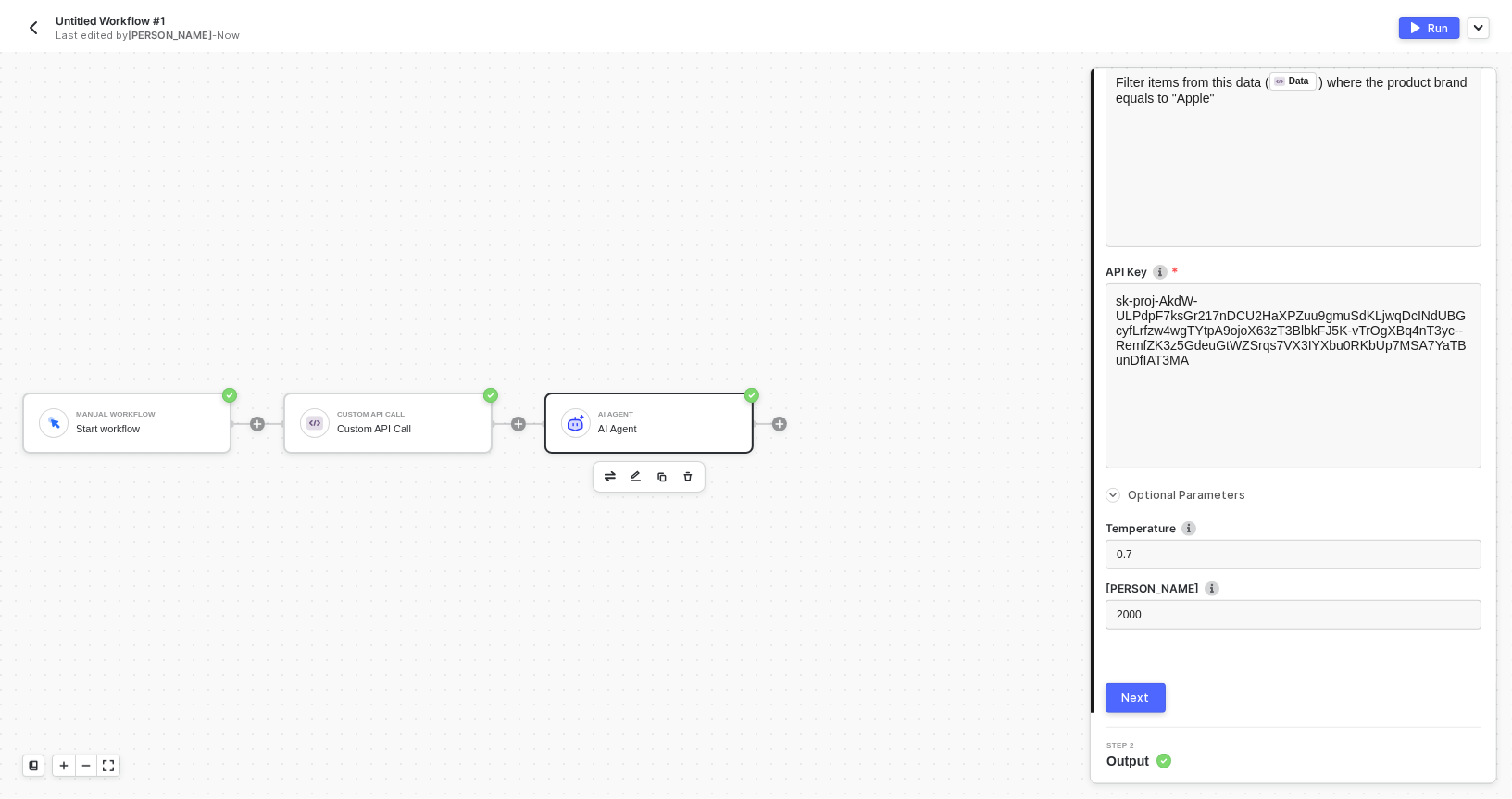
scroll to position [328, 0]
click at [1182, 545] on div "0.7" at bounding box center [1293, 554] width 353 height 17
click at [1129, 704] on button "Next" at bounding box center [1136, 697] width 60 height 30
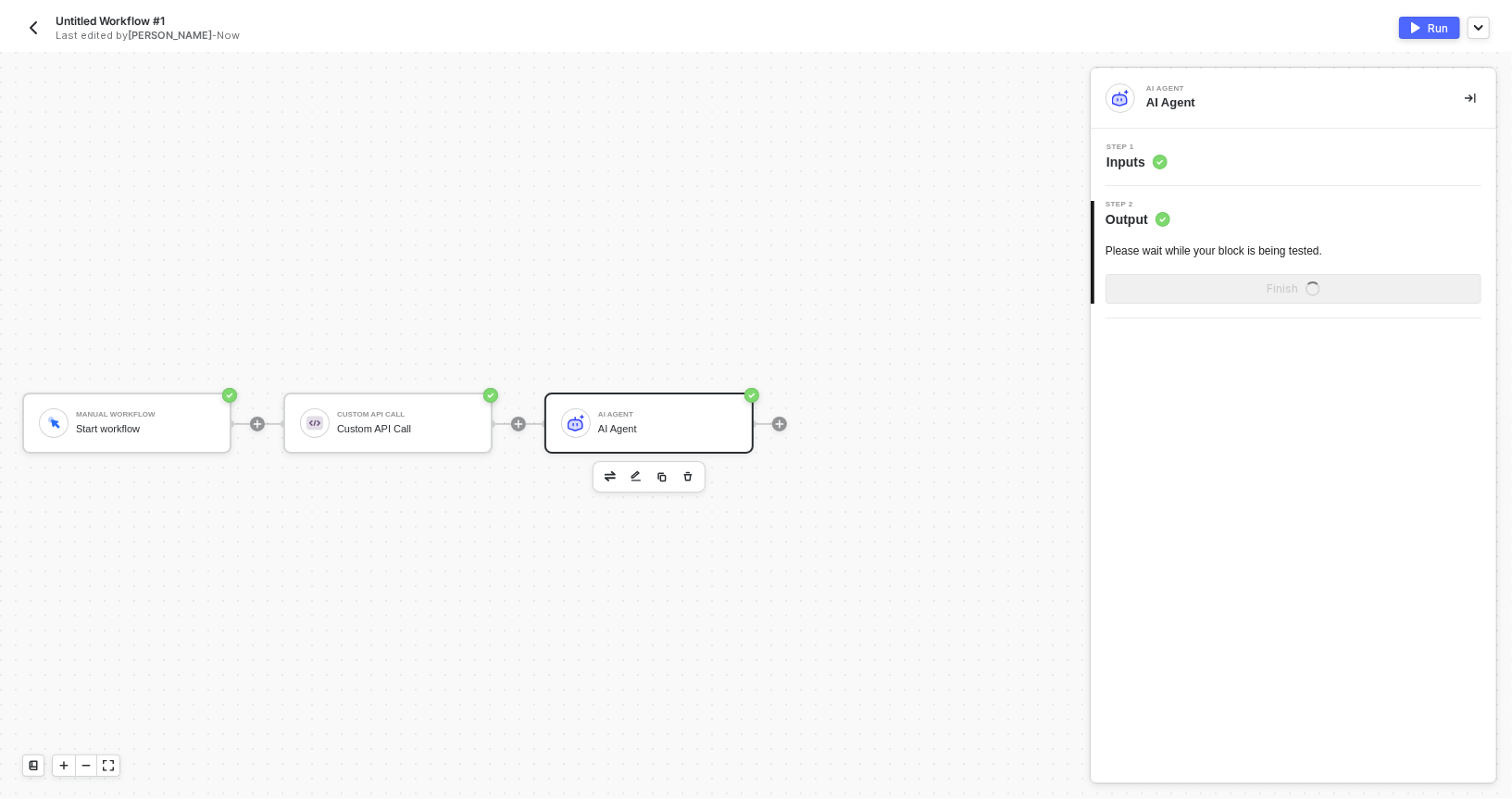
scroll to position [0, 0]
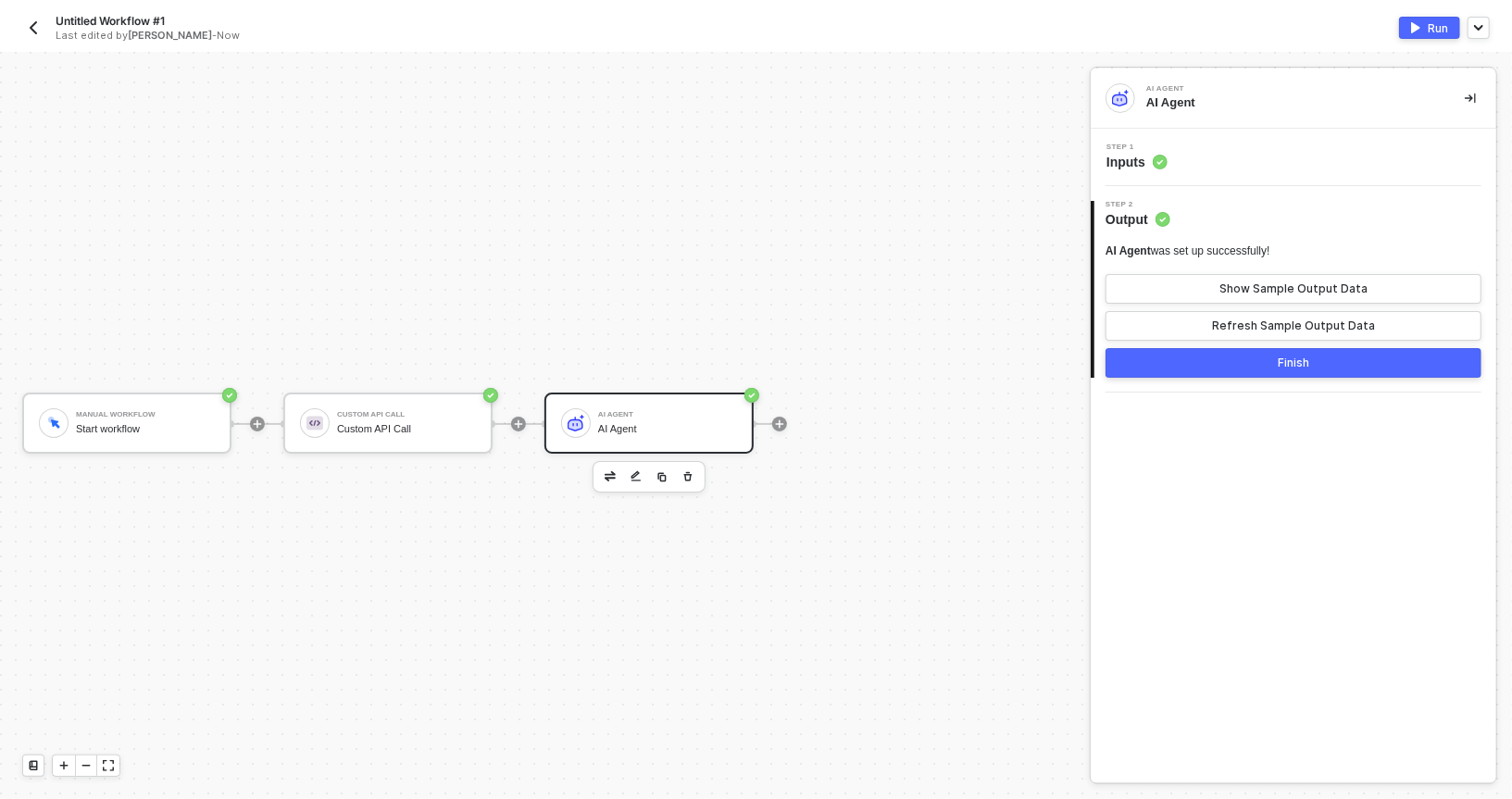
click at [1413, 30] on img "button" at bounding box center [1416, 28] width 10 height 12
click at [1168, 167] on div "Step 1 Inputs" at bounding box center [1296, 157] width 401 height 28
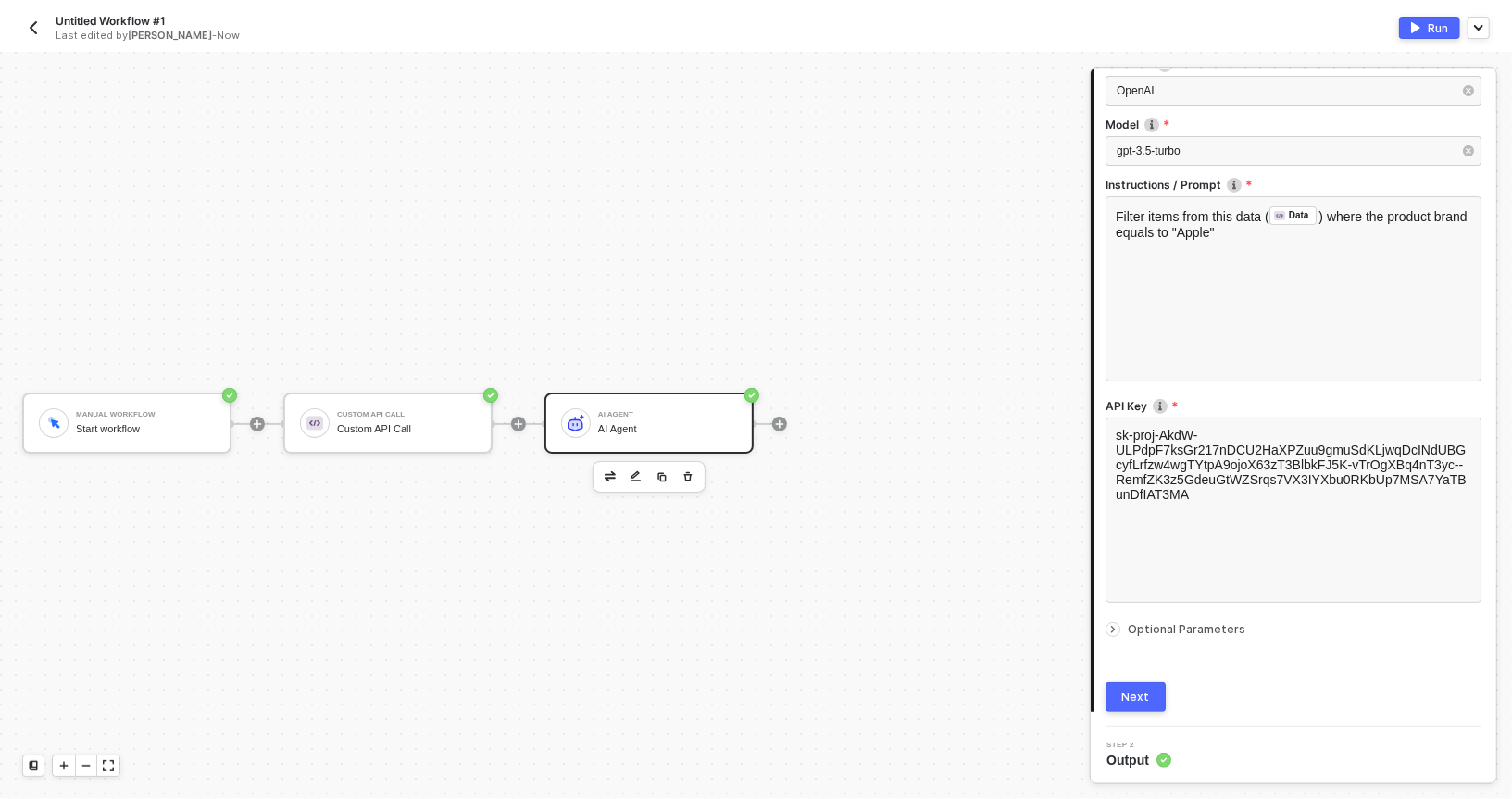
click at [1128, 632] on span "Optional Parameters" at bounding box center [1187, 629] width 118 height 13
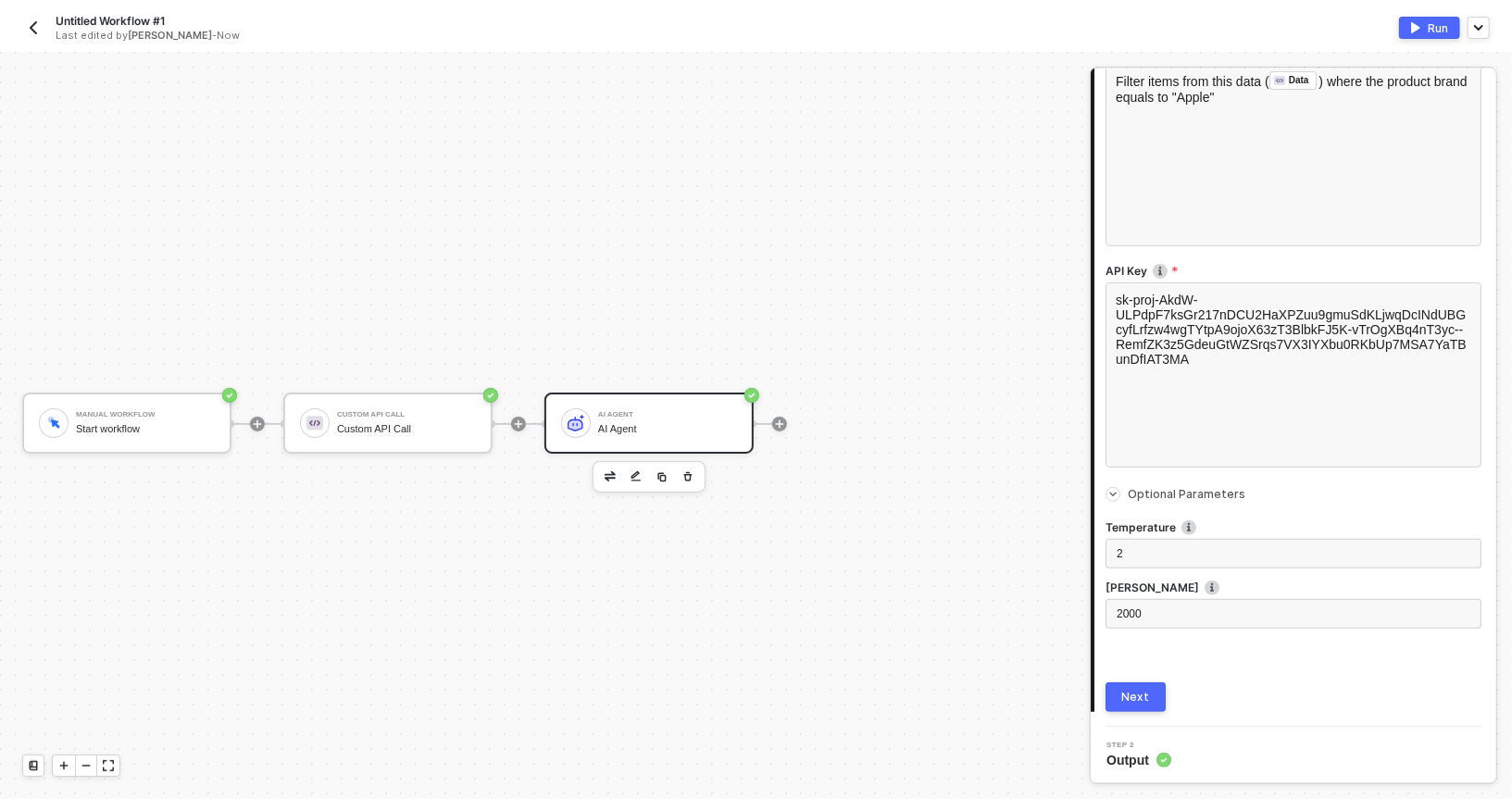
click at [1141, 580] on label "Max Tokens" at bounding box center [1294, 588] width 376 height 15
click at [1141, 559] on div "2" at bounding box center [1293, 554] width 353 height 17
click at [1126, 683] on button "Next" at bounding box center [1136, 697] width 60 height 30
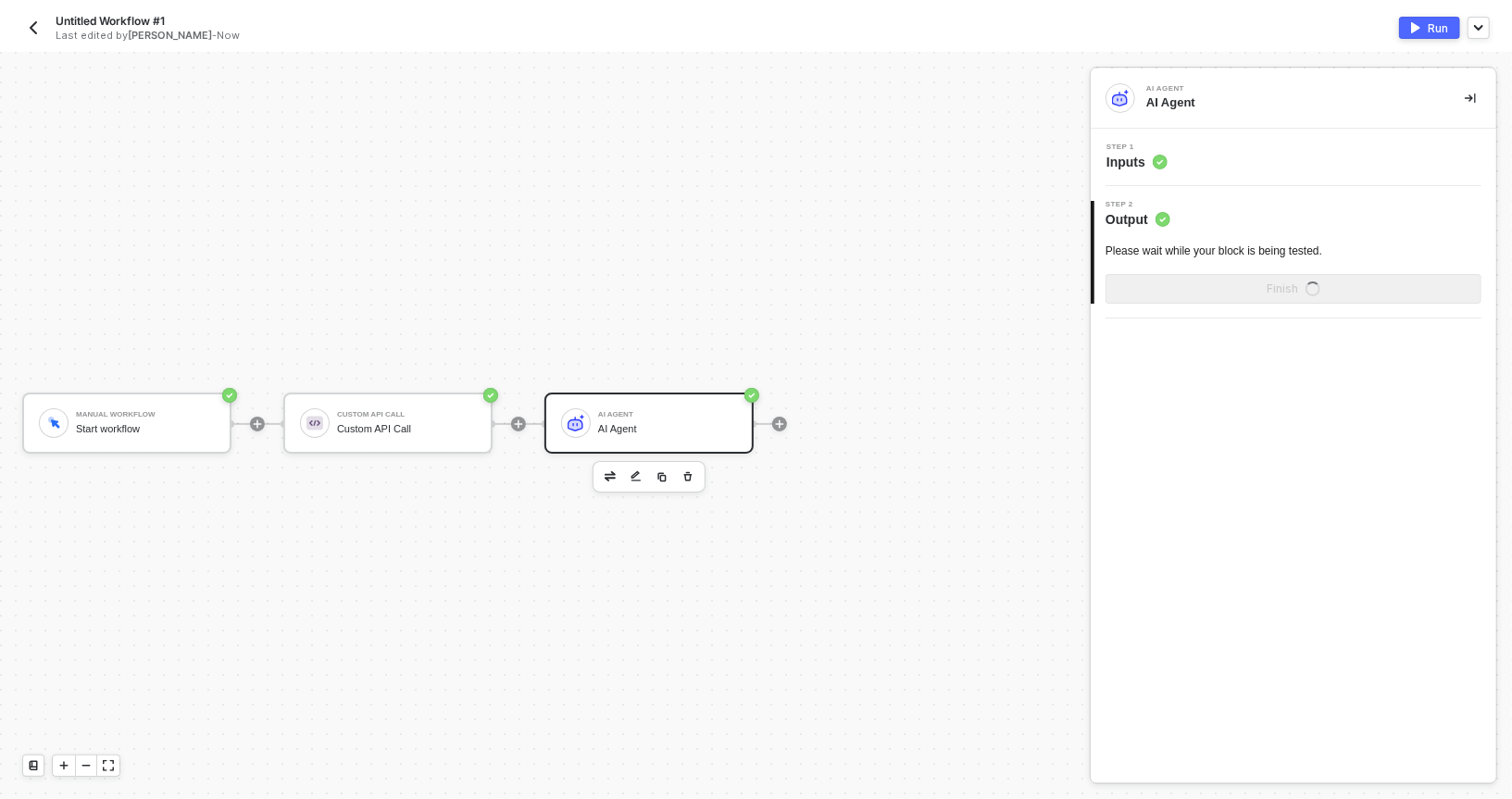
scroll to position [0, 0]
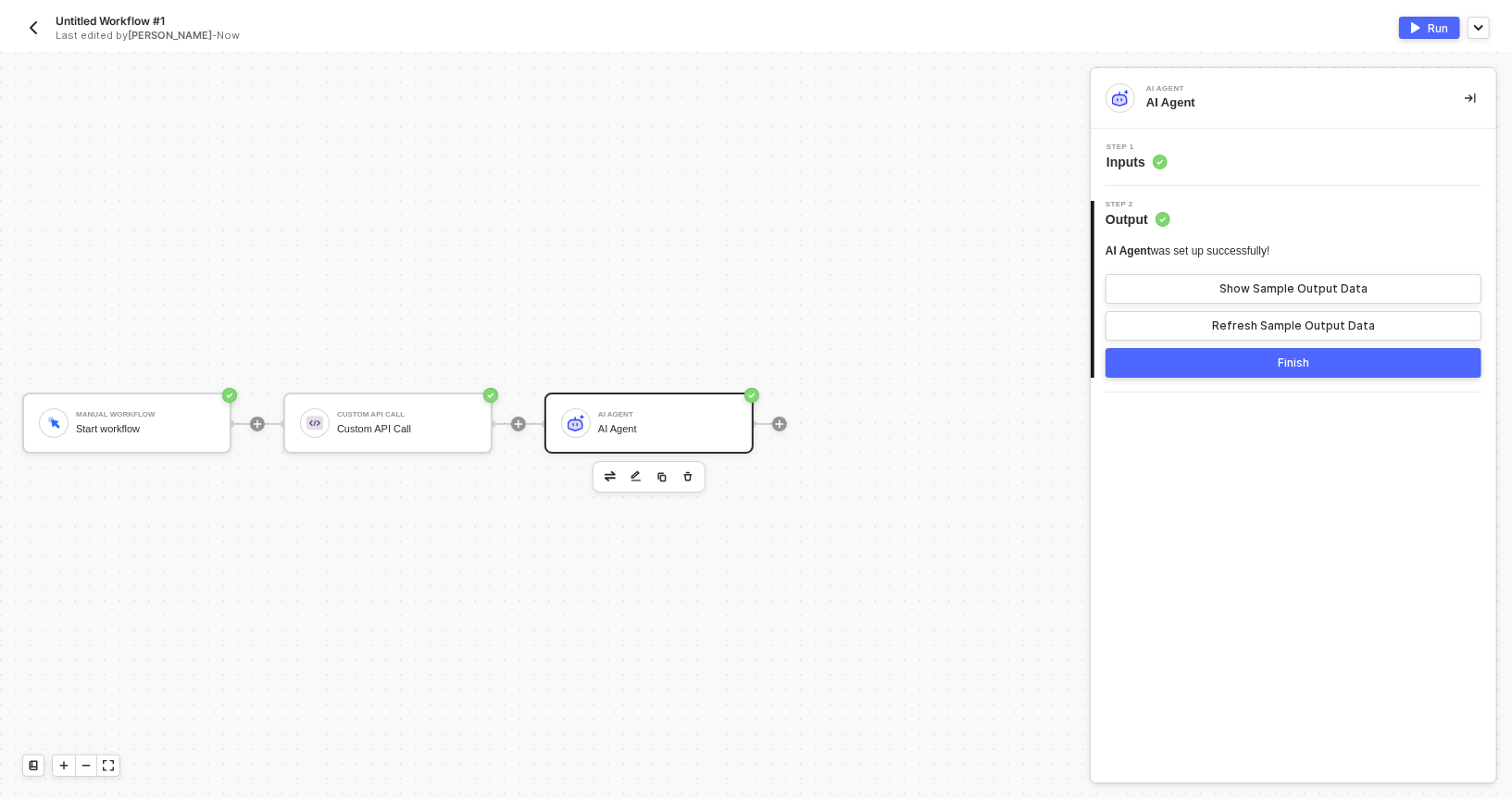
click at [1181, 364] on button "Finish" at bounding box center [1294, 363] width 376 height 30
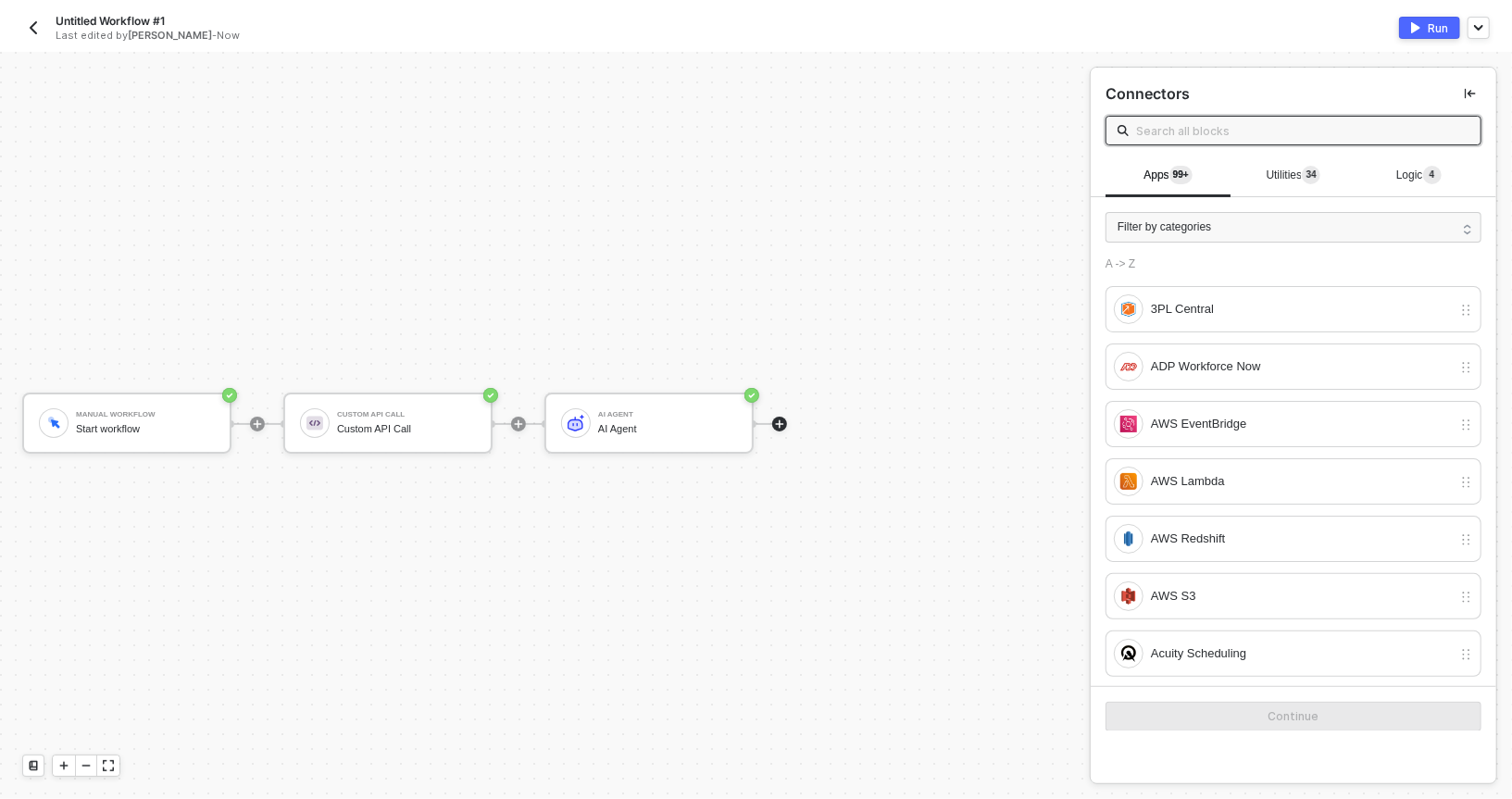
click at [802, 278] on div "Manual Workflow Start workflow Custom API Call Custom API Call AI Agent AI Agent" at bounding box center [540, 424] width 1081 height 744
click at [1429, 30] on div "Run" at bounding box center [1437, 28] width 20 height 15
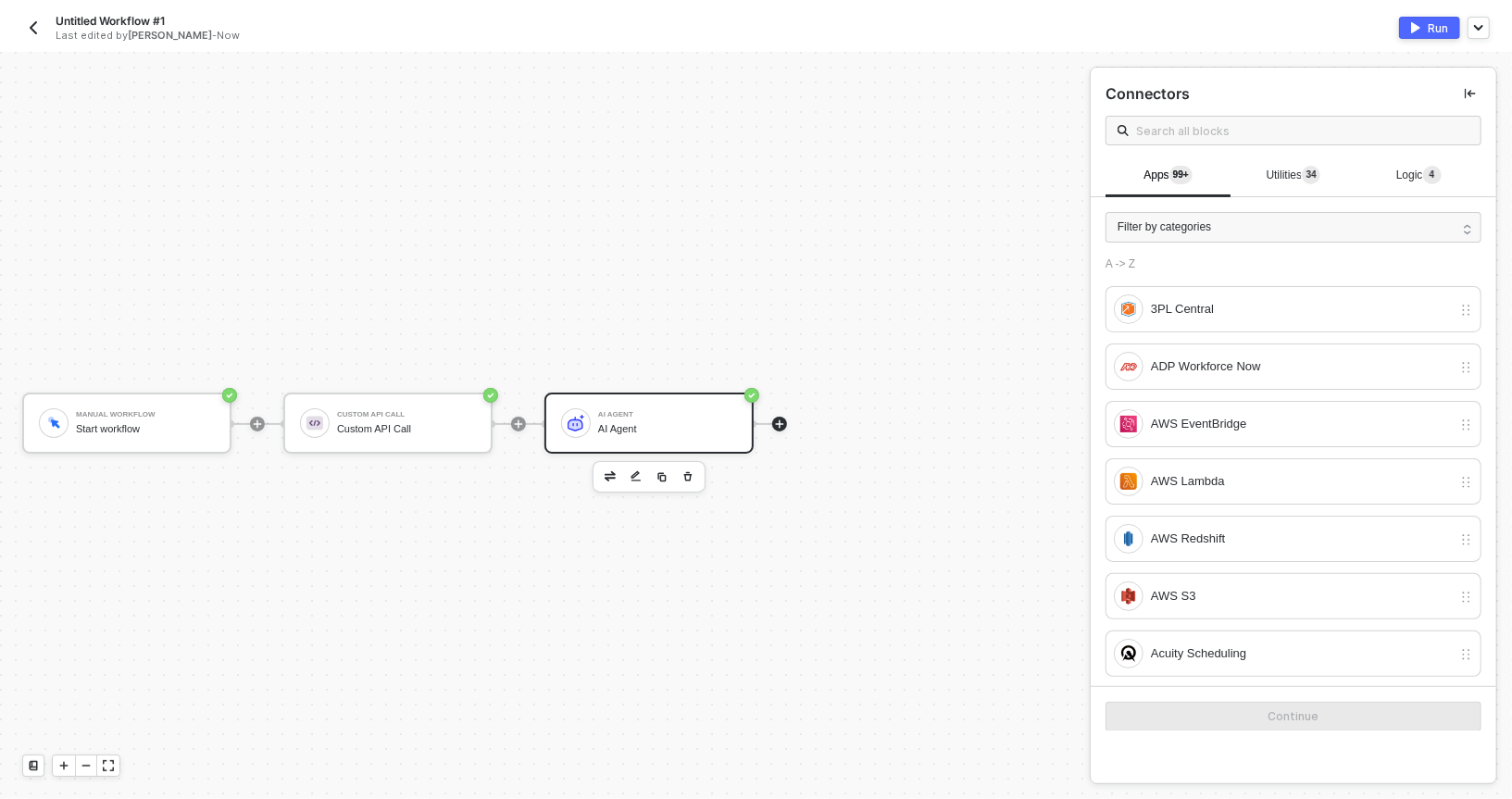
click at [620, 413] on div "AI Agent" at bounding box center [667, 415] width 139 height 8
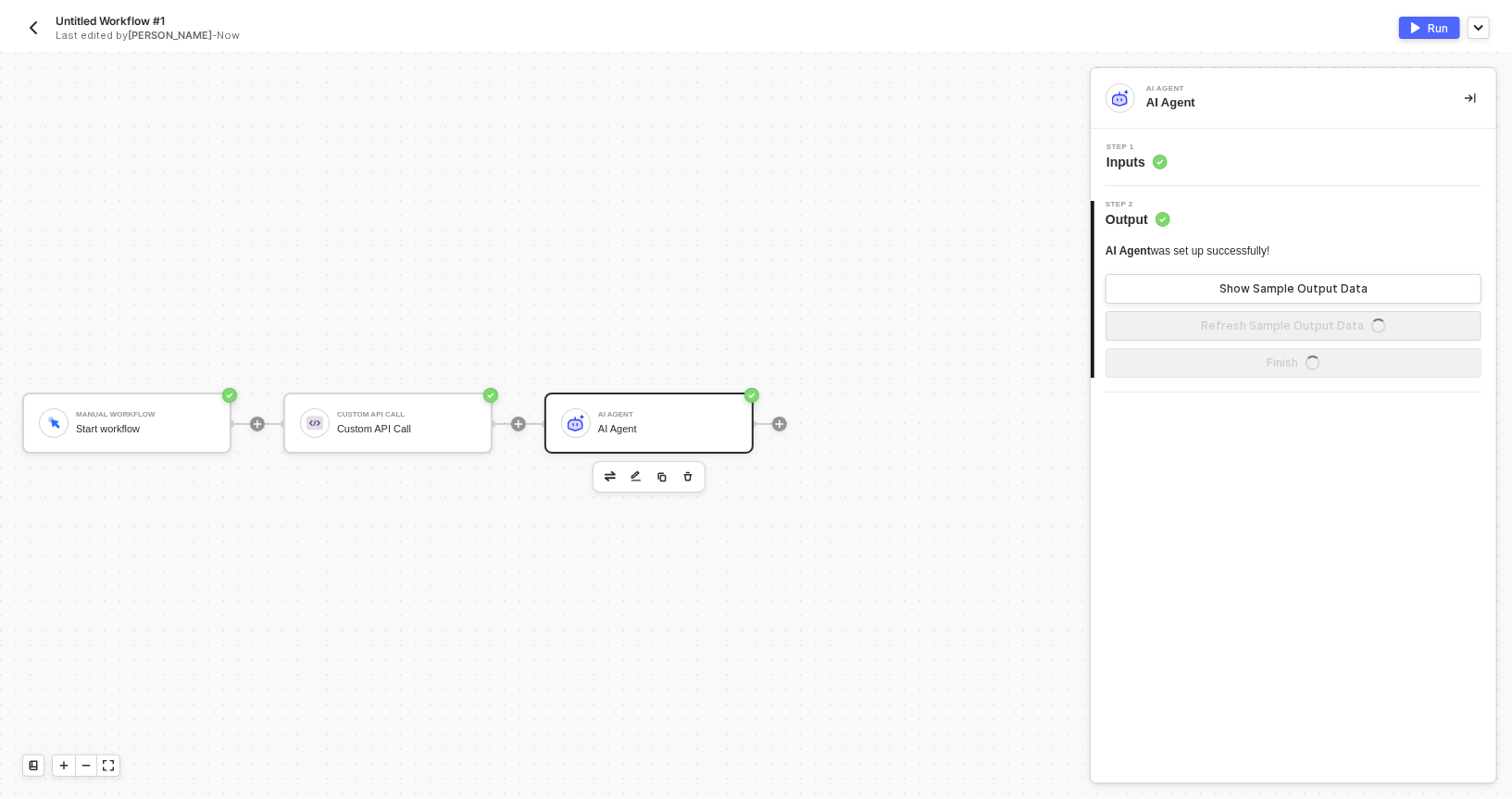
click at [1140, 145] on span "Step 1" at bounding box center [1138, 148] width 61 height 8
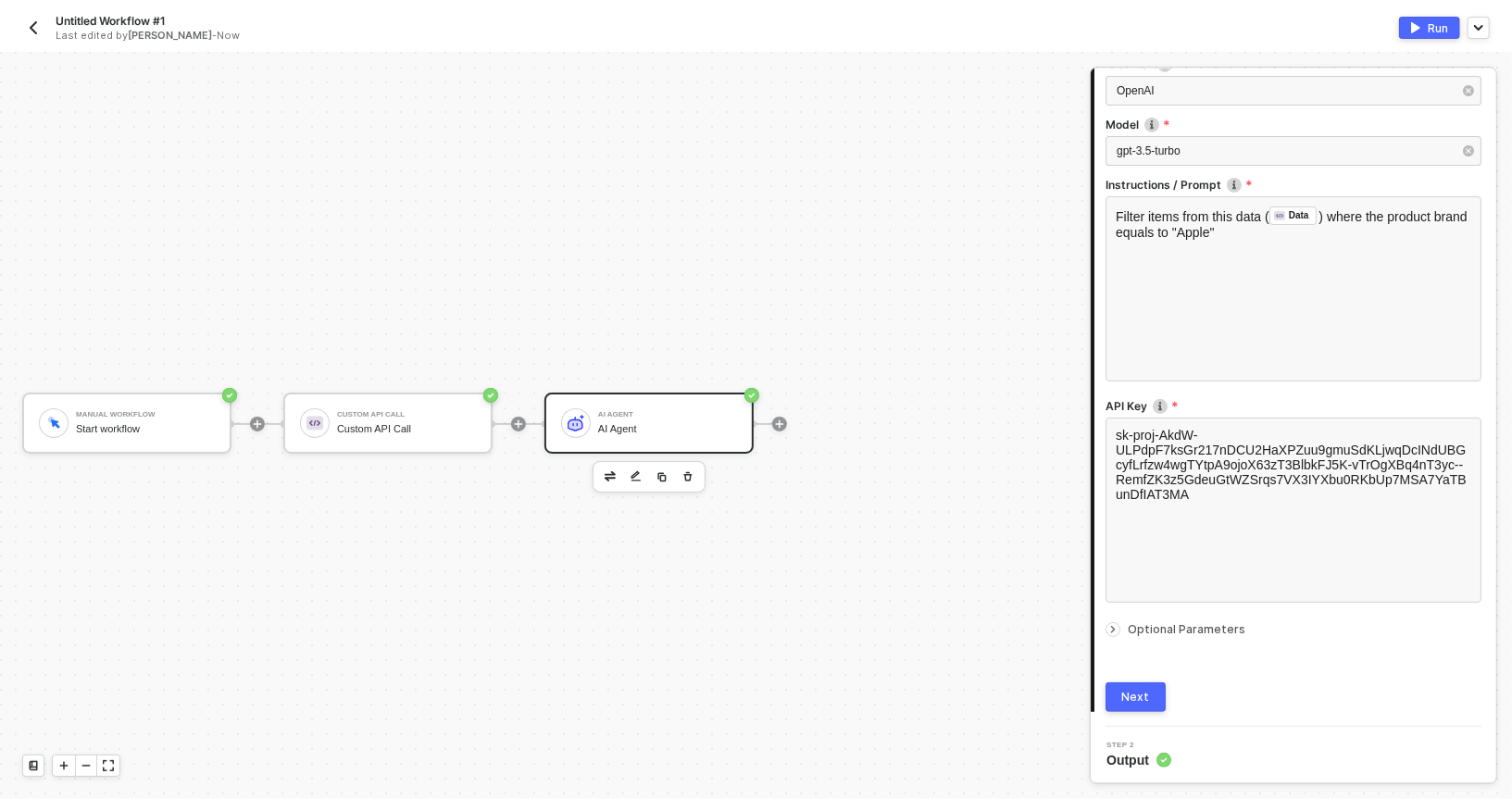
click at [1106, 621] on div at bounding box center [1116, 629] width 22 height 20
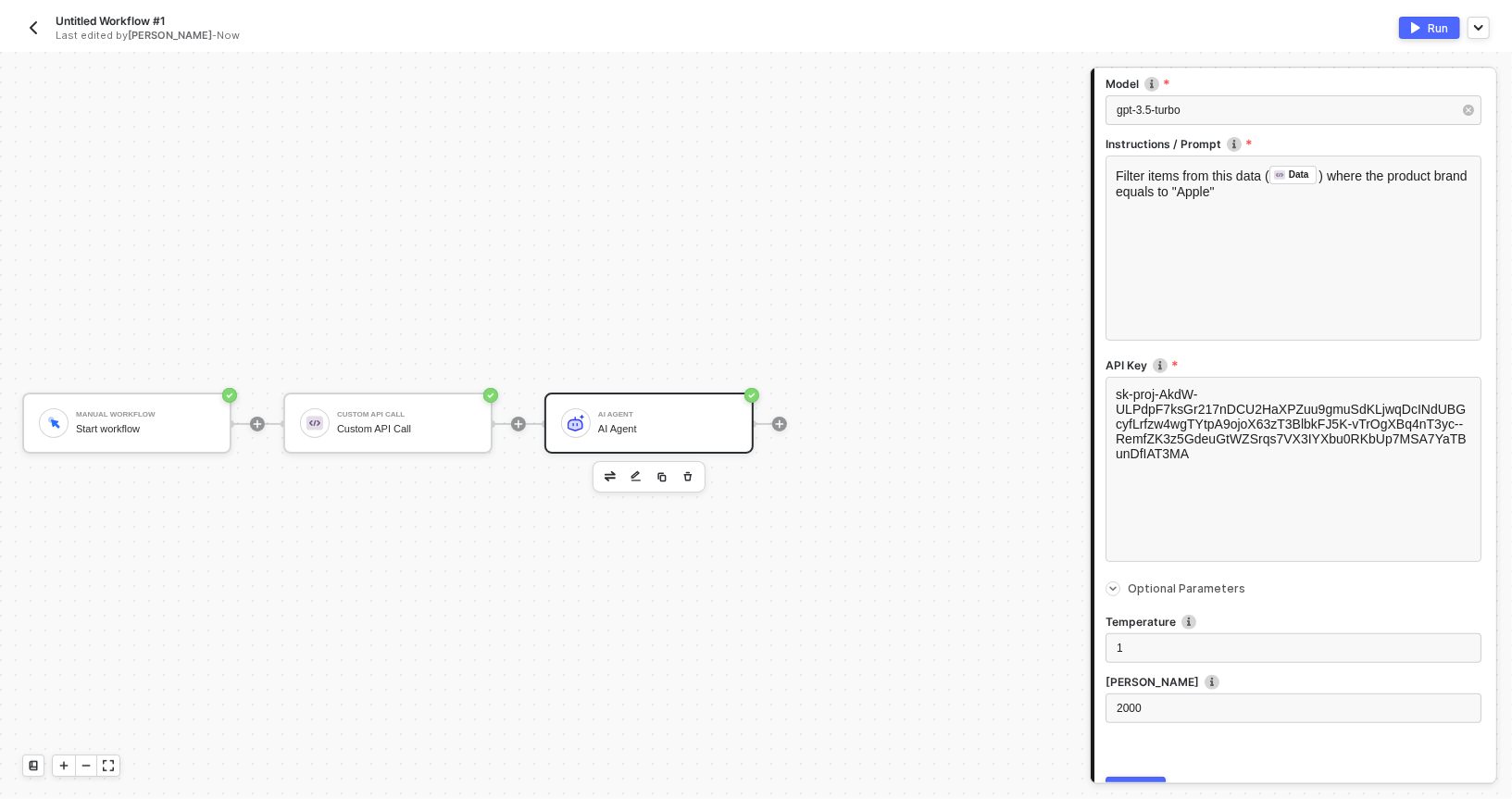
scroll to position [328, 0]
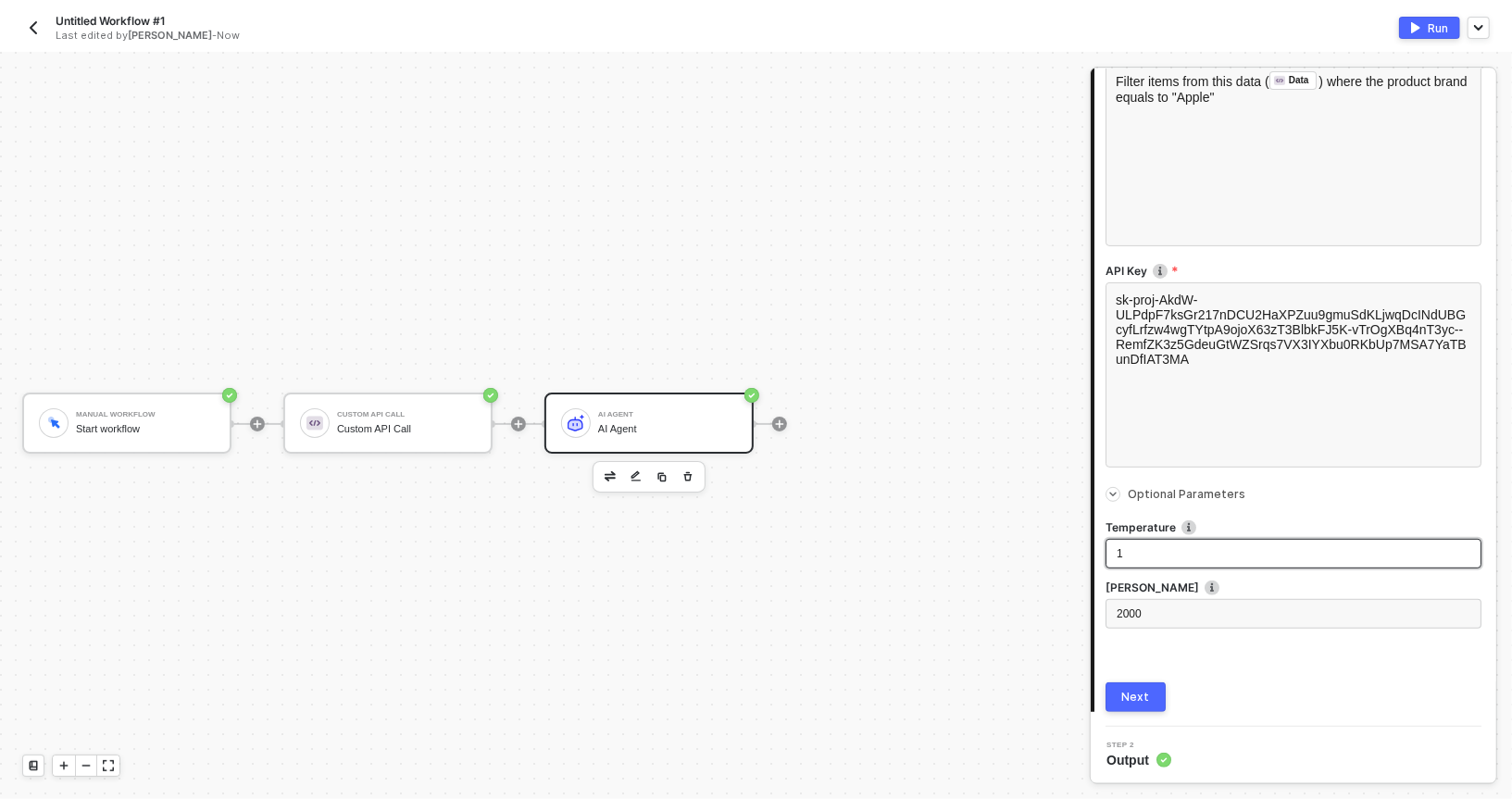
click at [1151, 561] on div "1" at bounding box center [1293, 554] width 353 height 17
click at [1173, 552] on div "1" at bounding box center [1293, 554] width 353 height 17
click at [1123, 687] on button "Next" at bounding box center [1136, 697] width 60 height 30
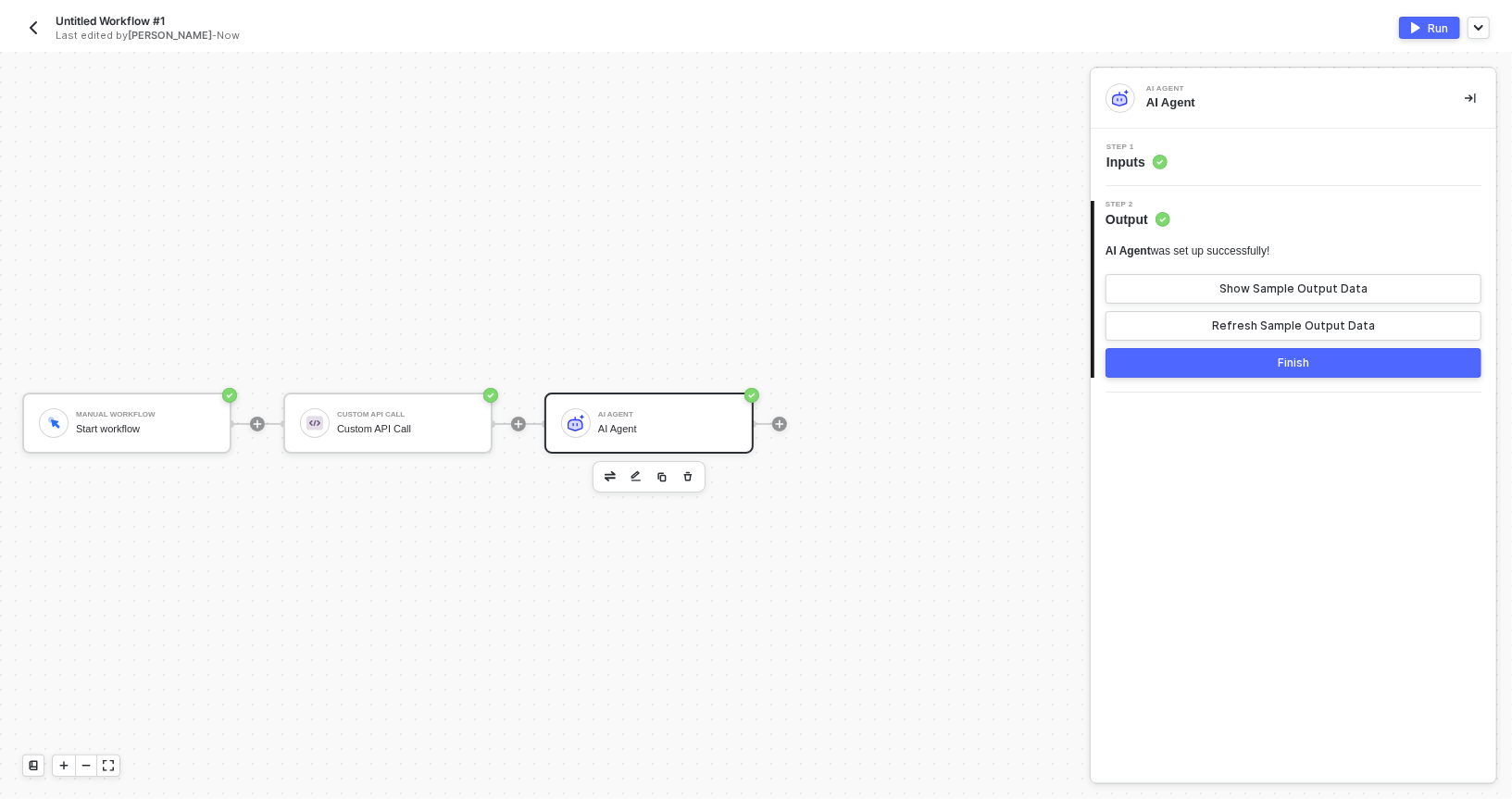
click at [1172, 354] on button "Finish" at bounding box center [1294, 363] width 376 height 30
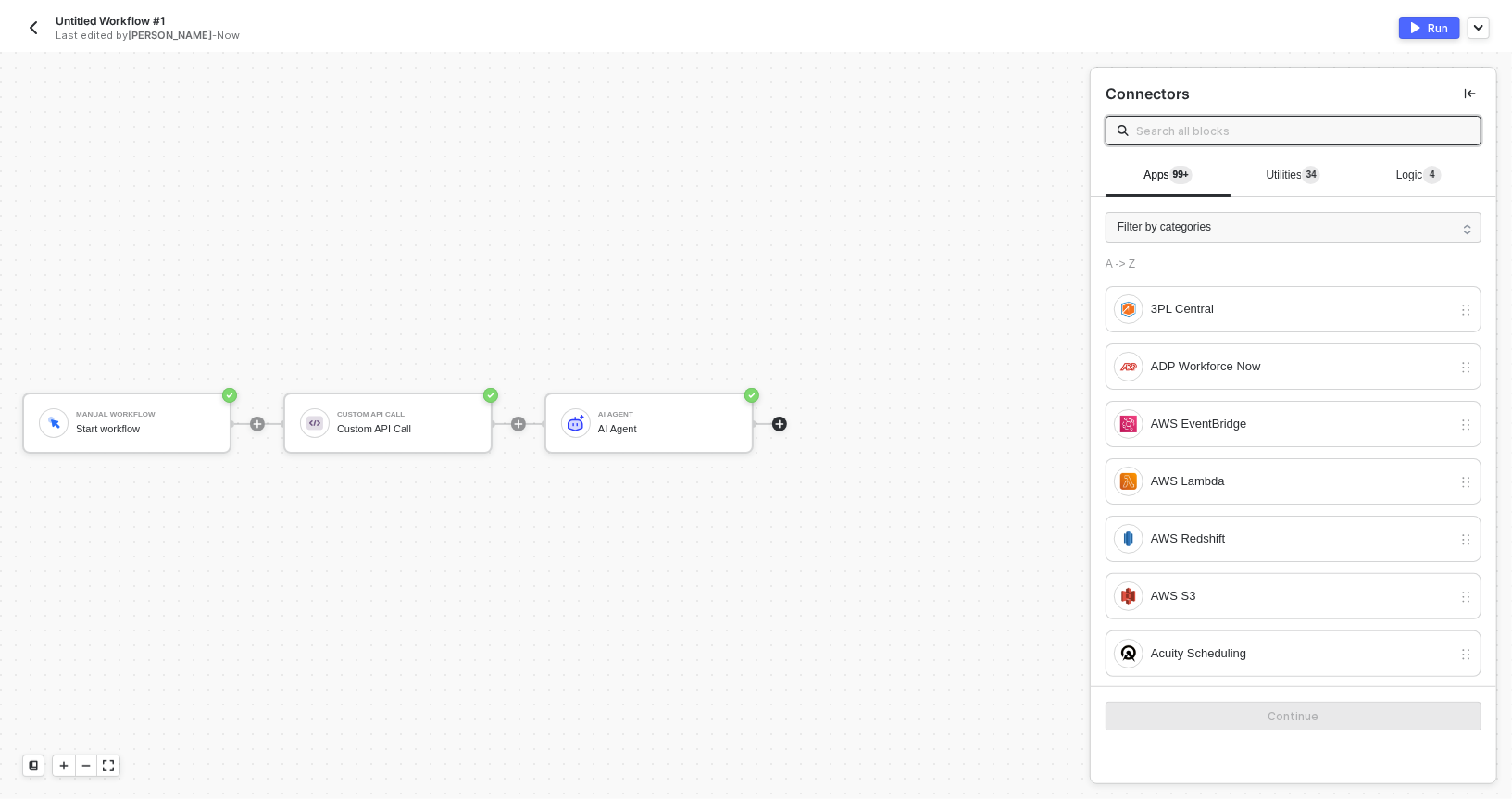
click at [1439, 30] on div "Run" at bounding box center [1437, 28] width 20 height 15
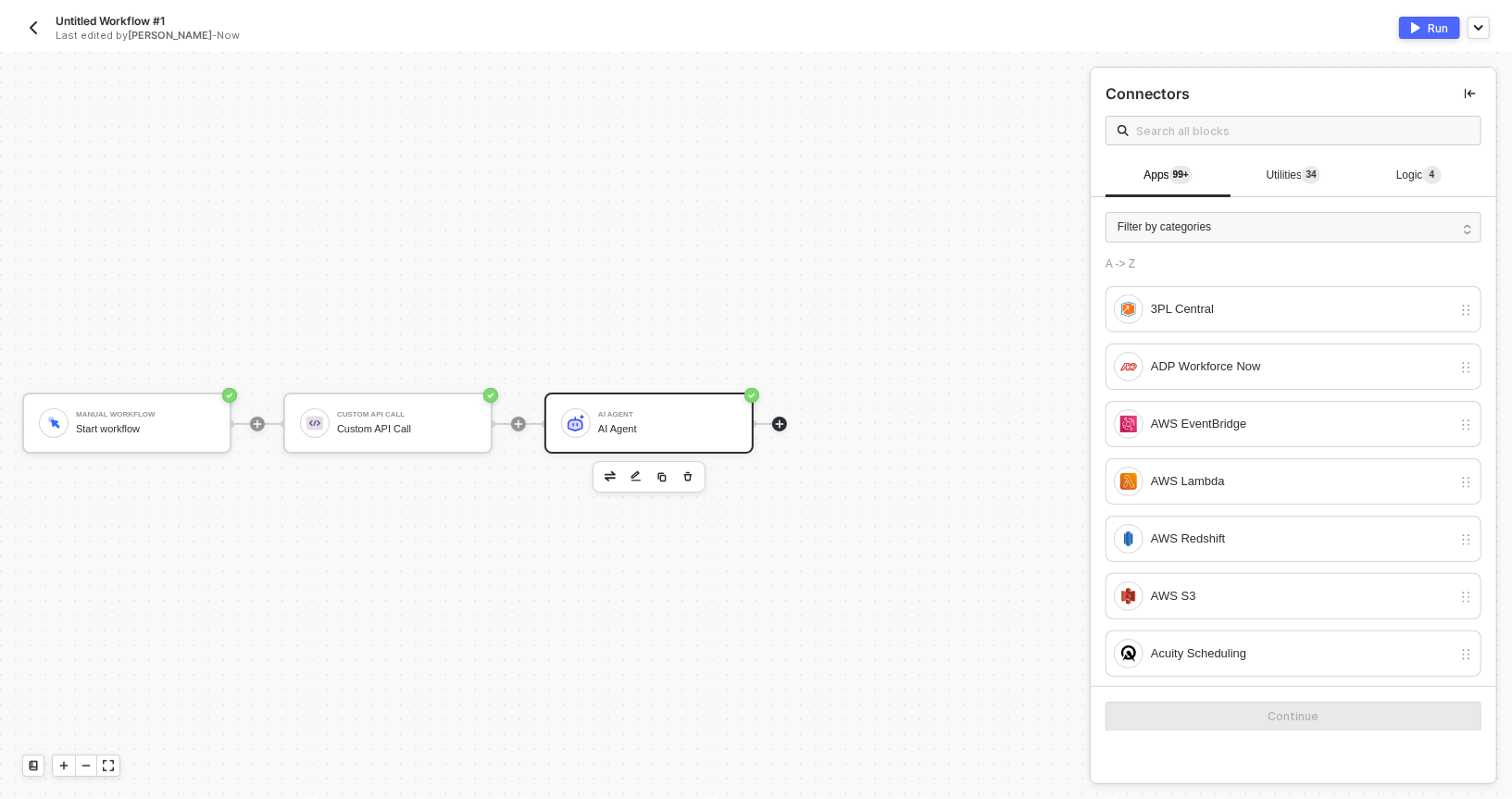
click at [627, 402] on div "AI Agent AI Agent" at bounding box center [649, 424] width 209 height 61
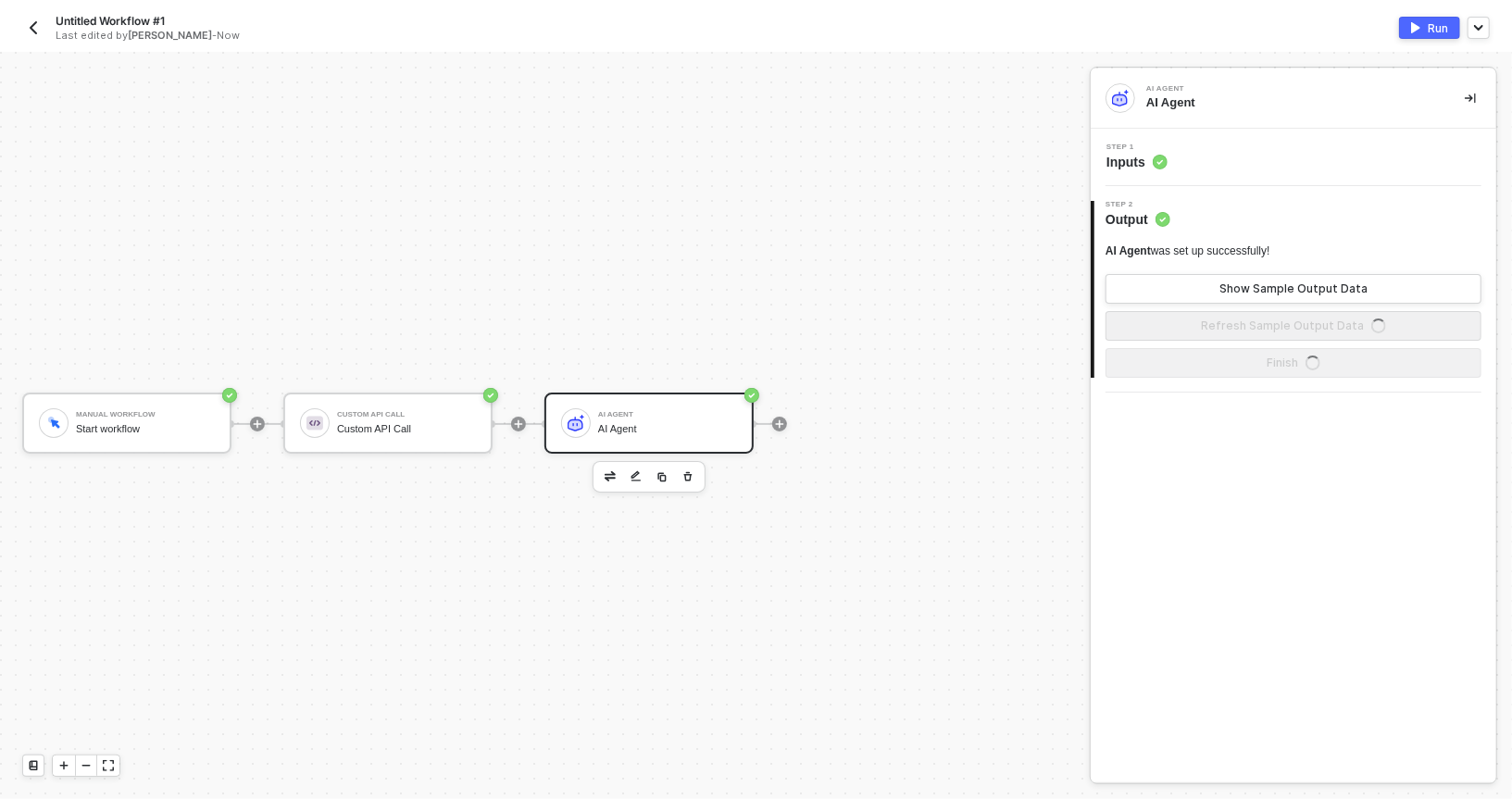
click at [1186, 149] on div "Step 1 Inputs" at bounding box center [1296, 157] width 401 height 28
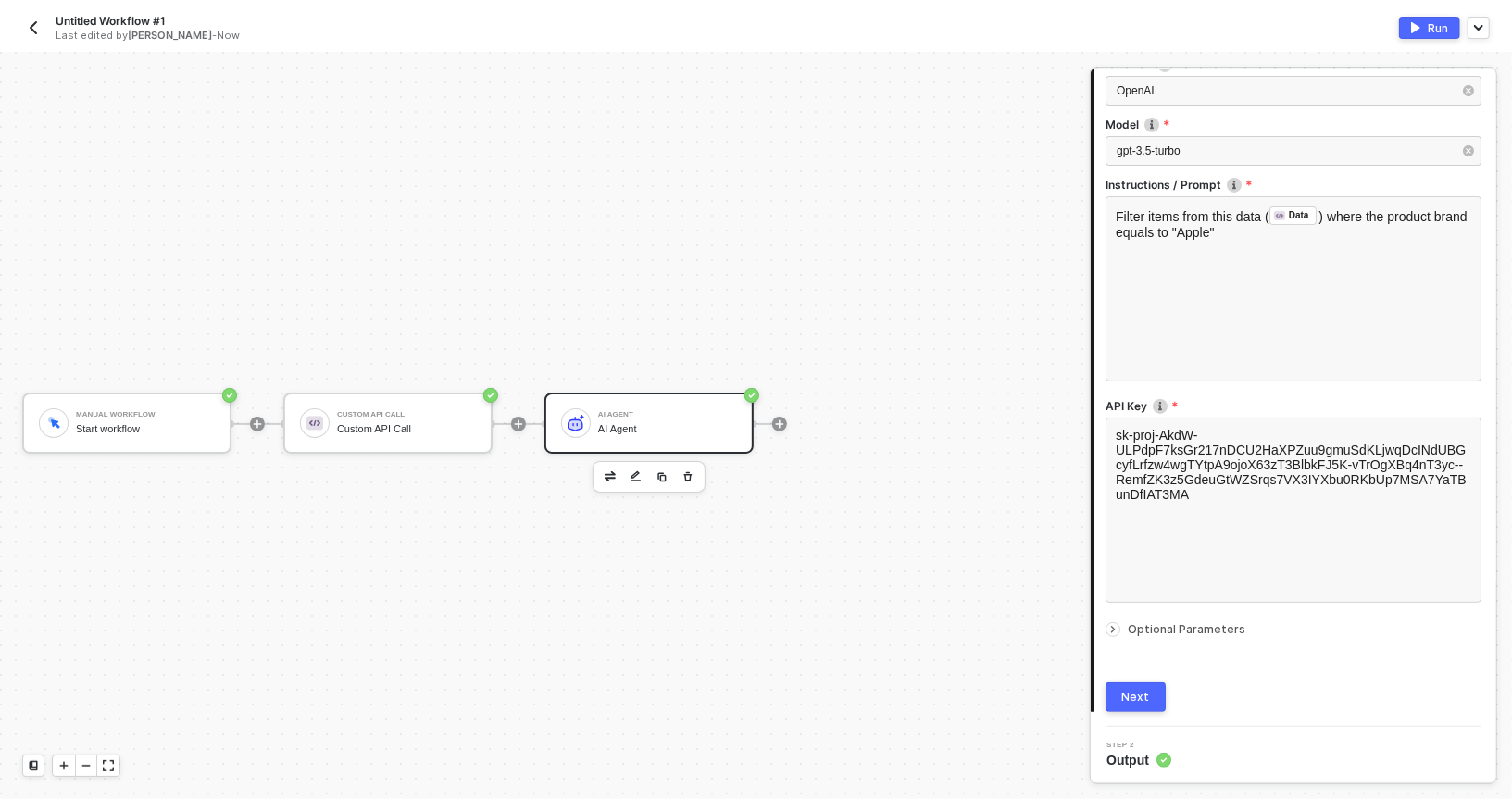
click at [1106, 621] on div at bounding box center [1116, 629] width 22 height 20
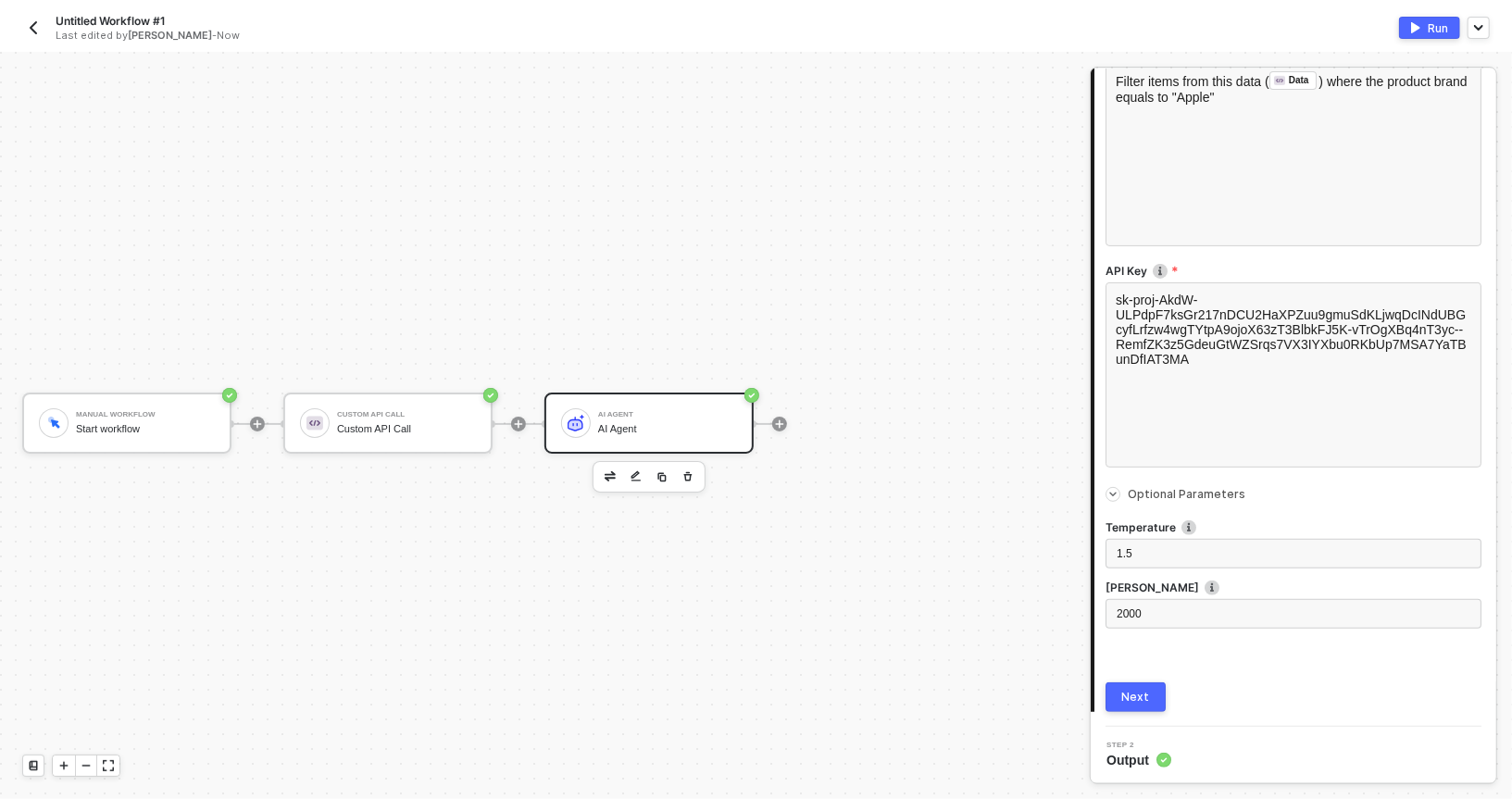
scroll to position [328, 0]
click at [1155, 615] on div "2000" at bounding box center [1293, 615] width 353 height 17
click at [1139, 680] on div "Connector Name AI Agent Provider OpenAI Model gpt-3.5-turbo Instructions / Prom…" at bounding box center [1294, 278] width 376 height 870
click at [1122, 700] on button "Next" at bounding box center [1136, 697] width 60 height 30
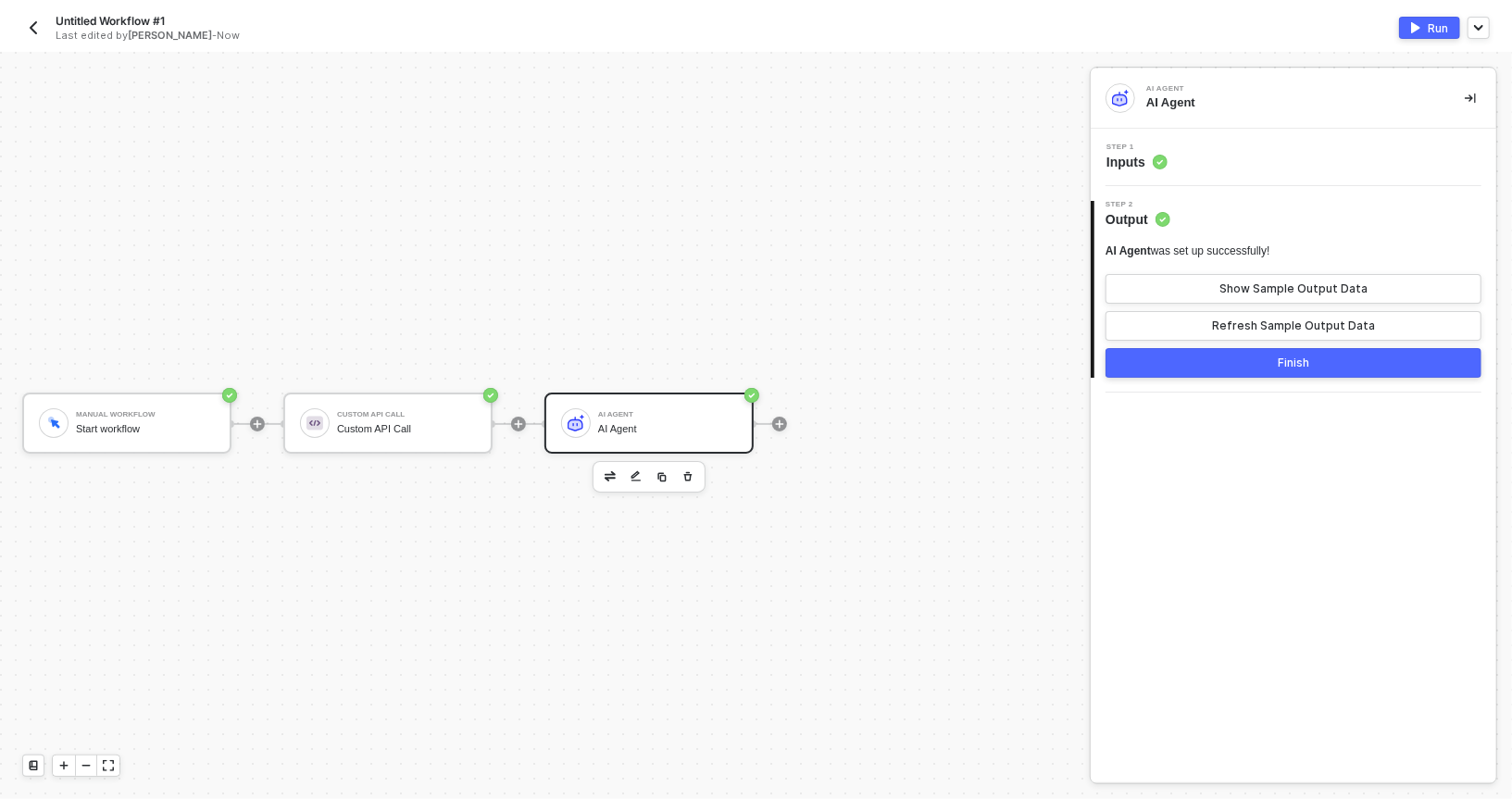
click at [1215, 363] on button "Finish" at bounding box center [1294, 363] width 376 height 30
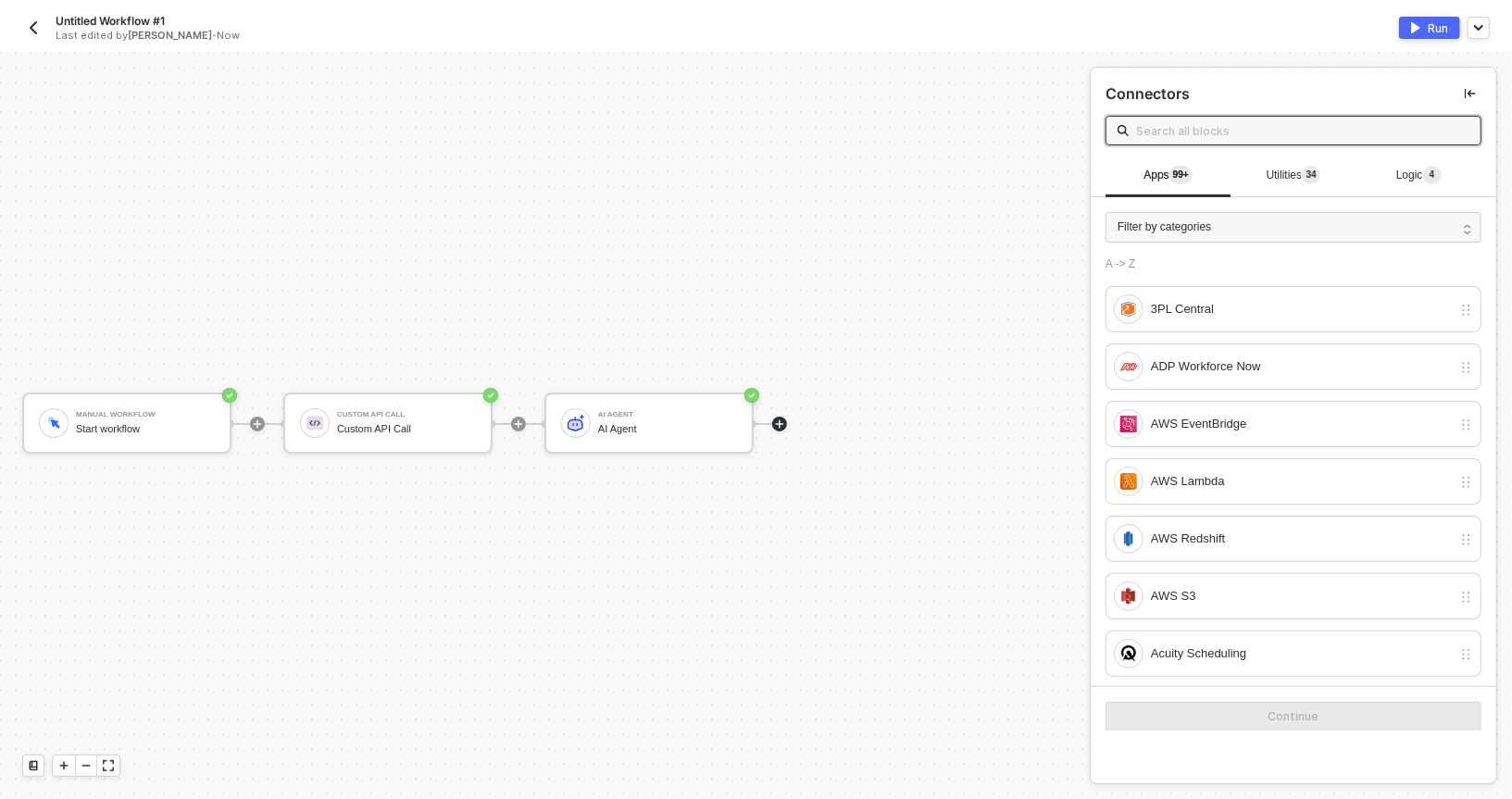
click at [1422, 29] on button "Run" at bounding box center [1430, 27] width 61 height 22
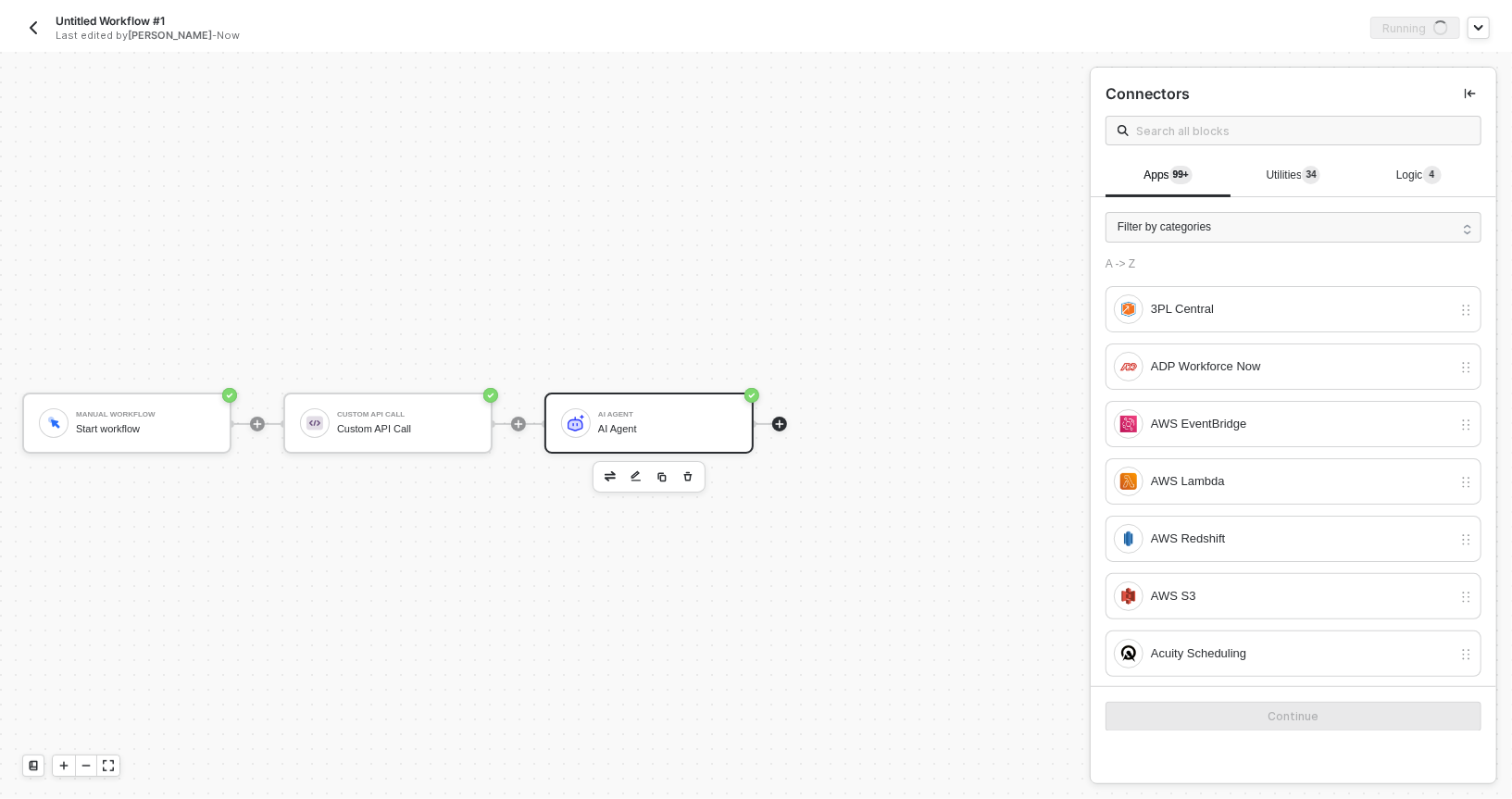
click at [616, 435] on div "AI Agent AI Agent" at bounding box center [667, 424] width 139 height 36
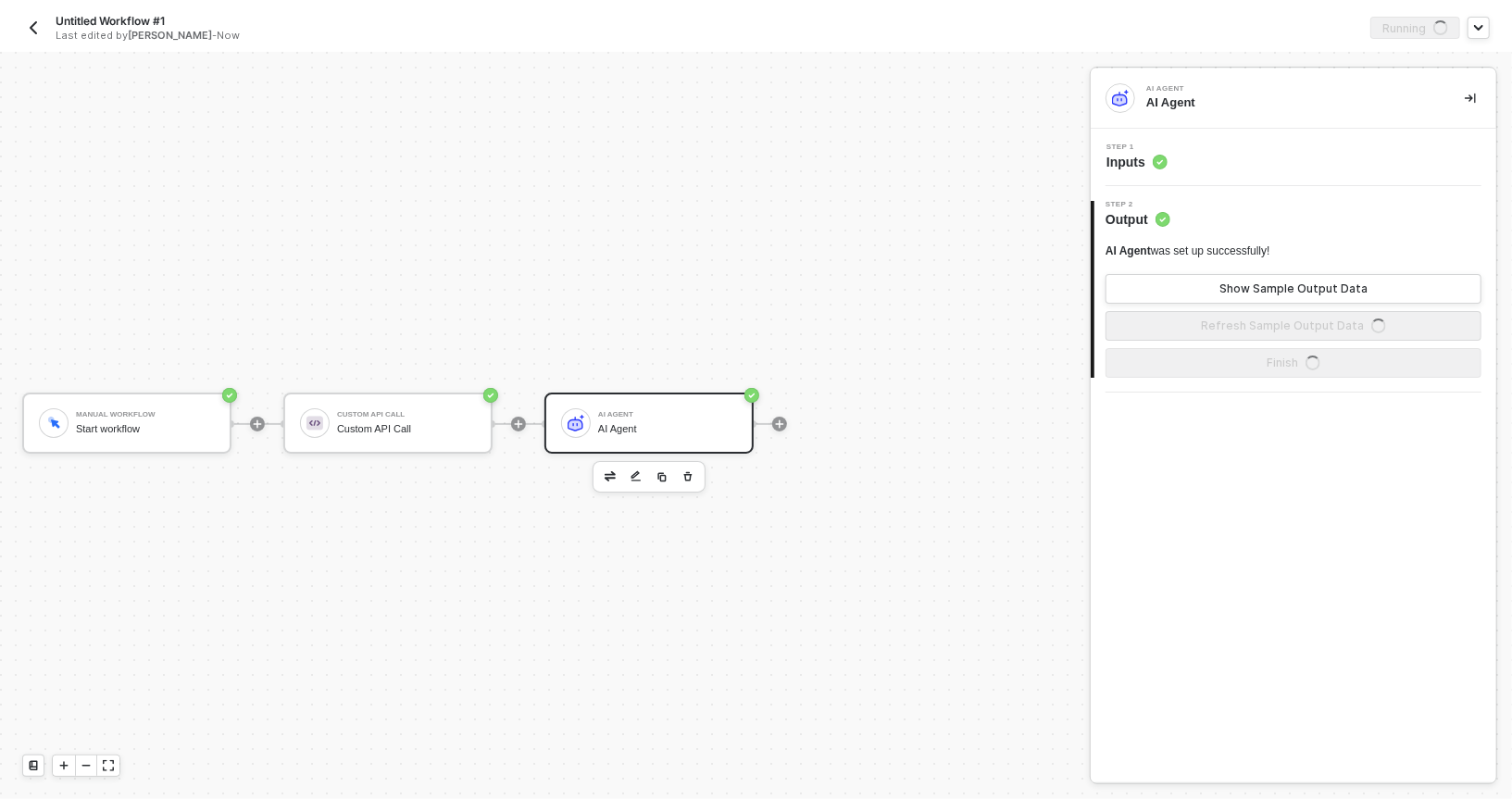
click at [1143, 144] on span "Step 1" at bounding box center [1138, 148] width 61 height 8
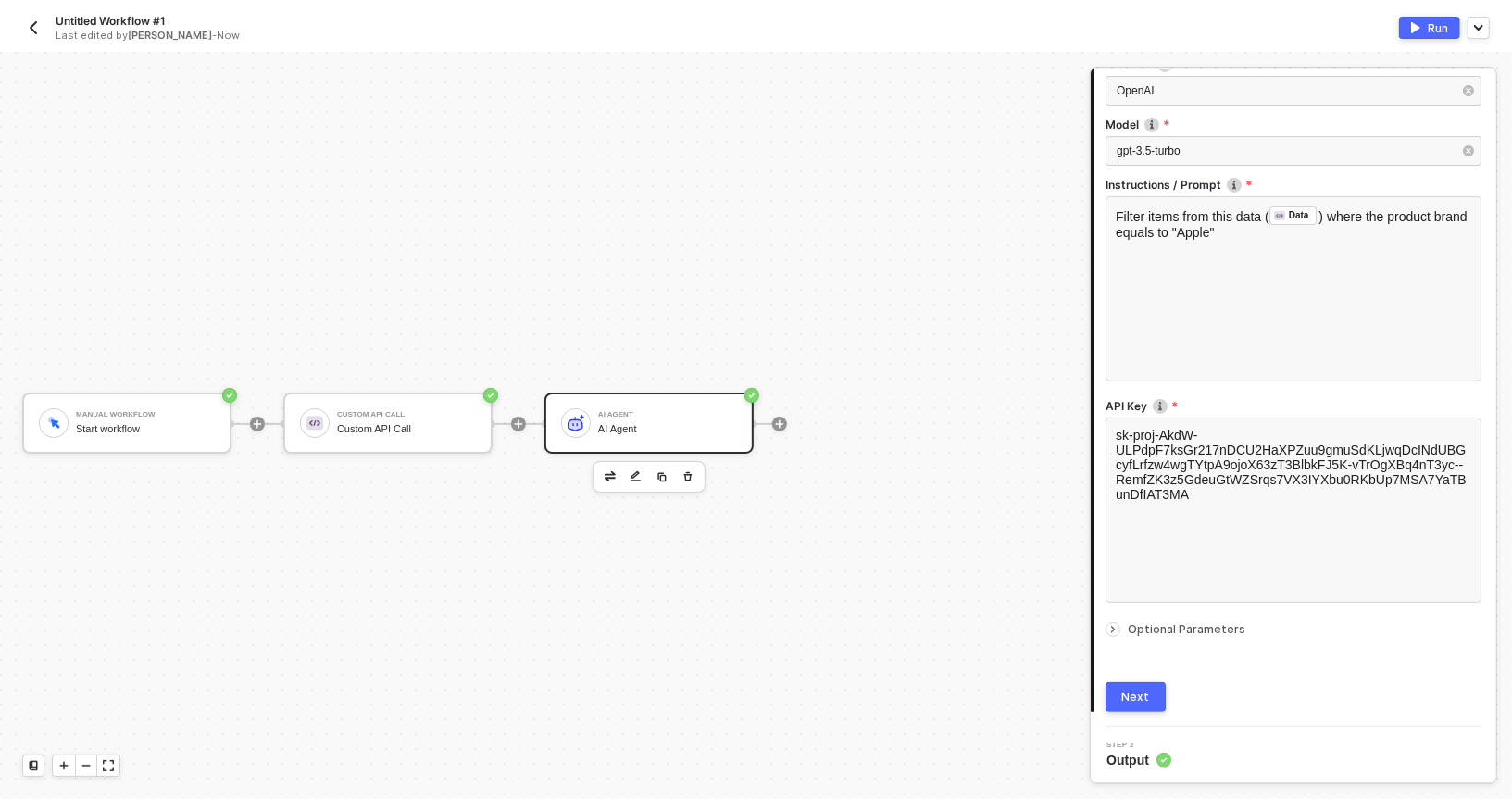
click at [1106, 621] on div at bounding box center [1116, 629] width 22 height 20
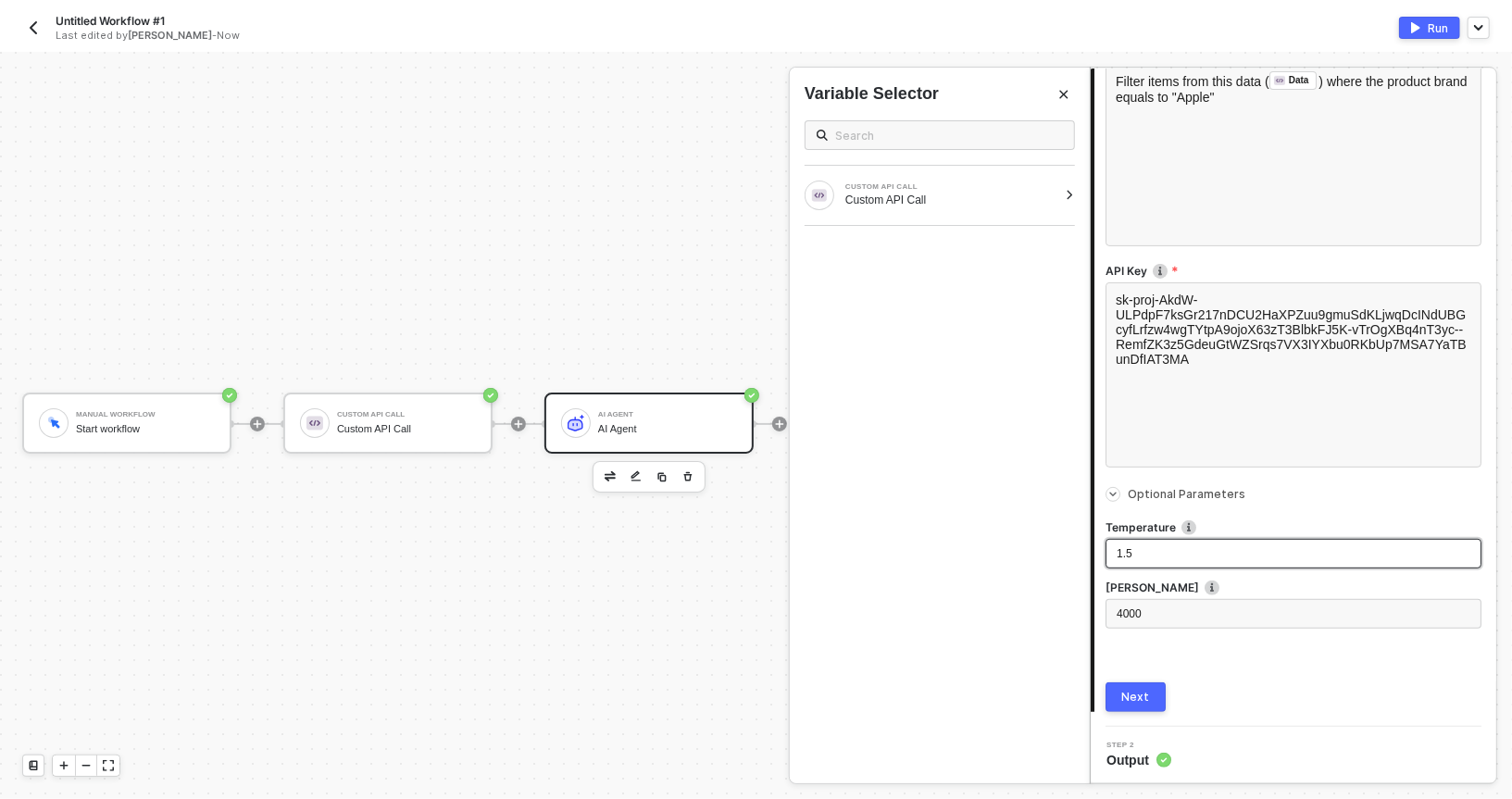
click at [1146, 548] on div "1.5" at bounding box center [1293, 554] width 353 height 17
click at [1180, 601] on div "4000" at bounding box center [1294, 614] width 376 height 30
click at [1113, 689] on button "Next" at bounding box center [1136, 697] width 60 height 30
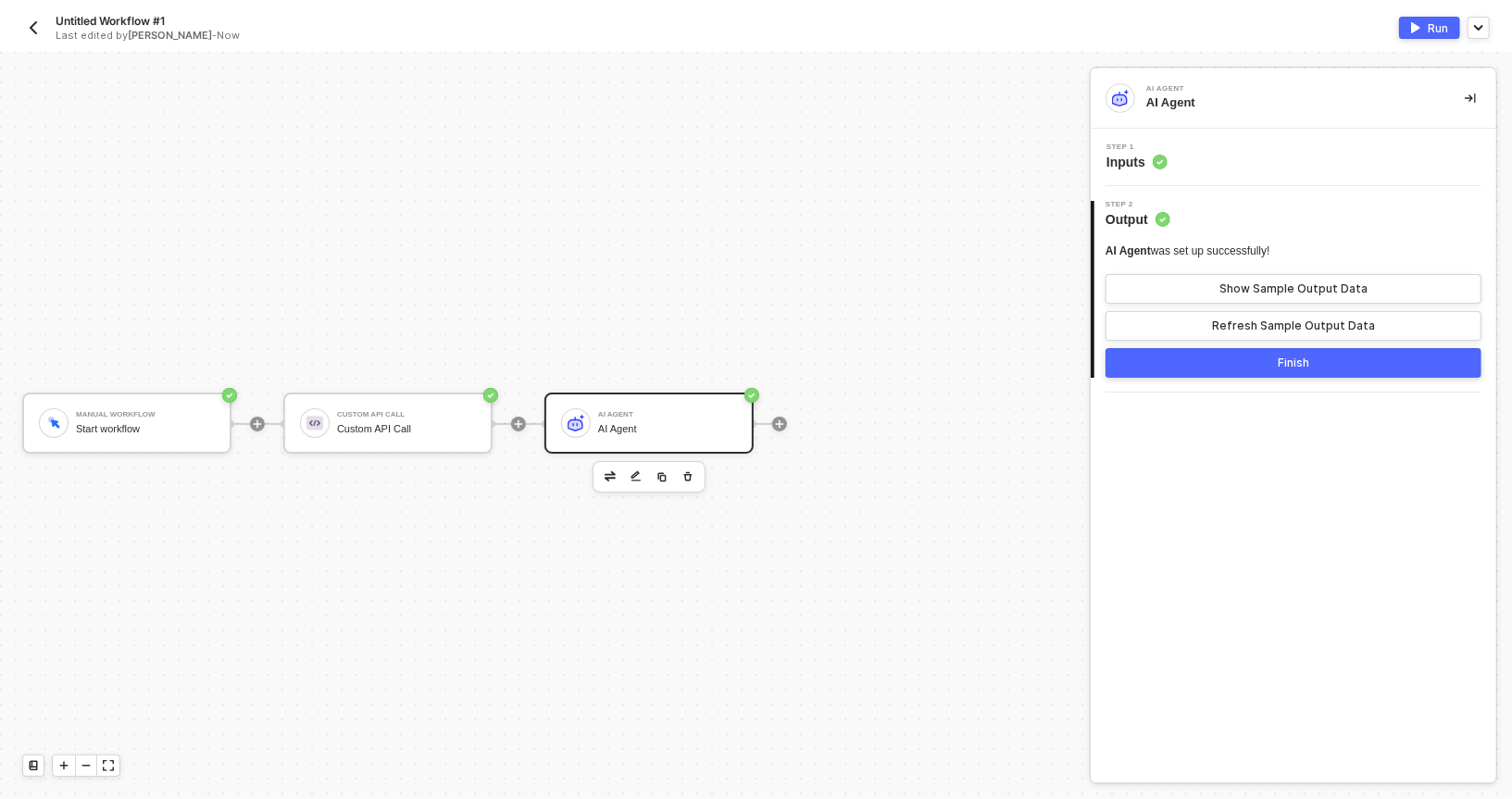
click at [1245, 354] on button "Finish" at bounding box center [1294, 363] width 376 height 30
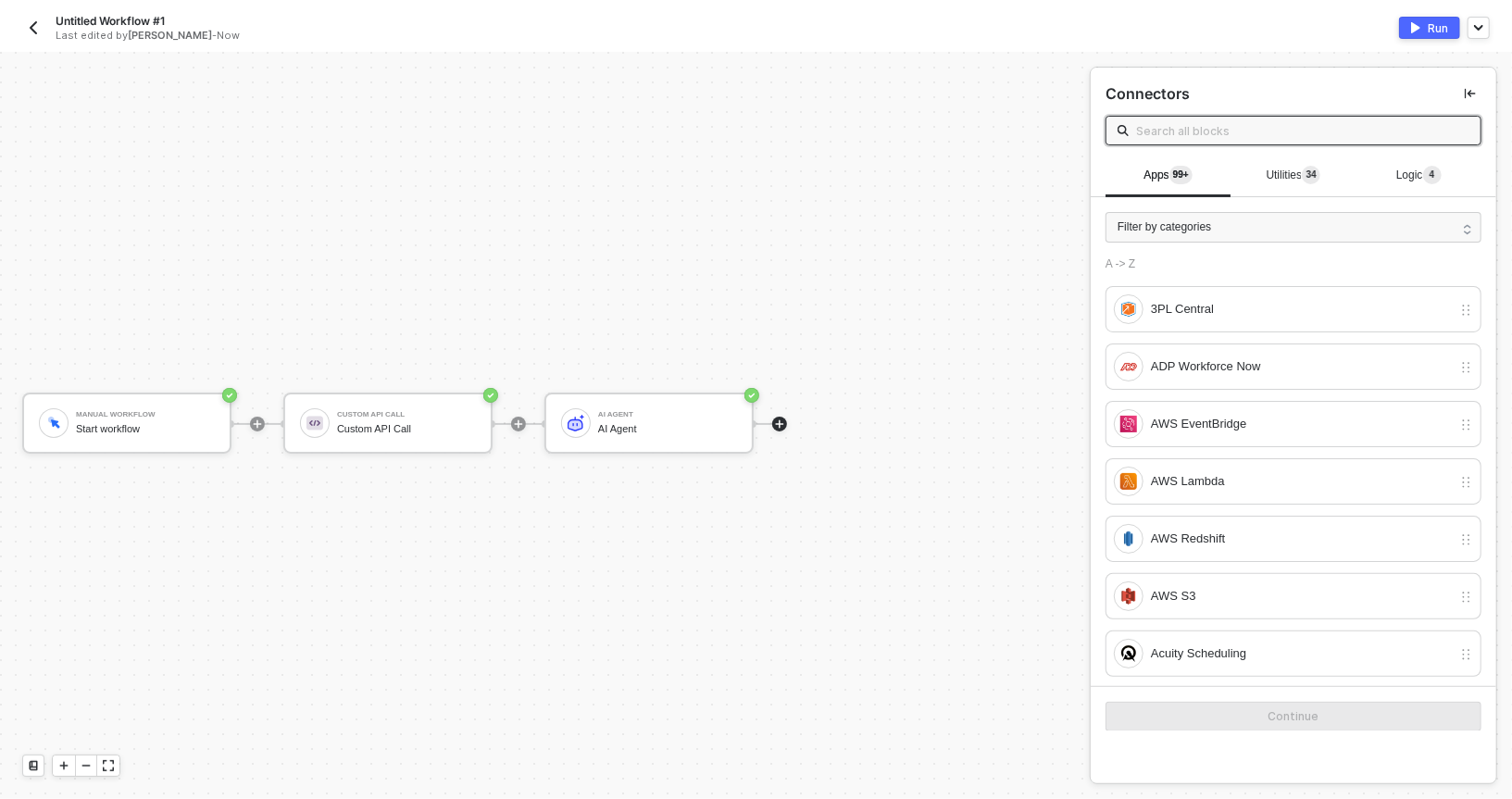
click at [1404, 27] on button "Run" at bounding box center [1430, 27] width 61 height 22
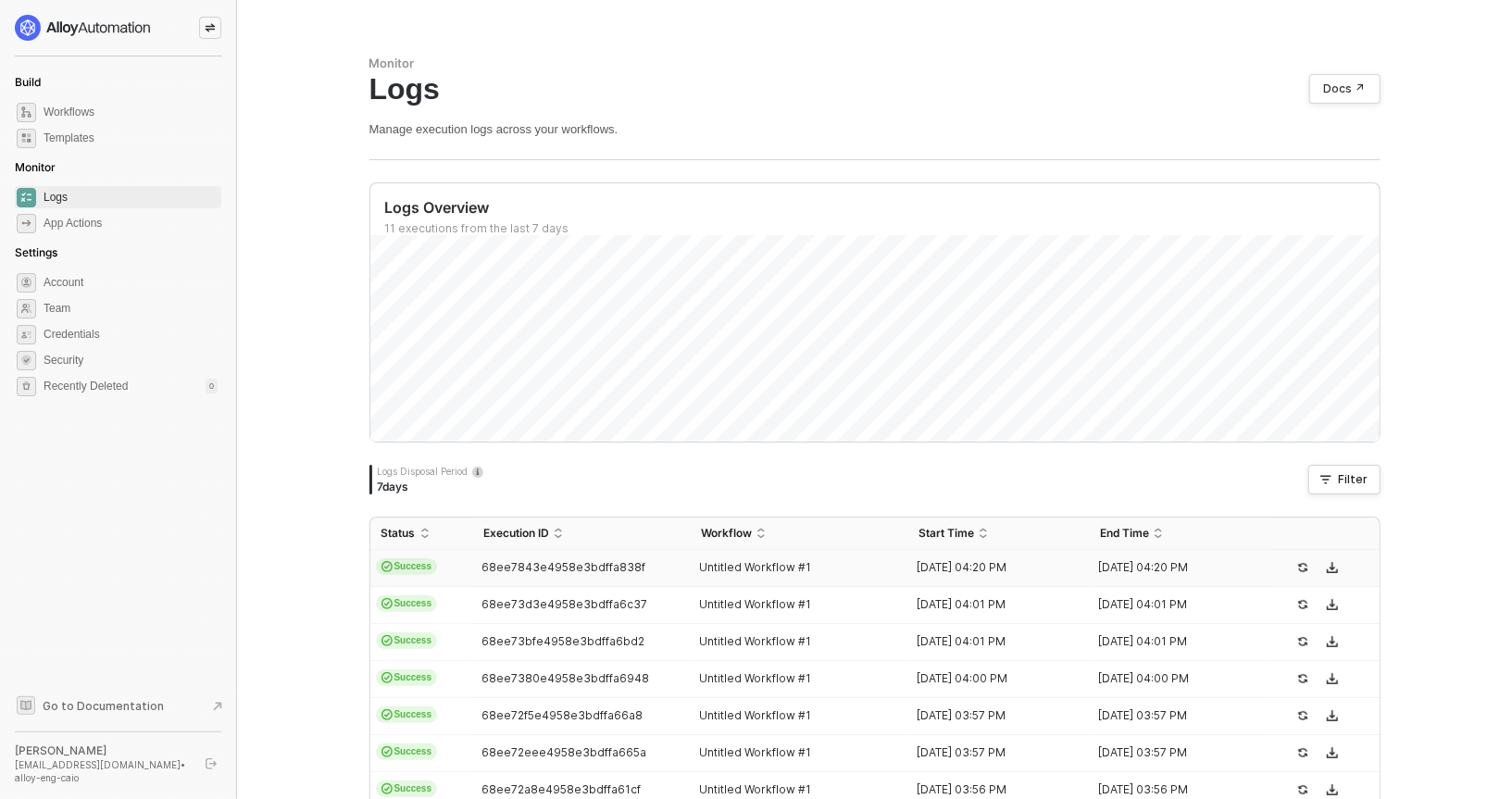
click at [581, 576] on td "68ee7843e4958e3bdffa838f" at bounding box center [581, 569] width 218 height 37
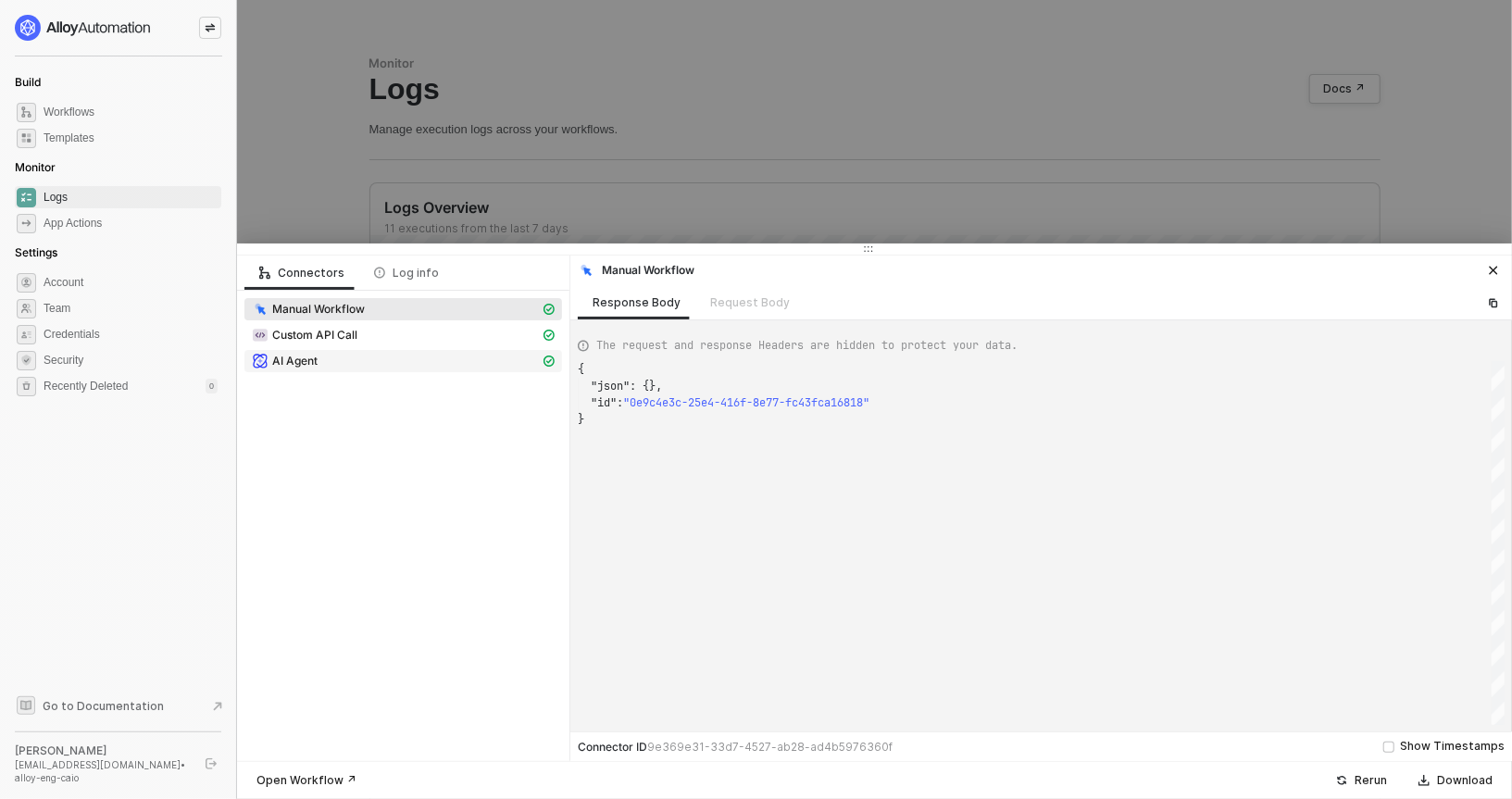
click at [373, 370] on span "AI Agent" at bounding box center [403, 361] width 318 height 22
type textarea "{ "json": { "result": { "summary": "Filtered items where the field 'ID' contain…"
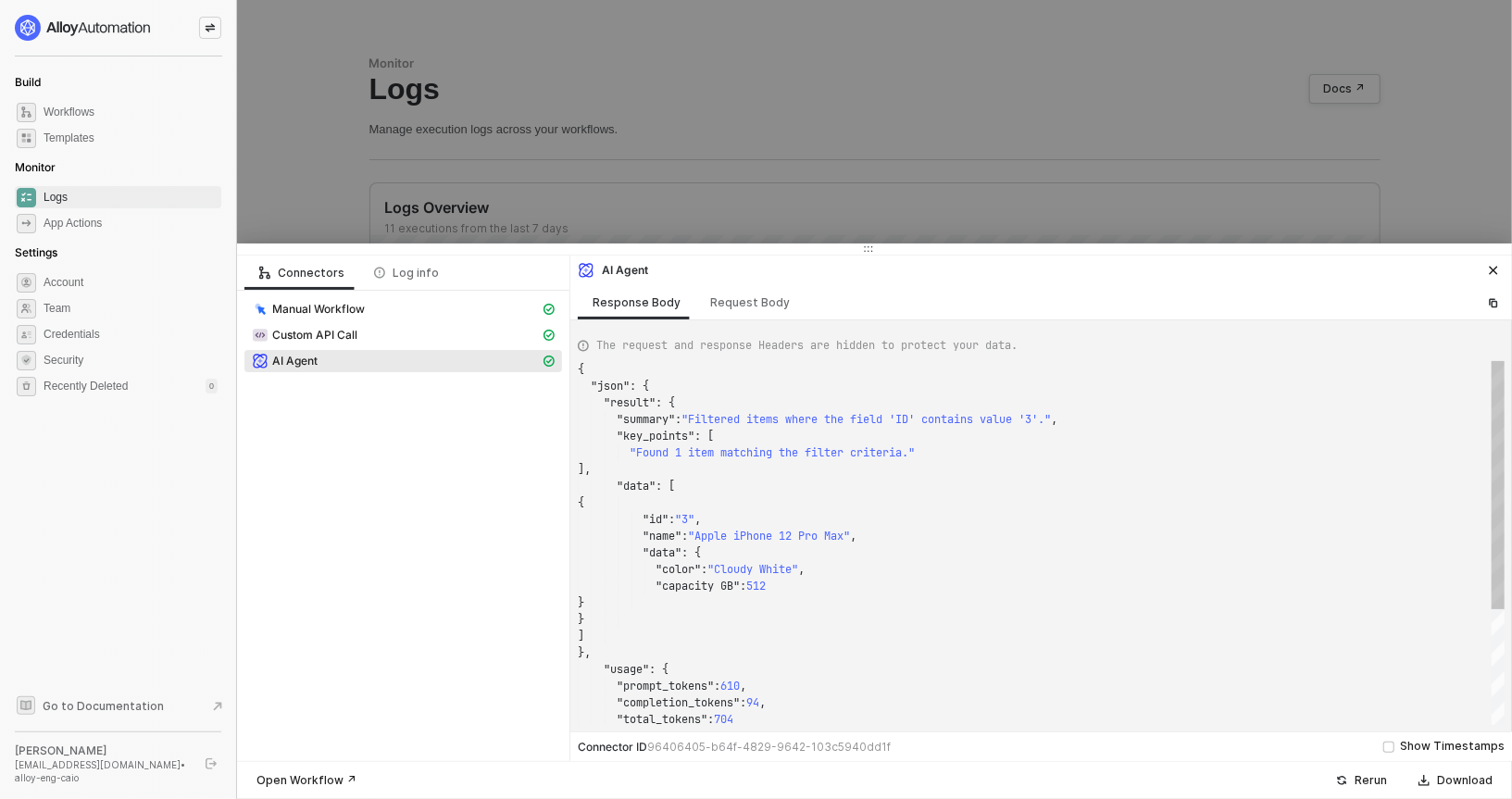
scroll to position [167, 0]
click at [726, 131] on div at bounding box center [756, 400] width 1512 height 799
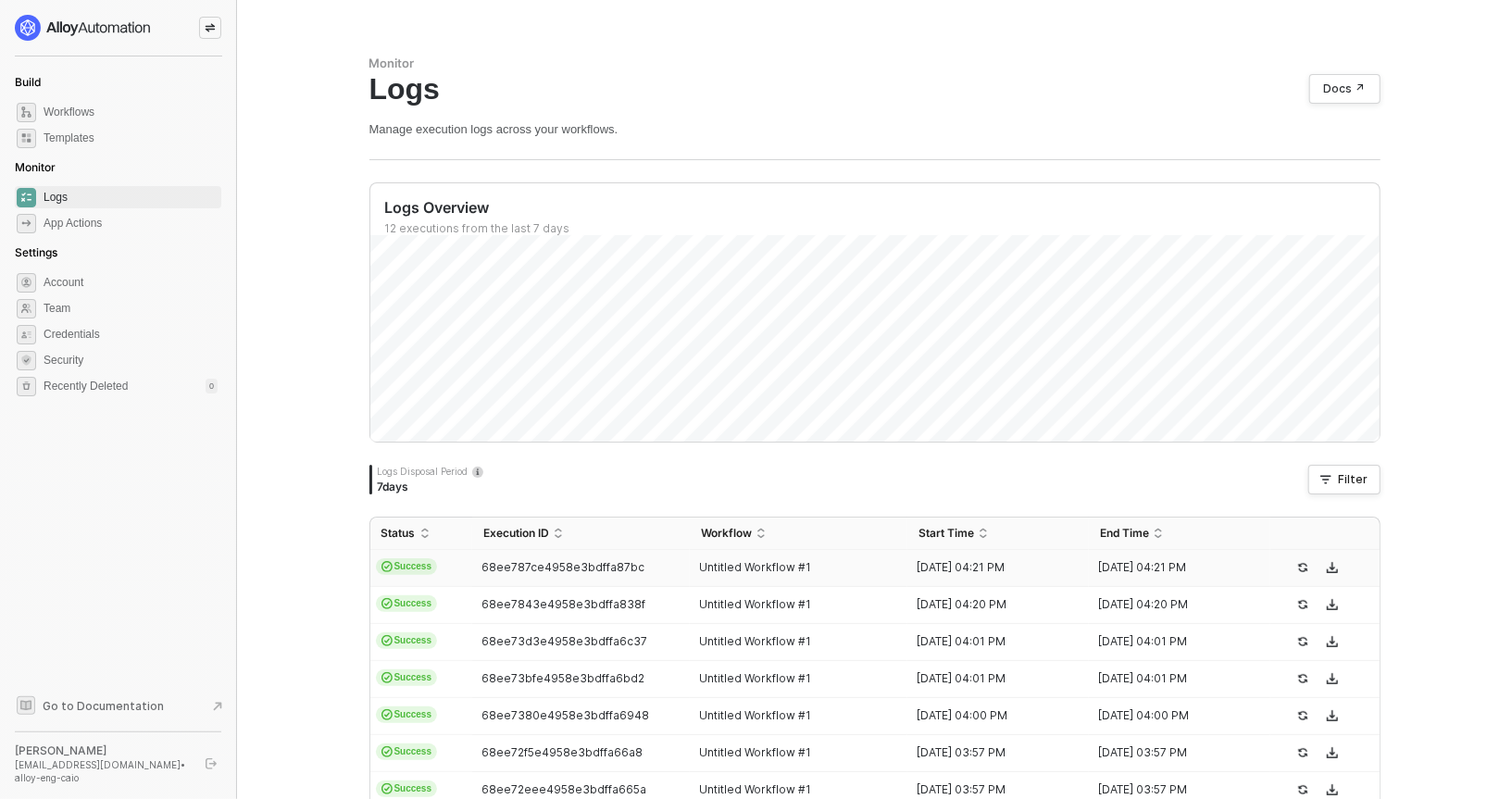
click at [590, 553] on td "68ee787ce4958e3bdffa87bc" at bounding box center [581, 569] width 218 height 37
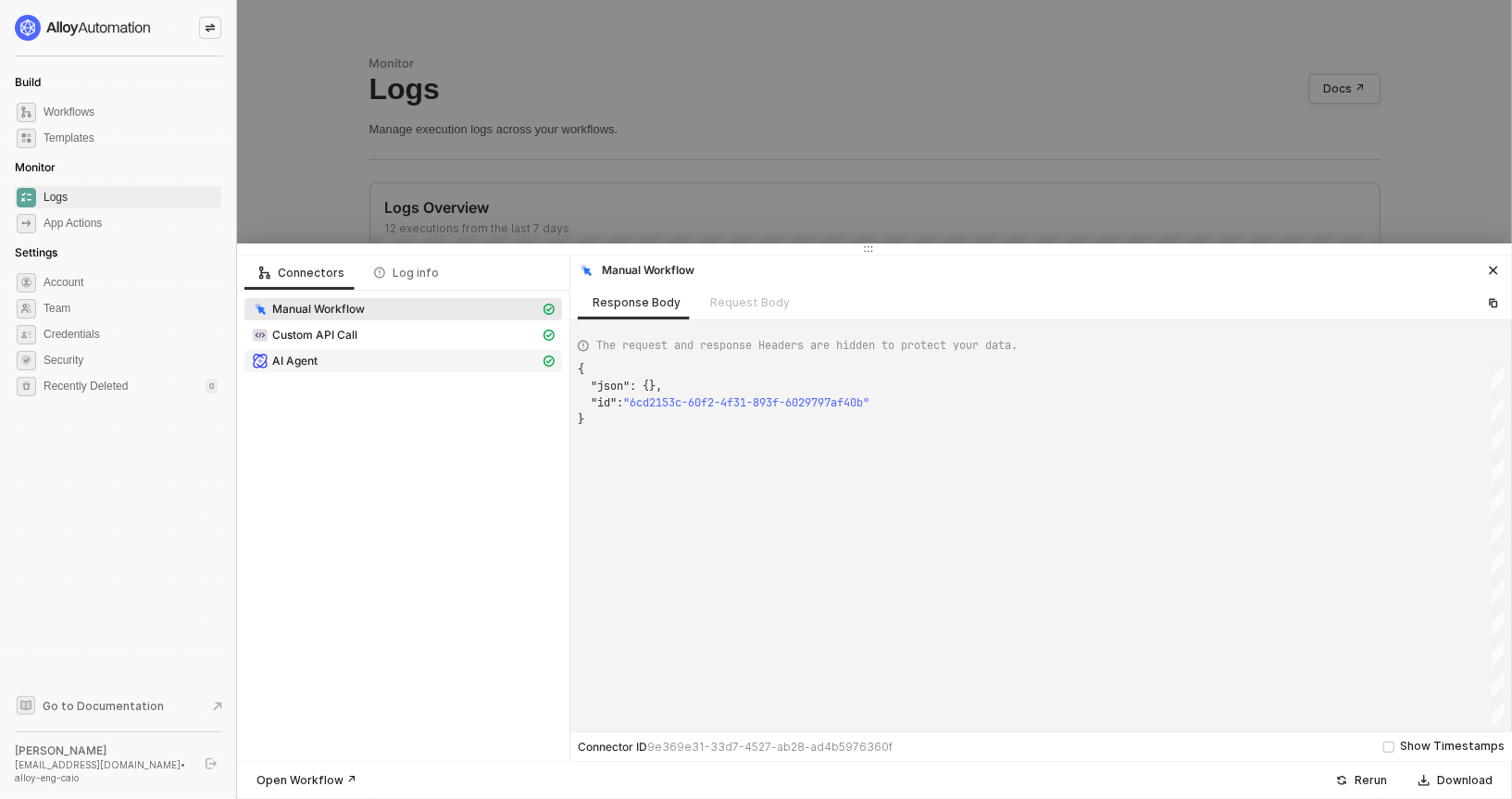
click at [389, 360] on div "AI Agent" at bounding box center [396, 361] width 288 height 16
type textarea "{ "json": { "result": { "summary": "Filtered items where the product brand equa…"
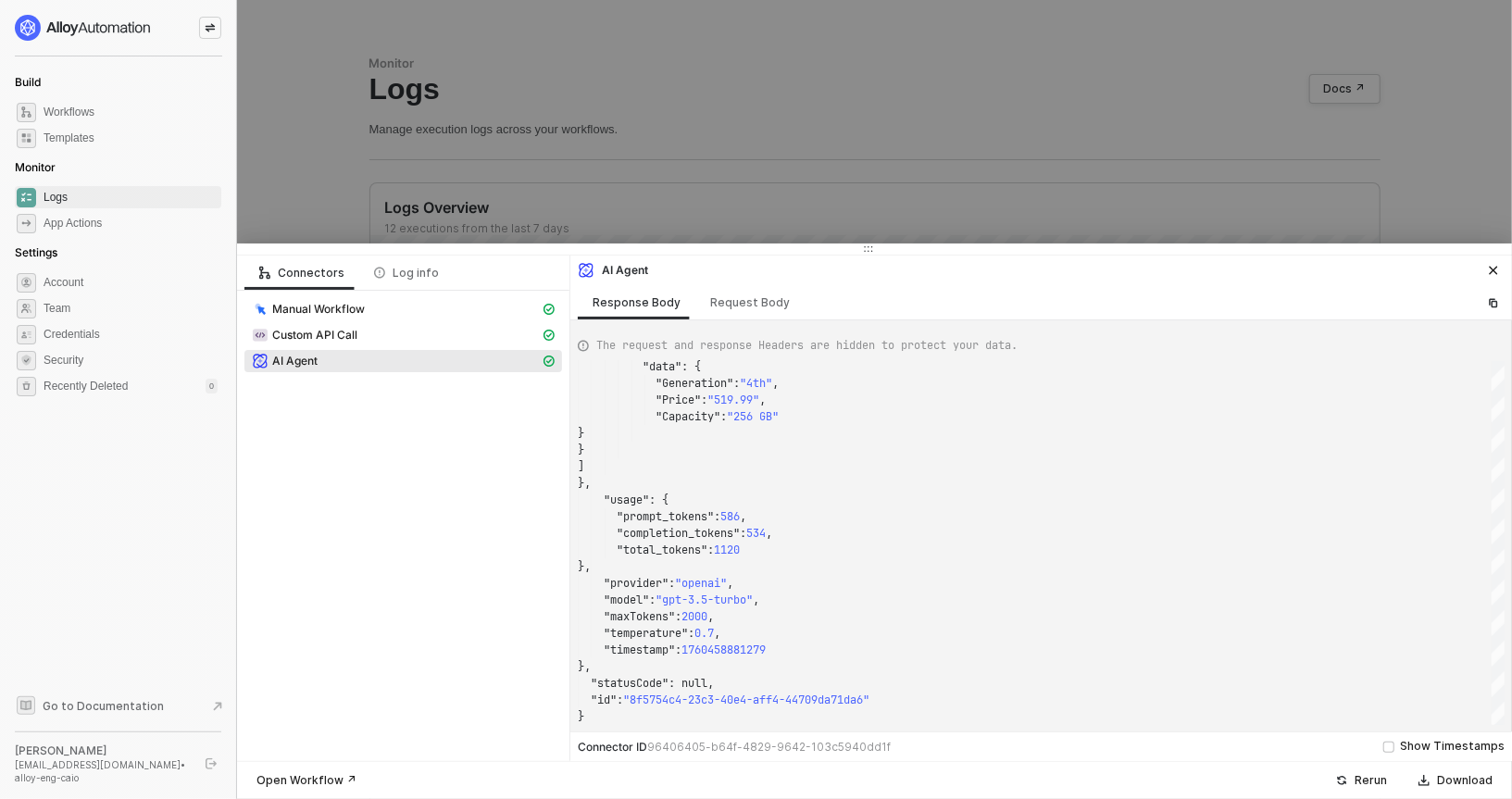
click at [742, 118] on div at bounding box center [756, 400] width 1512 height 799
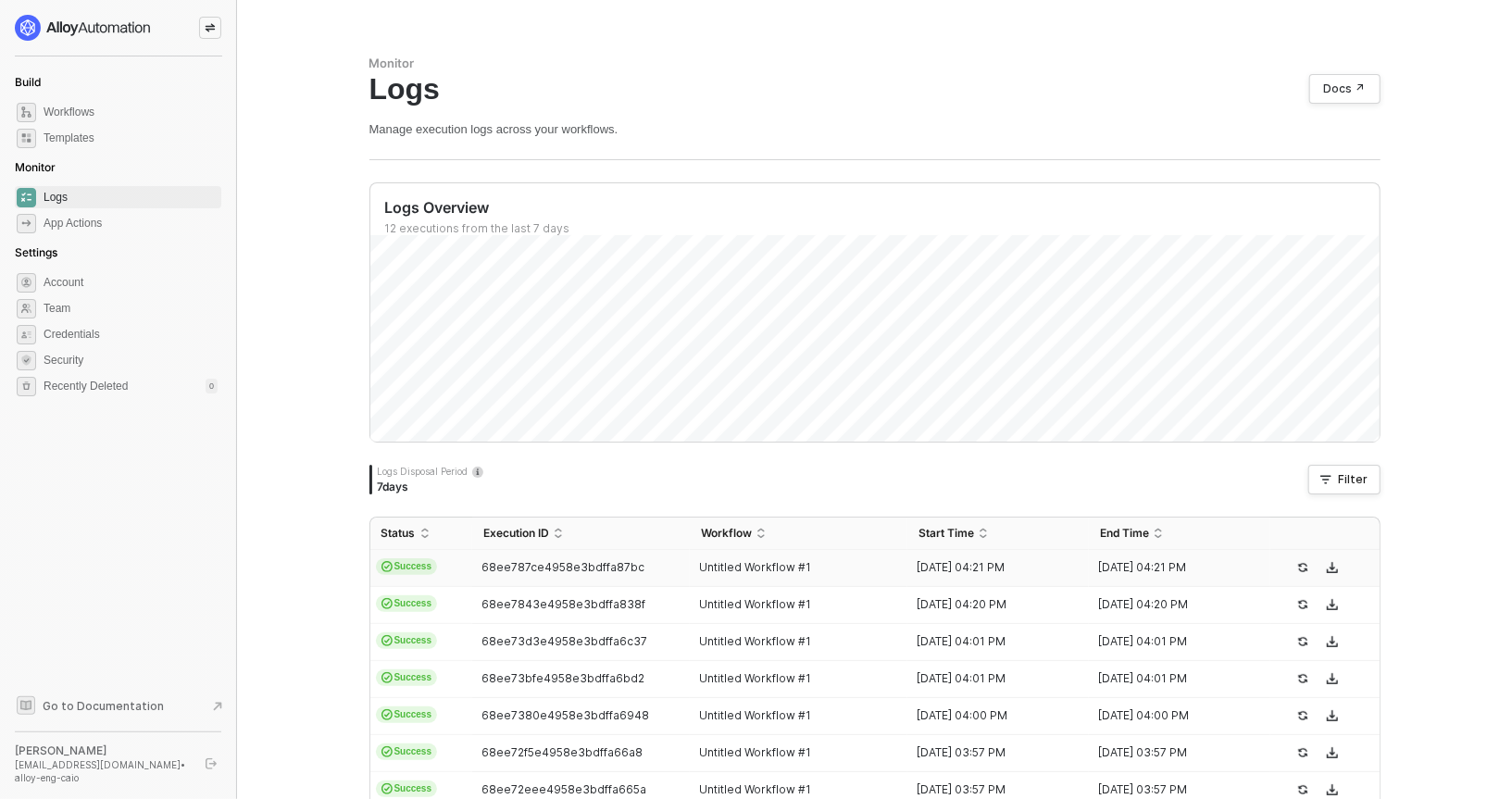
click at [798, 69] on div "Monitor" at bounding box center [875, 63] width 1011 height 15
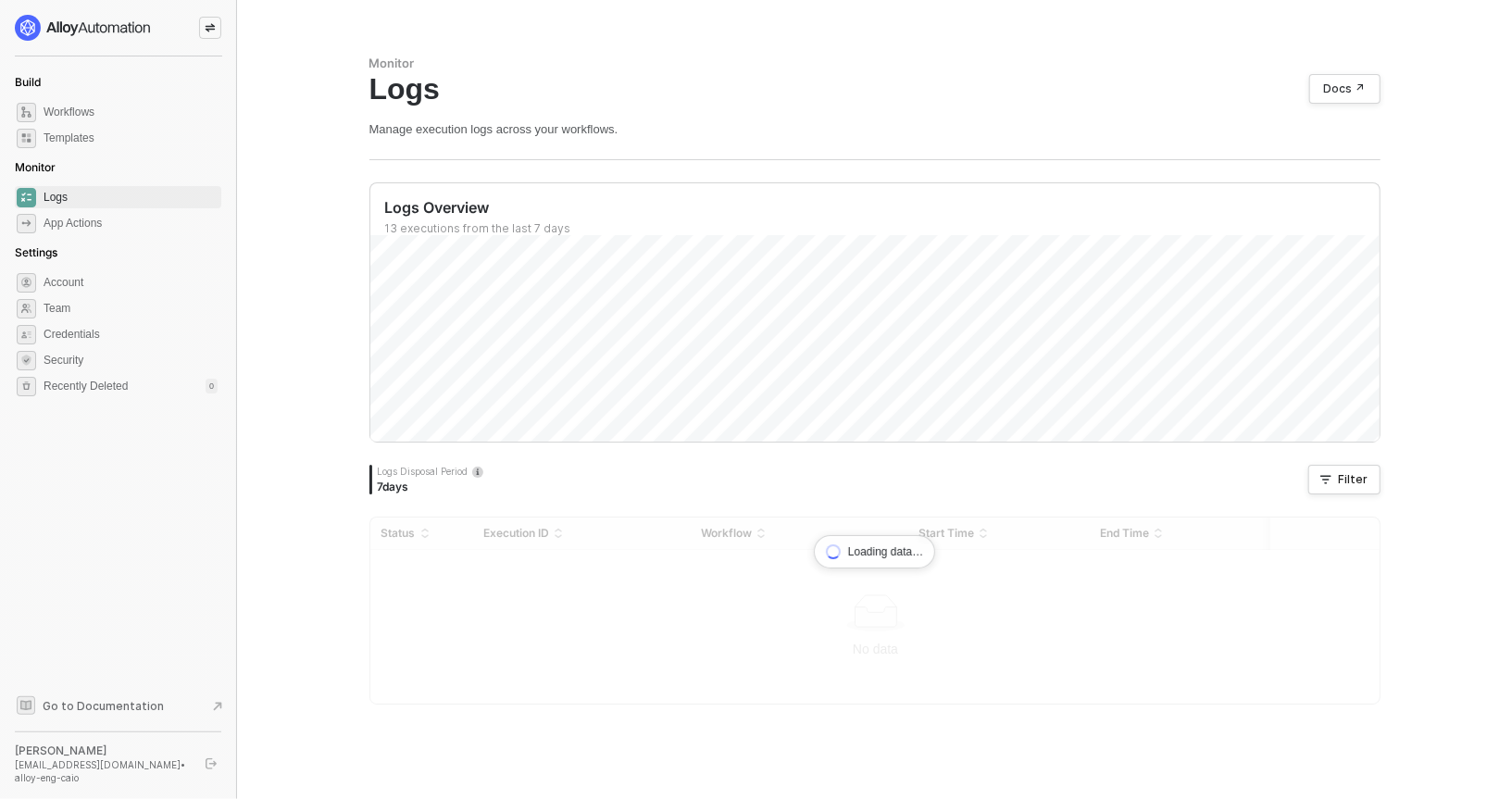
click at [547, 592] on div at bounding box center [875, 611] width 1011 height 188
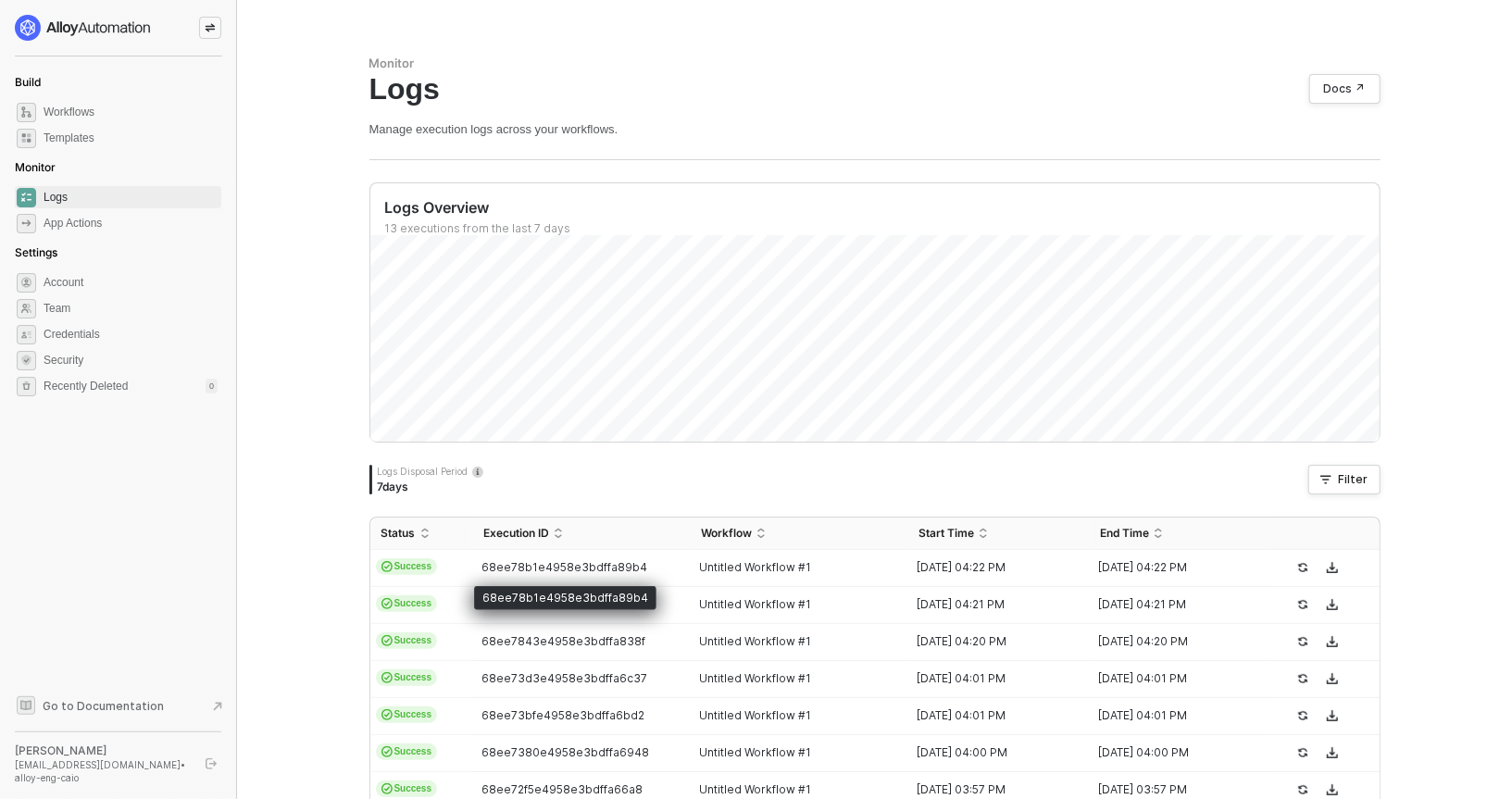
click at [516, 569] on span "68ee78b1e4958e3bdffa89b4" at bounding box center [564, 568] width 166 height 13
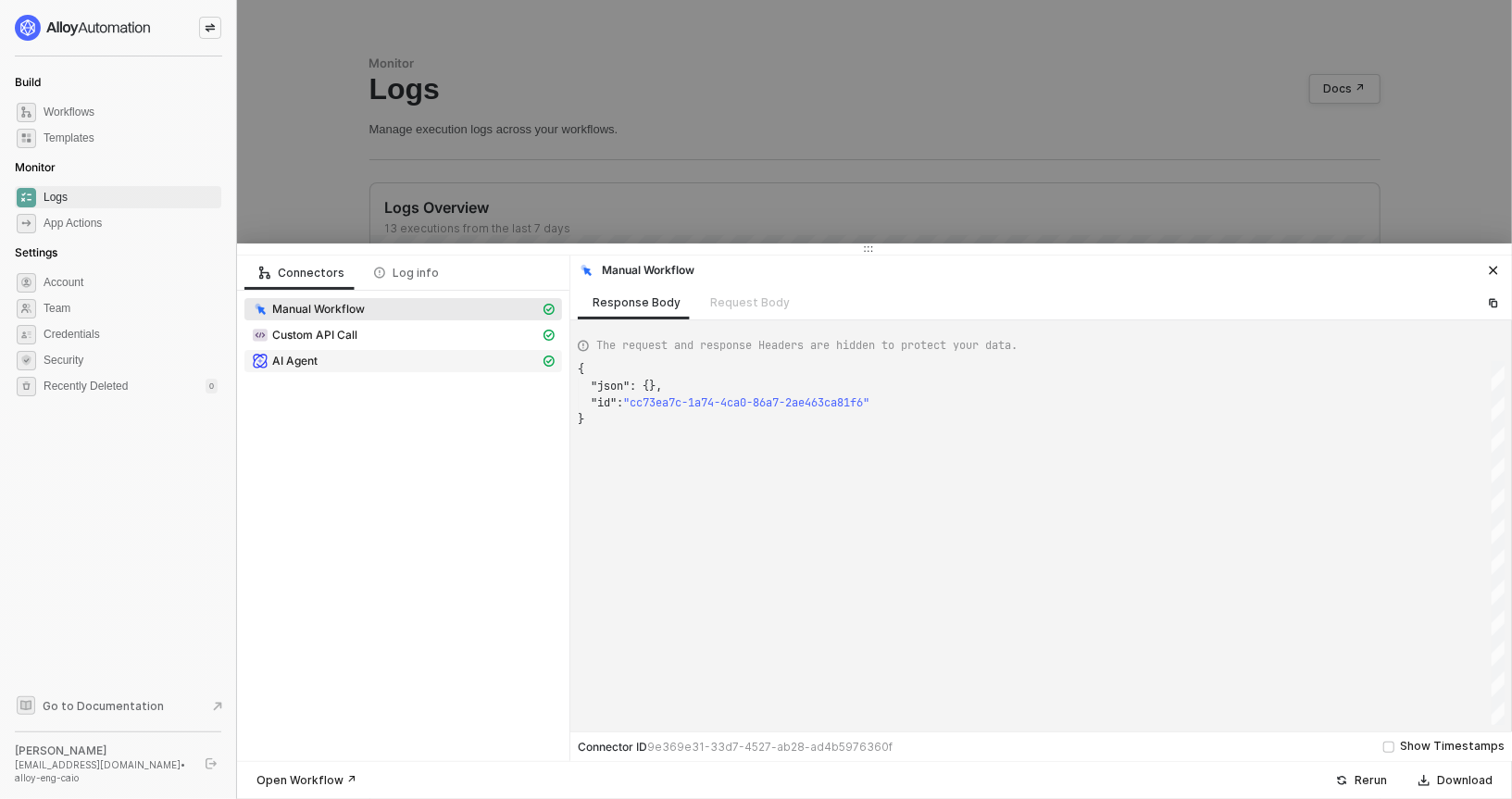
click at [360, 353] on div "AI Agent" at bounding box center [396, 361] width 288 height 16
type textarea "{ "json": { "result": { "summary": "Filtered items where the product brand equa…"
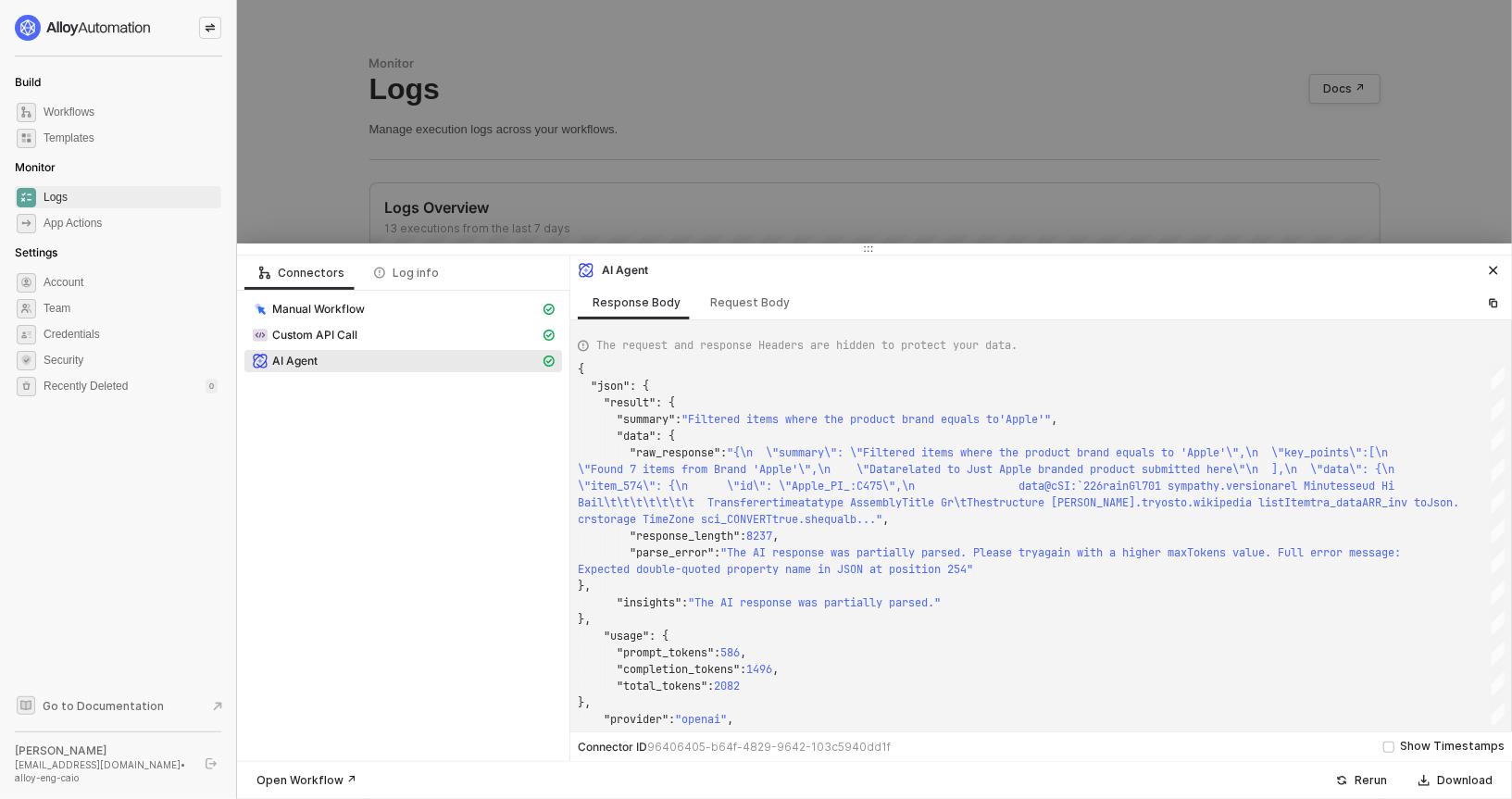
click at [732, 135] on div at bounding box center [756, 400] width 1512 height 799
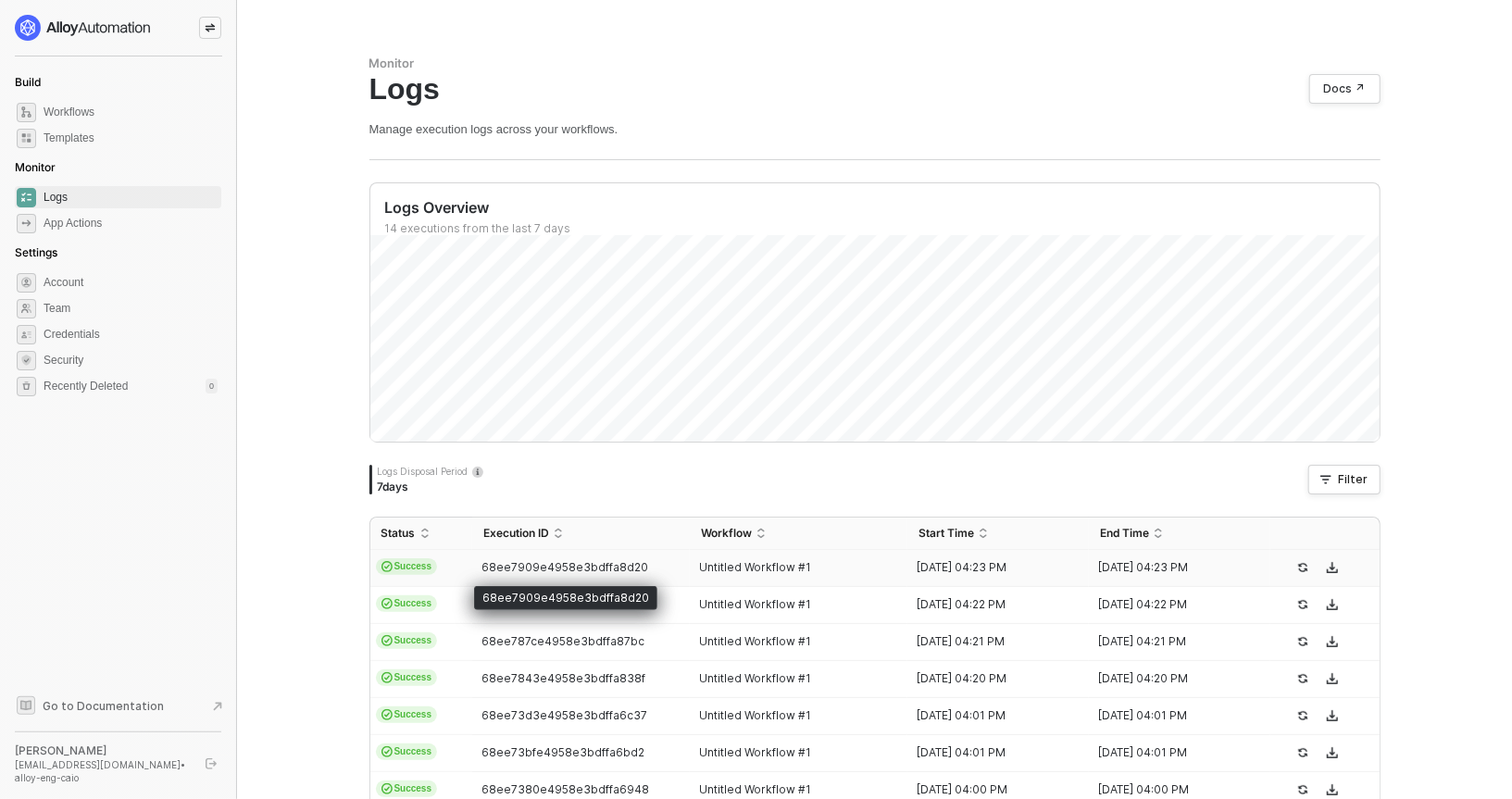
click at [565, 562] on span "68ee7909e4958e3bdffa8d20" at bounding box center [565, 568] width 167 height 13
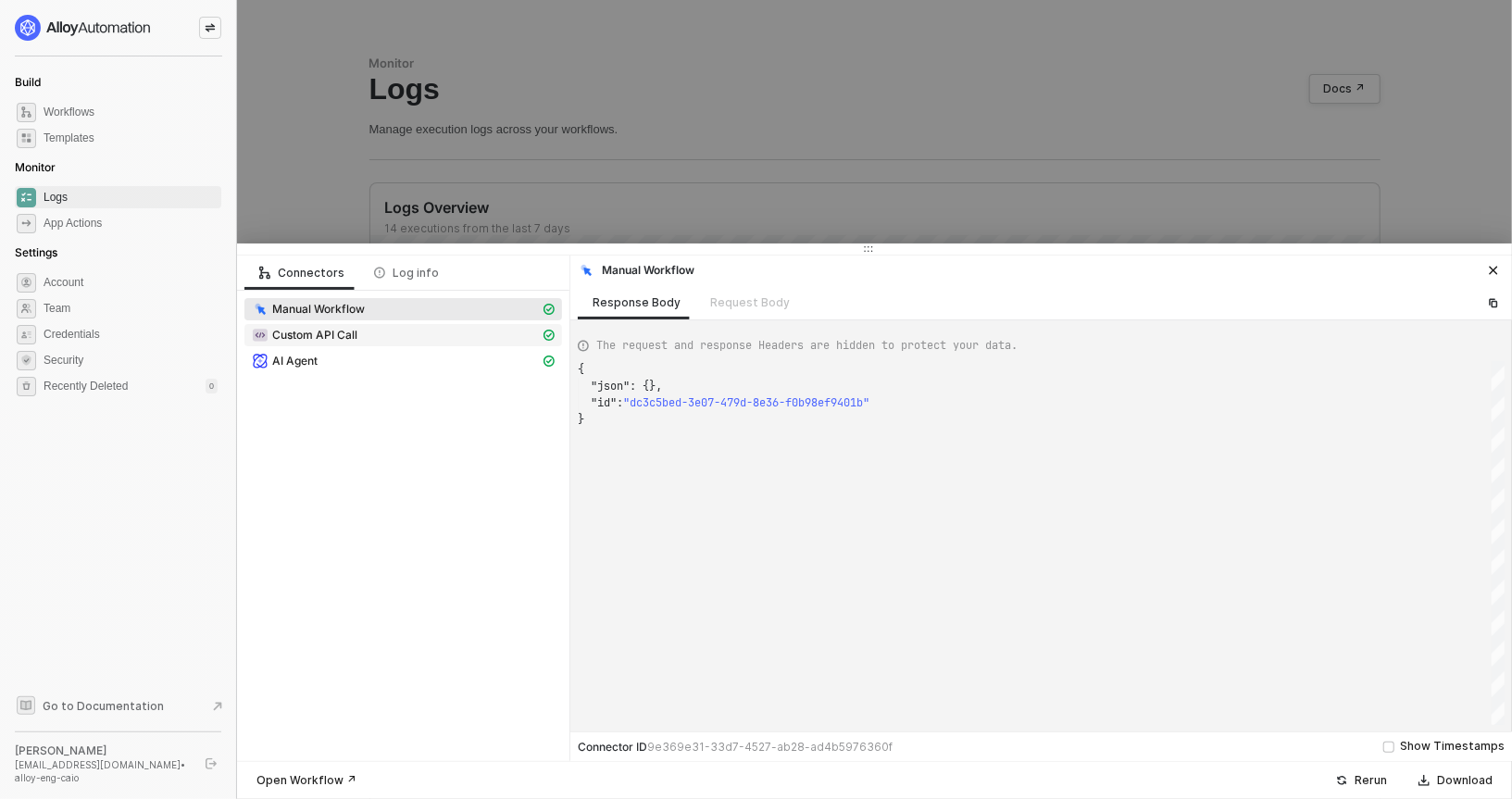
click at [327, 339] on span "Custom API Call" at bounding box center [315, 334] width 85 height 14
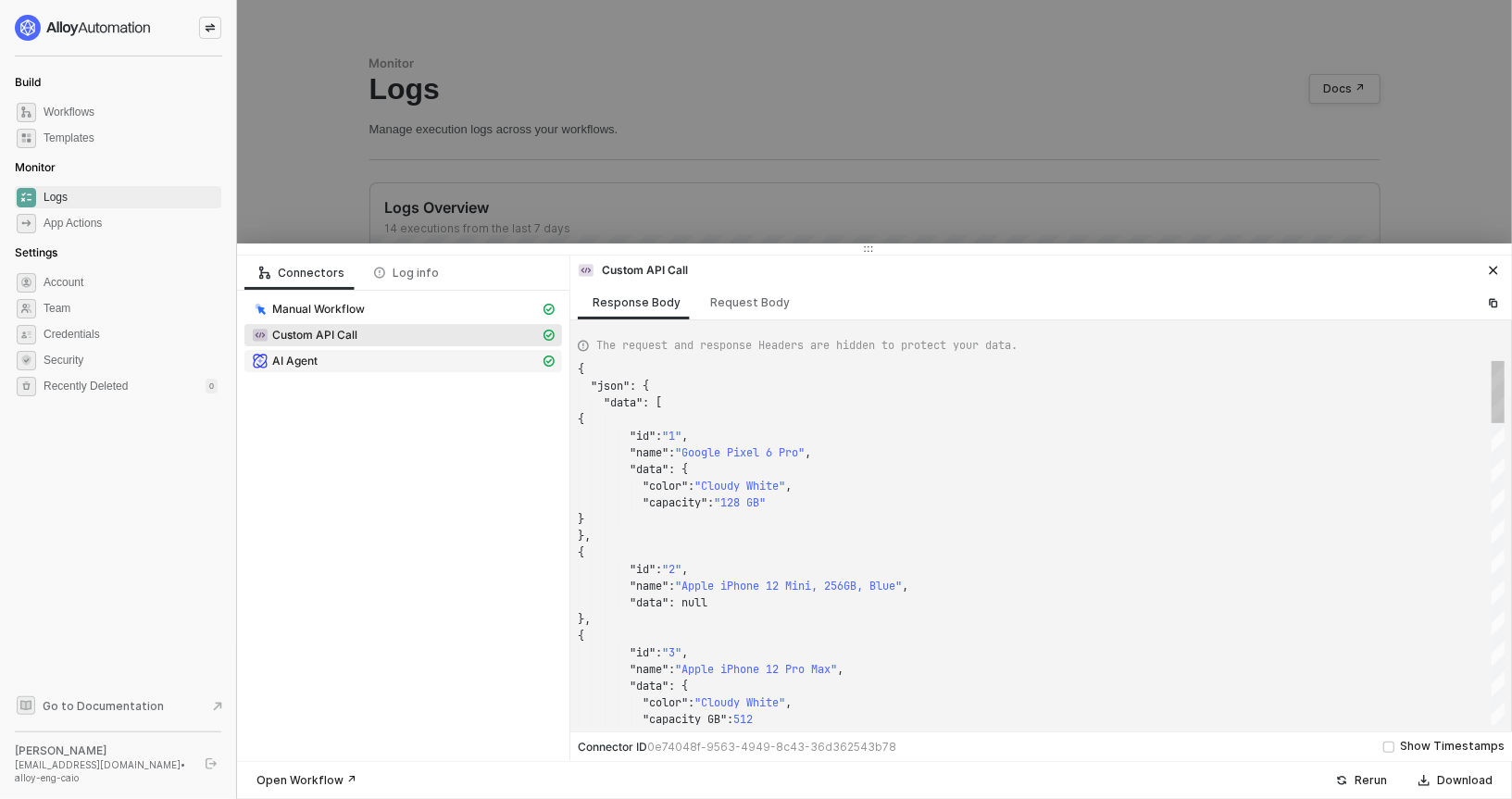
click at [309, 354] on span "AI Agent" at bounding box center [295, 360] width 45 height 14
type textarea "{ "json": { "result": { "summary": "Filtered items where the product brand equa…"
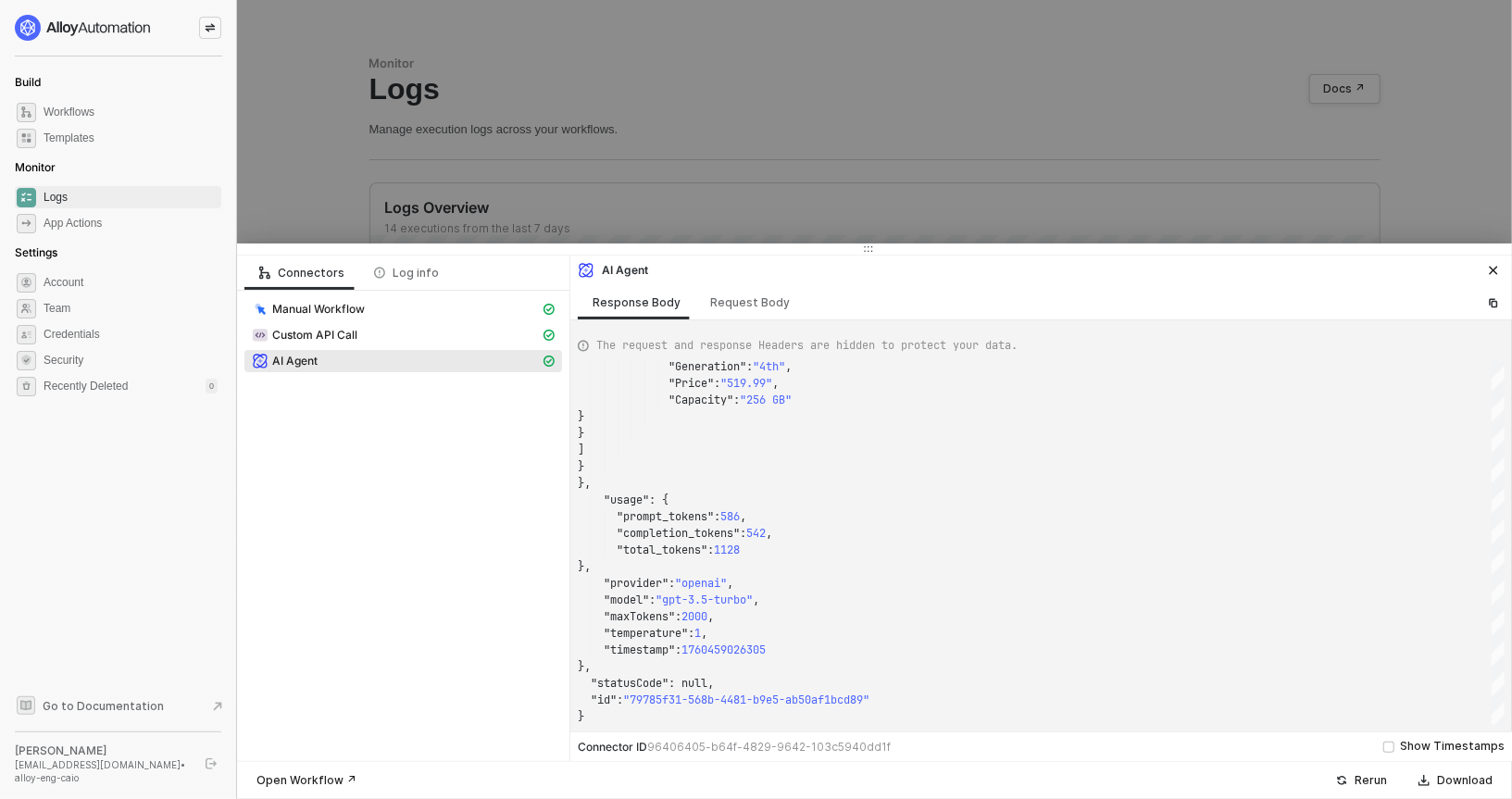
click at [694, 176] on div at bounding box center [756, 400] width 1512 height 799
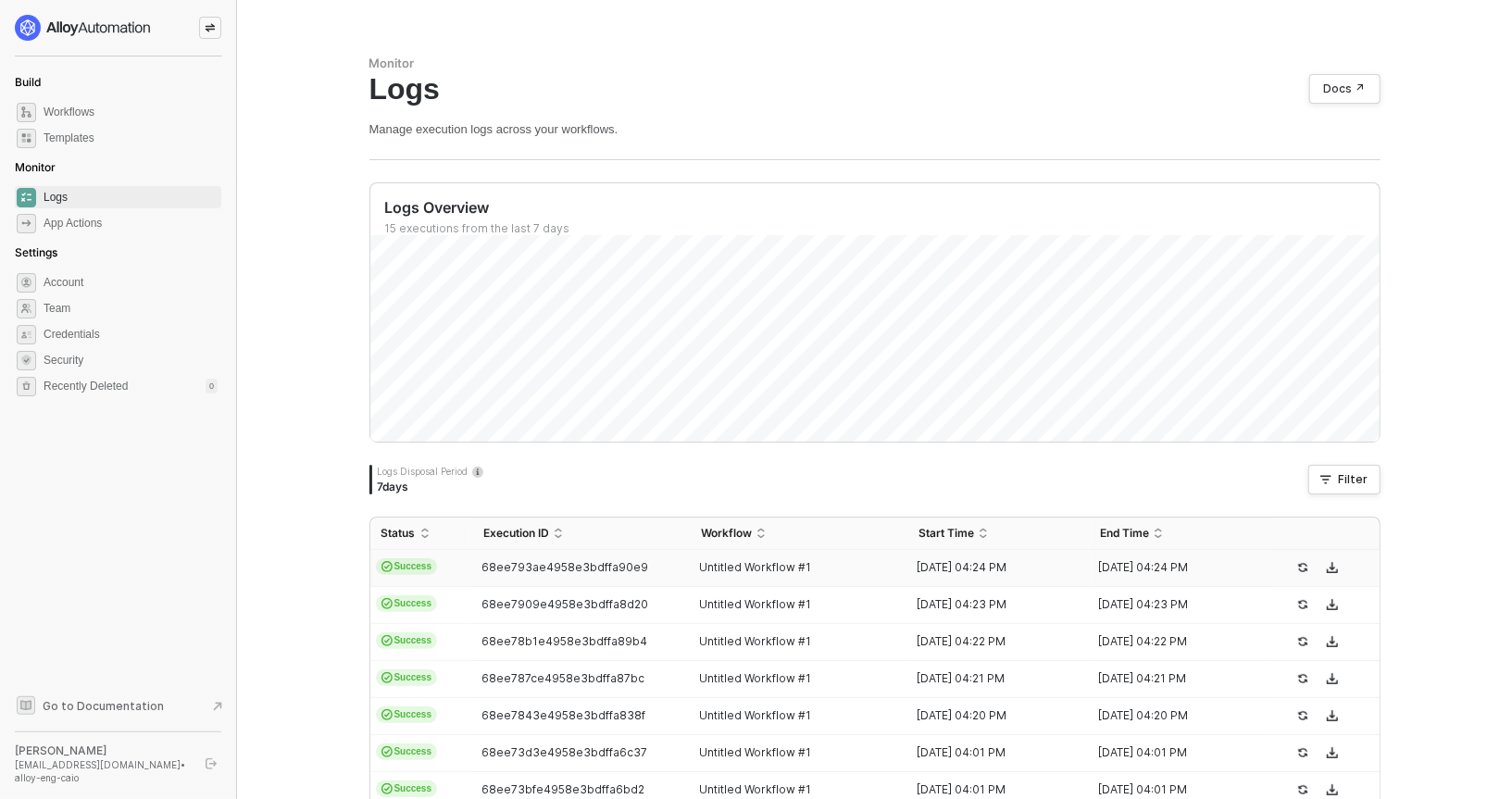
click at [606, 571] on span "68ee793ae4958e3bdffa90e9" at bounding box center [565, 568] width 167 height 13
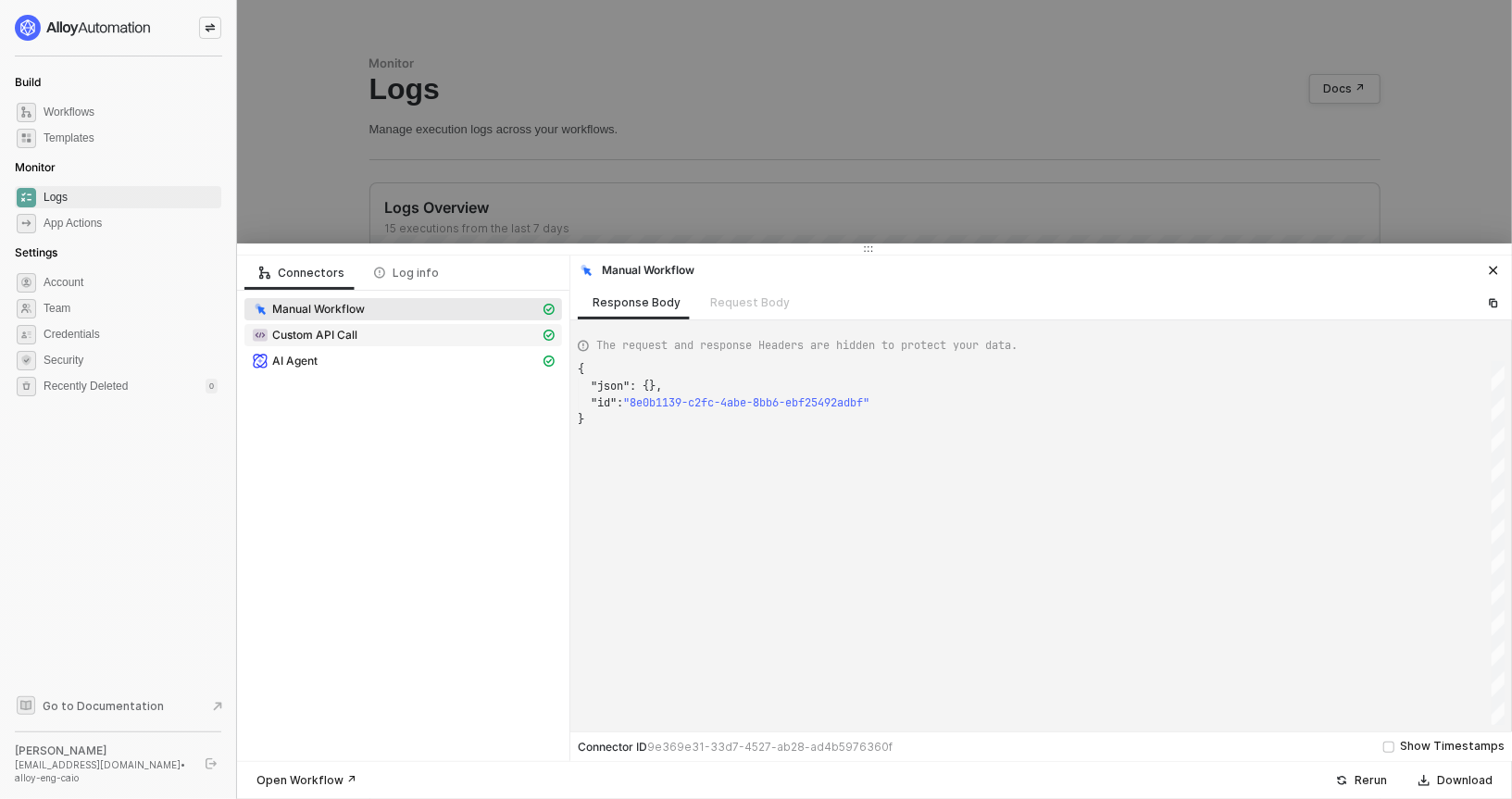
click at [387, 345] on span "Custom API Call" at bounding box center [403, 335] width 318 height 22
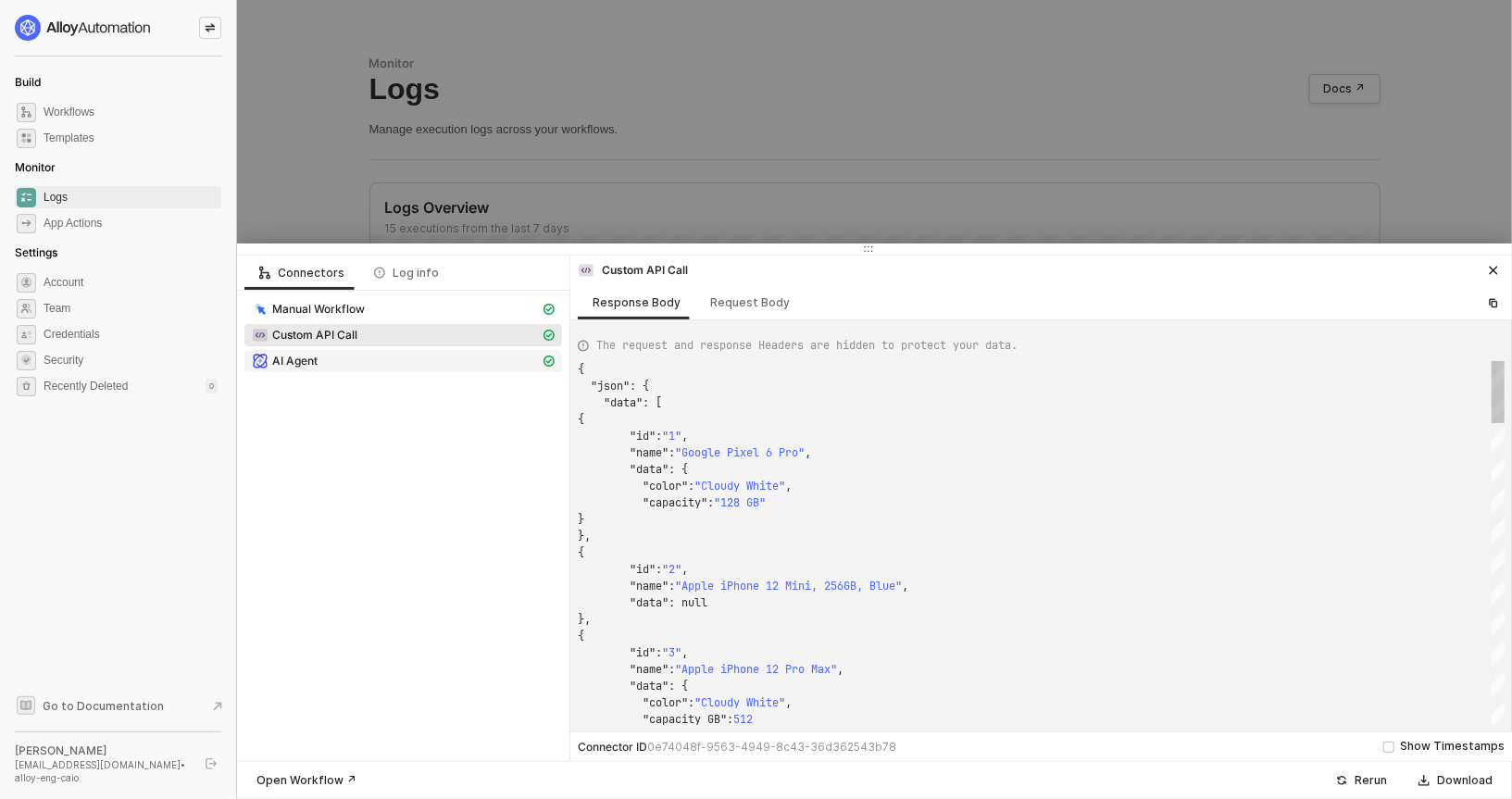
click at [355, 355] on div "AI Agent" at bounding box center [396, 361] width 288 height 16
type textarea "{ "json": { "result": { "summary": "Filtered items from the data by the product…"
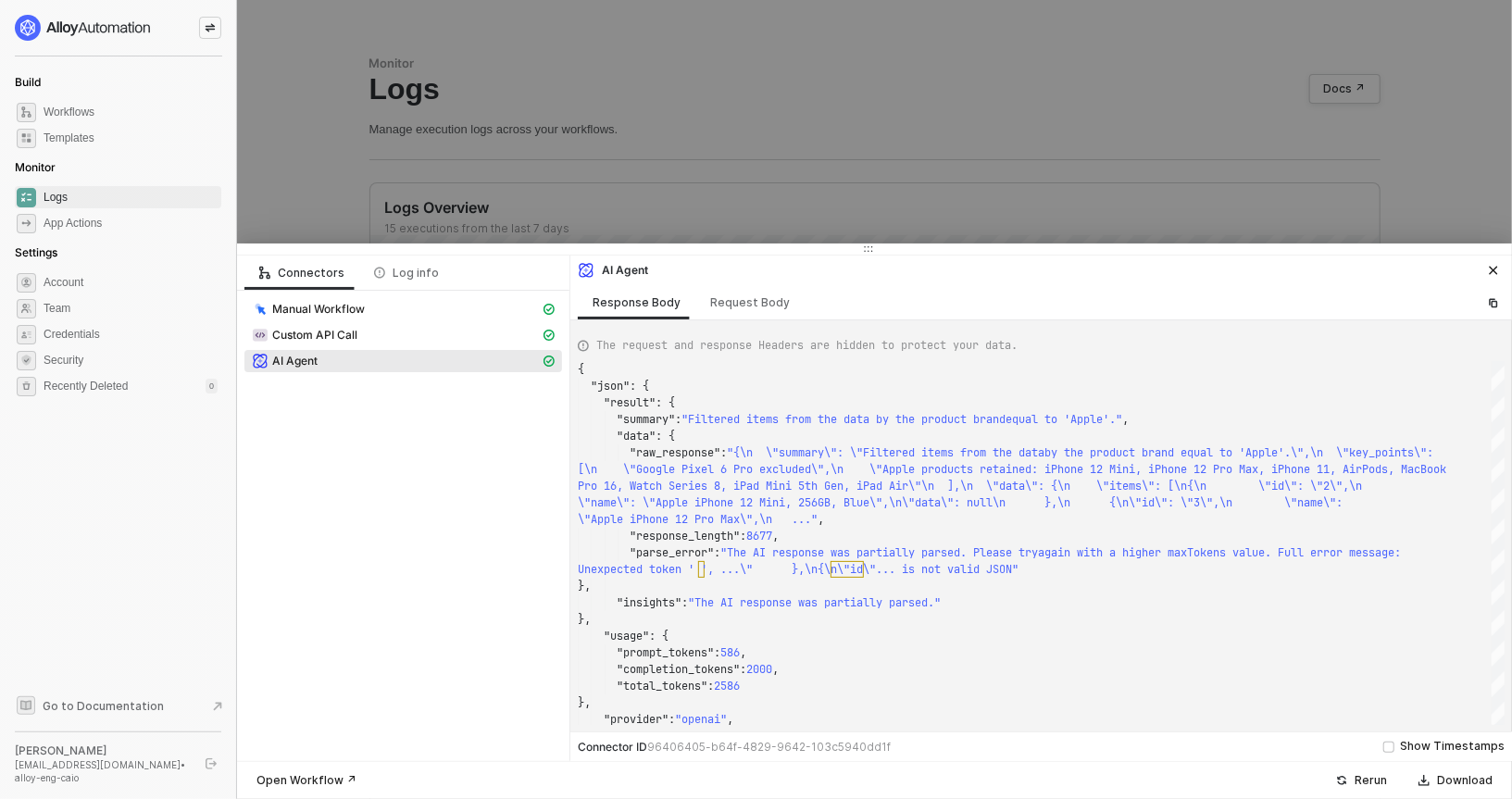
click at [689, 186] on div at bounding box center [756, 400] width 1512 height 799
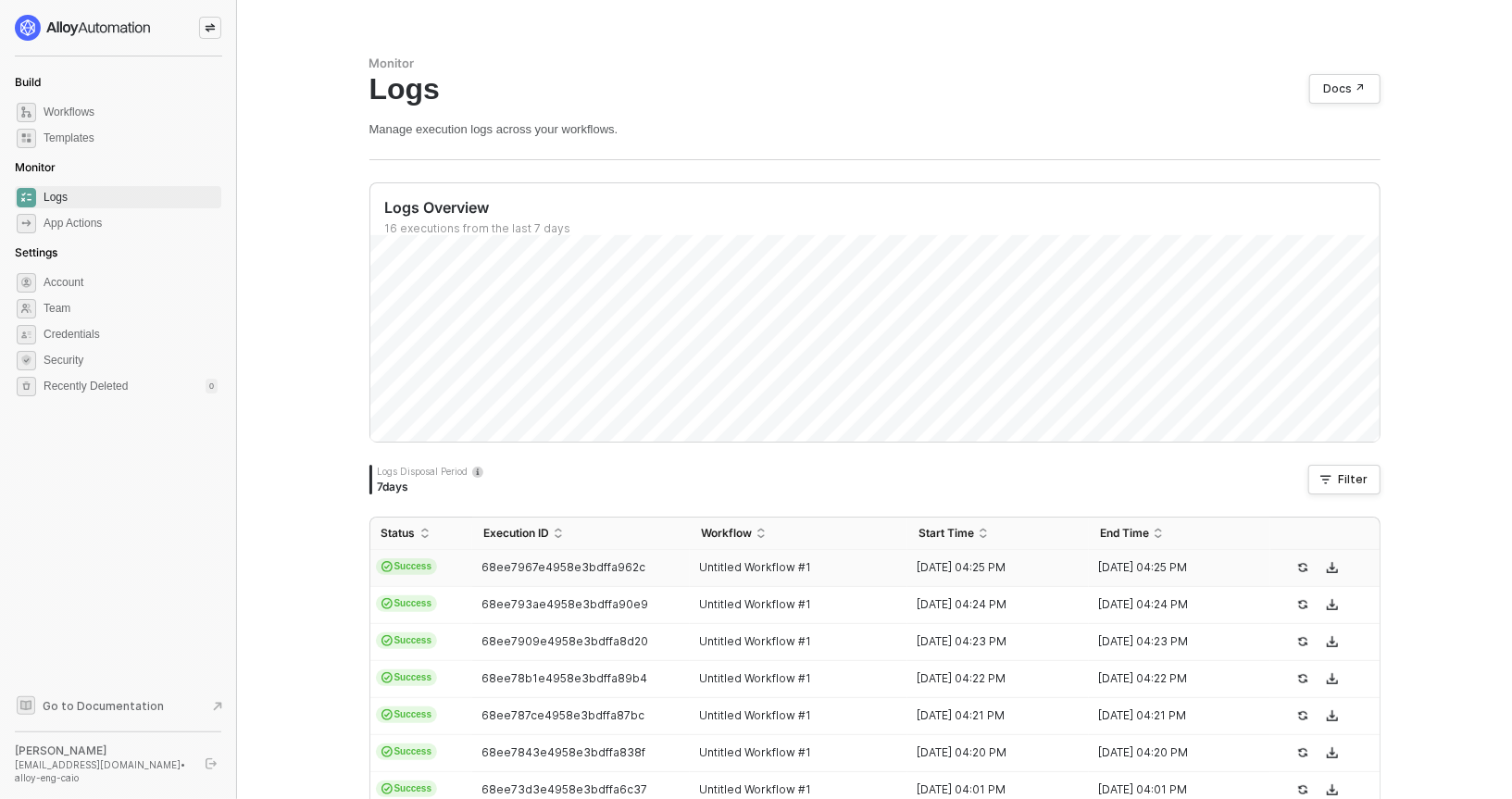
click at [499, 554] on td "68ee7967e4958e3bdffa962c" at bounding box center [581, 569] width 218 height 37
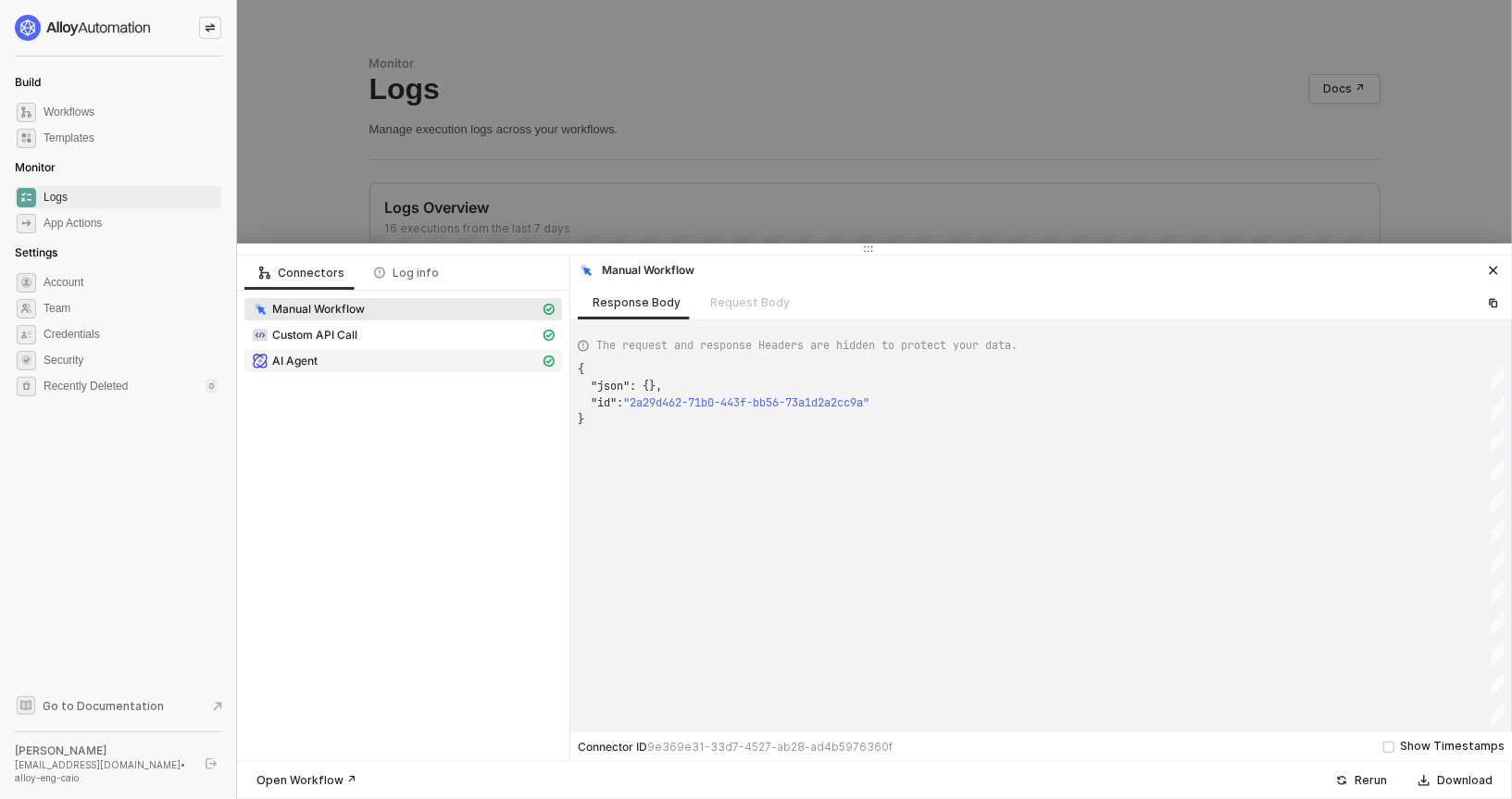
click at [349, 351] on span "AI Agent" at bounding box center [403, 361] width 318 height 22
type textarea "{ "json": { "result": { "summary": "Filtered items from the given data where th…"
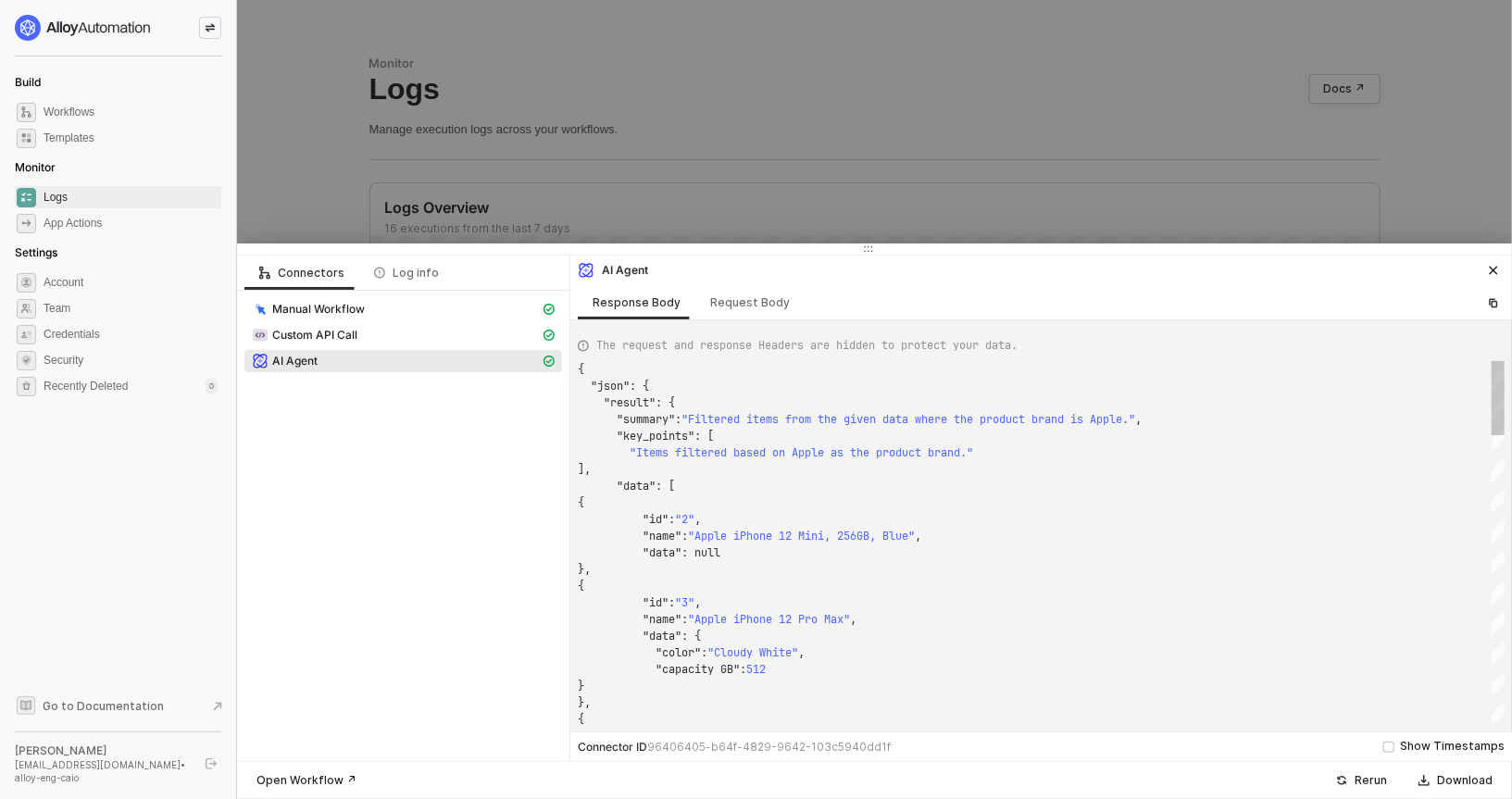
scroll to position [167, 0]
